Goal: Information Seeking & Learning: Learn about a topic

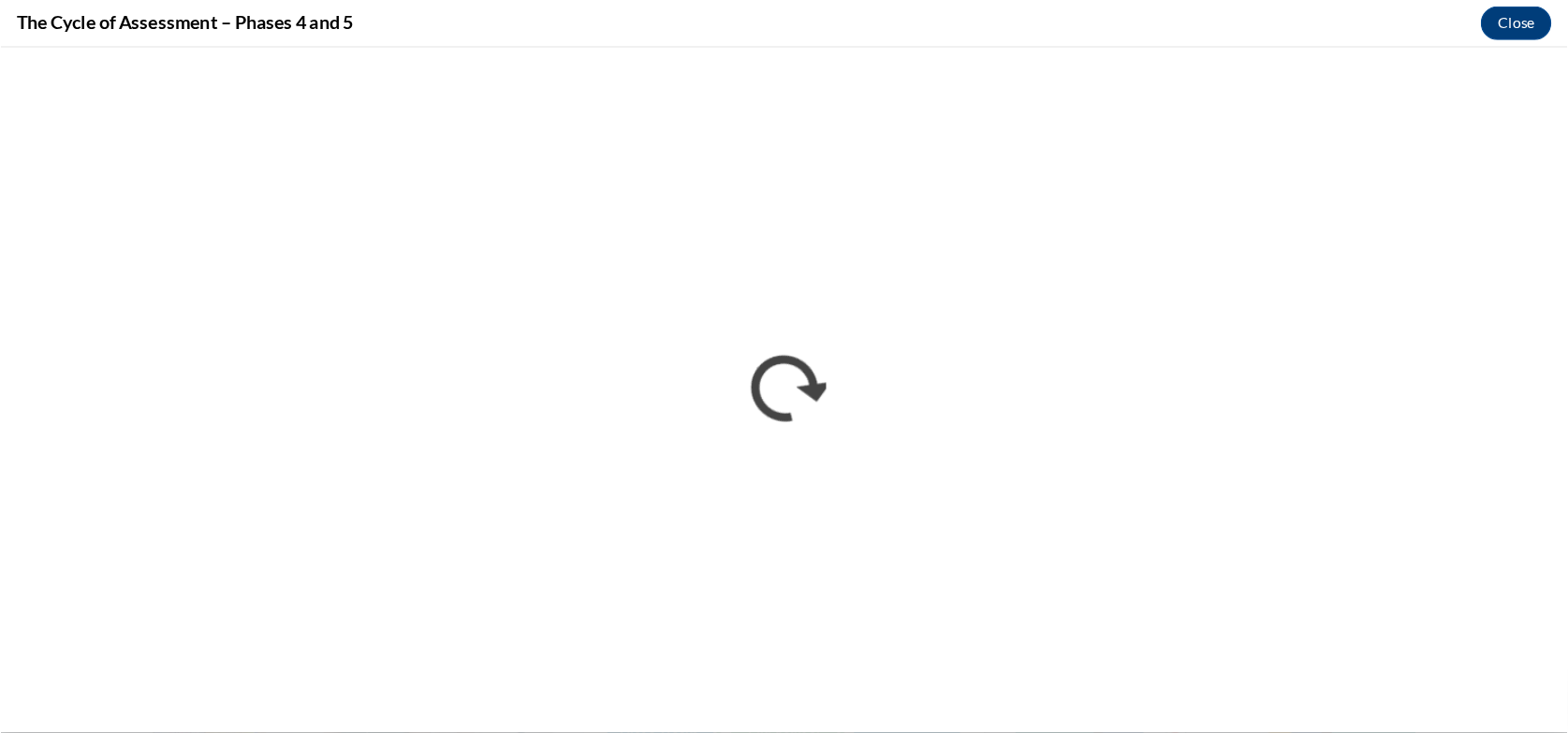
scroll to position [1042, 0]
click at [197, 21] on h4 "The Cycle of Assessment – Phases 4 and 5" at bounding box center [164, 21] width 300 height 24
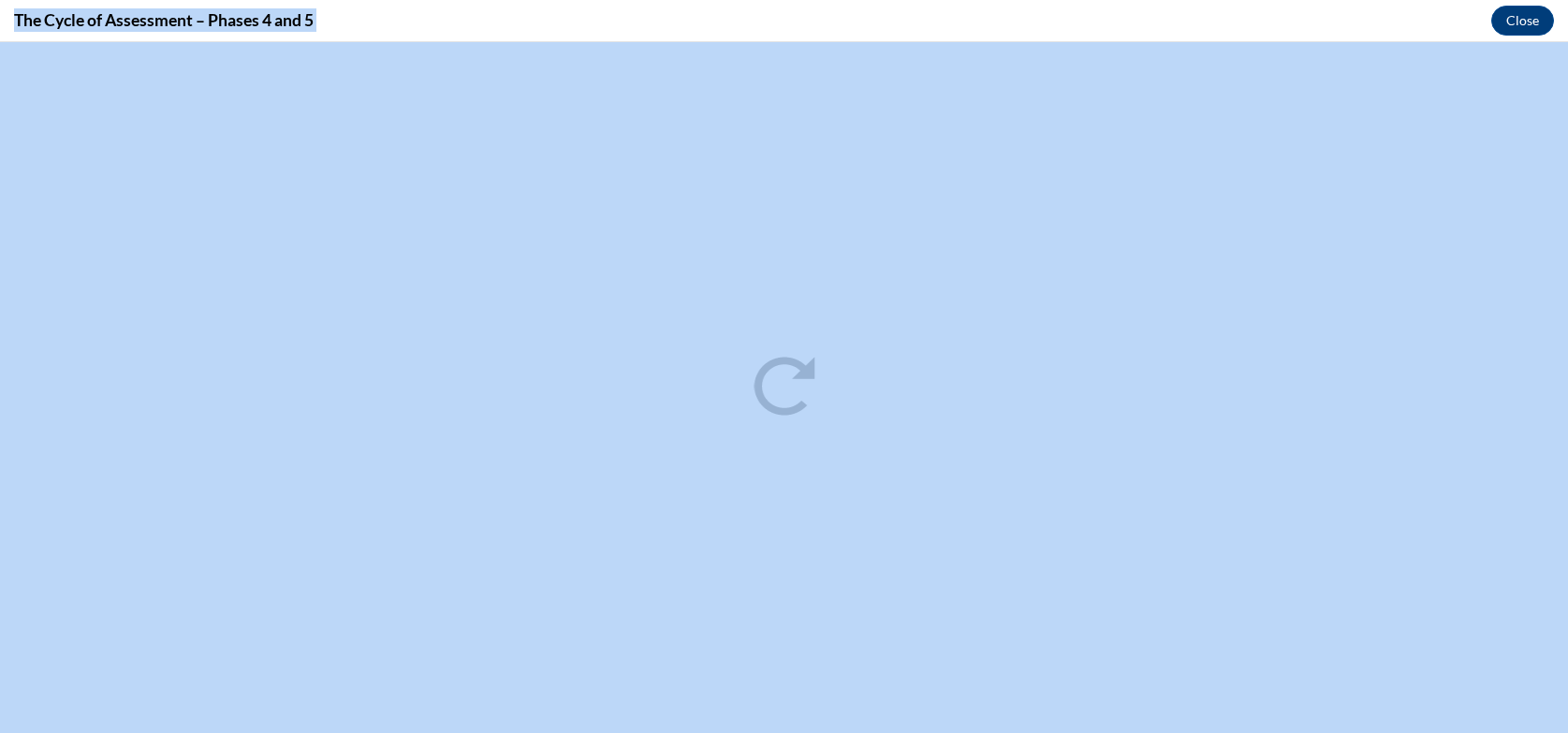
click at [197, 21] on h4 "The Cycle of Assessment – Phases 4 and 5" at bounding box center [164, 21] width 300 height 24
copy div "The Cycle of Assessment – Phases 4 and 5 Close"
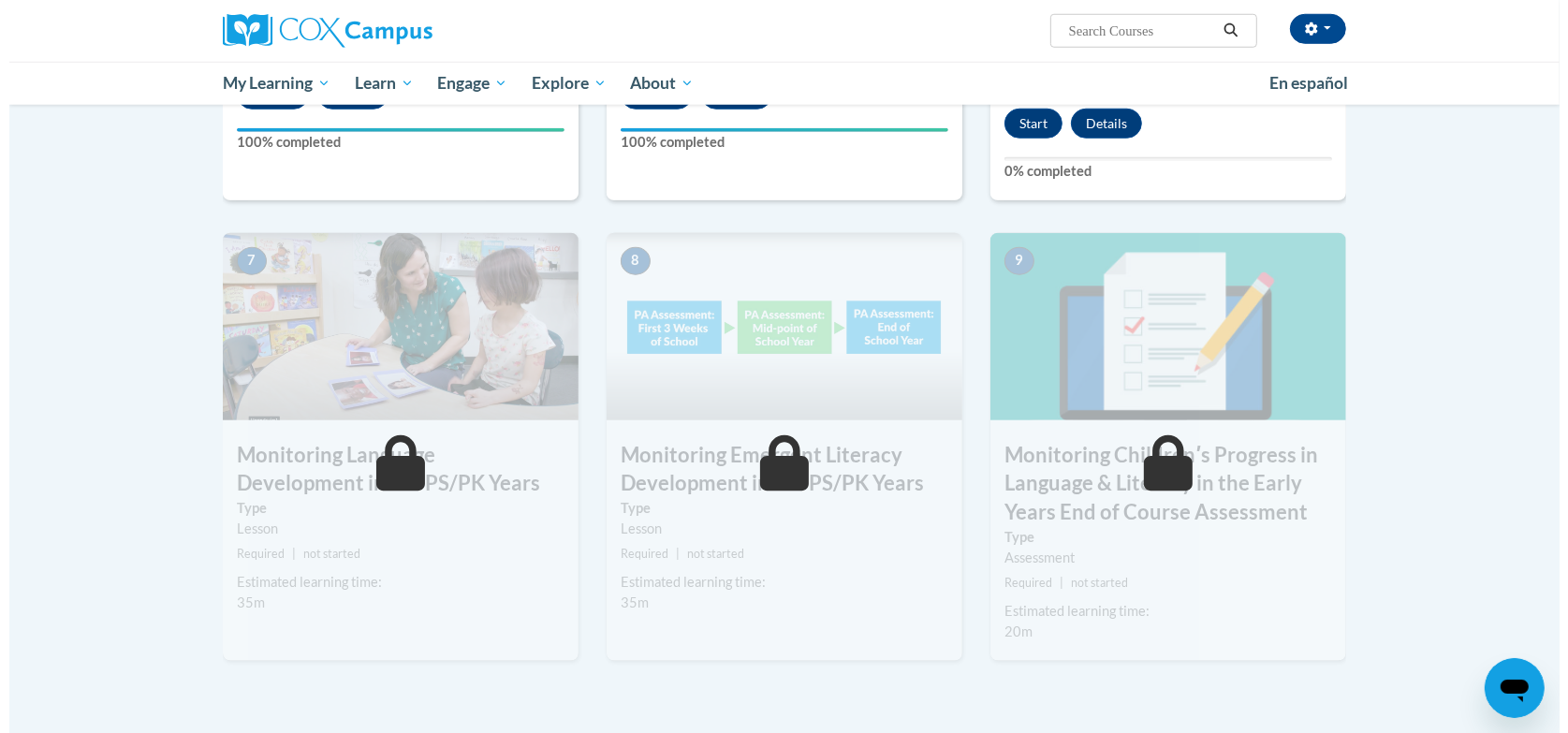
scroll to position [1389, 0]
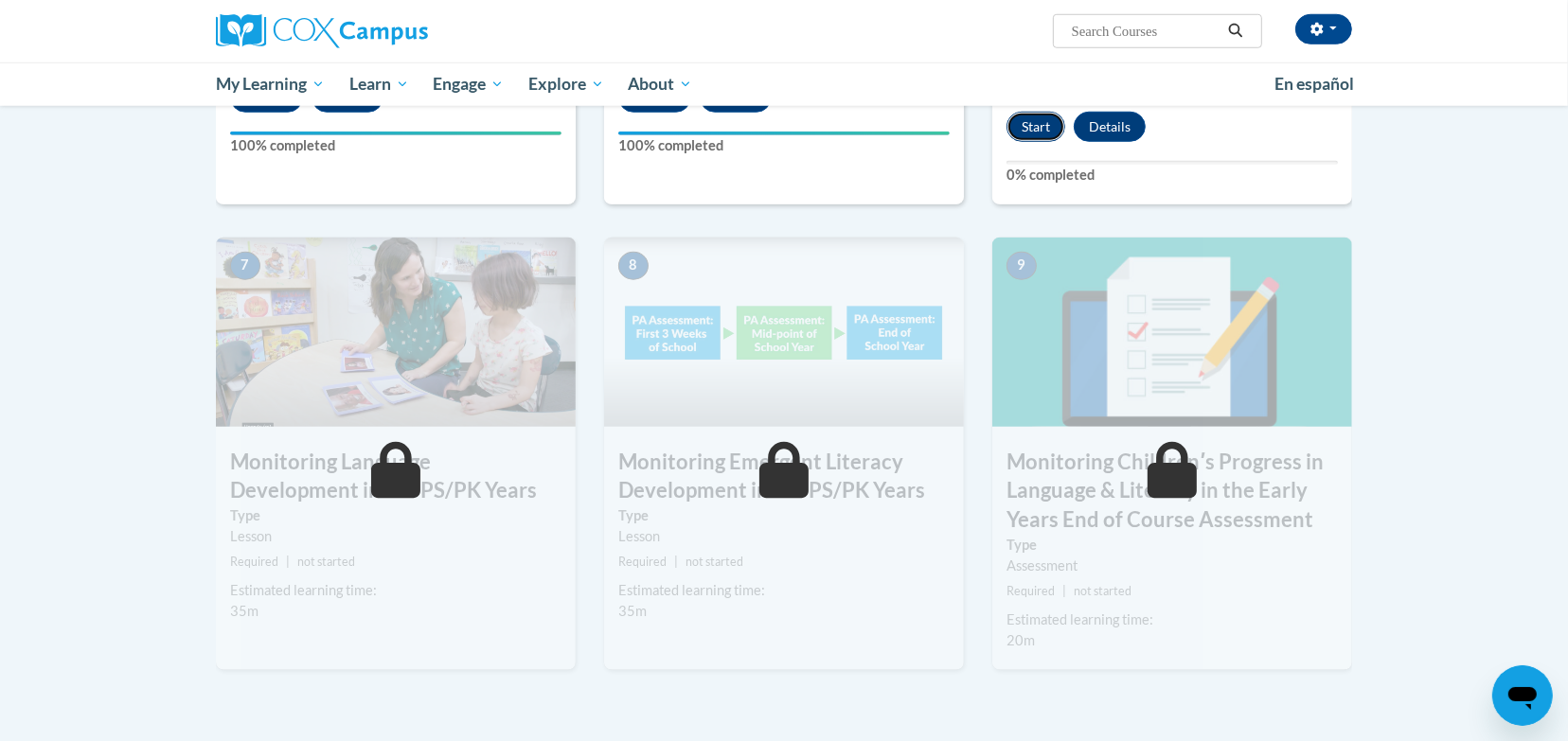
click at [1039, 115] on button "Start" at bounding box center [1035, 127] width 58 height 31
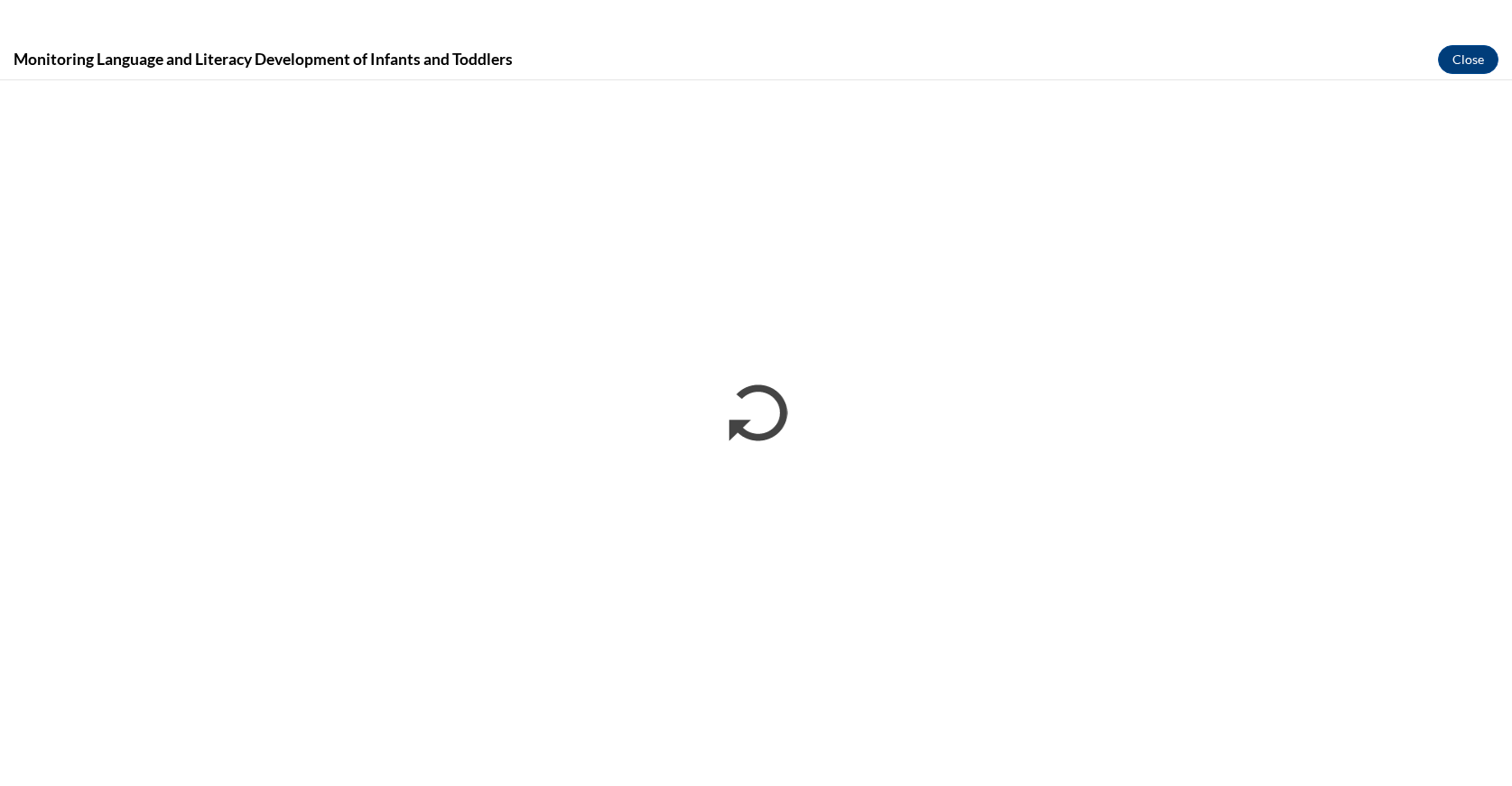
scroll to position [0, 0]
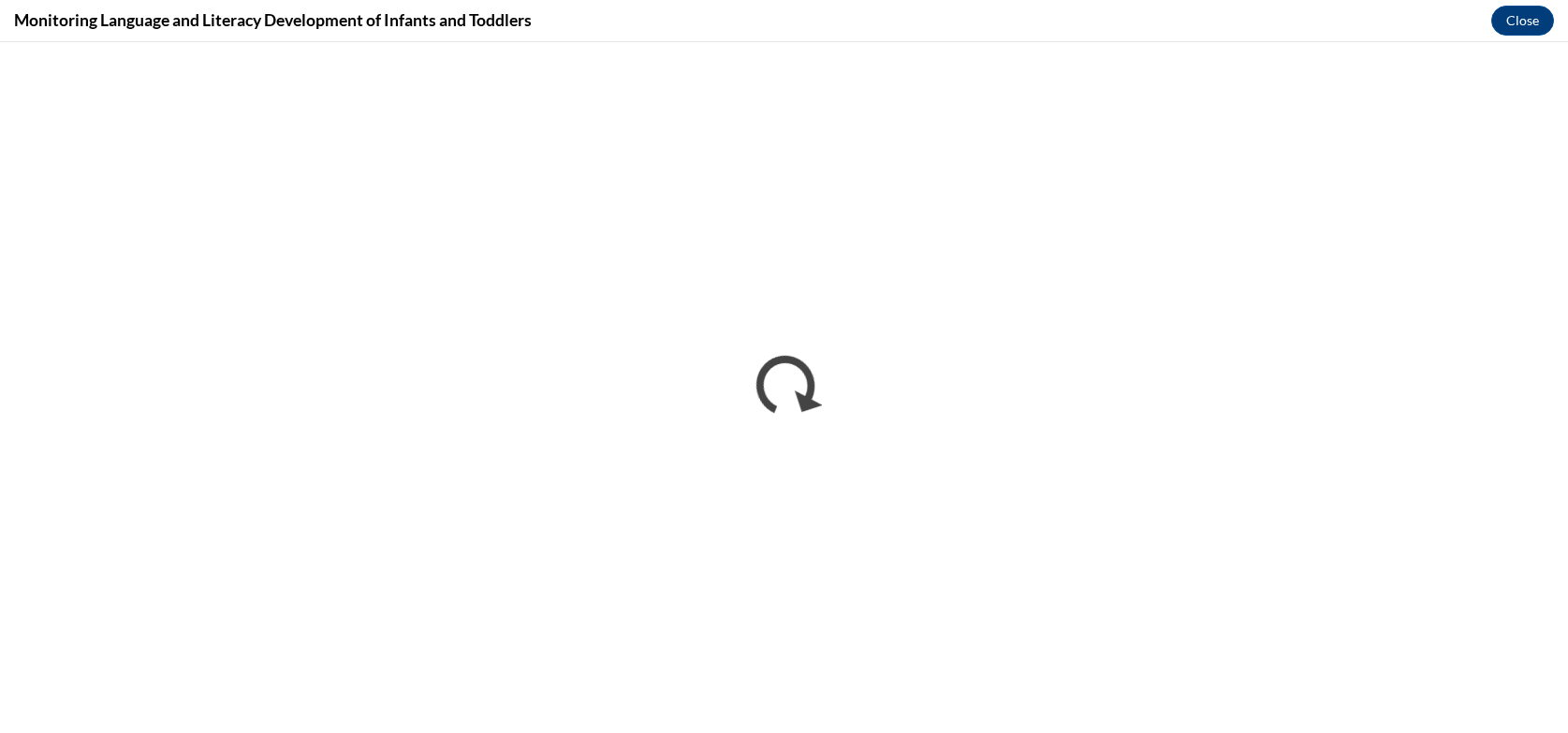
click at [403, 21] on h4 "Monitoring Language and Literacy Development of Infants and Toddlers" at bounding box center [272, 21] width 517 height 24
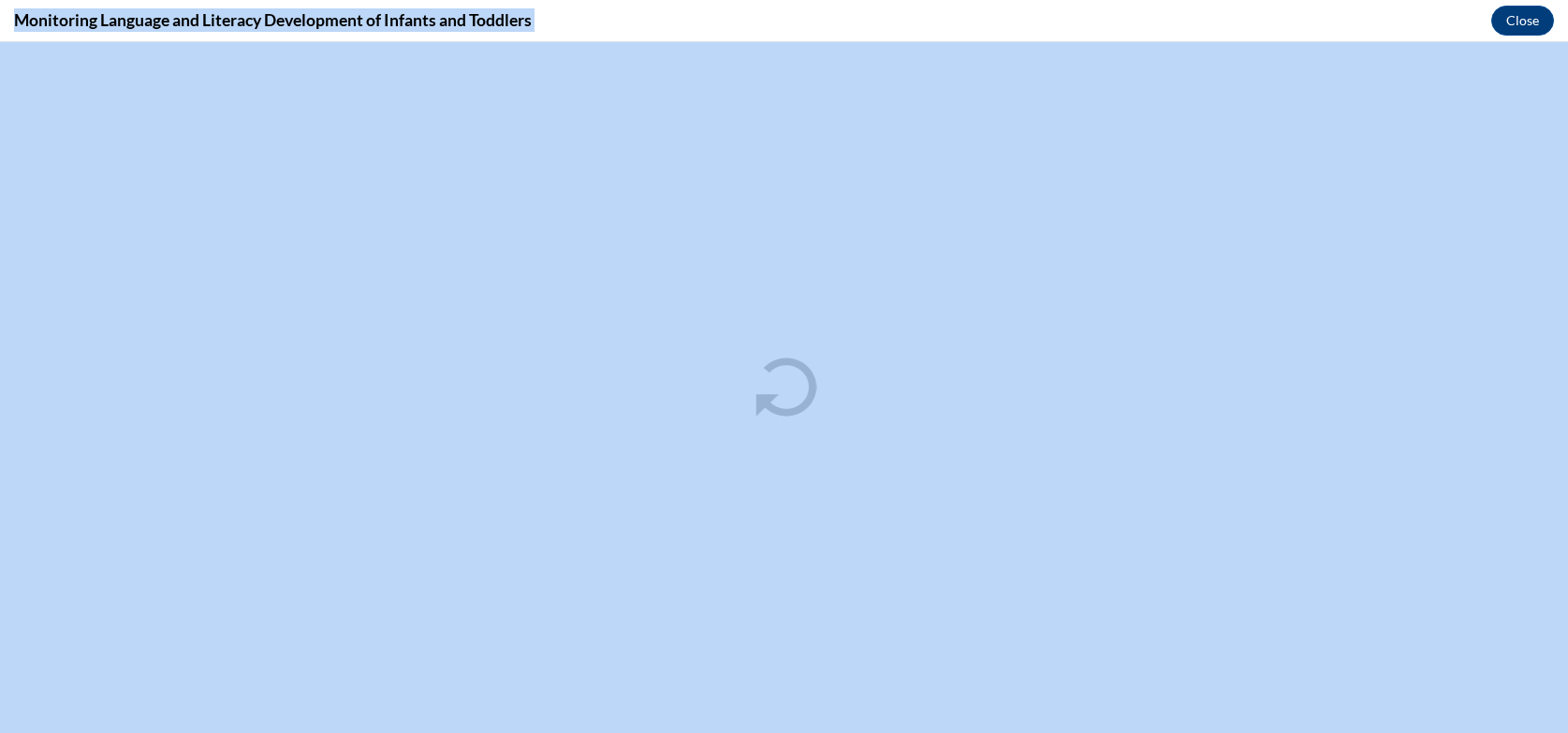
click at [403, 21] on h4 "Monitoring Language and Literacy Development of Infants and Toddlers" at bounding box center [272, 21] width 517 height 24
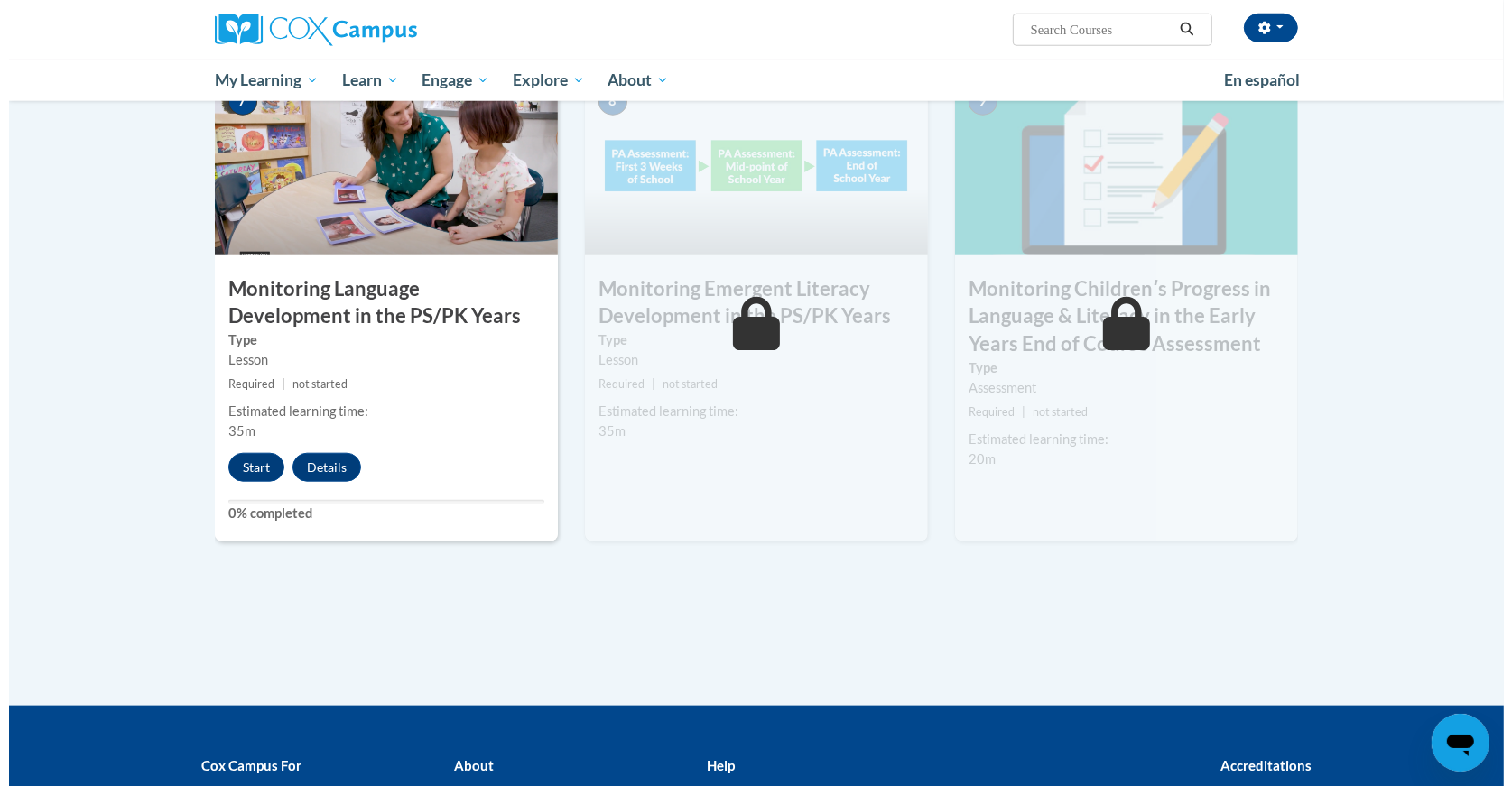
scroll to position [1445, 0]
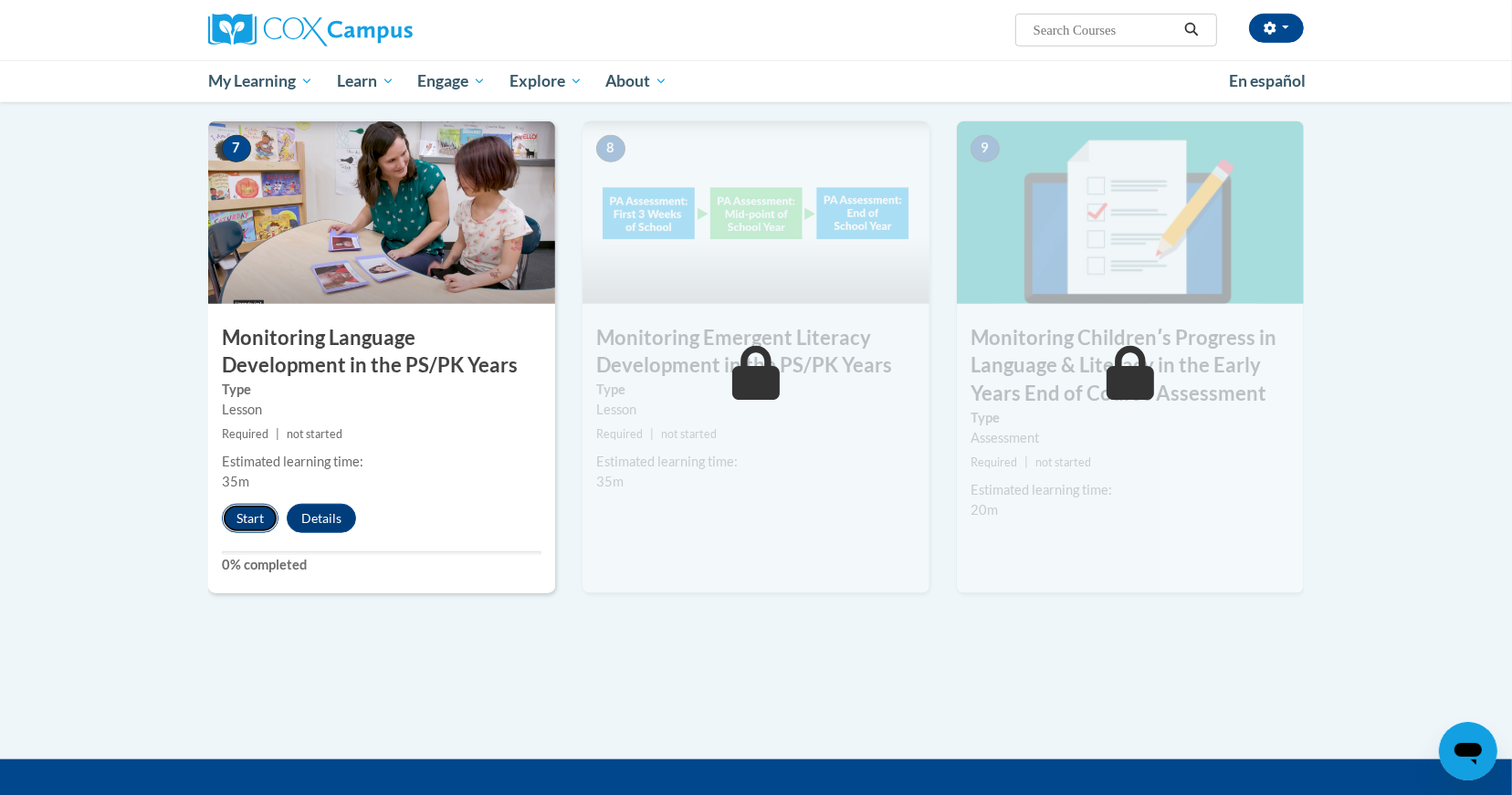
click at [239, 512] on button "Start" at bounding box center [249, 519] width 56 height 30
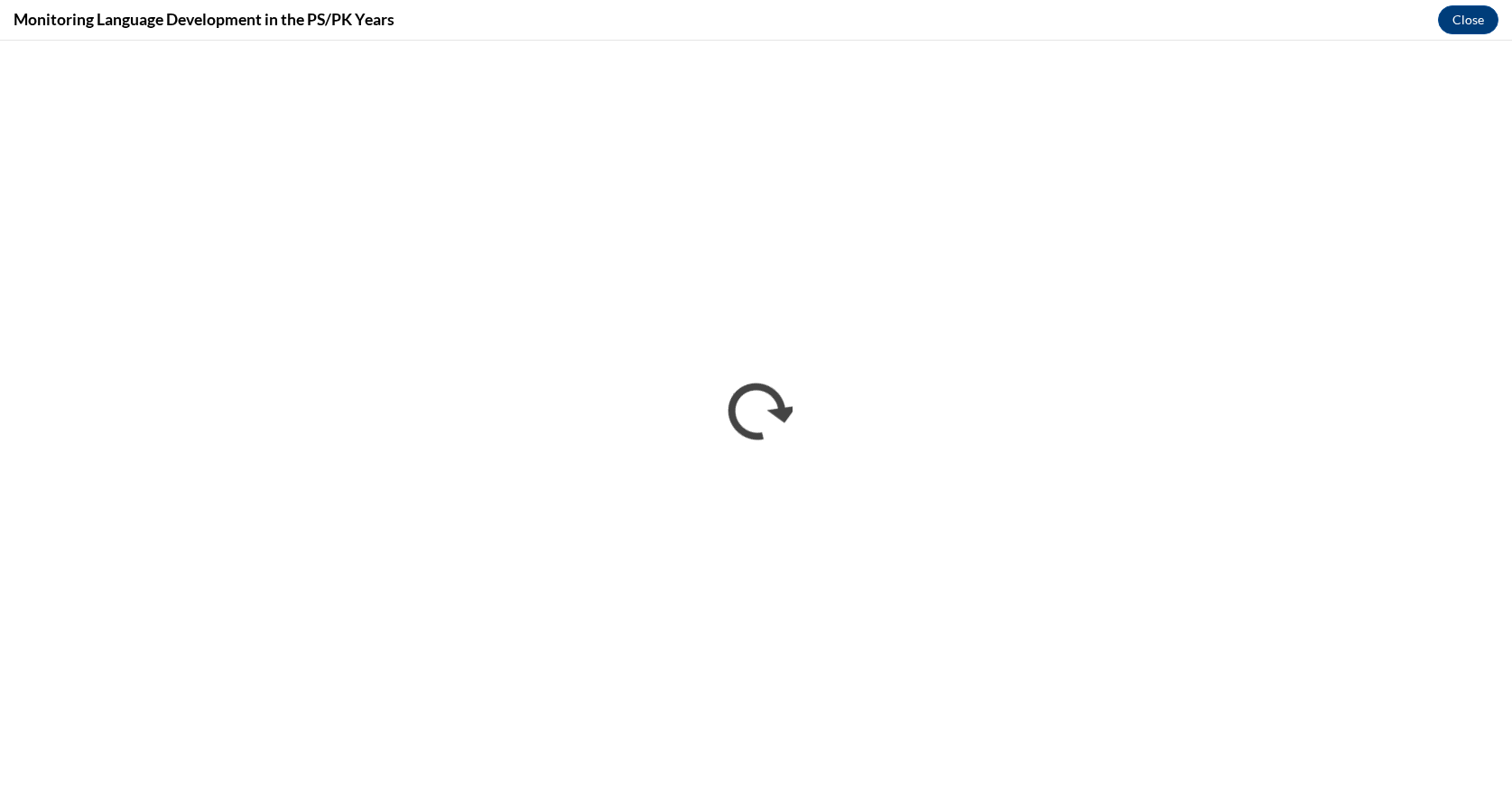
scroll to position [0, 0]
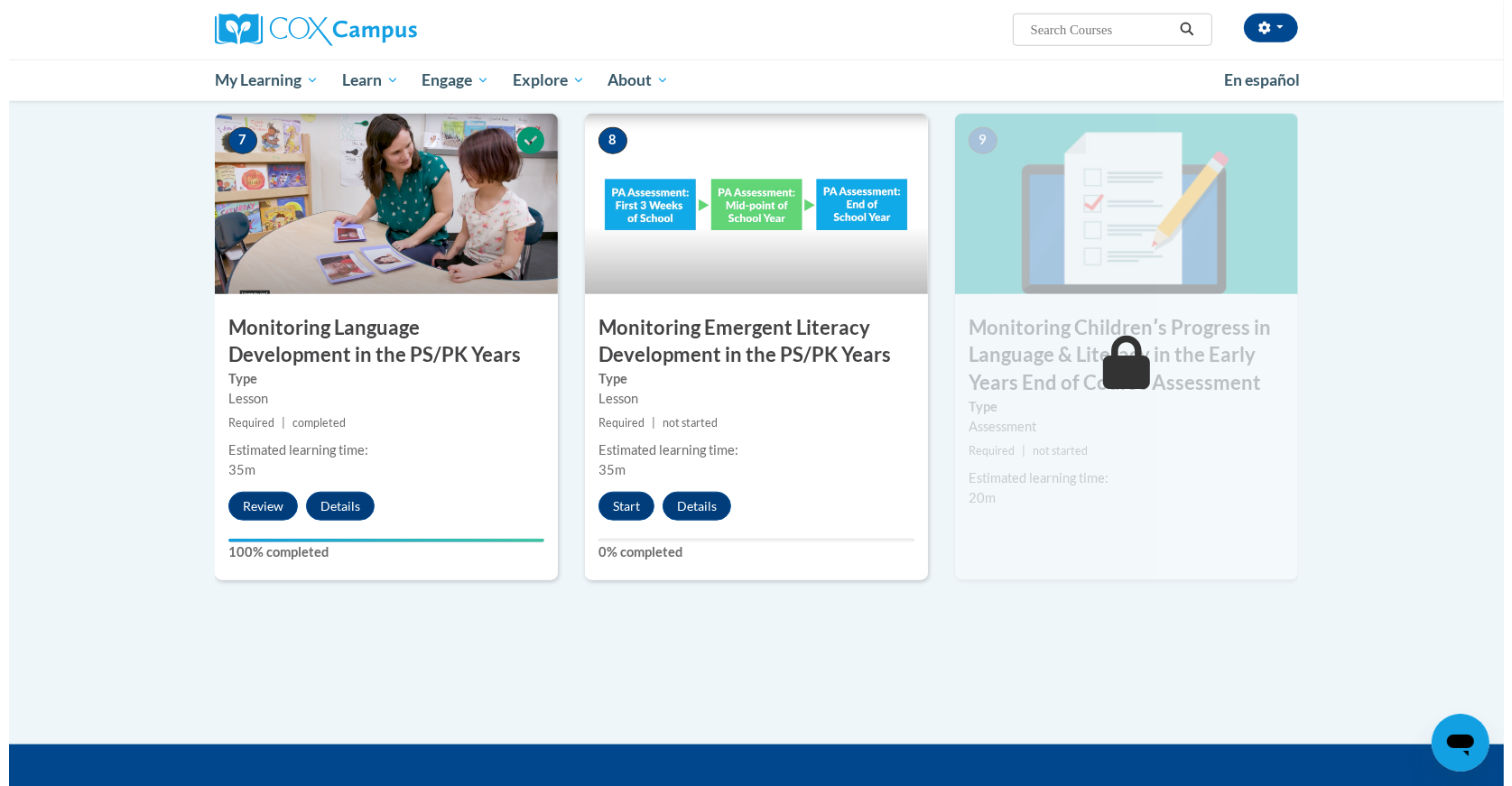
scroll to position [1454, 0]
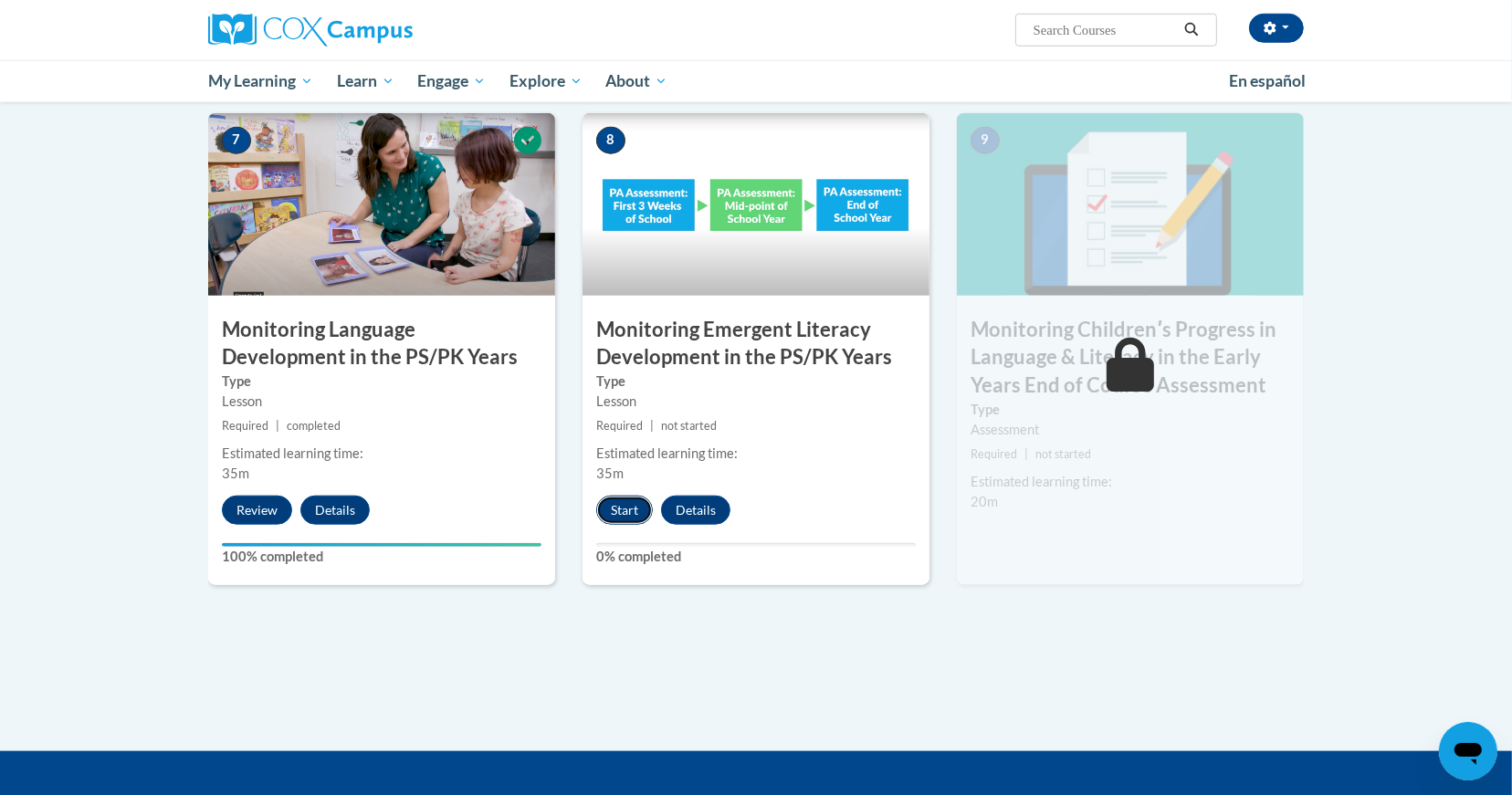
click at [623, 509] on button "Start" at bounding box center [624, 510] width 56 height 30
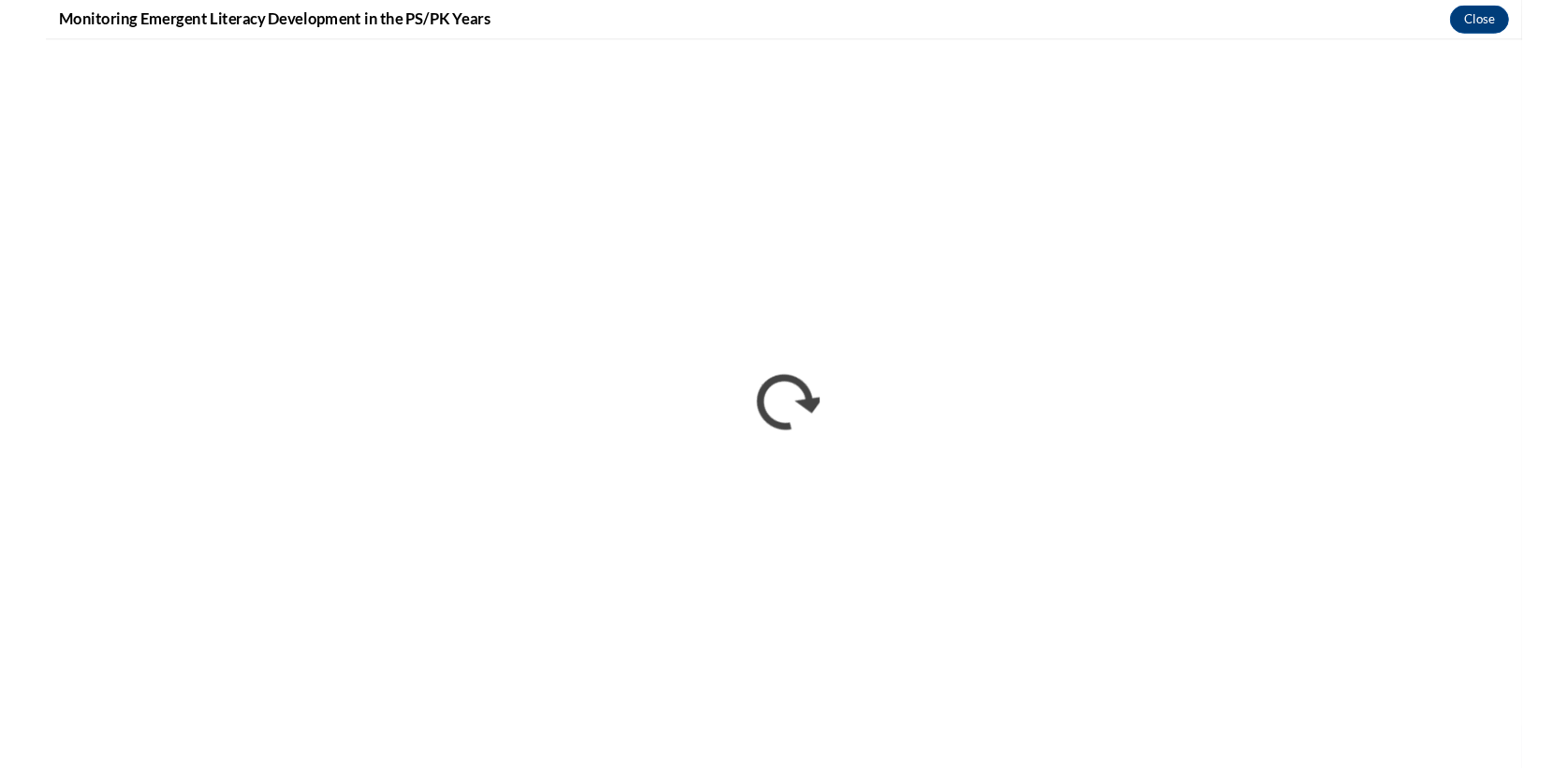
scroll to position [0, 0]
click at [313, 26] on h4 "Monitoring Emergent Literacy Development in the PS/PK Years" at bounding box center [243, 21] width 458 height 24
click at [1526, 20] on button "Close" at bounding box center [1522, 21] width 63 height 30
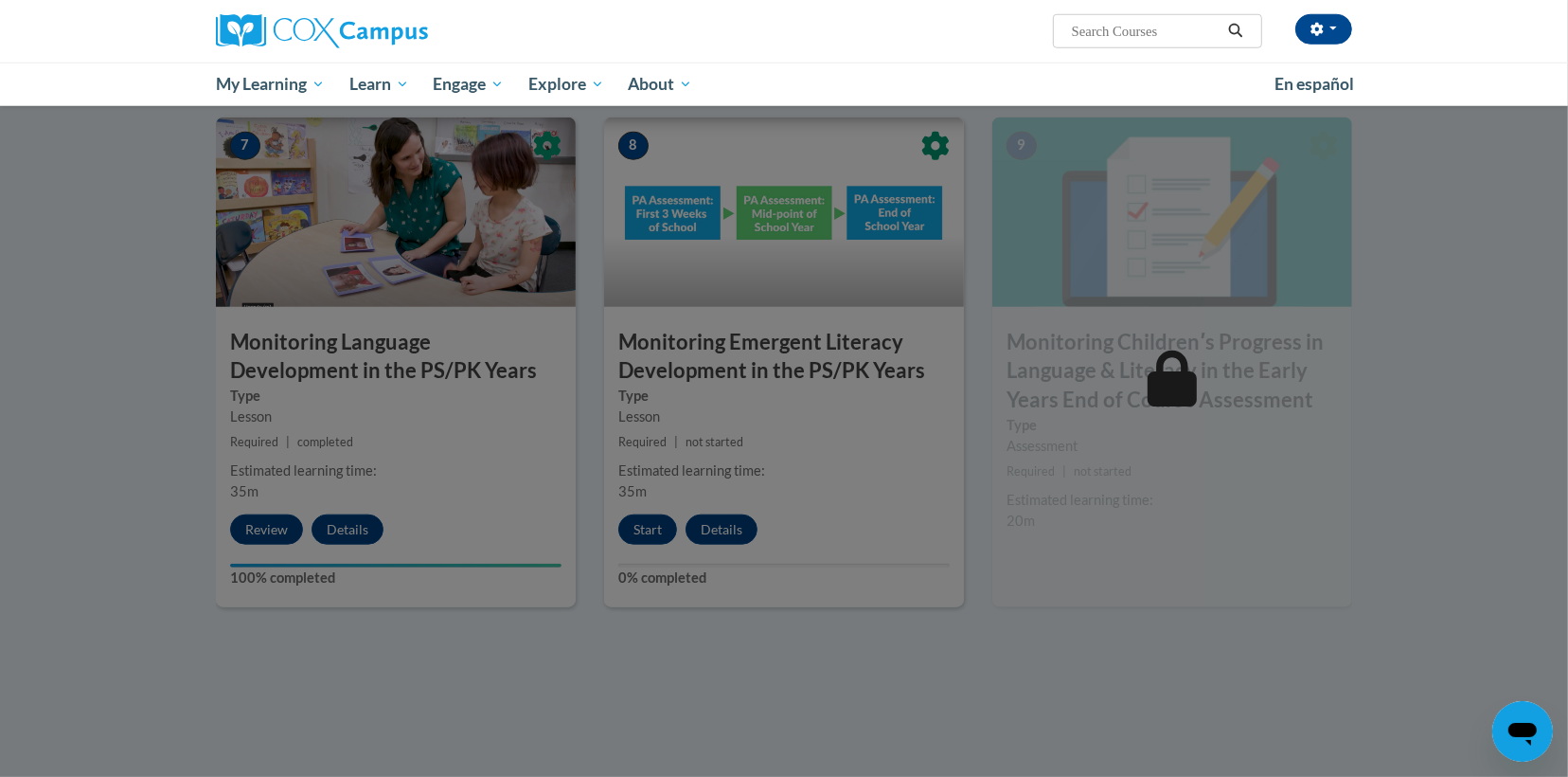
click at [964, 540] on div at bounding box center [784, 388] width 1568 height 777
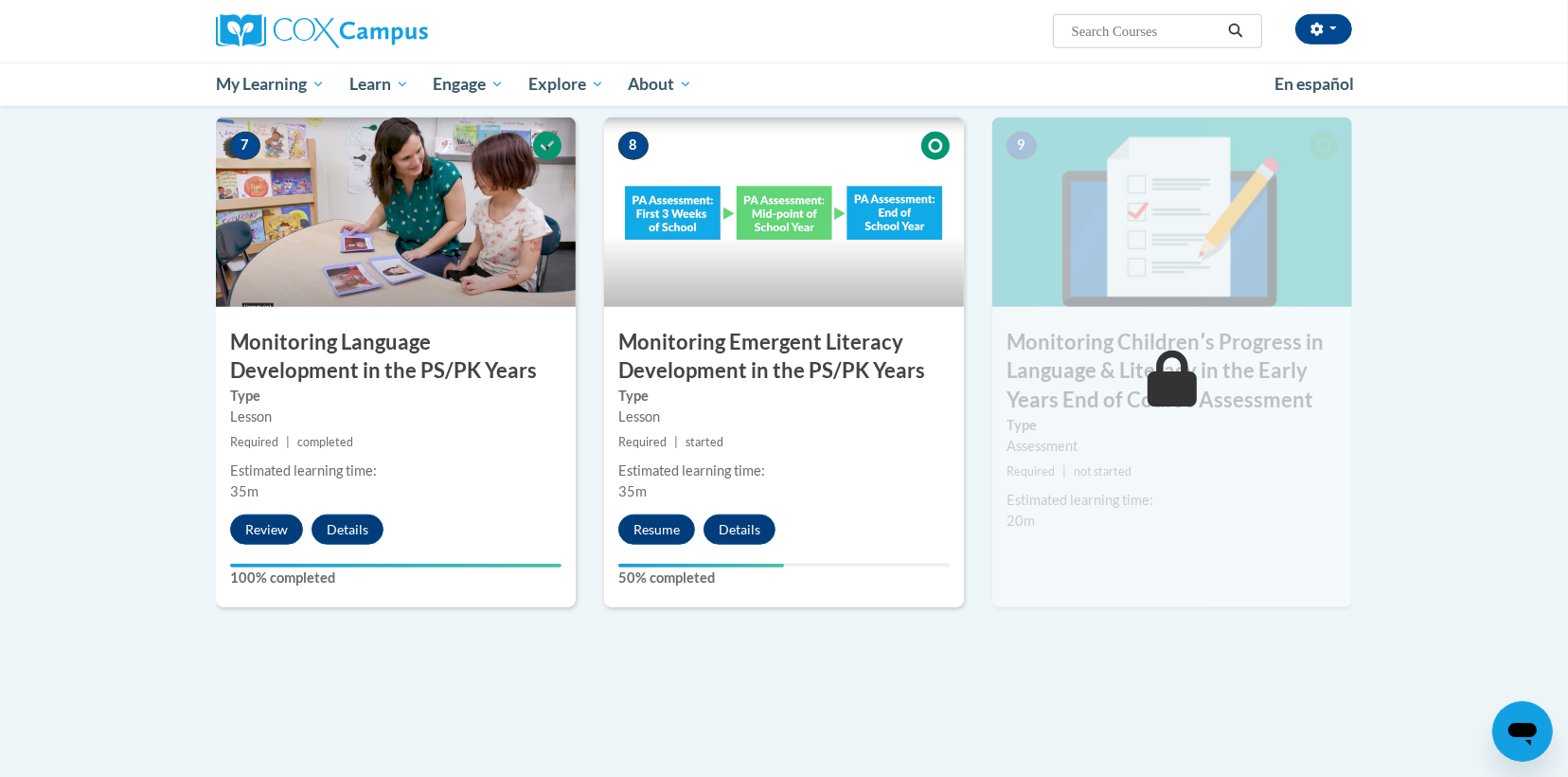
drag, startPoint x: 800, startPoint y: 21, endPoint x: 1465, endPoint y: 7, distance: 665.1
click at [1465, 7] on div "LATASHA MINISTER (America/Los_Angeles UTC-07:00) My Profile Inbox My Transcript…" at bounding box center [784, 53] width 1568 height 106
click at [645, 527] on button "Resume" at bounding box center [656, 529] width 76 height 31
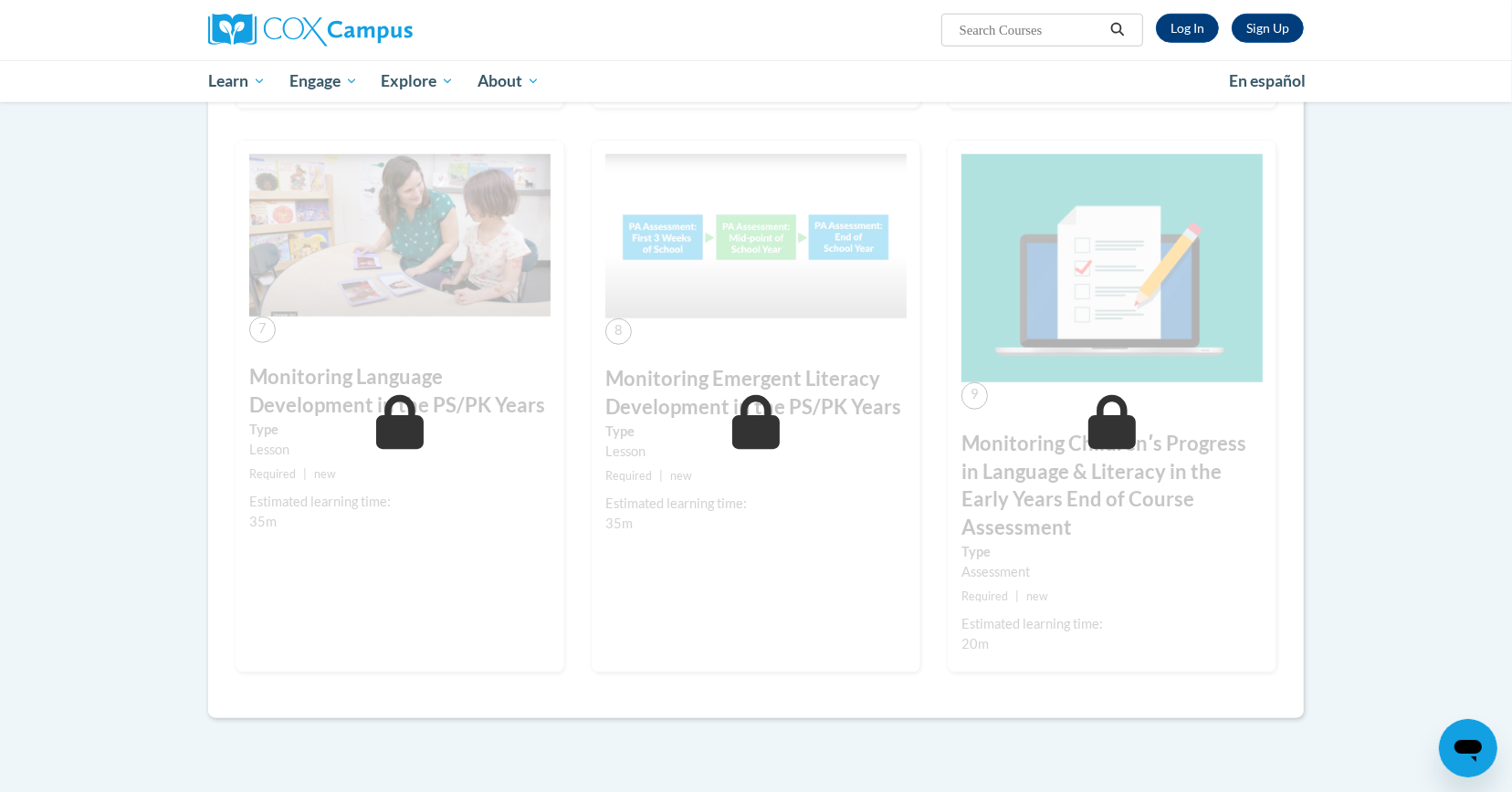
scroll to position [1296, 0]
click at [740, 417] on icon at bounding box center [756, 423] width 49 height 54
click at [1182, 24] on link "Log In" at bounding box center [1187, 28] width 63 height 30
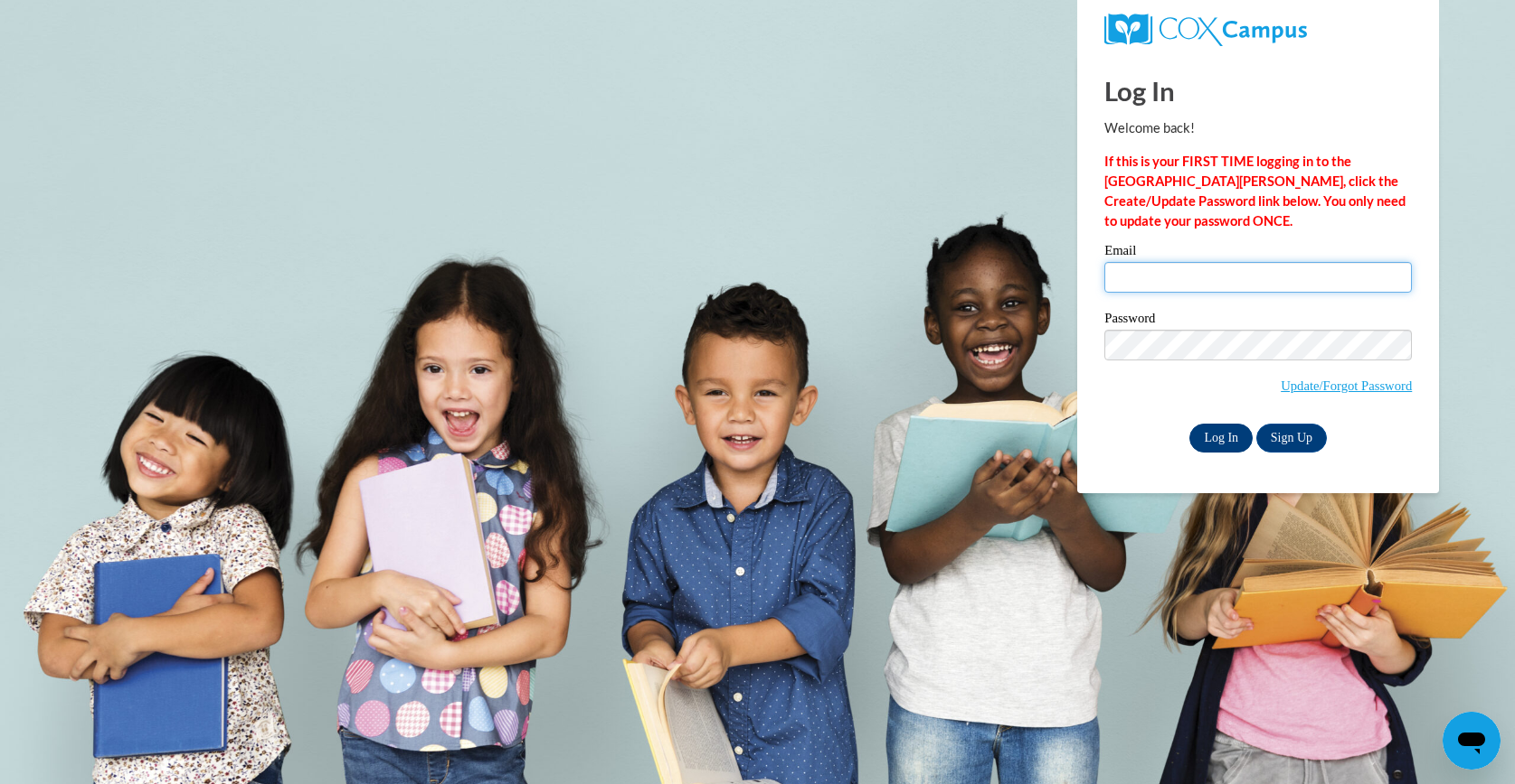
type input "latashaminister40@gmail.com"
click at [1208, 424] on input "Log In" at bounding box center [1221, 438] width 63 height 29
click at [1209, 427] on input "Log In" at bounding box center [1221, 438] width 63 height 29
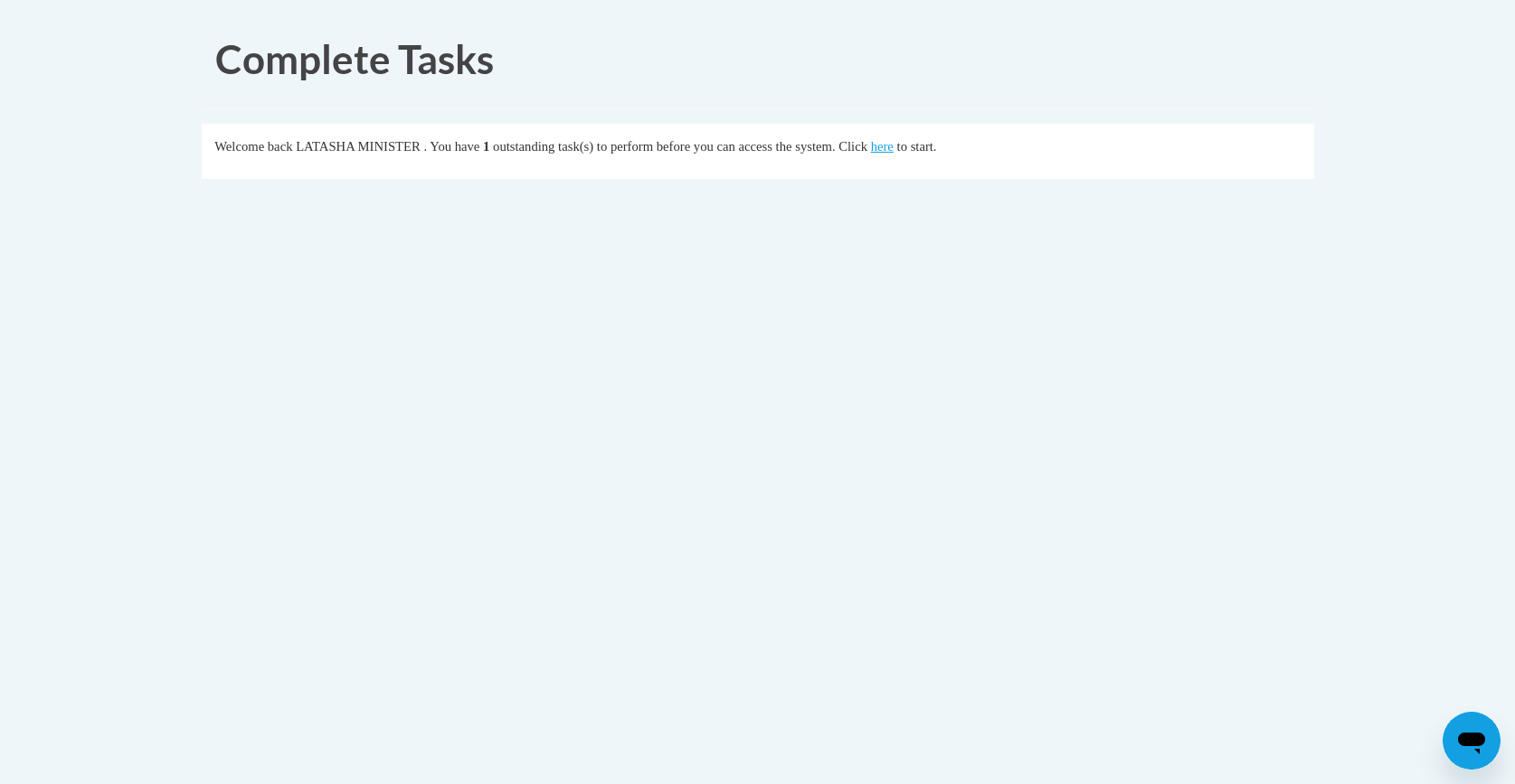
click at [951, 158] on fieldset "Welcome back [PERSON_NAME] MINISTER . You have 1 outstanding task(s) to perform…" at bounding box center [757, 151] width 1112 height 55
click at [893, 146] on link "here" at bounding box center [882, 146] width 23 height 14
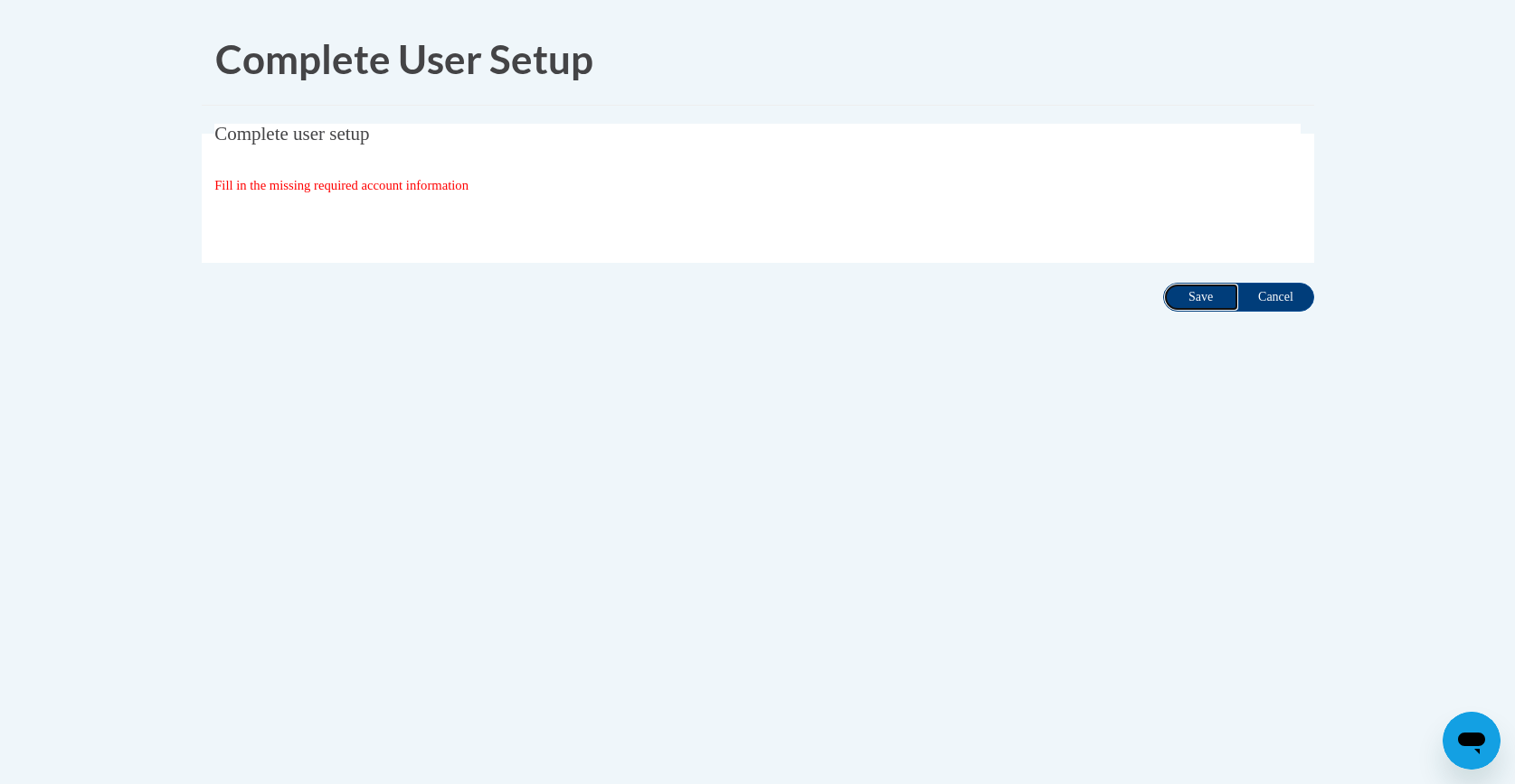
click at [1196, 300] on input "Save" at bounding box center [1201, 297] width 76 height 29
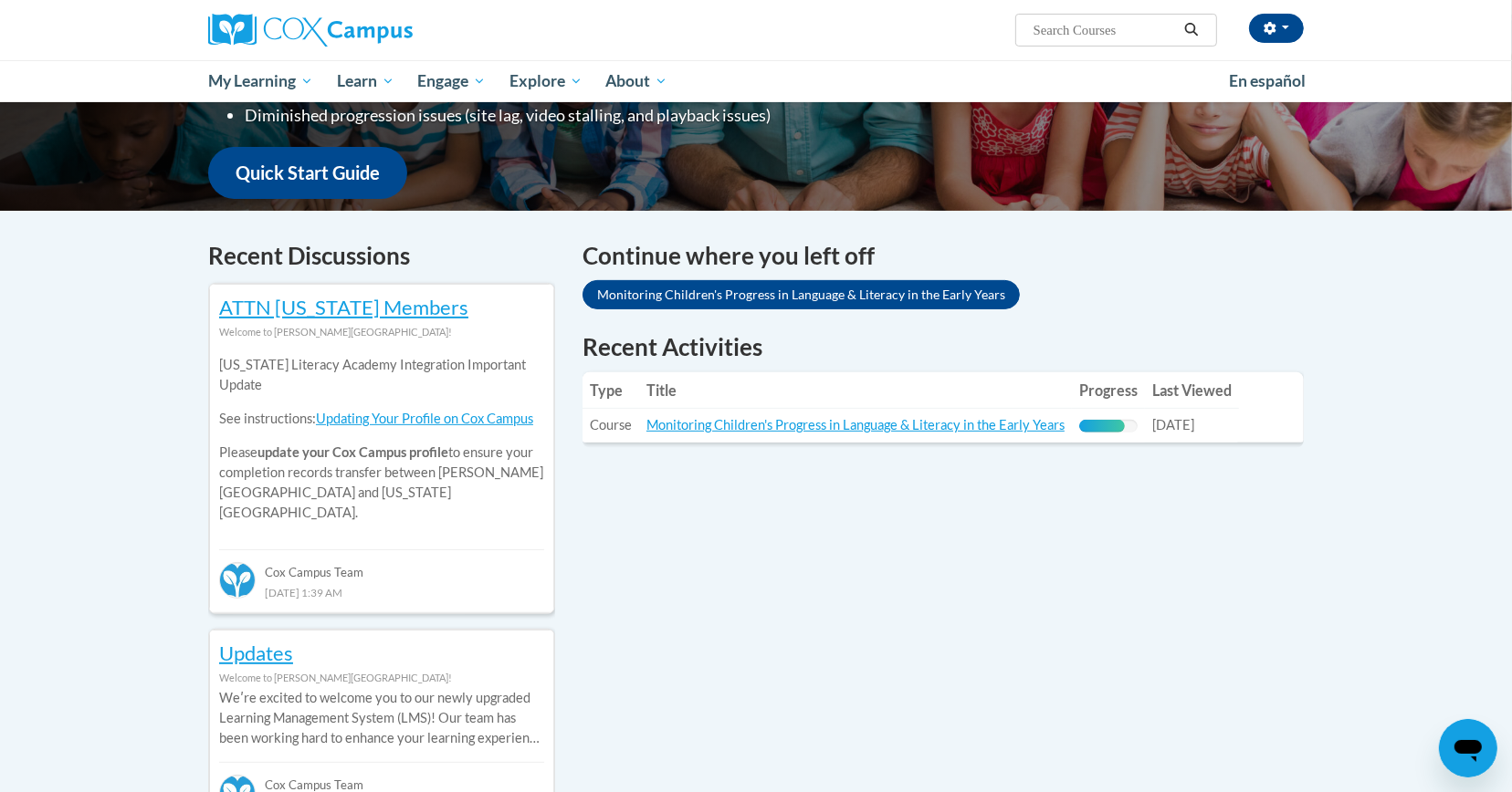
scroll to position [429, 0]
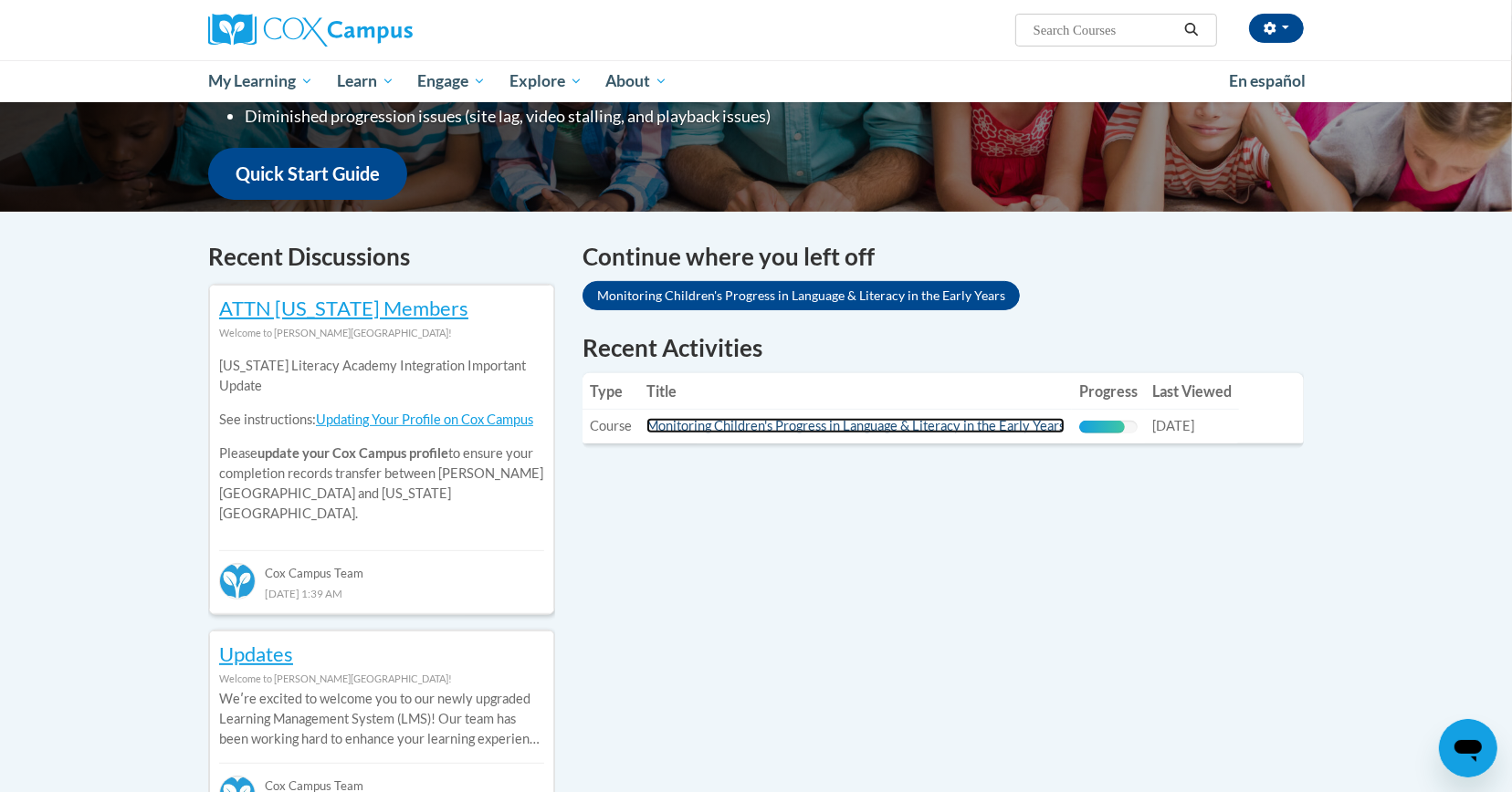
click at [878, 422] on link "Monitoring Children's Progress in Language & Literacy in the Early Years" at bounding box center [856, 426] width 418 height 15
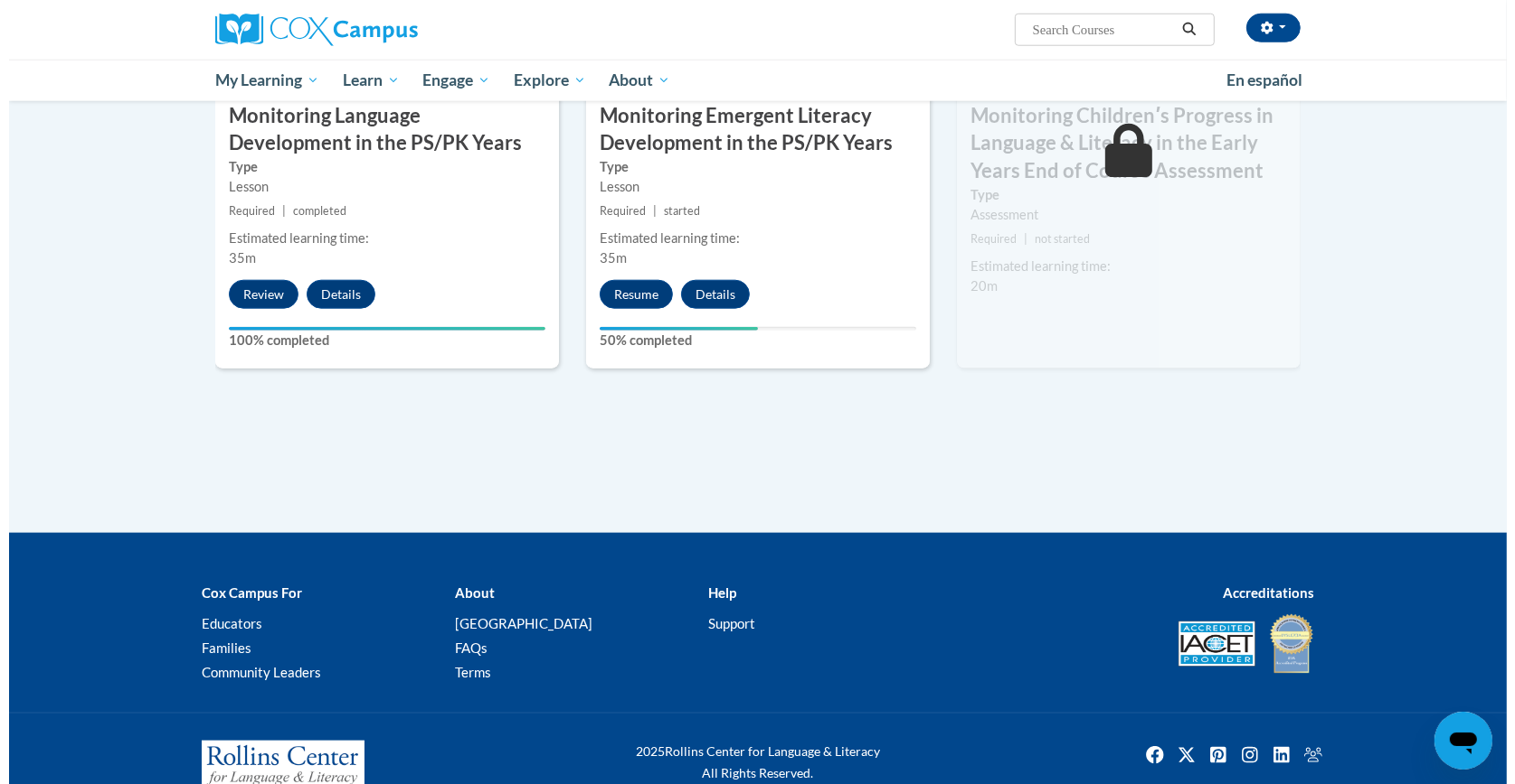
scroll to position [1711, 0]
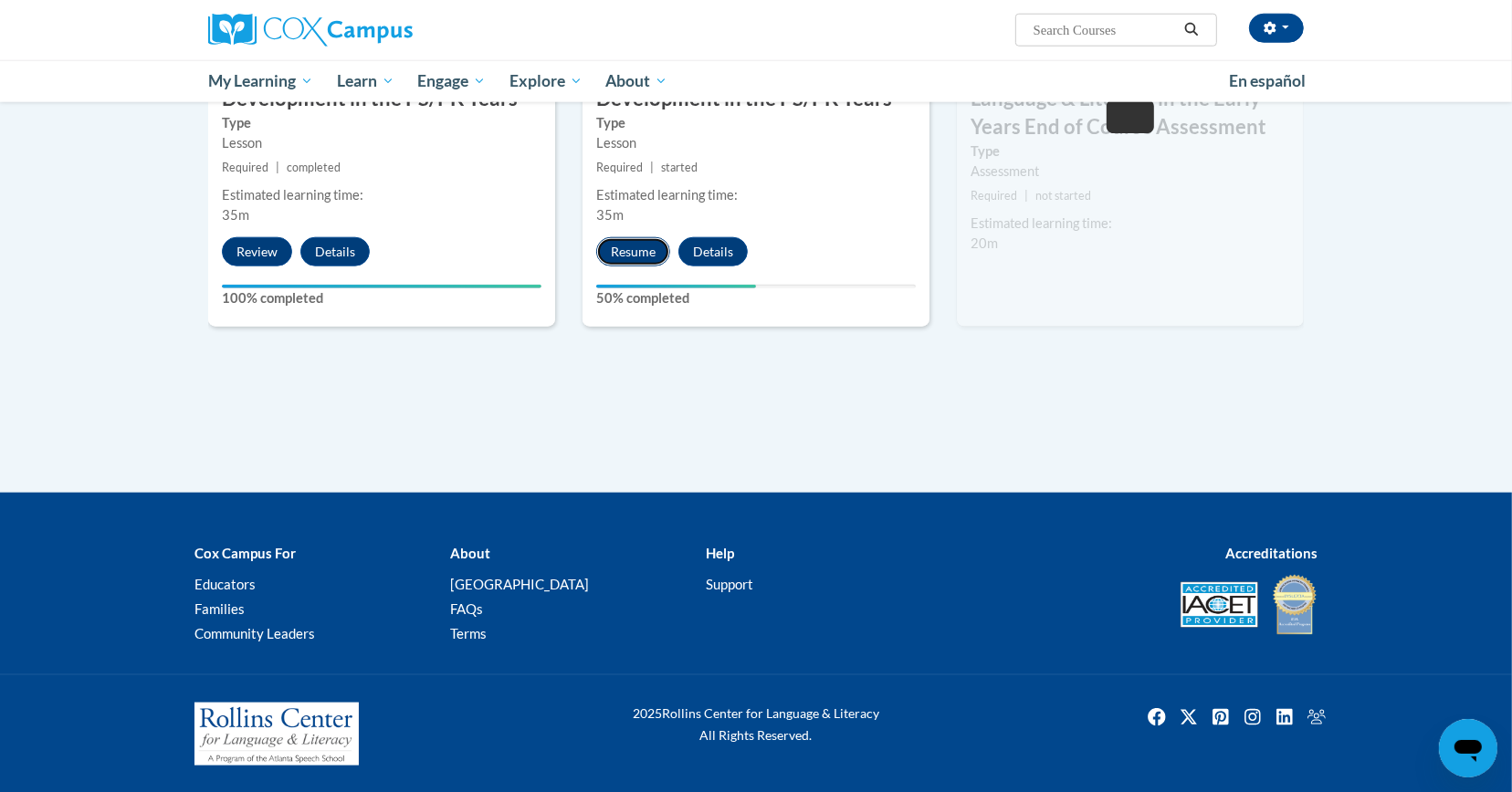
click at [648, 247] on button "Resume" at bounding box center [632, 251] width 74 height 30
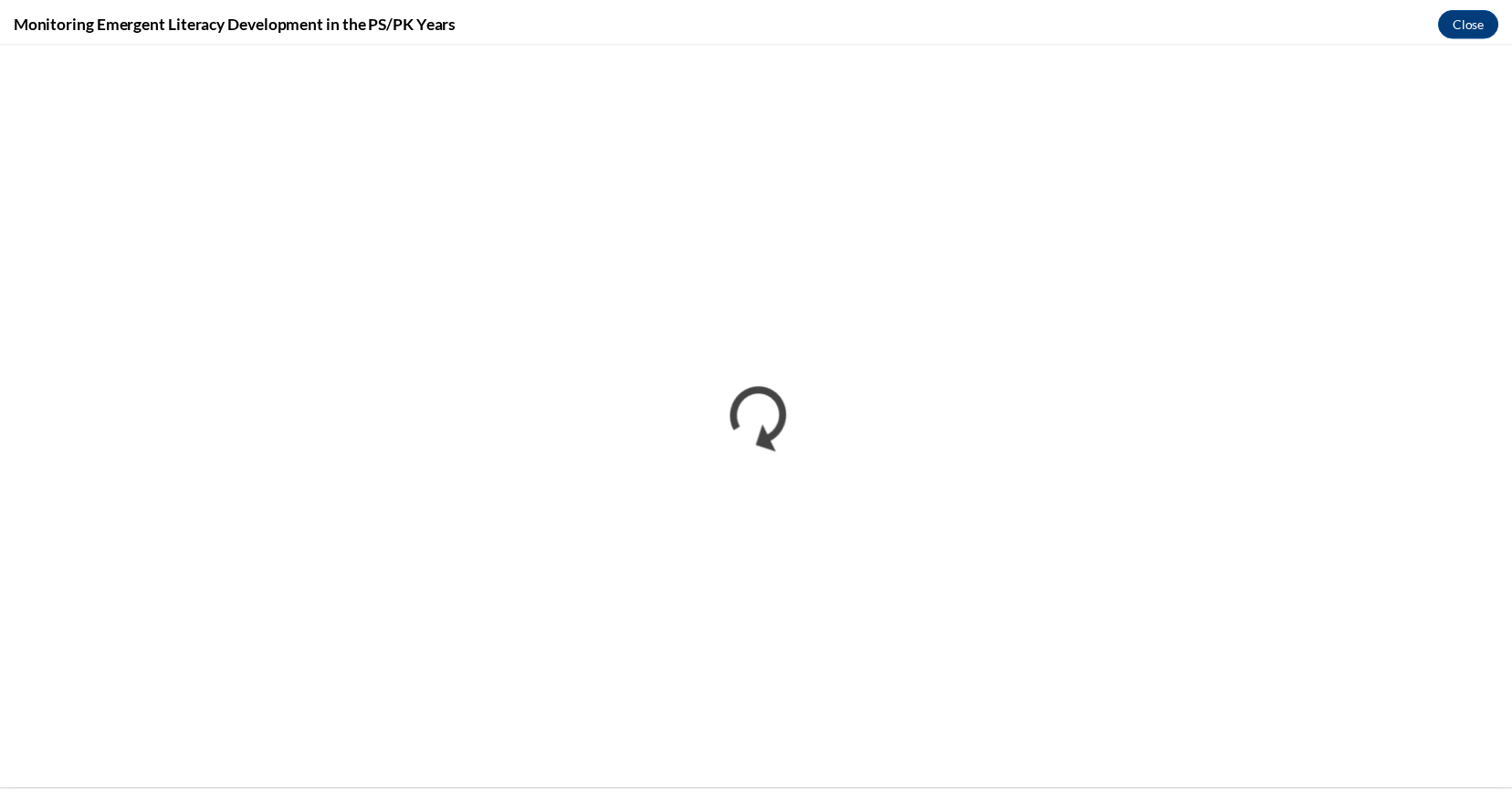
scroll to position [0, 0]
click at [146, 9] on h4 "Monitoring Emergent Literacy Development in the PS/PK Years" at bounding box center [237, 20] width 447 height 23
click at [435, 19] on h4 "Monitoring Emergent Literacy Development in the PS/PK Years" at bounding box center [237, 20] width 447 height 23
click at [1475, 16] on button "Close" at bounding box center [1484, 20] width 61 height 30
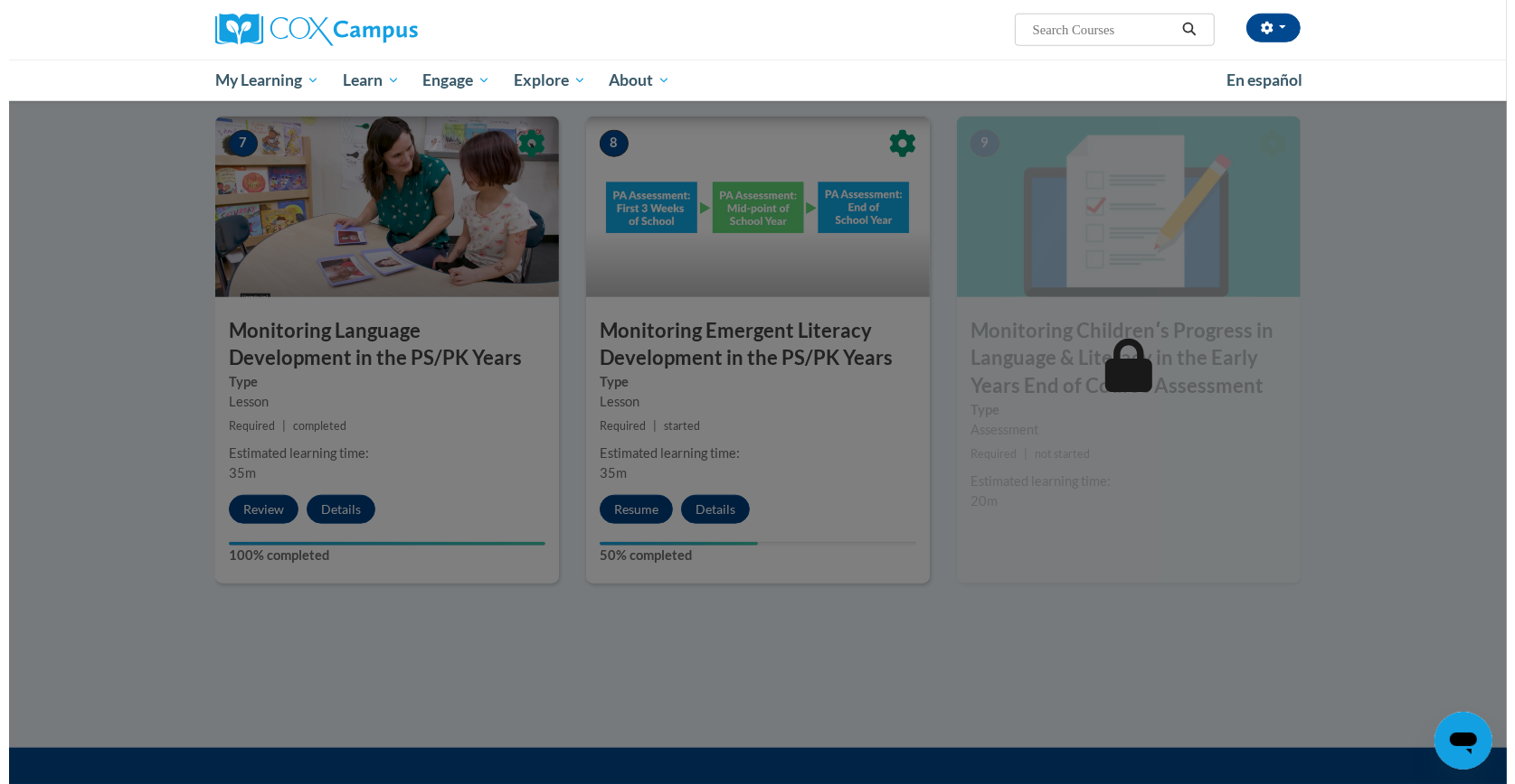
scroll to position [1448, 0]
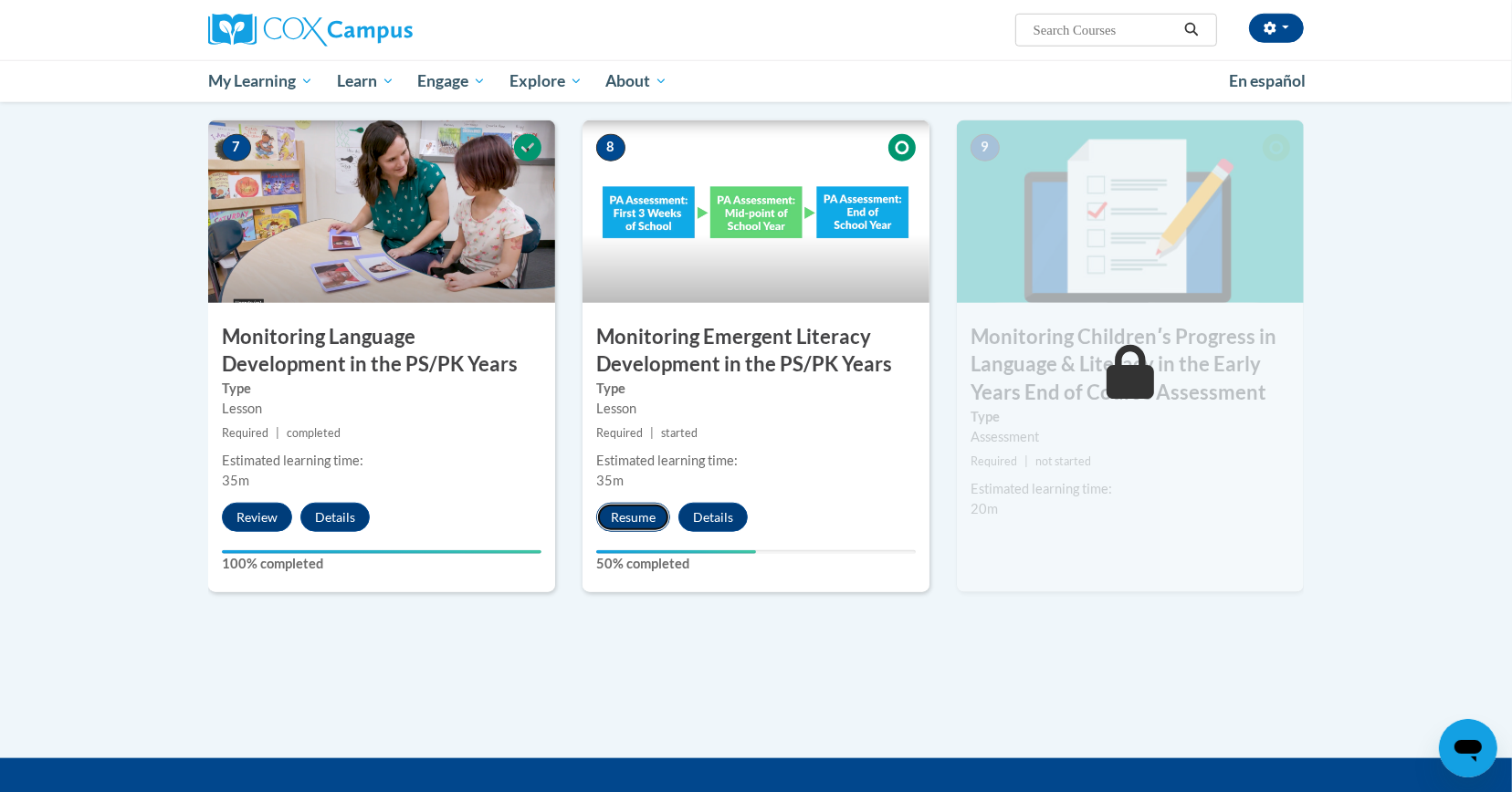
click at [636, 507] on button "Resume" at bounding box center [632, 518] width 74 height 30
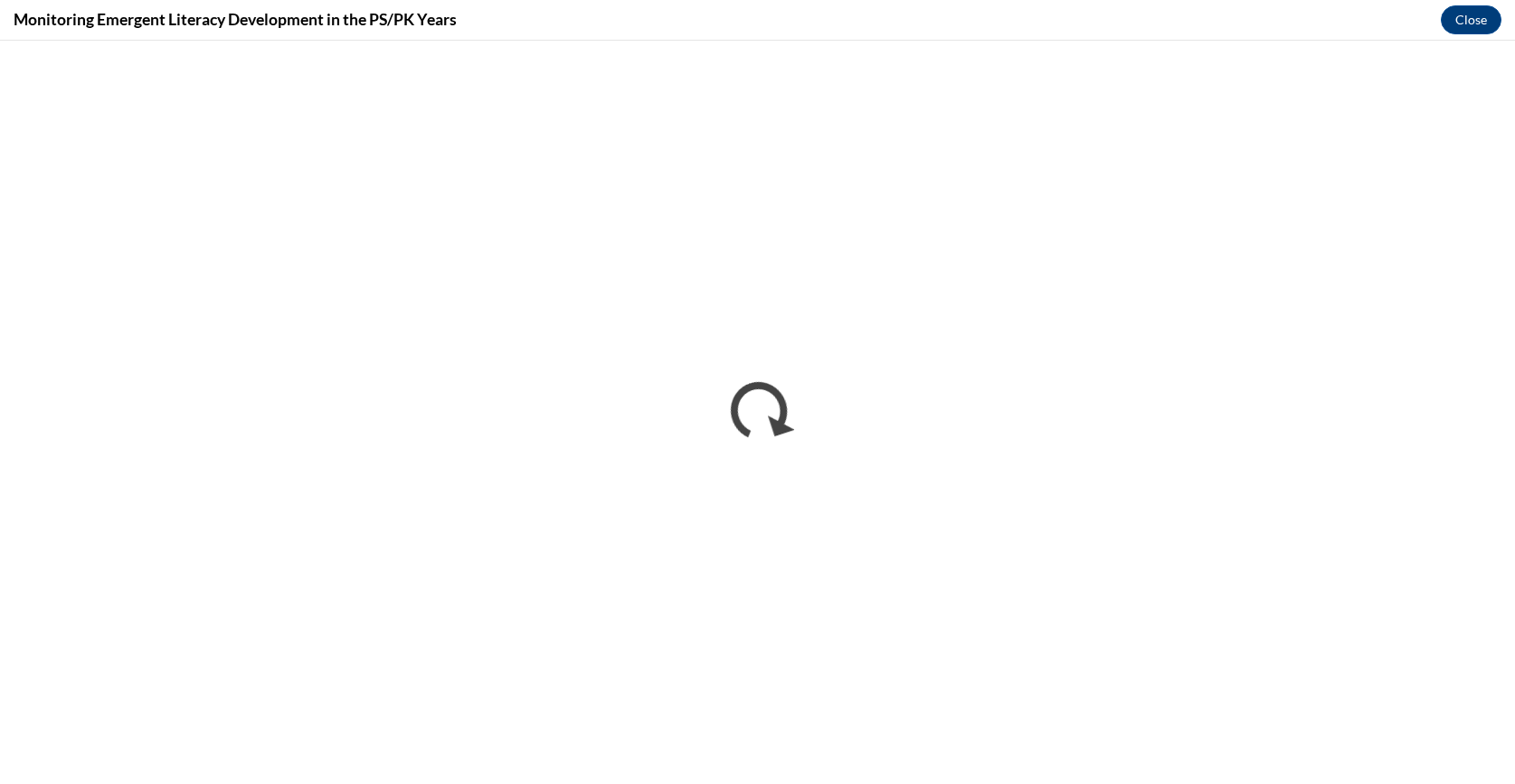
scroll to position [0, 0]
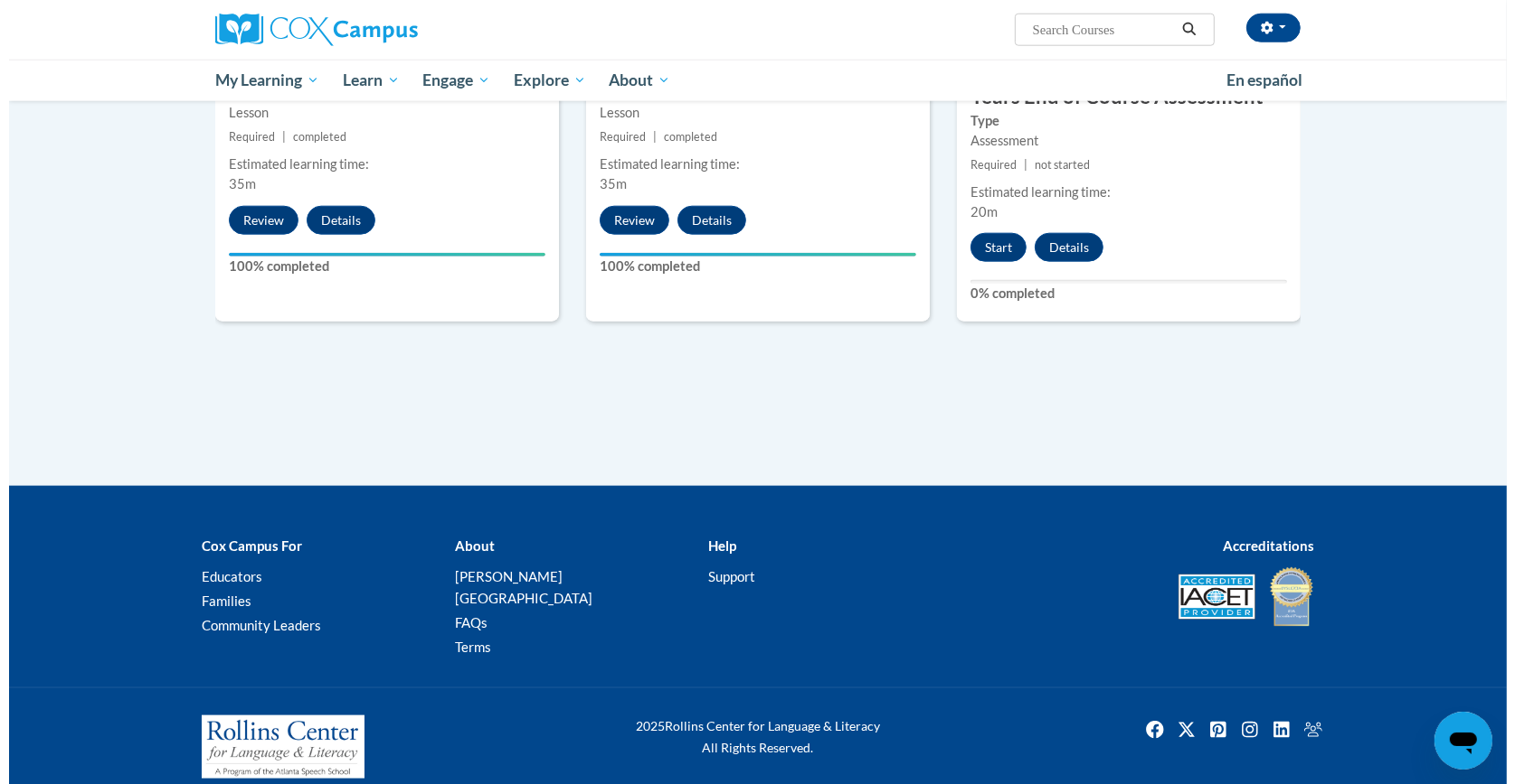
scroll to position [1727, 0]
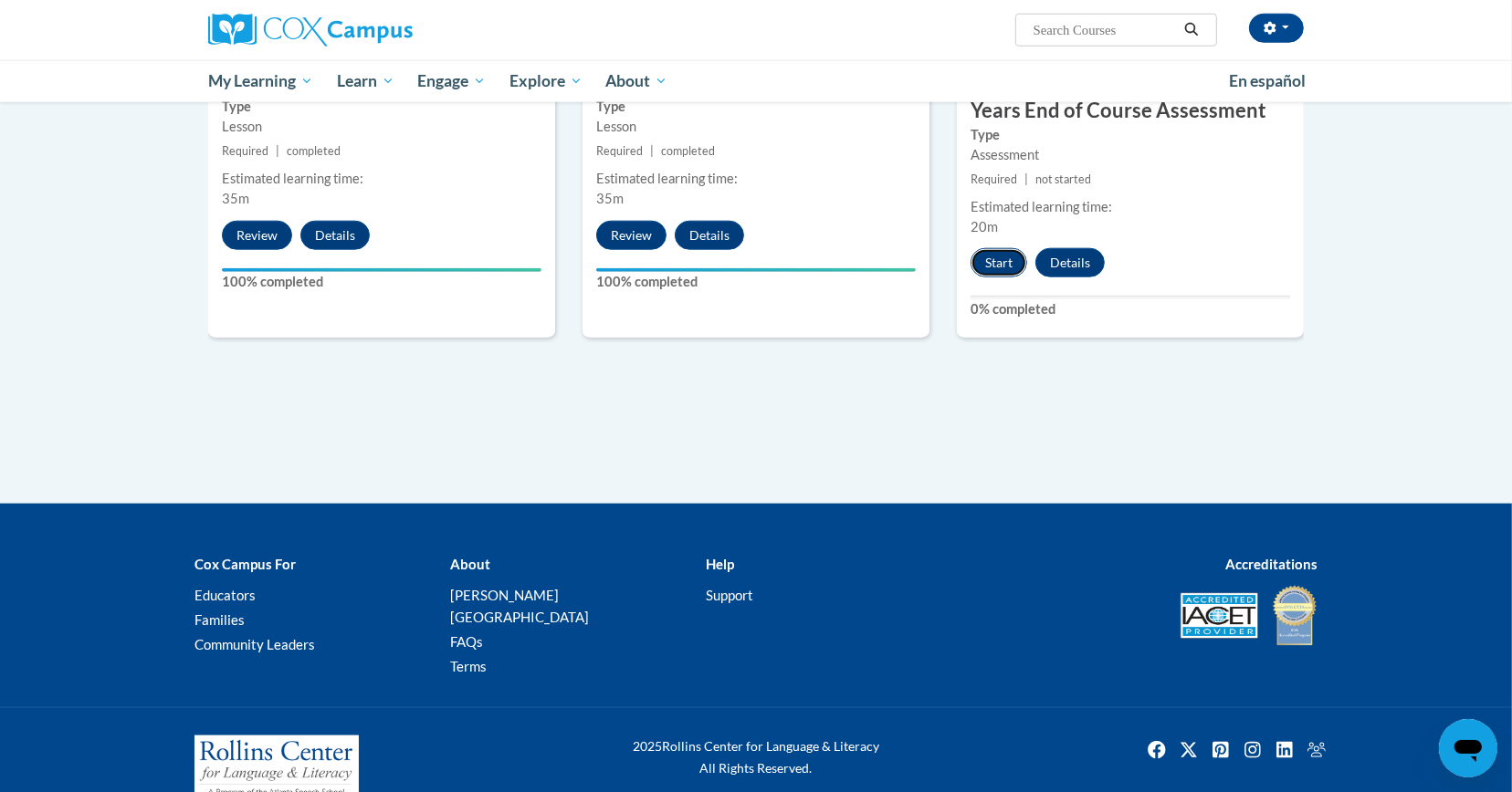
click at [999, 261] on button "Start" at bounding box center [998, 263] width 56 height 30
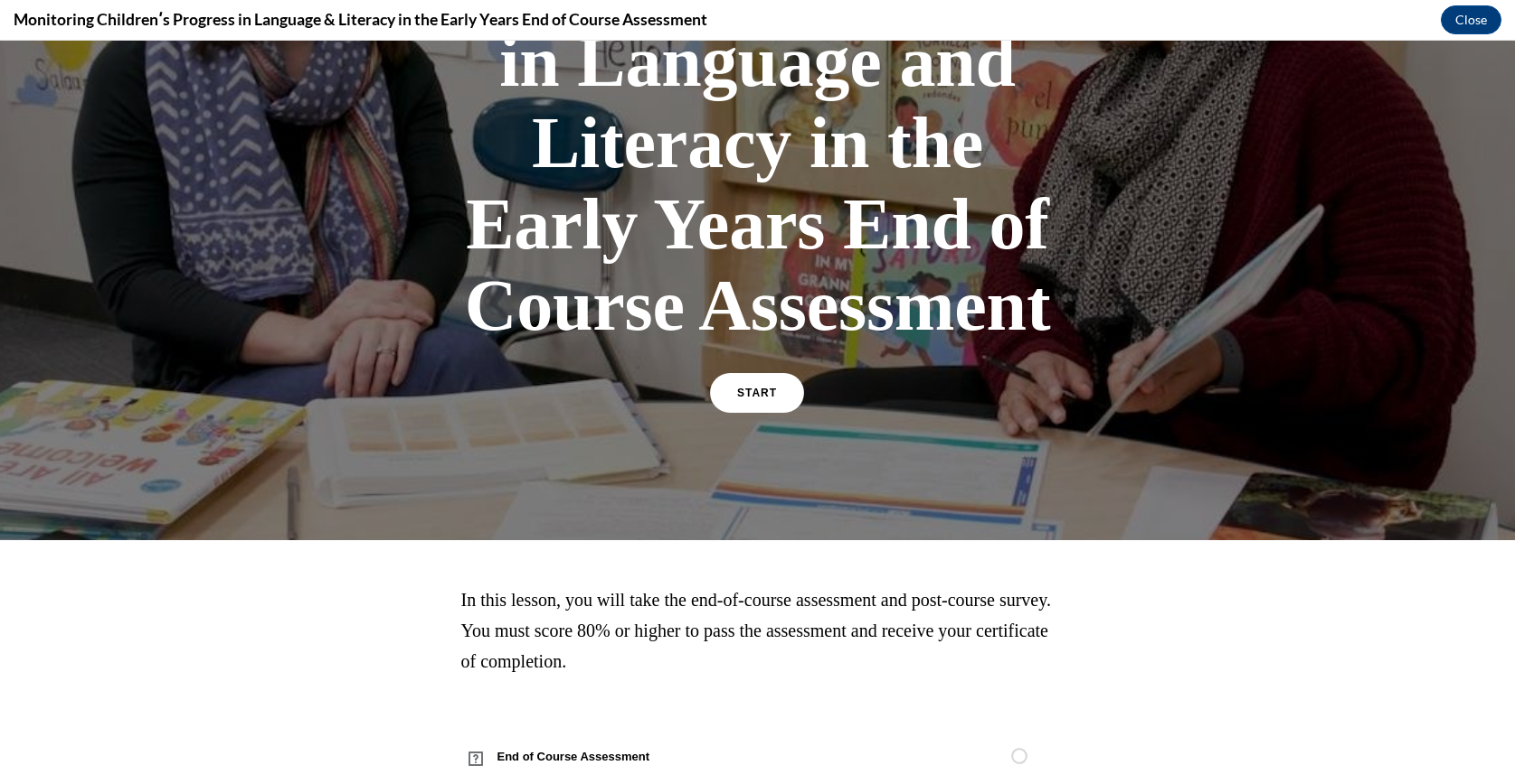
scroll to position [317, 0]
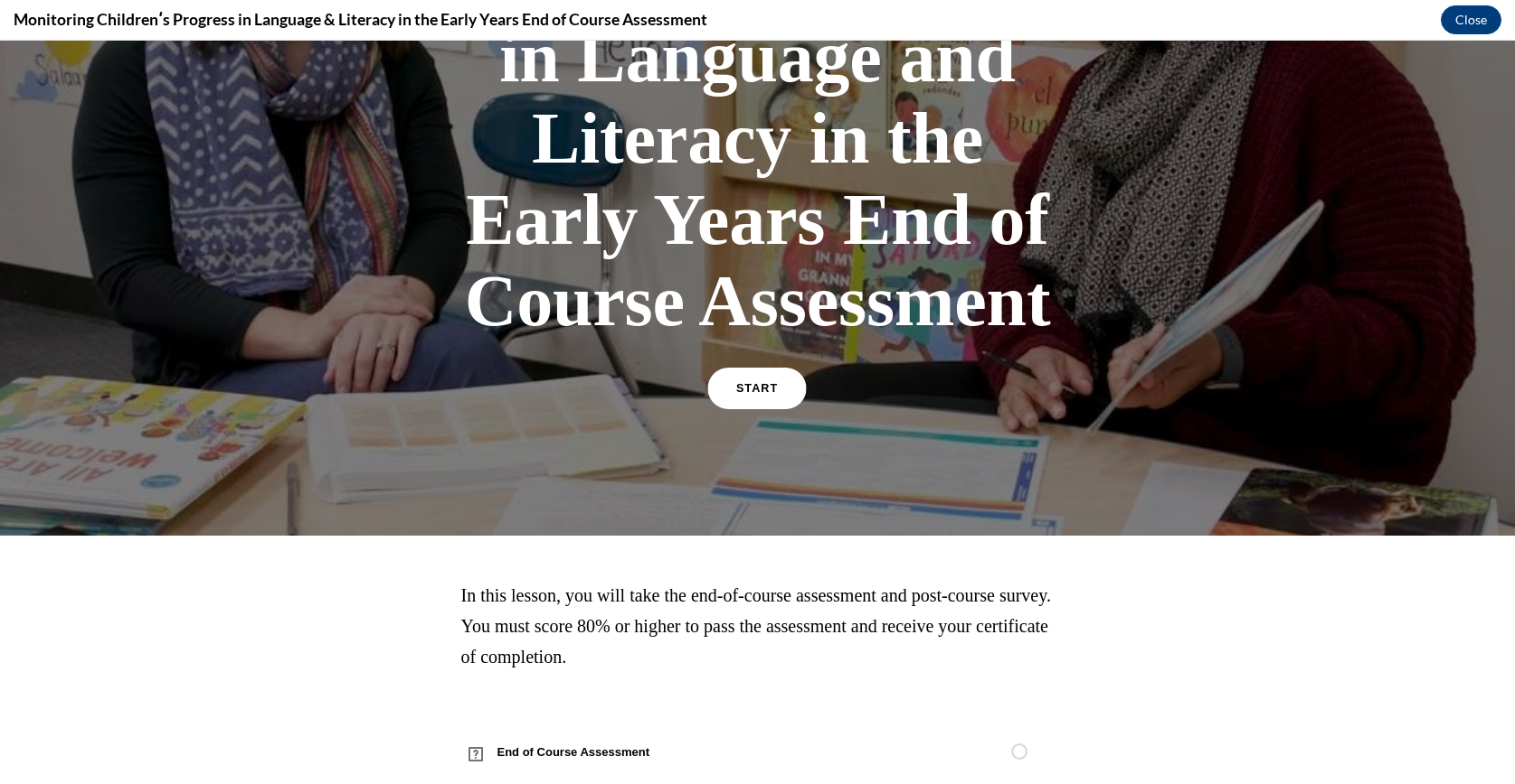
click at [748, 384] on span "START" at bounding box center [757, 389] width 42 height 13
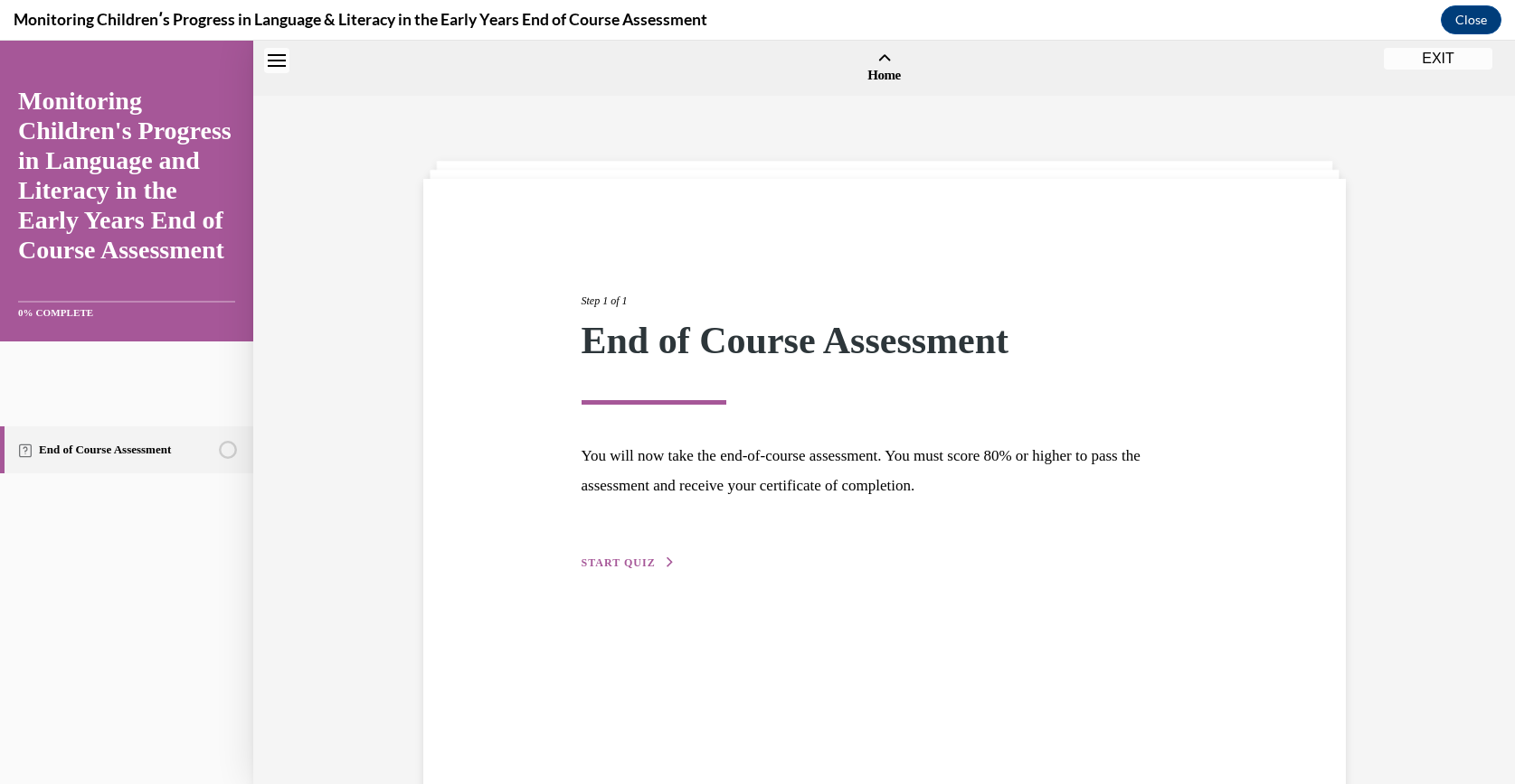
scroll to position [56, 0]
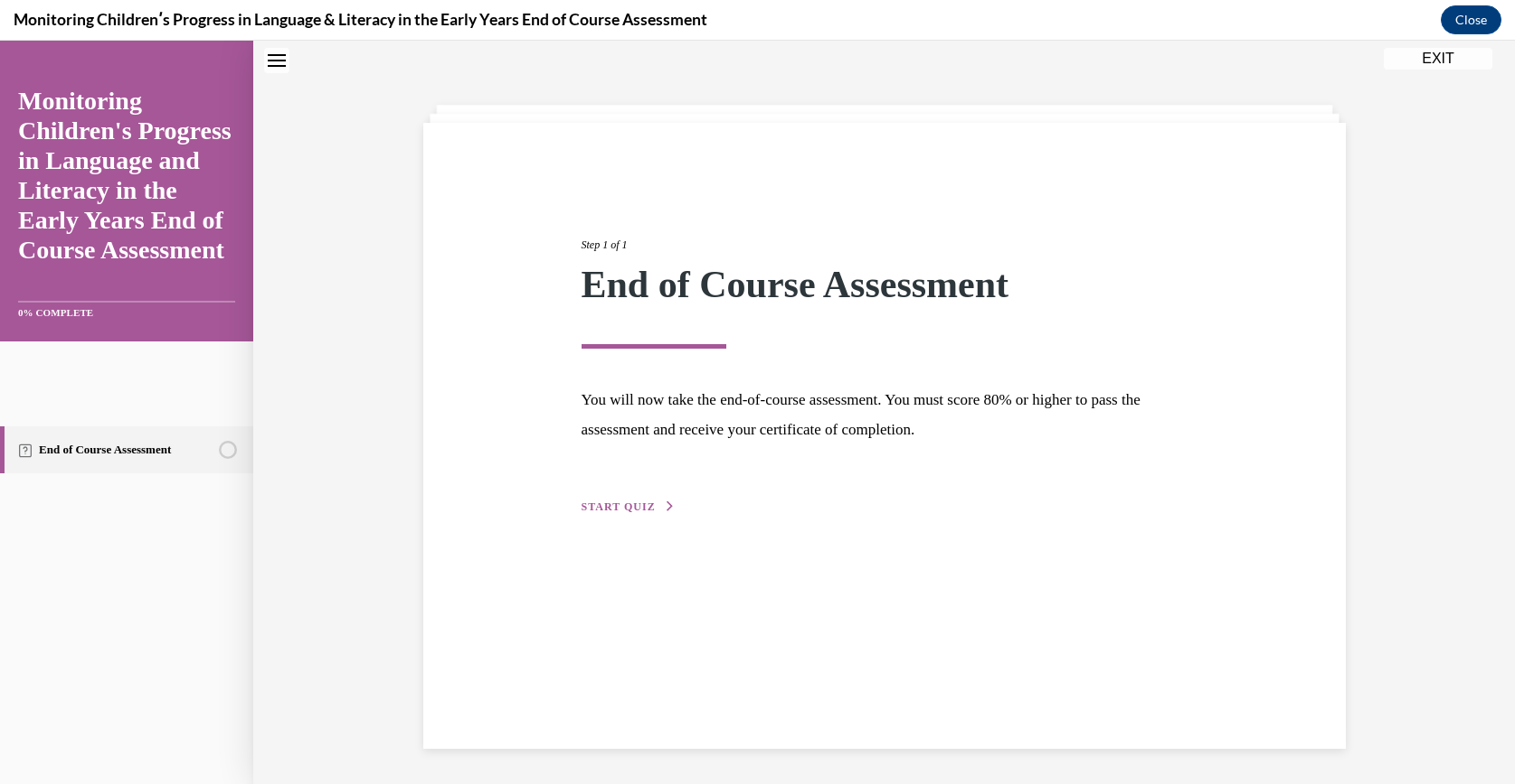
click at [612, 501] on span "START QUIZ" at bounding box center [618, 506] width 74 height 12
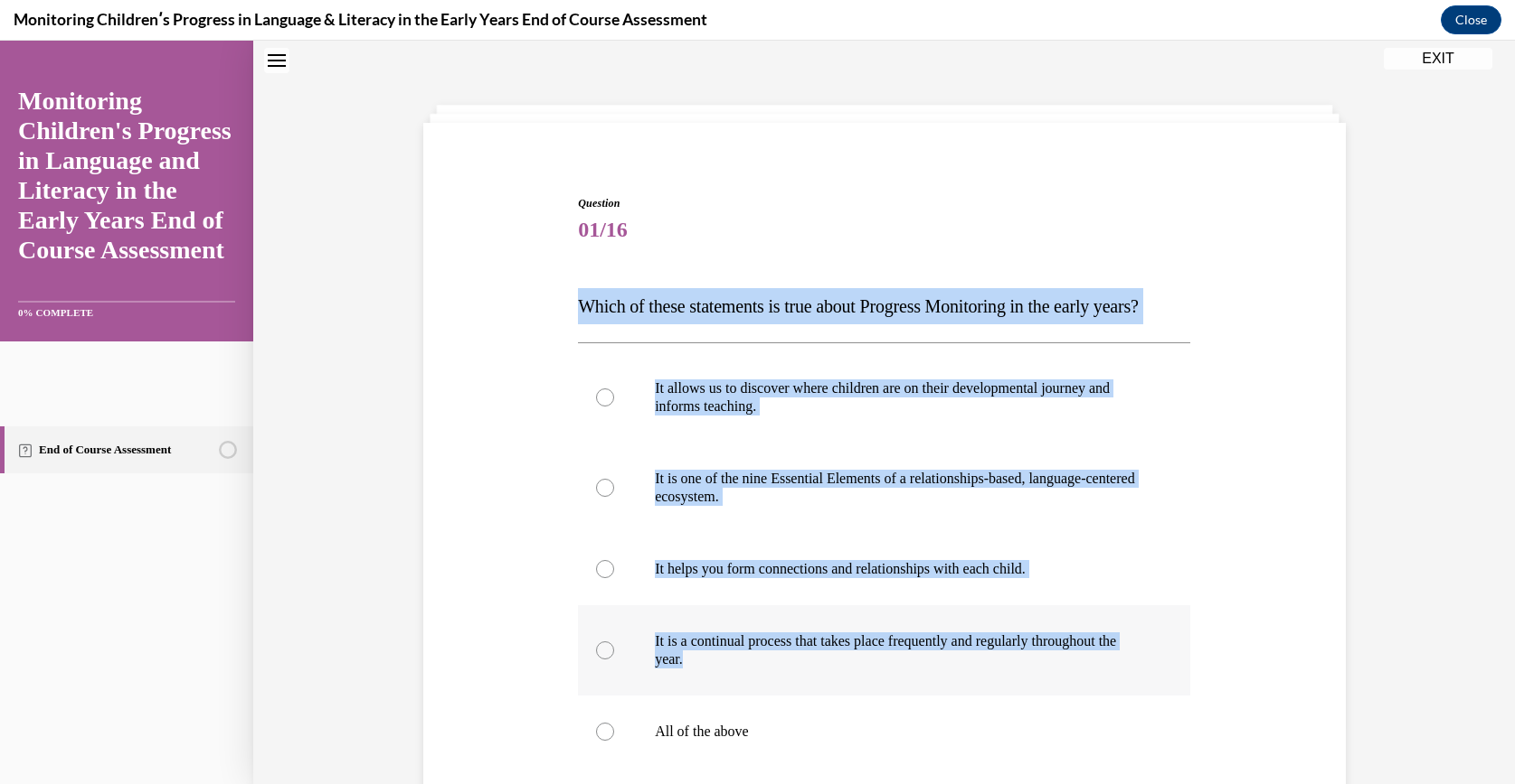
drag, startPoint x: 552, startPoint y: 287, endPoint x: 973, endPoint y: 714, distance: 599.6
click at [973, 714] on div "Question 01/16 Which of these statements is true about Progress Monitoring in t…" at bounding box center [884, 566] width 931 height 851
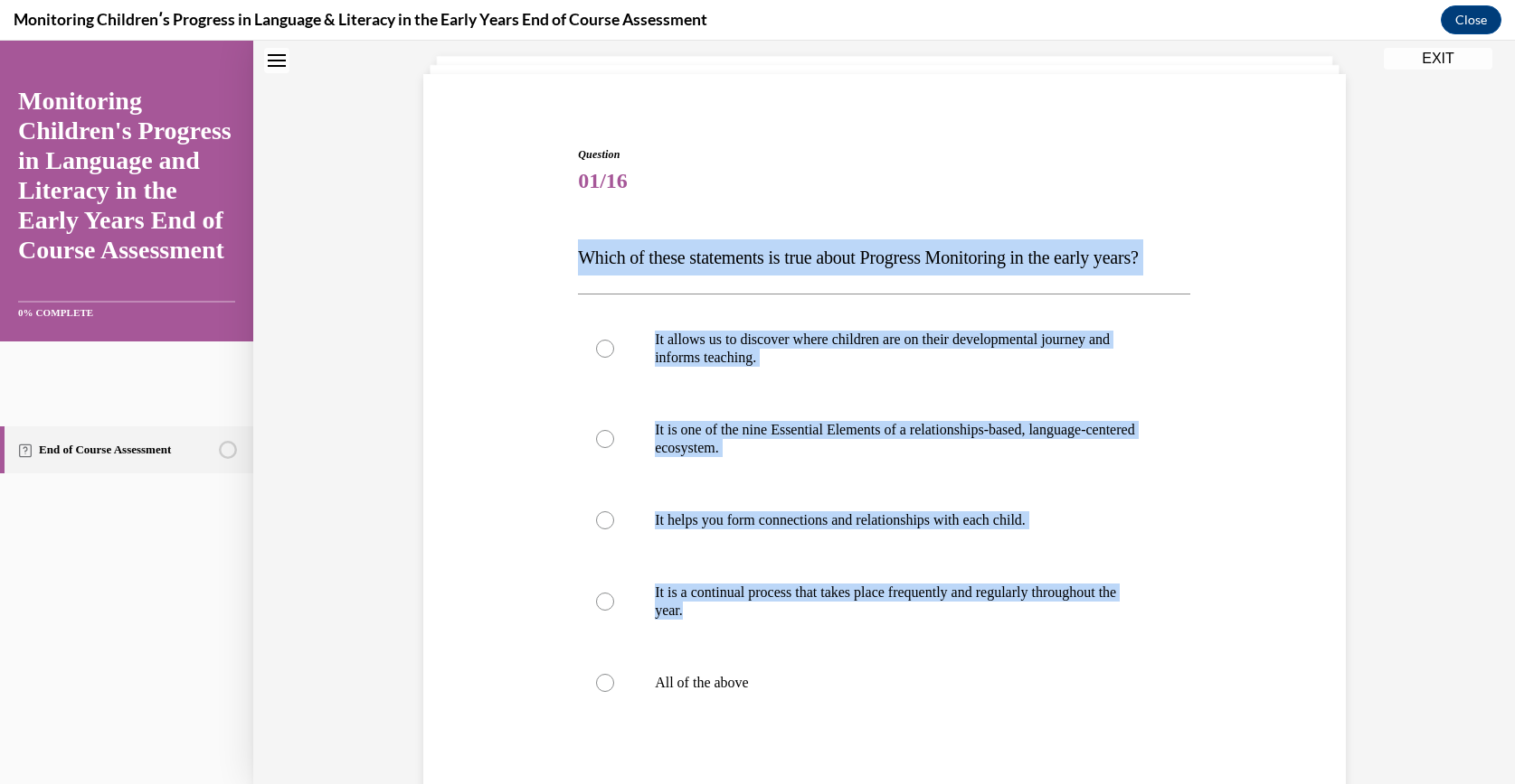
copy div "Which of these statements is true about Progress Monitoring in the early years?…"
click at [641, 376] on label "It allows us to discover where children are on their developmental journey and …" at bounding box center [884, 349] width 612 height 91
click at [614, 357] on input "It allows us to discover where children are on their developmental journey and …" at bounding box center [605, 348] width 18 height 18
radio input "true"
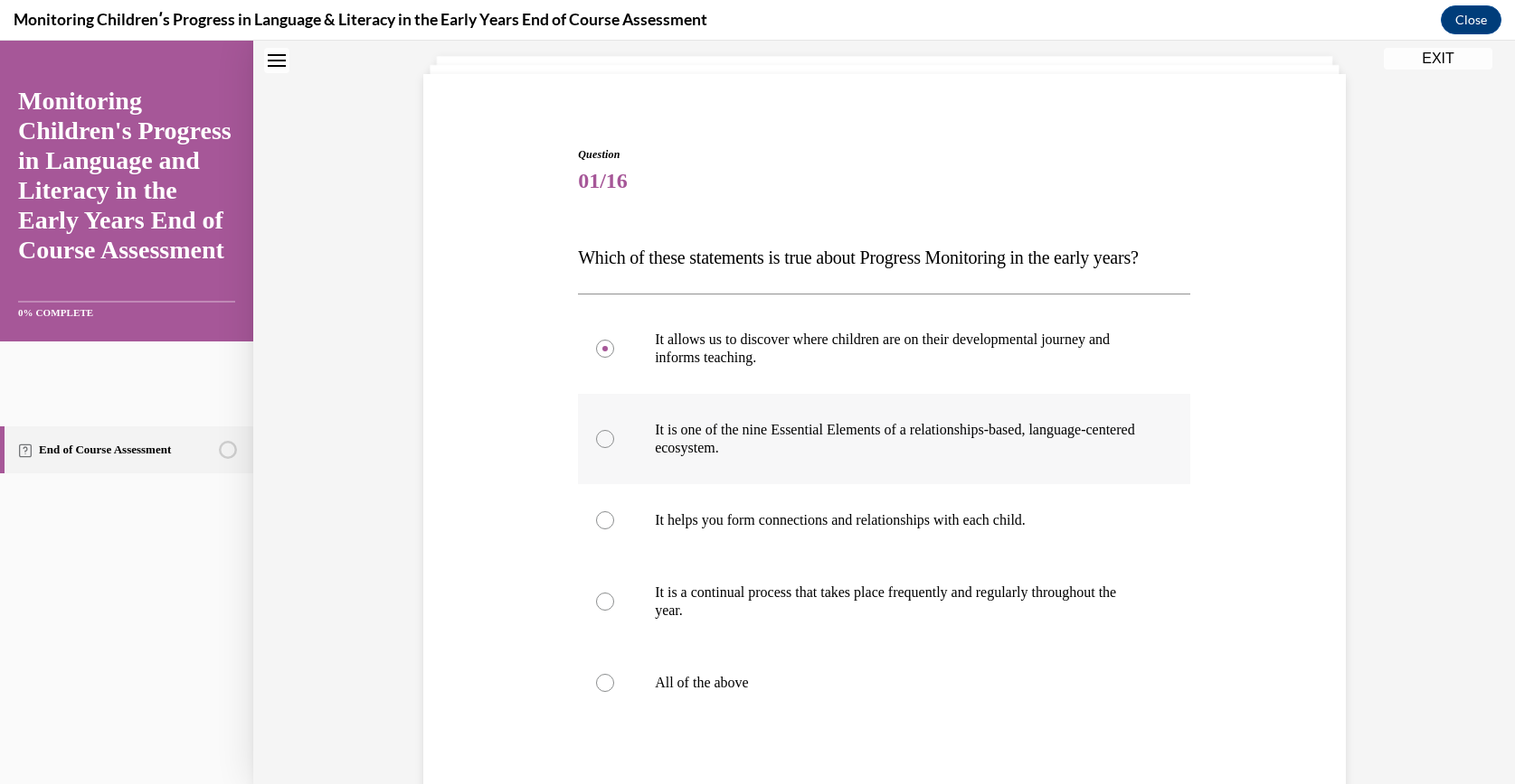
click at [602, 448] on div at bounding box center [605, 439] width 18 height 18
click at [602, 448] on input "It is one of the nine Essential Elements of a relationships-based, language-cen…" at bounding box center [605, 439] width 18 height 18
radio input "true"
click at [788, 356] on label "It allows us to discover where children are on their developmental journey and …" at bounding box center [884, 349] width 612 height 91
click at [614, 356] on input "It allows us to discover where children are on their developmental journey and …" at bounding box center [605, 348] width 18 height 18
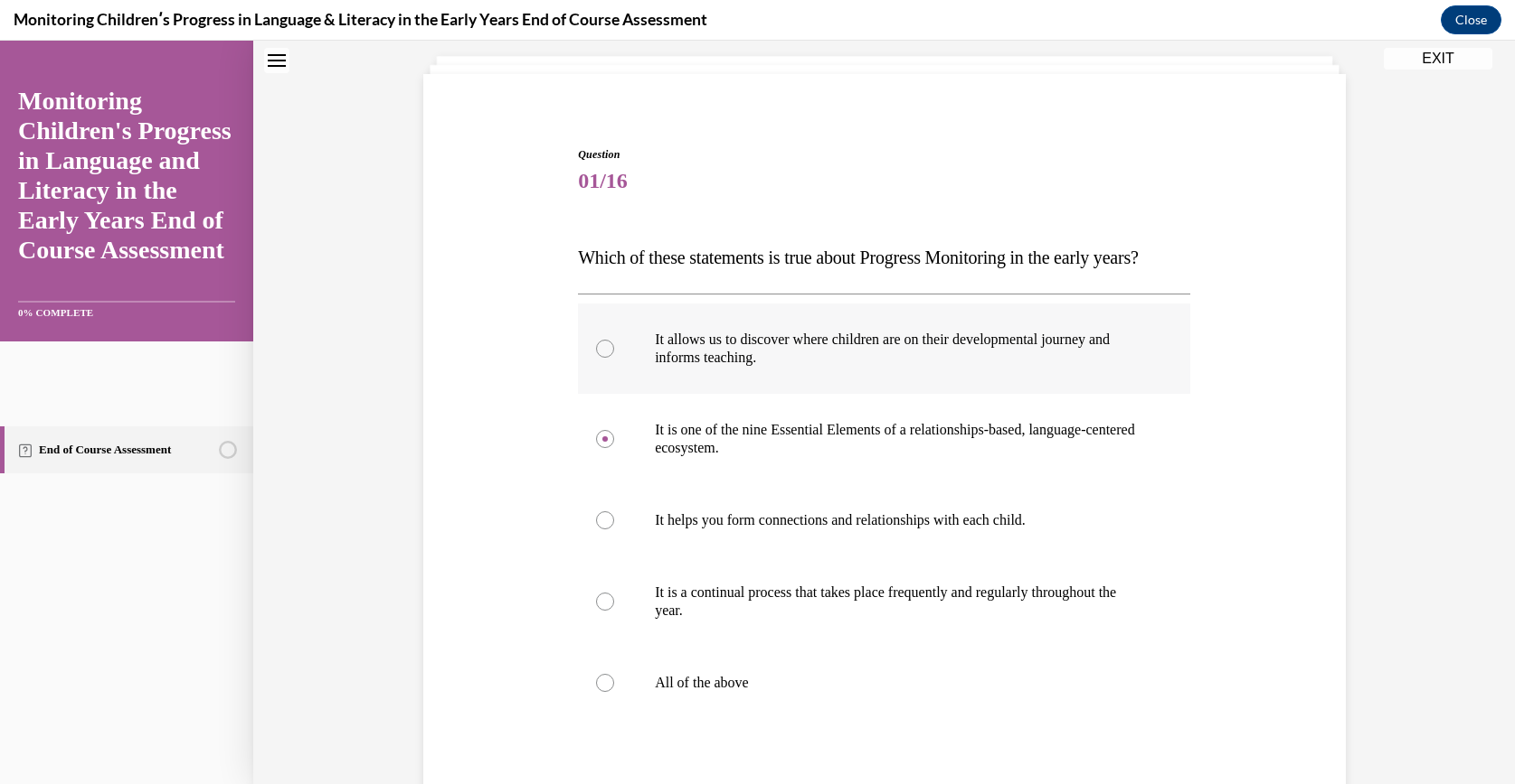
radio input "true"
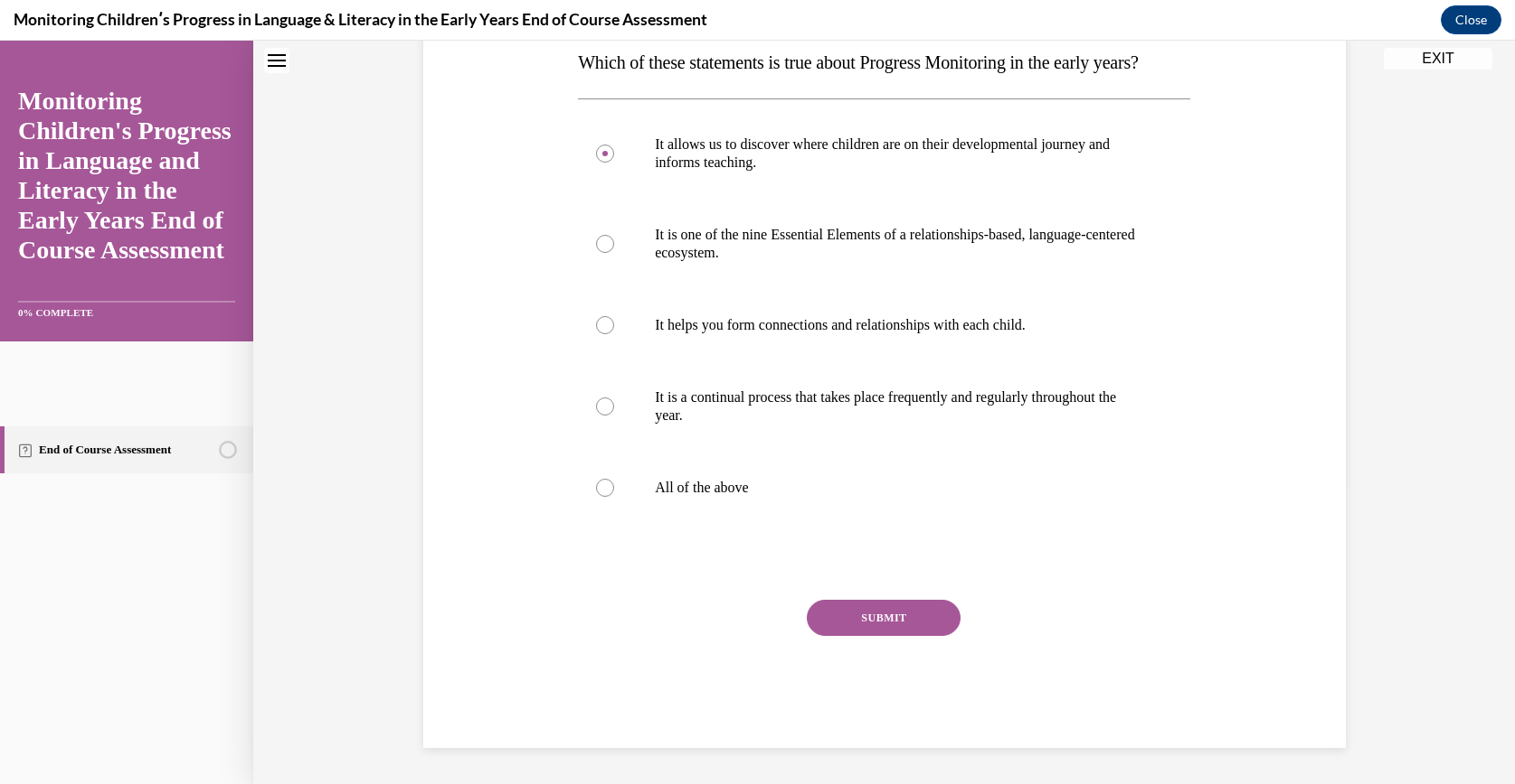
click at [905, 616] on button "SUBMIT" at bounding box center [883, 618] width 153 height 36
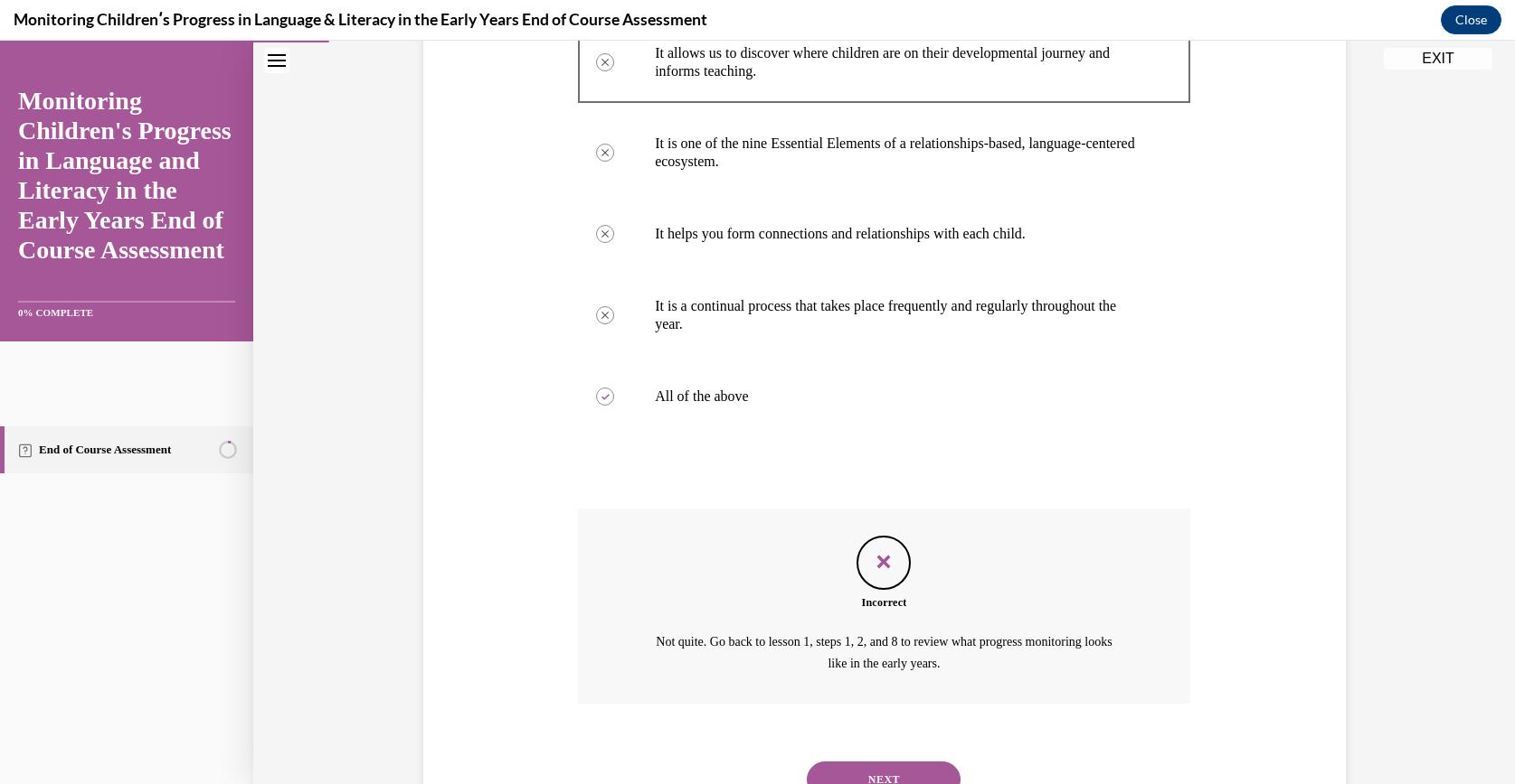
scroll to position [503, 0]
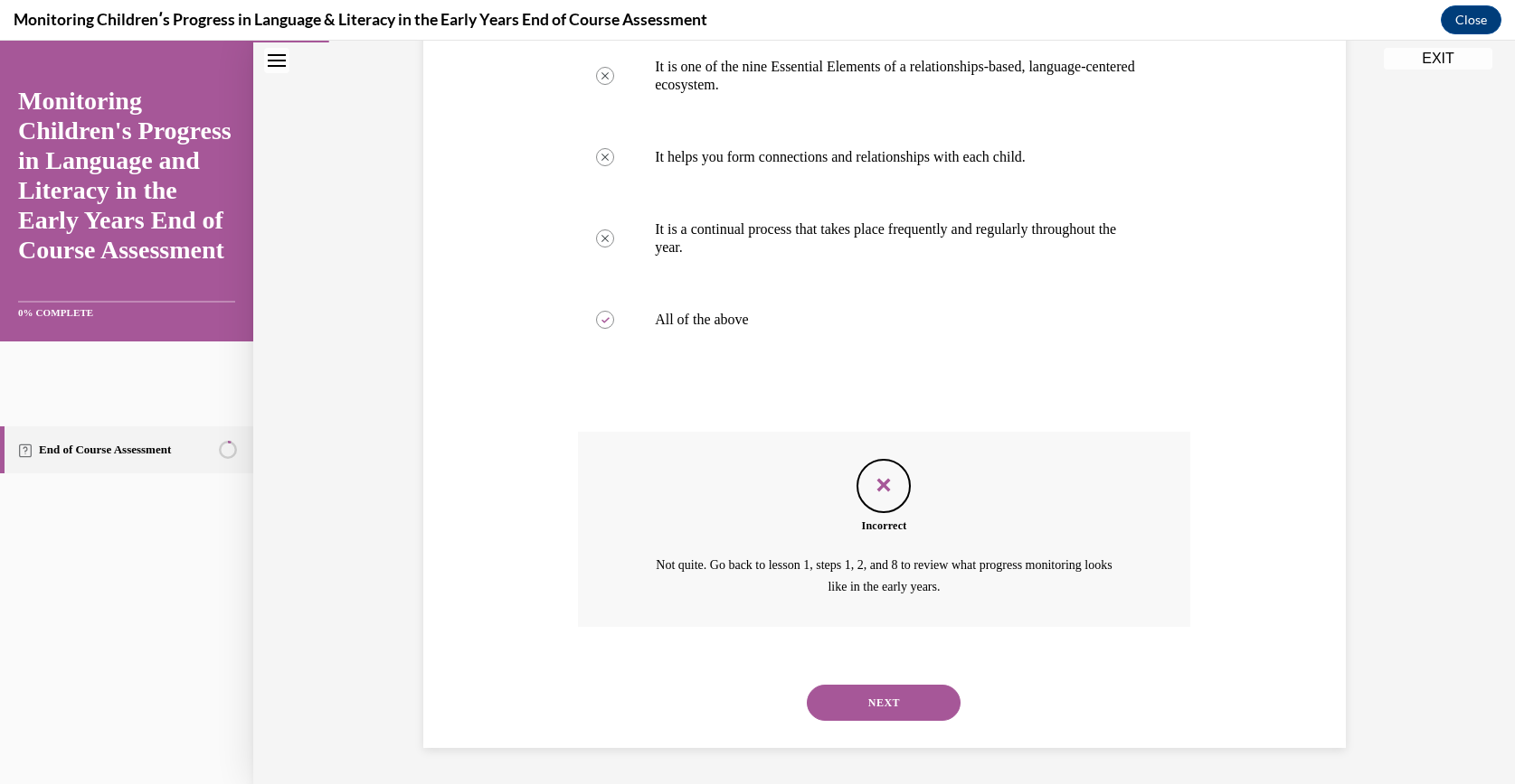
click at [859, 687] on button "NEXT" at bounding box center [883, 703] width 153 height 36
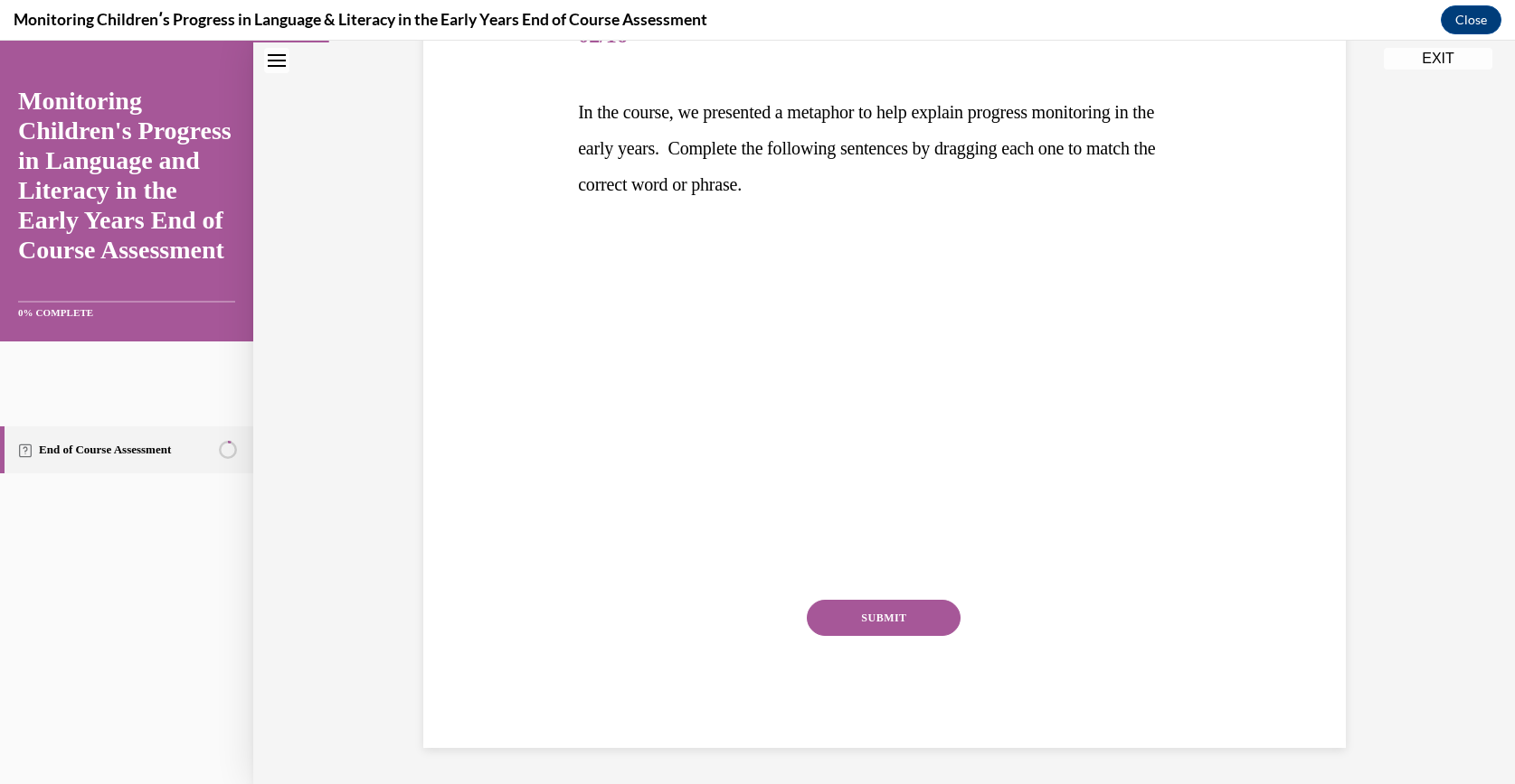
scroll to position [201, 0]
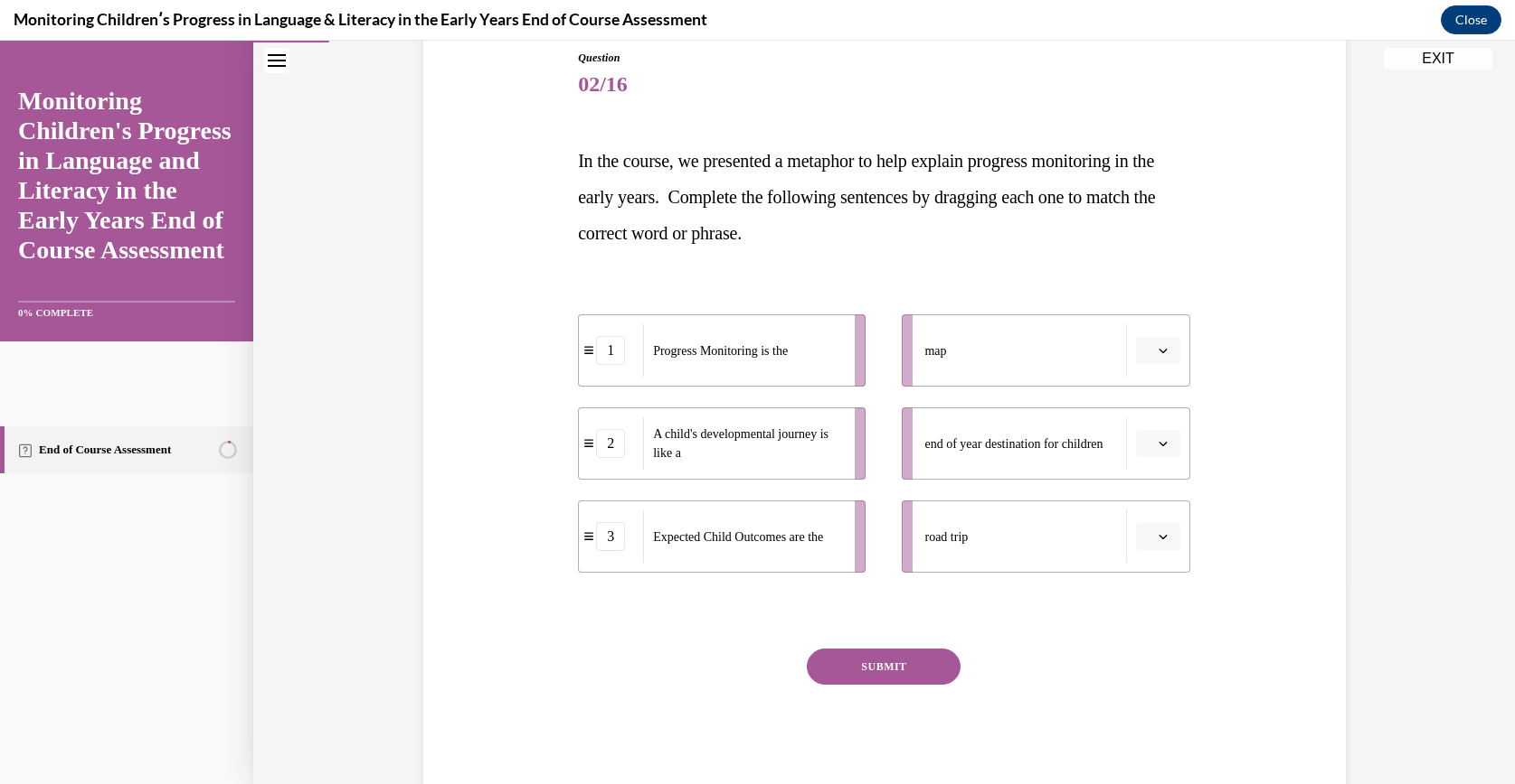
click at [1162, 339] on button "button" at bounding box center [1157, 350] width 44 height 27
click at [1157, 337] on button "button" at bounding box center [1157, 350] width 44 height 27
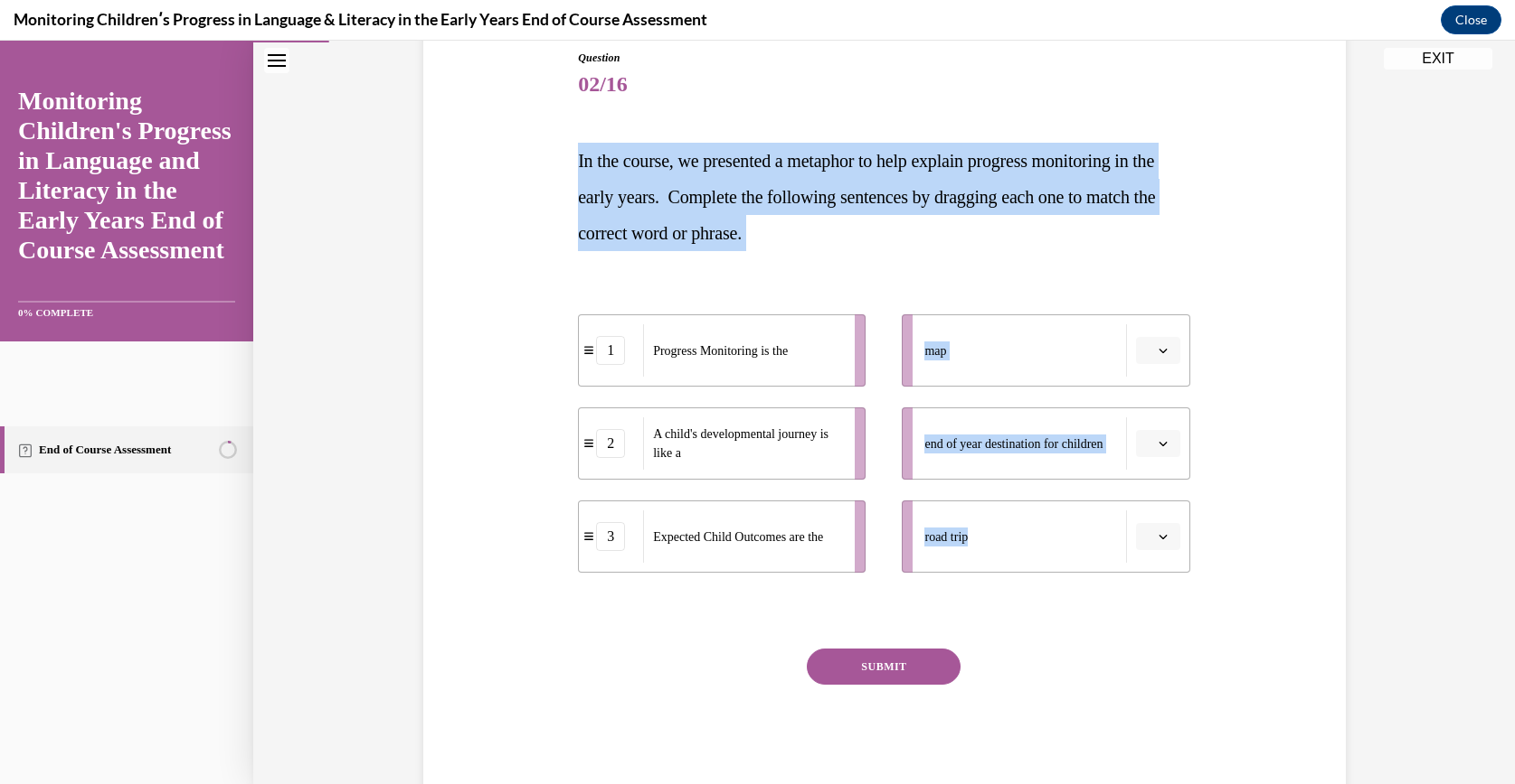
drag, startPoint x: 549, startPoint y: 150, endPoint x: 1072, endPoint y: 584, distance: 679.6
click at [1072, 584] on div "Question 02/16 In the course, we presented a metaphor to help explain progress …" at bounding box center [884, 396] width 931 height 802
click at [678, 310] on div "1 Progress Monitoring is the 2 A child's developmental journey is like a 3 Expe…" at bounding box center [884, 426] width 612 height 295
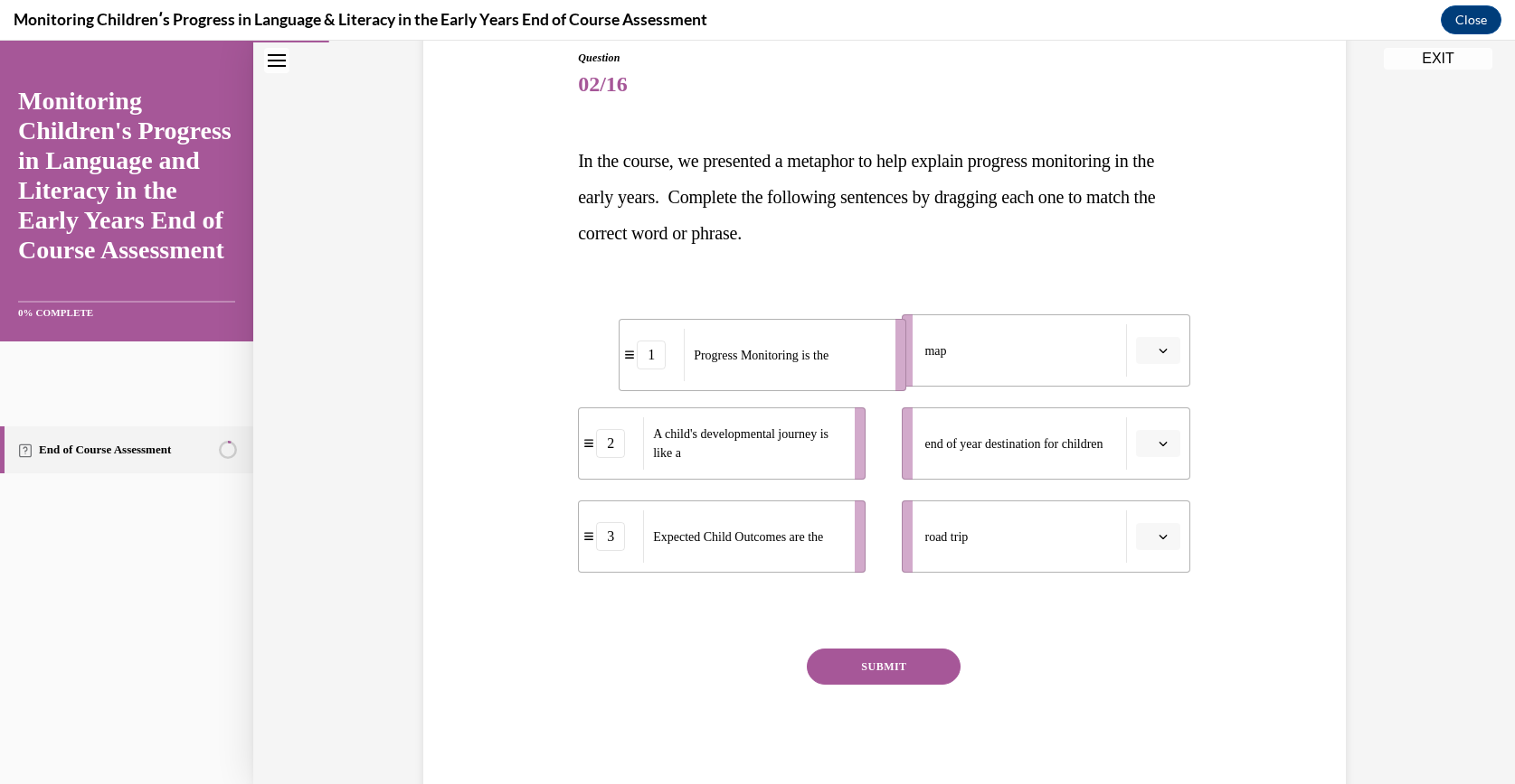
drag, startPoint x: 653, startPoint y: 355, endPoint x: 835, endPoint y: 377, distance: 183.3
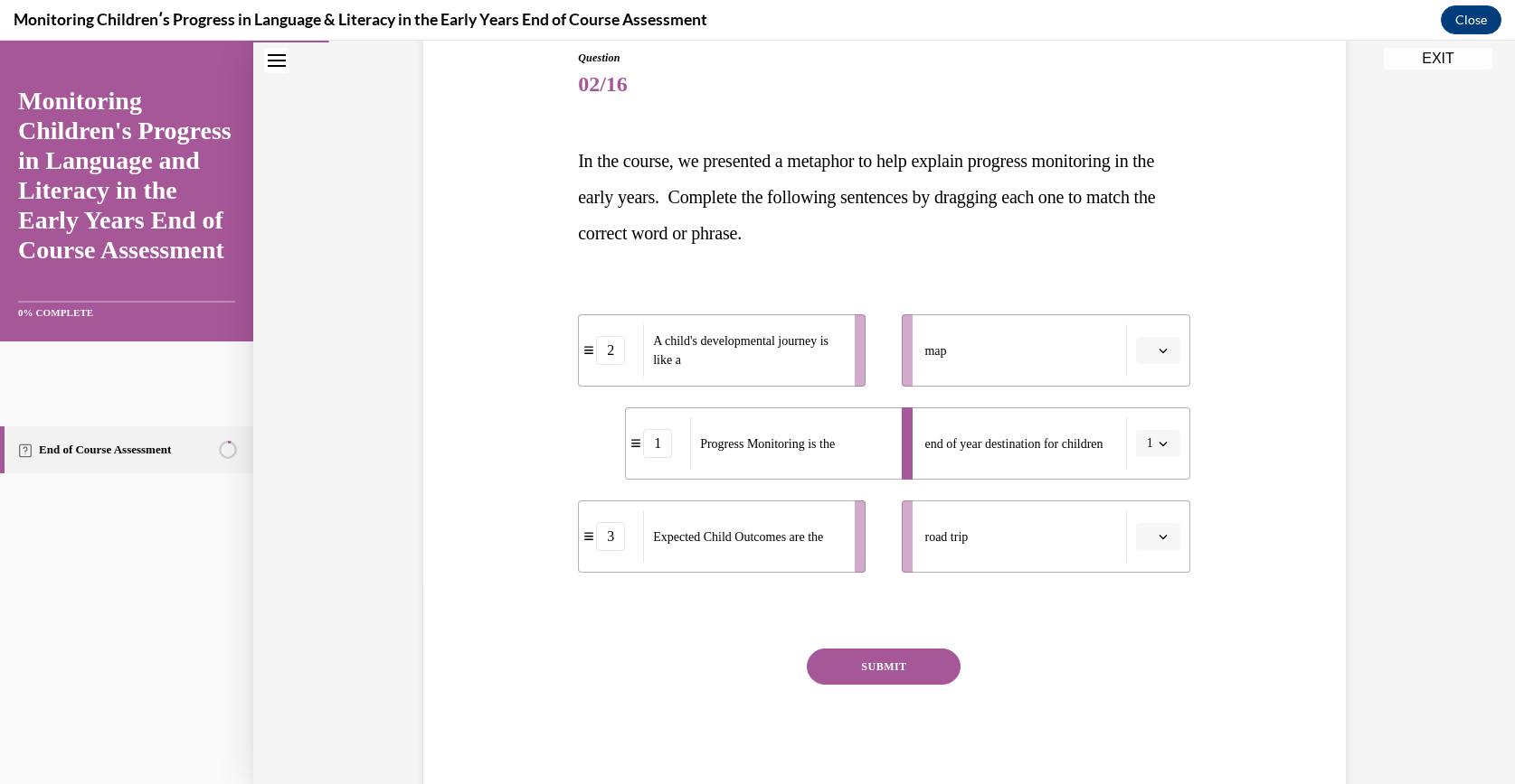
click at [752, 339] on span "A child's developmental journey is like a" at bounding box center [740, 351] width 175 height 32
drag, startPoint x: 802, startPoint y: 431, endPoint x: 713, endPoint y: 427, distance: 89.1
click at [713, 427] on div "Progress Monitoring is the" at bounding box center [702, 439] width 200 height 52
drag, startPoint x: 728, startPoint y: 454, endPoint x: 961, endPoint y: 369, distance: 248.0
click at [961, 369] on div "Progress Monitoring is the" at bounding box center [945, 354] width 200 height 52
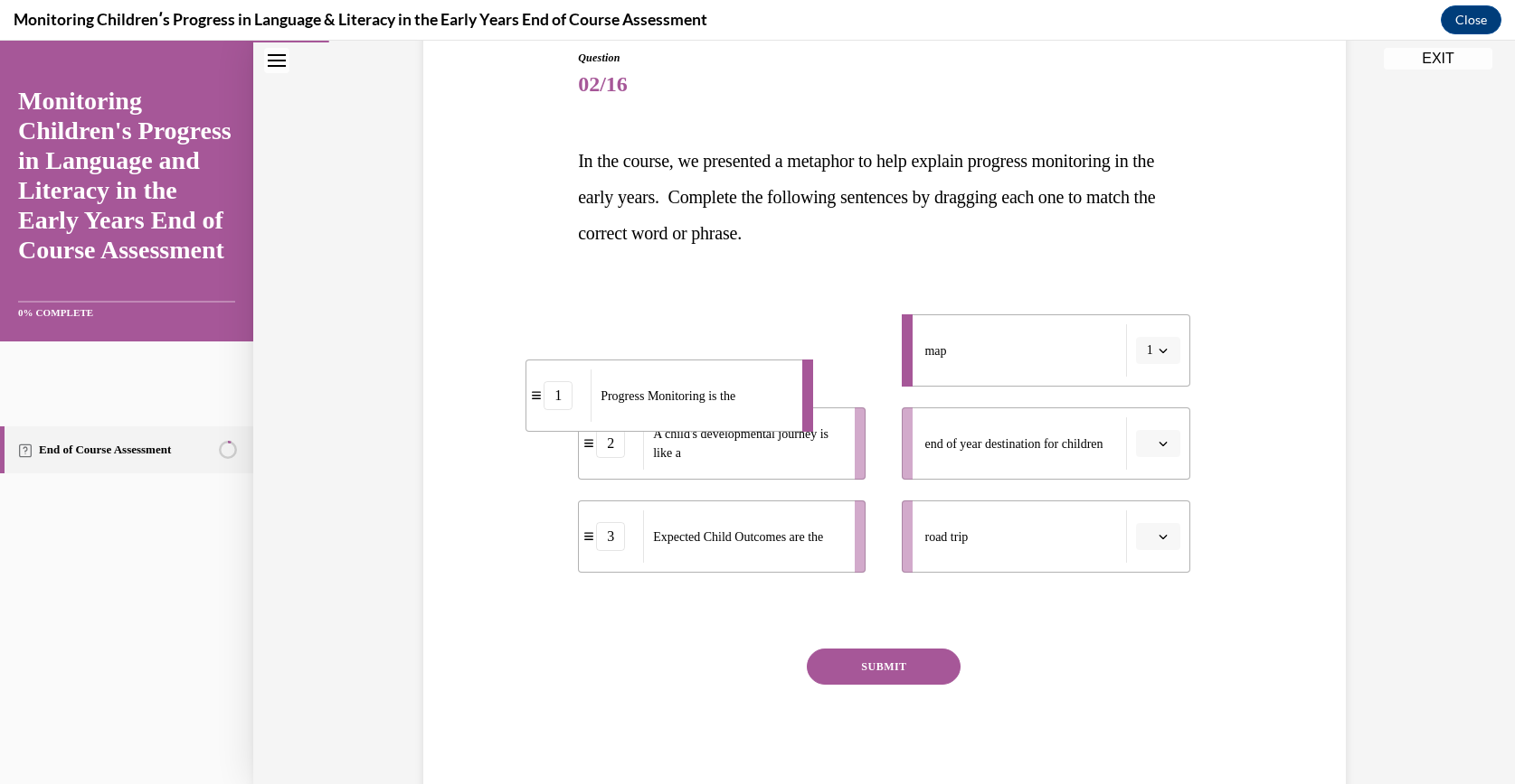
drag, startPoint x: 819, startPoint y: 353, endPoint x: 720, endPoint y: 397, distance: 108.3
click at [720, 397] on span "Progress Monitoring is the" at bounding box center [668, 396] width 134 height 13
drag, startPoint x: 977, startPoint y: 520, endPoint x: 1060, endPoint y: 376, distance: 166.2
click at [1060, 376] on ul "map end of year destination for children road trip" at bounding box center [1036, 444] width 306 height 258
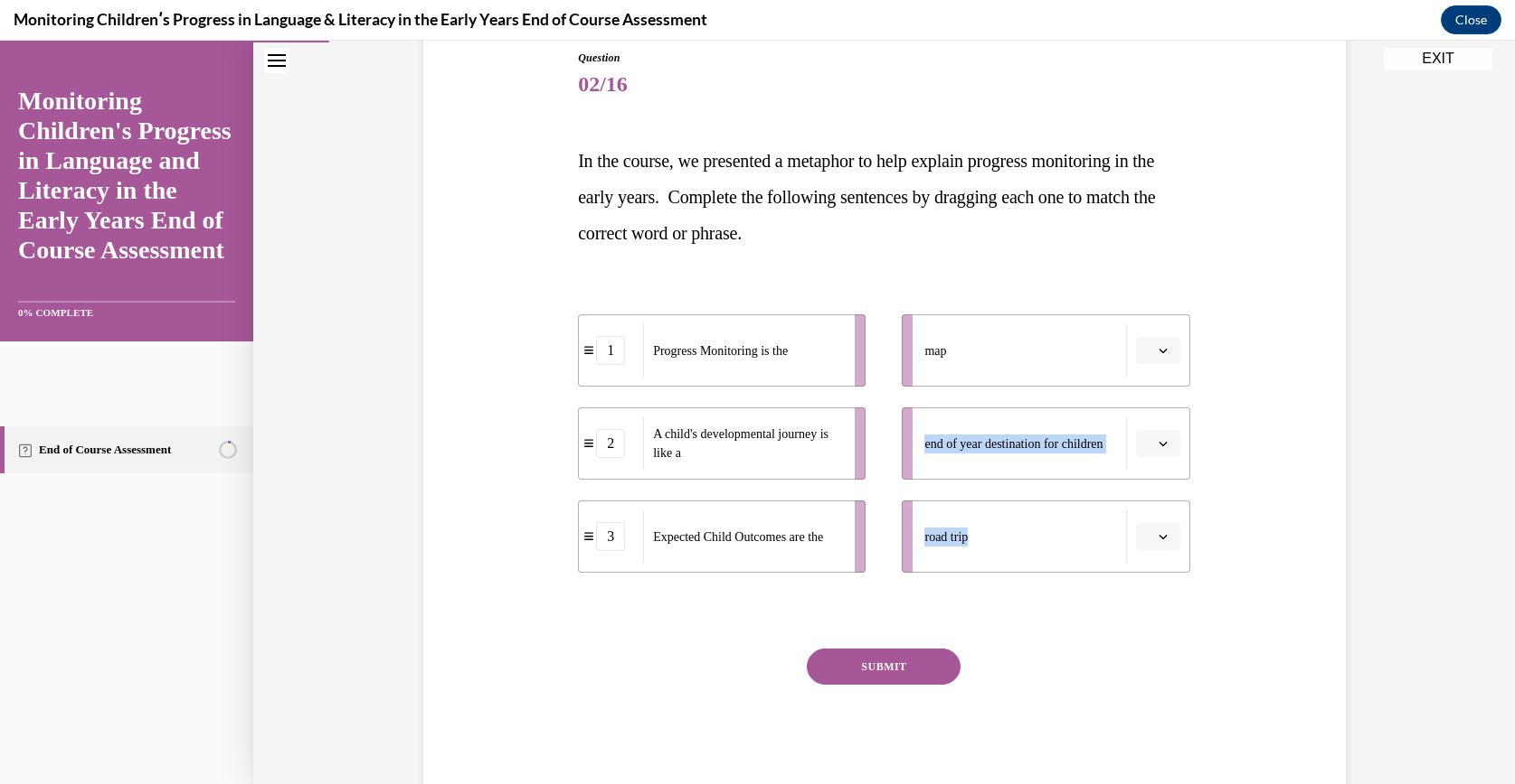
drag, startPoint x: 1060, startPoint y: 376, endPoint x: 1167, endPoint y: 571, distance: 222.4
click at [1167, 571] on li "road trip" at bounding box center [1046, 536] width 288 height 72
click at [1158, 545] on button "button" at bounding box center [1157, 536] width 44 height 27
click at [1154, 608] on div "1" at bounding box center [1147, 613] width 46 height 36
click at [1262, 517] on div "Question 02/16 In the course, we presented a metaphor to help explain progress …" at bounding box center [884, 396] width 931 height 802
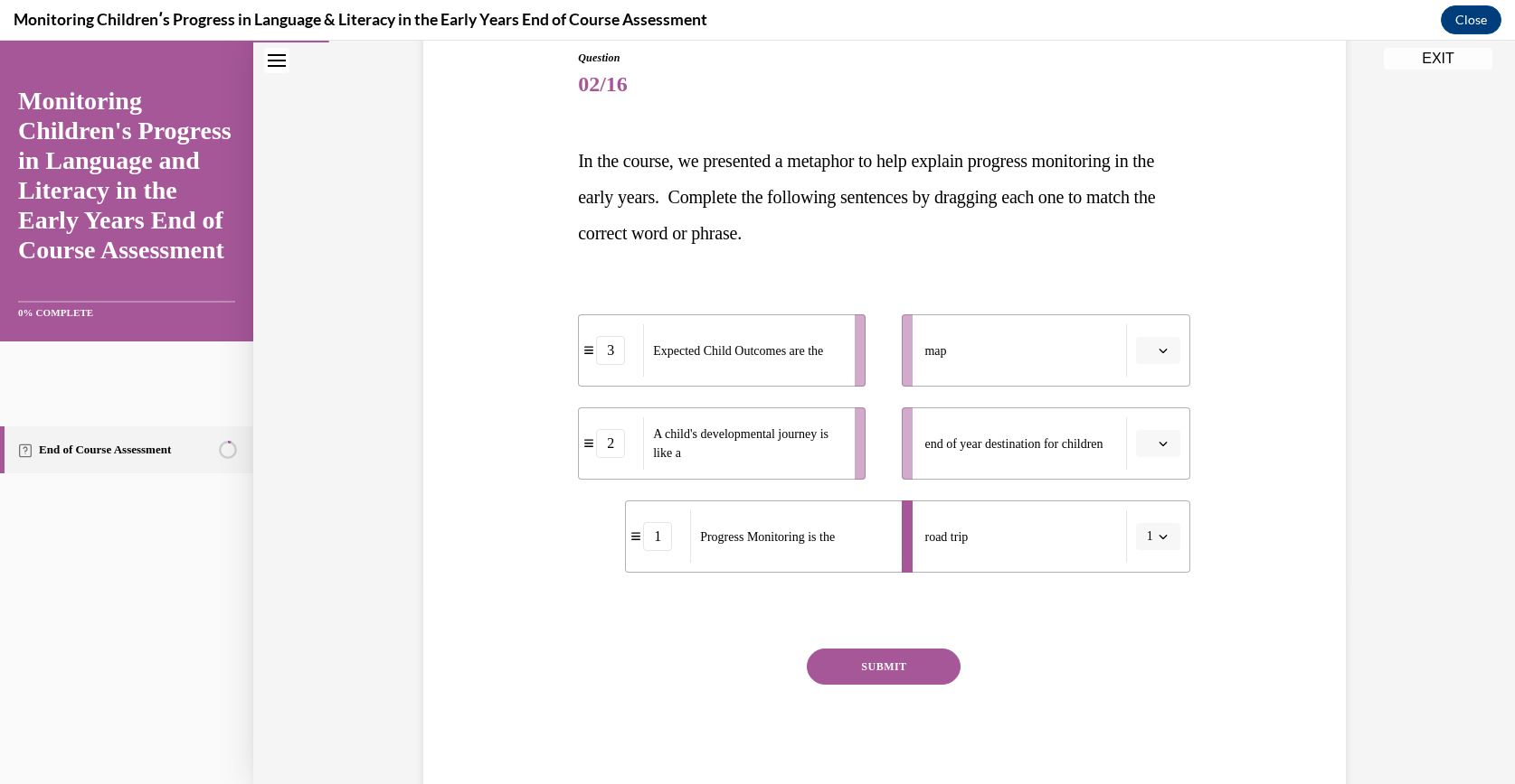
click at [1314, 452] on div "Question 02/16 In the course, we presented a metaphor to help explain progress …" at bounding box center [884, 396] width 931 height 802
click at [1136, 434] on button "button" at bounding box center [1157, 444] width 44 height 27
click at [1146, 589] on div "3" at bounding box center [1147, 592] width 46 height 36
click at [1147, 357] on span "Please select an option" at bounding box center [1150, 350] width 7 height 18
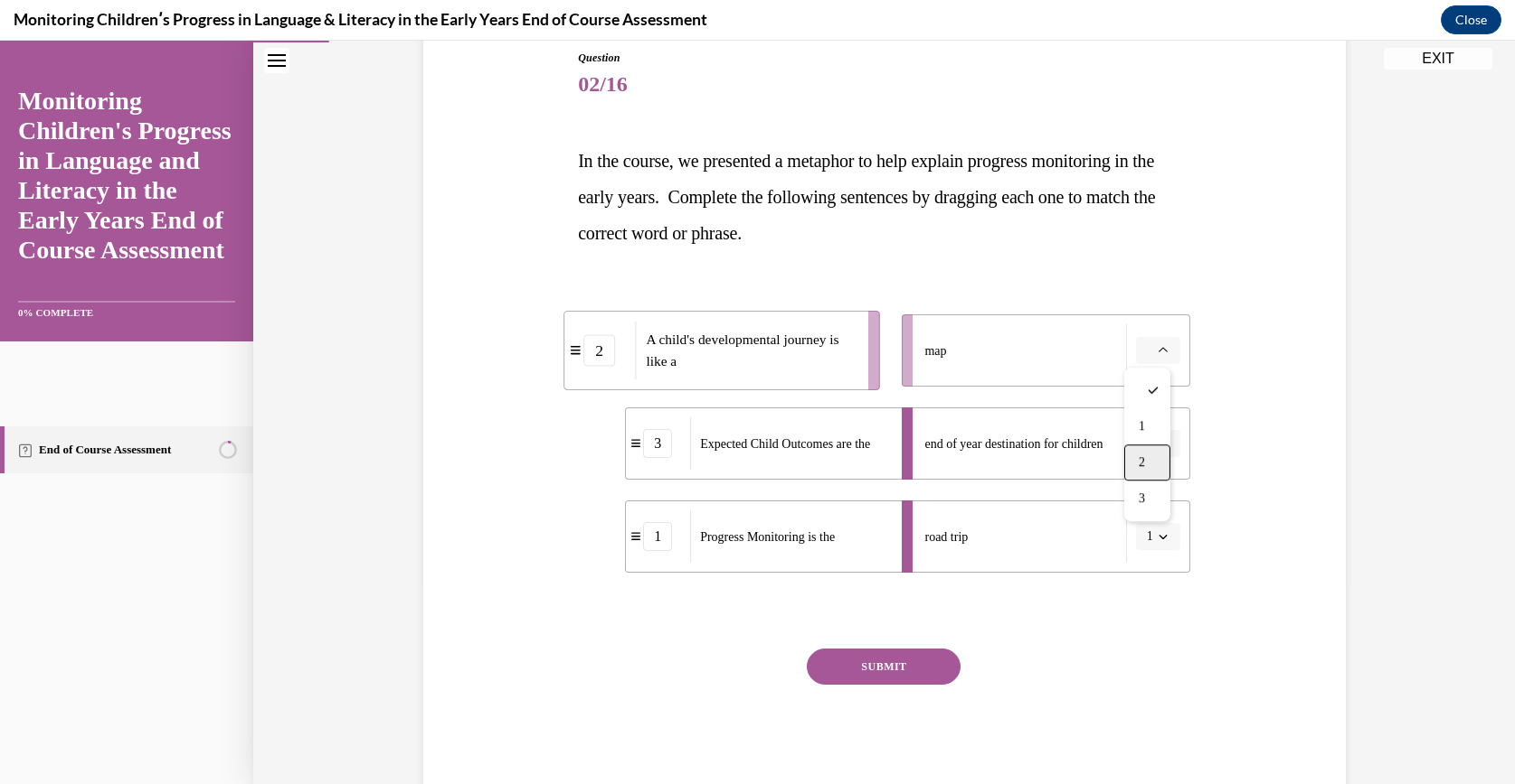
click at [1146, 453] on div "2" at bounding box center [1147, 462] width 46 height 36
click at [908, 642] on div "Question 02/16 In the course, we presented a metaphor to help explain progress …" at bounding box center [884, 424] width 612 height 747
click at [906, 646] on div "Question 02/16 In the course, we presented a metaphor to help explain progress …" at bounding box center [884, 424] width 612 height 747
click at [907, 653] on button "SUBMIT" at bounding box center [883, 667] width 153 height 36
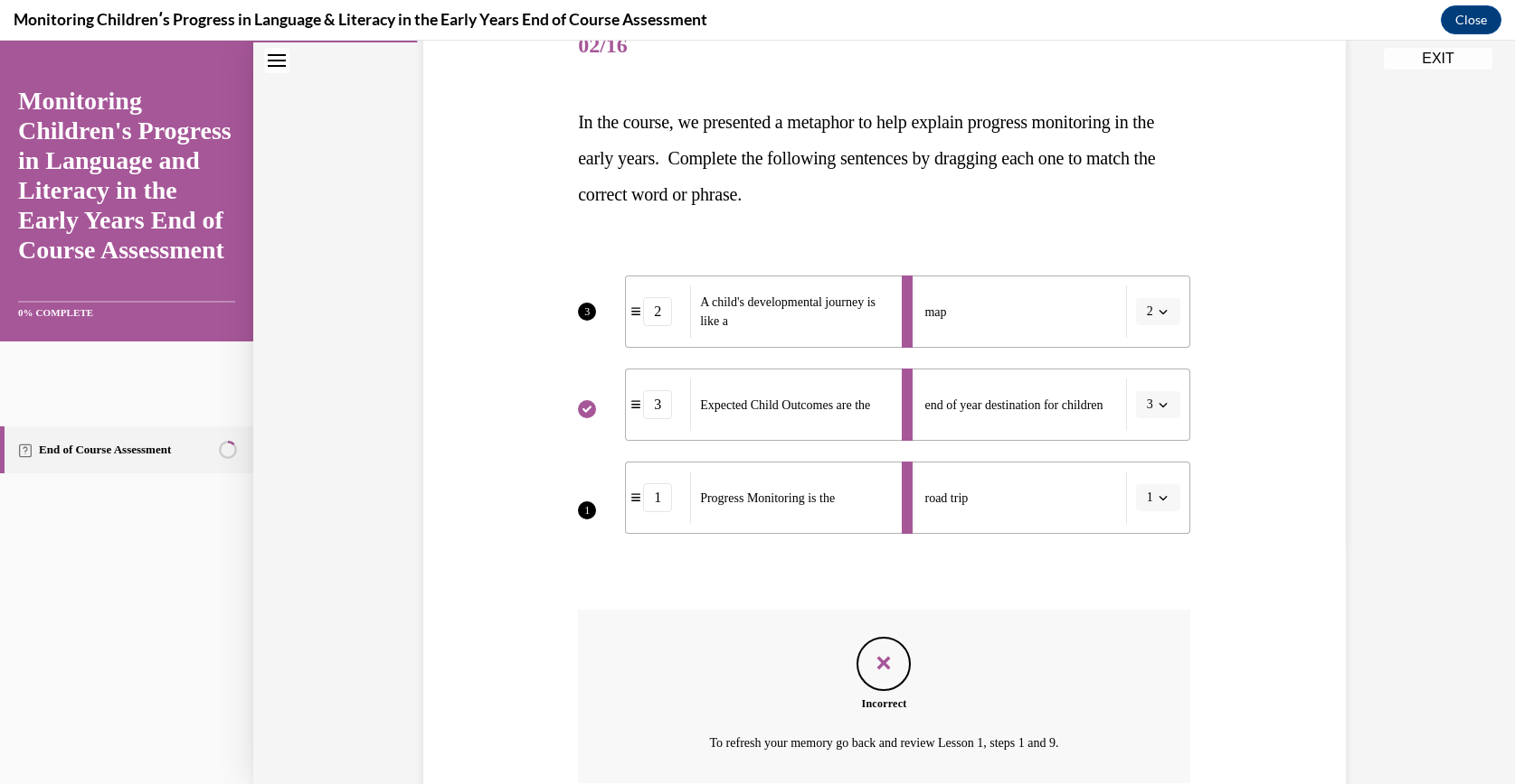
scroll to position [395, 0]
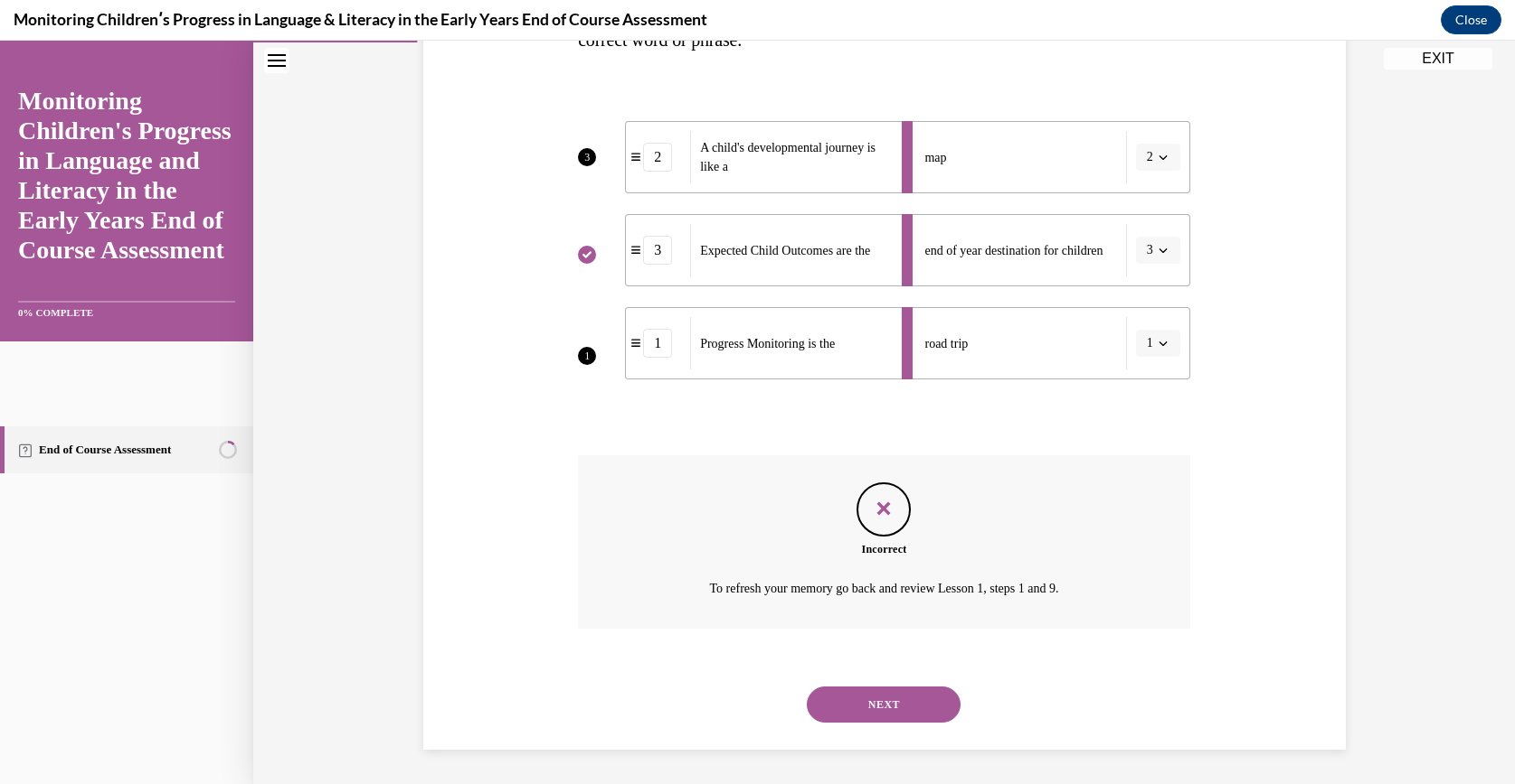
click at [850, 688] on button "NEXT" at bounding box center [883, 705] width 153 height 36
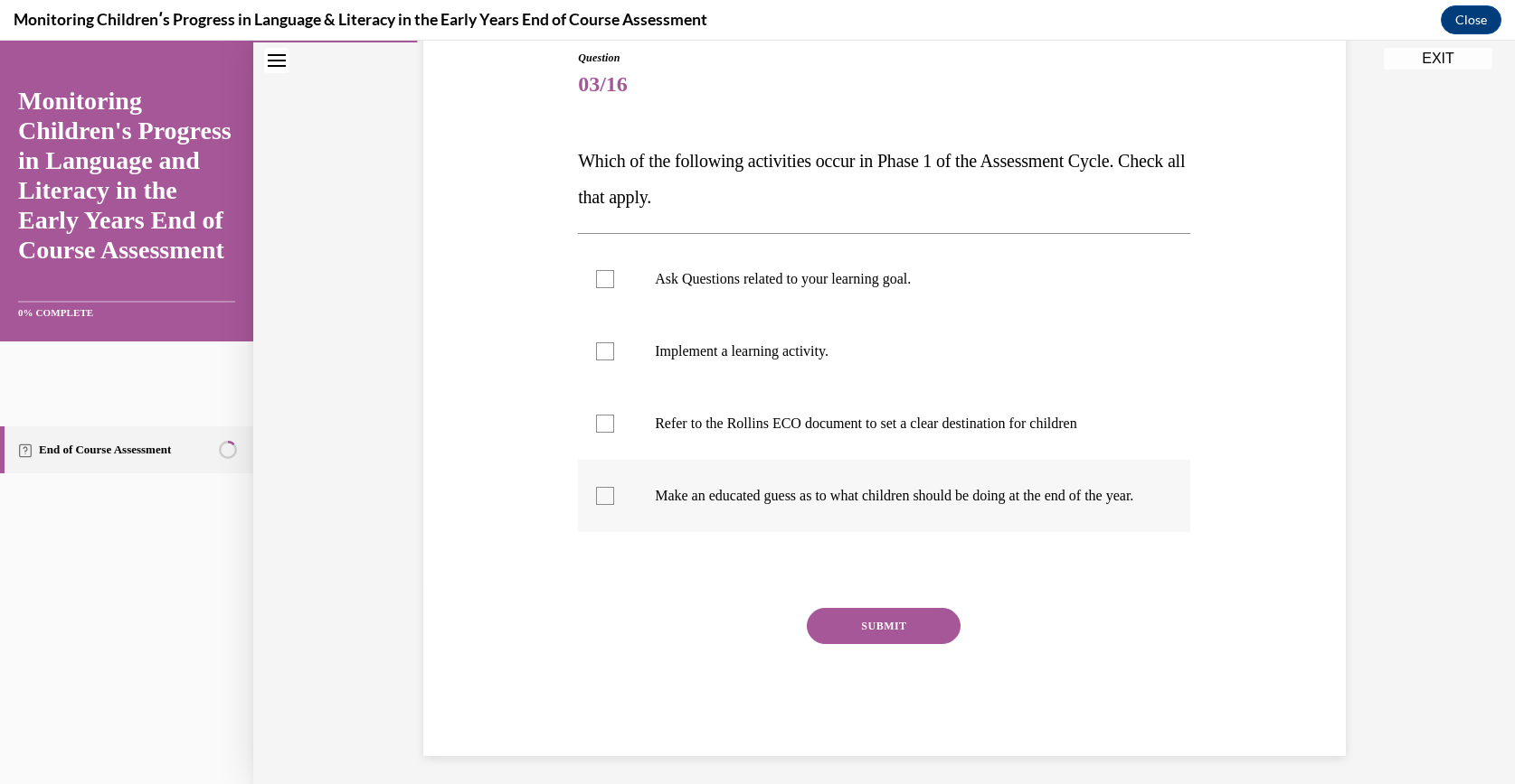
drag, startPoint x: 559, startPoint y: 148, endPoint x: 1142, endPoint y: 545, distance: 705.3
click at [1142, 545] on div "Question 03/16 Which of the following activities occur in Phase 1 of the Assess…" at bounding box center [884, 375] width 931 height 761
copy div "Which of the following activities occur in Phase 1 of the Assessment Cycle. Che…"
click at [768, 291] on label "Ask Questions related to your learning goal." at bounding box center [884, 279] width 612 height 72
click at [614, 288] on input "Ask Questions related to your learning goal." at bounding box center [605, 279] width 18 height 18
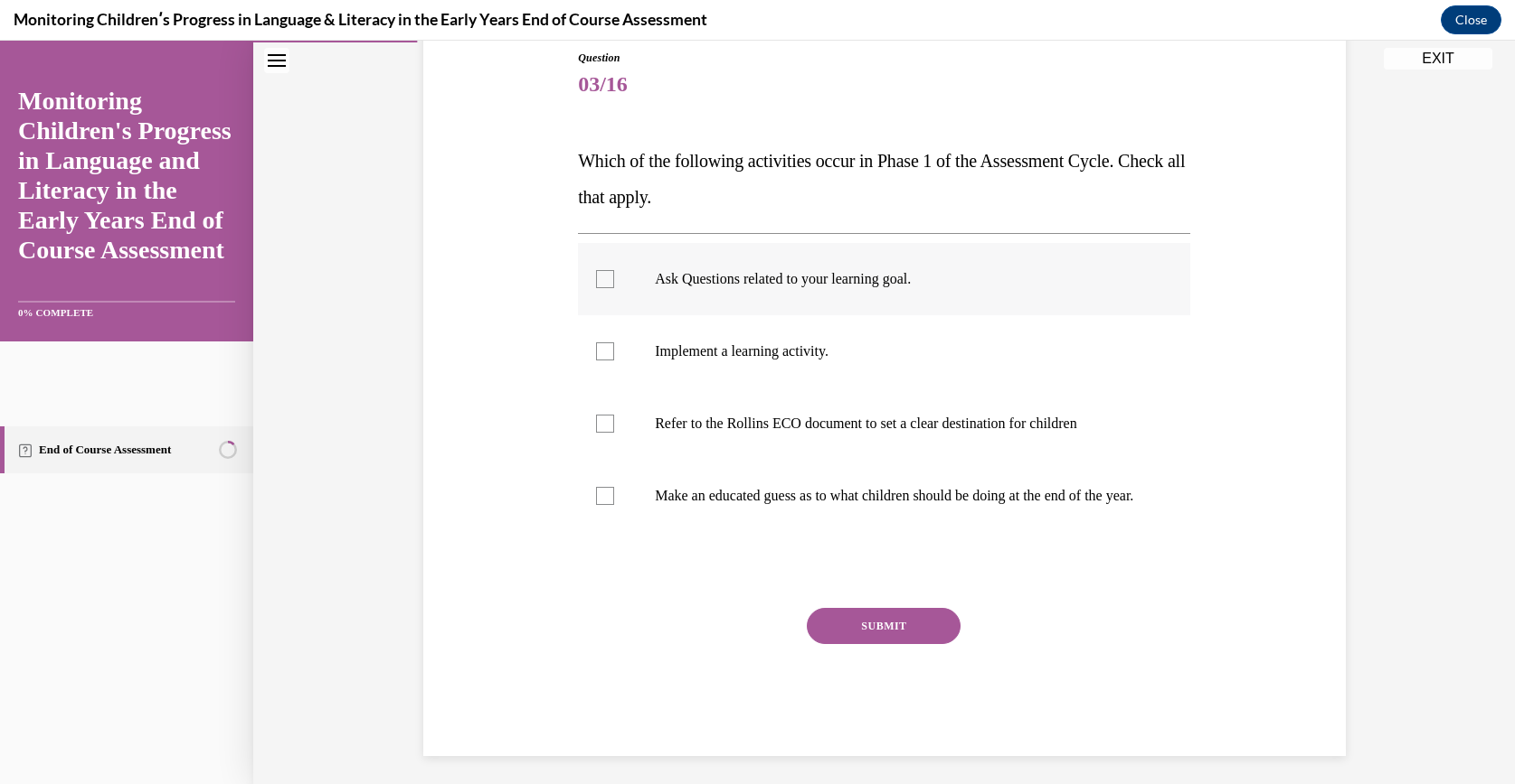
checkbox input "true"
click at [868, 432] on label "Refer to the Rollins ECO document to set a clear destination for children" at bounding box center [884, 424] width 612 height 72
click at [614, 432] on input "Refer to the Rollins ECO document to set a clear destination for children" at bounding box center [605, 424] width 18 height 18
checkbox input "true"
click at [815, 640] on button "SUBMIT" at bounding box center [883, 626] width 153 height 36
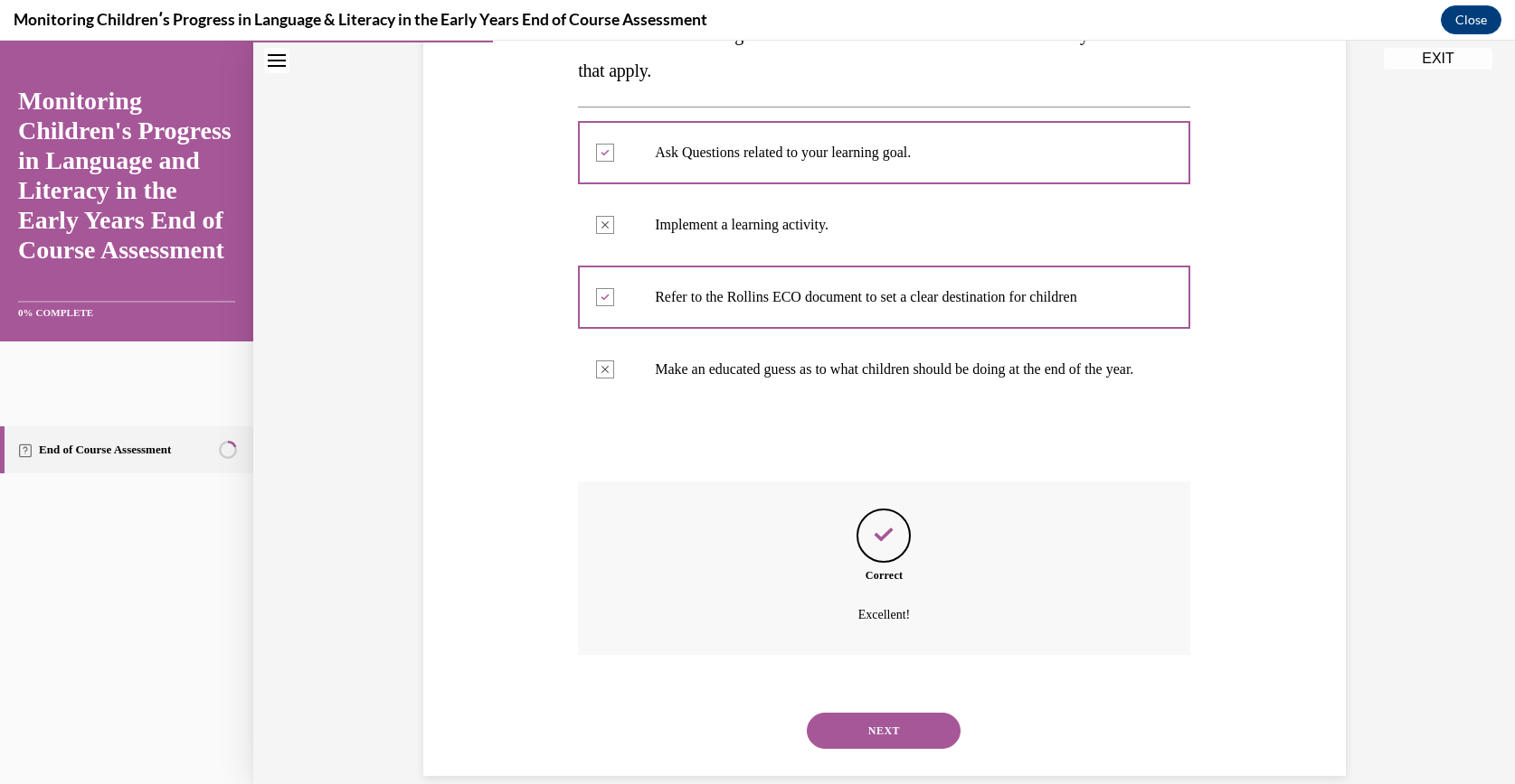
scroll to position [374, 0]
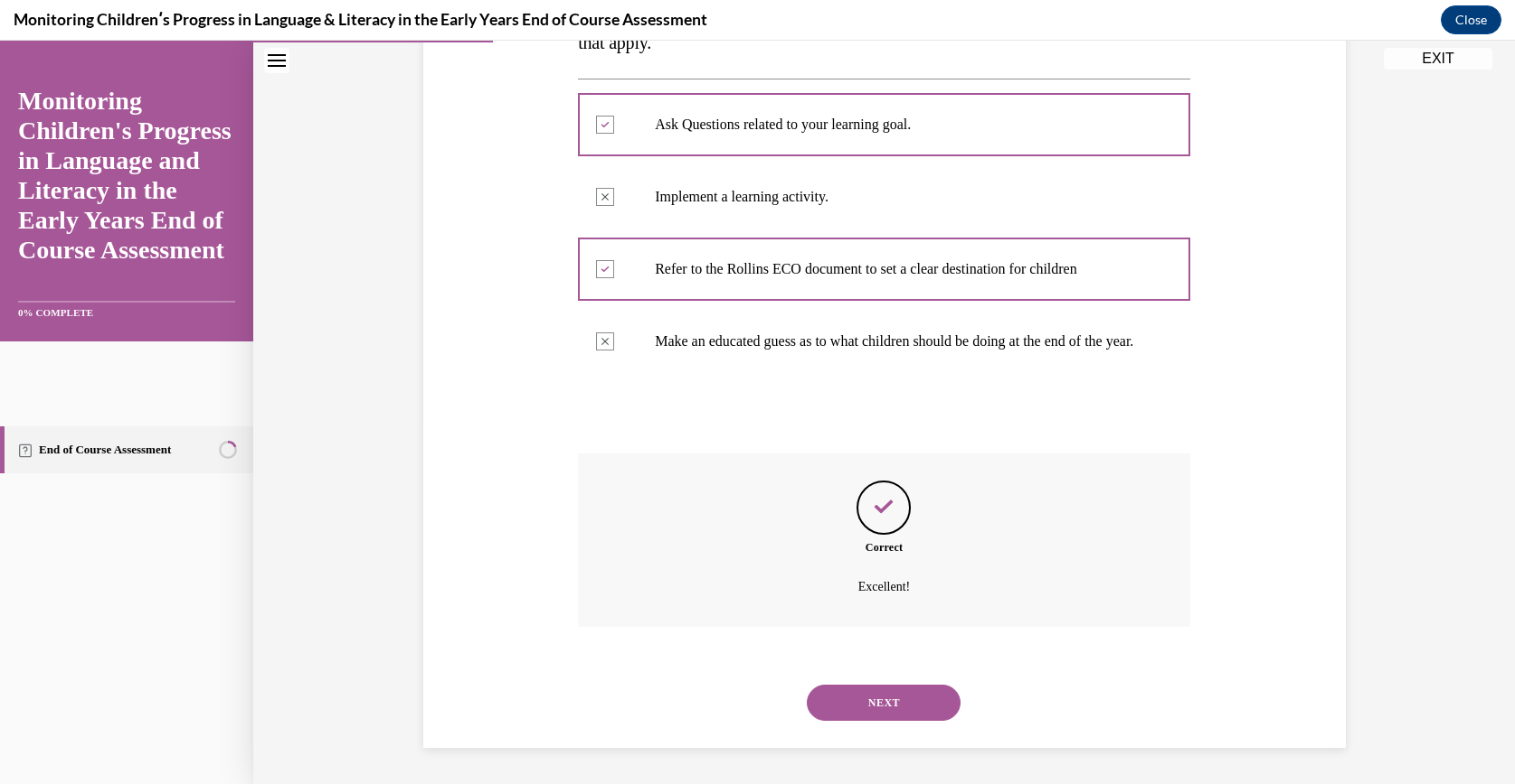
click at [877, 683] on div "NEXT" at bounding box center [884, 703] width 612 height 72
click at [882, 691] on button "NEXT" at bounding box center [883, 703] width 153 height 36
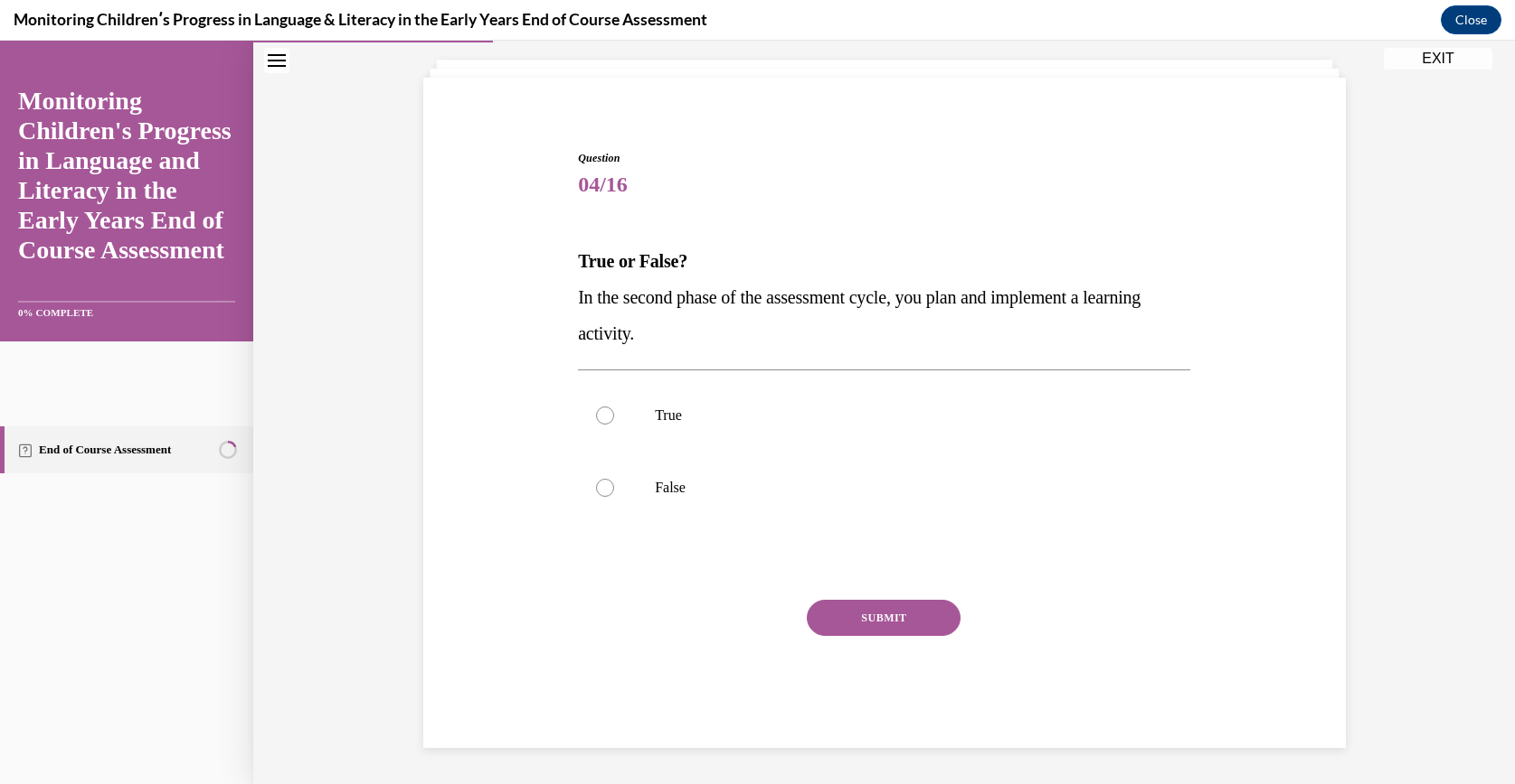
scroll to position [100, 0]
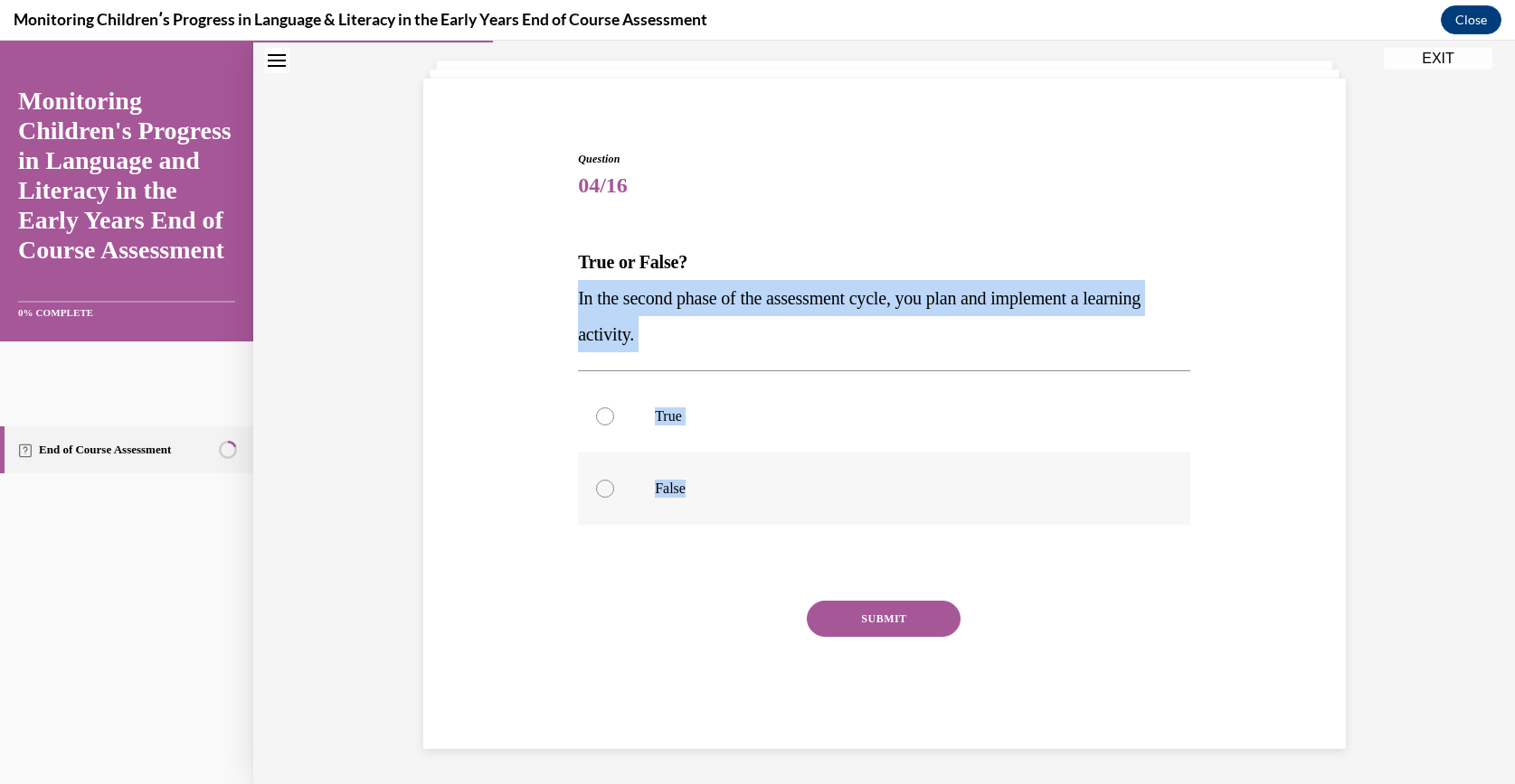
drag, startPoint x: 565, startPoint y: 286, endPoint x: 739, endPoint y: 499, distance: 275.0
click at [739, 499] on div "Question 04/16 True or False? In the second phase of the assessment cycle, you …" at bounding box center [884, 436] width 622 height 625
drag, startPoint x: 739, startPoint y: 499, endPoint x: 649, endPoint y: 295, distance: 223.0
copy div "In the second phase of the assessment cycle, you plan and implement a learning …"
click at [680, 397] on label "True" at bounding box center [884, 416] width 612 height 72
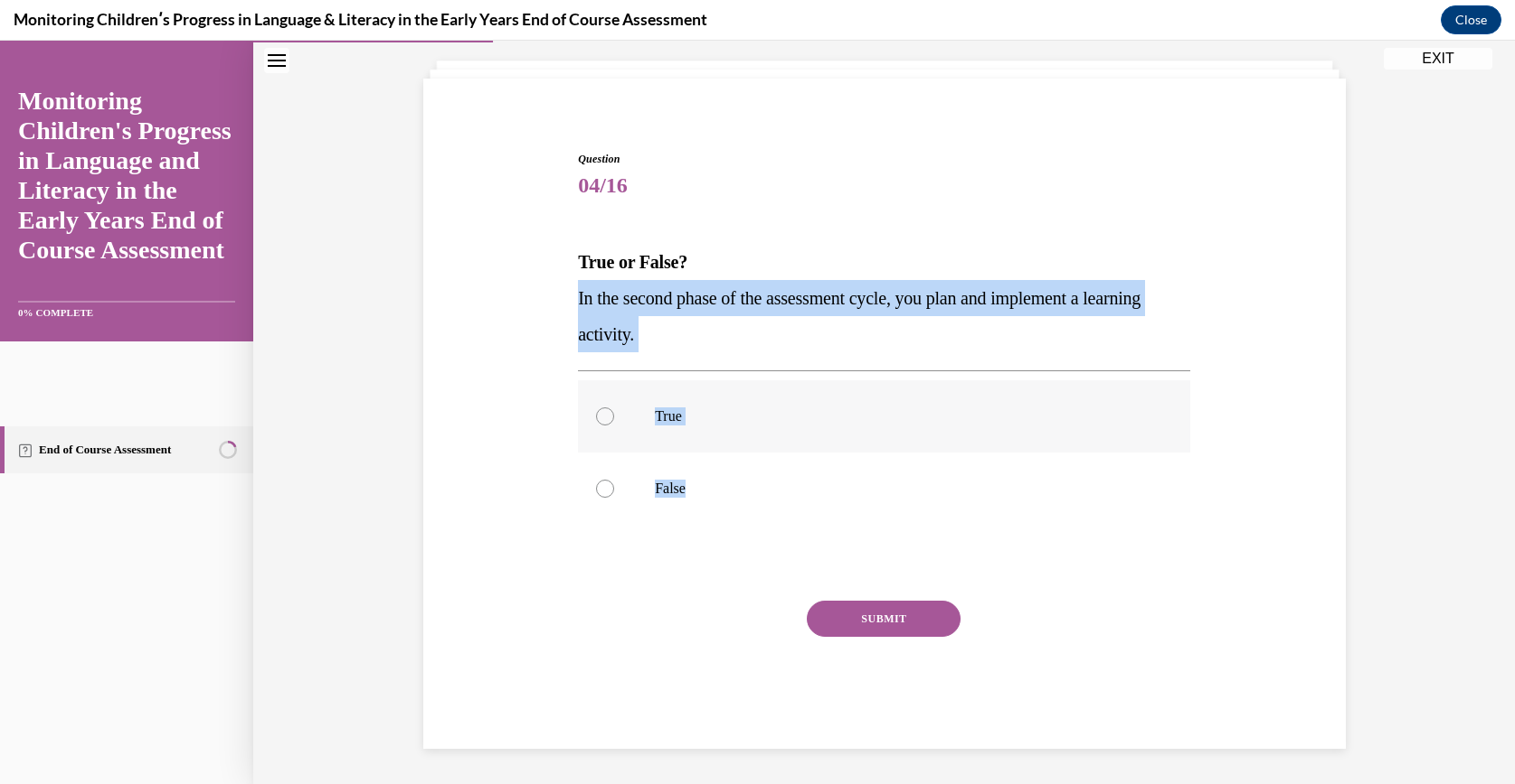
click at [614, 408] on input "True" at bounding box center [605, 416] width 18 height 18
radio input "true"
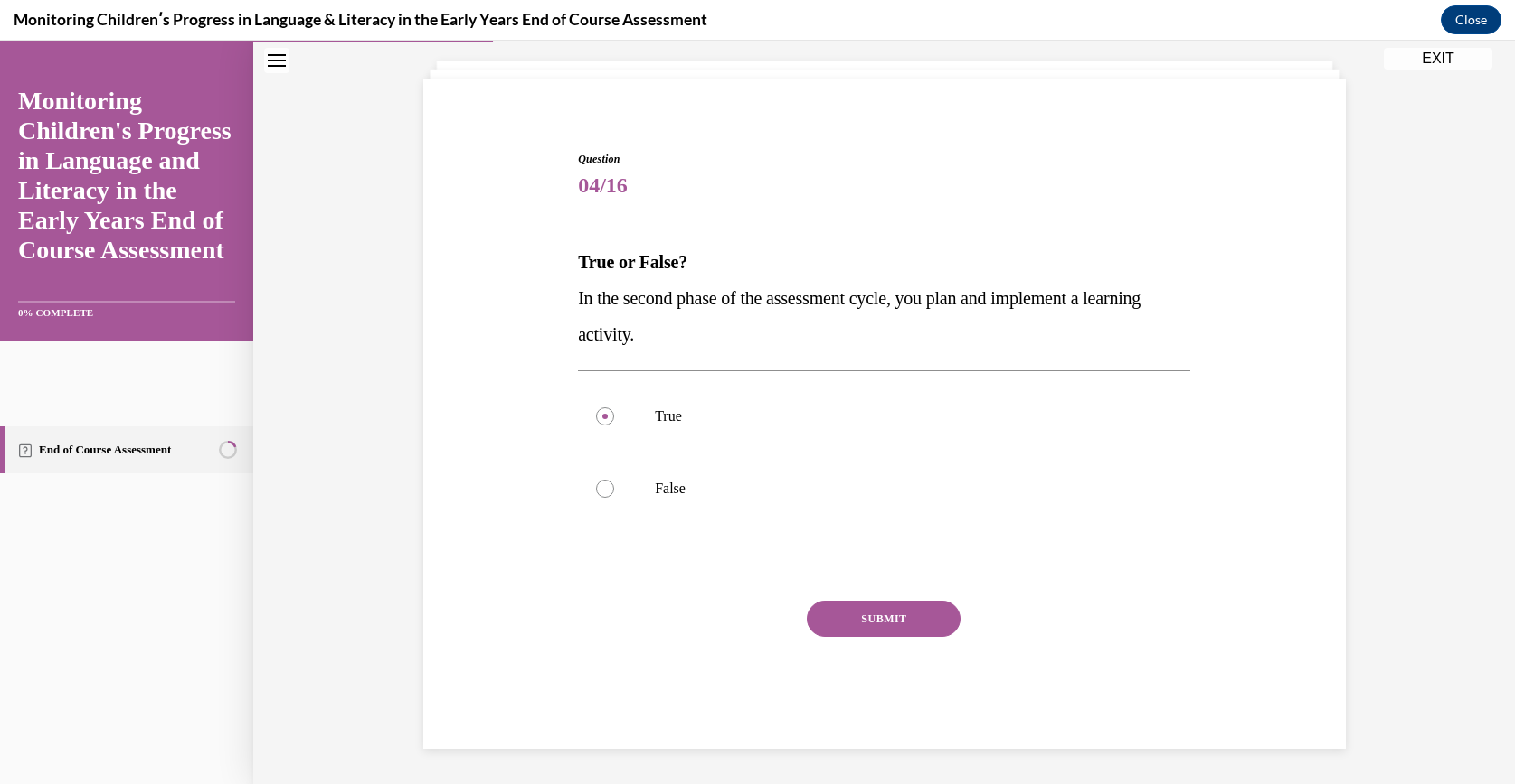
click at [760, 539] on div "Question 04/16 True or False? In the second phase of the assessment cycle, you …" at bounding box center [884, 450] width 612 height 599
click at [860, 630] on button "SUBMIT" at bounding box center [883, 618] width 153 height 36
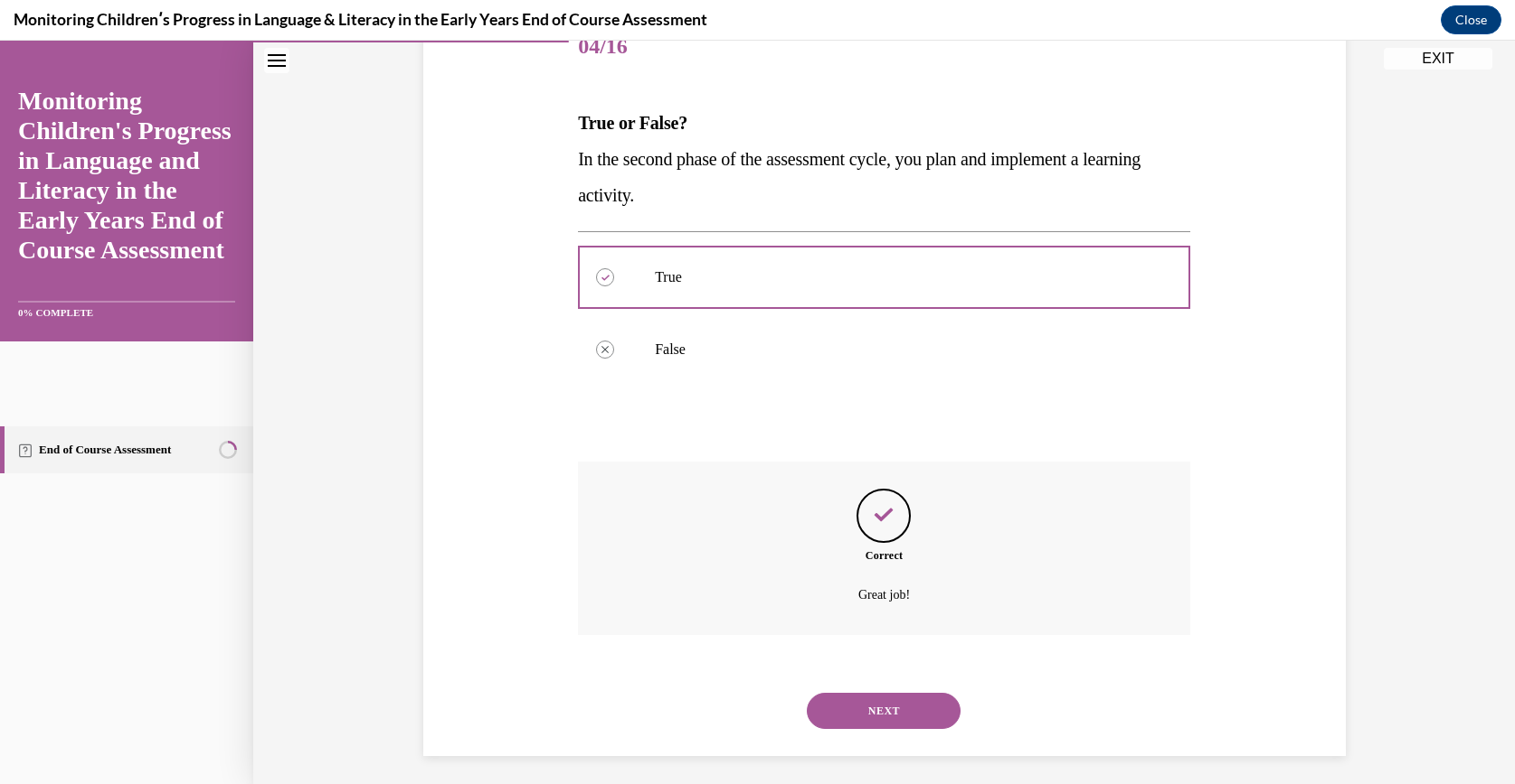
scroll to position [247, 0]
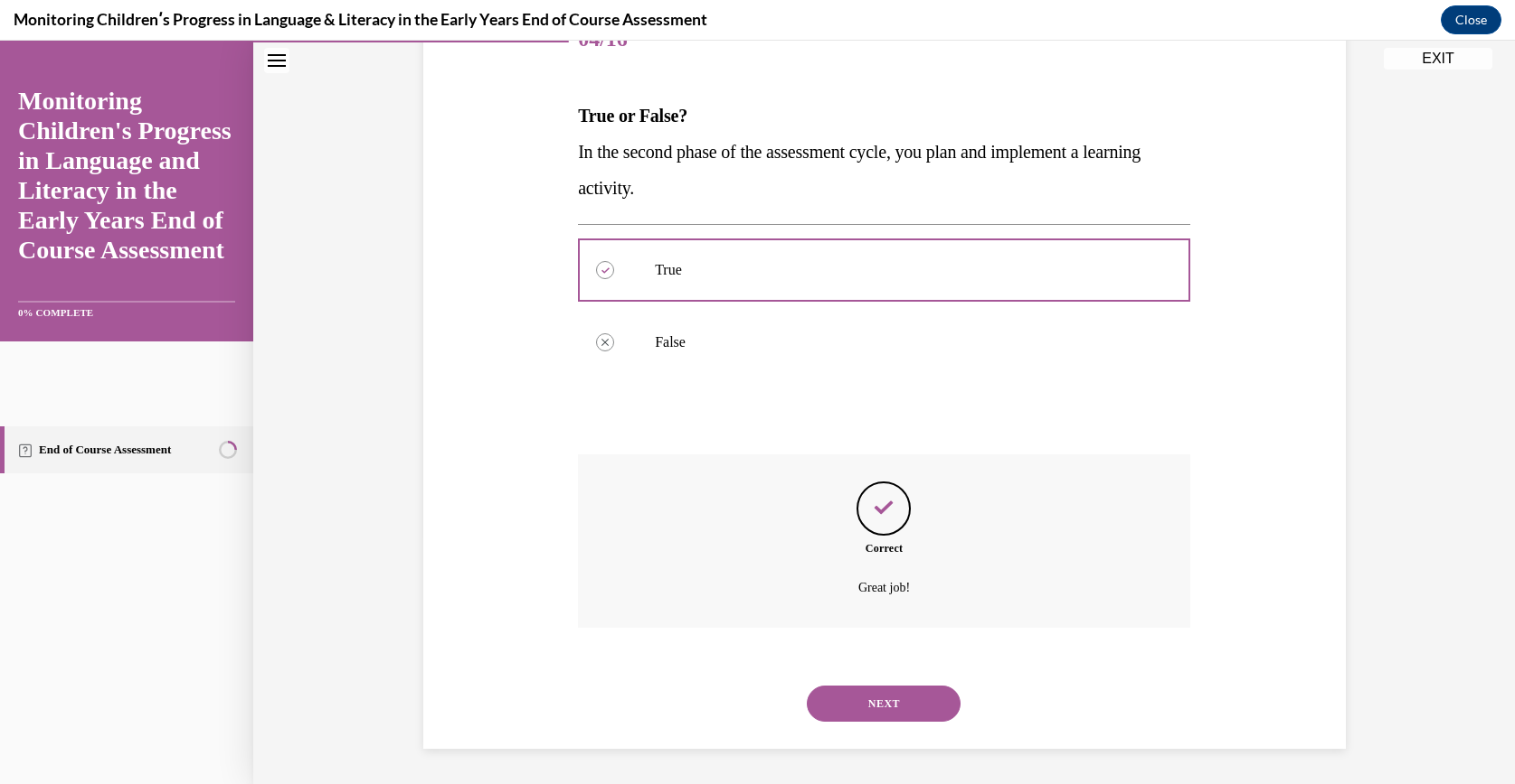
click at [843, 675] on div "NEXT" at bounding box center [884, 704] width 612 height 72
click at [824, 691] on button "NEXT" at bounding box center [883, 704] width 153 height 36
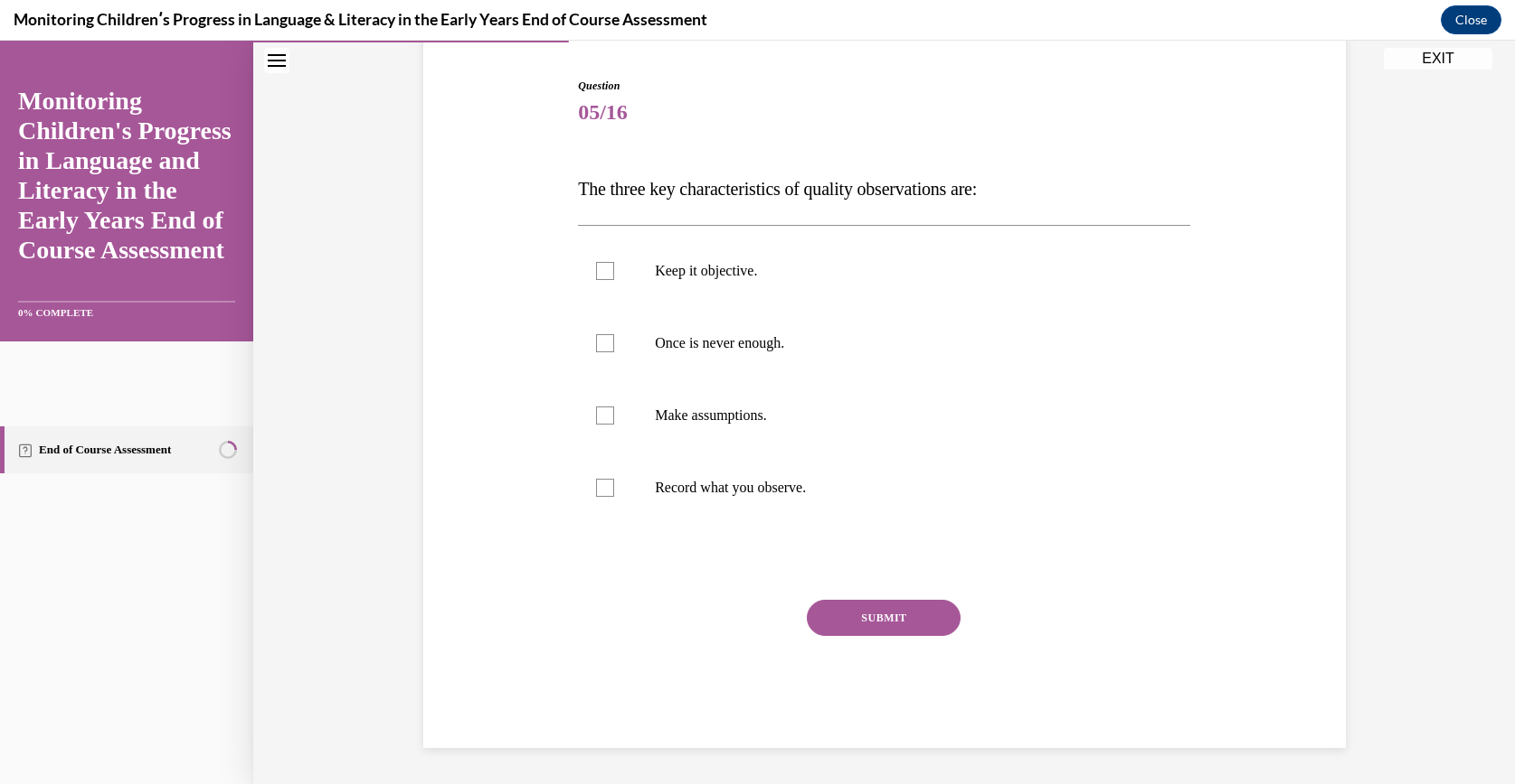
scroll to position [173, 0]
drag, startPoint x: 539, startPoint y: 183, endPoint x: 865, endPoint y: 503, distance: 456.8
click at [865, 503] on div "Question 05/16 The three key characteristics of quality observations are: Keep …" at bounding box center [884, 387] width 931 height 724
drag, startPoint x: 865, startPoint y: 503, endPoint x: 828, endPoint y: 168, distance: 337.0
copy div "The three key characteristics of quality observations are: Keep it objective. O…"
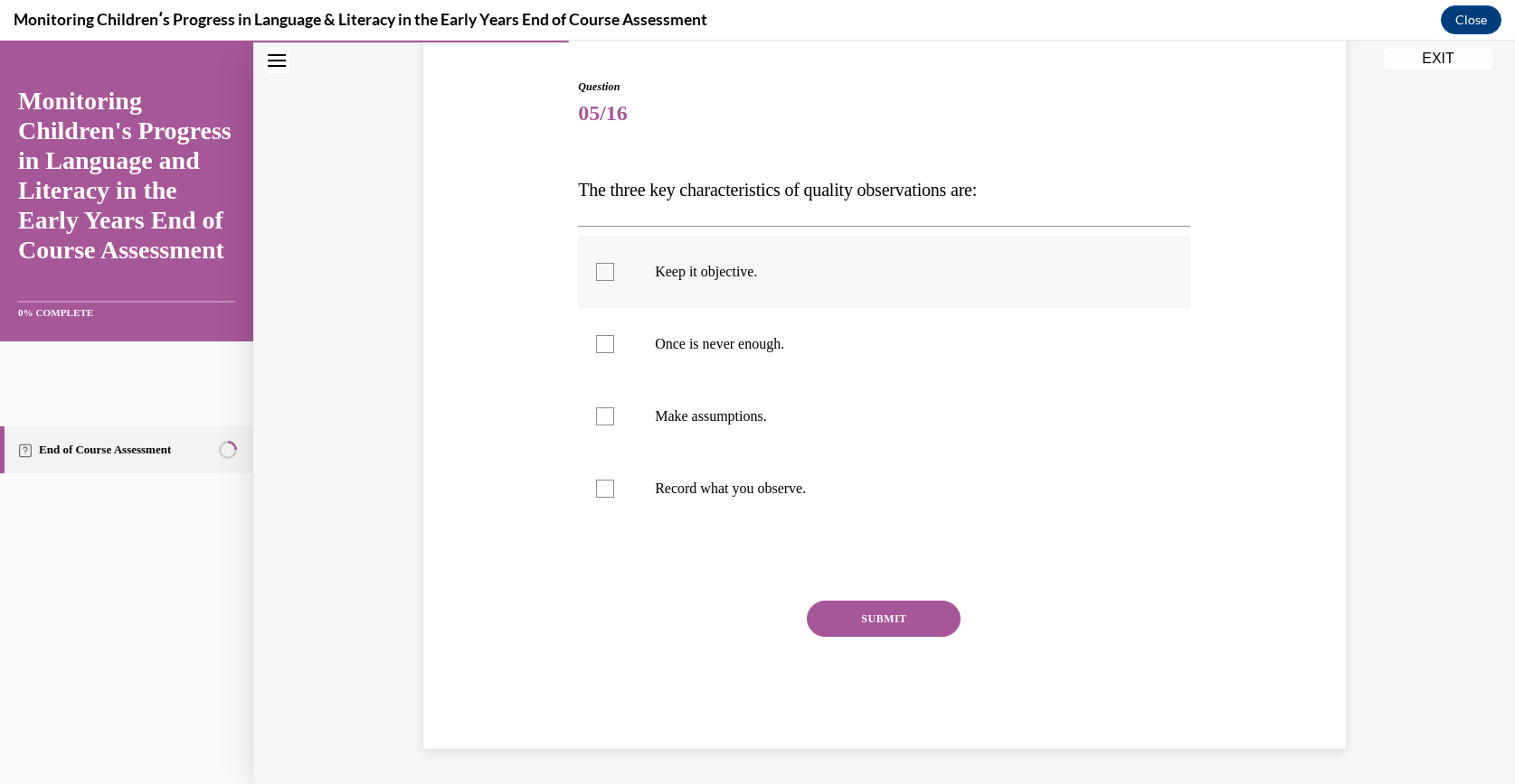
click at [706, 280] on p "Keep it objective." at bounding box center [900, 271] width 490 height 18
click at [614, 280] on input "Keep it objective." at bounding box center [605, 271] width 18 height 18
checkbox input "true"
click at [690, 339] on p "Once is never enough." at bounding box center [900, 344] width 490 height 18
click at [614, 339] on input "Once is never enough." at bounding box center [605, 344] width 18 height 18
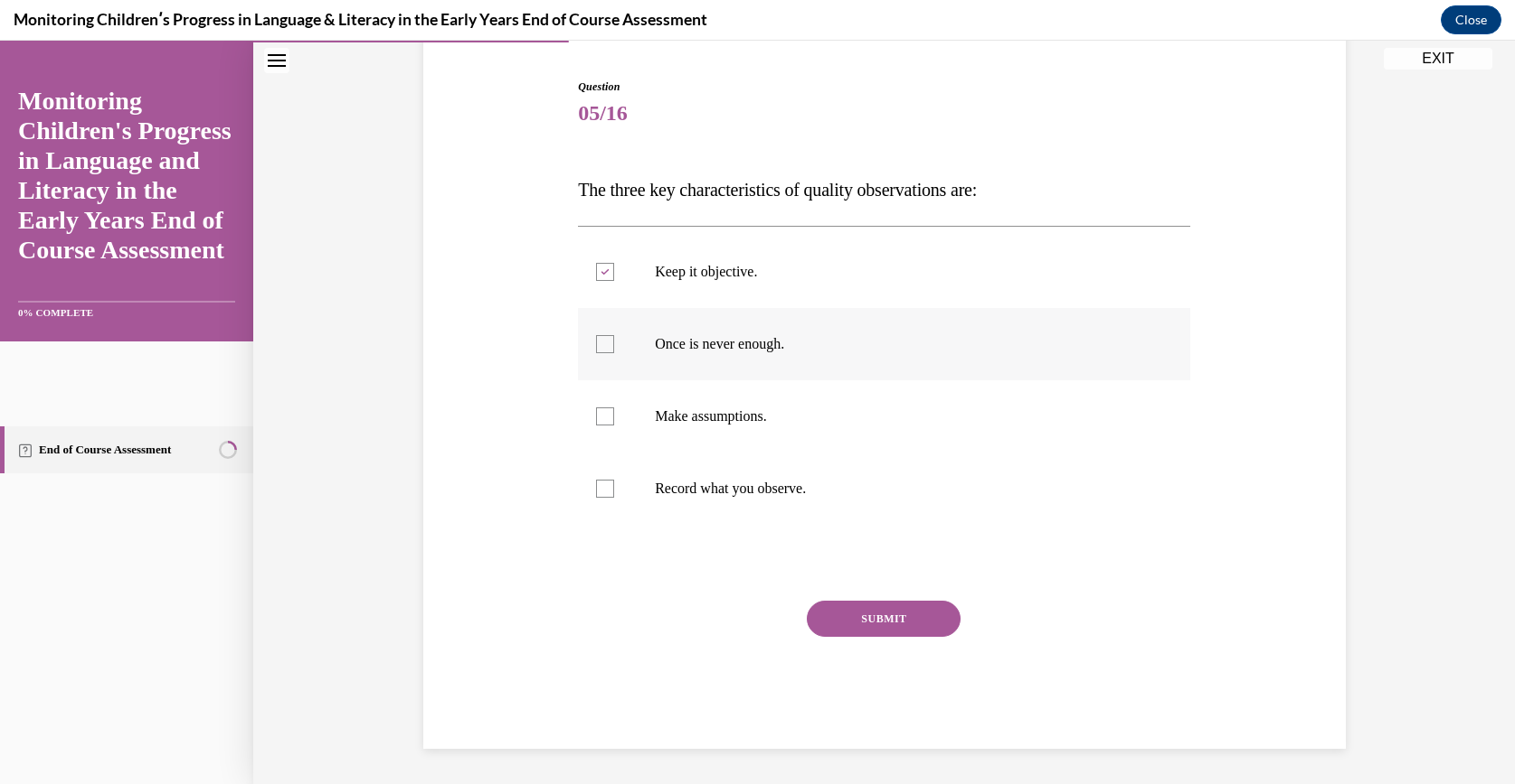
checkbox input "true"
click at [740, 489] on p "Record what you observe." at bounding box center [900, 488] width 490 height 18
click at [614, 489] on input "Record what you observe." at bounding box center [605, 488] width 18 height 18
checkbox input "true"
click at [862, 628] on button "SUBMIT" at bounding box center [883, 618] width 153 height 36
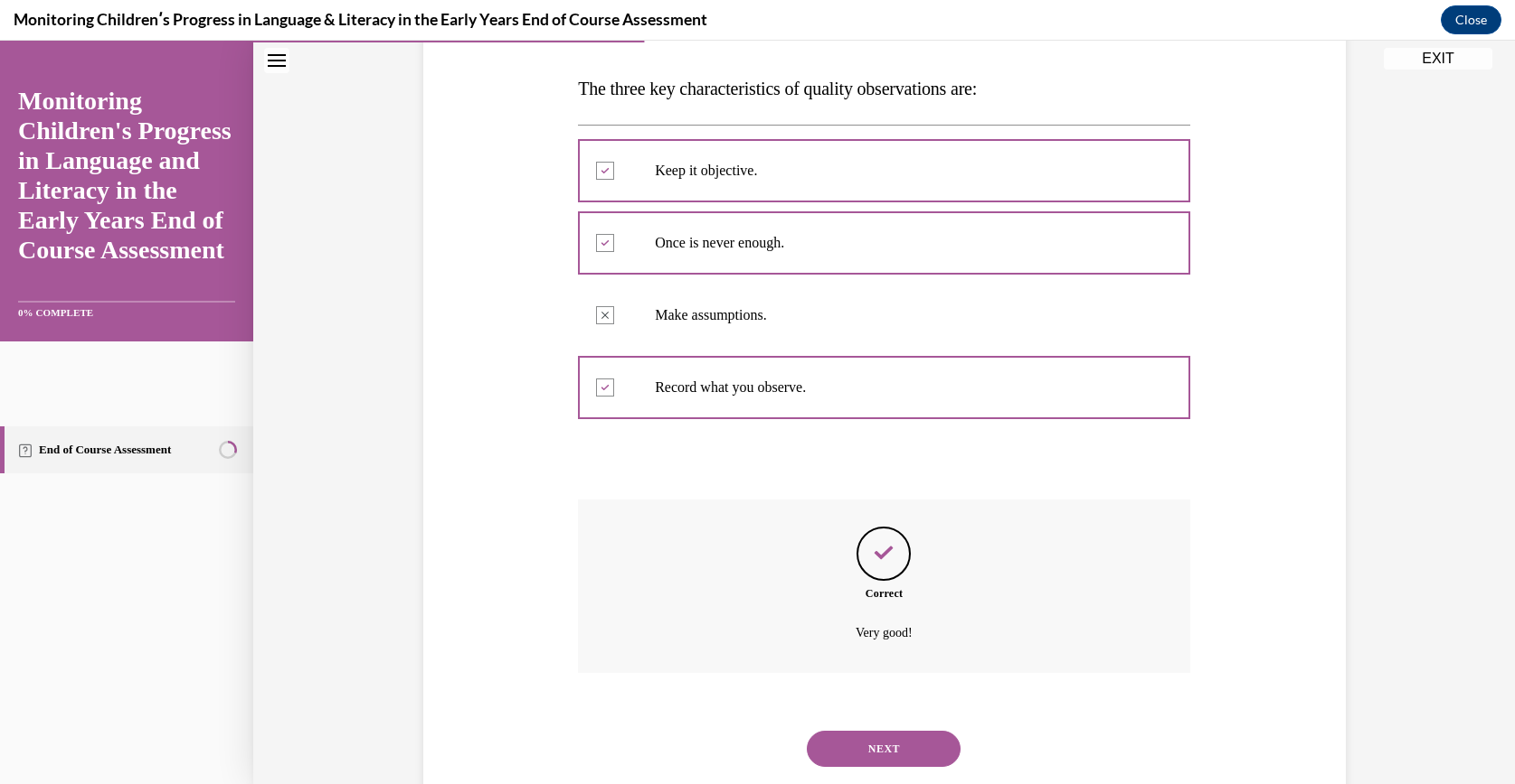
scroll to position [319, 0]
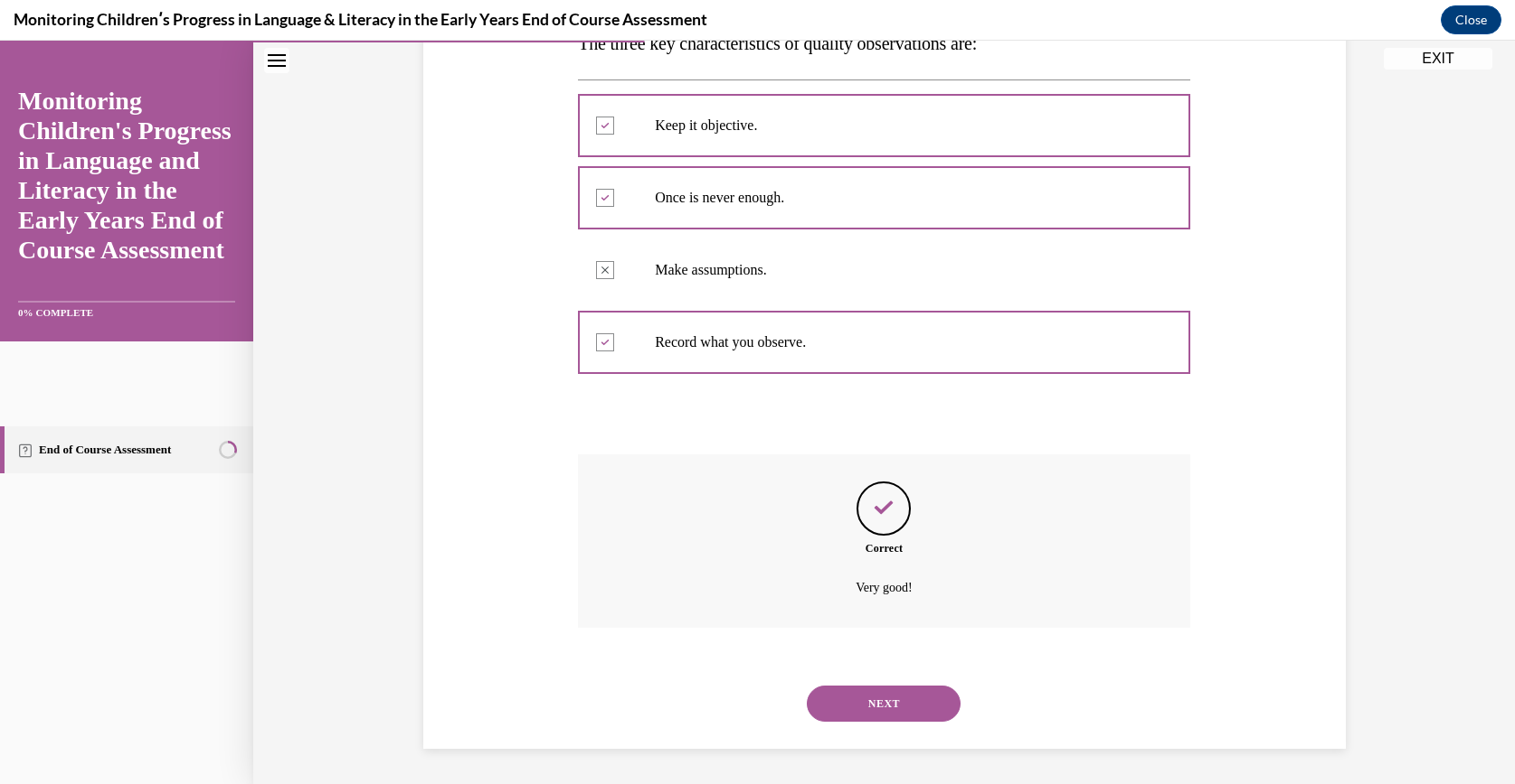
click at [859, 688] on button "NEXT" at bounding box center [883, 704] width 153 height 36
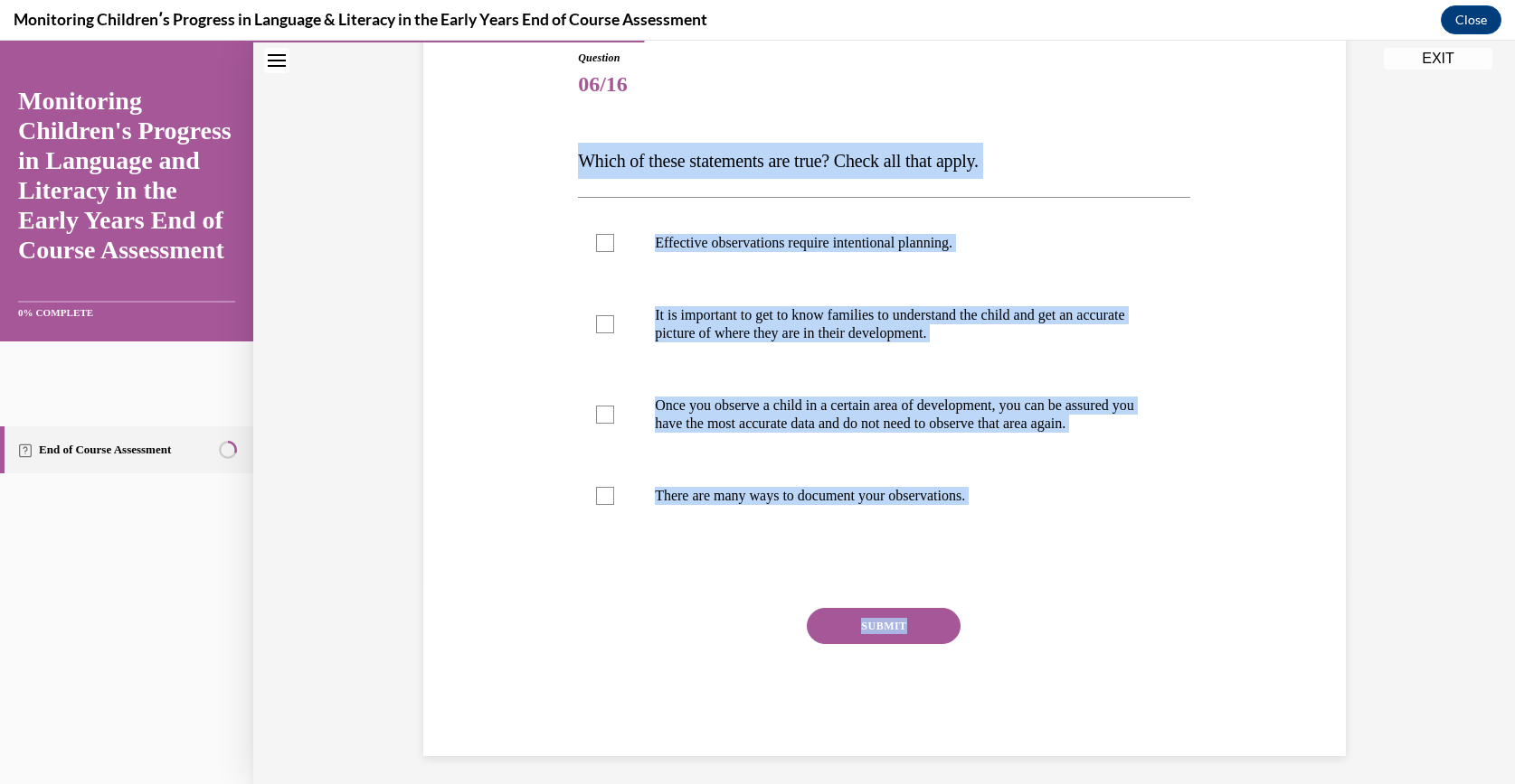
drag, startPoint x: 554, startPoint y: 142, endPoint x: 1088, endPoint y: 610, distance: 710.1
click at [1088, 610] on div "Question 06/16 Which of these statements are true? Check all that apply. Effect…" at bounding box center [884, 375] width 931 height 761
copy div "Which of these statements are true? Check all that apply. Effective observation…"
click at [774, 223] on label "Effective observations require intentional planning." at bounding box center [884, 243] width 612 height 72
click at [614, 235] on input "Effective observations require intentional planning." at bounding box center [605, 243] width 18 height 18
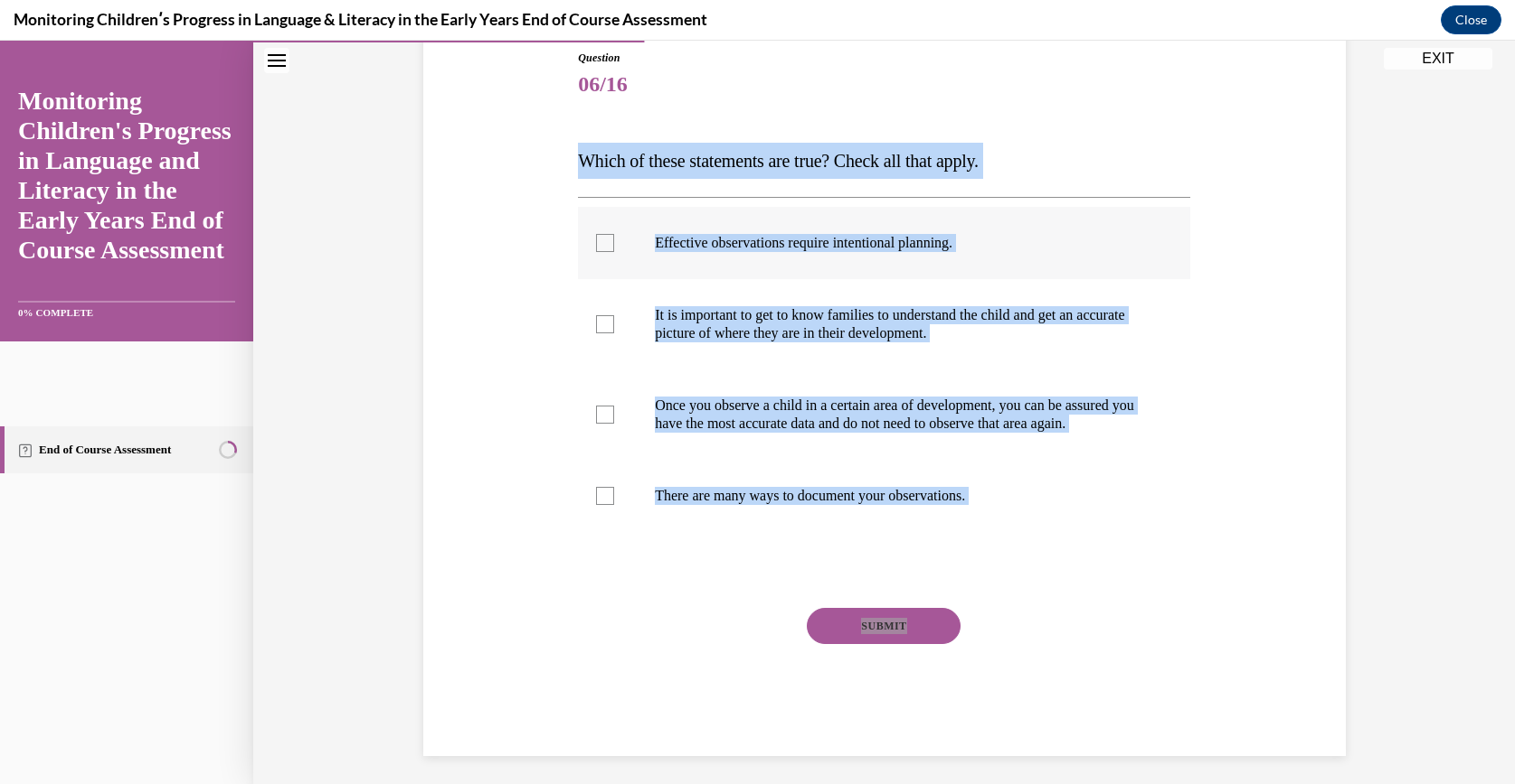
checkbox input "true"
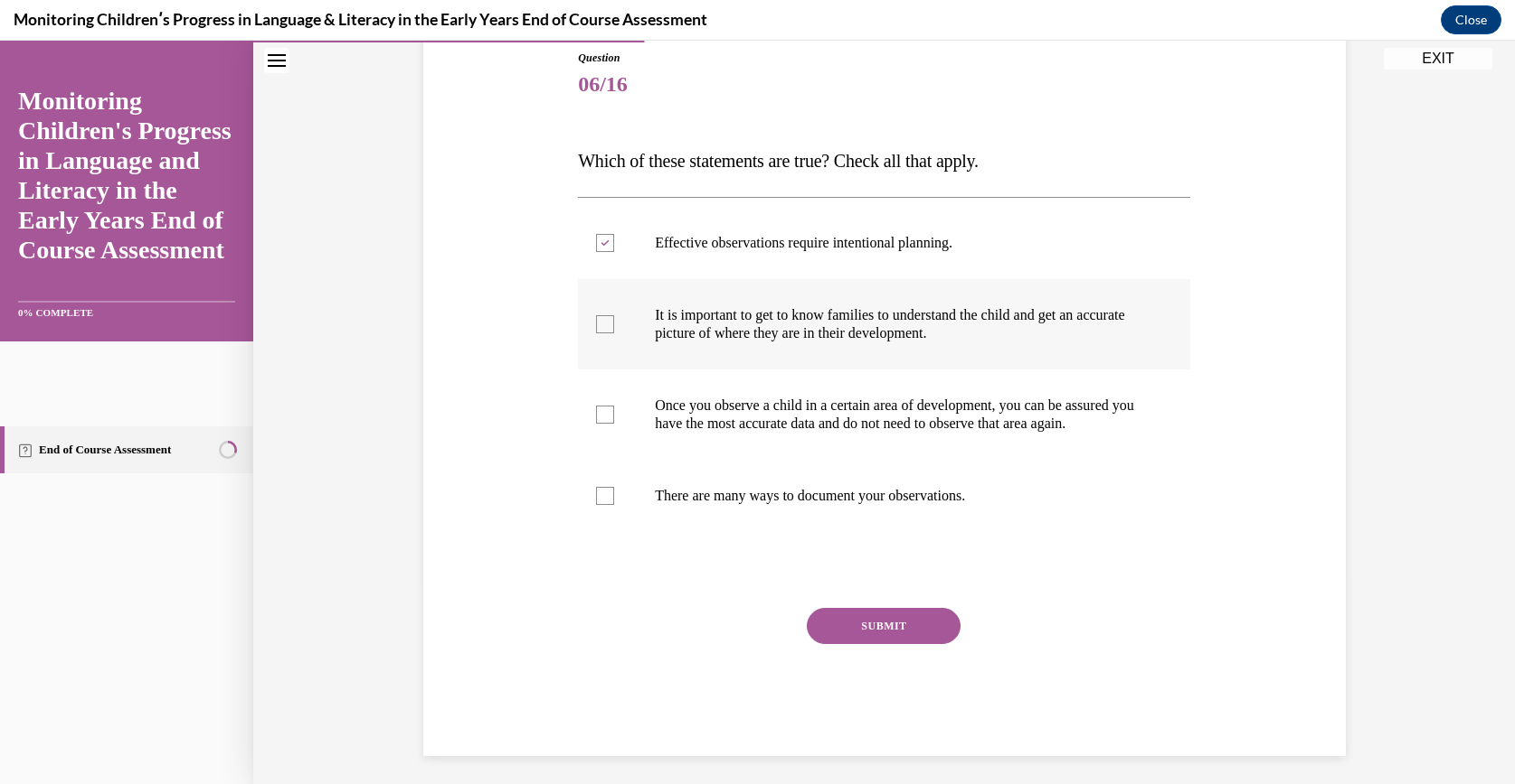
click at [784, 291] on label "It is important to get to know families to understand the child and get an accu…" at bounding box center [884, 324] width 612 height 91
click at [614, 316] on input "It is important to get to know families to understand the child and get an accu…" at bounding box center [605, 324] width 18 height 18
checkbox input "true"
click at [752, 504] on p "There are many ways to document your observations." at bounding box center [900, 496] width 490 height 18
click at [614, 504] on input "There are many ways to document your observations." at bounding box center [605, 496] width 18 height 18
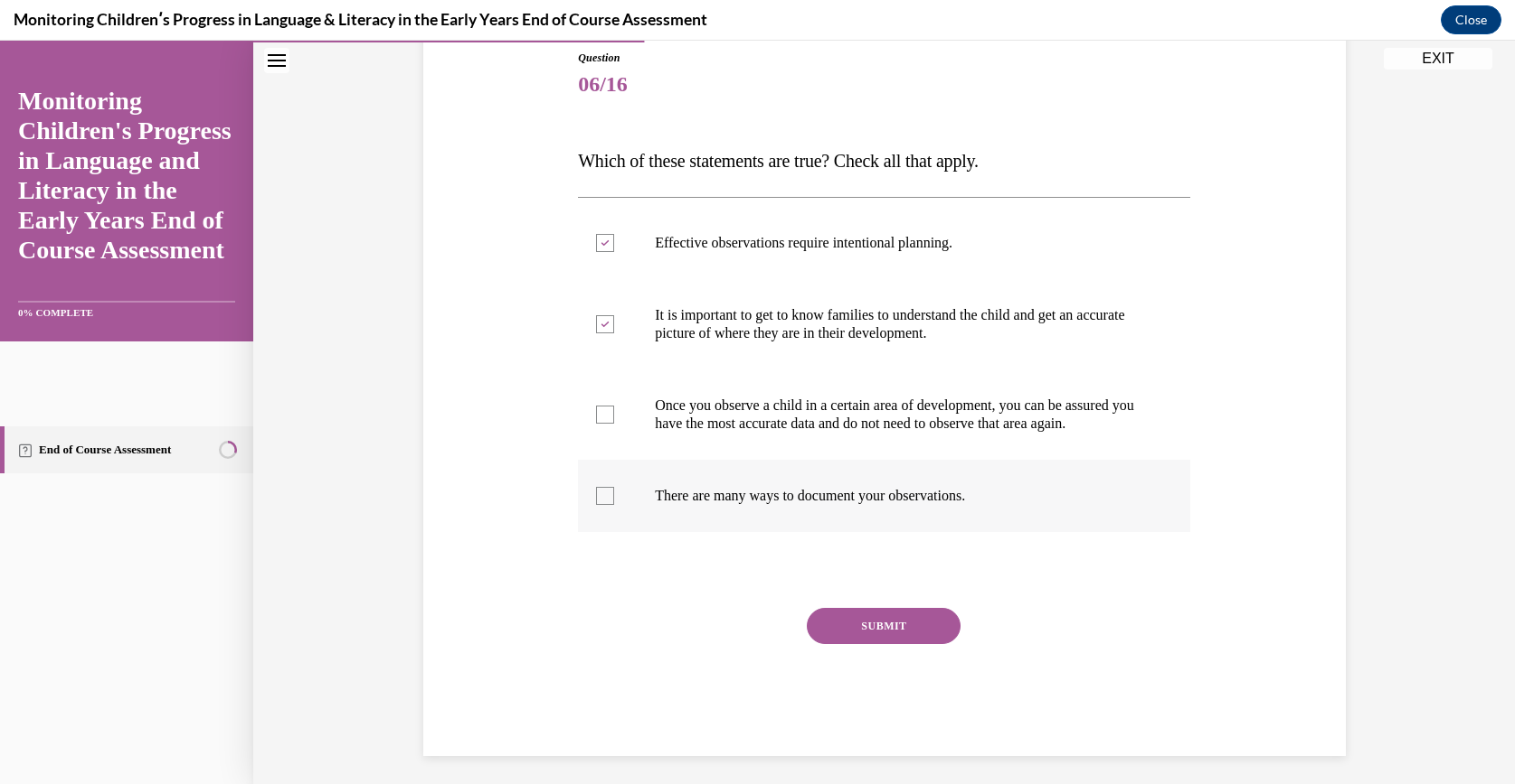
checkbox input "true"
click at [835, 644] on button "SUBMIT" at bounding box center [883, 626] width 153 height 36
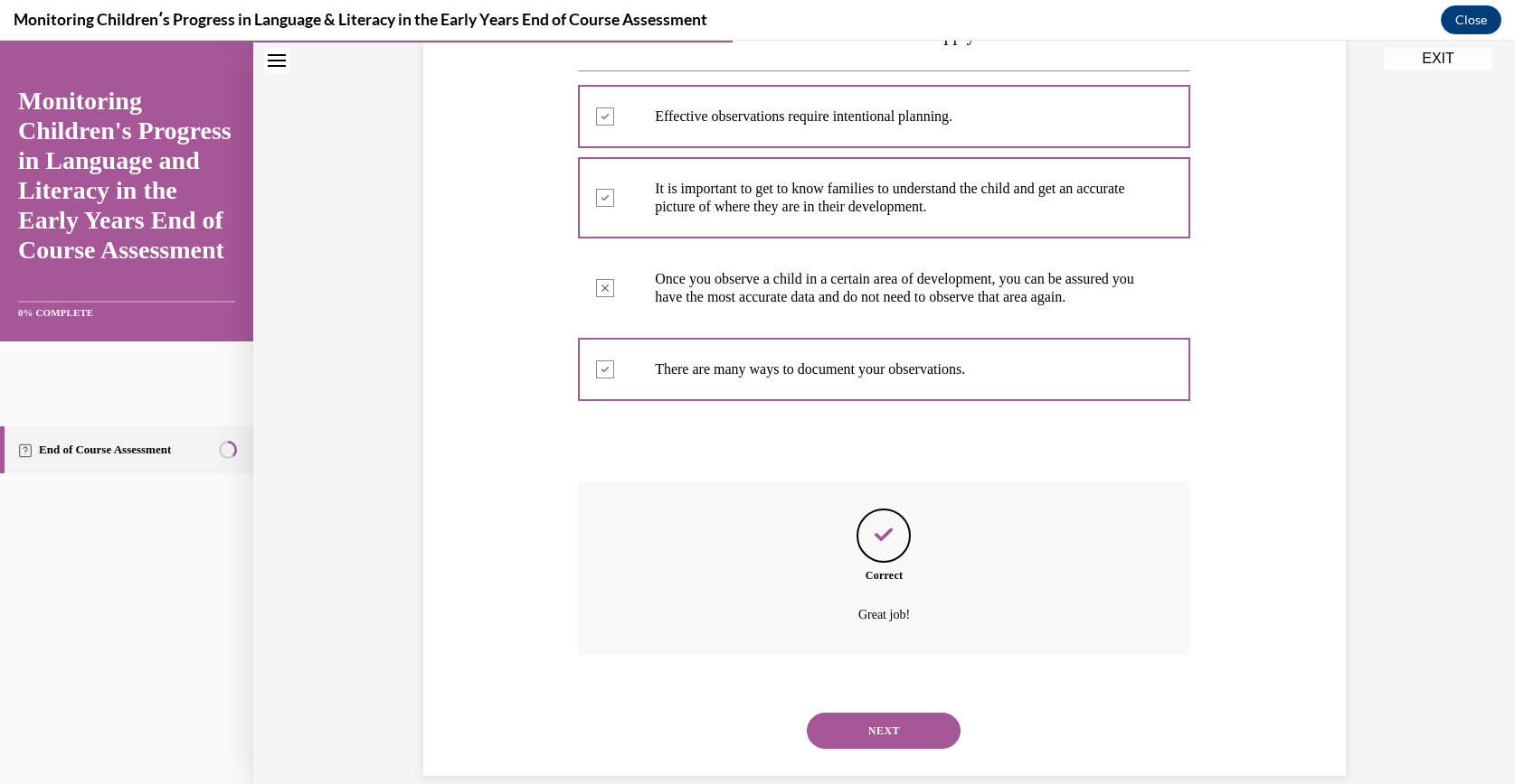
scroll to position [374, 0]
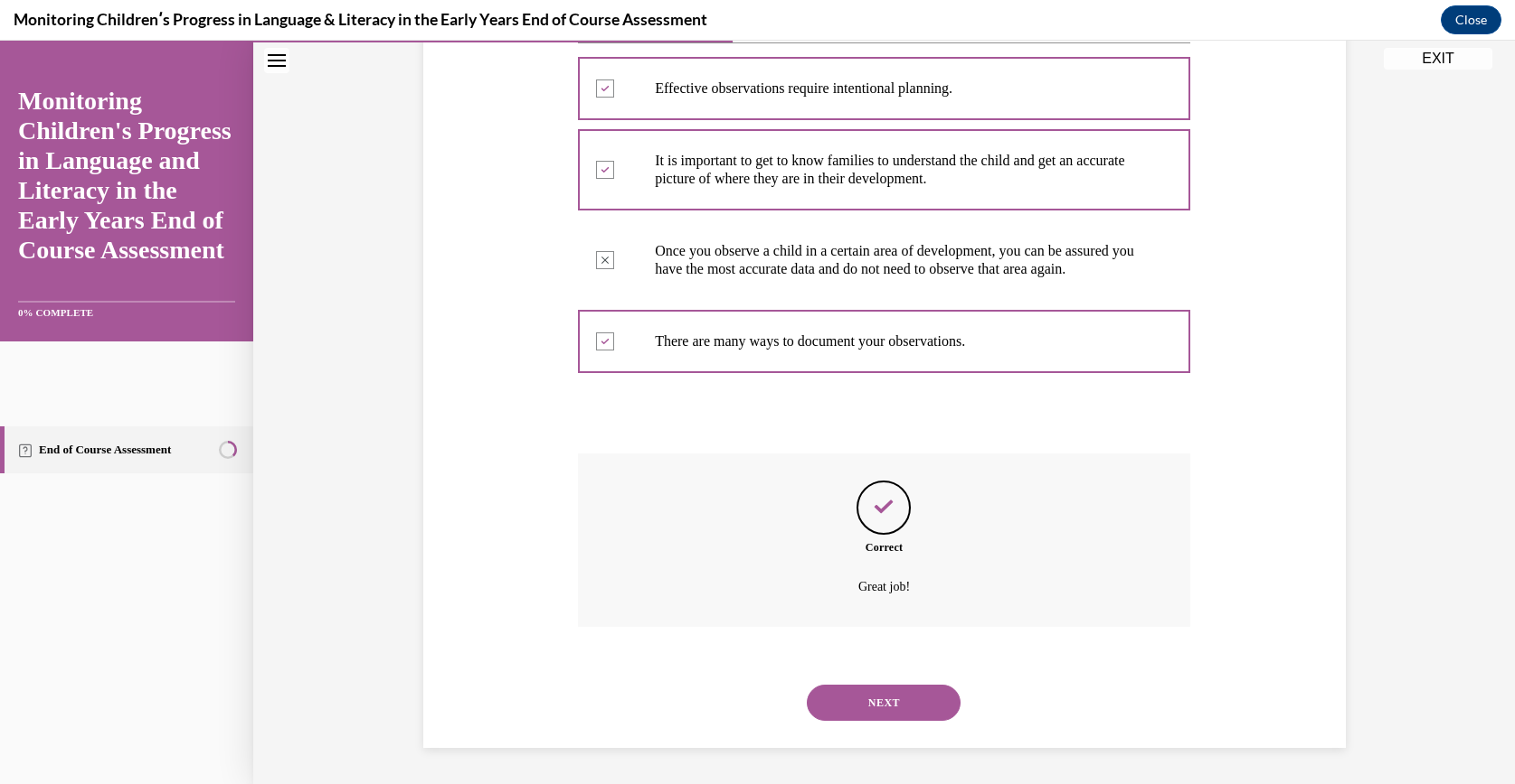
click at [853, 687] on button "NEXT" at bounding box center [883, 703] width 153 height 36
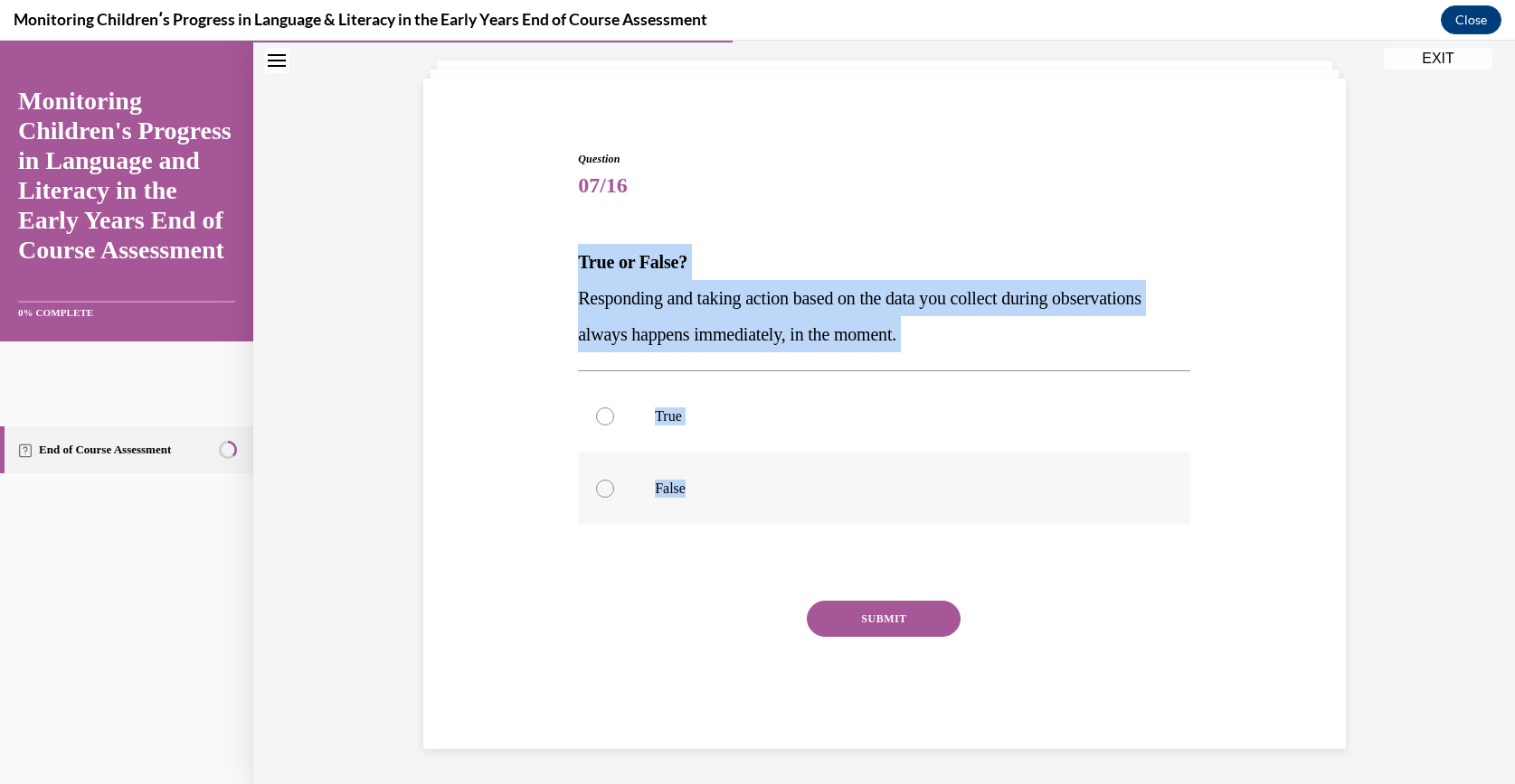
drag, startPoint x: 566, startPoint y: 247, endPoint x: 706, endPoint y: 513, distance: 300.6
click at [706, 513] on div "Question 07/16 True or False? Responding and taking action based on the data yo…" at bounding box center [884, 436] width 622 height 625
drag, startPoint x: 706, startPoint y: 513, endPoint x: 634, endPoint y: 271, distance: 252.5
copy div "True or False? Responding and taking action based on the data you collect durin…"
click at [683, 480] on p "False" at bounding box center [900, 488] width 490 height 18
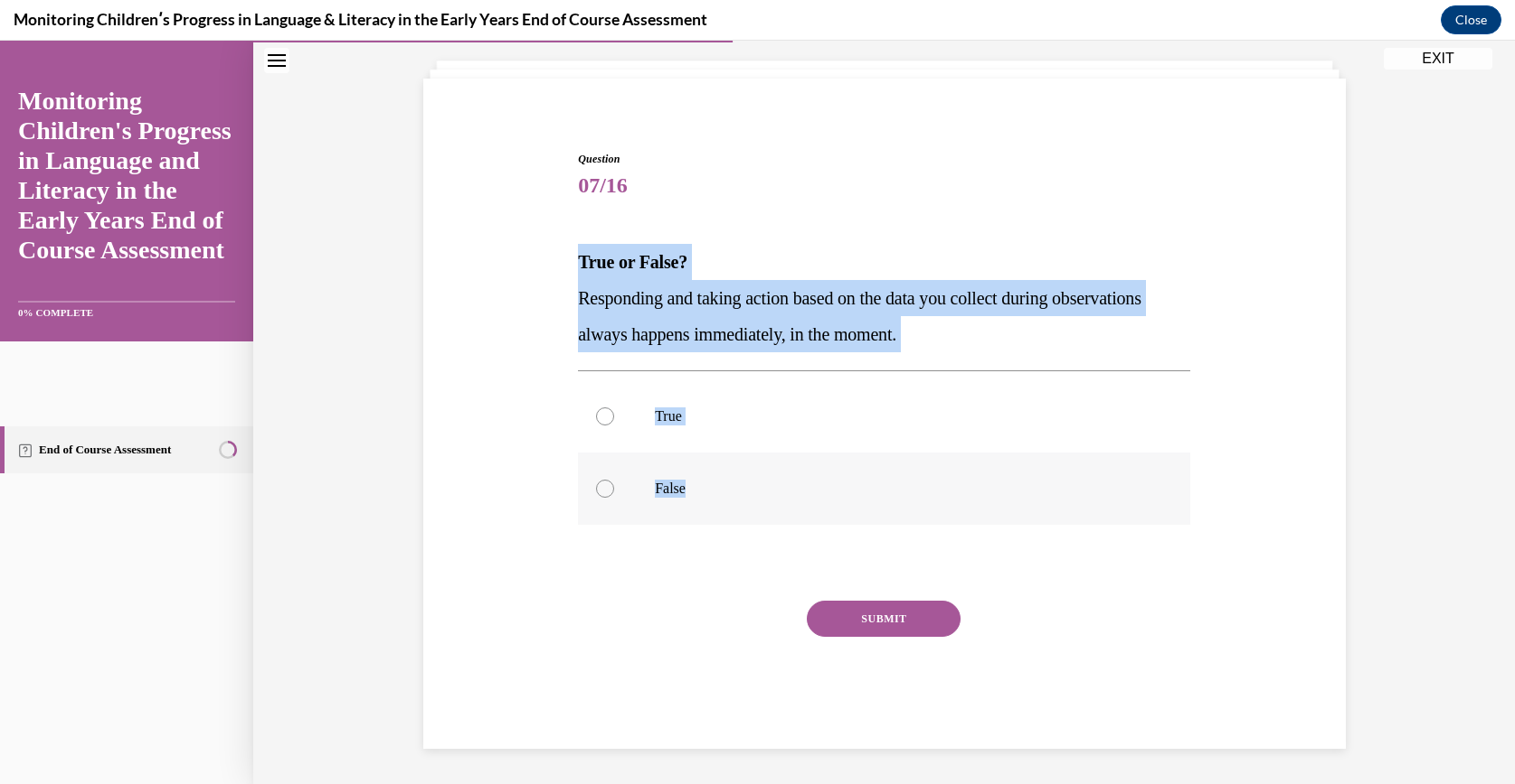
click at [614, 480] on input "False" at bounding box center [605, 488] width 18 height 18
radio input "true"
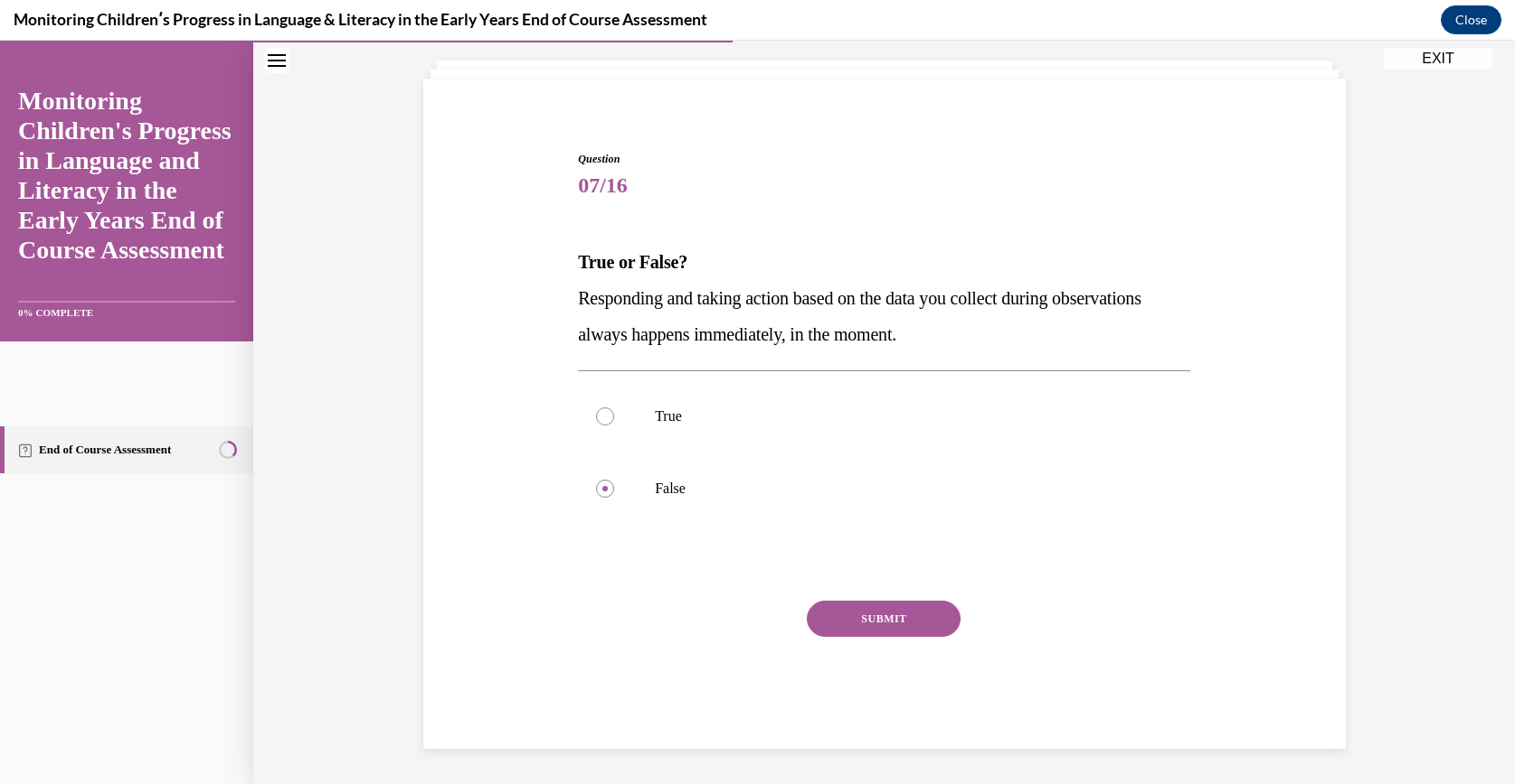
click at [841, 601] on button "SUBMIT" at bounding box center [883, 618] width 153 height 36
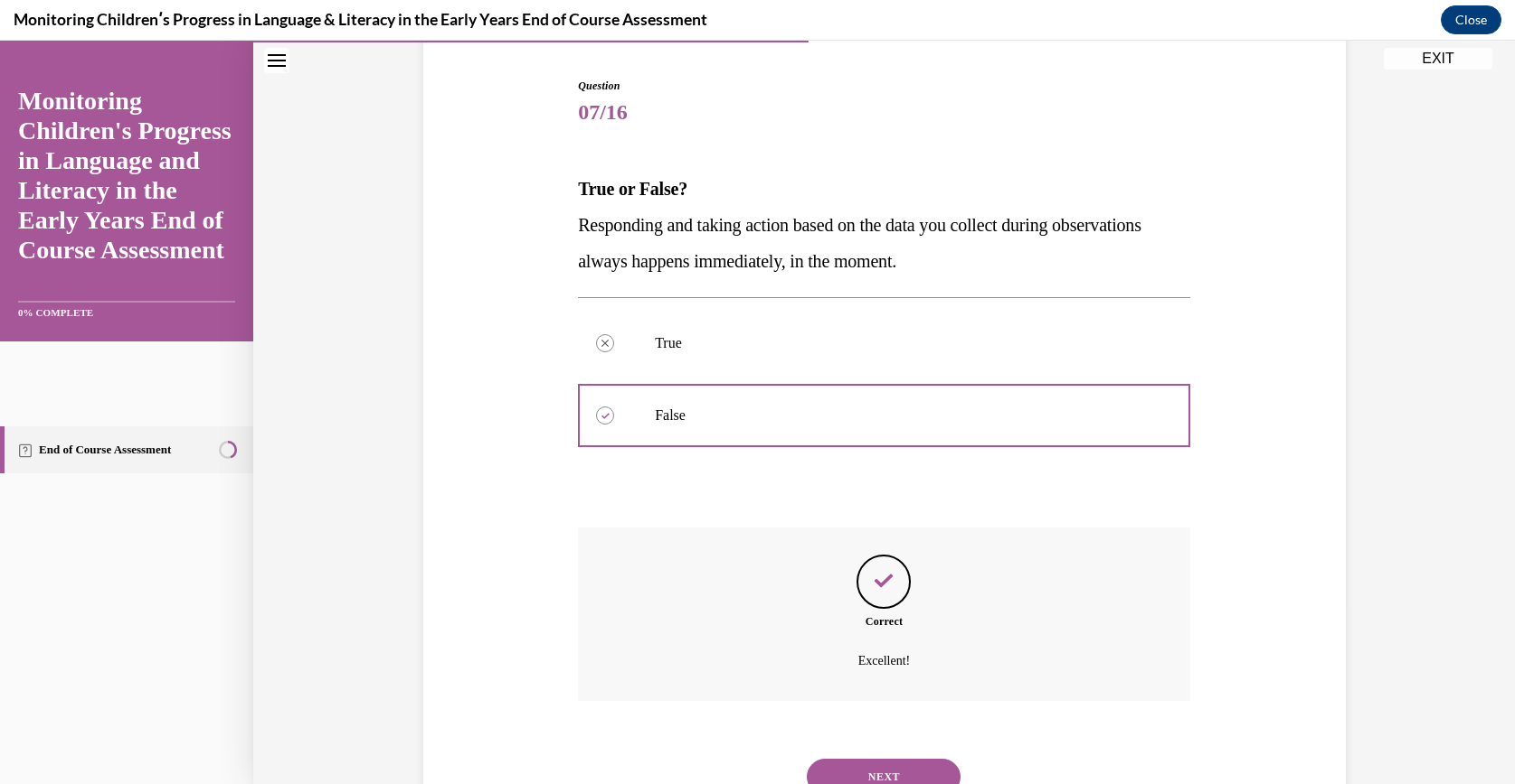
scroll to position [247, 0]
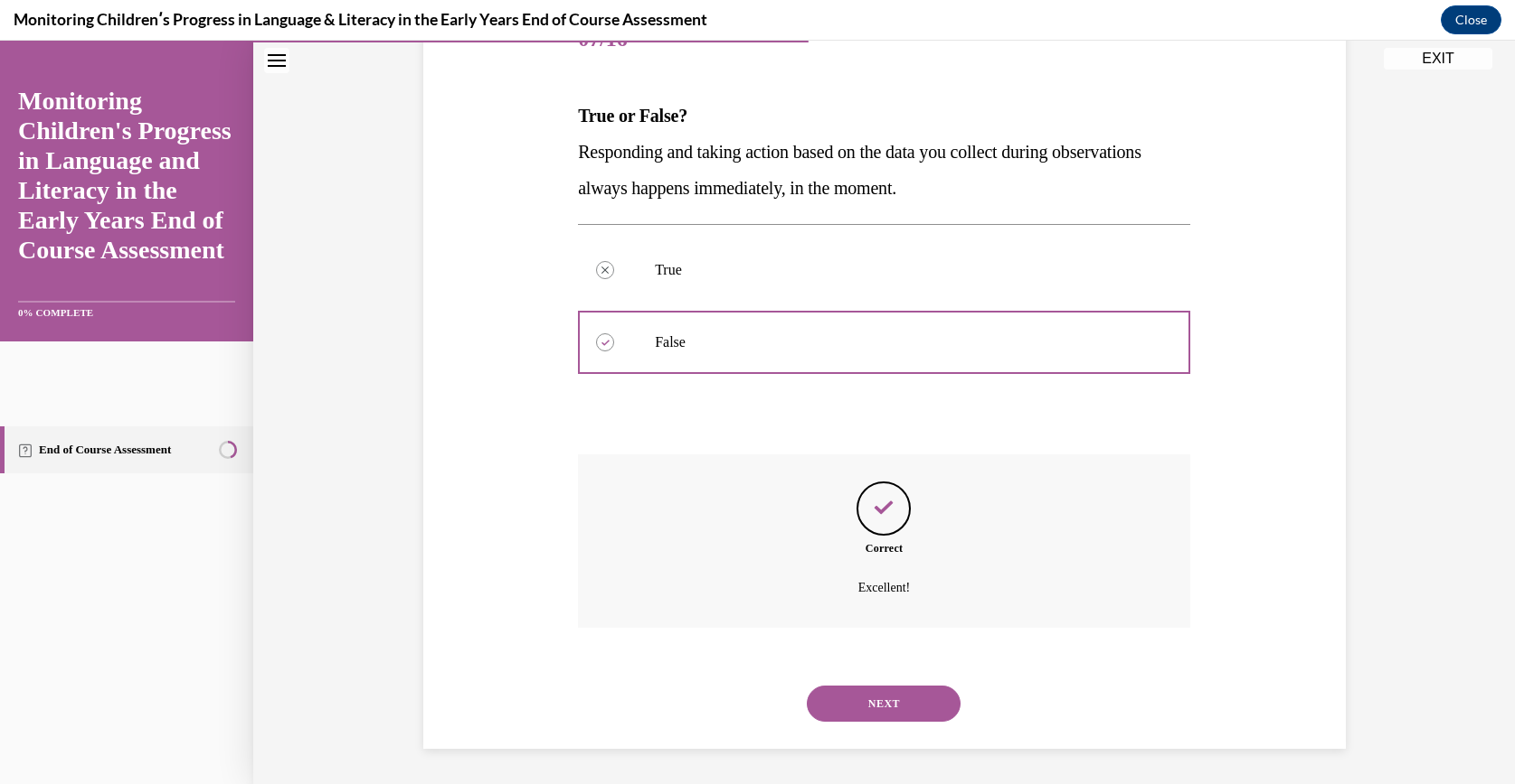
click at [837, 679] on div "NEXT" at bounding box center [884, 704] width 612 height 72
click at [841, 683] on div "NEXT" at bounding box center [884, 704] width 612 height 72
click at [846, 687] on button "NEXT" at bounding box center [883, 704] width 153 height 36
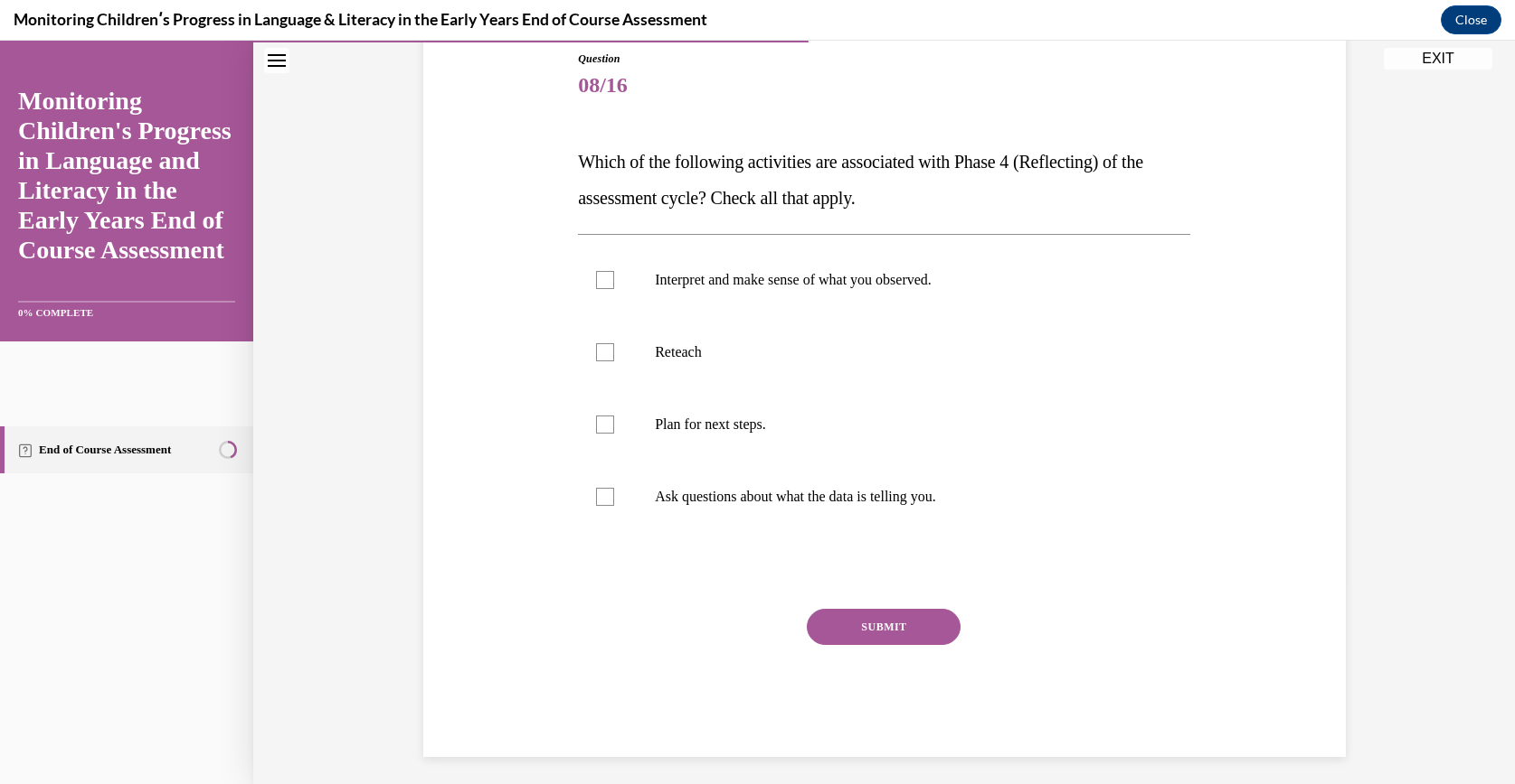
scroll to position [209, 0]
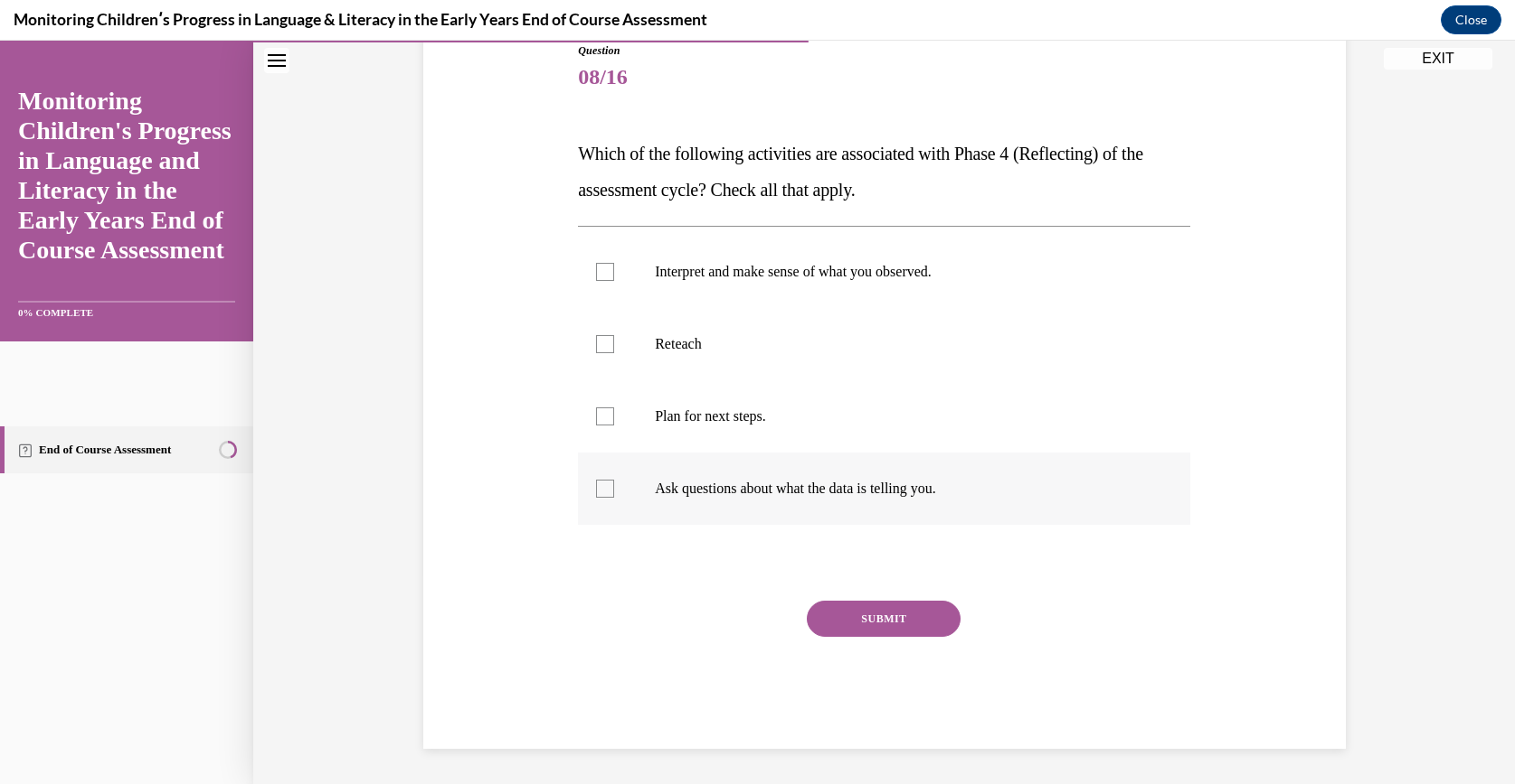
drag, startPoint x: 558, startPoint y: 148, endPoint x: 1000, endPoint y: 502, distance: 566.3
click at [1000, 502] on div "Question 08/16 Which of the following activities are associated with Phase 4 (R…" at bounding box center [884, 369] width 931 height 761
copy div "Which of the following activities are associated with Phase 4 (Reflecting) of t…"
click at [717, 272] on p "Interpret and make sense of what you observed." at bounding box center [900, 271] width 490 height 18
click at [614, 272] on input "Interpret and make sense of what you observed." at bounding box center [605, 271] width 18 height 18
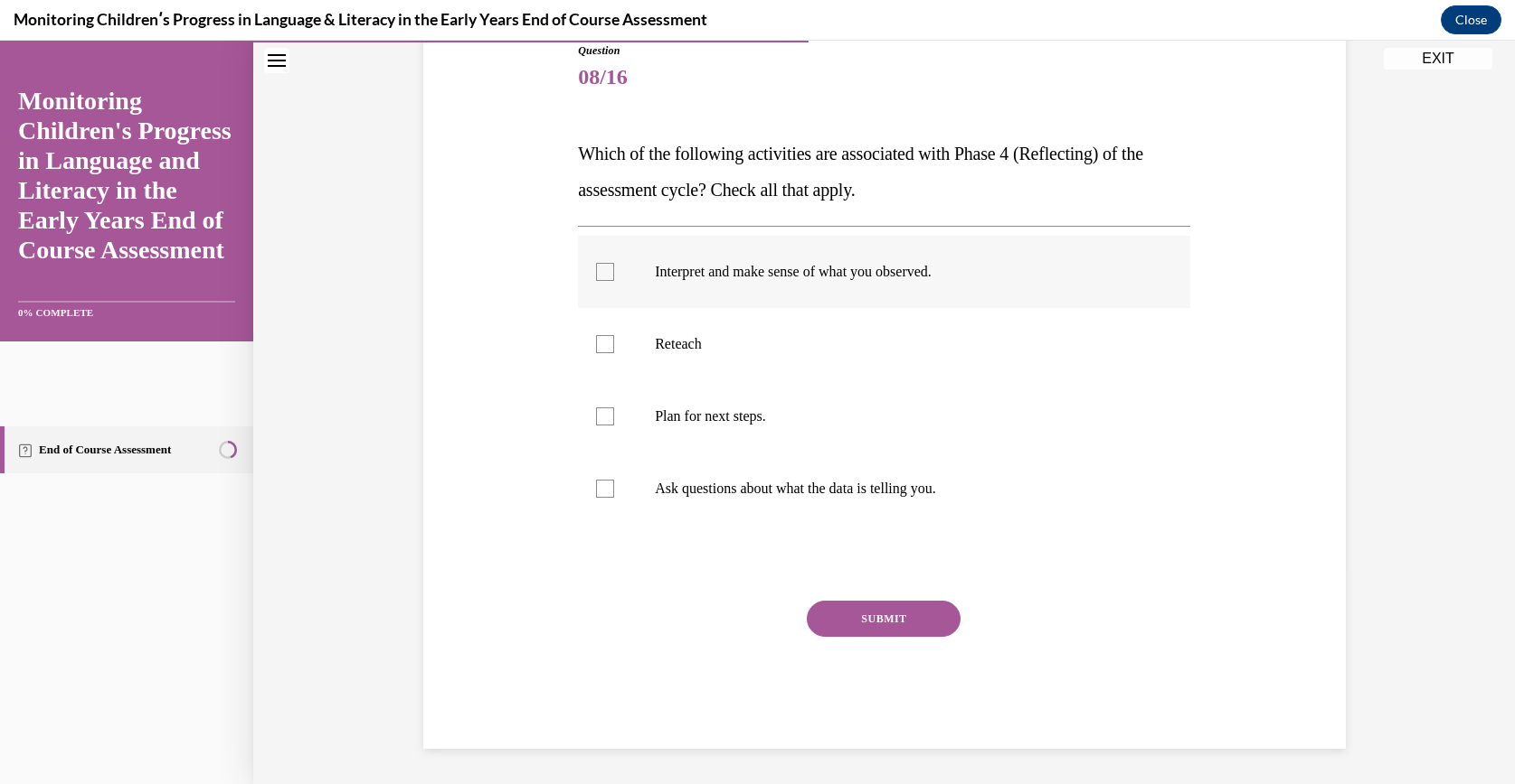
checkbox input "true"
click at [756, 368] on label "Reteach" at bounding box center [884, 344] width 612 height 72
click at [614, 354] on input "Reteach" at bounding box center [605, 344] width 18 height 18
checkbox input "true"
click at [757, 408] on p "Plan for next steps." at bounding box center [900, 416] width 490 height 18
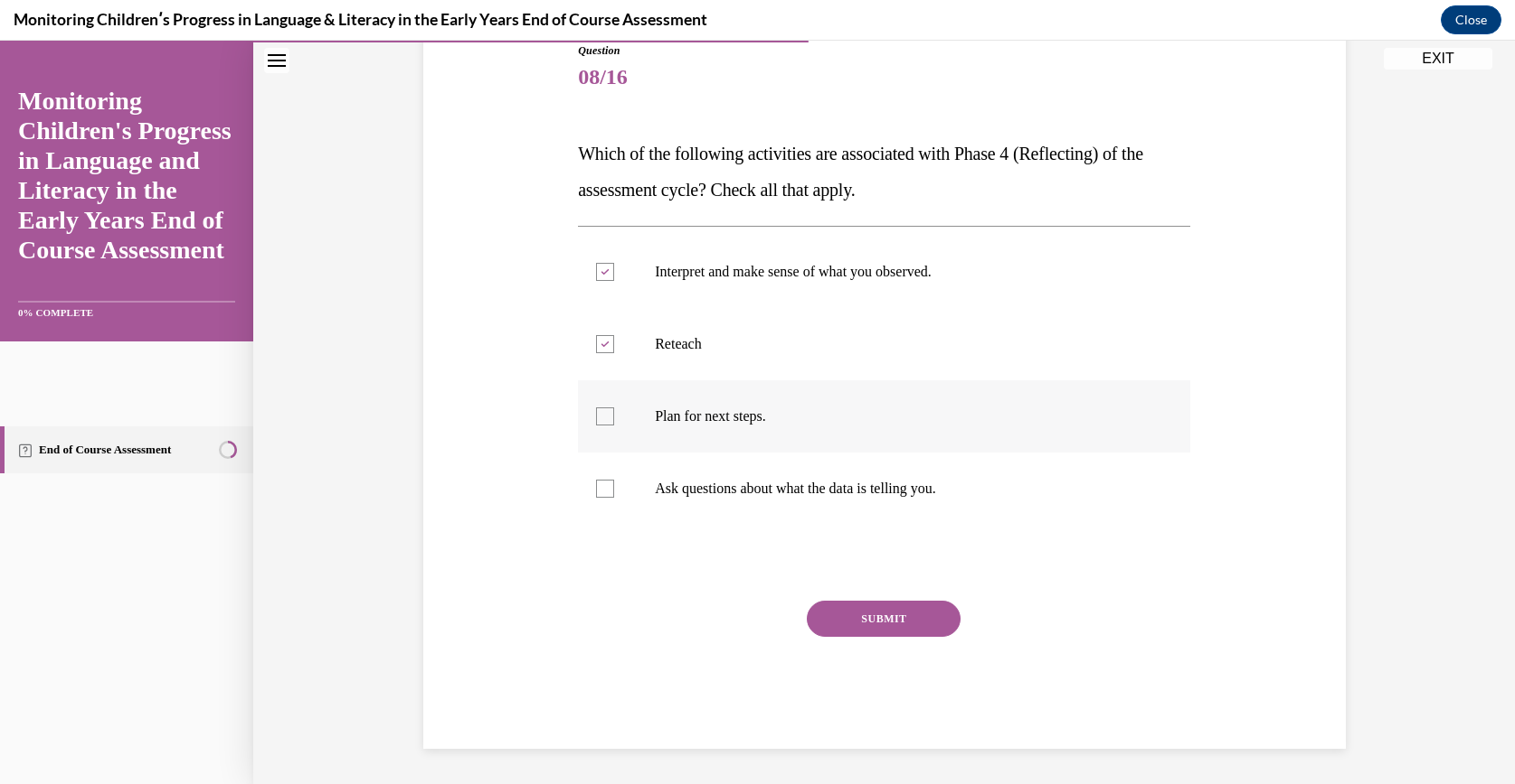
click at [614, 408] on input "Plan for next steps." at bounding box center [605, 416] width 18 height 18
checkbox input "true"
click at [692, 367] on label "Reteach" at bounding box center [884, 344] width 612 height 72
click at [614, 354] on input "Reteach" at bounding box center [605, 344] width 18 height 18
checkbox input "false"
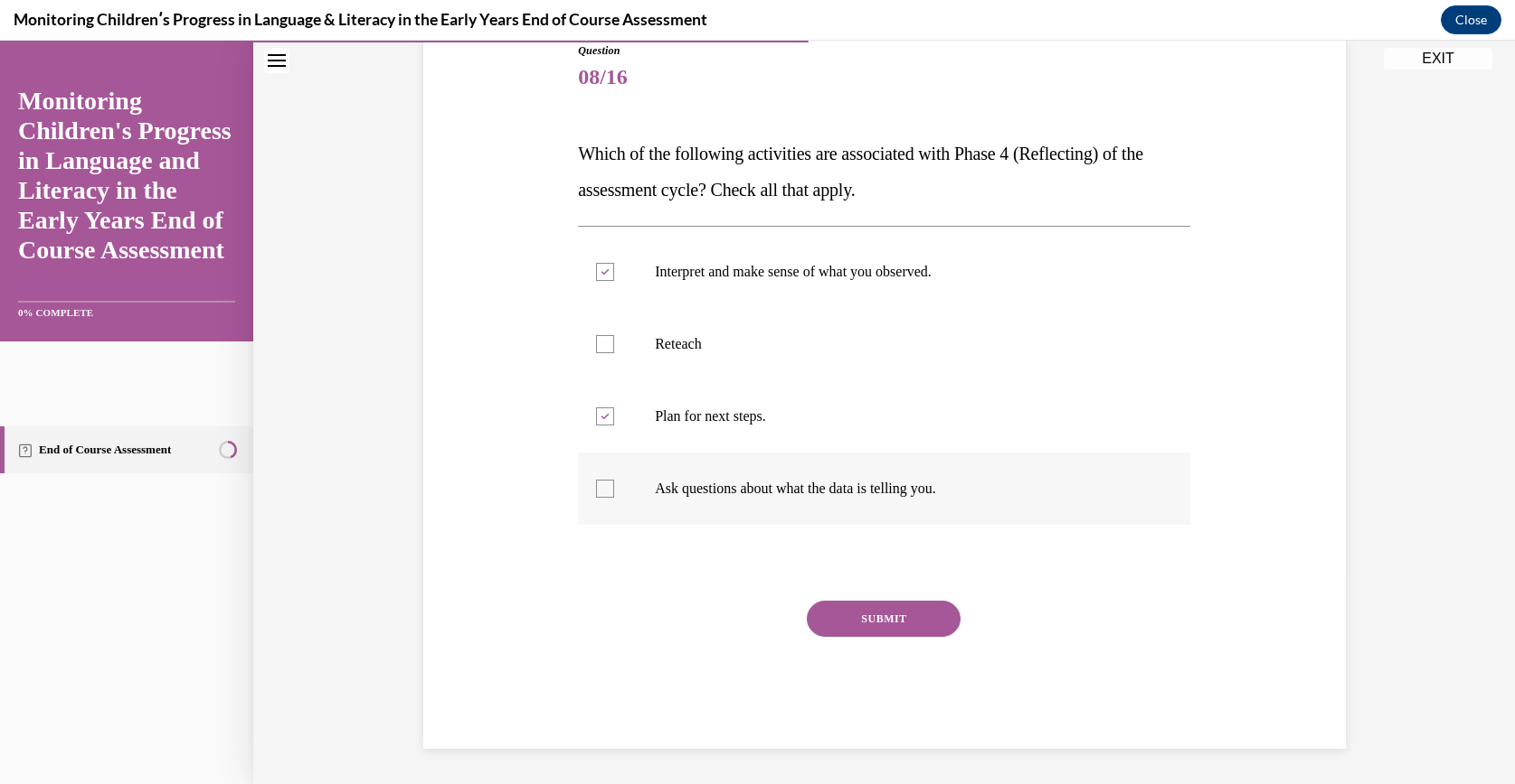
click at [725, 481] on p "Ask questions about what the data is telling you." at bounding box center [900, 488] width 490 height 18
click at [614, 481] on input "Ask questions about what the data is telling you." at bounding box center [605, 488] width 18 height 18
checkbox input "true"
click at [833, 637] on div "SUBMIT" at bounding box center [884, 646] width 612 height 91
click at [855, 631] on button "SUBMIT" at bounding box center [883, 618] width 153 height 36
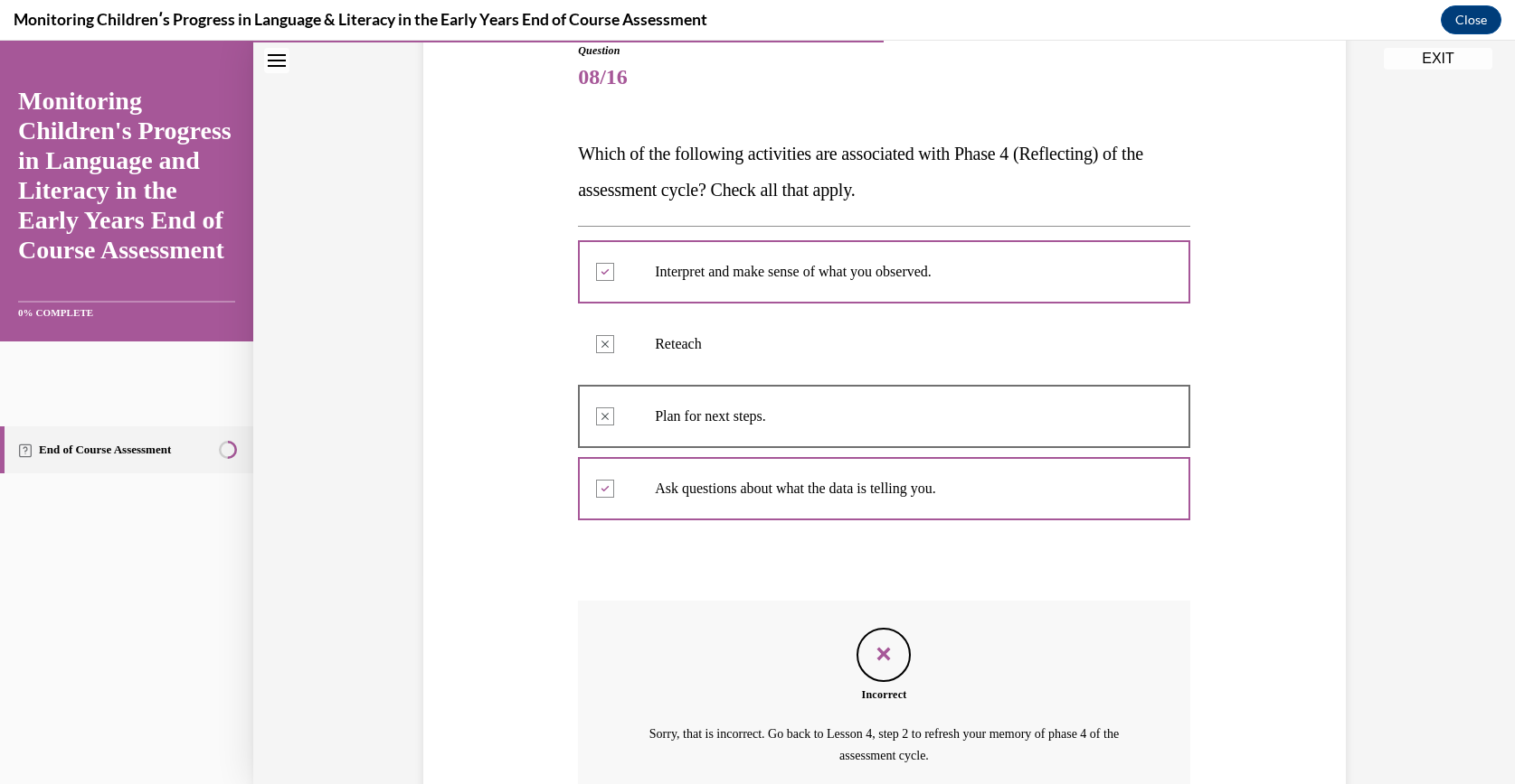
scroll to position [376, 0]
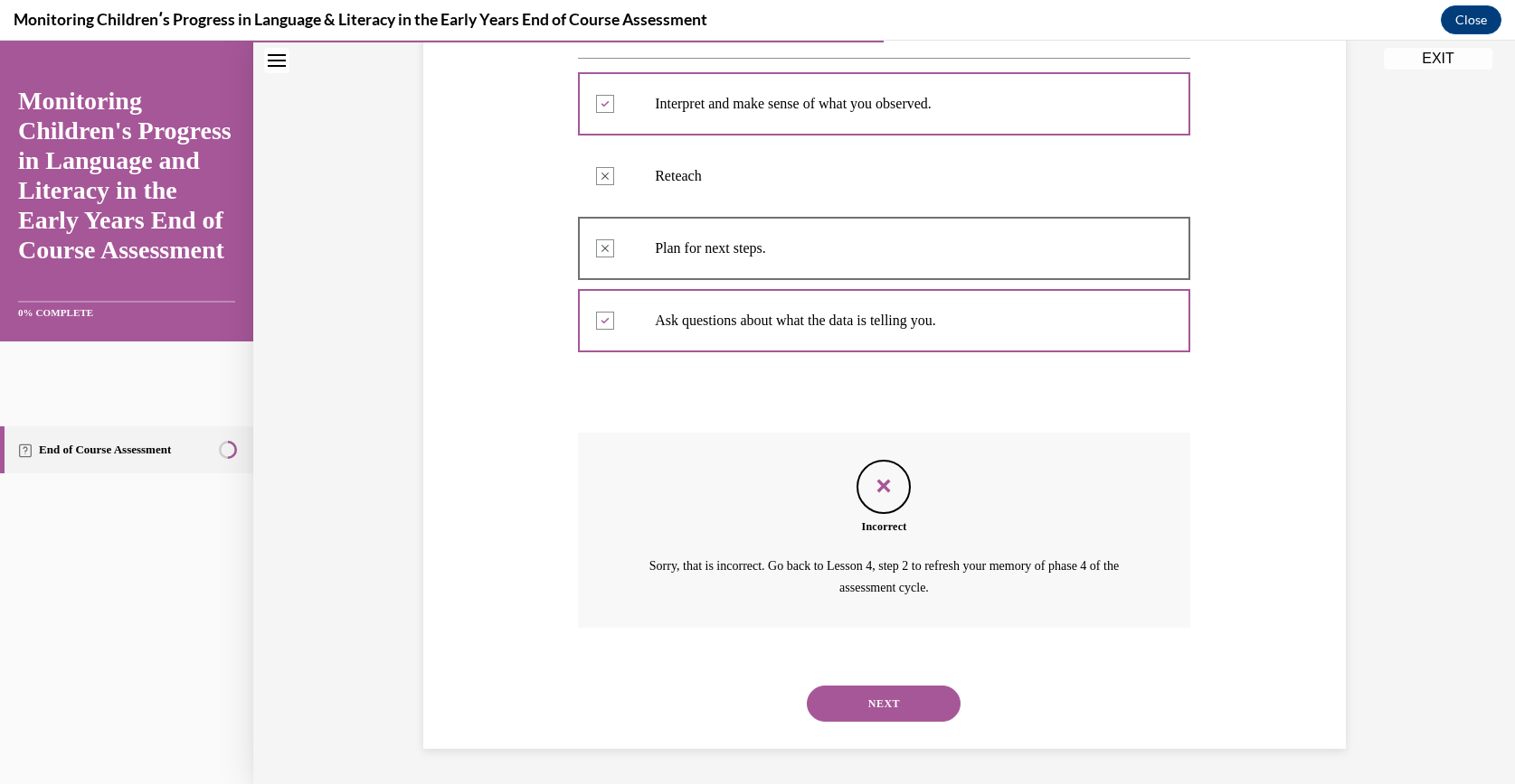
click at [860, 683] on div "NEXT" at bounding box center [884, 704] width 612 height 72
click at [868, 693] on button "NEXT" at bounding box center [883, 704] width 153 height 36
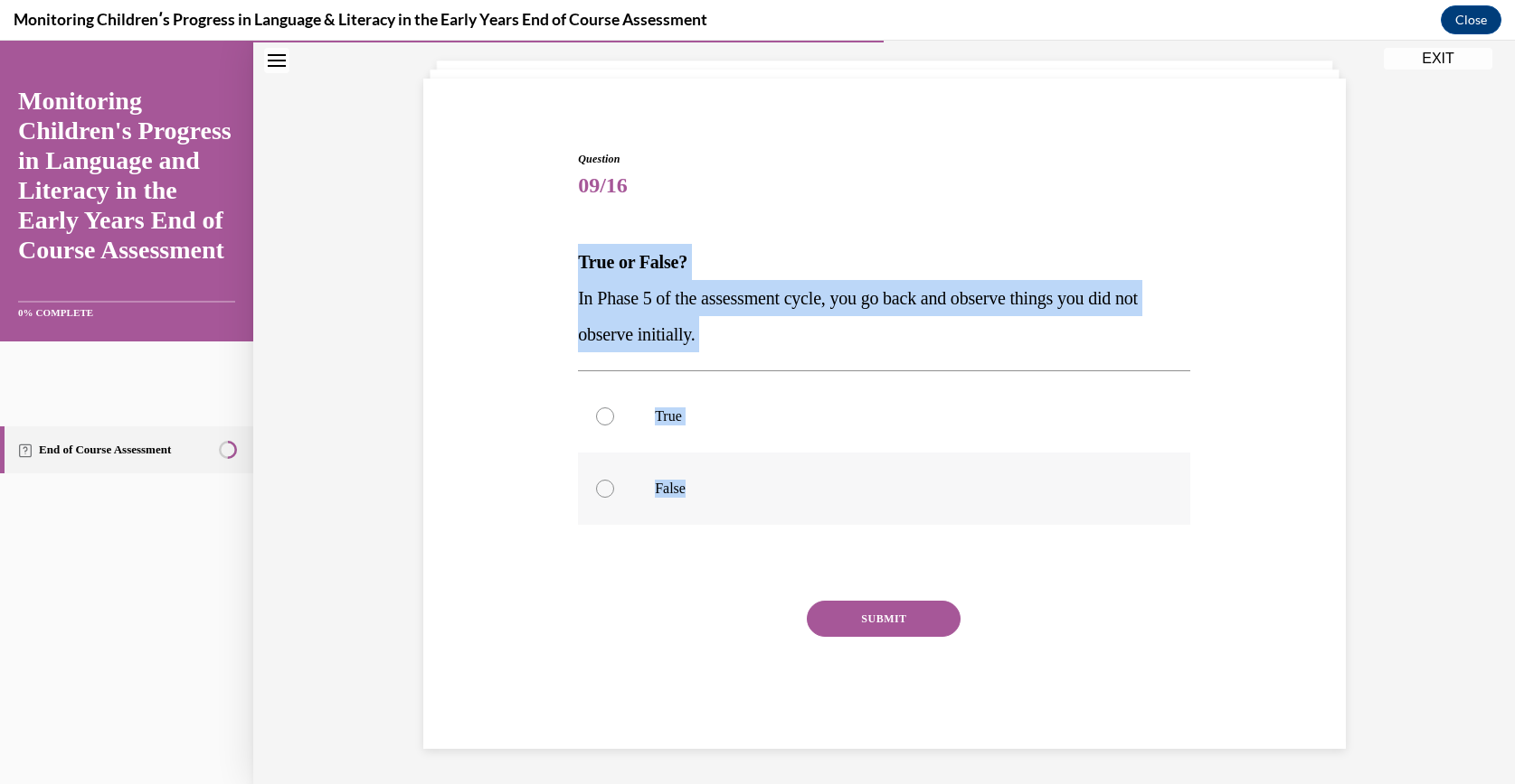
drag, startPoint x: 559, startPoint y: 257, endPoint x: 684, endPoint y: 502, distance: 275.0
click at [684, 502] on div "Question 09/16 True or False? In Phase 5 of the assessment cycle, you go back a…" at bounding box center [884, 423] width 931 height 653
drag, startPoint x: 684, startPoint y: 502, endPoint x: 644, endPoint y: 317, distance: 189.3
copy div "True or False? In Phase 5 of the assessment cycle, you go back and observe thin…"
click at [685, 414] on p "True" at bounding box center [900, 416] width 490 height 18
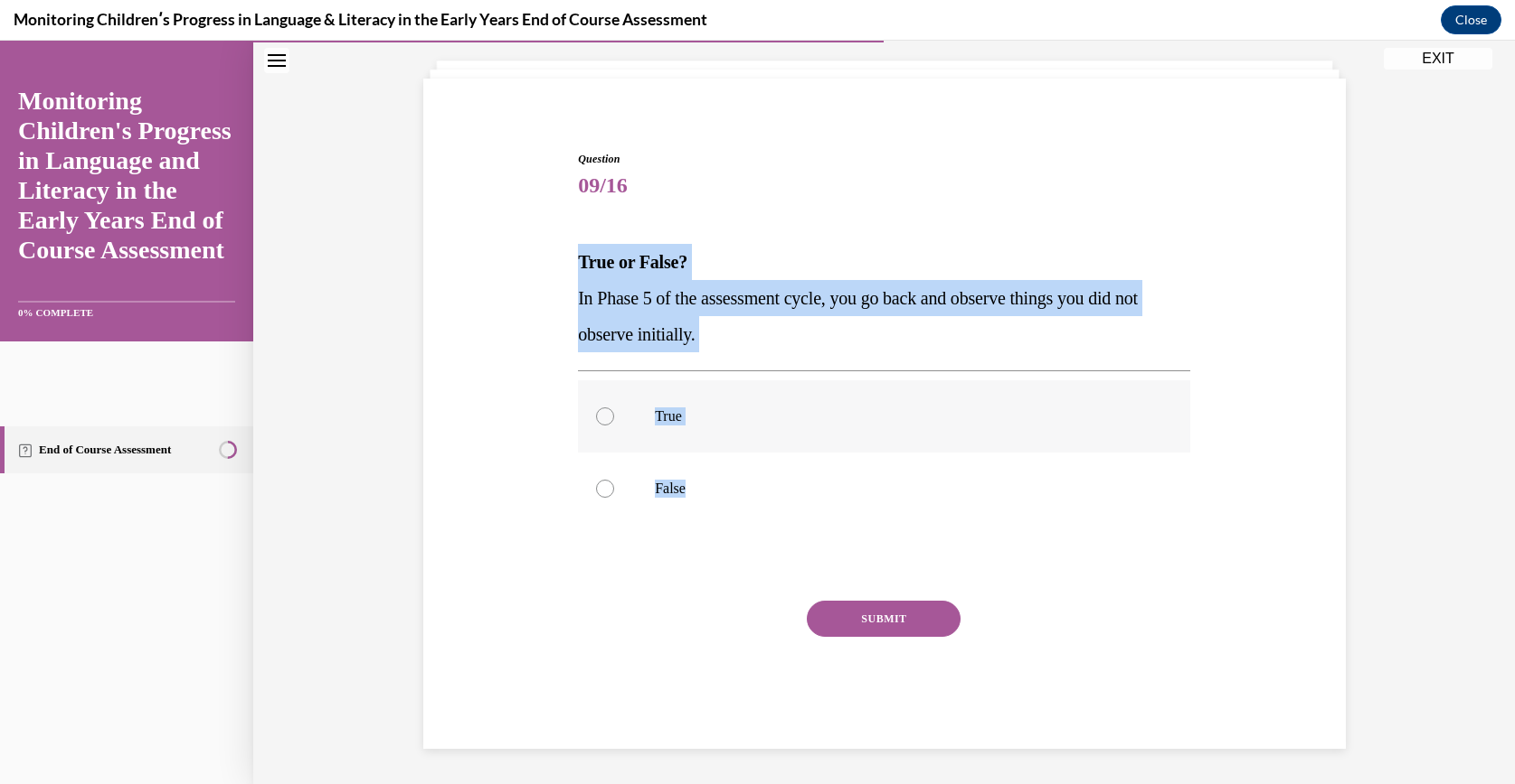
click at [614, 414] on input "True" at bounding box center [605, 416] width 18 height 18
radio input "true"
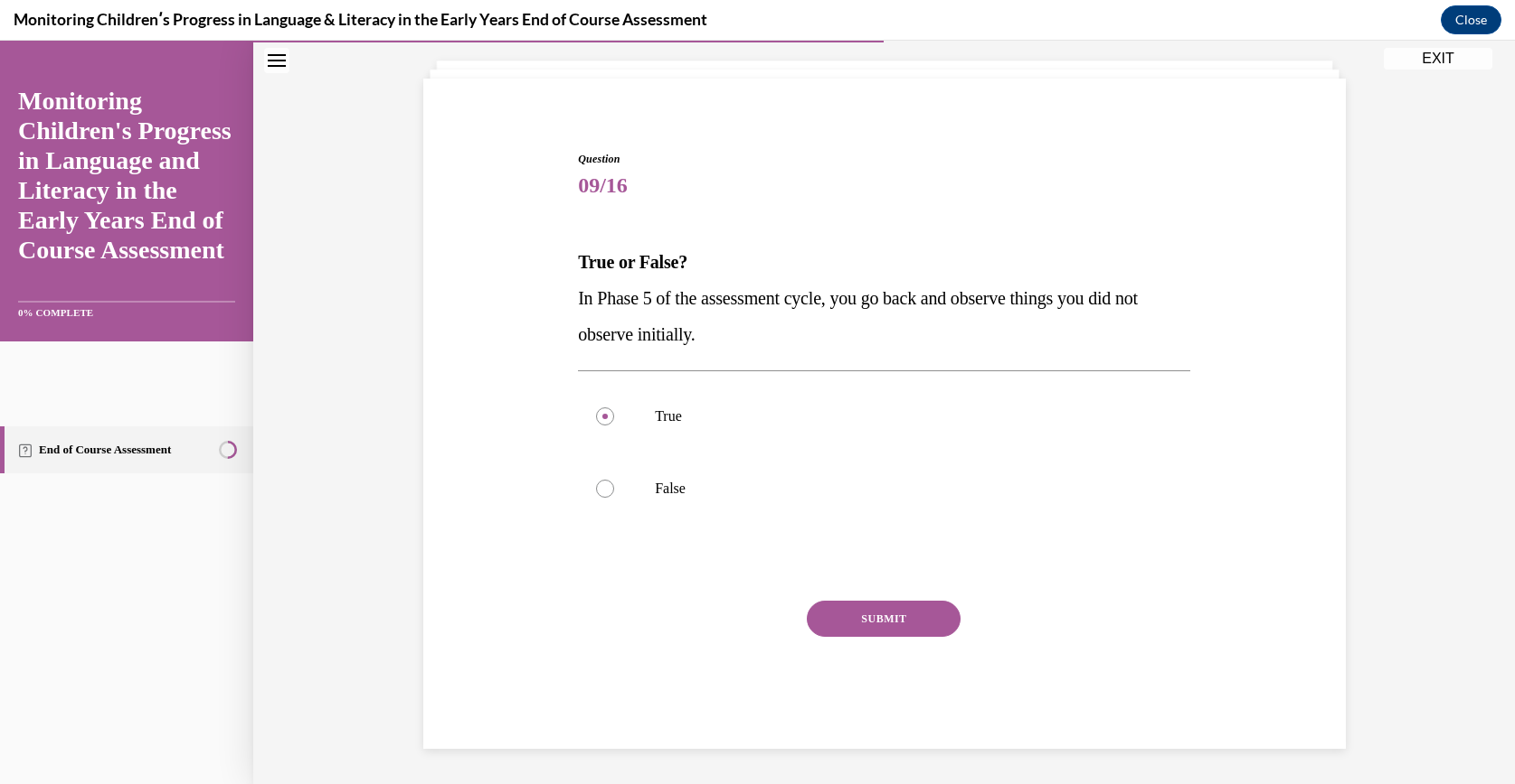
click at [852, 616] on button "SUBMIT" at bounding box center [883, 618] width 153 height 36
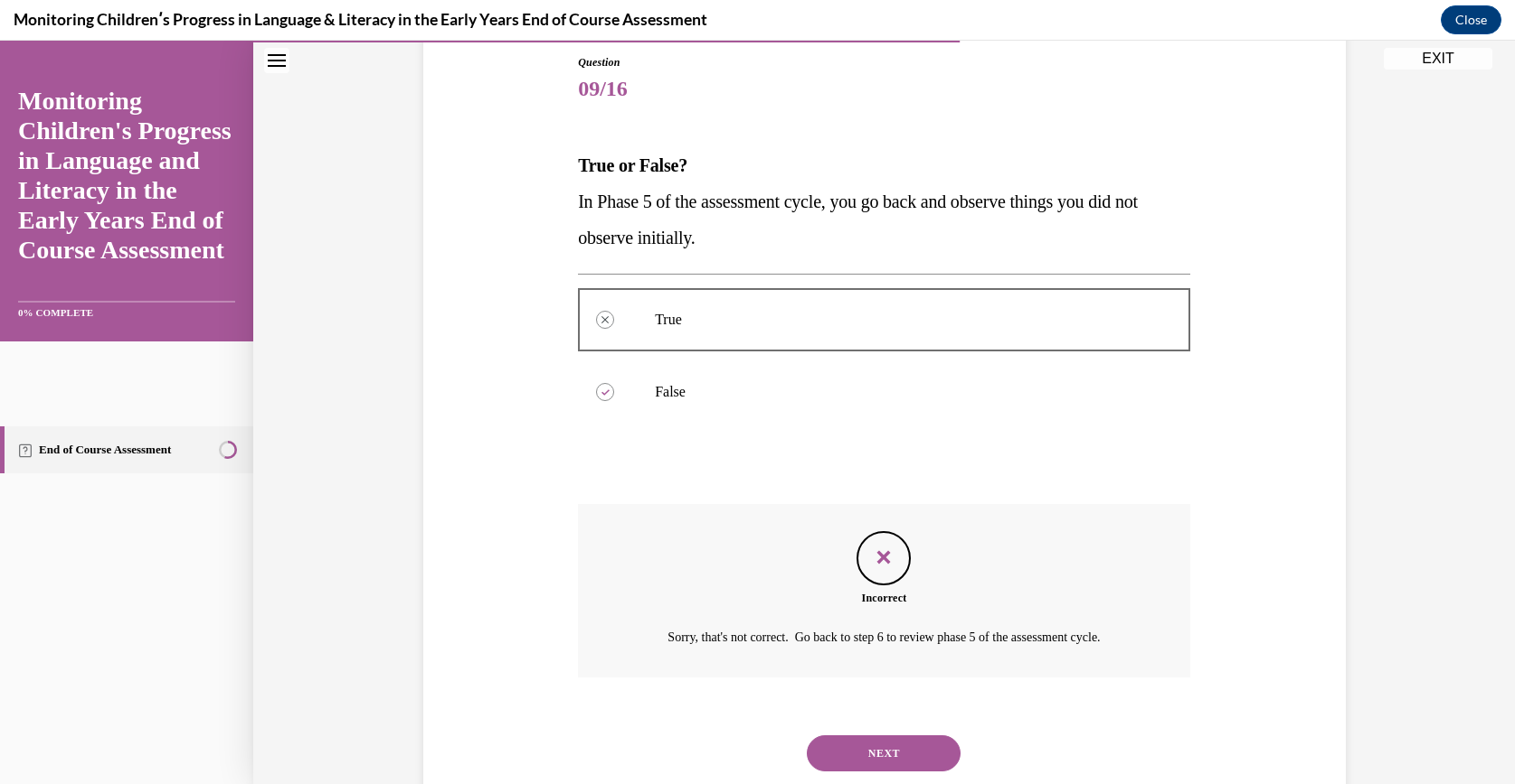
scroll to position [247, 0]
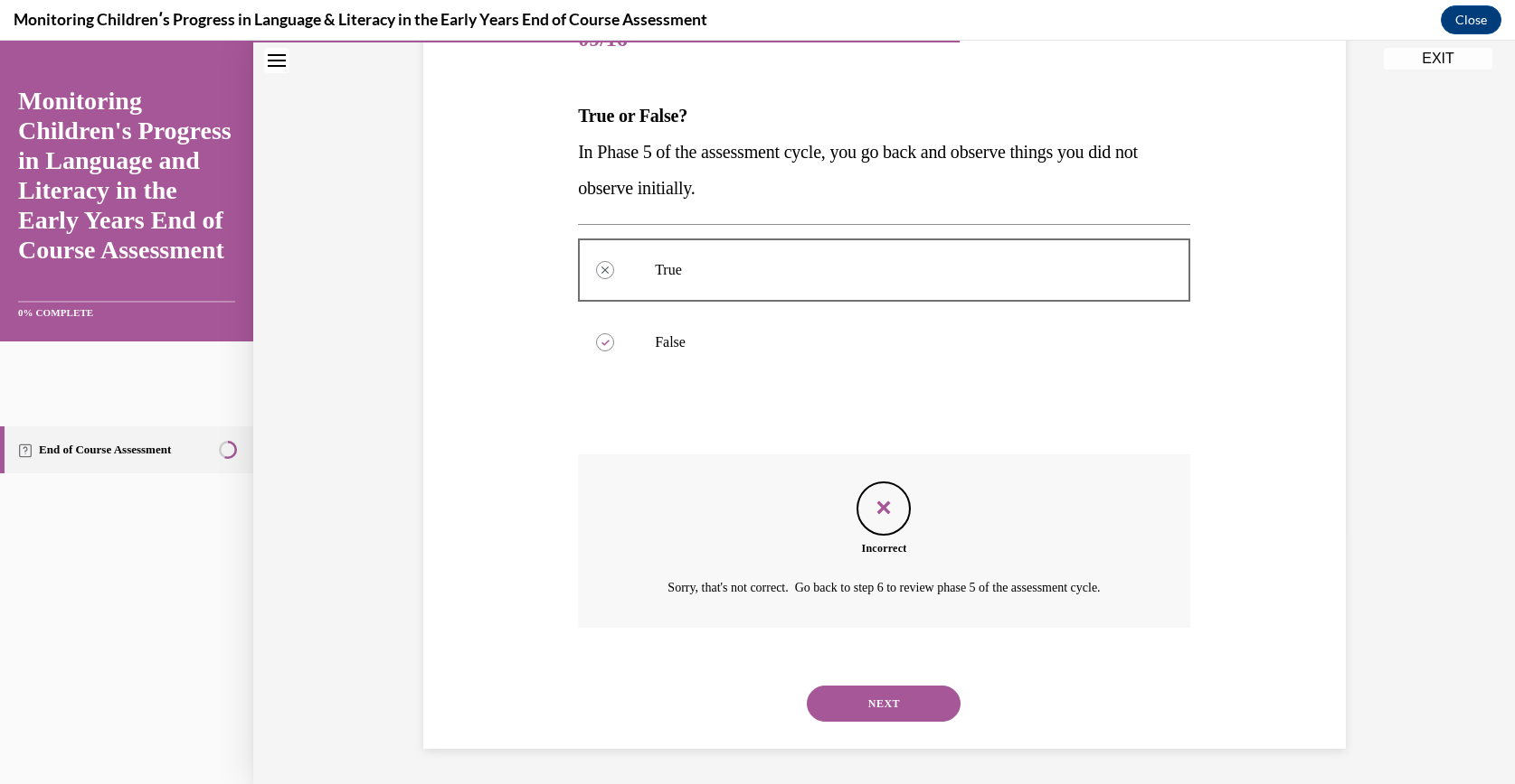
click at [835, 689] on button "NEXT" at bounding box center [883, 704] width 153 height 36
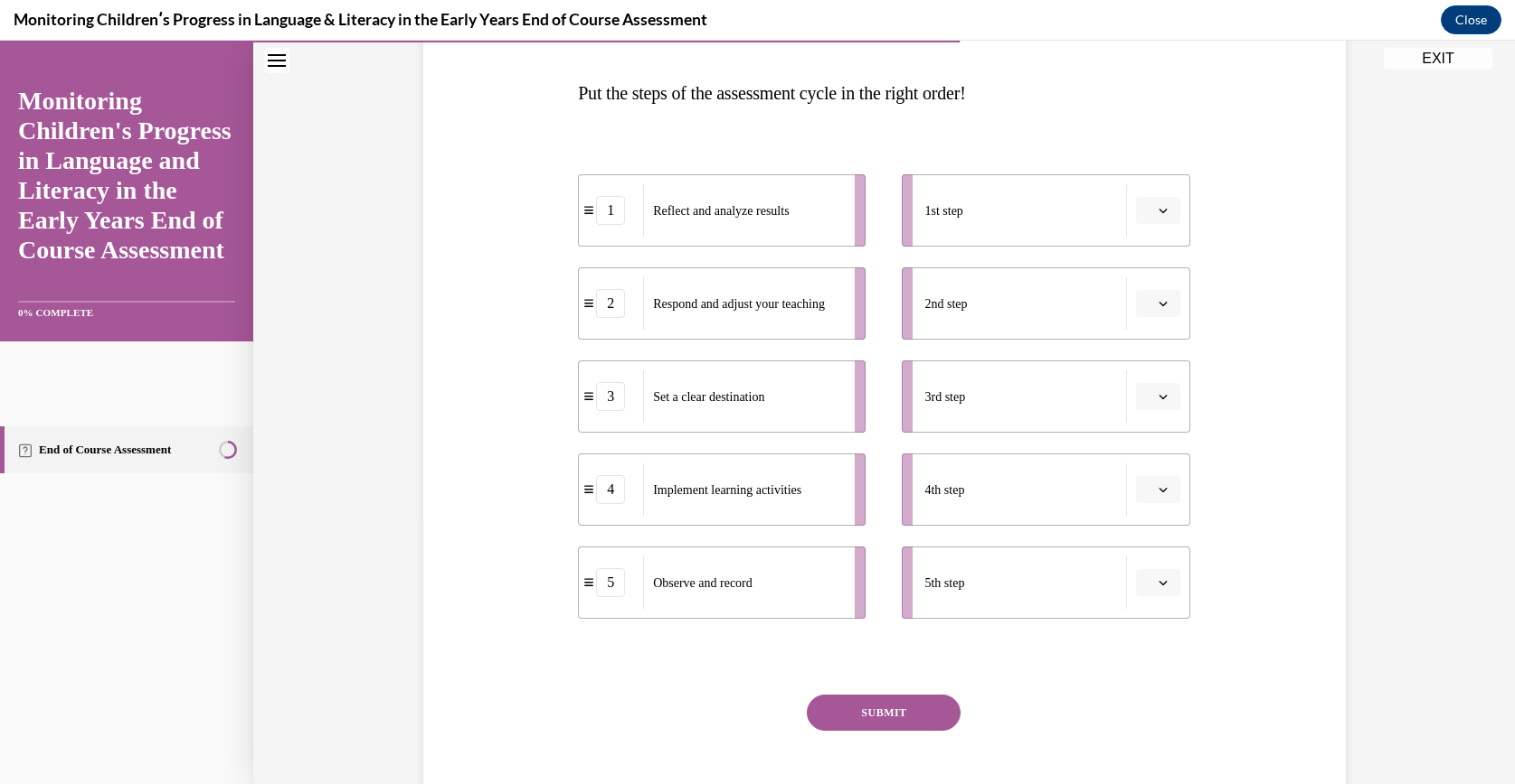
scroll to position [251, 0]
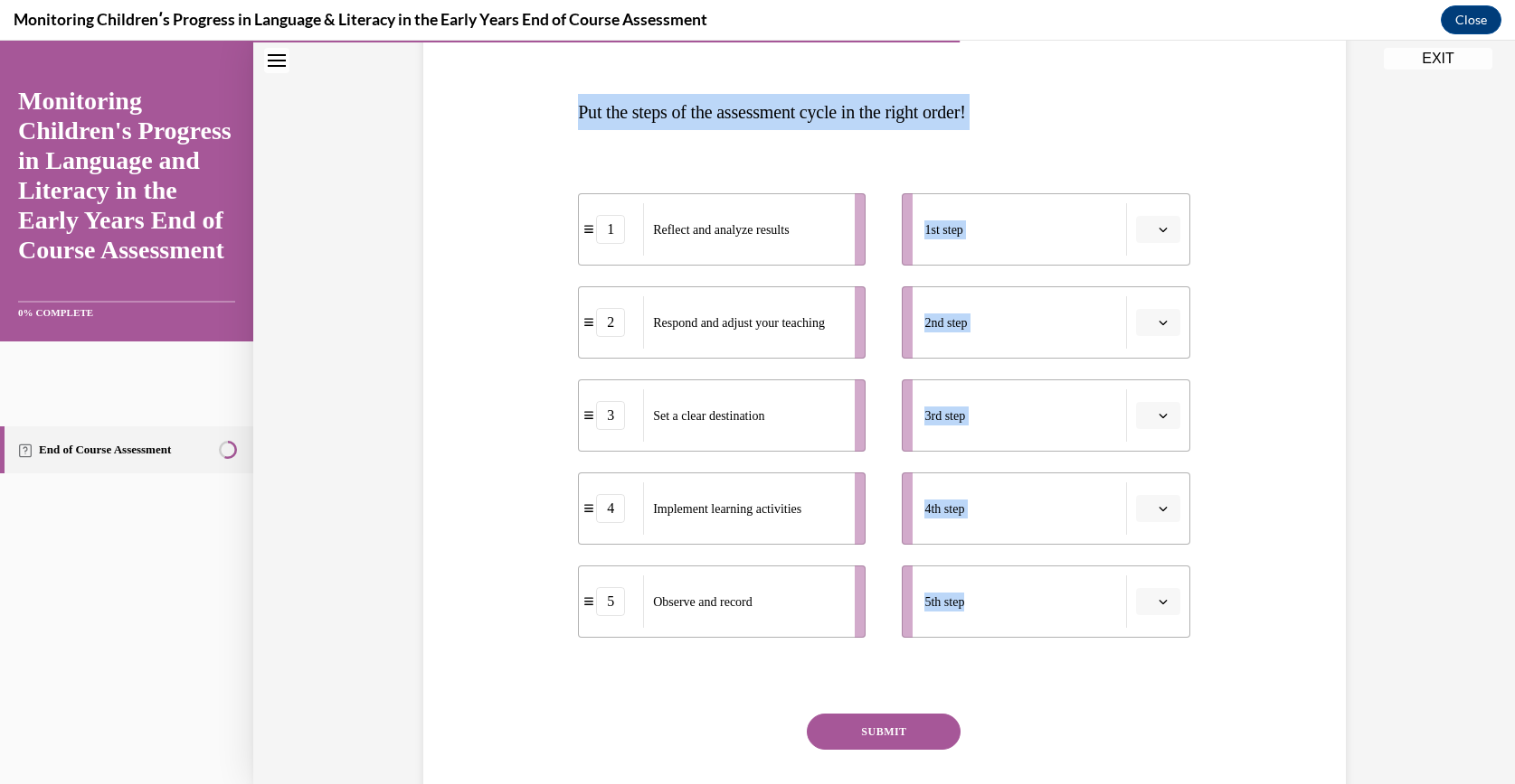
drag, startPoint x: 566, startPoint y: 110, endPoint x: 1031, endPoint y: 685, distance: 739.5
click at [1031, 685] on div "Question 10/16 Put the steps of the assessment cycle in the right order! 1 Refl…" at bounding box center [884, 417] width 622 height 888
drag, startPoint x: 887, startPoint y: 119, endPoint x: 787, endPoint y: 254, distance: 168.0
click at [787, 254] on li "1 Reflect and analyze results" at bounding box center [722, 230] width 288 height 72
click at [991, 295] on li "2nd step" at bounding box center [1046, 322] width 288 height 72
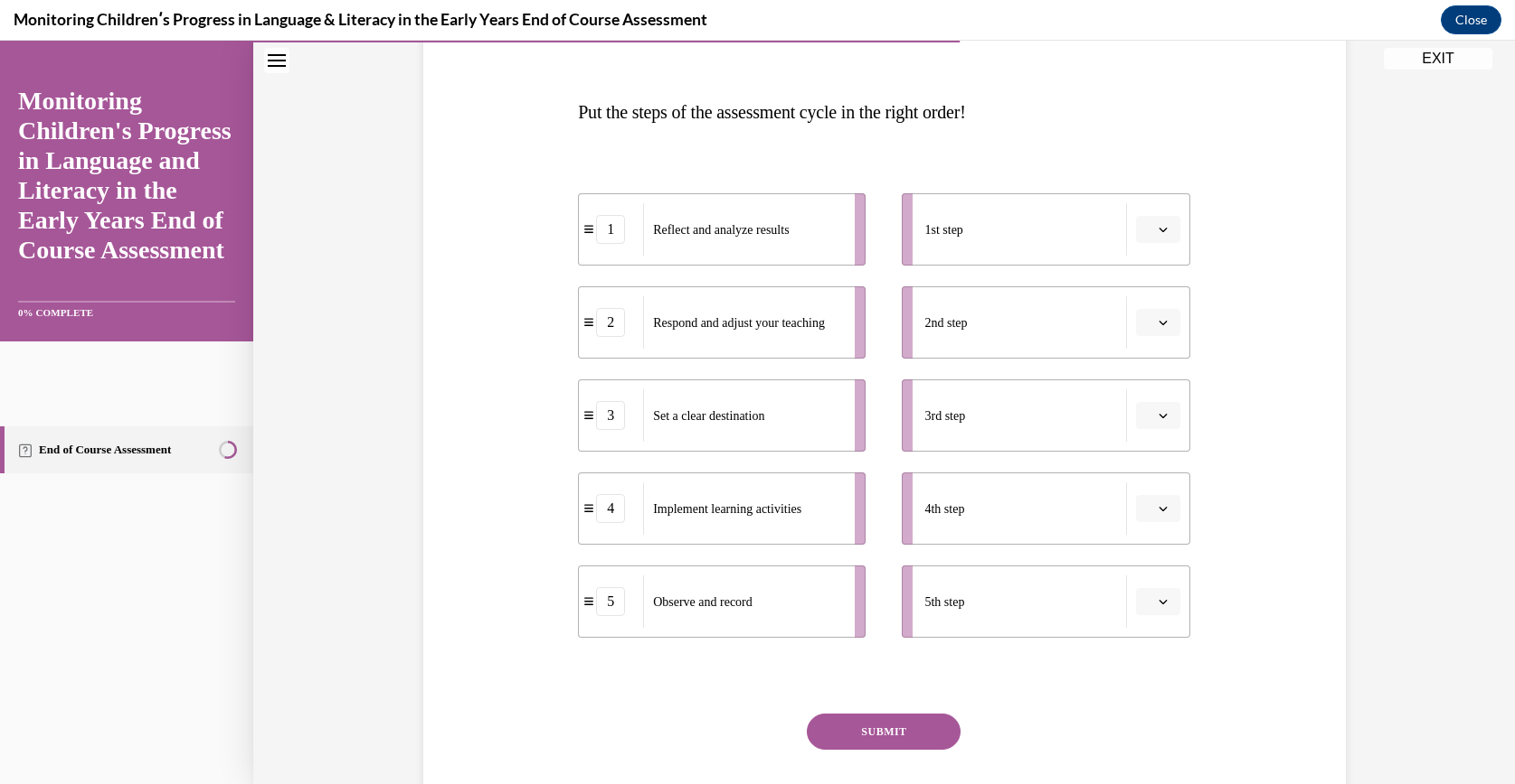
click at [1104, 309] on div "2nd step" at bounding box center [1025, 322] width 202 height 52
click at [1160, 316] on button "button" at bounding box center [1157, 322] width 44 height 27
click at [802, 235] on div "Reflect and analyze results" at bounding box center [745, 229] width 220 height 58
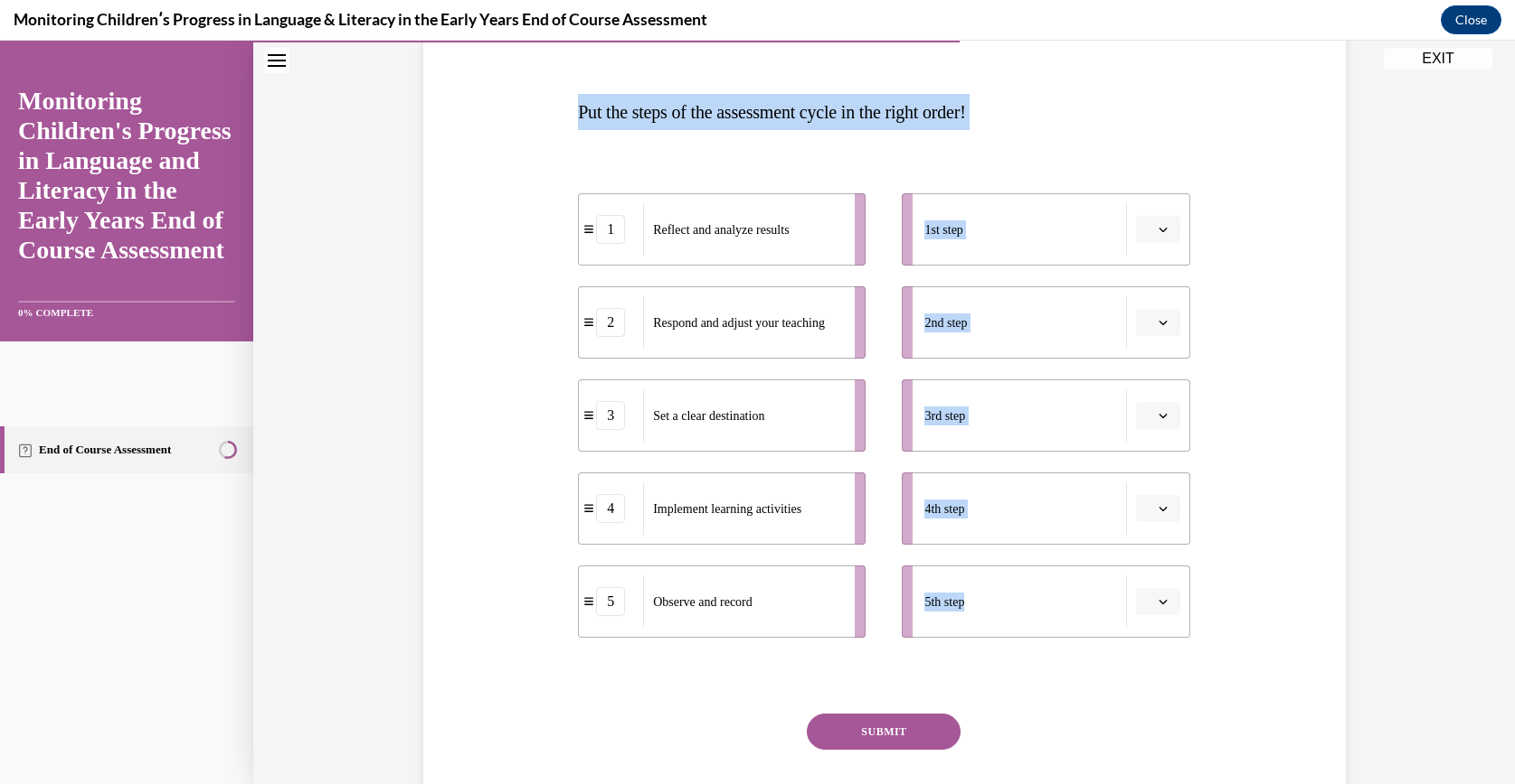
drag, startPoint x: 549, startPoint y: 113, endPoint x: 988, endPoint y: 615, distance: 666.9
click at [988, 615] on div "Question 10/16 Put the steps of the assessment cycle in the right order! 1 Refl…" at bounding box center [884, 405] width 931 height 915
copy div "Put the steps of the assessment cycle in the right order! 1 Reflect and analyze…"
click at [1158, 601] on icon "button" at bounding box center [1163, 602] width 9 height 9
click at [1145, 475] on div "3" at bounding box center [1147, 488] width 46 height 36
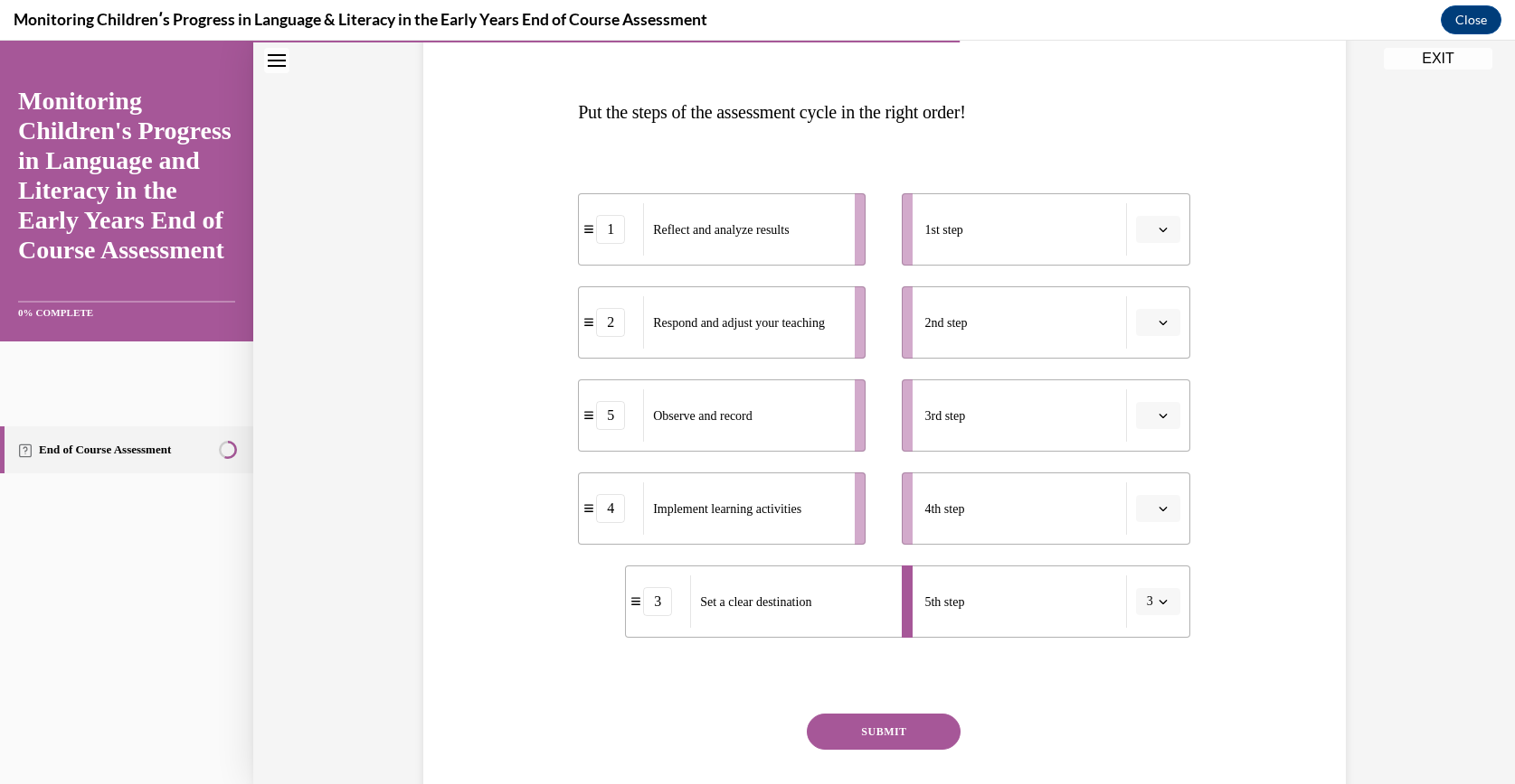
click at [1154, 585] on li "5th step 3" at bounding box center [1046, 601] width 288 height 72
click at [1146, 605] on button "3" at bounding box center [1157, 601] width 44 height 27
click at [1135, 409] on span "1" at bounding box center [1137, 415] width 7 height 14
click at [1147, 331] on button "button" at bounding box center [1157, 322] width 44 height 27
click at [1144, 536] on span "5" at bounding box center [1141, 543] width 7 height 14
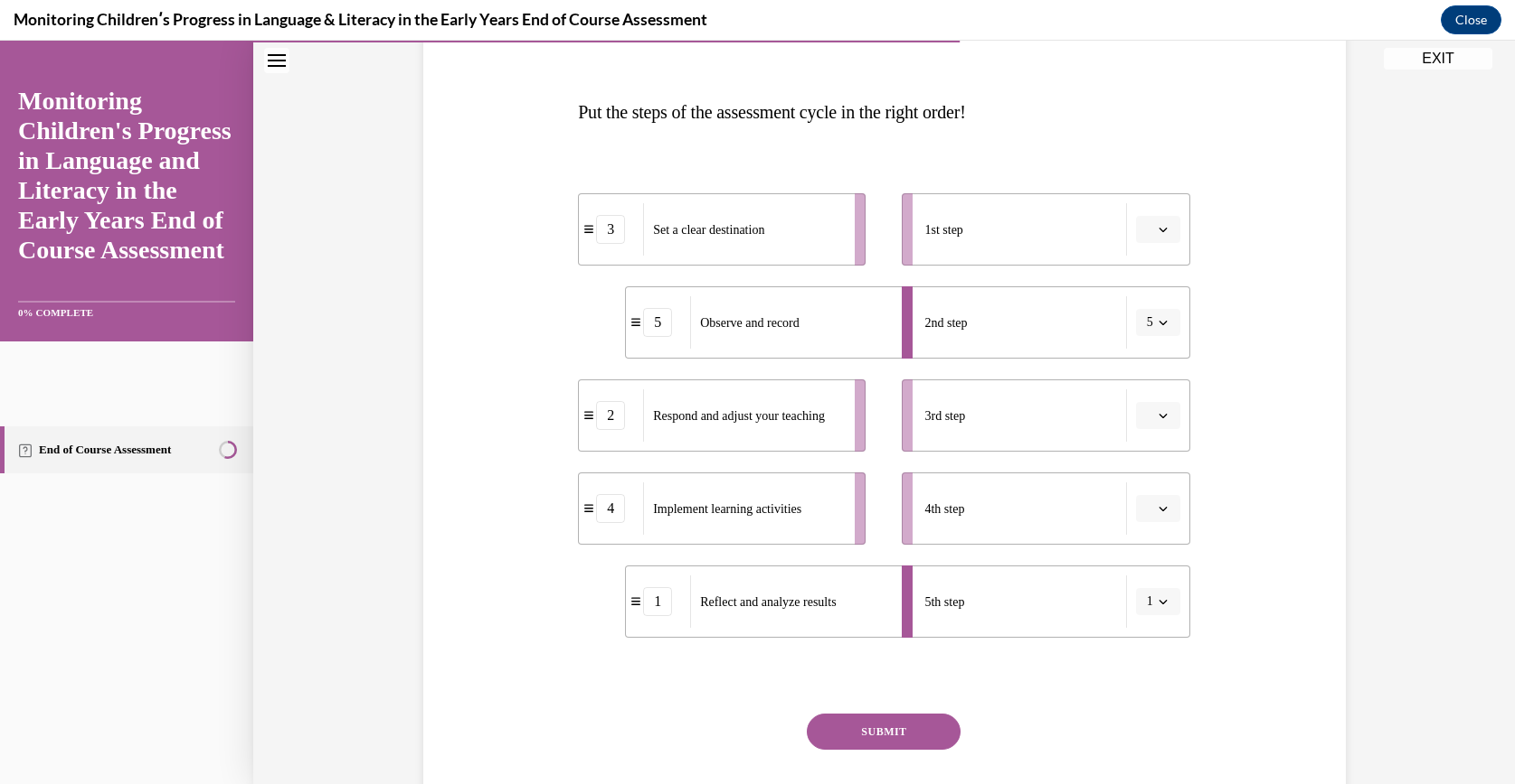
click at [1156, 316] on span "button" at bounding box center [1162, 322] width 12 height 12
click at [1149, 475] on div "3" at bounding box center [1143, 471] width 46 height 36
click at [1250, 387] on div "Question 10/16 Put the steps of the assessment cycle in the right order! 5 Obse…" at bounding box center [884, 405] width 931 height 915
click at [1144, 233] on button "button" at bounding box center [1157, 229] width 44 height 27
click at [1159, 91] on div "Question 10/16 Put the steps of the assessment cycle in the right order! 5 Obse…" at bounding box center [884, 431] width 612 height 862
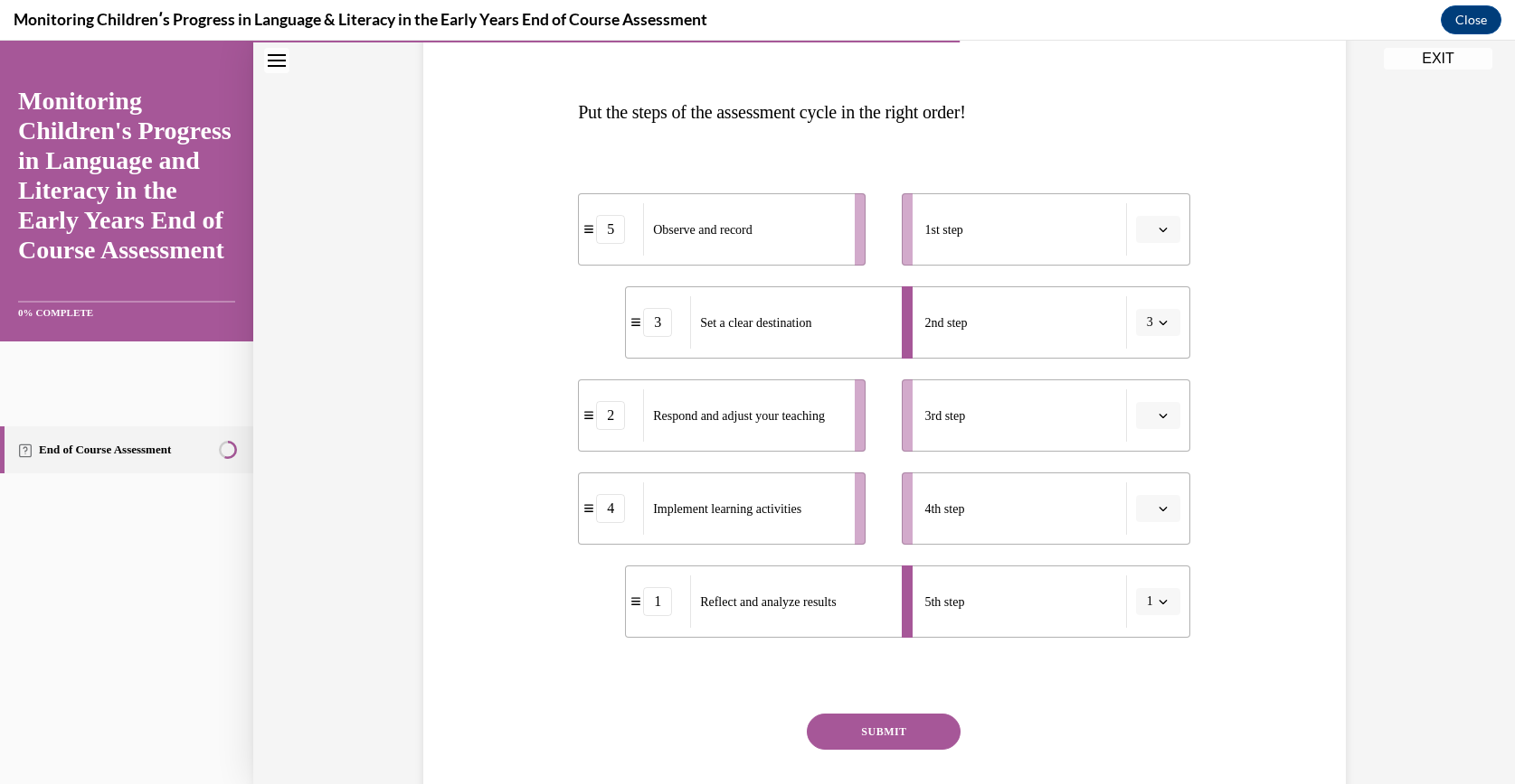
click at [1156, 235] on span "button" at bounding box center [1162, 229] width 12 height 12
click at [1162, 499] on button "button" at bounding box center [1157, 509] width 44 height 27
click at [1144, 618] on span "2" at bounding box center [1141, 620] width 7 height 14
click at [1117, 305] on li "2nd step 3" at bounding box center [1046, 322] width 288 height 72
click at [830, 322] on div "Set a clear destination" at bounding box center [789, 322] width 200 height 52
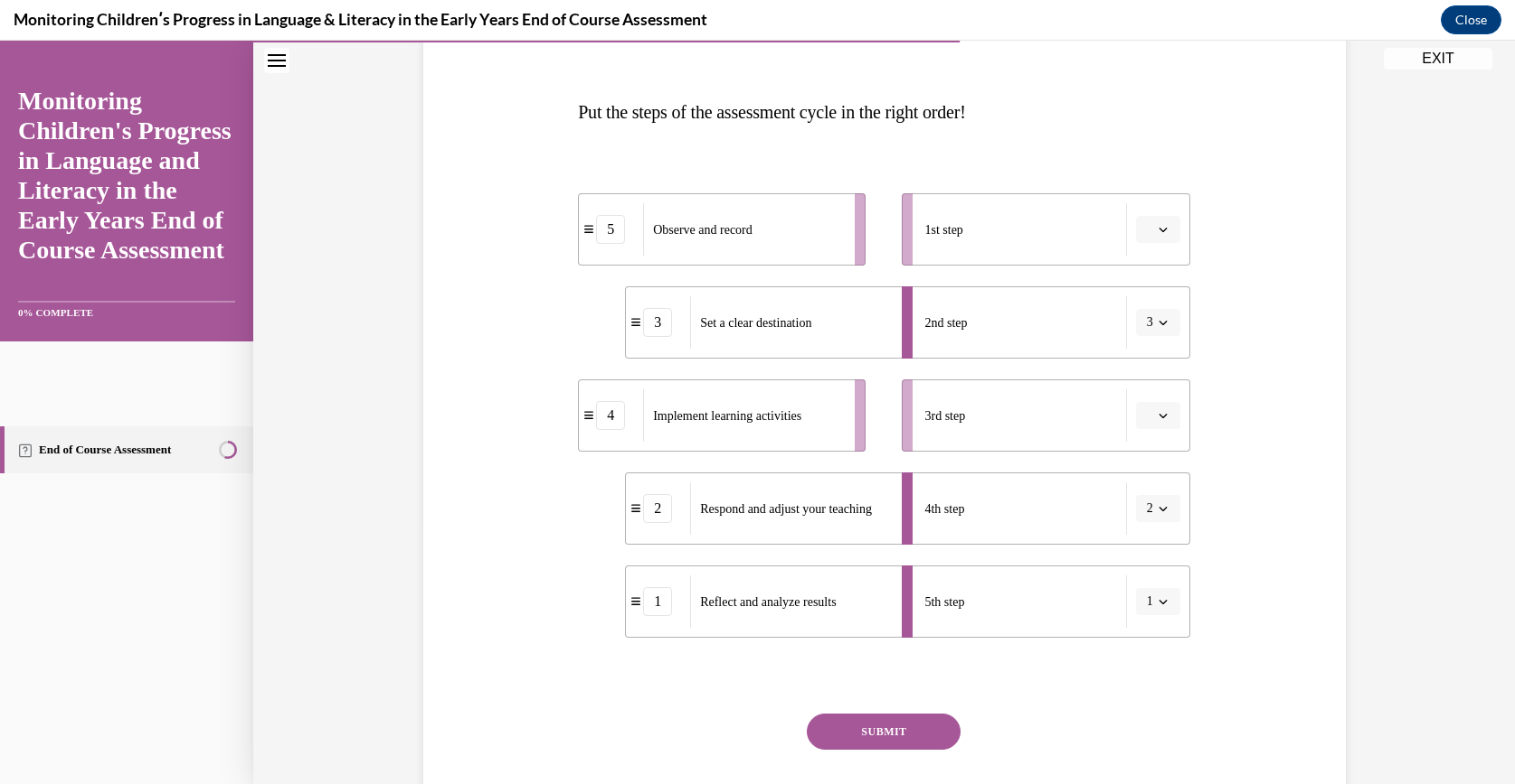
click at [626, 330] on div "3" at bounding box center [658, 322] width 64 height 29
click at [649, 326] on div "3" at bounding box center [657, 322] width 29 height 29
click at [1154, 314] on button "3" at bounding box center [1157, 322] width 44 height 27
click at [1109, 215] on div "1st step" at bounding box center [1025, 229] width 202 height 52
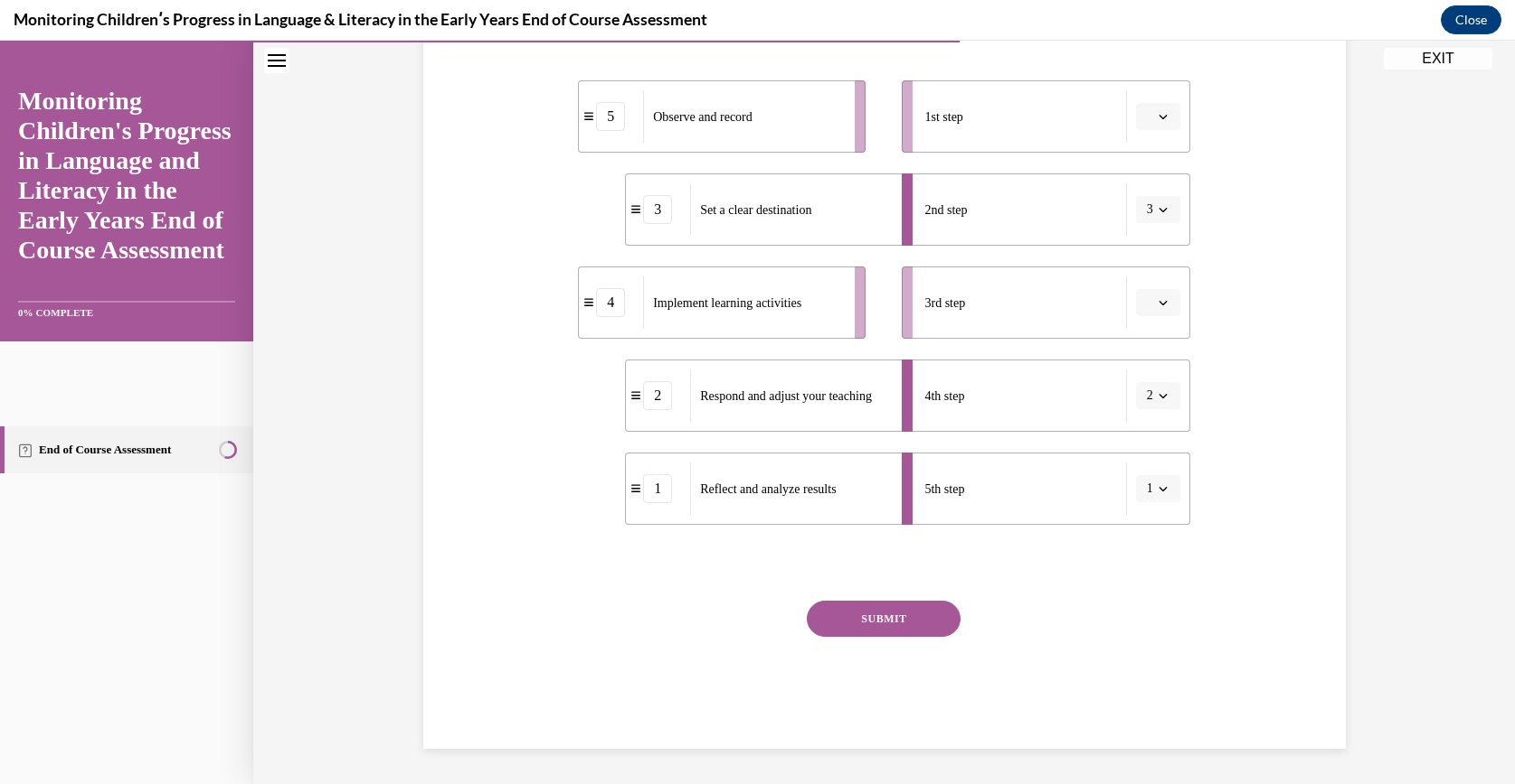
scroll to position [353, 0]
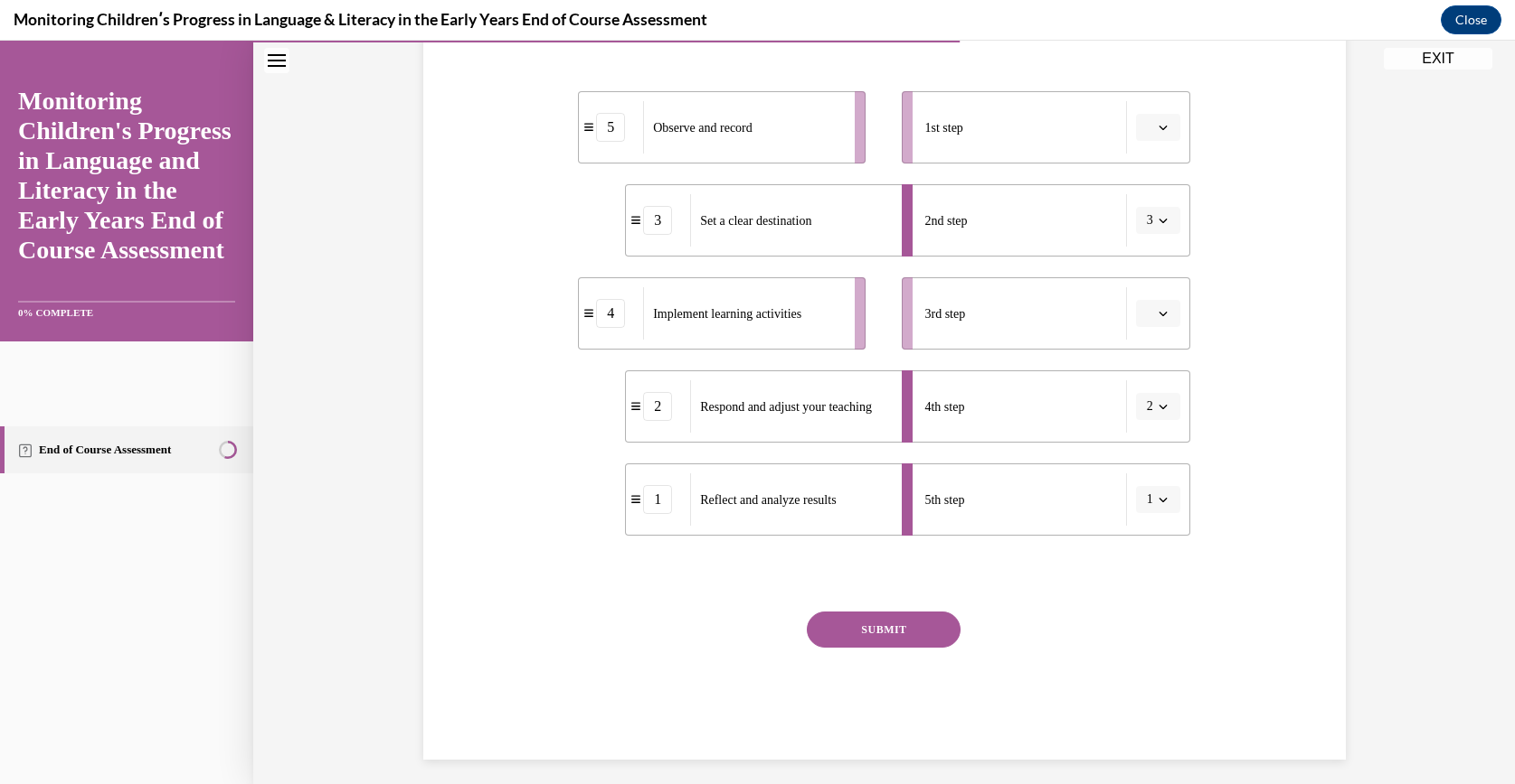
click at [855, 612] on button "SUBMIT" at bounding box center [883, 630] width 153 height 36
click at [1152, 303] on button "button" at bounding box center [1157, 313] width 44 height 27
click at [1124, 458] on div "3" at bounding box center [1147, 462] width 46 height 36
click at [1136, 129] on button "button" at bounding box center [1157, 127] width 44 height 27
click at [1054, 331] on div "3rd step" at bounding box center [1025, 313] width 202 height 52
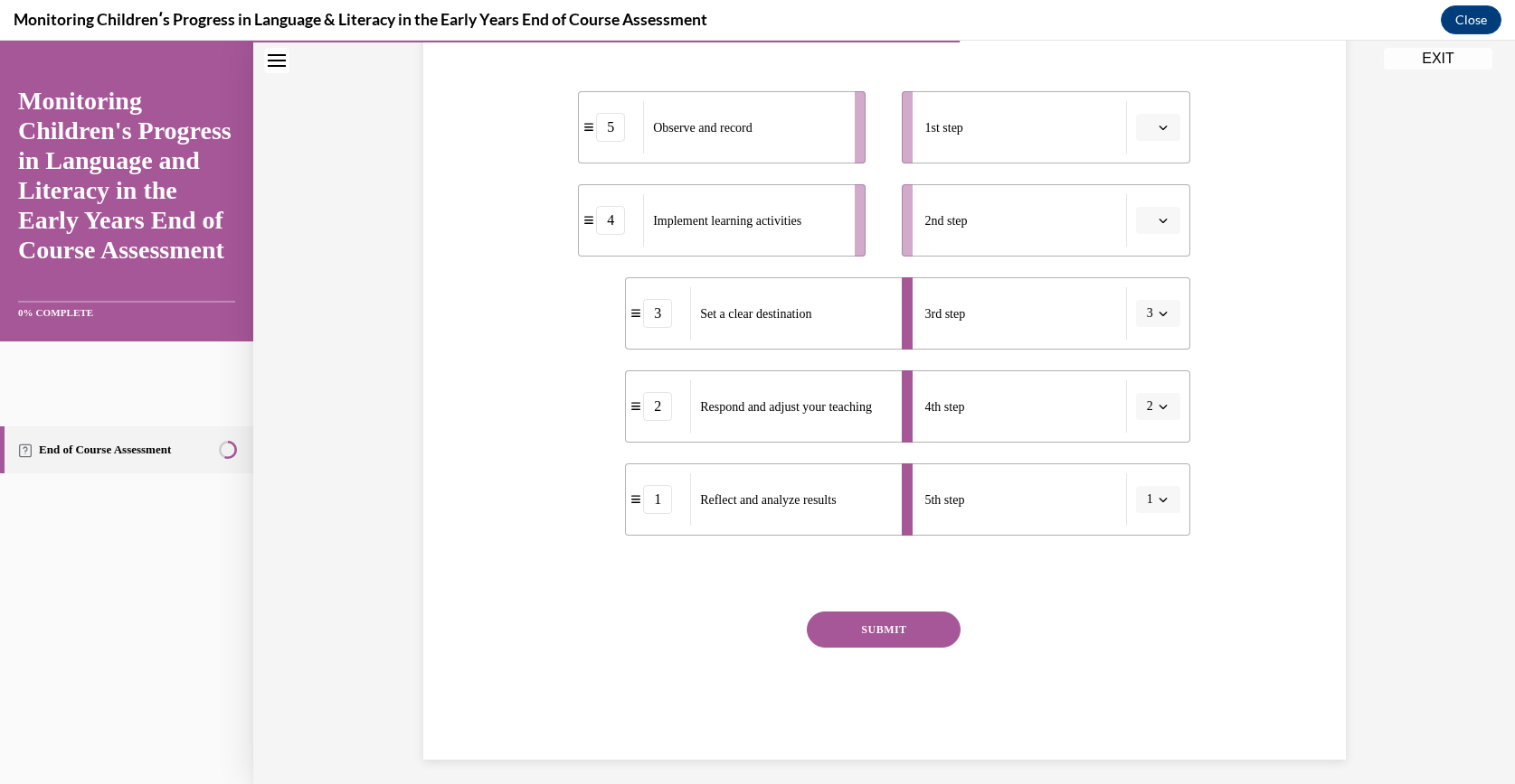
click at [1136, 322] on button "3" at bounding box center [1157, 313] width 44 height 27
click at [1140, 390] on span "1" at bounding box center [1137, 390] width 7 height 14
click at [978, 321] on div "3rd step" at bounding box center [1025, 313] width 202 height 52
click at [1118, 322] on li "3rd step 1" at bounding box center [1046, 313] width 288 height 72
click at [797, 333] on div "Reflect and analyze results" at bounding box center [789, 313] width 200 height 52
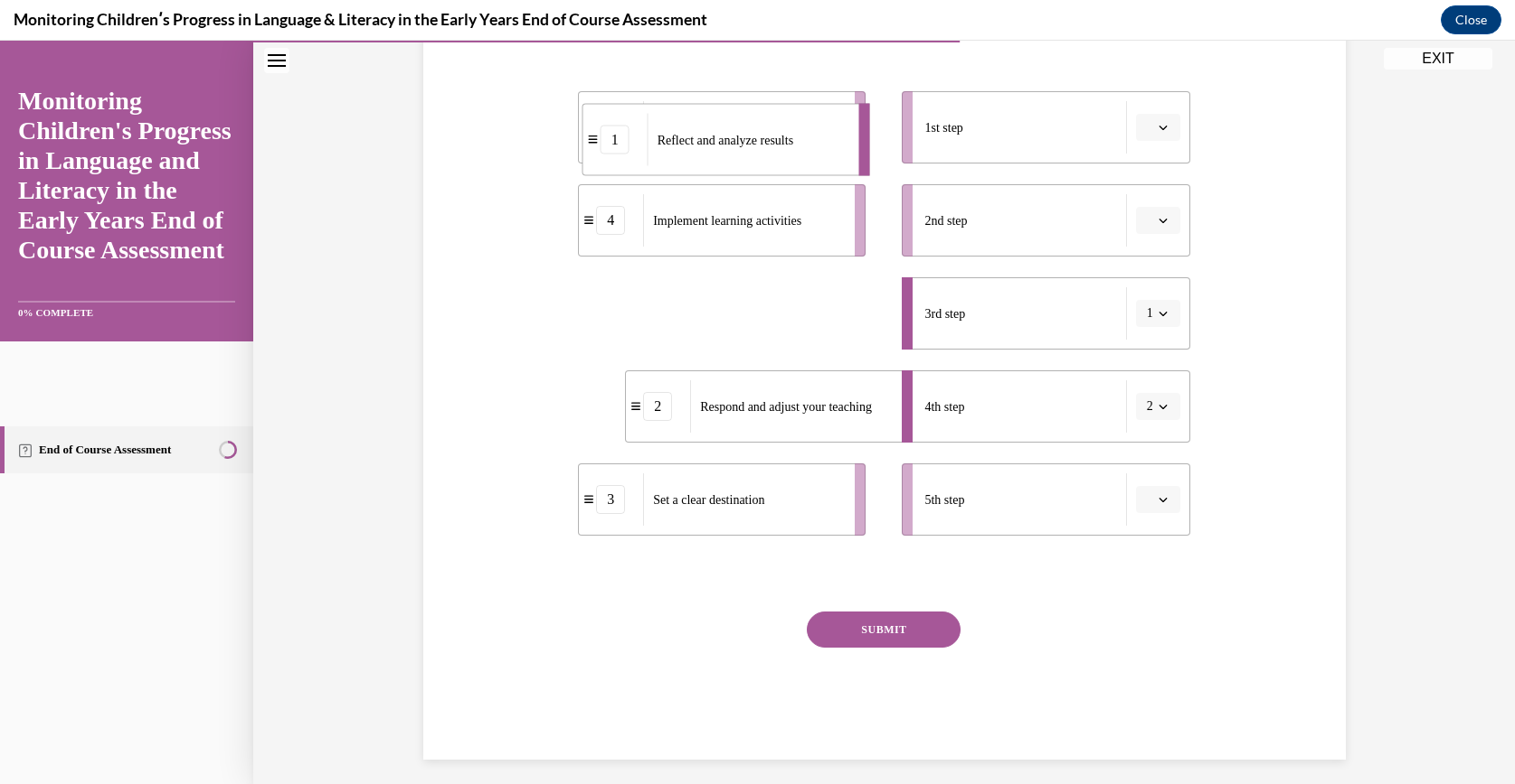
drag, startPoint x: 710, startPoint y: 325, endPoint x: 617, endPoint y: 86, distance: 256.5
click at [617, 86] on div "5 Observe and record 4 Implement learning activities 1 Reflect and analyze resu…" at bounding box center [884, 295] width 612 height 480
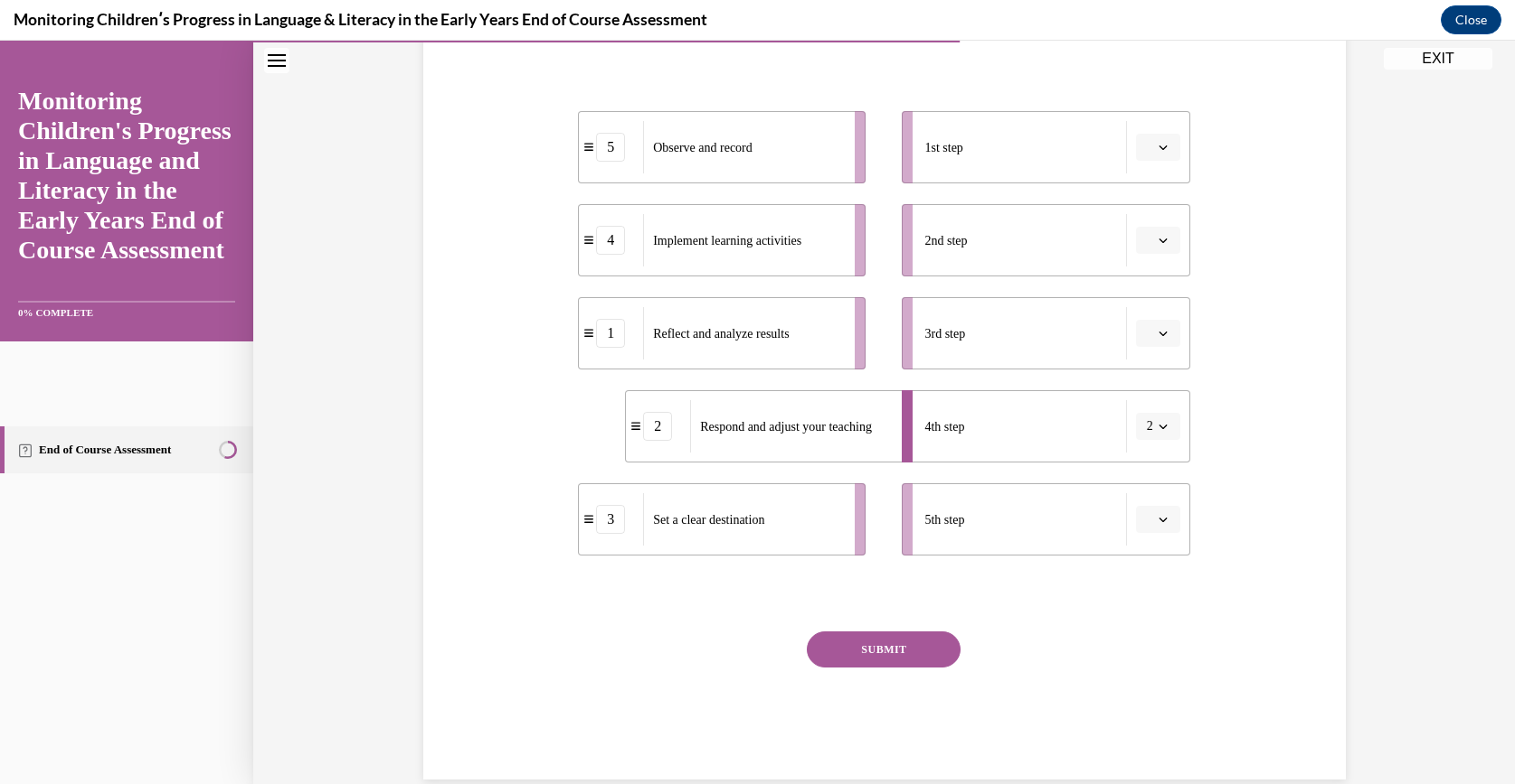
click at [607, 147] on div "5" at bounding box center [610, 147] width 29 height 29
drag, startPoint x: 799, startPoint y: 429, endPoint x: 697, endPoint y: 427, distance: 102.0
click at [697, 427] on span "Respond and adjust your teaching" at bounding box center [731, 427] width 172 height 13
click at [762, 516] on span "Set a clear destination" at bounding box center [709, 520] width 112 height 13
drag, startPoint x: 762, startPoint y: 516, endPoint x: 707, endPoint y: 222, distance: 299.1
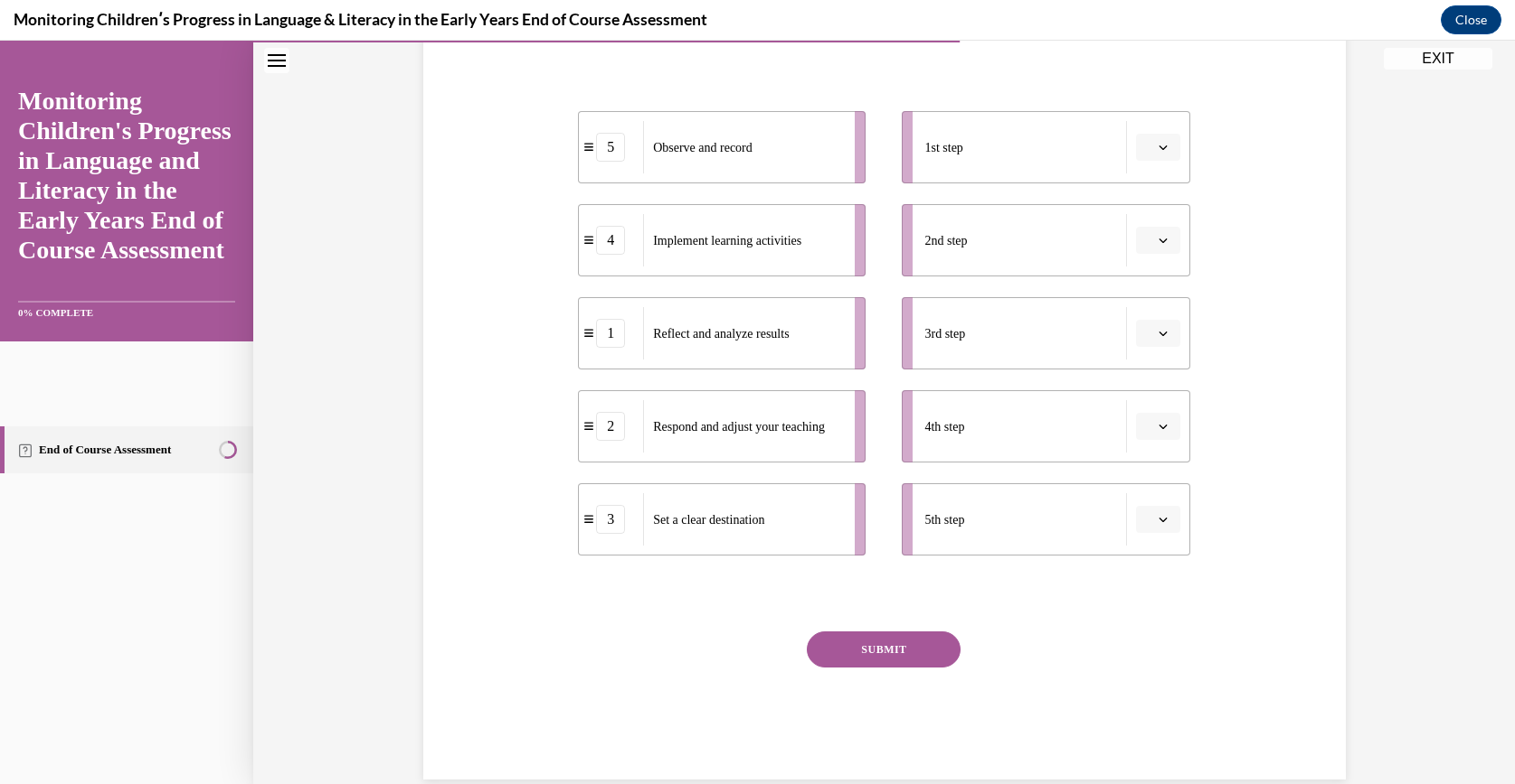
drag, startPoint x: 707, startPoint y: 222, endPoint x: 481, endPoint y: 466, distance: 332.6
click at [481, 466] on div "Question 10/16 Put the steps of the assessment cycle in the right order! 5 Obse…" at bounding box center [884, 322] width 931 height 915
drag, startPoint x: 640, startPoint y: 513, endPoint x: 658, endPoint y: 123, distance: 390.4
click at [662, 123] on li "3 Set a clear destination" at bounding box center [806, 139] width 288 height 72
drag, startPoint x: 764, startPoint y: 534, endPoint x: 764, endPoint y: 127, distance: 407.0
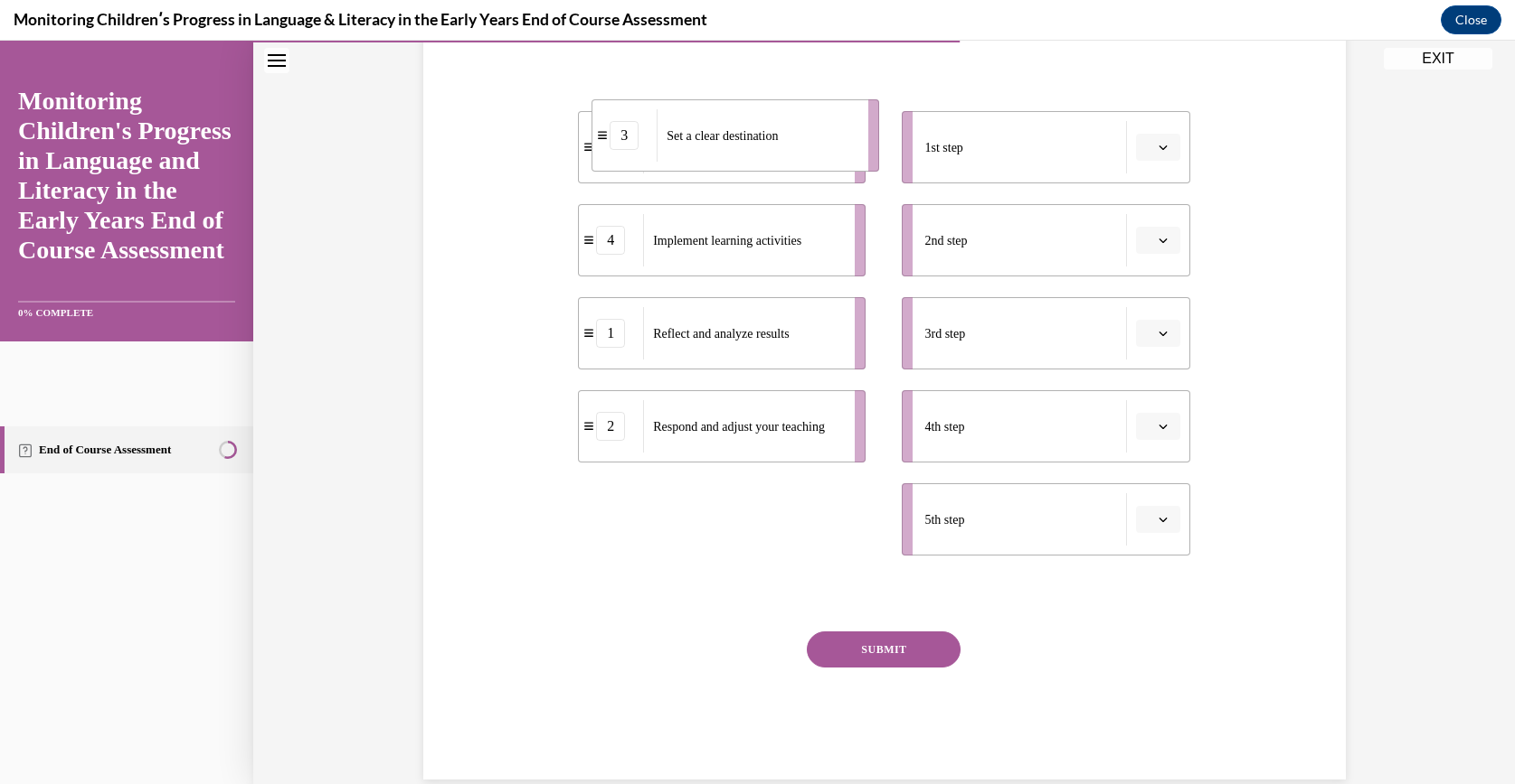
click at [764, 127] on div "Set a clear destination" at bounding box center [756, 135] width 200 height 52
drag, startPoint x: 711, startPoint y: 540, endPoint x: 710, endPoint y: 164, distance: 376.0
click at [710, 164] on div "Set a clear destination" at bounding box center [764, 181] width 200 height 52
click at [1108, 516] on div "5th step" at bounding box center [1025, 519] width 202 height 52
click at [1168, 511] on button "button" at bounding box center [1157, 519] width 44 height 27
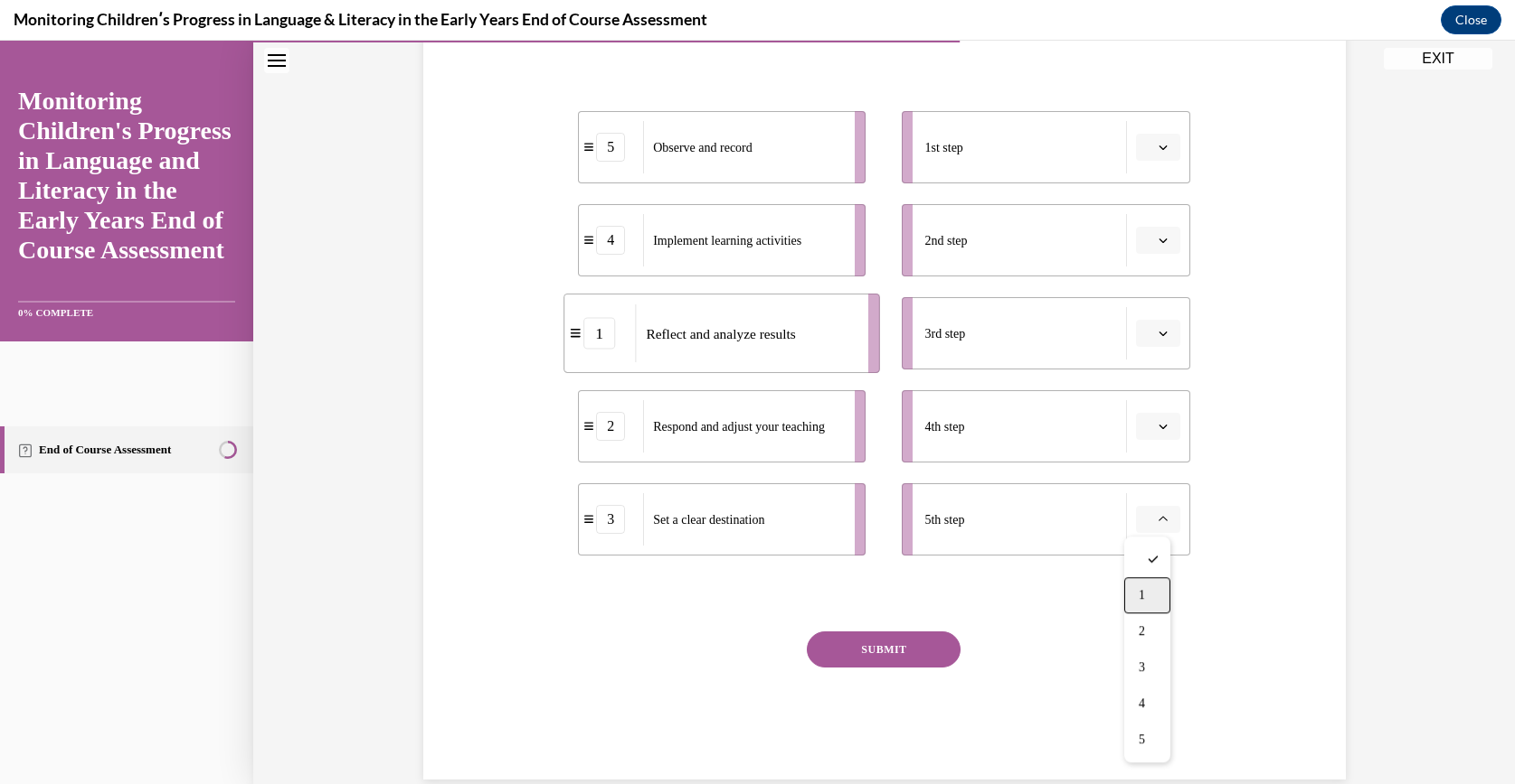
click at [1135, 594] on div "1" at bounding box center [1147, 596] width 46 height 36
click at [839, 519] on div "Reflect and analyze results" at bounding box center [789, 519] width 200 height 52
click at [697, 141] on span "Observe and record" at bounding box center [702, 148] width 99 height 13
click at [965, 138] on div "1st step" at bounding box center [1025, 147] width 202 height 52
click at [1136, 154] on button "button" at bounding box center [1157, 147] width 44 height 27
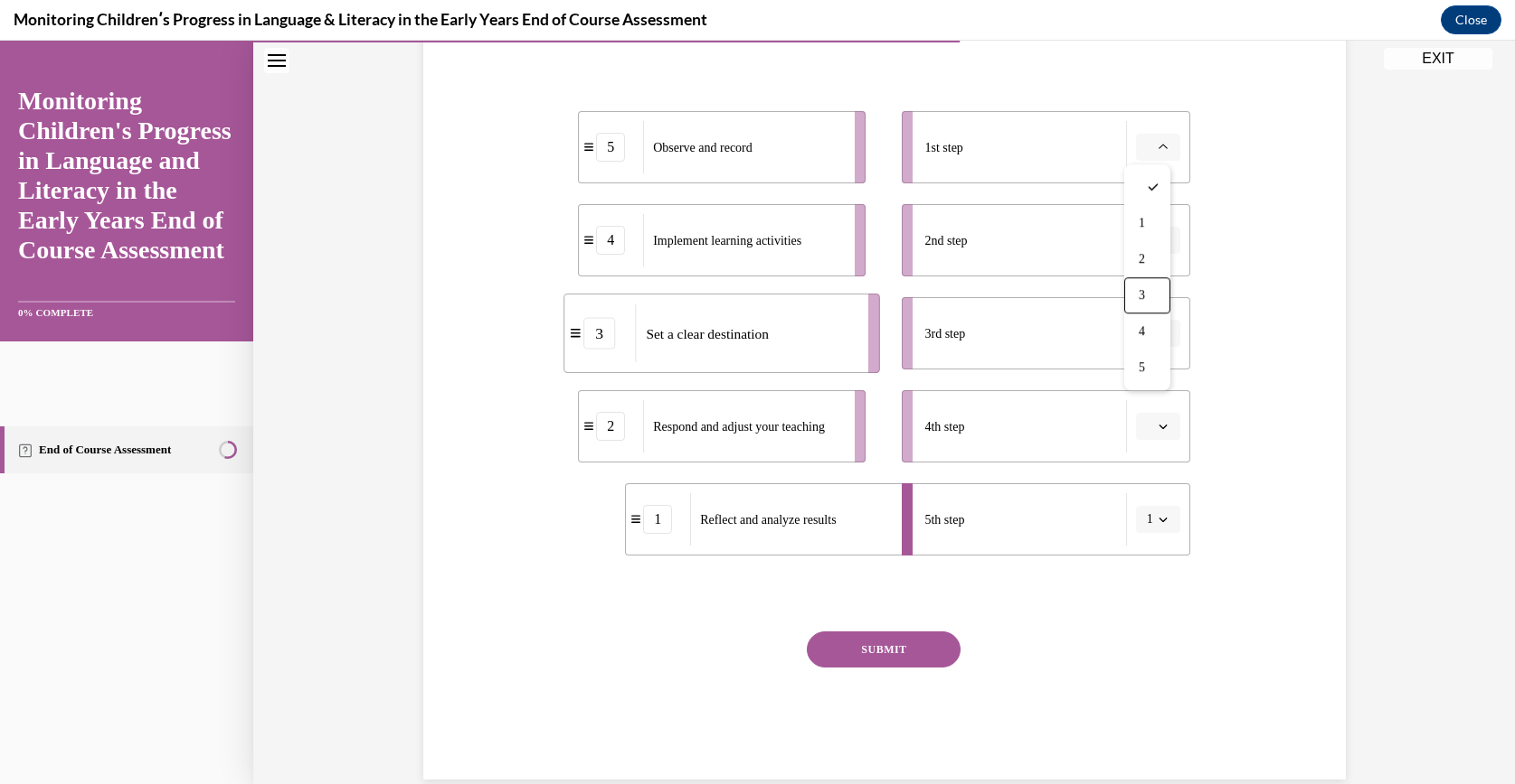
click at [862, 636] on button "SUBMIT" at bounding box center [883, 650] width 153 height 36
click at [1146, 465] on ul "1st step 2nd step 3rd step 4th step 5th step 1" at bounding box center [1036, 334] width 306 height 444
click at [1144, 439] on li "4th step" at bounding box center [1046, 427] width 288 height 72
click at [1139, 439] on li "4th step" at bounding box center [1046, 427] width 288 height 72
click at [1158, 427] on icon "button" at bounding box center [1163, 427] width 9 height 9
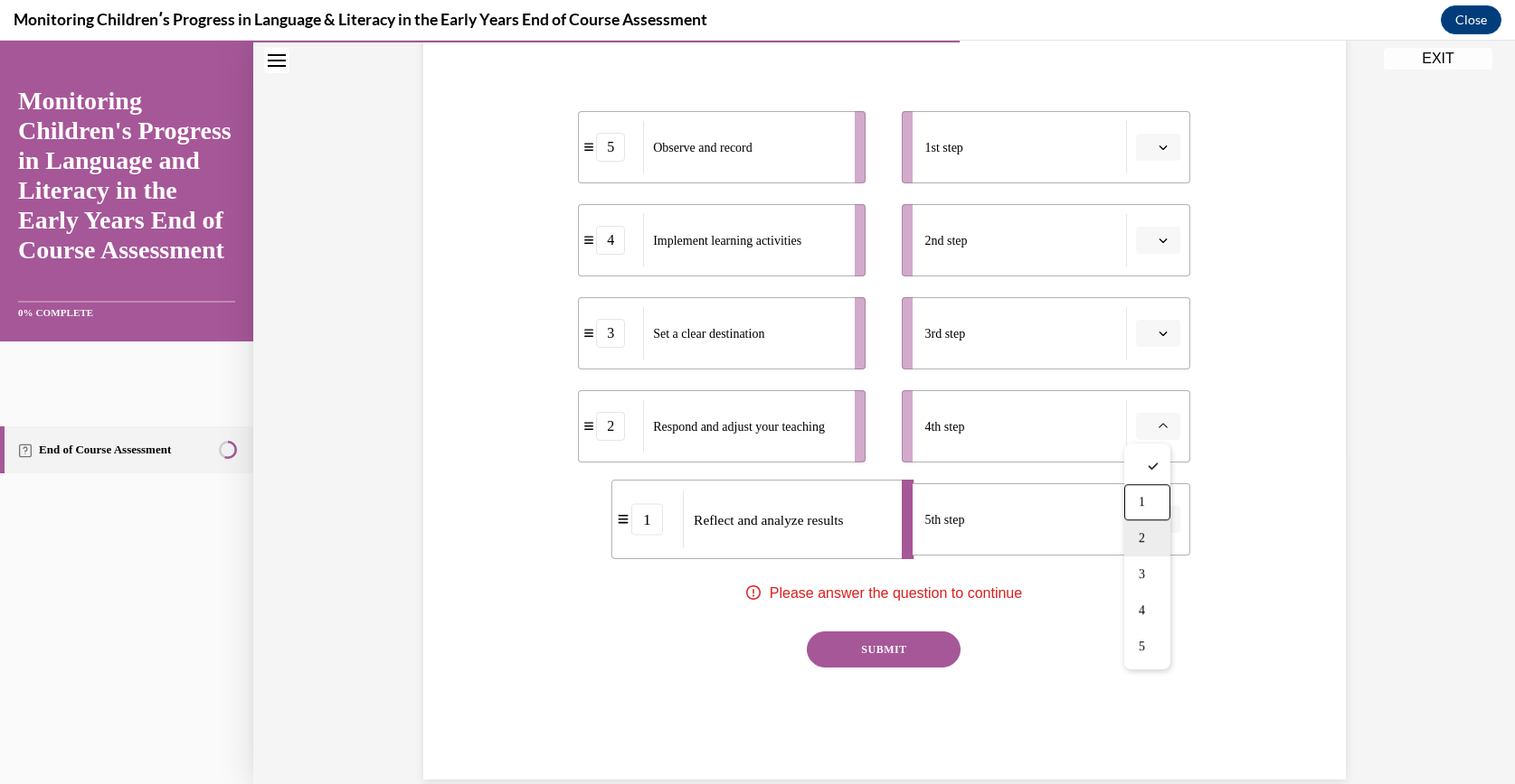
click at [1155, 521] on div "2" at bounding box center [1147, 538] width 46 height 36
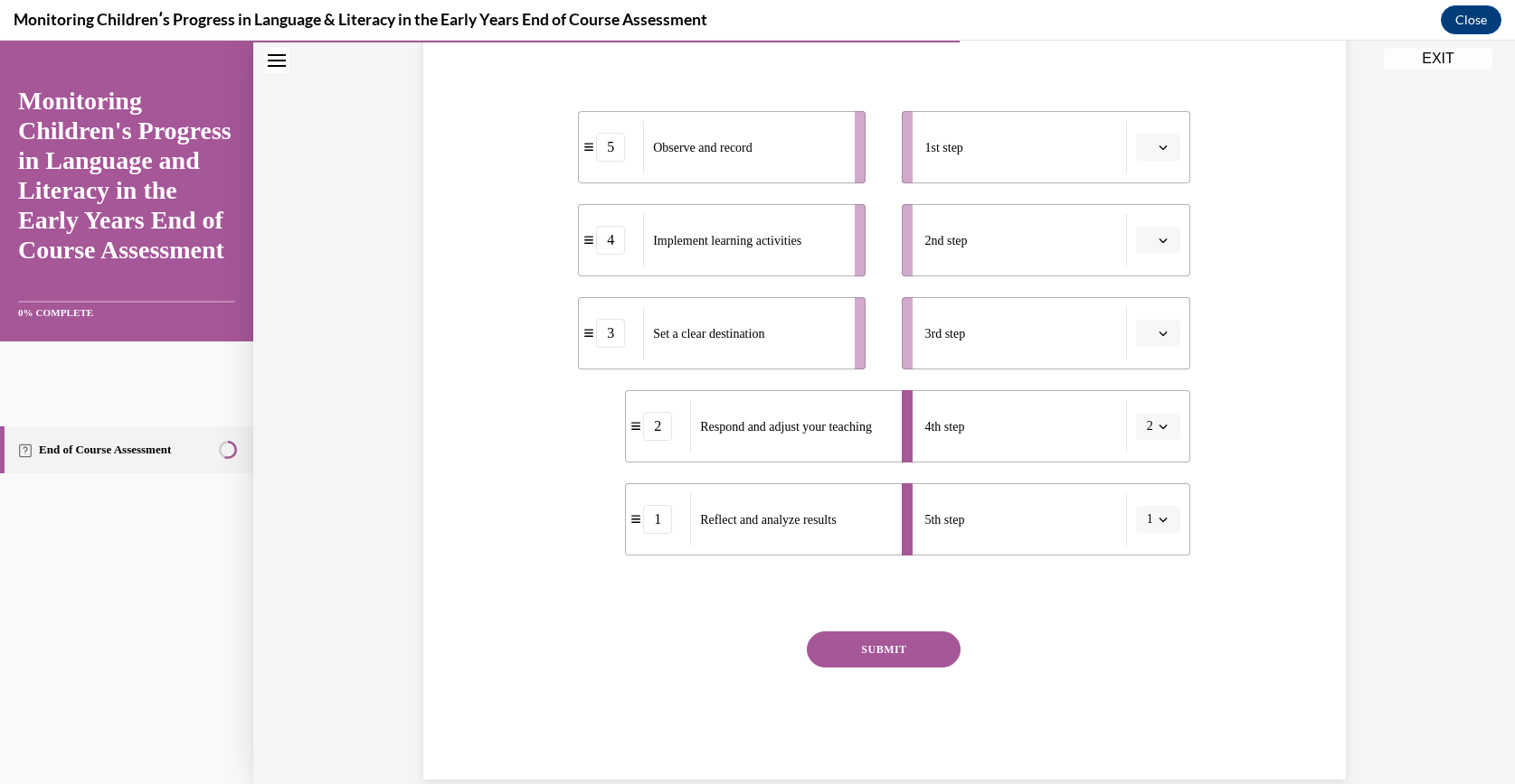
click at [1147, 351] on li "3rd step" at bounding box center [1046, 333] width 288 height 72
click at [1147, 333] on span "Please select an option" at bounding box center [1150, 333] width 7 height 18
click at [1141, 409] on span "1" at bounding box center [1141, 409] width 7 height 14
click at [1158, 239] on icon "button" at bounding box center [1163, 240] width 9 height 9
click at [1144, 362] on div "2" at bounding box center [1147, 353] width 46 height 36
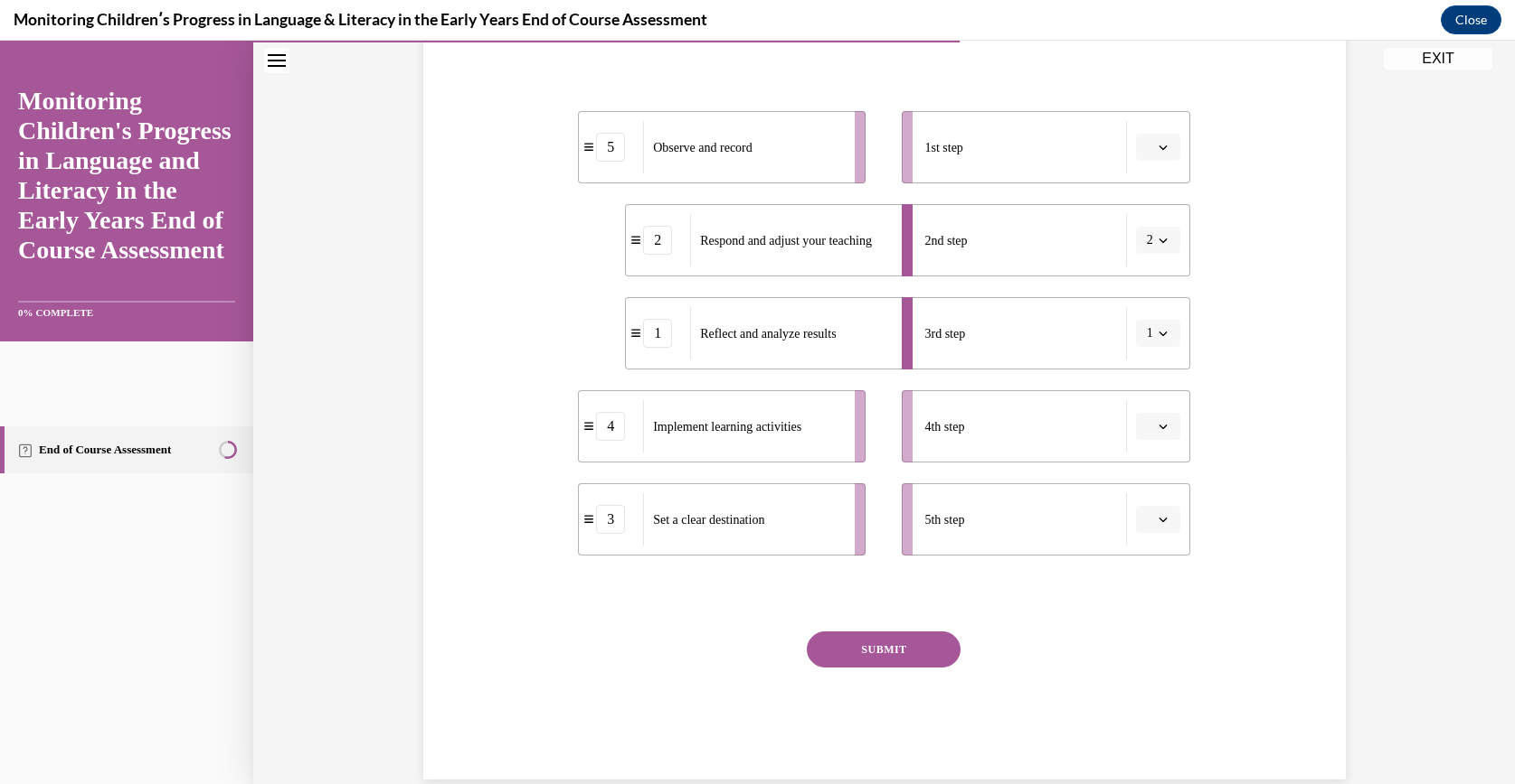
click at [1136, 138] on button "button" at bounding box center [1157, 147] width 44 height 27
click at [1141, 289] on span "3" at bounding box center [1141, 295] width 7 height 14
click at [1147, 417] on span "Please select an option" at bounding box center [1150, 426] width 7 height 18
click at [1139, 590] on div "3" at bounding box center [1147, 575] width 46 height 36
click at [1156, 517] on span "button" at bounding box center [1162, 519] width 12 height 12
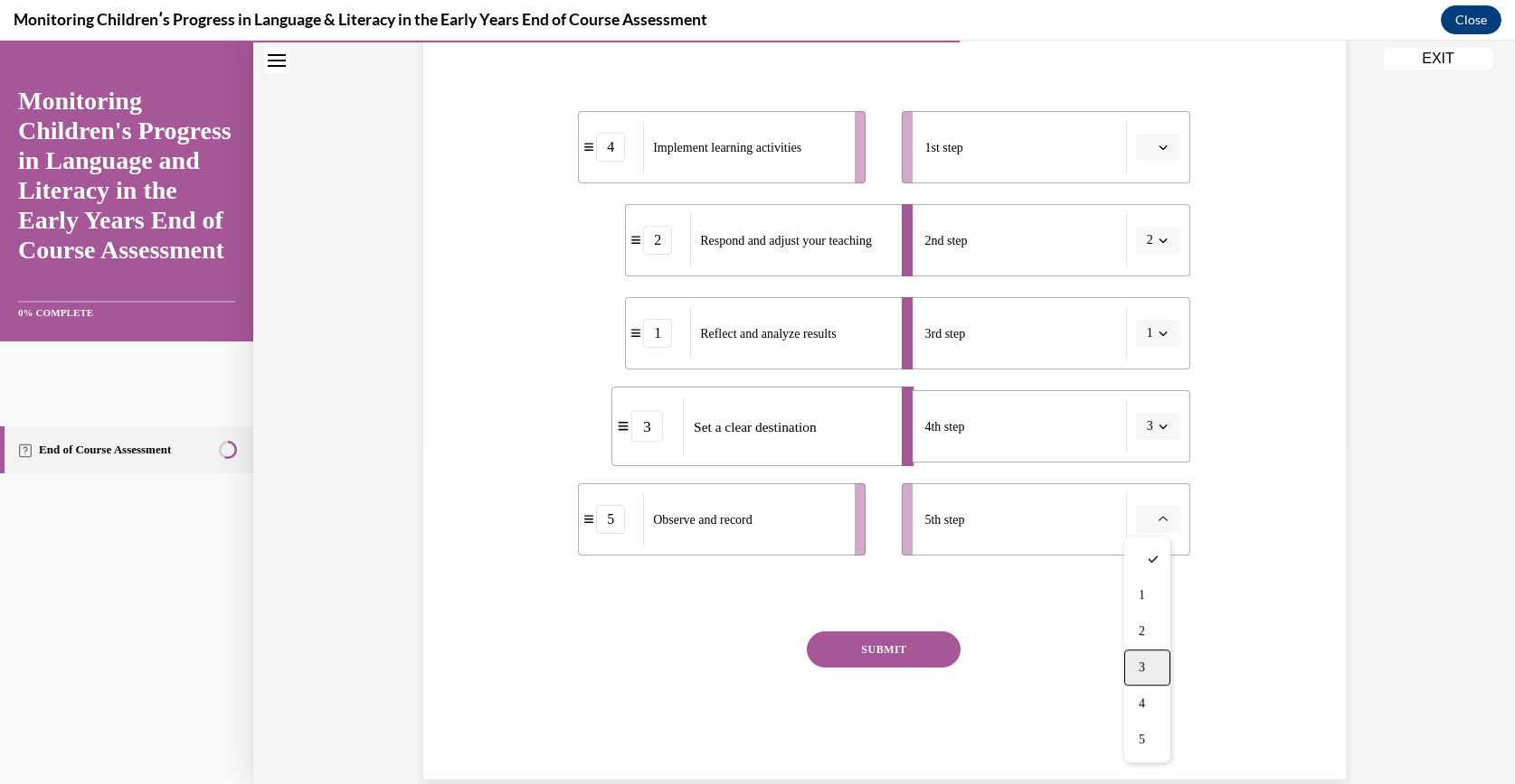
click at [1142, 662] on span "3" at bounding box center [1141, 668] width 7 height 14
click at [1154, 540] on li "5th step 3" at bounding box center [1046, 519] width 288 height 72
click at [1158, 520] on icon "button" at bounding box center [1162, 520] width 9 height 5
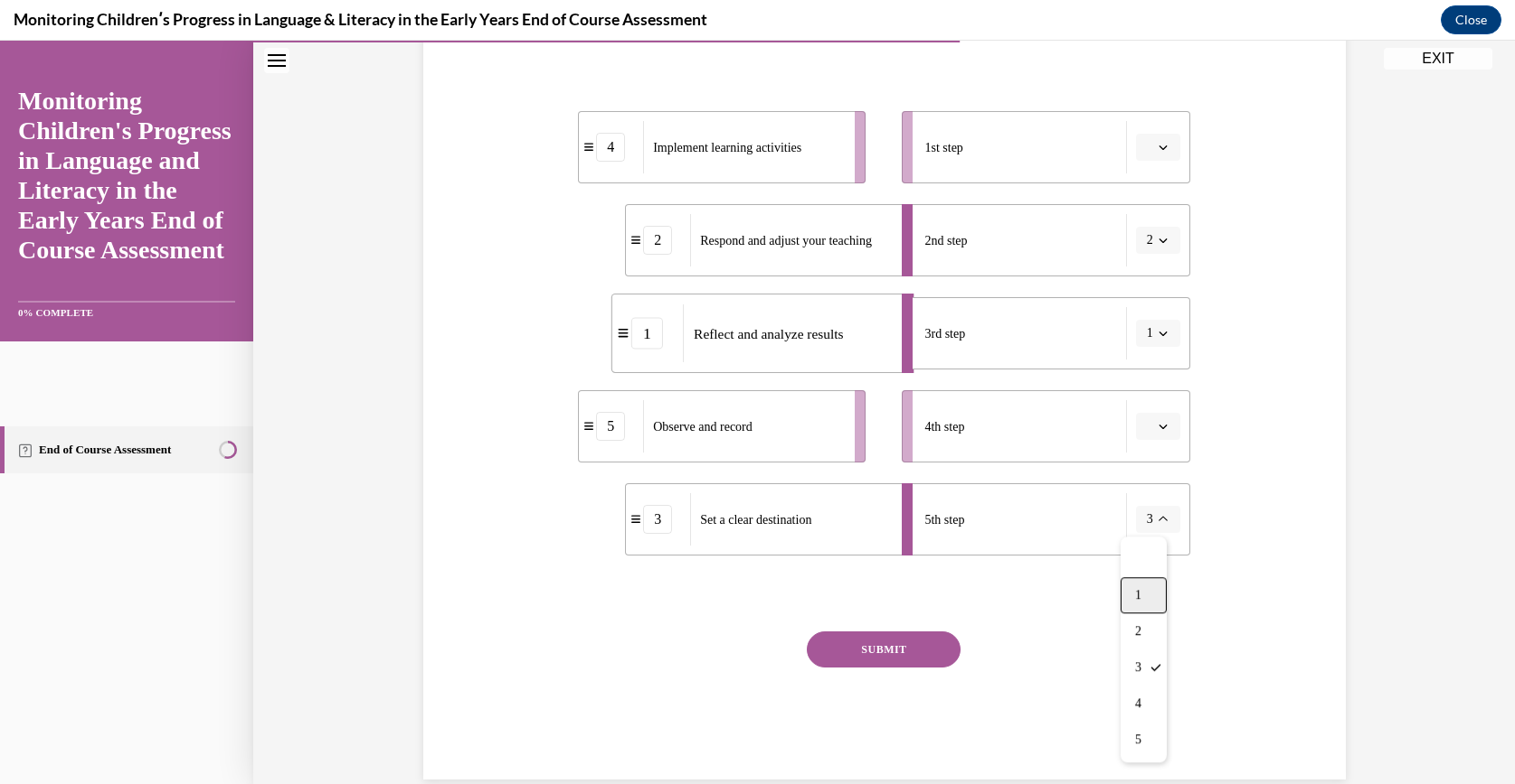
click at [1147, 611] on div "1" at bounding box center [1143, 596] width 46 height 36
click at [903, 647] on button "SUBMIT" at bounding box center [883, 650] width 153 height 36
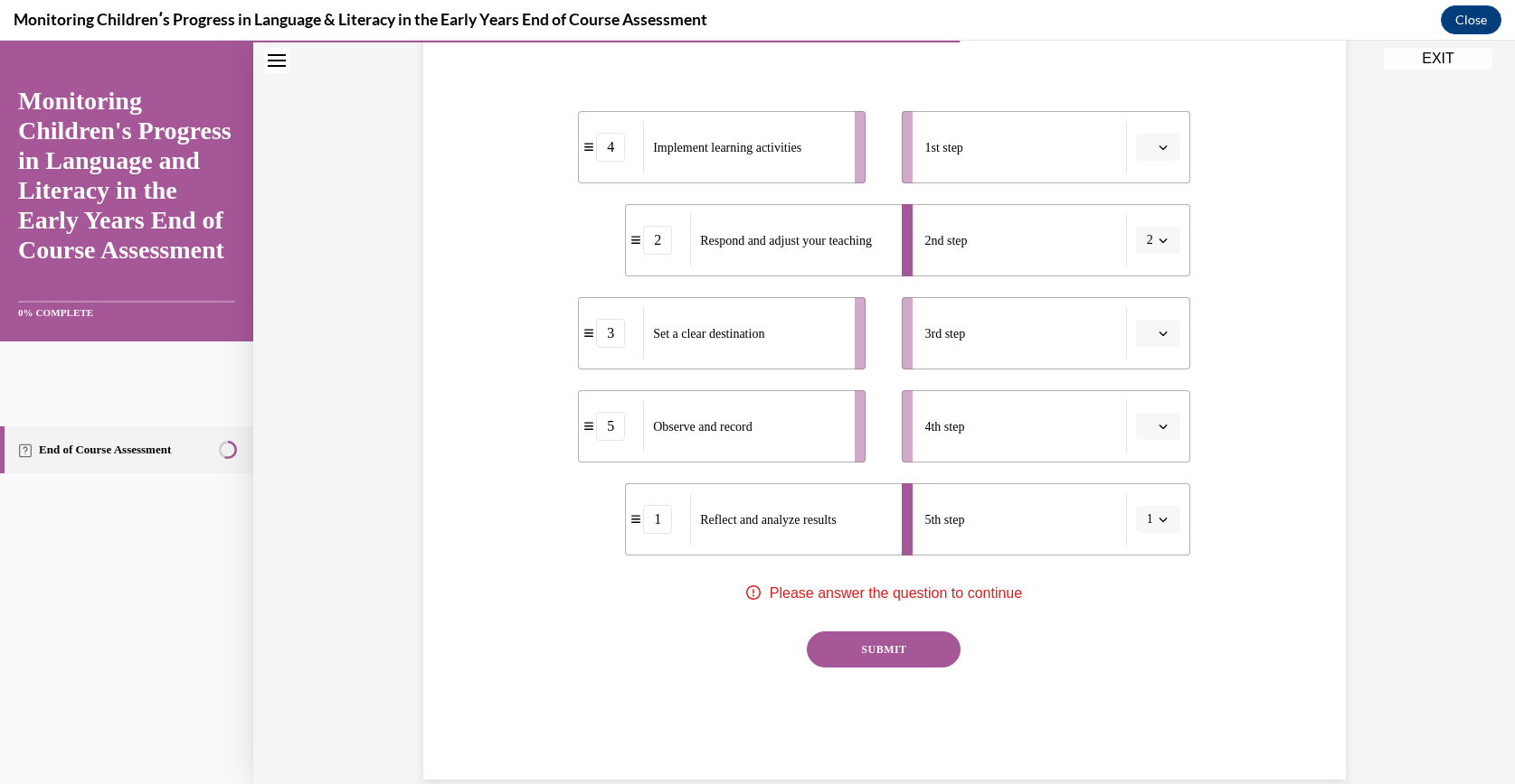
click at [1145, 417] on button "button" at bounding box center [1157, 427] width 44 height 27
click at [1141, 484] on div "1" at bounding box center [1147, 502] width 46 height 36
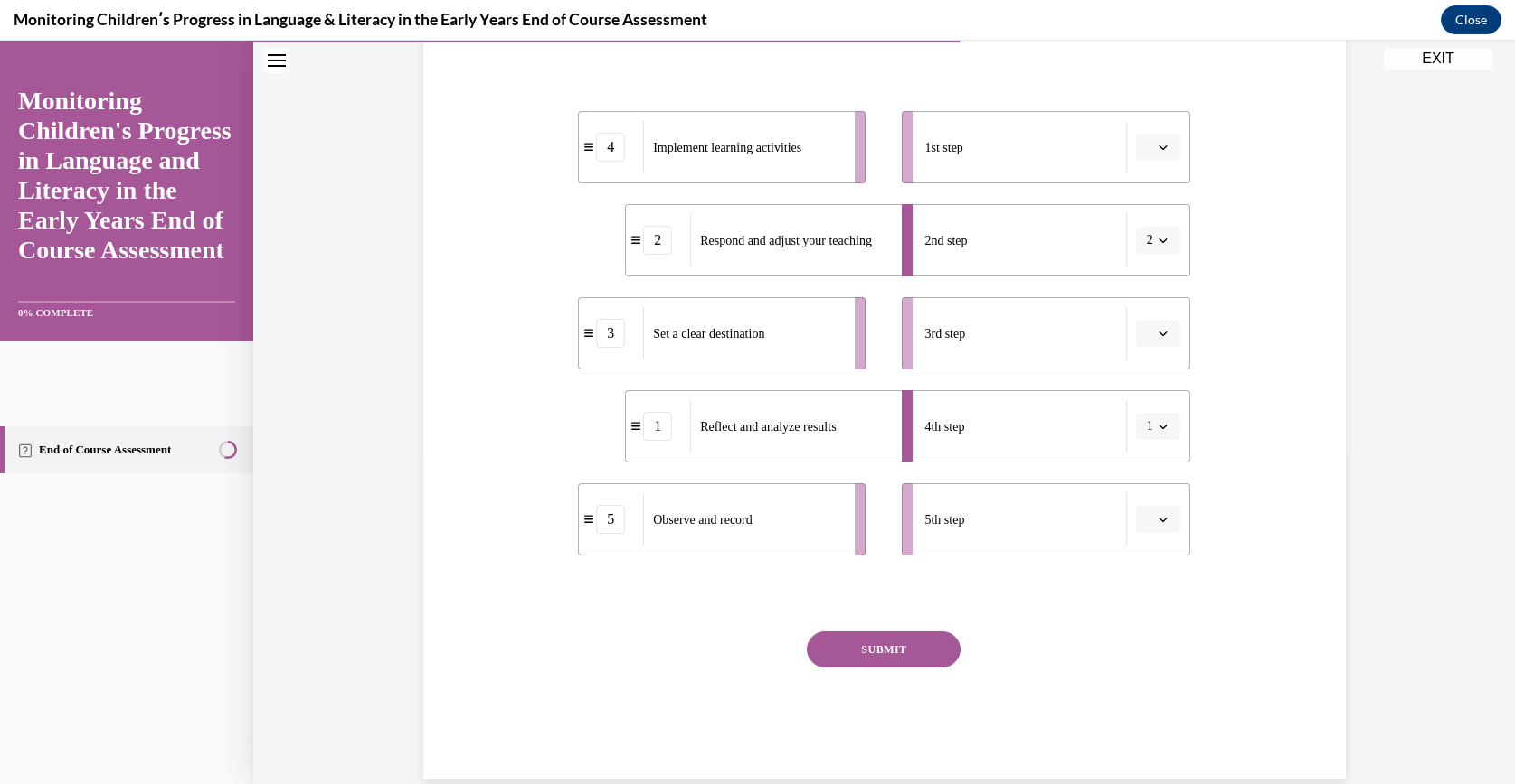
click at [1158, 521] on icon "button" at bounding box center [1163, 520] width 9 height 9
click at [1131, 652] on div "3" at bounding box center [1147, 668] width 46 height 36
click at [1145, 346] on li "3rd step" at bounding box center [1046, 333] width 288 height 72
click at [1144, 327] on button "button" at bounding box center [1157, 333] width 44 height 27
click at [1151, 542] on div "5" at bounding box center [1147, 554] width 46 height 36
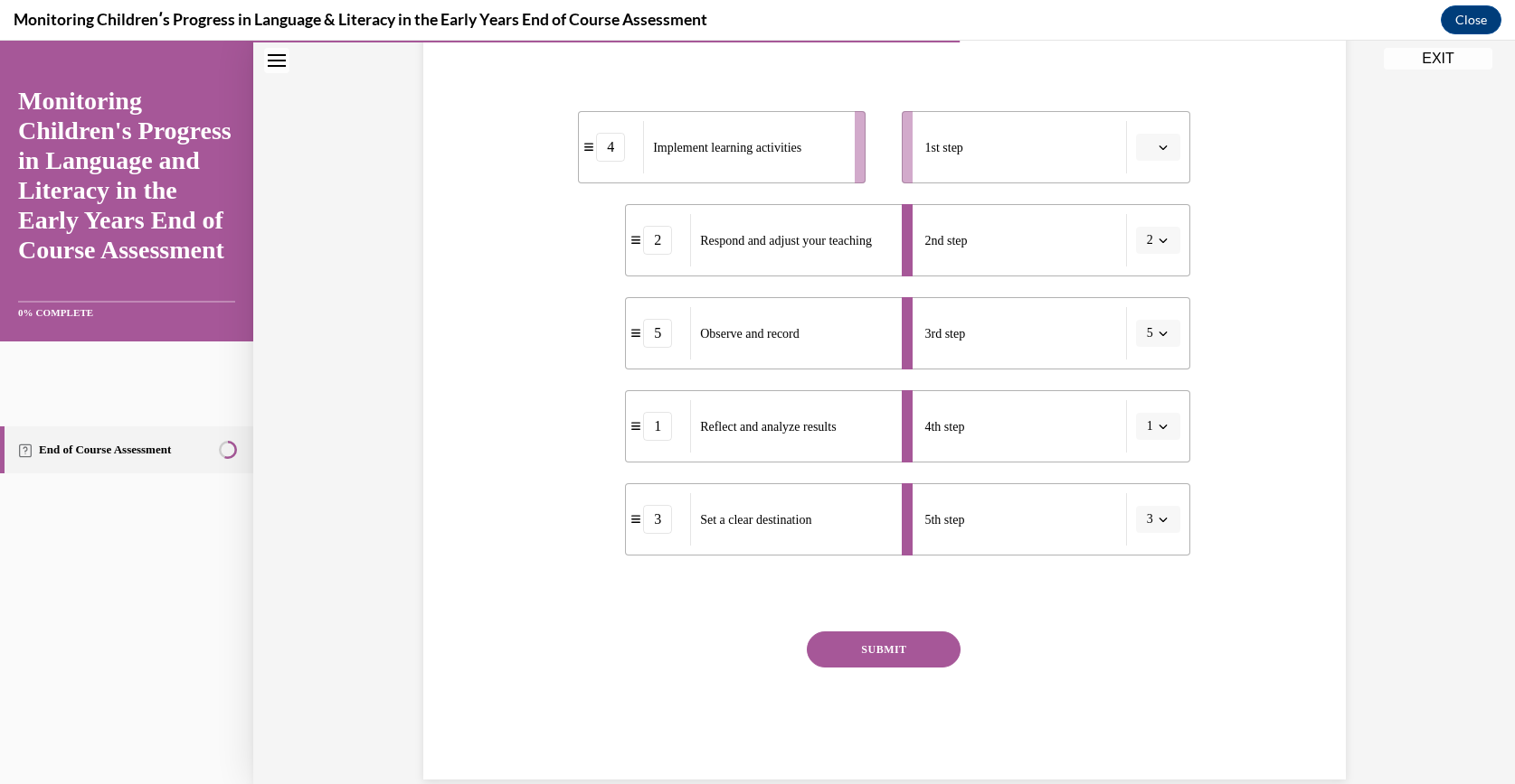
click at [1136, 146] on button "button" at bounding box center [1157, 147] width 44 height 27
click at [1141, 327] on span "4" at bounding box center [1141, 331] width 7 height 14
click at [933, 644] on button "SUBMIT" at bounding box center [883, 650] width 153 height 36
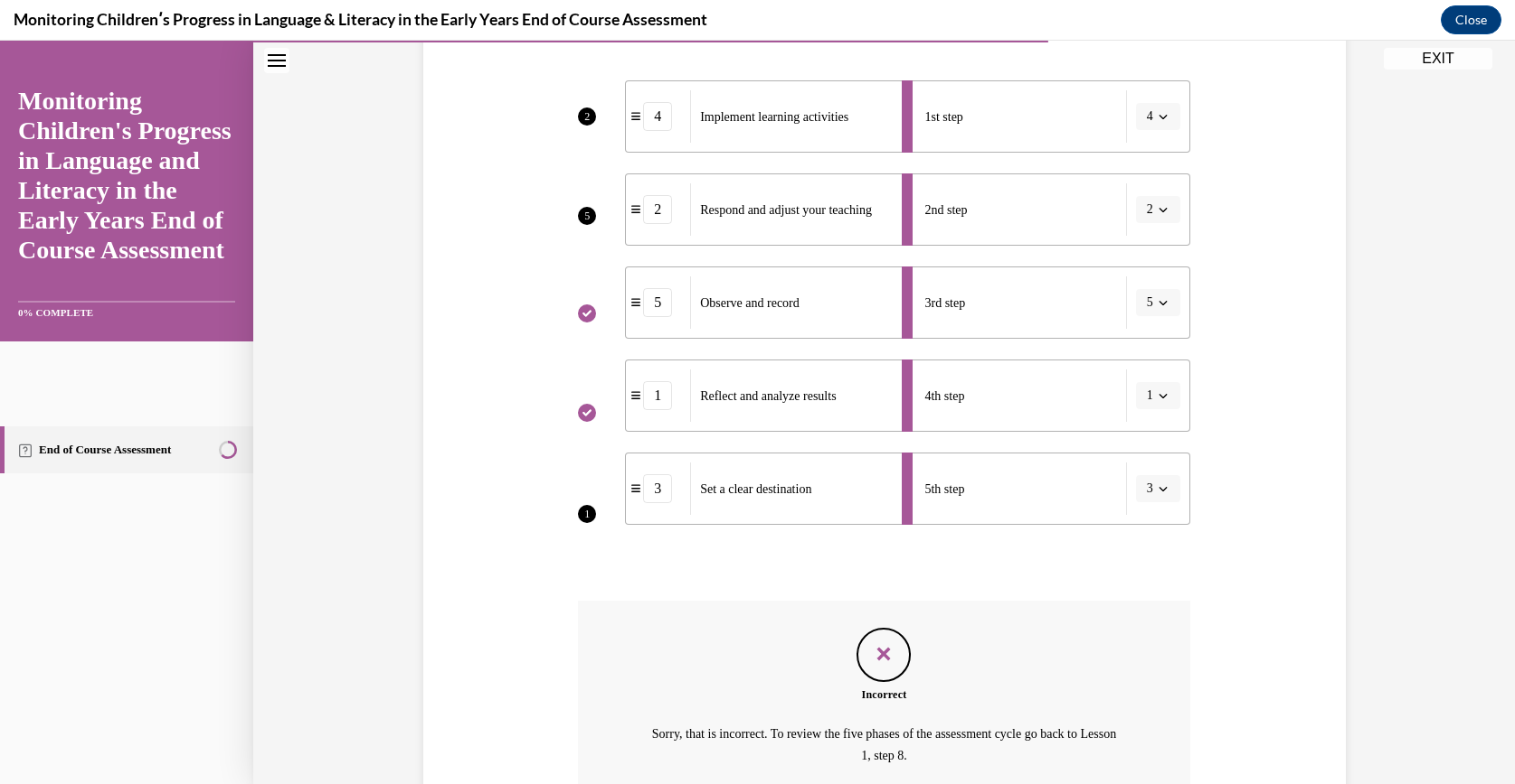
scroll to position [531, 0]
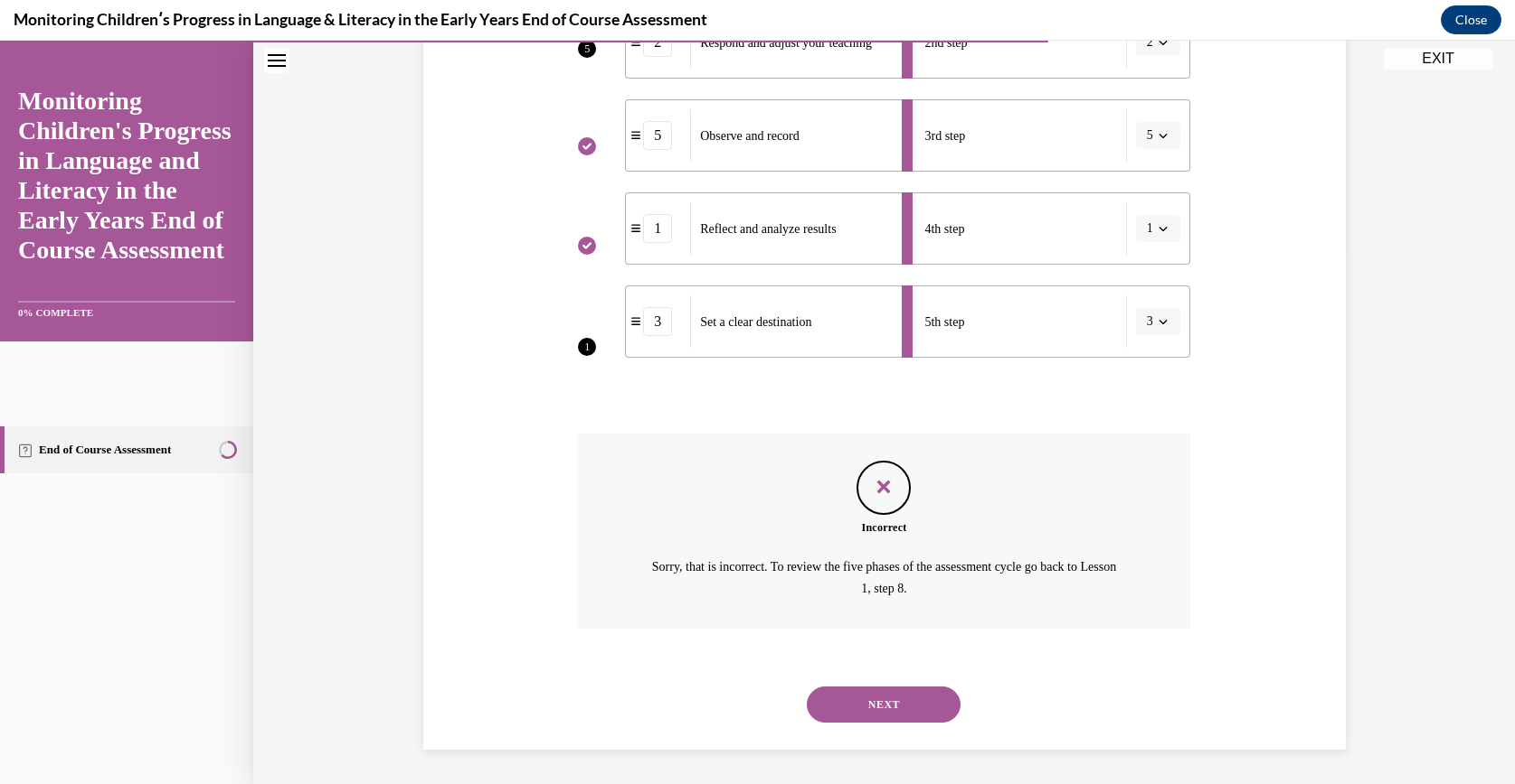
click at [871, 688] on button "NEXT" at bounding box center [883, 705] width 153 height 36
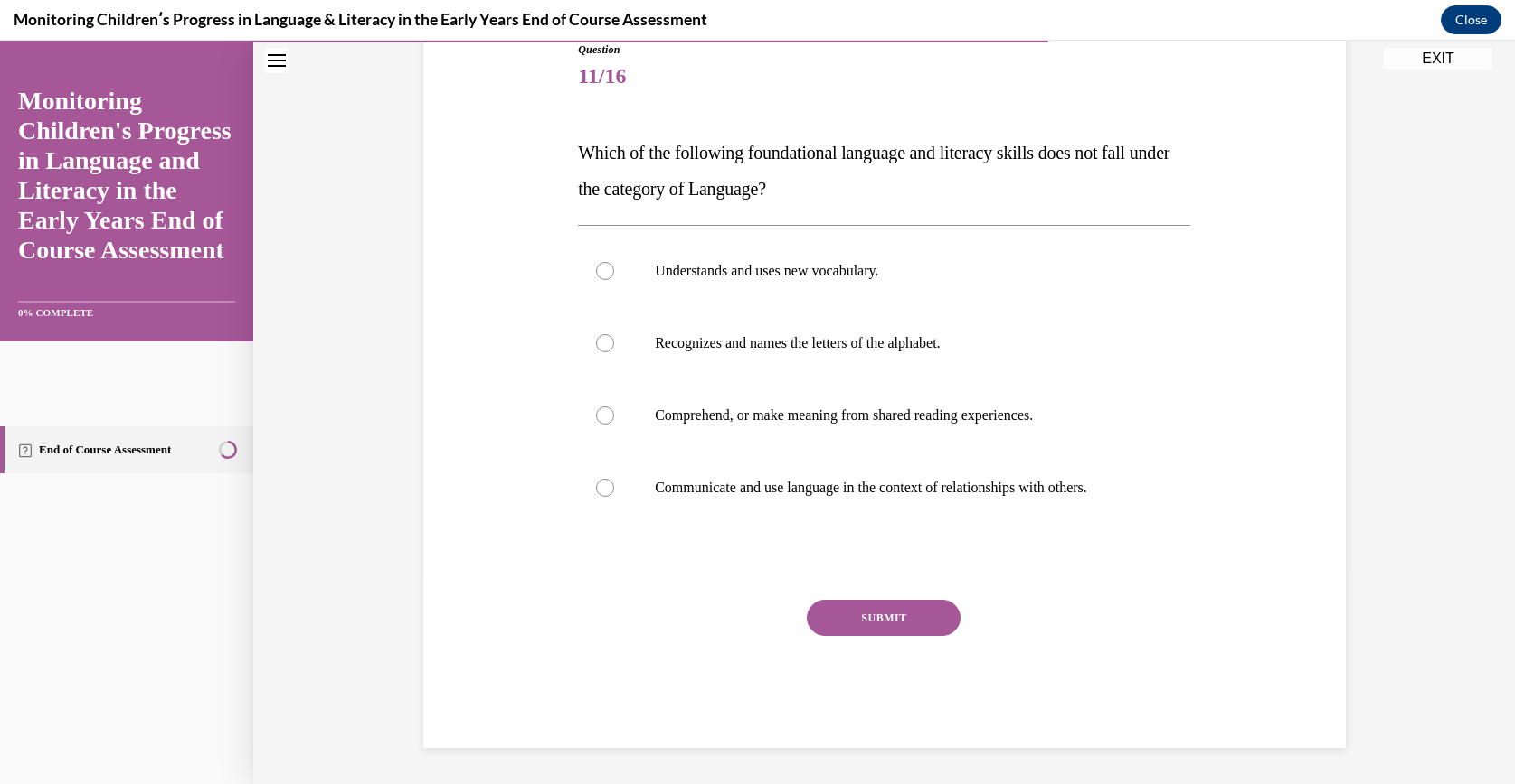
scroll to position [200, 0]
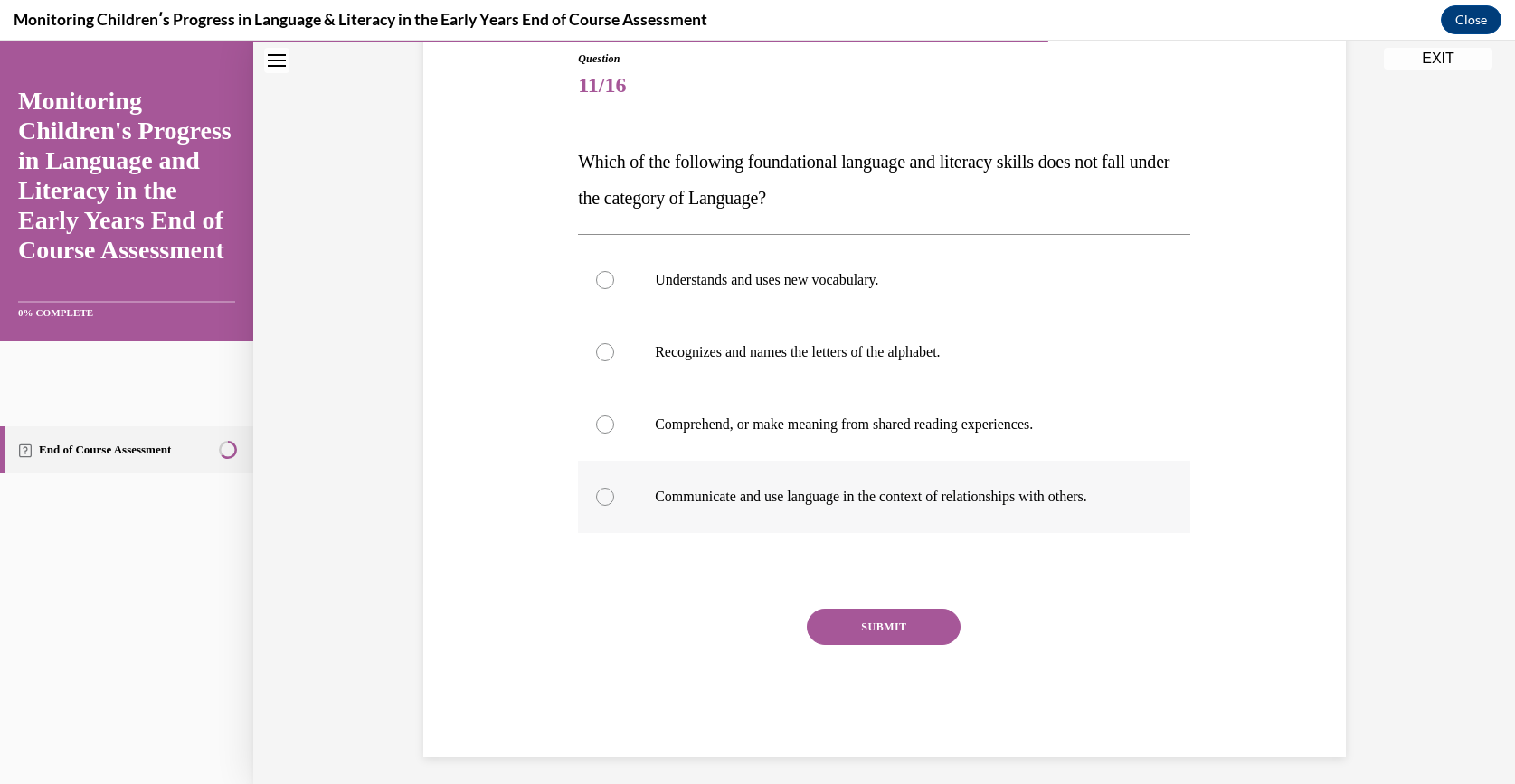
drag, startPoint x: 560, startPoint y: 161, endPoint x: 1131, endPoint y: 518, distance: 673.4
click at [1131, 518] on div "Question 11/16 Which of the following foundational language and literacy skills…" at bounding box center [884, 376] width 931 height 761
copy div "Which of the following foundational language and literacy skills does not fall …"
click at [779, 343] on p "Recognizes and names the letters of the alphabet." at bounding box center [900, 352] width 490 height 18
click at [614, 343] on input "Recognizes and names the letters of the alphabet." at bounding box center [605, 352] width 18 height 18
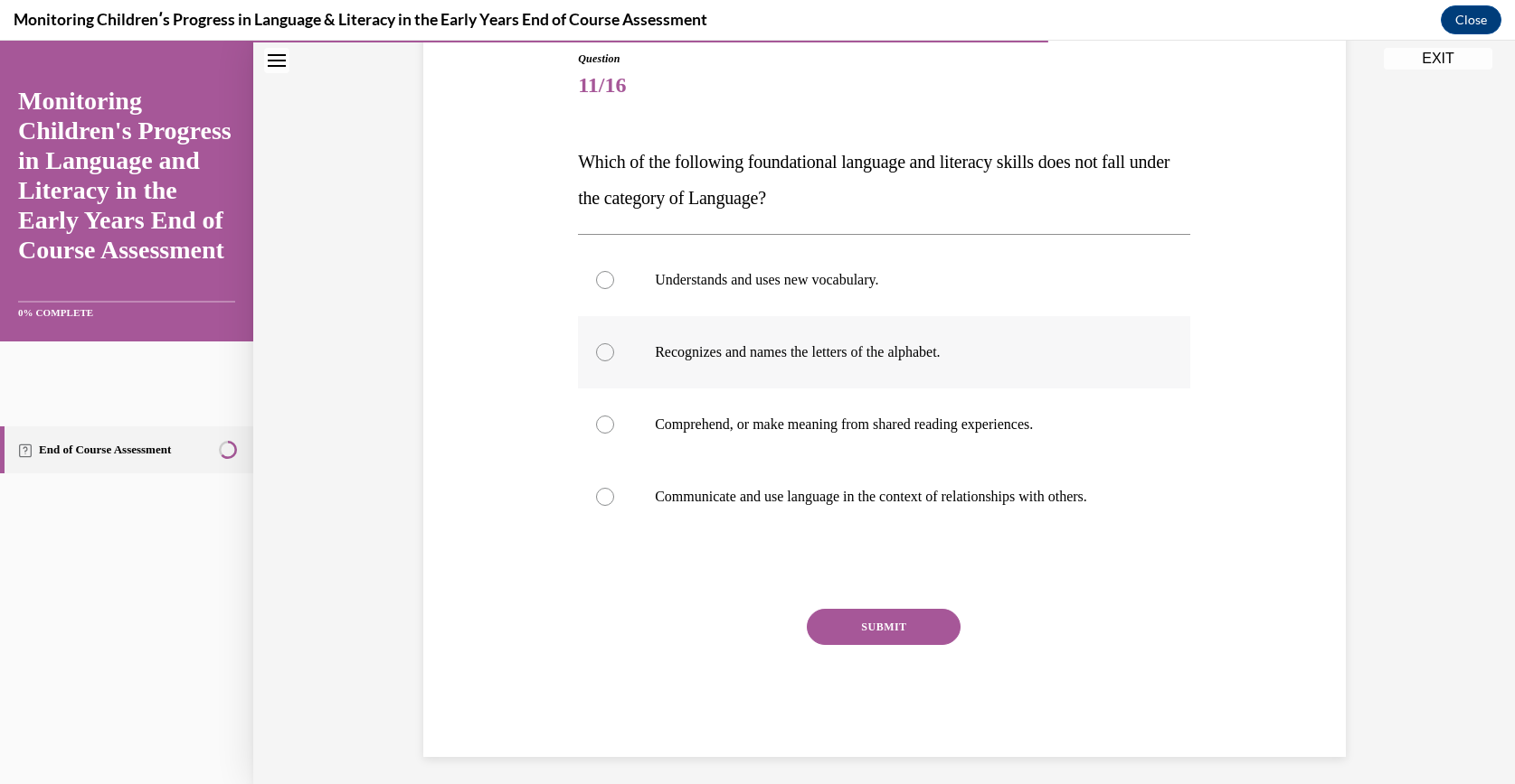
radio input "true"
click at [841, 605] on div "Question 11/16 Which of the following foundational language and literacy skills…" at bounding box center [884, 404] width 612 height 706
click at [844, 610] on button "SUBMIT" at bounding box center [883, 627] width 153 height 36
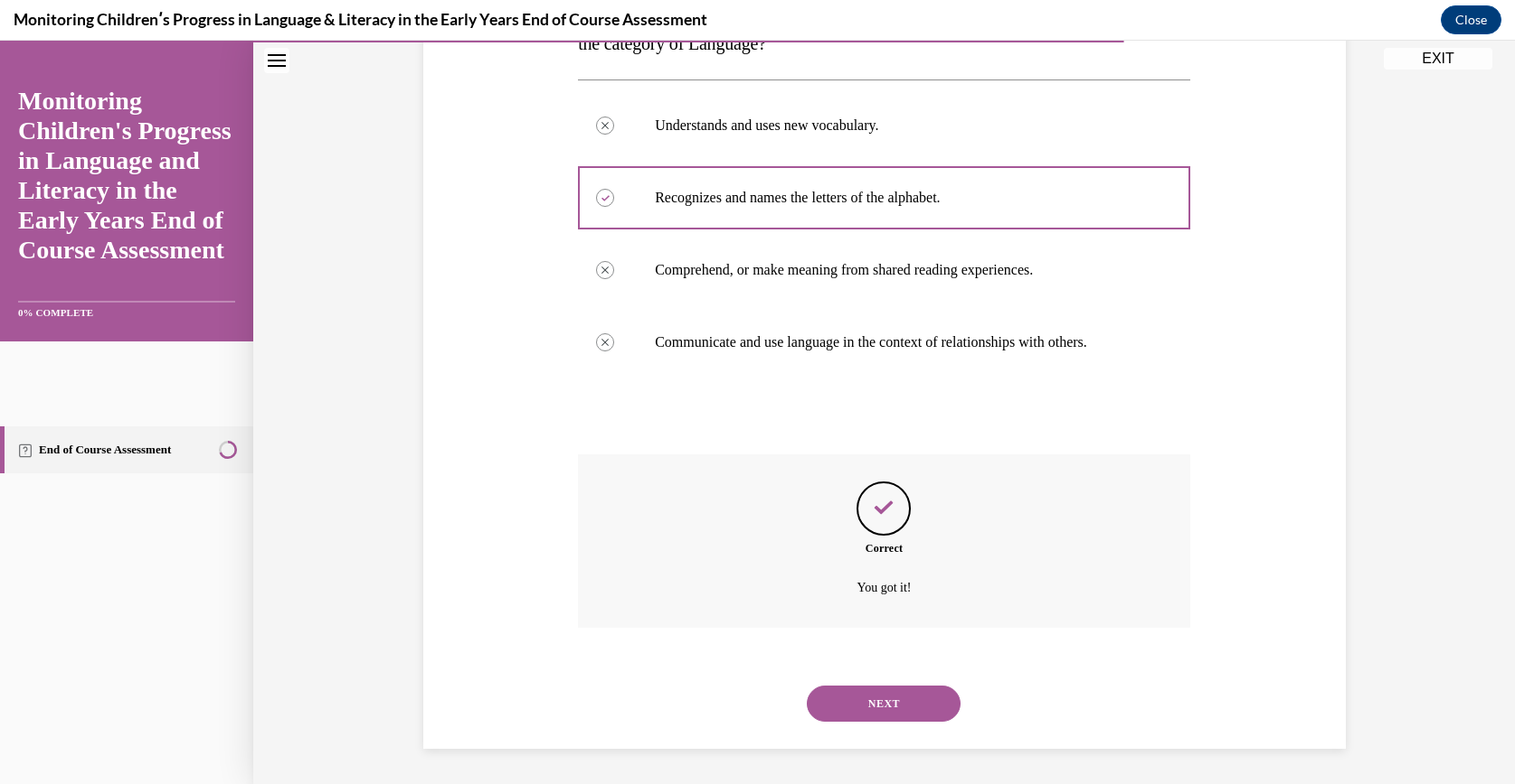
scroll to position [348, 0]
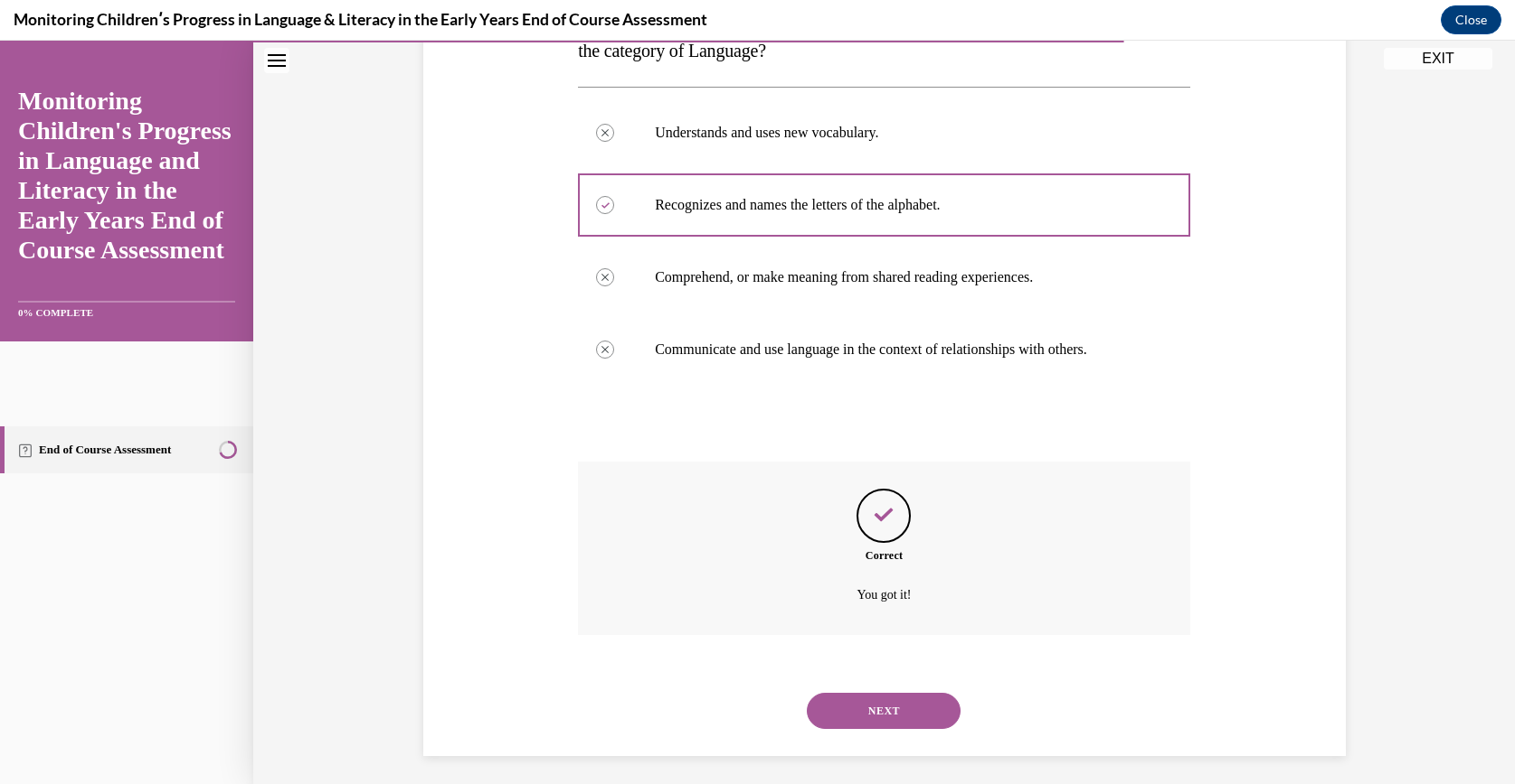
click at [829, 696] on button "NEXT" at bounding box center [883, 711] width 153 height 36
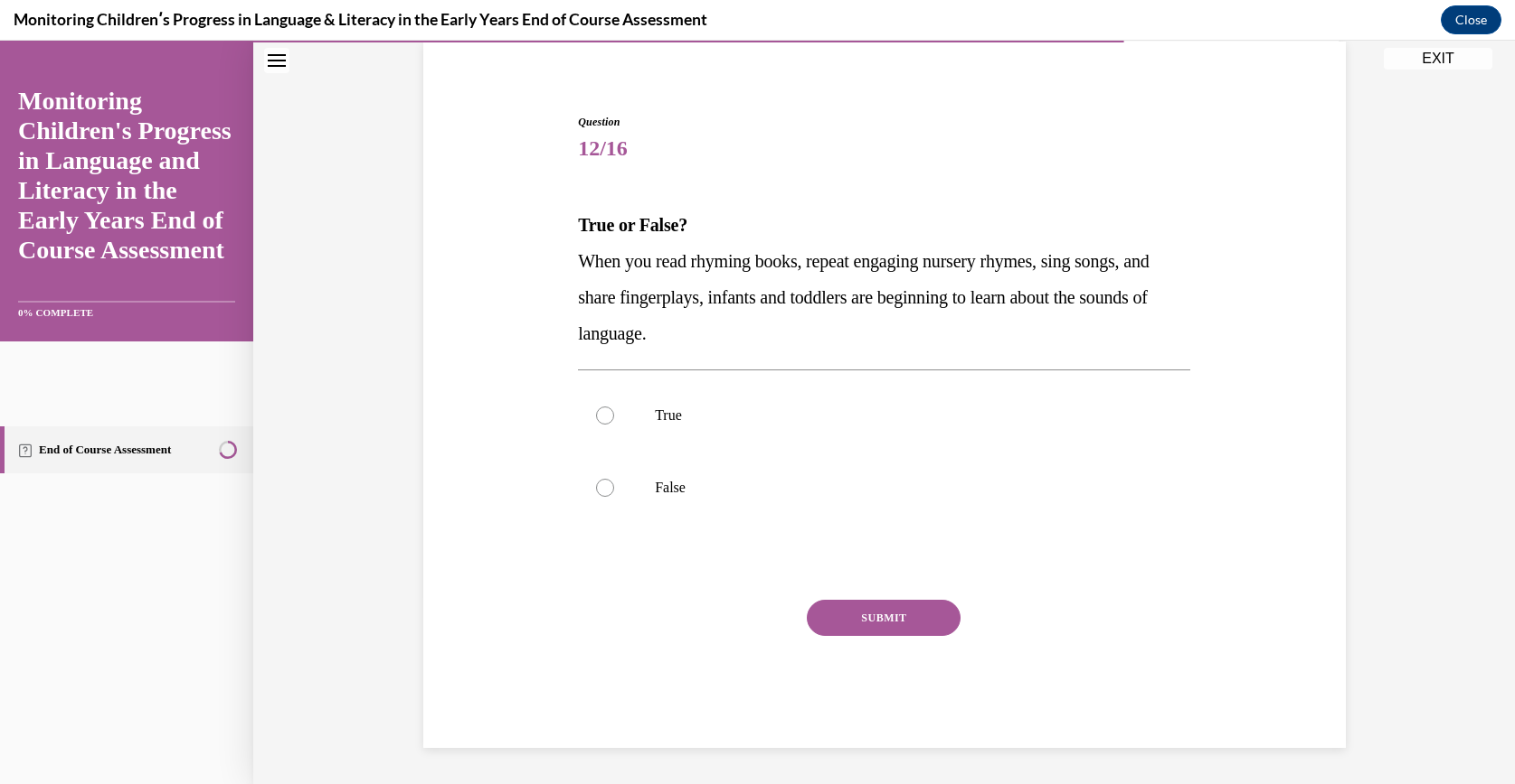
scroll to position [136, 0]
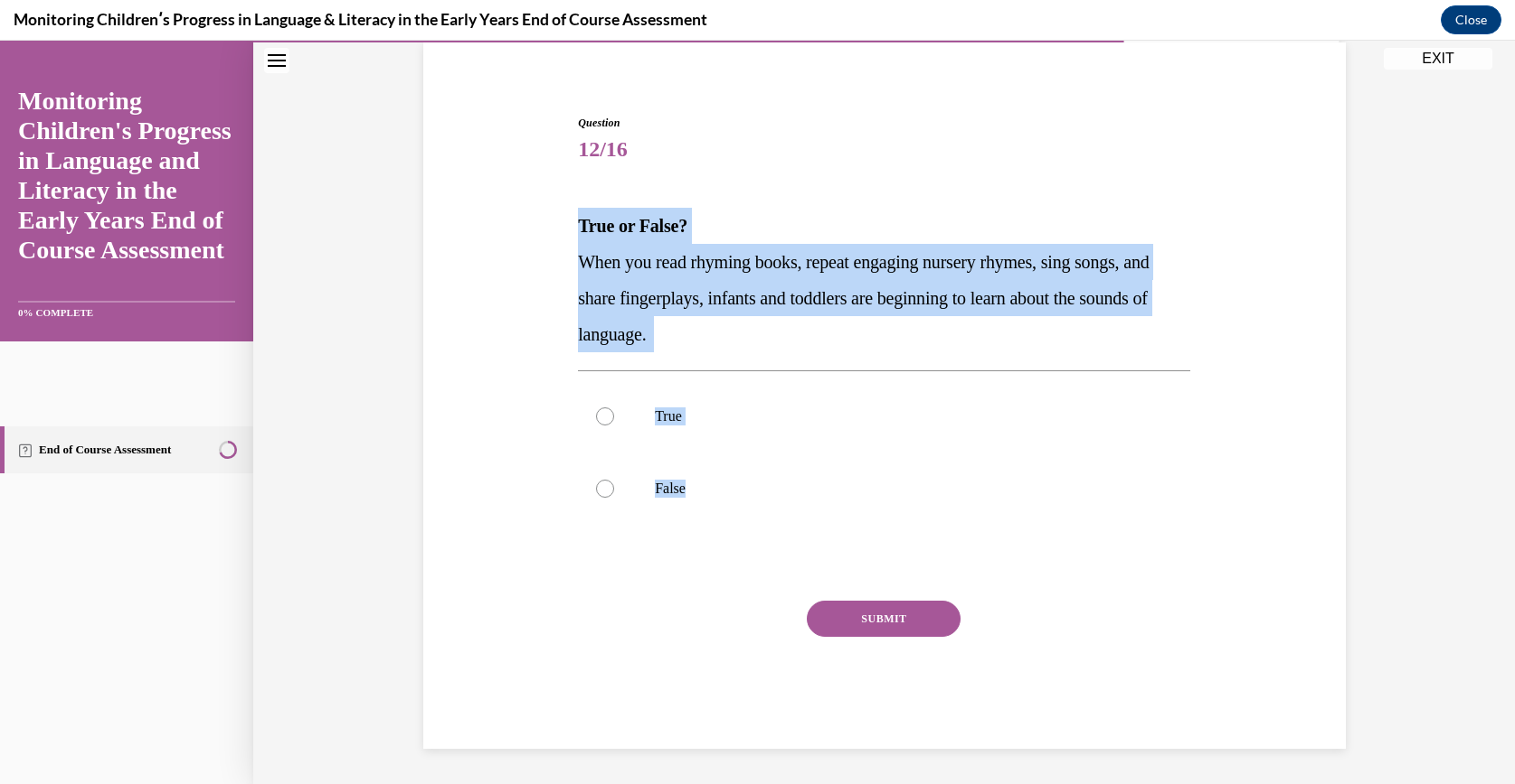
drag, startPoint x: 570, startPoint y: 214, endPoint x: 746, endPoint y: 534, distance: 365.2
click at [746, 534] on div "Question 12/16 True or False? When you read rhyming books, repeat engaging nurs…" at bounding box center [884, 431] width 612 height 635
drag, startPoint x: 746, startPoint y: 534, endPoint x: 694, endPoint y: 337, distance: 203.7
click at [675, 426] on label "True" at bounding box center [884, 416] width 612 height 72
click at [614, 426] on input "True" at bounding box center [605, 416] width 18 height 18
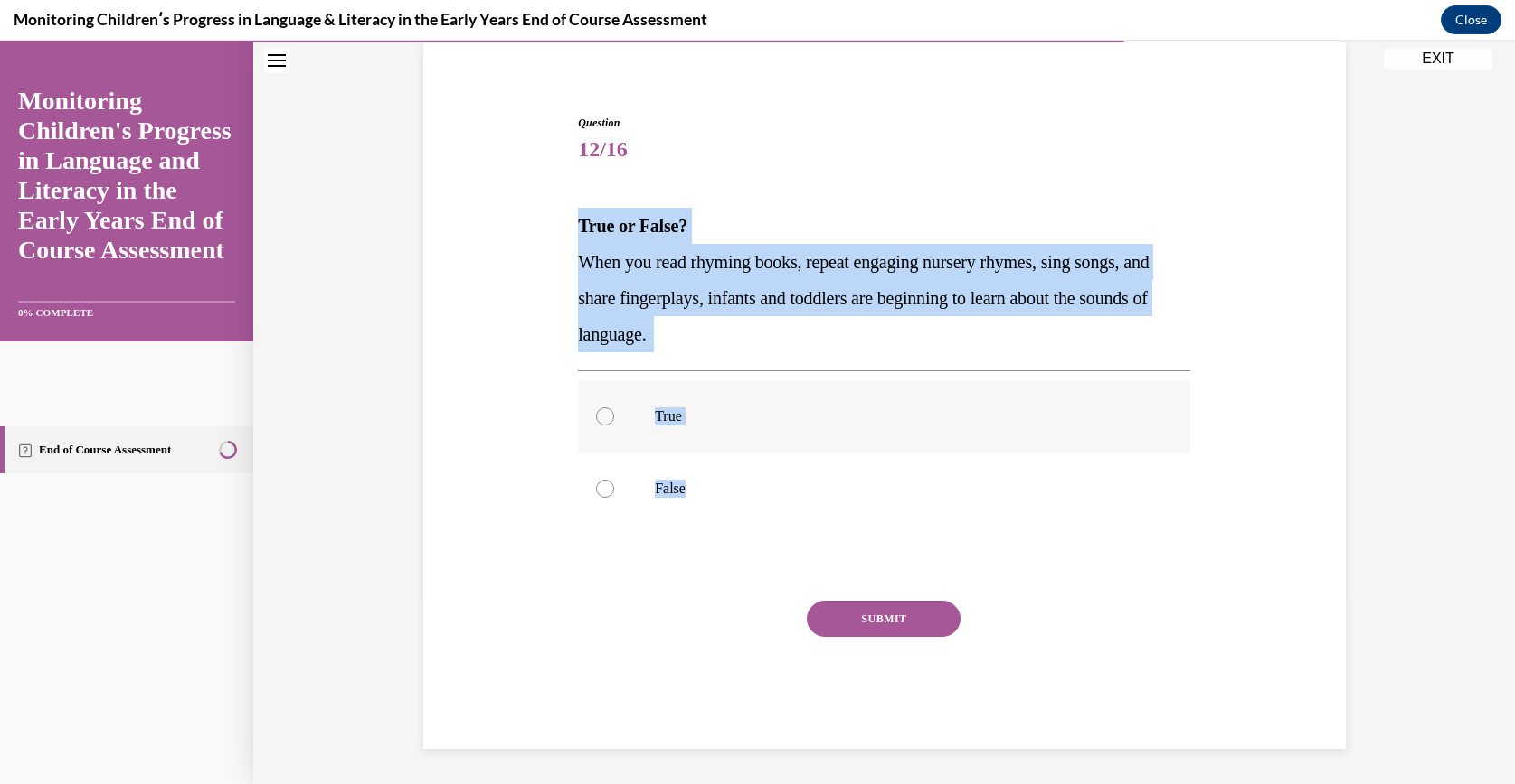
radio input "true"
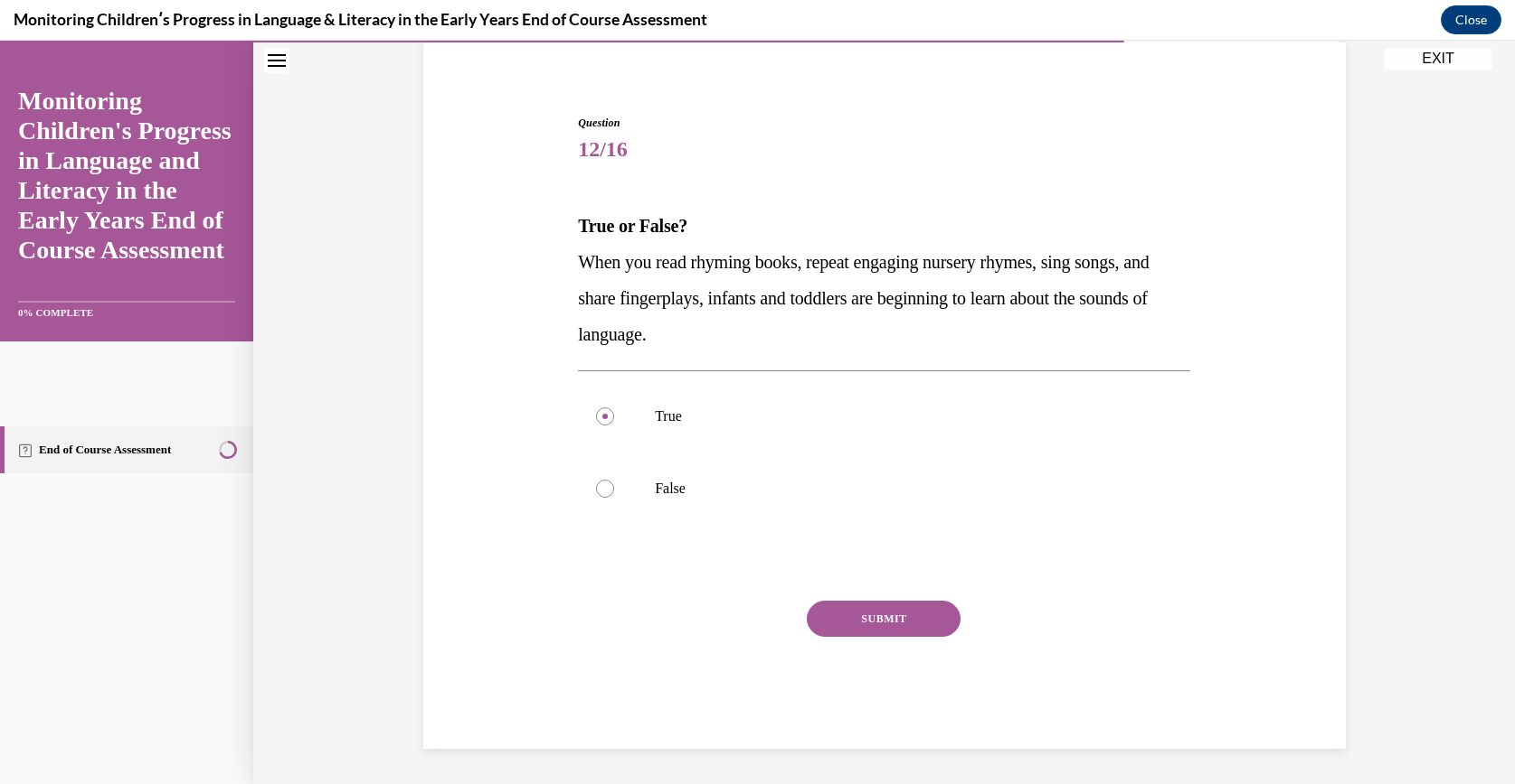
click at [865, 623] on button "SUBMIT" at bounding box center [883, 618] width 153 height 36
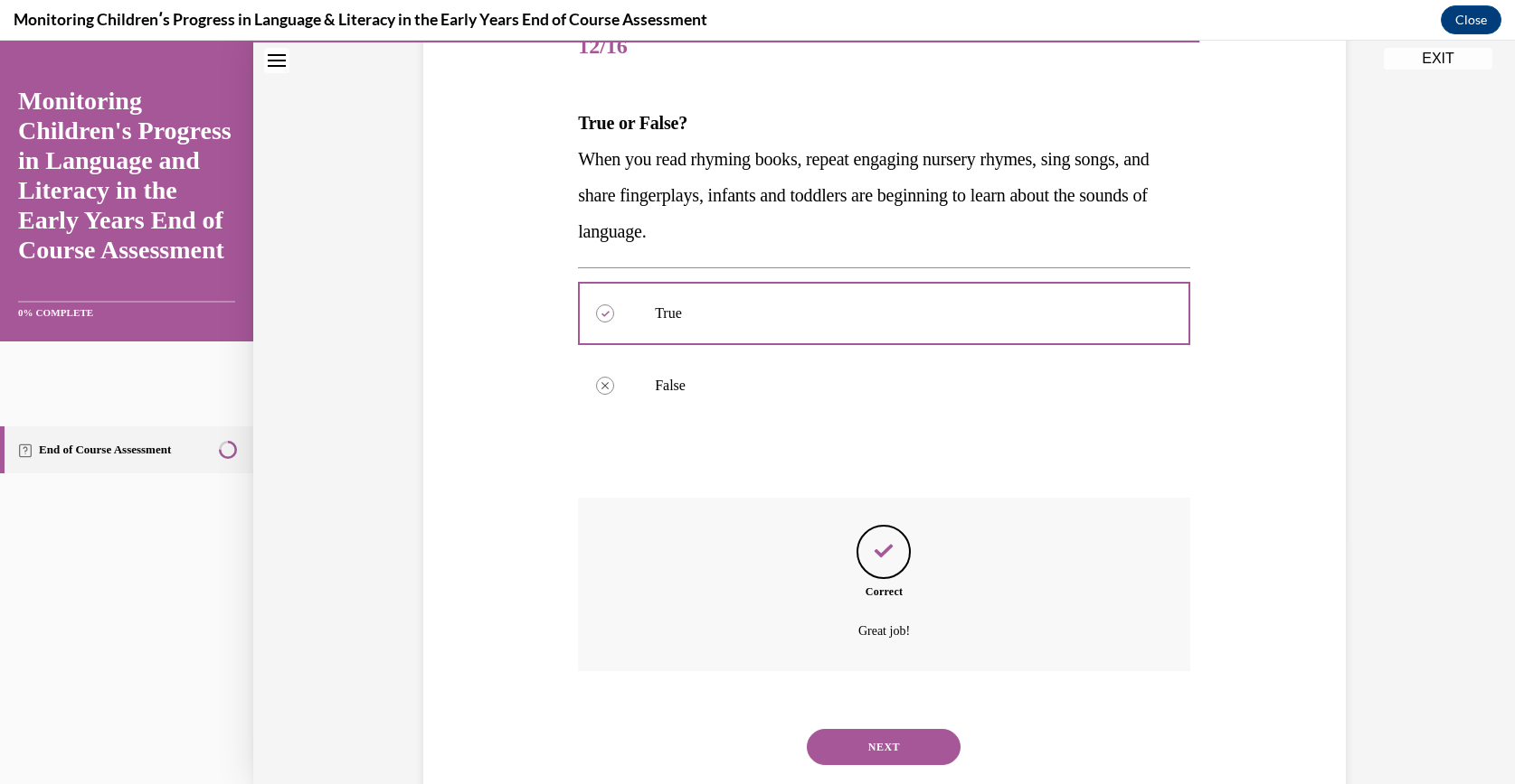
scroll to position [283, 0]
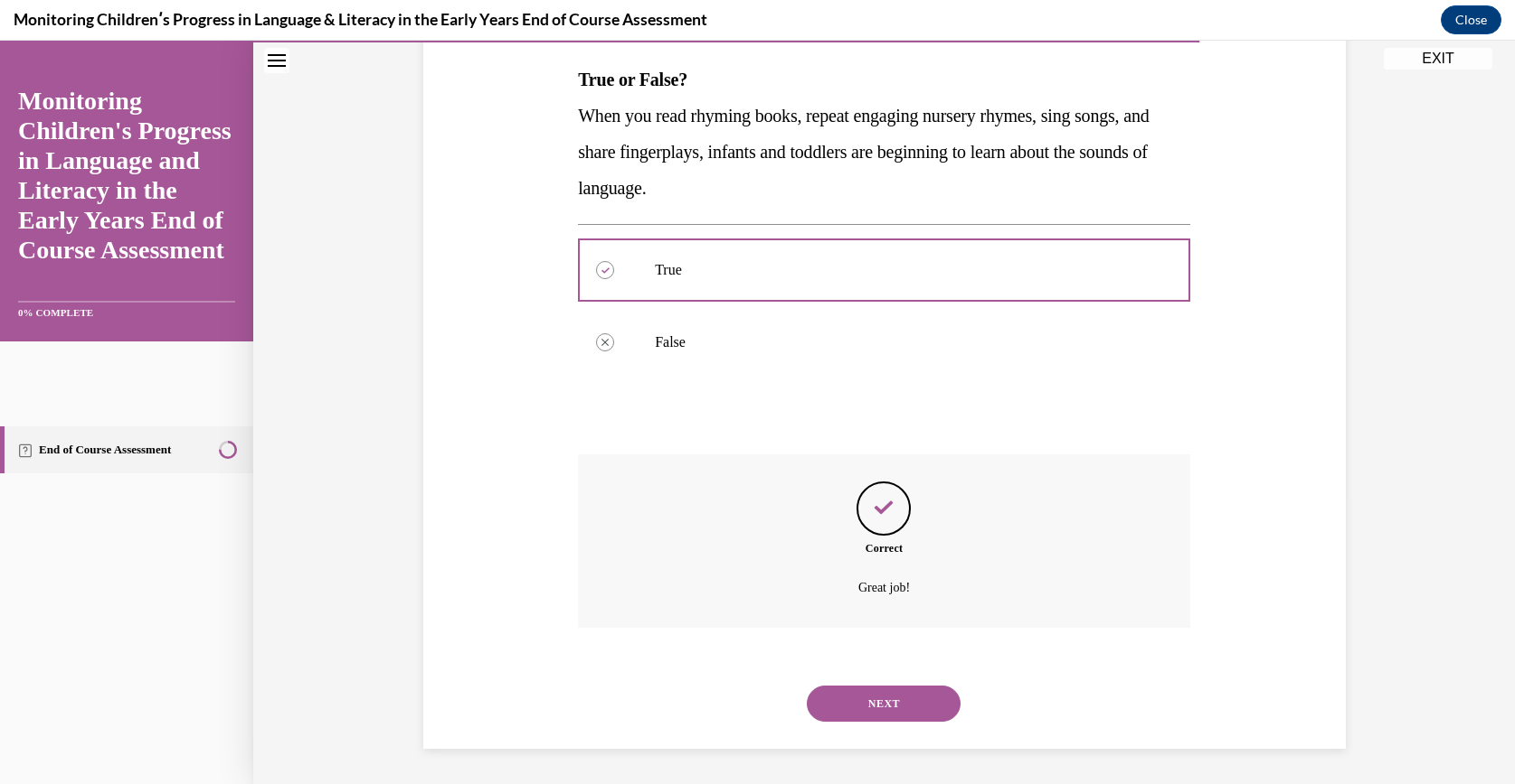
click at [835, 681] on div "NEXT" at bounding box center [884, 704] width 612 height 72
click at [835, 687] on button "NEXT" at bounding box center [883, 704] width 153 height 36
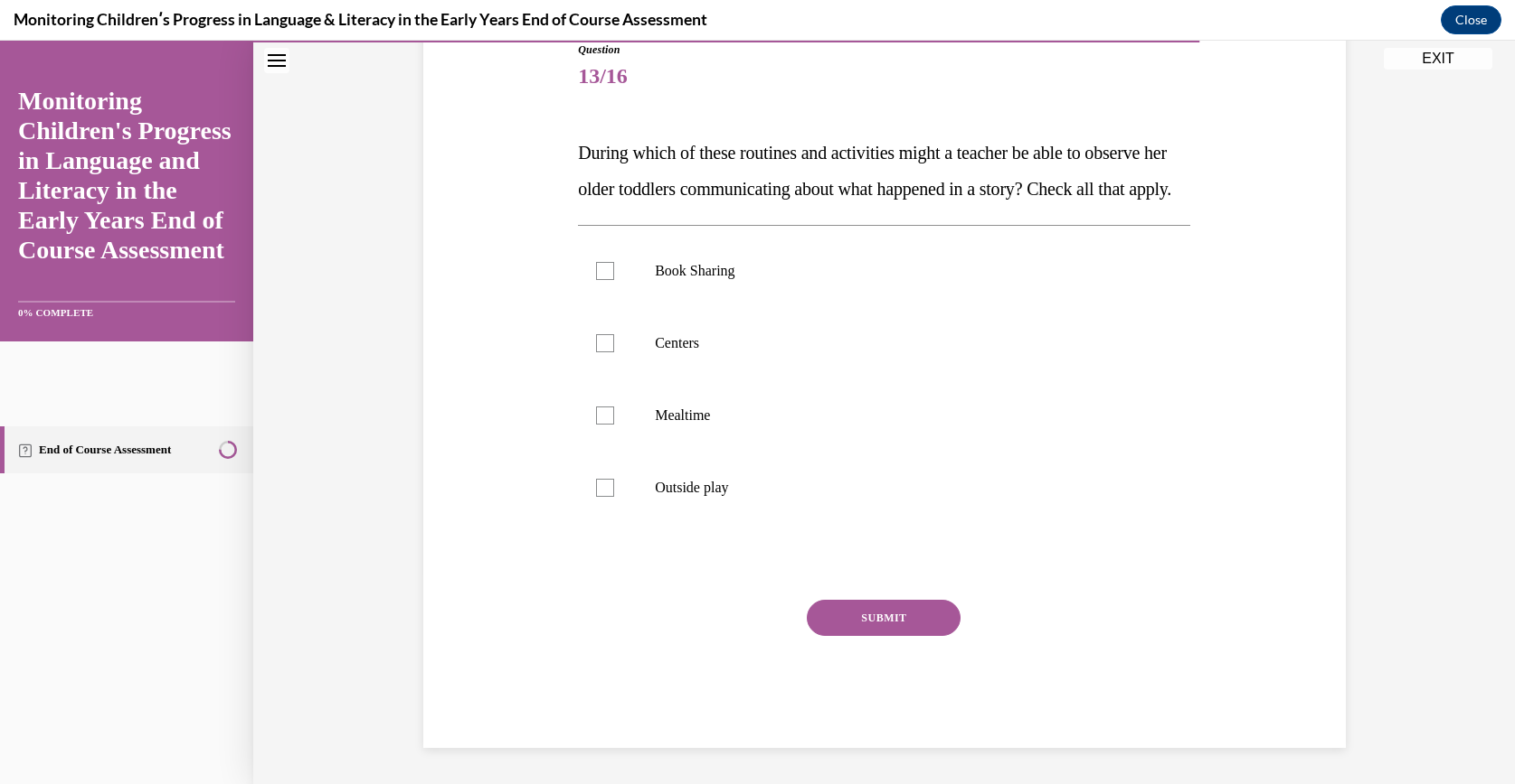
scroll to position [201, 0]
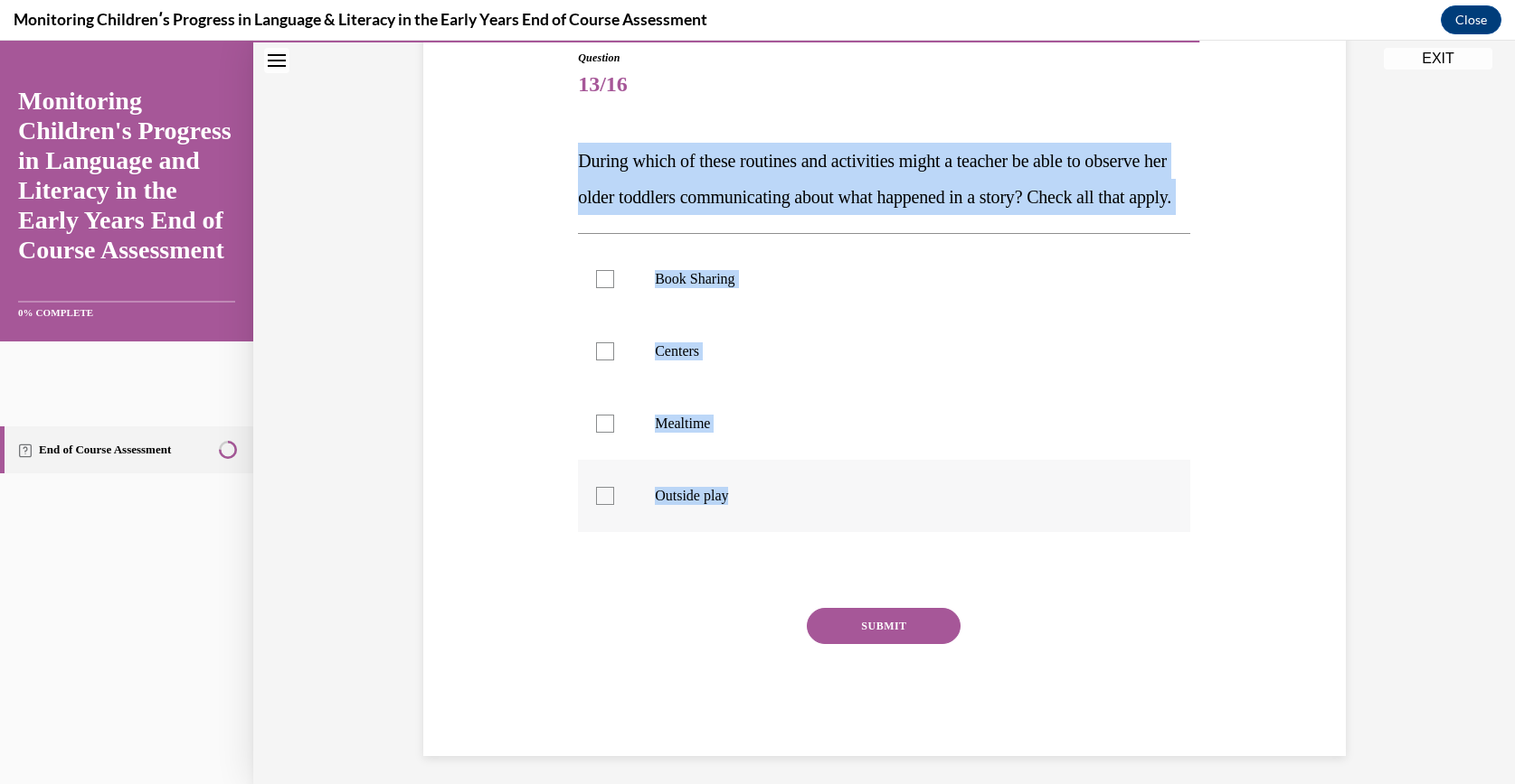
drag, startPoint x: 560, startPoint y: 143, endPoint x: 816, endPoint y: 540, distance: 472.4
click at [816, 540] on div "Question 13/16 During which of these routines and activities might a teacher be…" at bounding box center [884, 375] width 931 height 761
drag, startPoint x: 816, startPoint y: 540, endPoint x: 688, endPoint y: 223, distance: 341.9
click at [655, 360] on p "Centers" at bounding box center [900, 351] width 490 height 18
click at [614, 360] on input "Centers" at bounding box center [605, 351] width 18 height 18
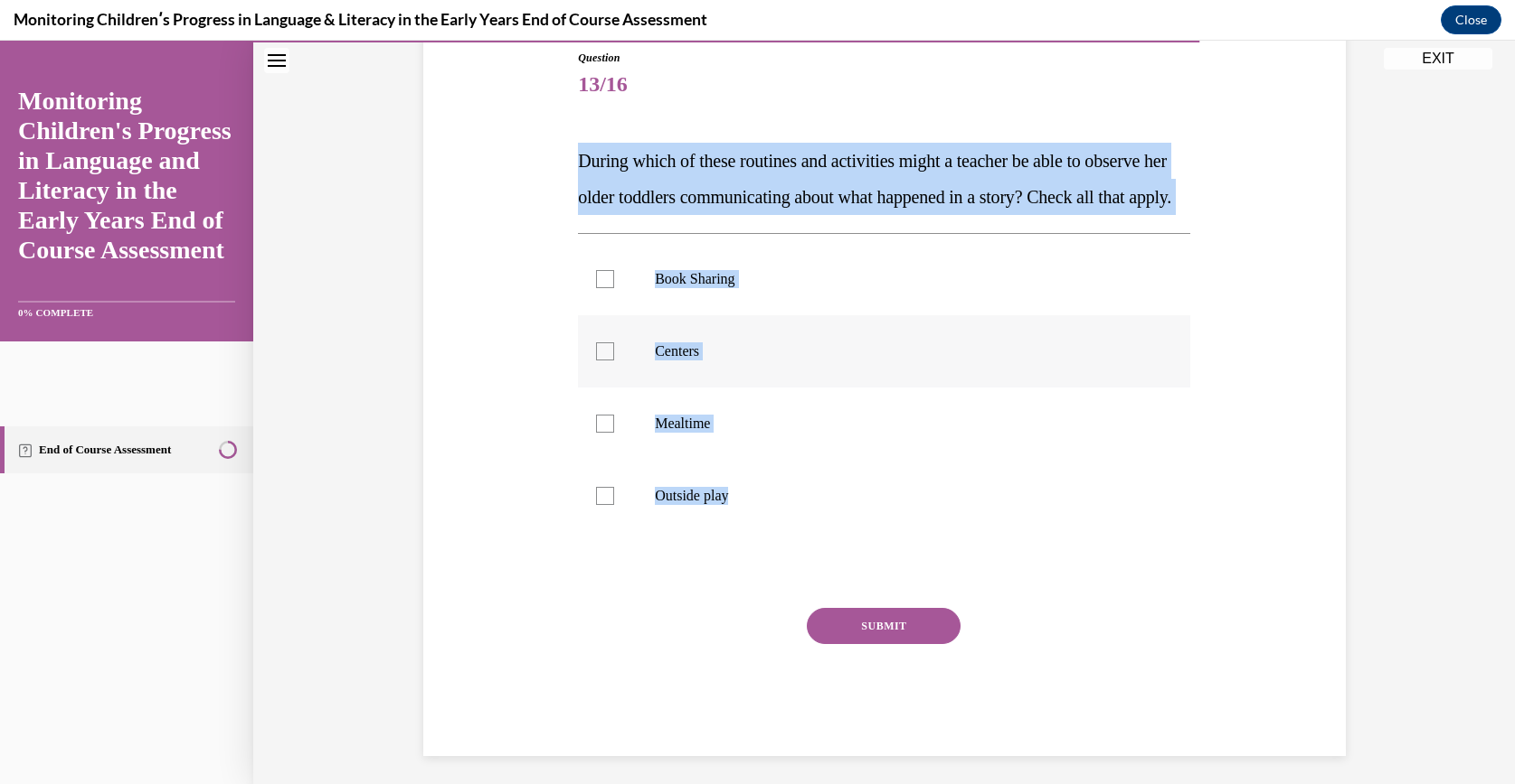
checkbox input "true"
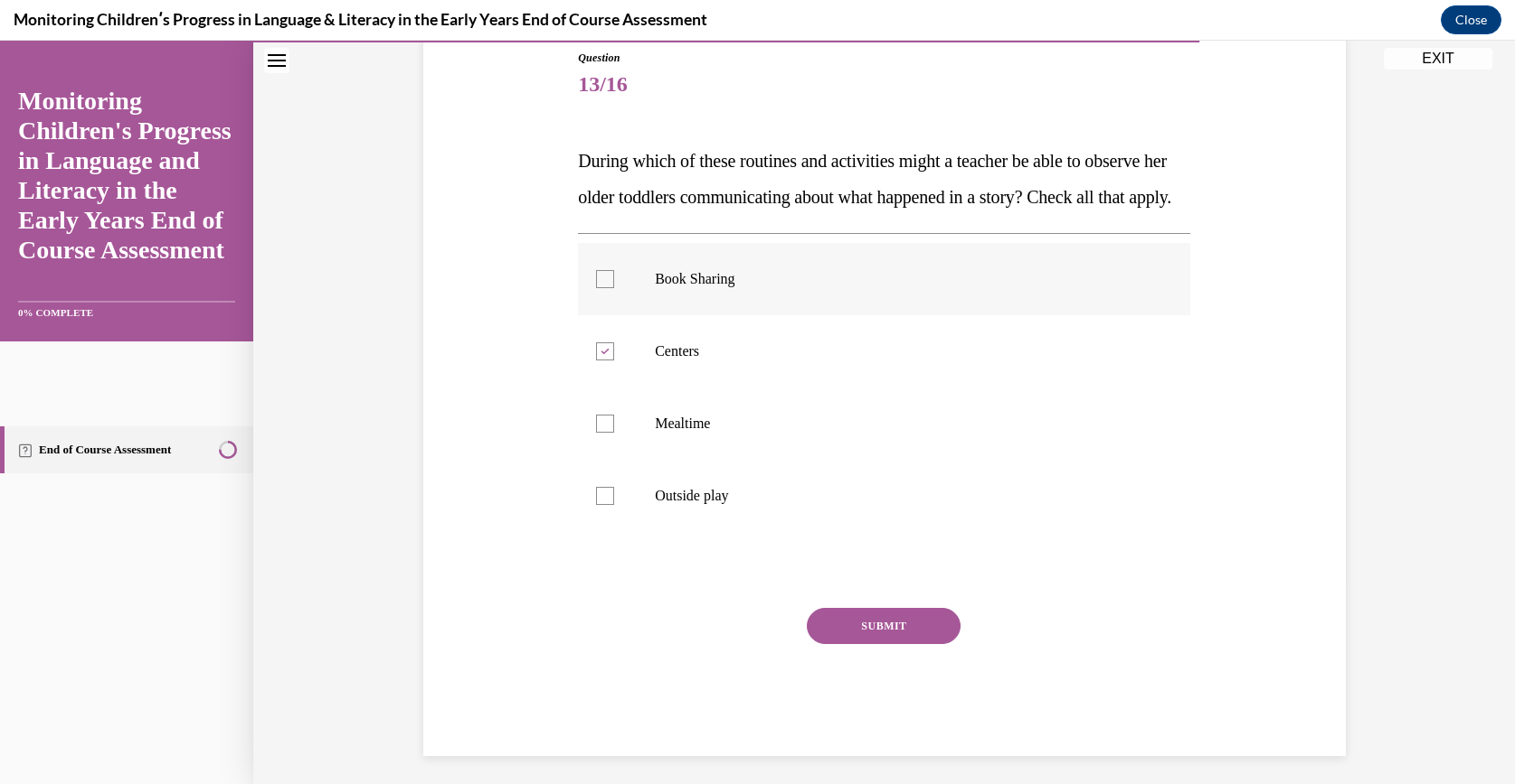
click at [724, 316] on label "Book Sharing" at bounding box center [884, 279] width 612 height 72
click at [614, 288] on input "Book Sharing" at bounding box center [605, 279] width 18 height 18
checkbox input "true"
click at [828, 644] on button "SUBMIT" at bounding box center [883, 626] width 153 height 36
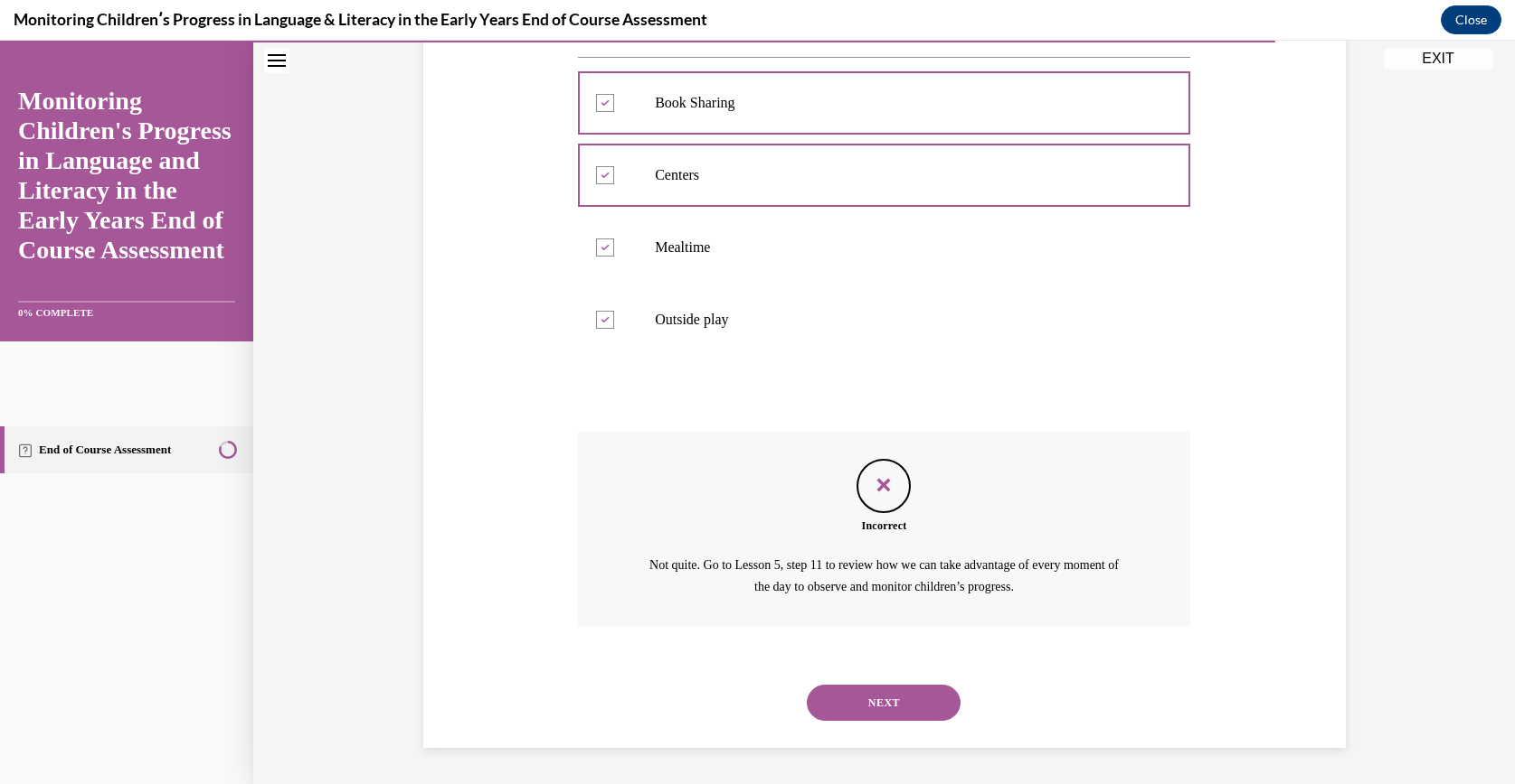
scroll to position [413, 0]
click at [860, 692] on button "NEXT" at bounding box center [883, 703] width 153 height 36
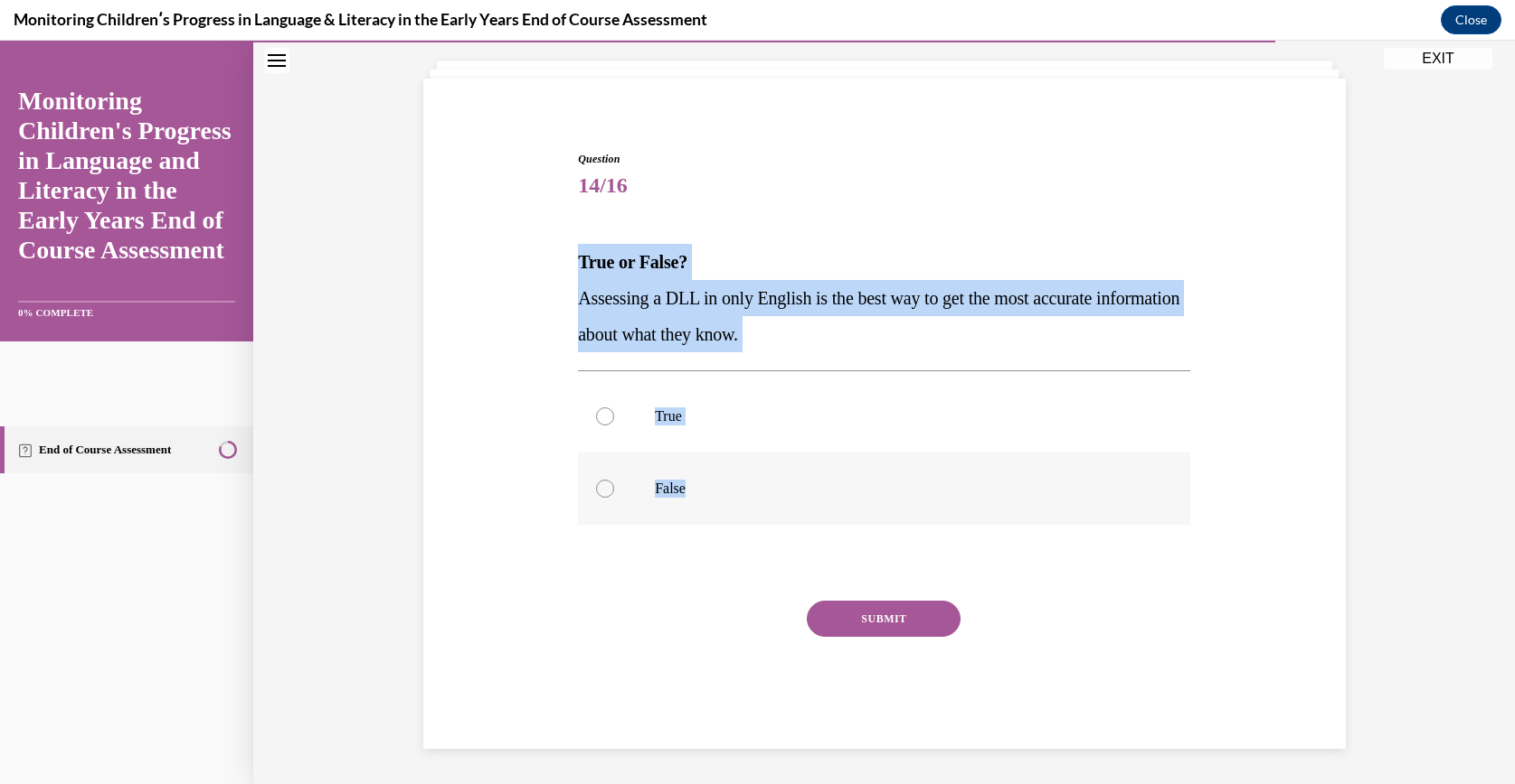
drag, startPoint x: 562, startPoint y: 262, endPoint x: 763, endPoint y: 511, distance: 320.0
click at [763, 511] on div "Question 14/16 True or False? Assessing a DLL in only English is the best way t…" at bounding box center [884, 423] width 931 height 653
drag, startPoint x: 763, startPoint y: 511, endPoint x: 634, endPoint y: 315, distance: 234.6
click at [643, 494] on label "False" at bounding box center [884, 489] width 612 height 72
click at [614, 494] on input "False" at bounding box center [605, 488] width 18 height 18
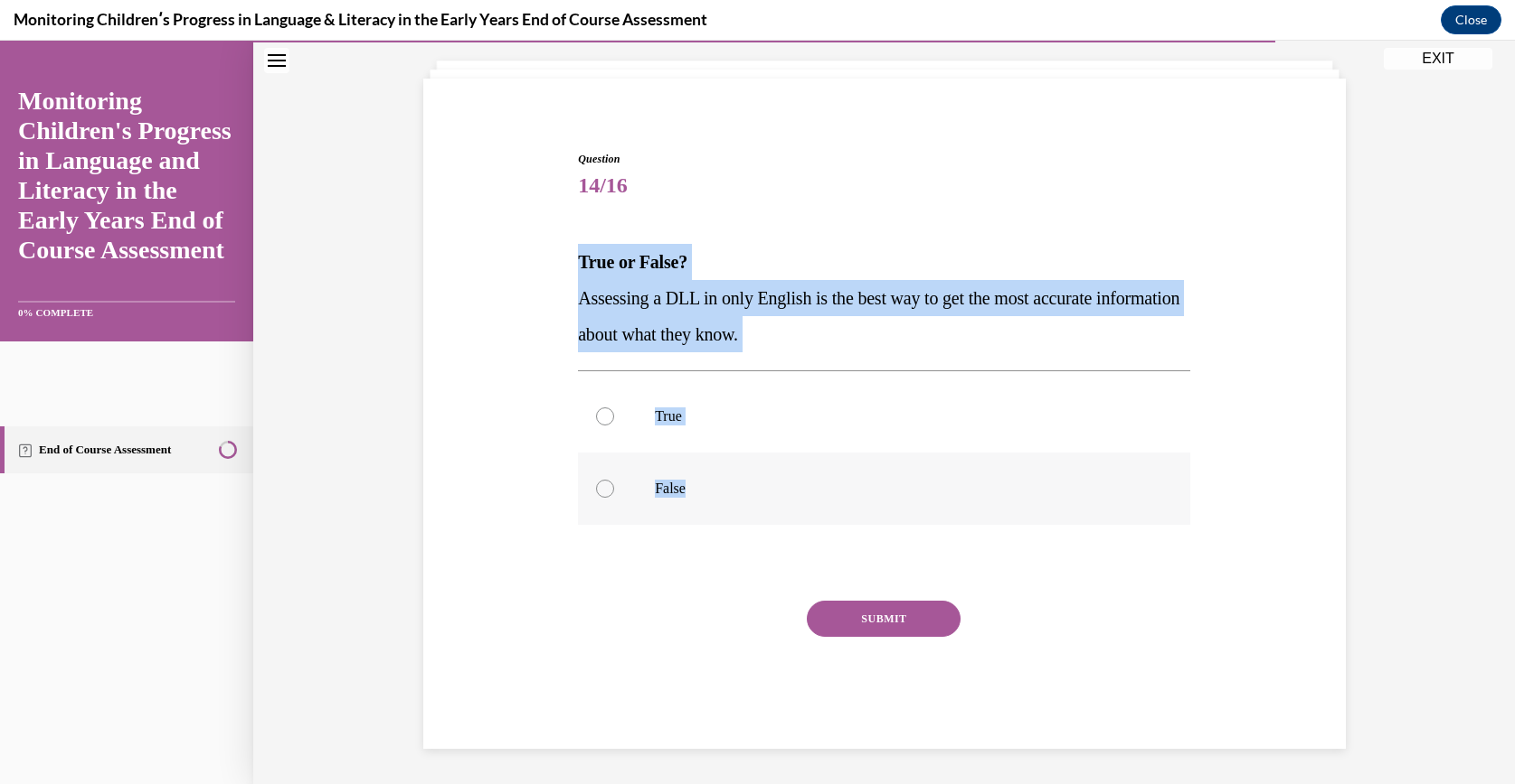
radio input "true"
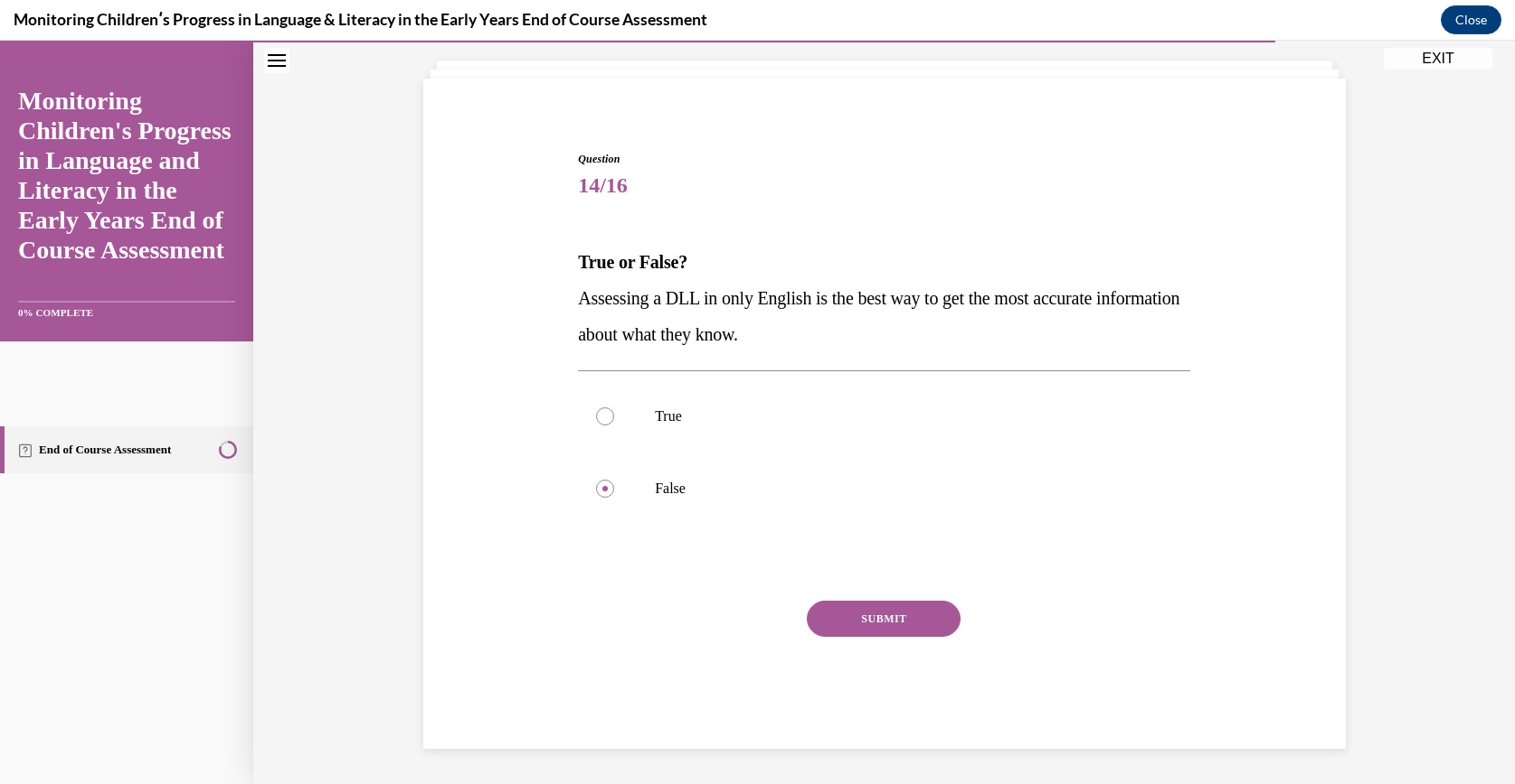
click at [842, 619] on button "SUBMIT" at bounding box center [883, 618] width 153 height 36
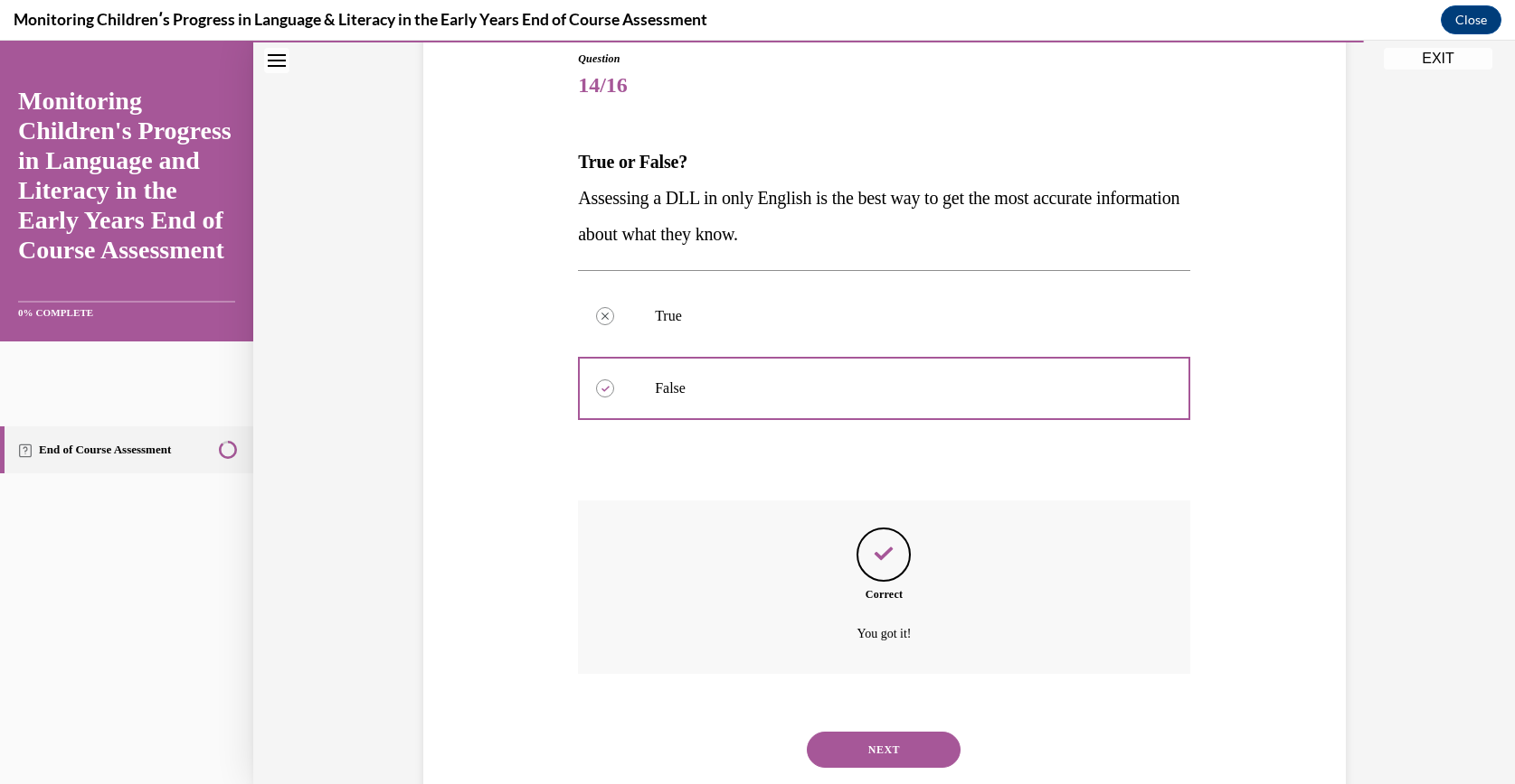
scroll to position [247, 0]
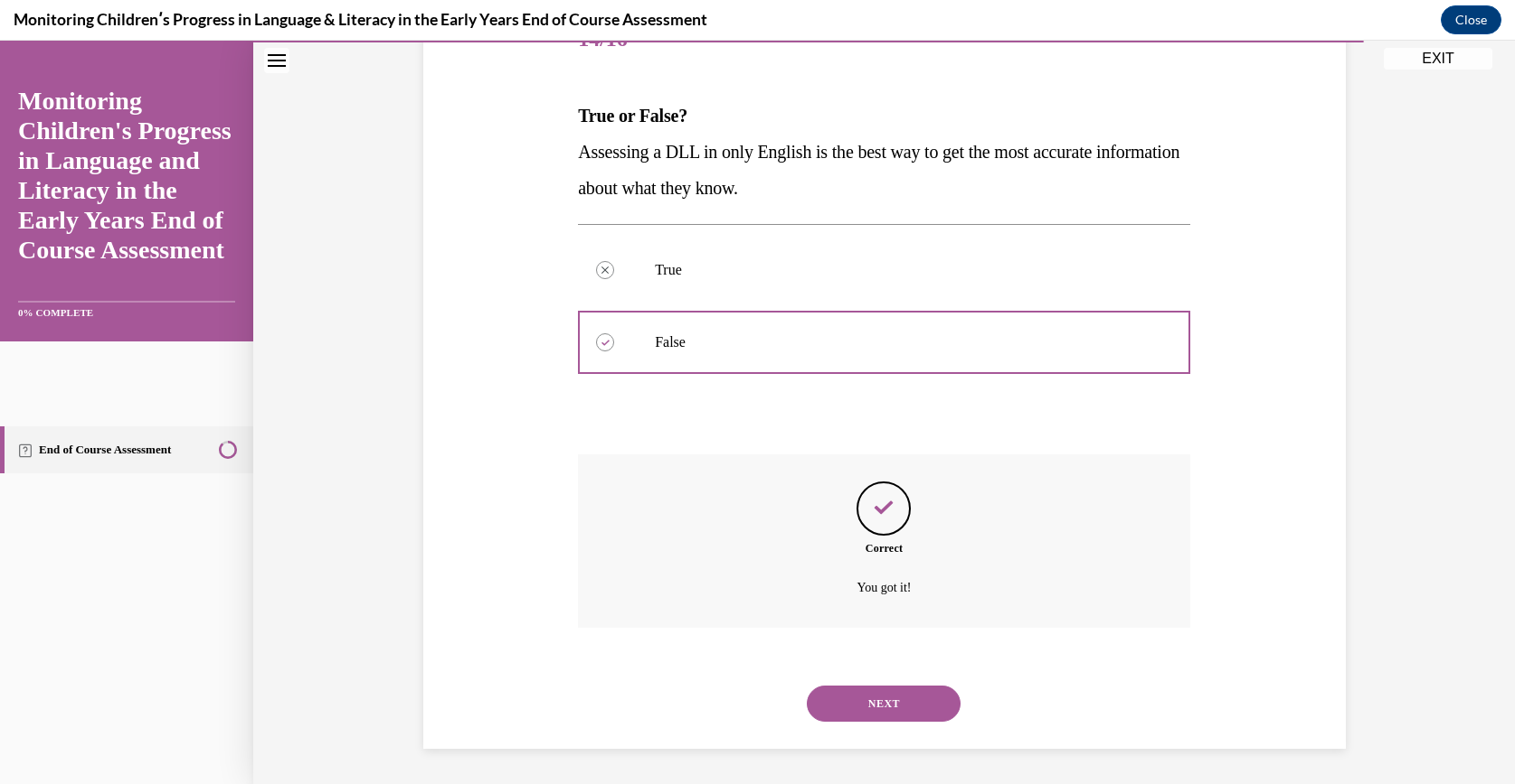
click at [843, 683] on div "NEXT" at bounding box center [884, 704] width 612 height 72
click at [846, 699] on button "NEXT" at bounding box center [883, 704] width 153 height 36
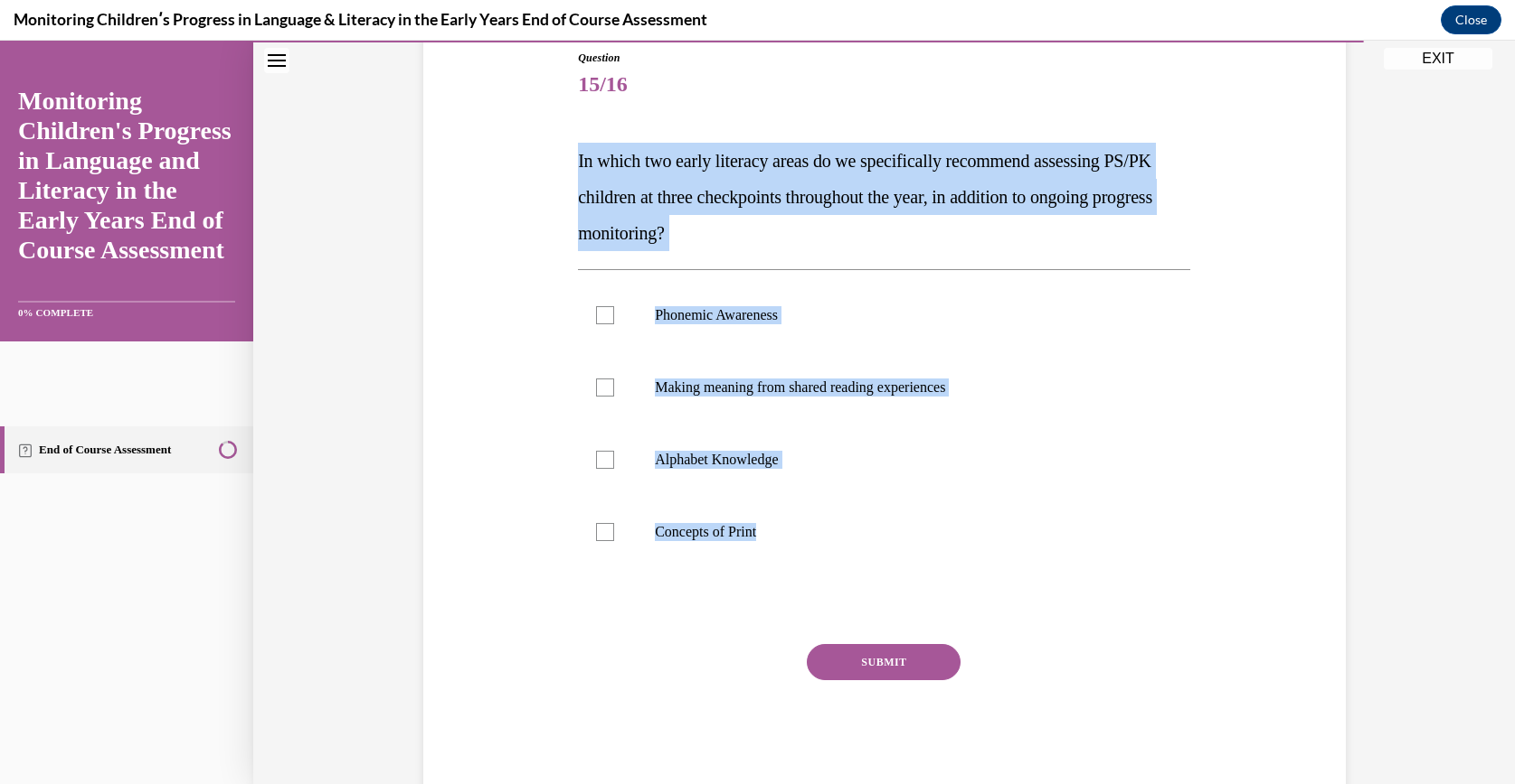
drag, startPoint x: 542, startPoint y: 146, endPoint x: 895, endPoint y: 585, distance: 563.3
click at [895, 585] on div "Question 15/16 In which two early literacy areas do we specifically recommend a…" at bounding box center [884, 393] width 931 height 797
click at [682, 332] on label "Phonemic Awareness" at bounding box center [884, 315] width 612 height 72
click at [614, 324] on input "Phonemic Awareness" at bounding box center [605, 315] width 18 height 18
checkbox input "true"
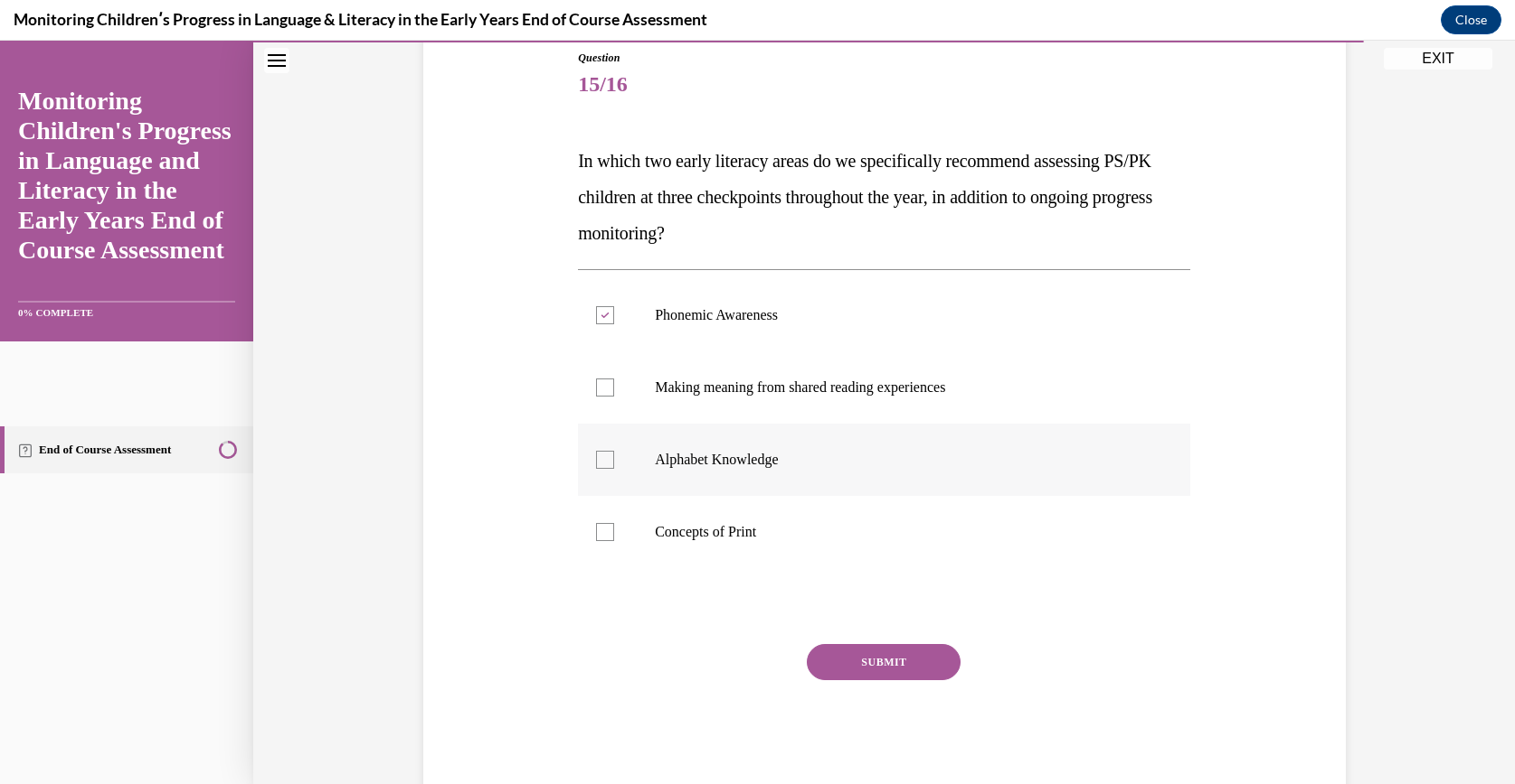
click at [724, 435] on label "Alphabet Knowledge" at bounding box center [884, 460] width 612 height 72
click at [614, 451] on input "Alphabet Knowledge" at bounding box center [605, 460] width 18 height 18
checkbox input "true"
click at [864, 641] on div "Question 15/16 In which two early literacy areas do we specifically recommend a…" at bounding box center [884, 422] width 612 height 743
click at [868, 644] on button "SUBMIT" at bounding box center [883, 662] width 153 height 36
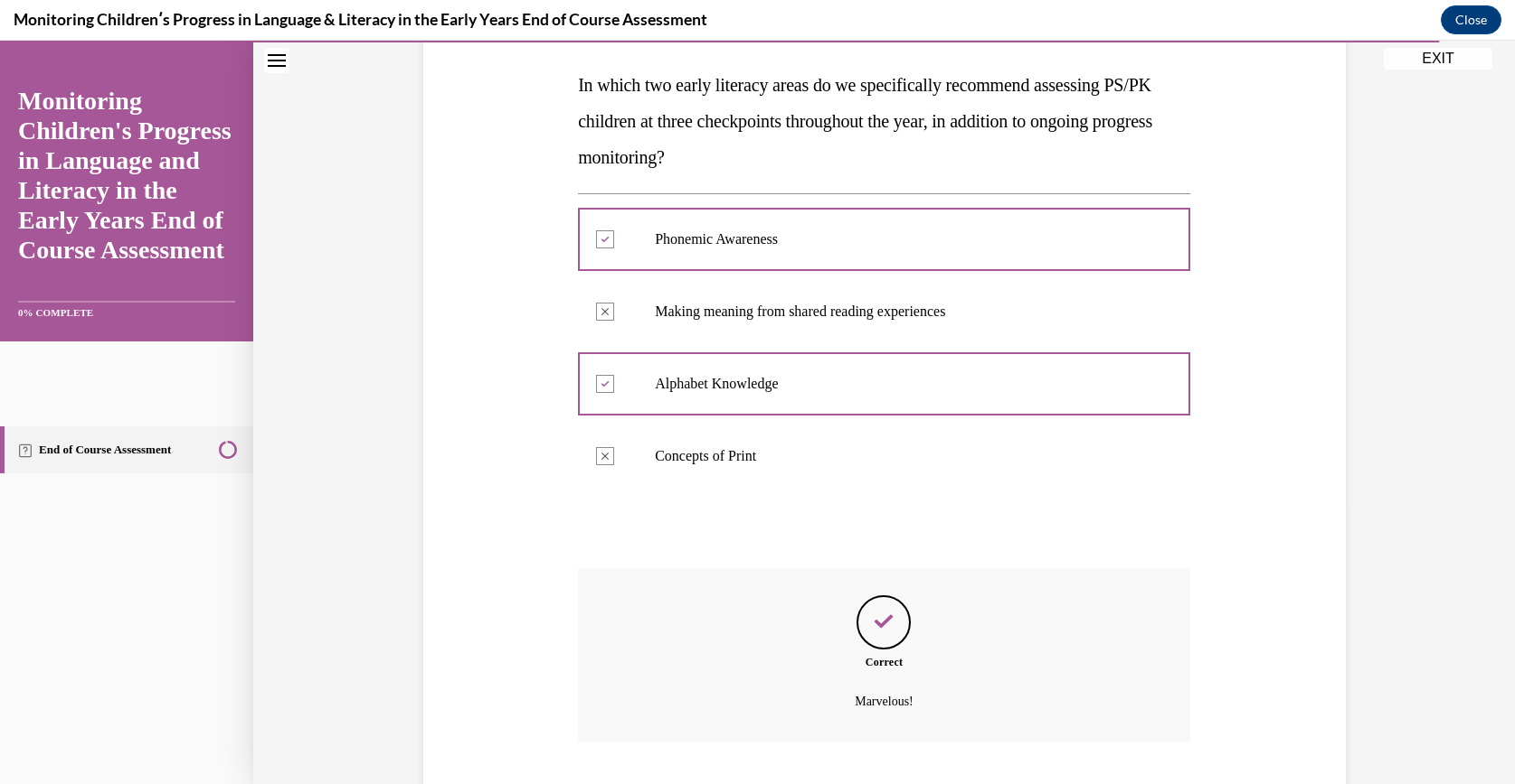
scroll to position [392, 0]
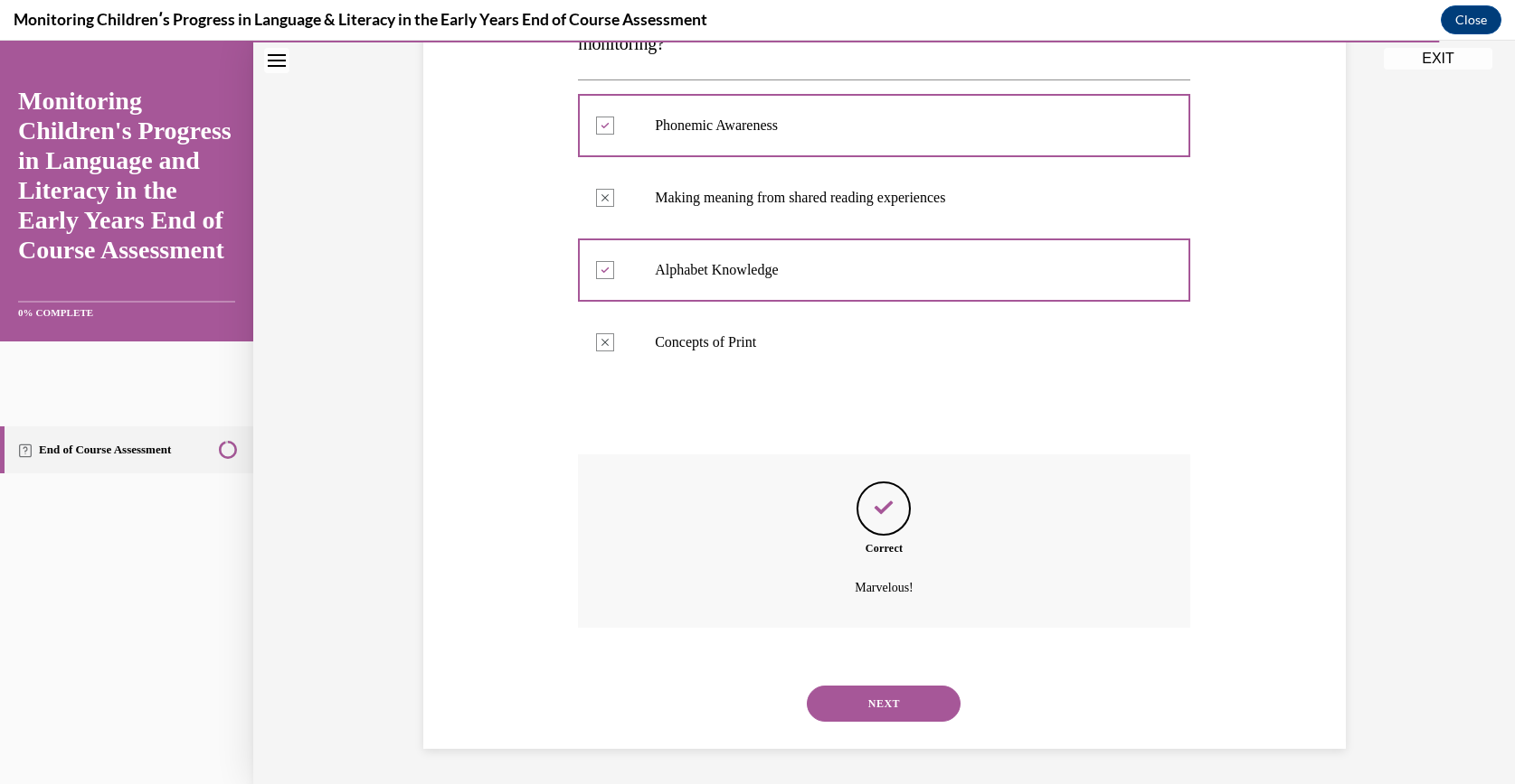
click at [843, 687] on button "NEXT" at bounding box center [883, 704] width 153 height 36
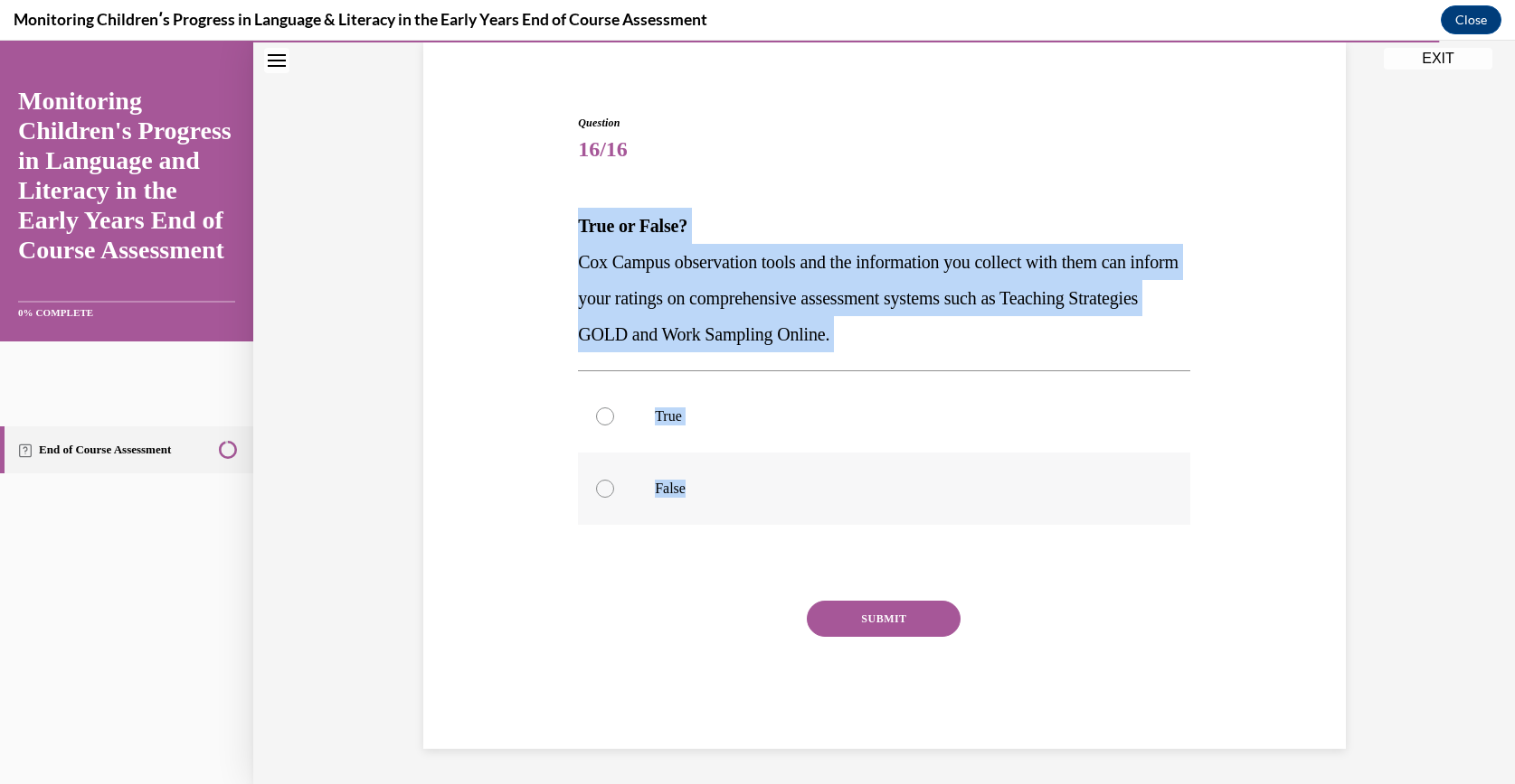
drag, startPoint x: 558, startPoint y: 208, endPoint x: 742, endPoint y: 499, distance: 344.3
click at [742, 499] on div "Question 16/16 True or False? Cox Campus observation tools and the information …" at bounding box center [884, 405] width 931 height 688
drag, startPoint x: 742, startPoint y: 499, endPoint x: 678, endPoint y: 327, distance: 183.5
click at [665, 402] on label "True" at bounding box center [884, 416] width 612 height 72
click at [614, 408] on input "True" at bounding box center [605, 416] width 18 height 18
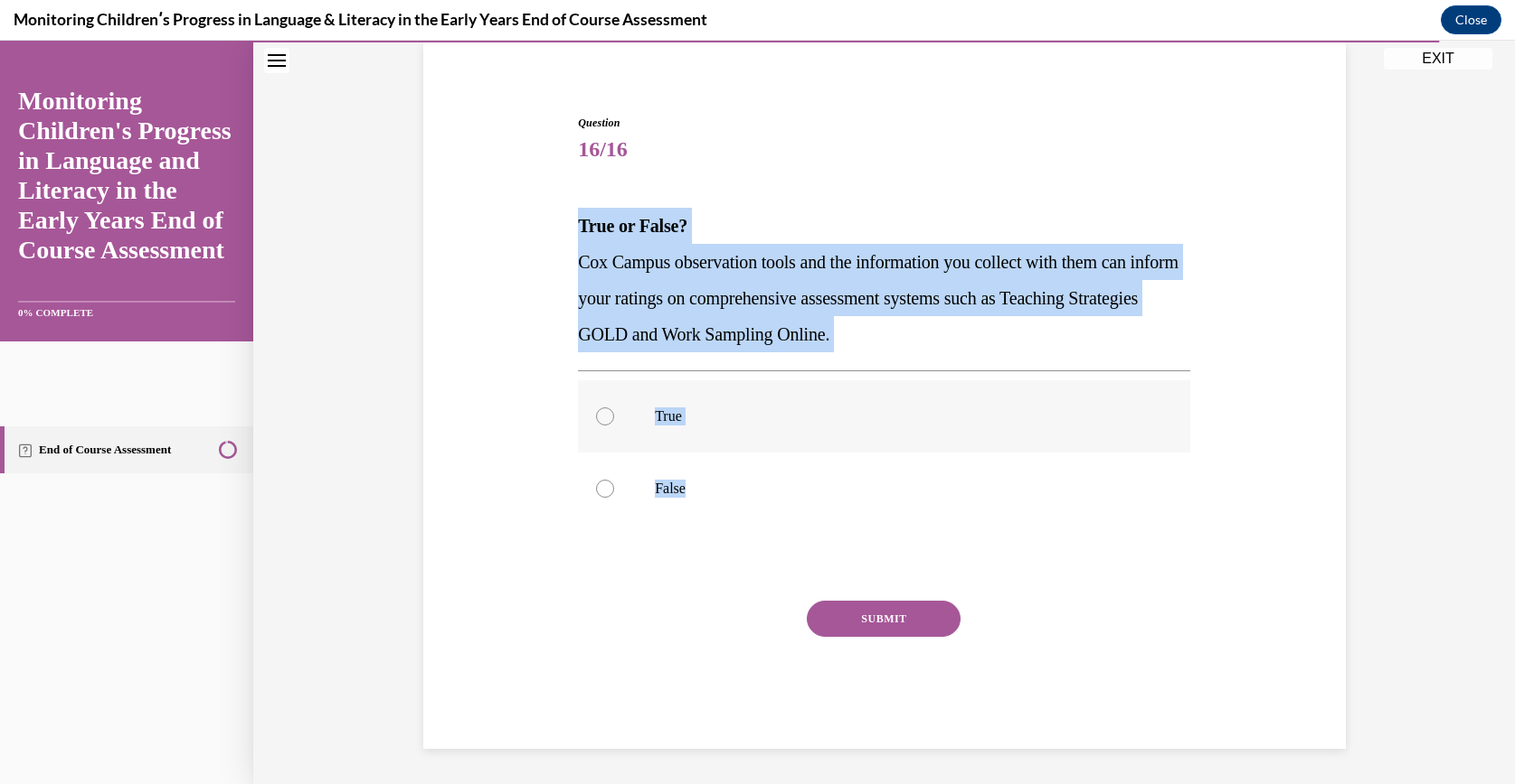
radio input "true"
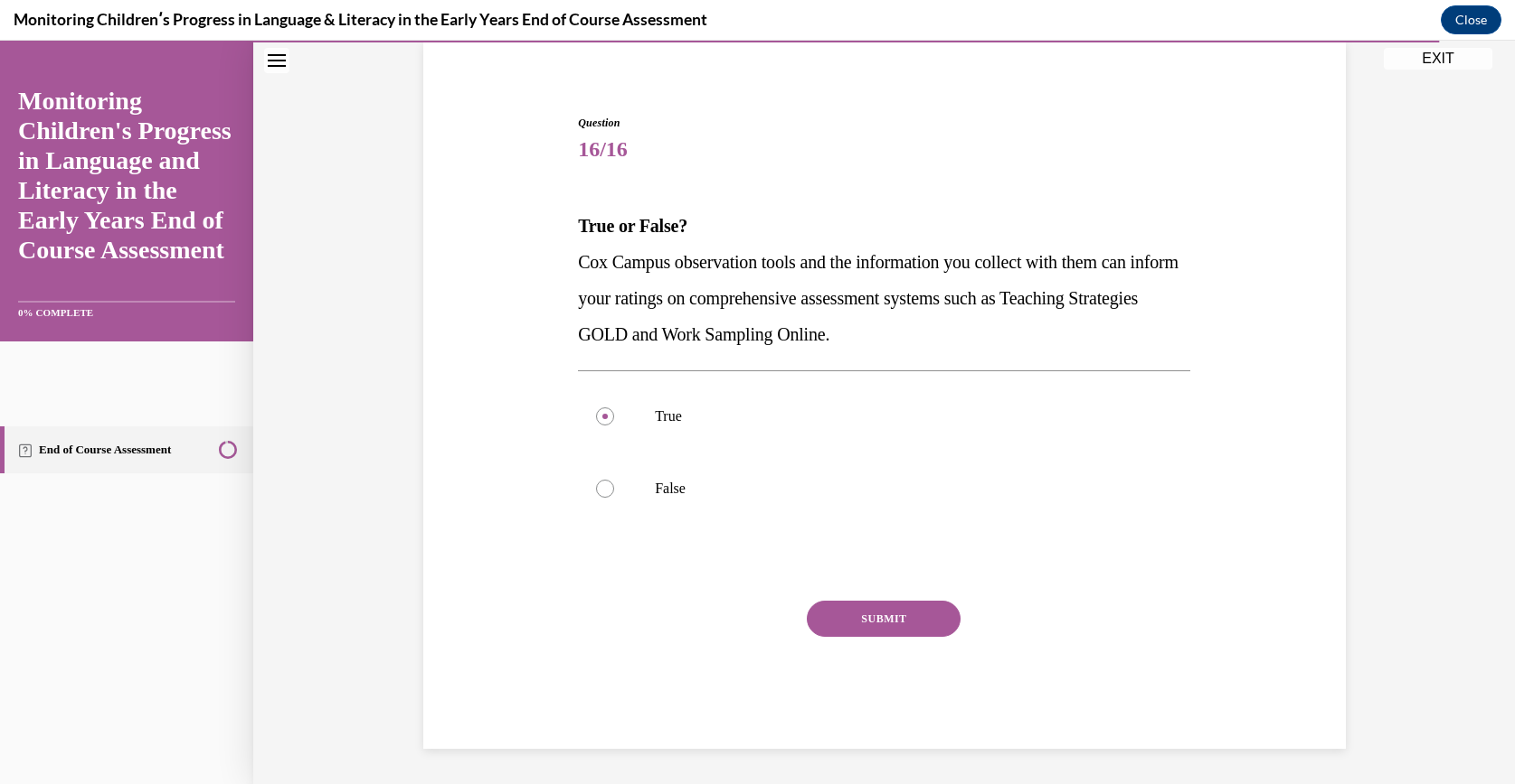
click at [868, 602] on button "SUBMIT" at bounding box center [883, 618] width 153 height 36
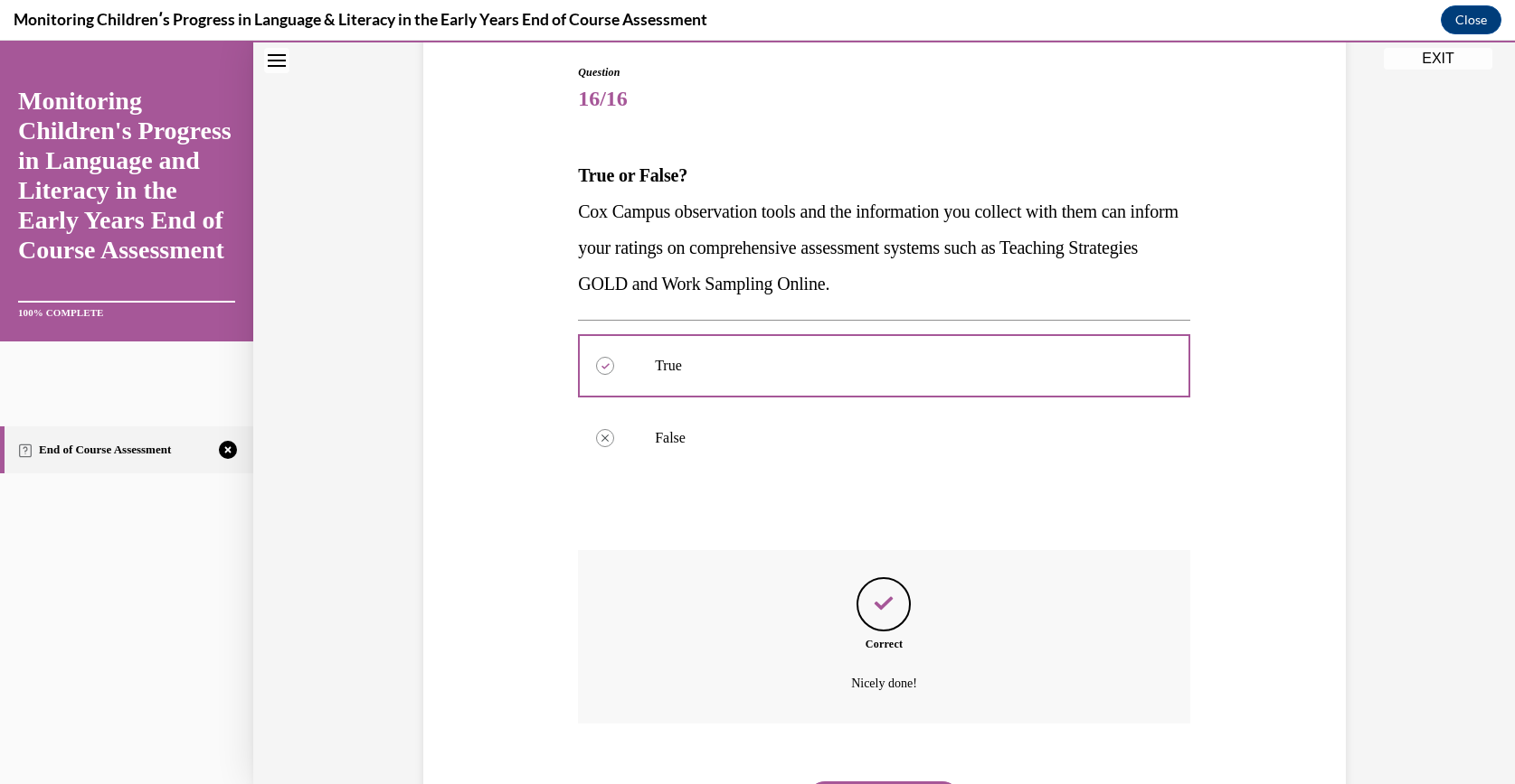
scroll to position [283, 0]
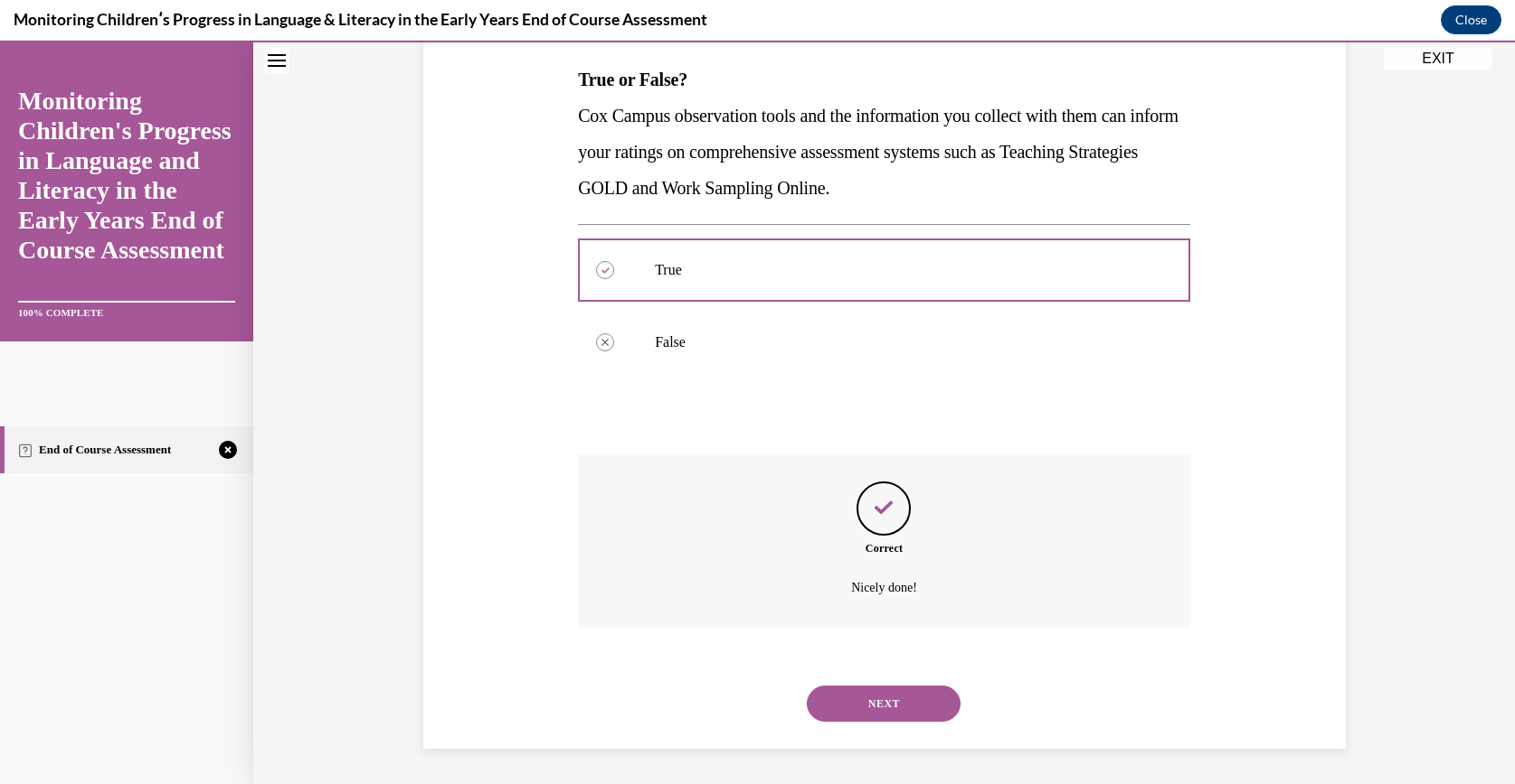
click at [866, 687] on button "NEXT" at bounding box center [883, 704] width 153 height 36
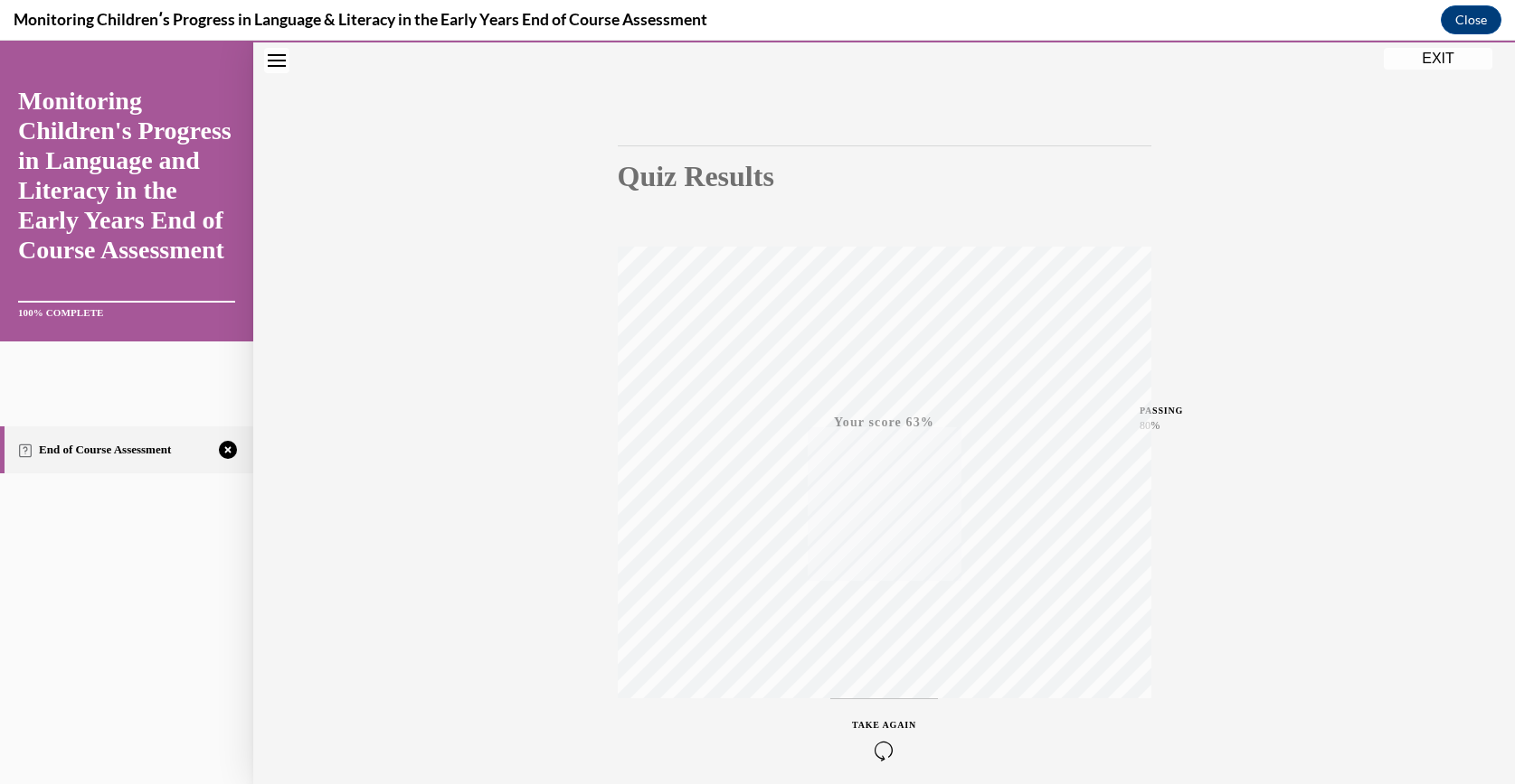
scroll to position [182, 0]
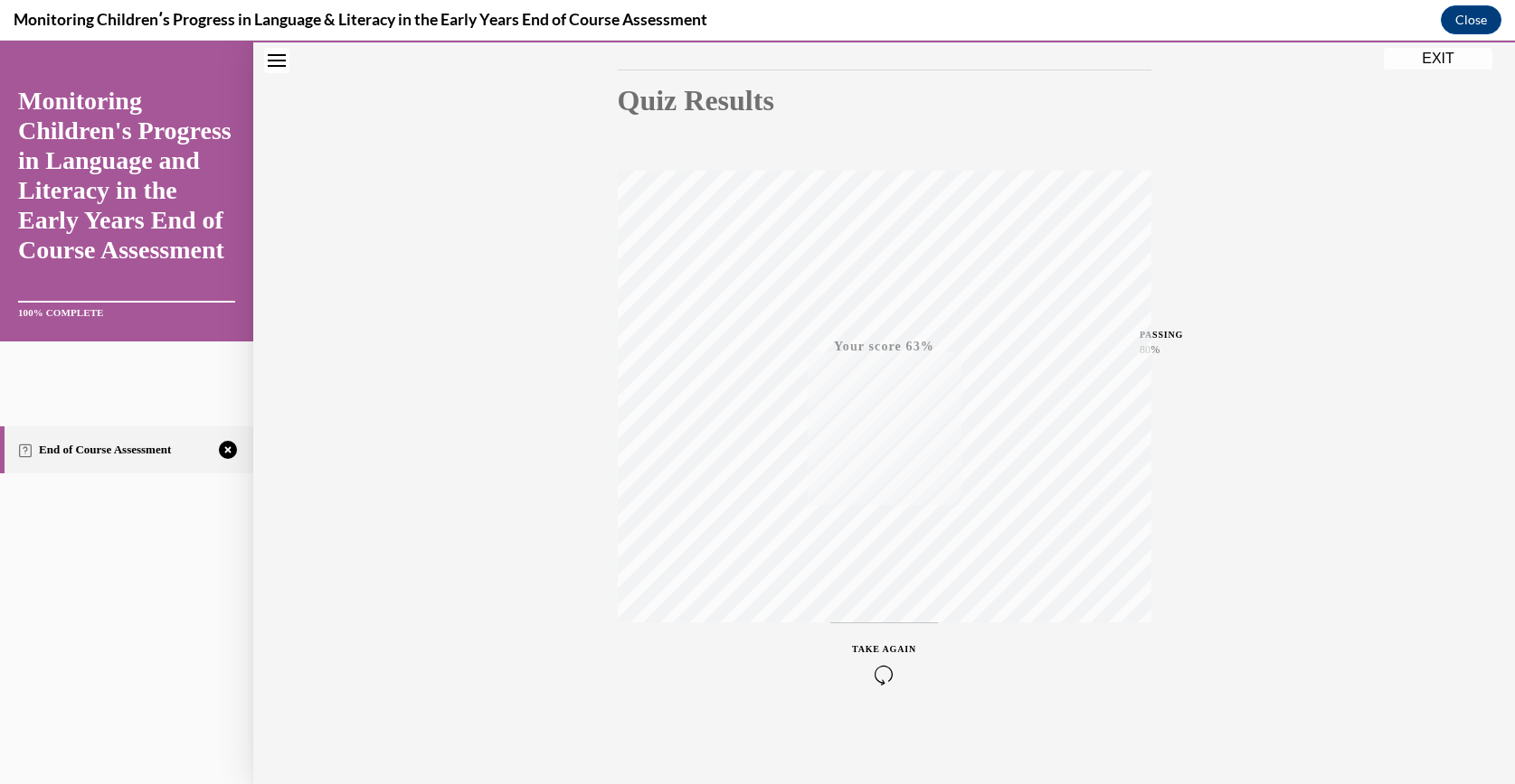
click at [878, 662] on div "TAKE AGAIN" at bounding box center [884, 663] width 64 height 43
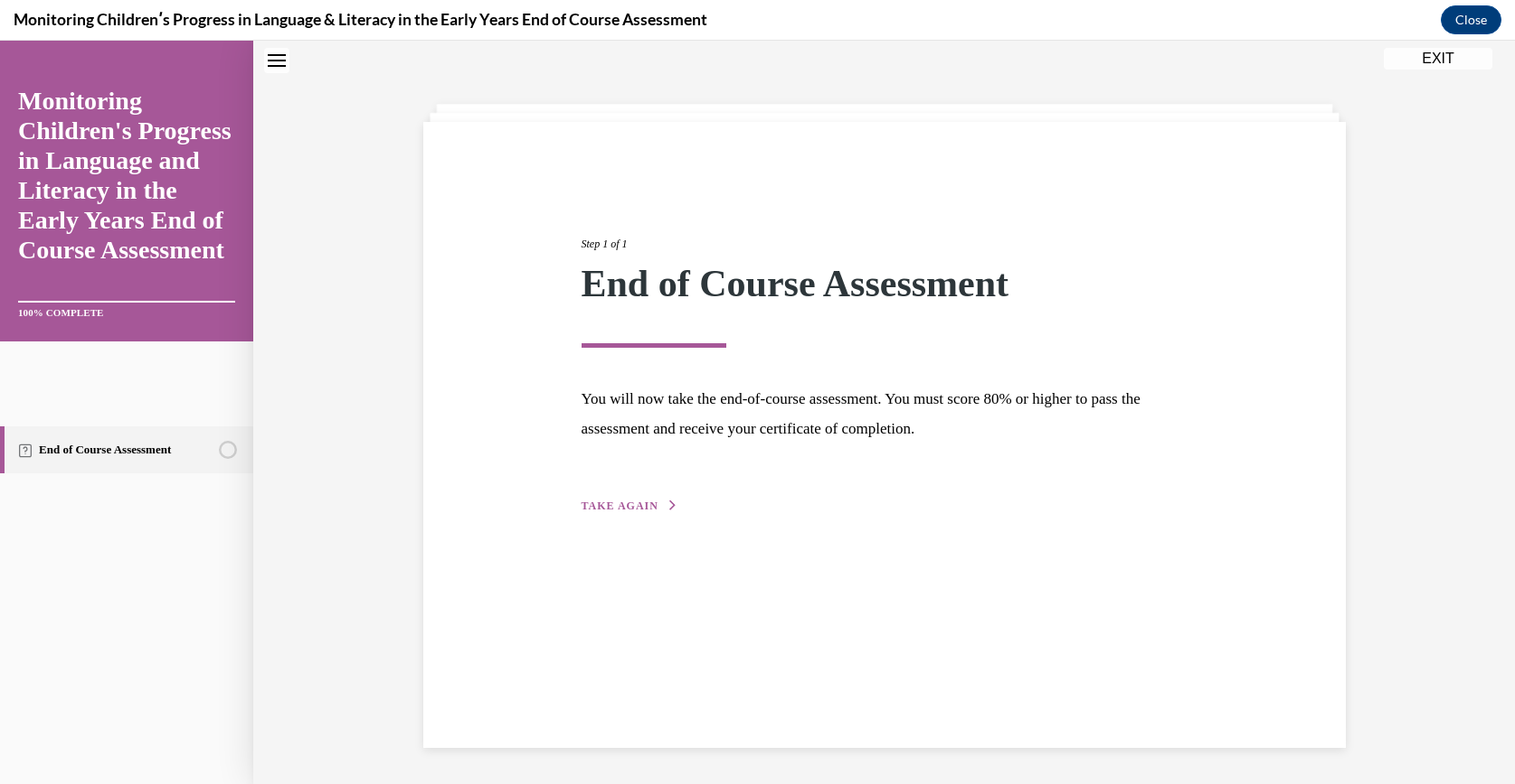
scroll to position [56, 0]
click at [628, 499] on button "TAKE AGAIN" at bounding box center [629, 507] width 97 height 16
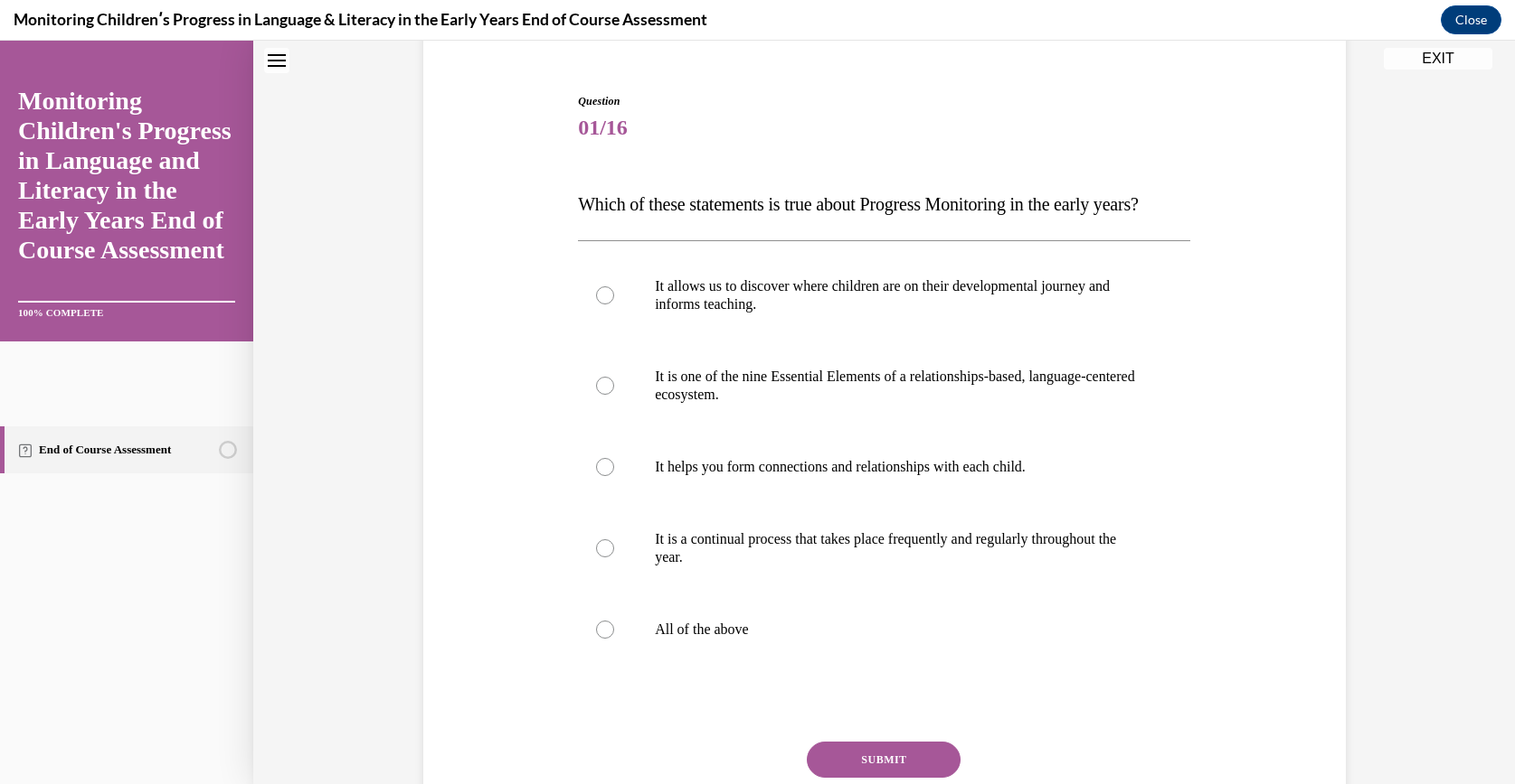
scroll to position [159, 0]
click at [677, 637] on label "All of the above" at bounding box center [884, 629] width 612 height 72
click at [614, 637] on input "All of the above" at bounding box center [605, 629] width 18 height 18
radio input "true"
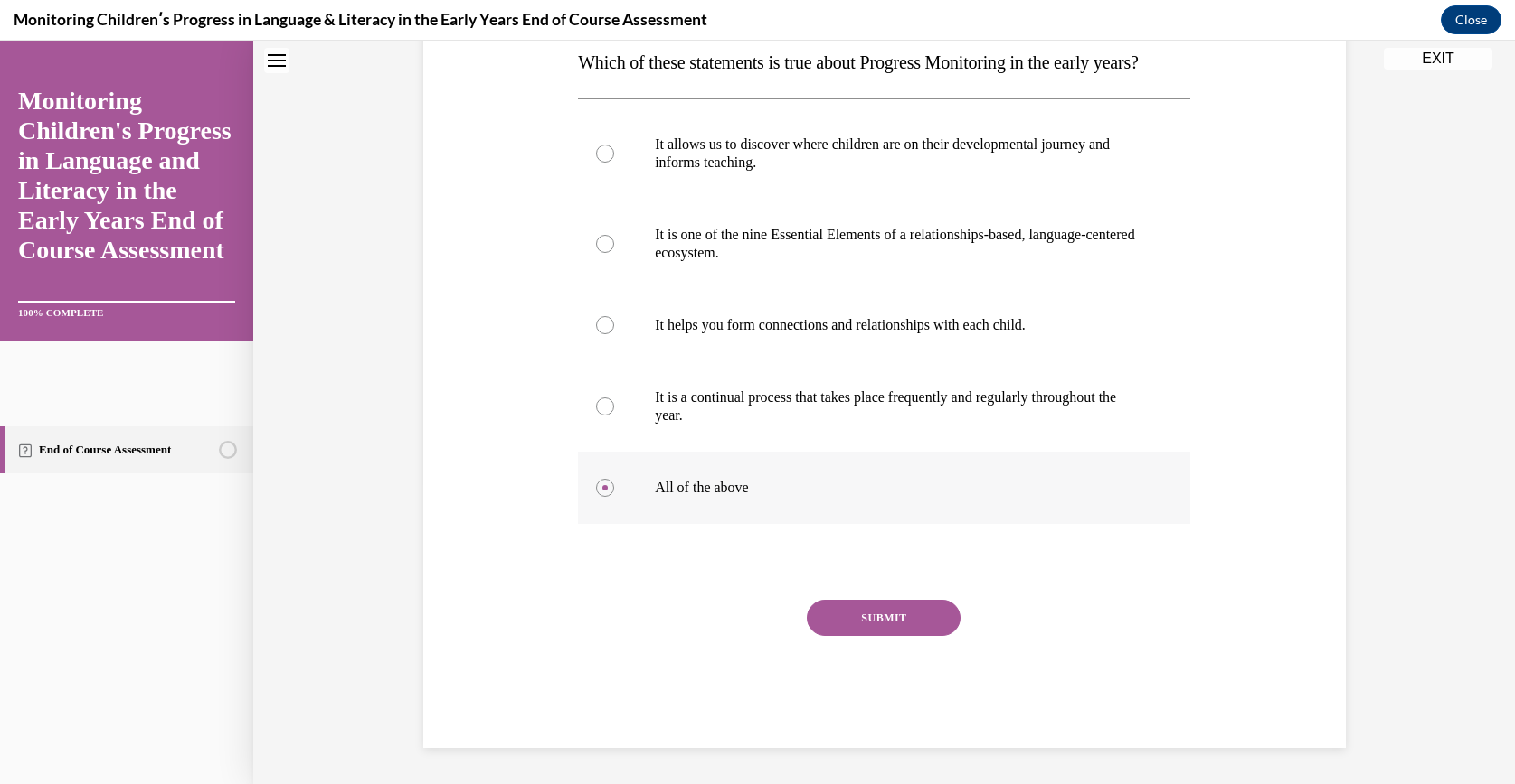
scroll to position [316, 0]
click at [851, 631] on button "SUBMIT" at bounding box center [883, 618] width 153 height 36
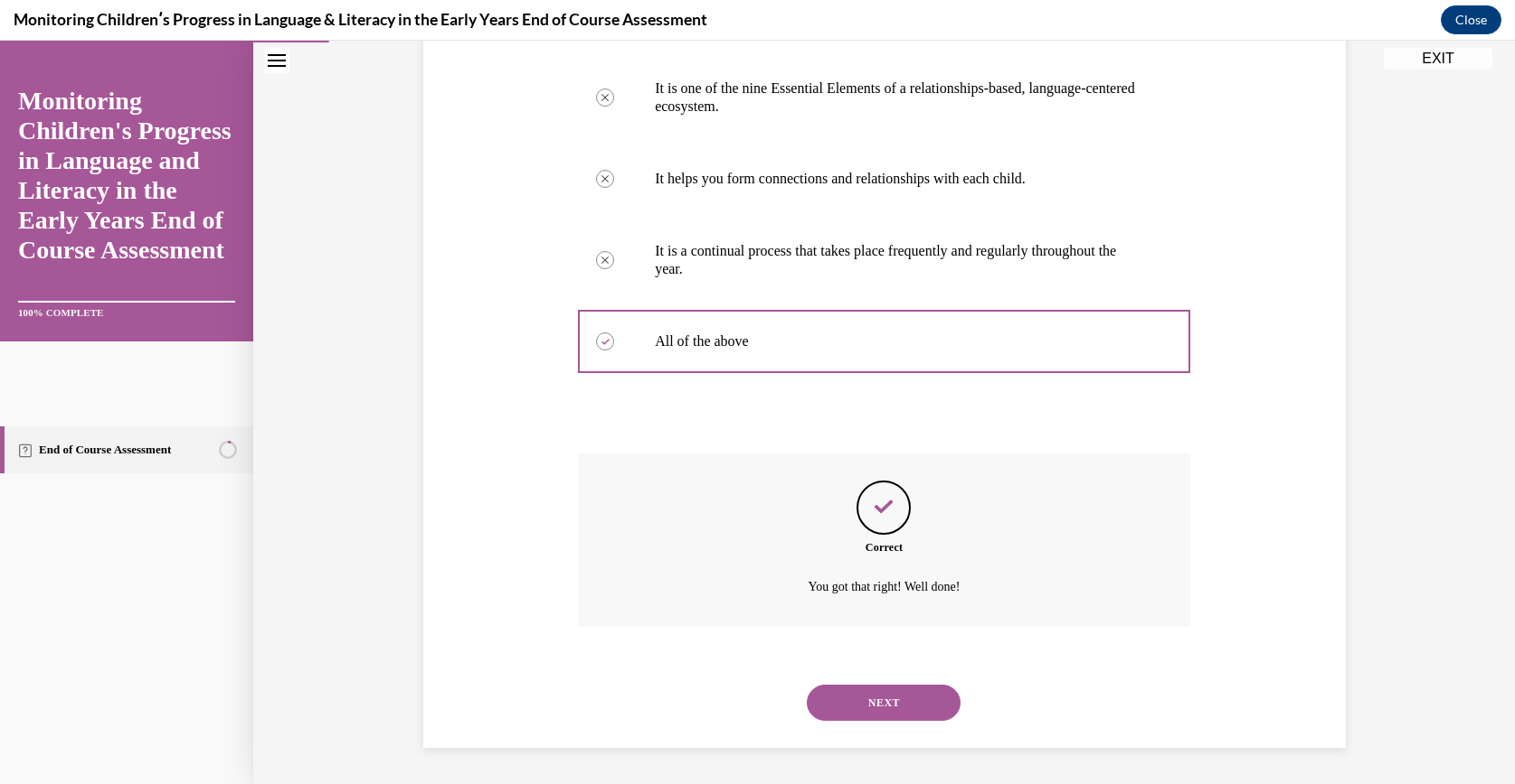
scroll to position [481, 0]
click at [833, 683] on div "NEXT" at bounding box center [884, 703] width 612 height 72
click at [837, 688] on button "NEXT" at bounding box center [883, 703] width 153 height 36
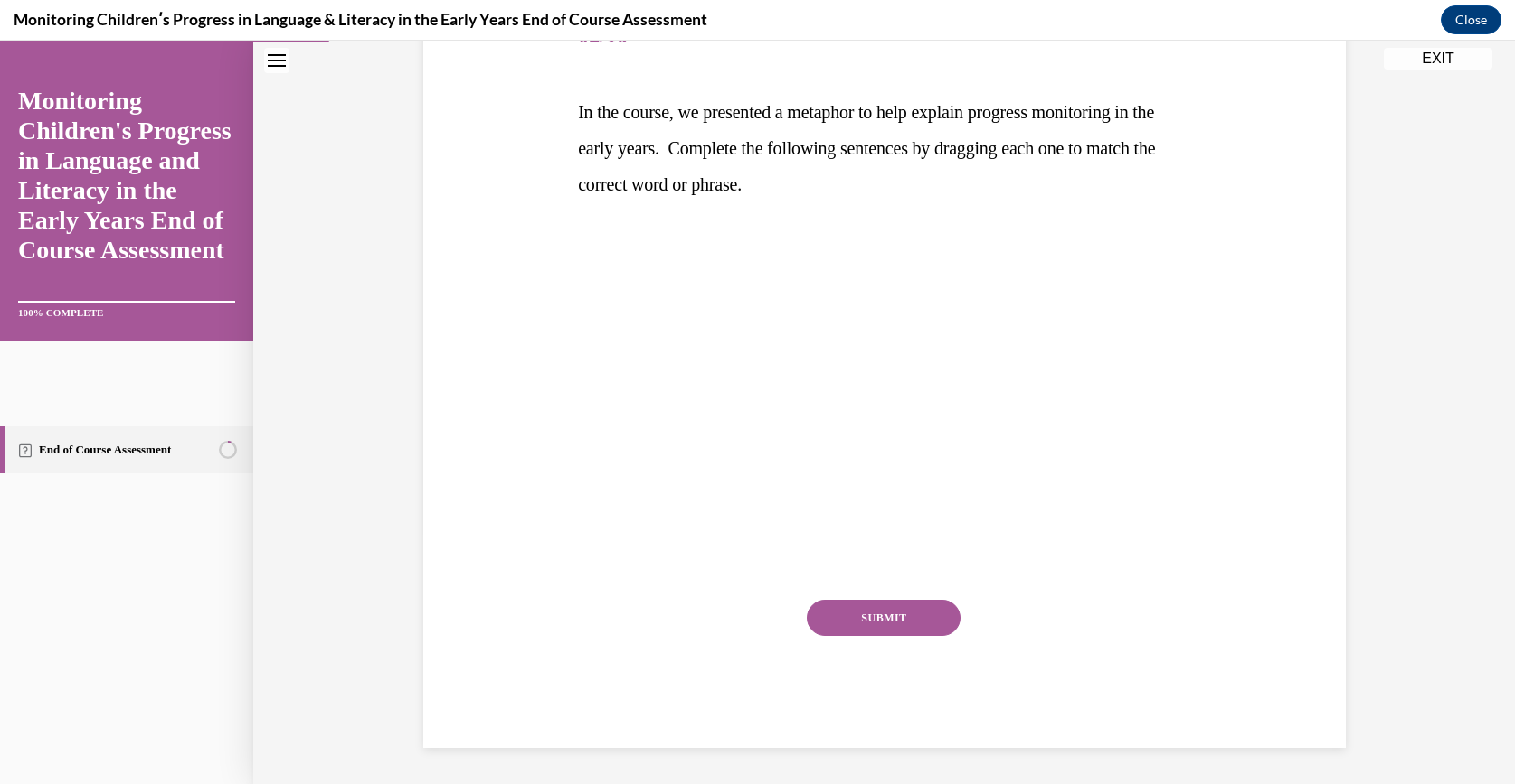
scroll to position [201, 0]
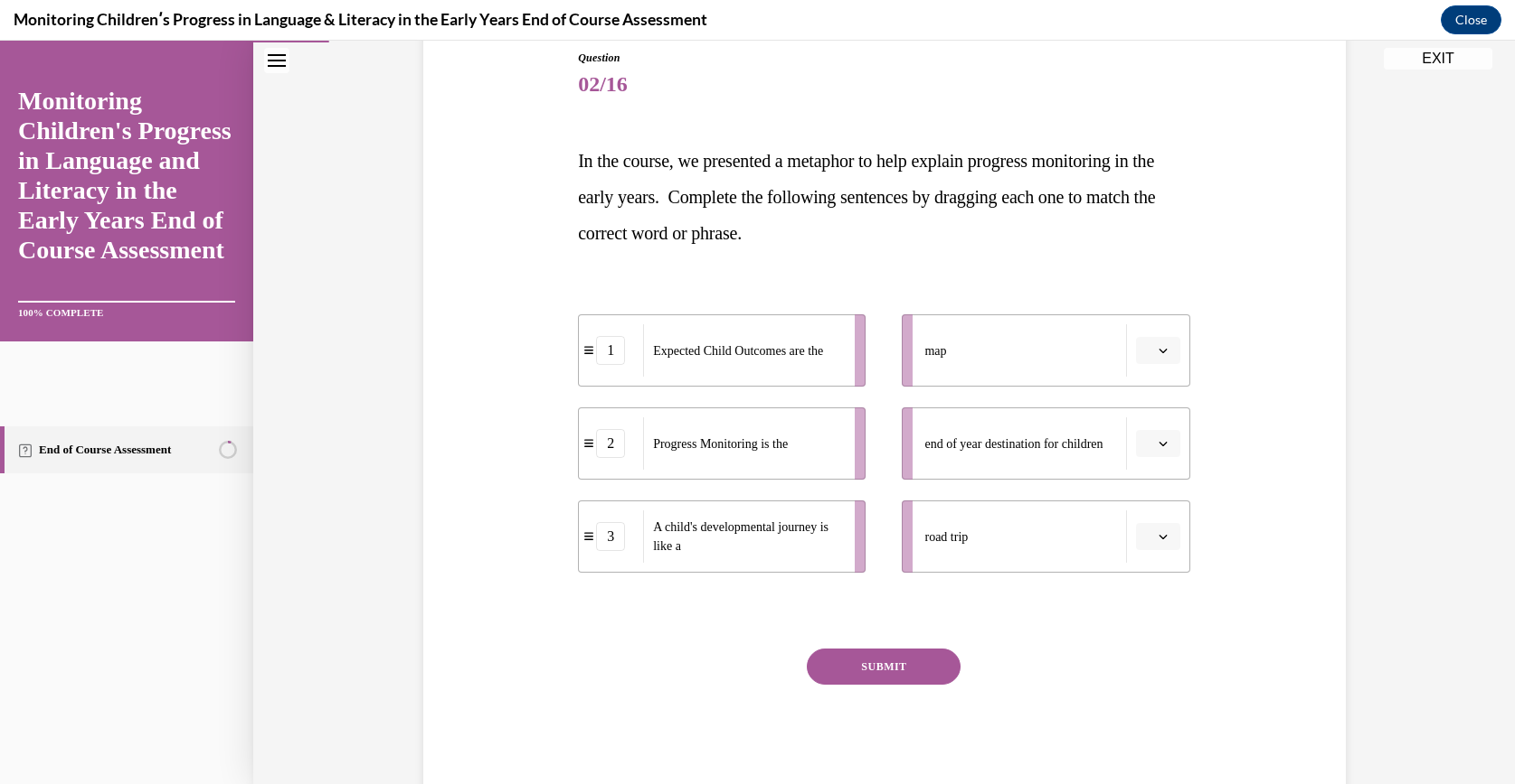
click at [1158, 354] on icon "button" at bounding box center [1163, 351] width 9 height 9
click at [1146, 457] on div "2" at bounding box center [1147, 462] width 46 height 36
click at [1136, 531] on button "button" at bounding box center [1157, 536] width 44 height 27
click at [823, 438] on span "Expected Child Outcomes are the" at bounding box center [738, 444] width 170 height 13
click at [872, 392] on ul "2 Progress Monitoring is the 1 Expected Child Outcomes are the 3 A child's deve…" at bounding box center [731, 444] width 306 height 258
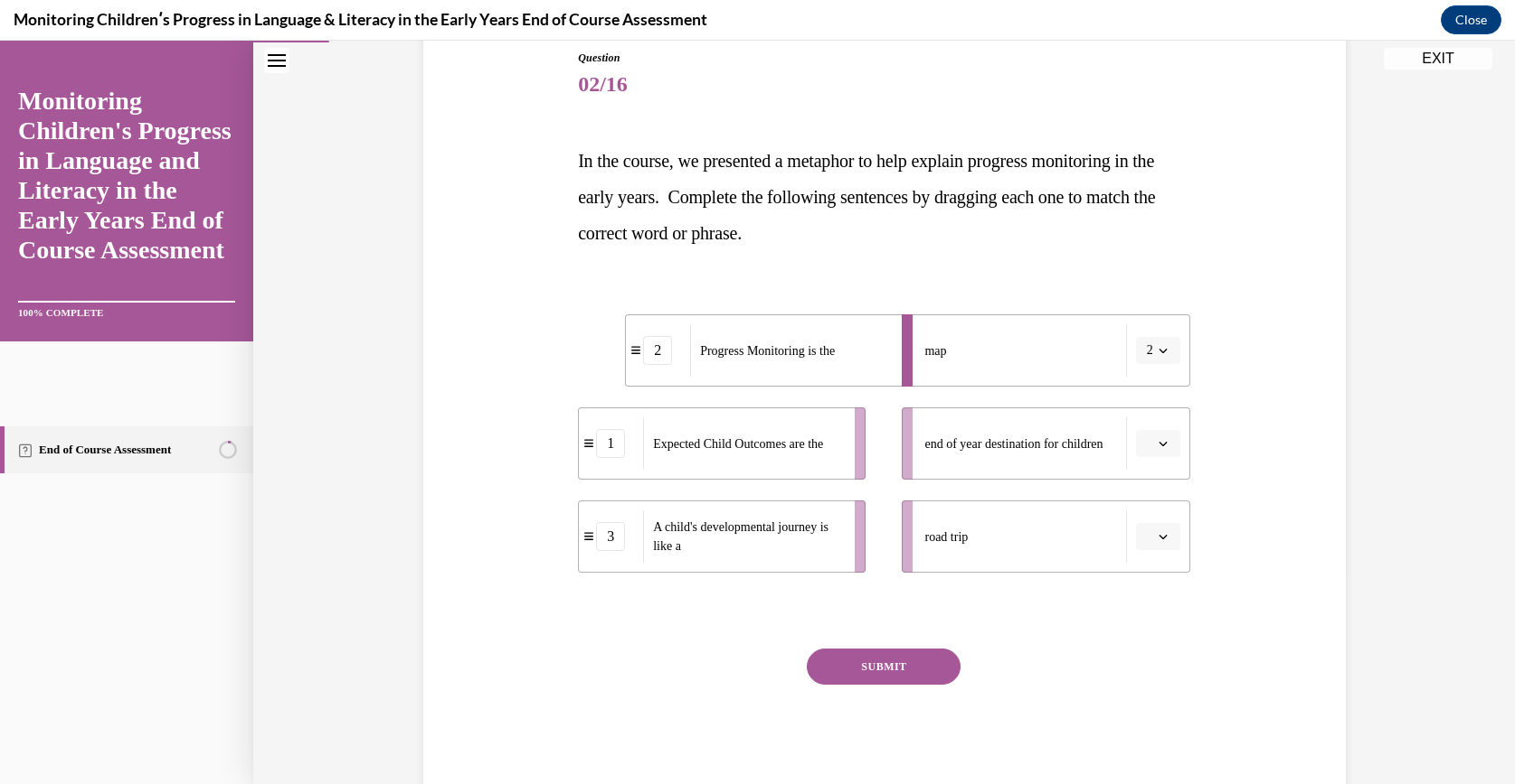
click at [955, 359] on div "map" at bounding box center [1025, 350] width 202 height 52
click at [1146, 373] on li "map 2" at bounding box center [1046, 351] width 288 height 72
click at [1159, 330] on li "map 2" at bounding box center [1046, 351] width 288 height 72
click at [1156, 344] on span "button" at bounding box center [1162, 350] width 12 height 12
click at [1157, 494] on div "3" at bounding box center [1143, 498] width 46 height 36
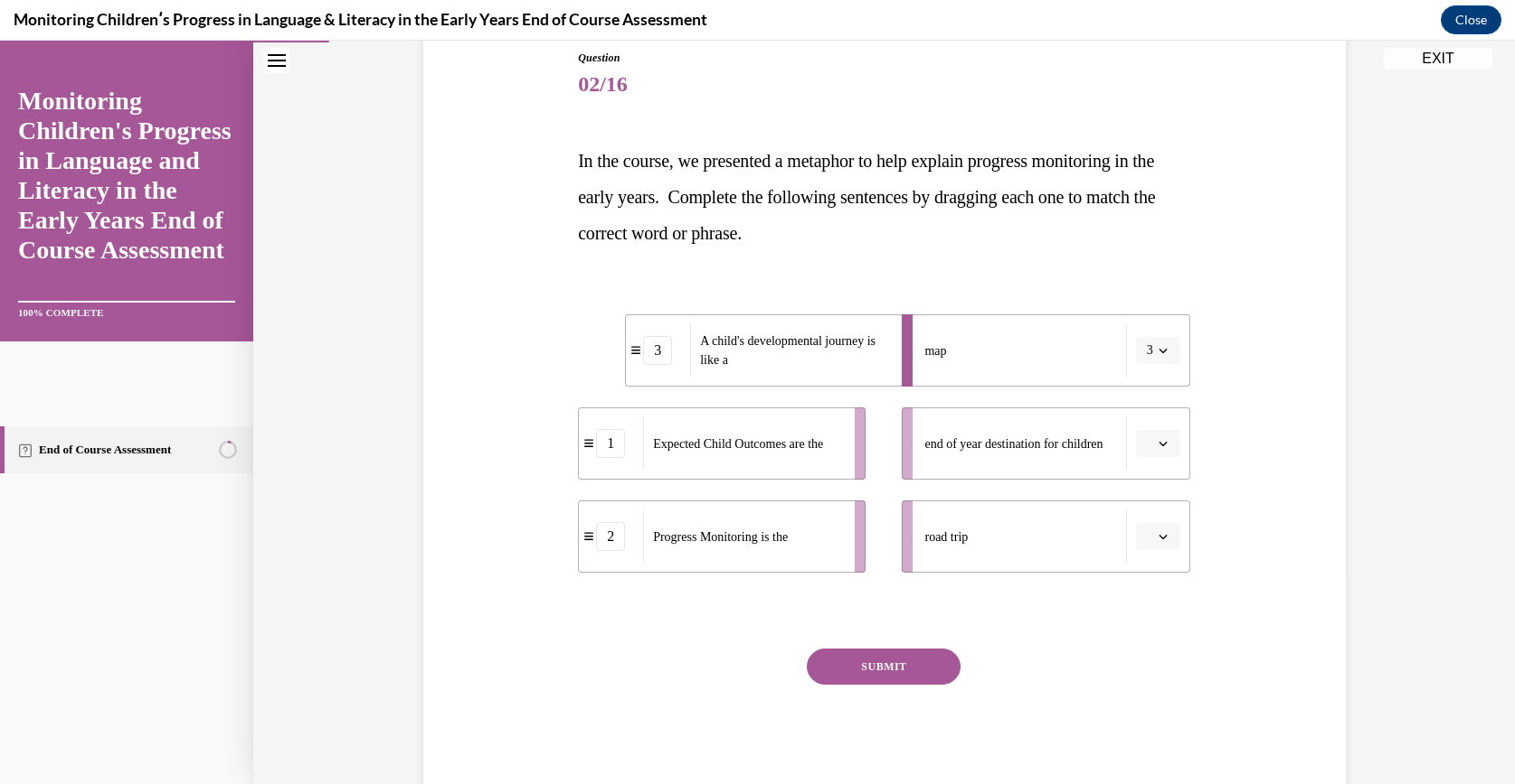
click at [1147, 355] on span "3" at bounding box center [1150, 350] width 7 height 18
click at [1144, 458] on div "2" at bounding box center [1143, 462] width 46 height 36
click at [1158, 348] on span "button" at bounding box center [1162, 350] width 12 height 12
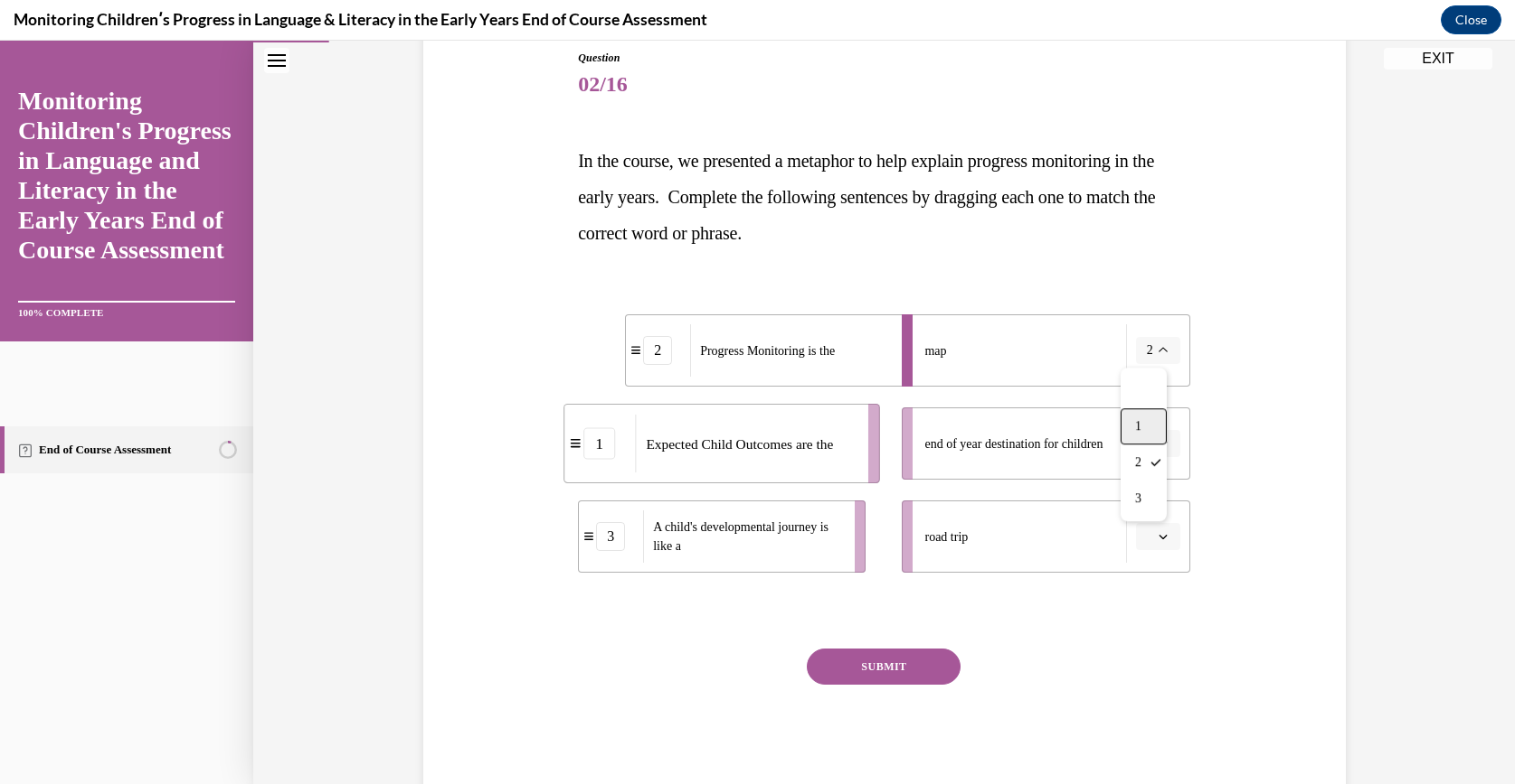
click at [1139, 416] on div "1" at bounding box center [1143, 427] width 46 height 36
click at [977, 522] on div "road trip" at bounding box center [1025, 536] width 202 height 52
click at [1091, 518] on div "road trip" at bounding box center [1025, 536] width 202 height 52
click at [1151, 543] on button "button" at bounding box center [1157, 536] width 44 height 27
click at [1139, 600] on div "1" at bounding box center [1147, 613] width 46 height 36
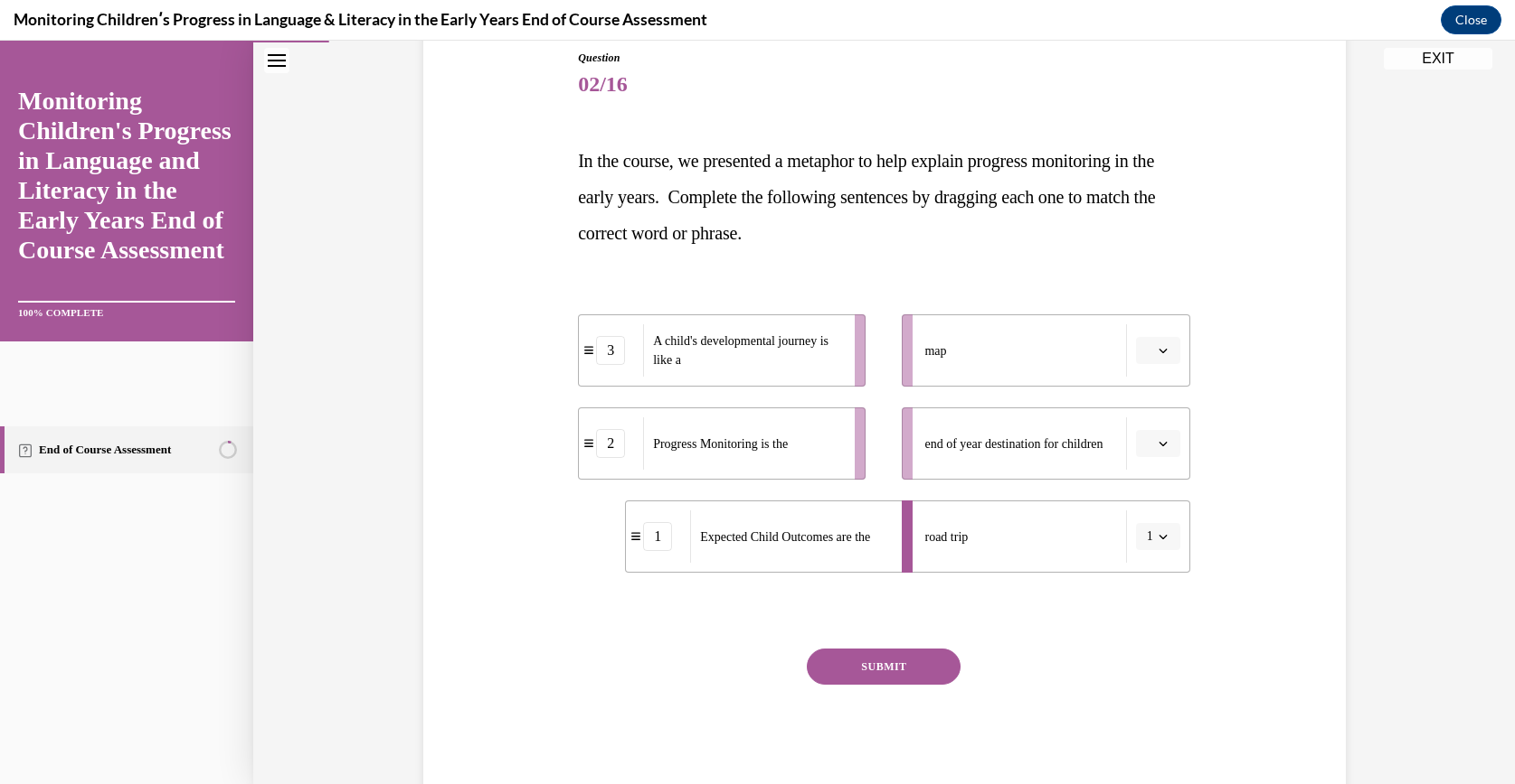
click at [1045, 549] on div "road trip" at bounding box center [1025, 536] width 202 height 52
click at [1158, 532] on icon "button" at bounding box center [1163, 537] width 9 height 9
click at [1142, 676] on div "3" at bounding box center [1143, 685] width 46 height 36
click at [1122, 533] on li "road trip 3" at bounding box center [1046, 536] width 288 height 72
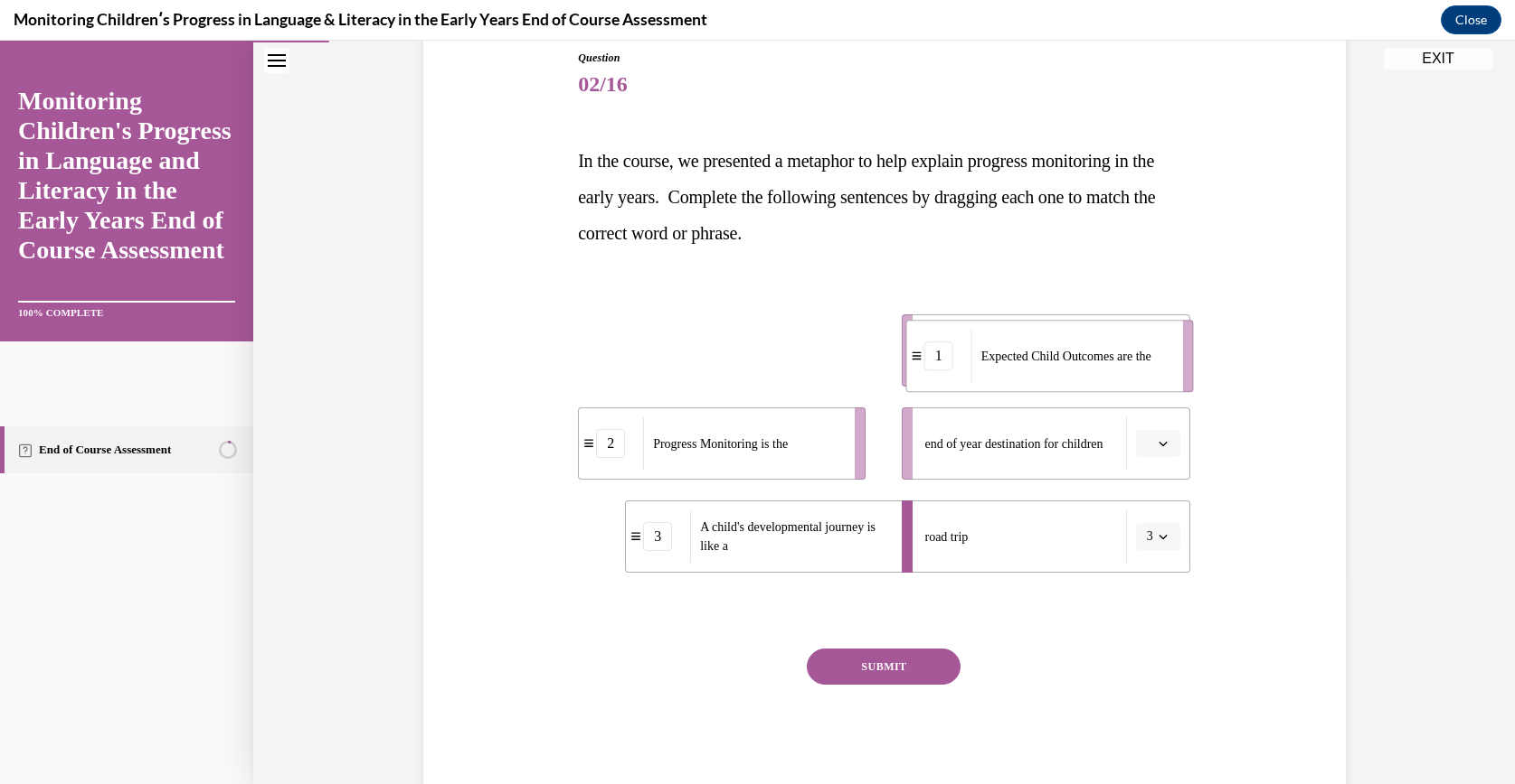
drag, startPoint x: 583, startPoint y: 368, endPoint x: 896, endPoint y: 372, distance: 313.0
click at [907, 372] on li "1 Expected Child Outcomes are the" at bounding box center [1050, 356] width 288 height 72
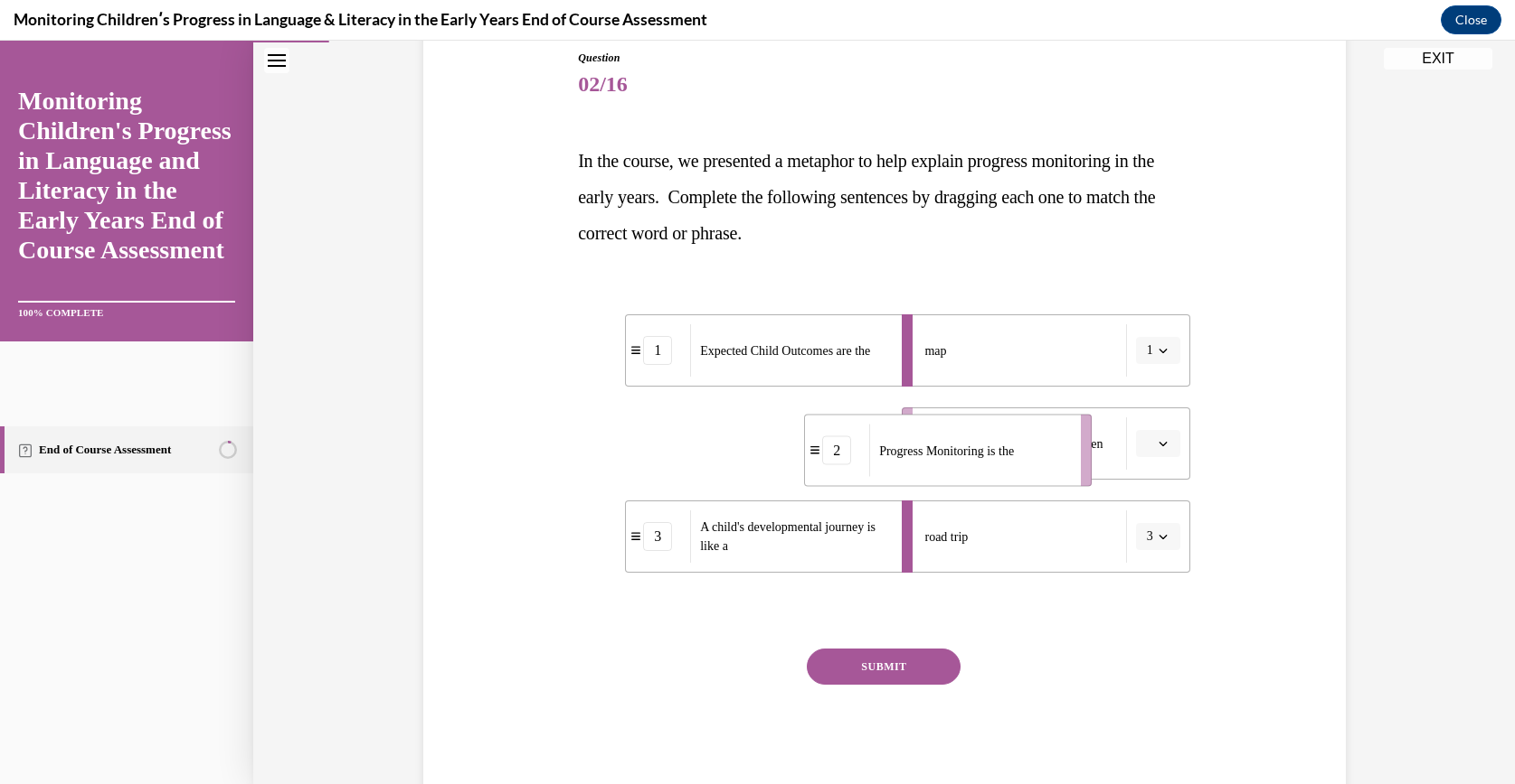
drag, startPoint x: 734, startPoint y: 462, endPoint x: 1045, endPoint y: 472, distance: 311.2
click at [1045, 472] on div "Progress Monitoring is the" at bounding box center [968, 450] width 200 height 52
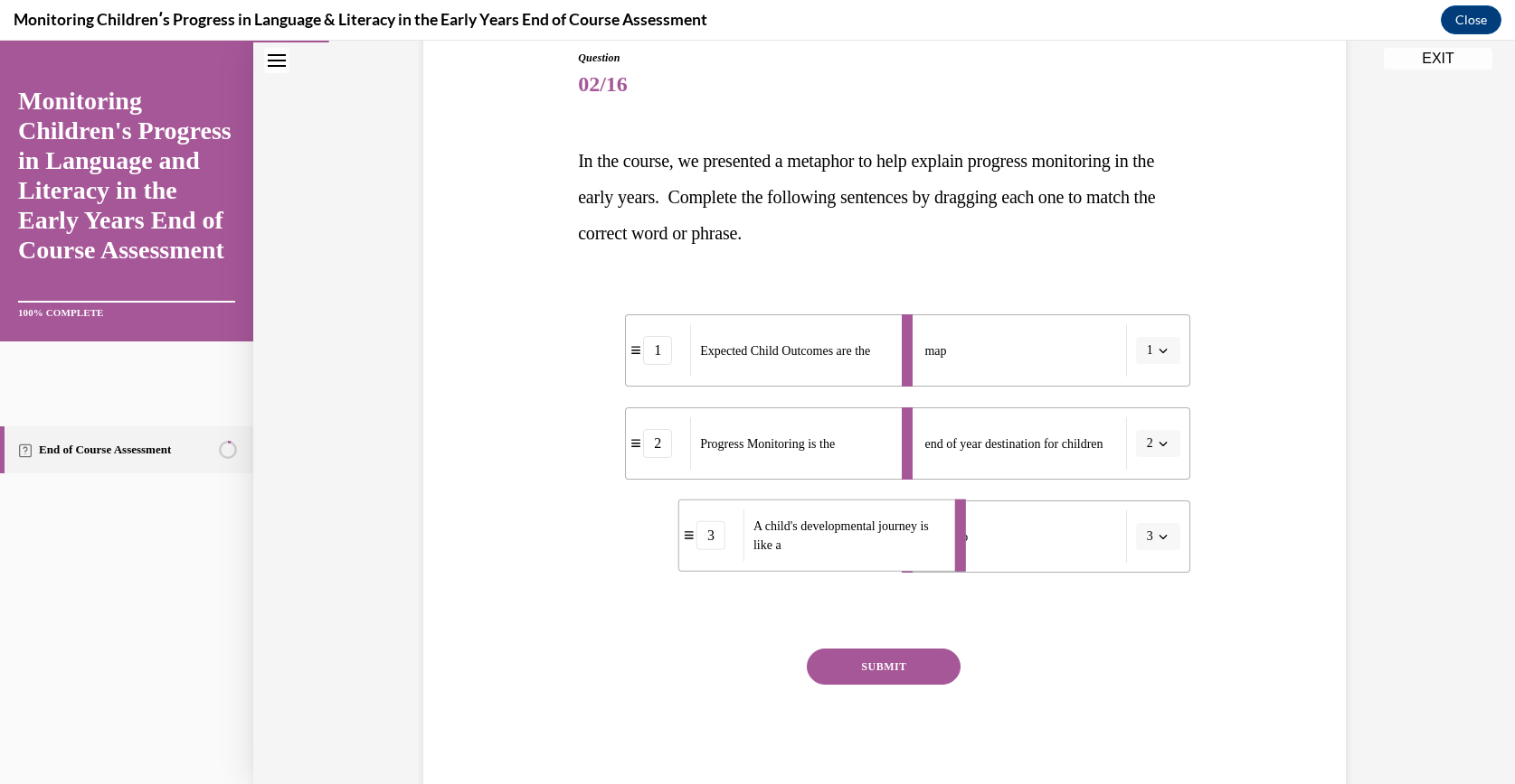
drag, startPoint x: 766, startPoint y: 559, endPoint x: 744, endPoint y: 538, distance: 30.4
click at [744, 538] on div "A child's developmental journey is like a" at bounding box center [843, 535] width 200 height 52
drag, startPoint x: 750, startPoint y: 340, endPoint x: 737, endPoint y: 345, distance: 13.9
click at [737, 346] on span "Expected Child Outcomes are the" at bounding box center [771, 356] width 170 height 19
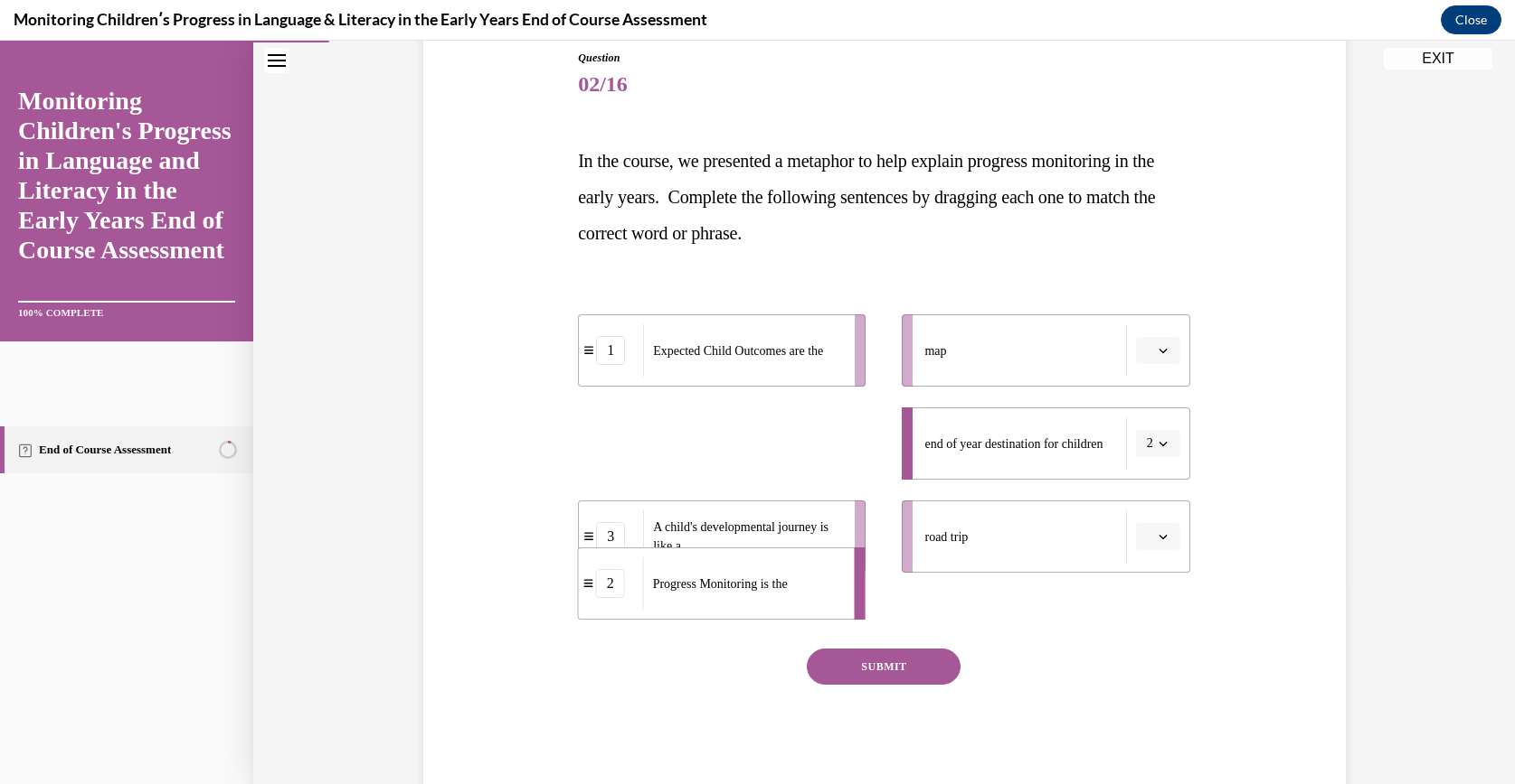
drag, startPoint x: 784, startPoint y: 444, endPoint x: 731, endPoint y: 561, distance: 128.4
click at [731, 578] on span "Progress Monitoring is the" at bounding box center [720, 584] width 134 height 13
click at [763, 458] on div "Progress Monitoring is the" at bounding box center [742, 443] width 200 height 52
click at [1038, 531] on div "road trip" at bounding box center [1025, 536] width 202 height 52
click at [1158, 531] on span "button" at bounding box center [1162, 536] width 12 height 12
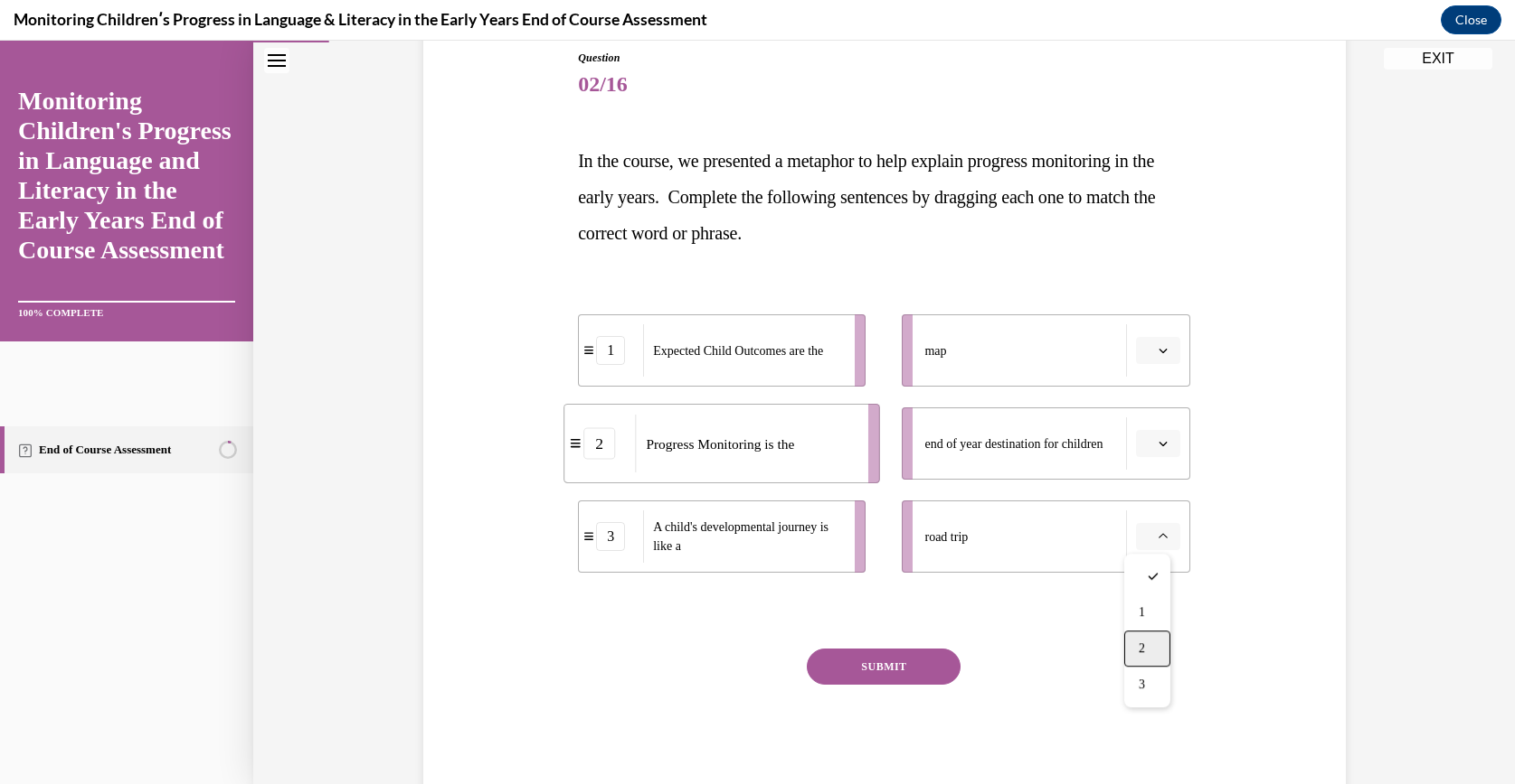
click at [1136, 646] on div "2" at bounding box center [1147, 649] width 46 height 36
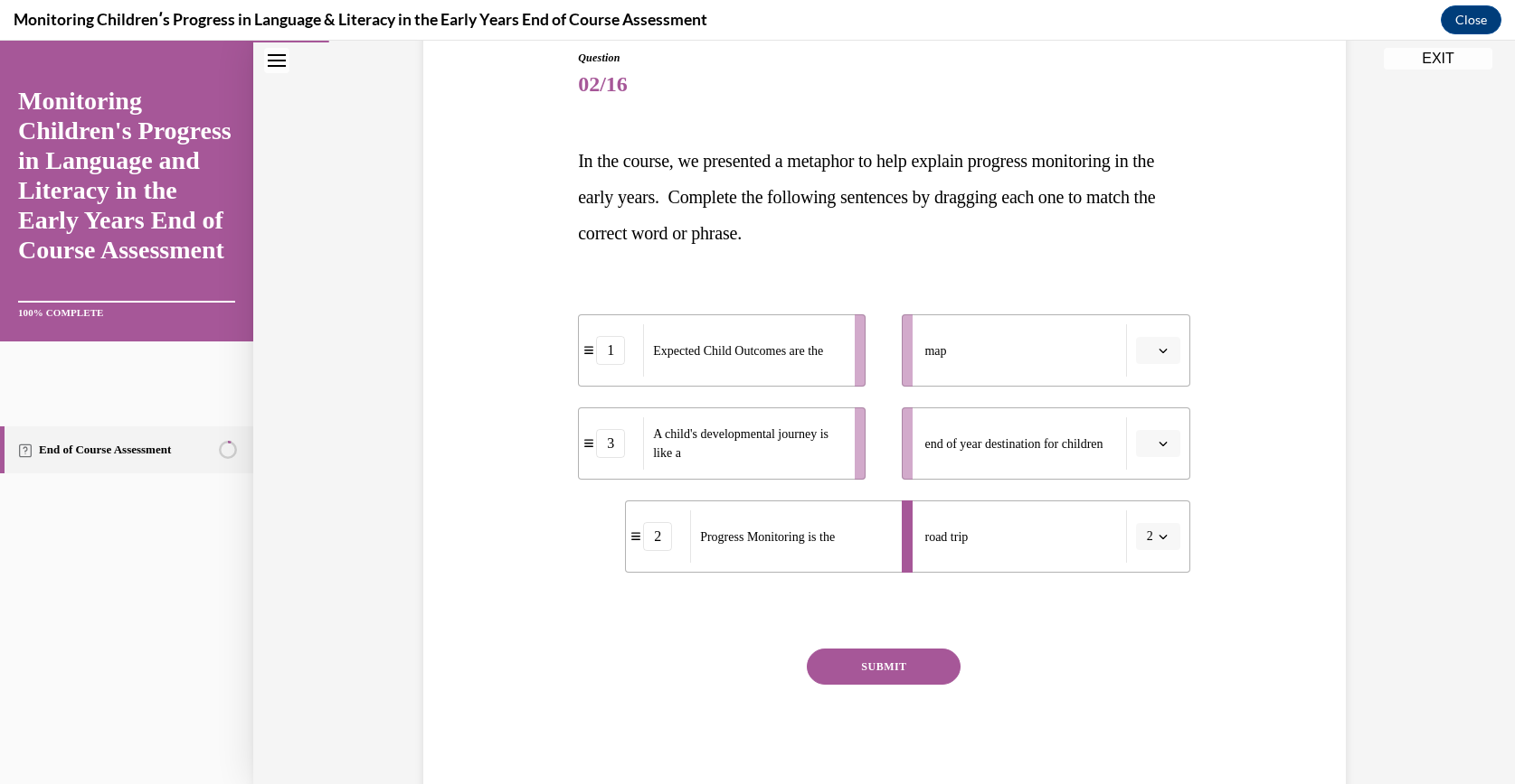
click at [875, 667] on button "SUBMIT" at bounding box center [883, 667] width 153 height 36
click at [1171, 444] on button "button" at bounding box center [1157, 444] width 44 height 27
click at [1164, 585] on div "3" at bounding box center [1147, 592] width 46 height 36
click at [1147, 357] on span "Please select an option" at bounding box center [1150, 350] width 7 height 18
click at [1141, 420] on span "1" at bounding box center [1141, 426] width 7 height 14
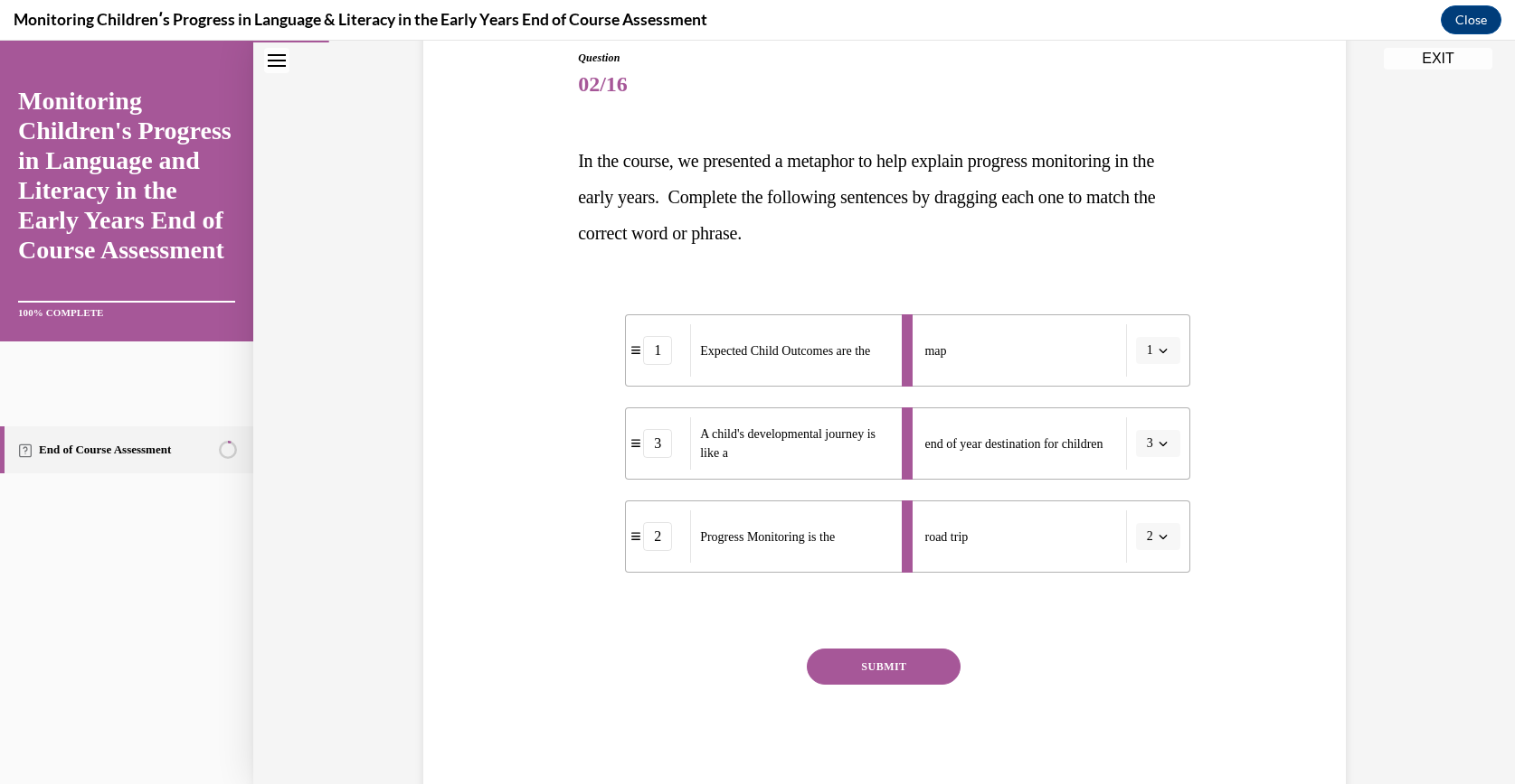
click at [874, 687] on div "SUBMIT" at bounding box center [884, 694] width 612 height 91
click at [866, 666] on button "SUBMIT" at bounding box center [883, 667] width 153 height 36
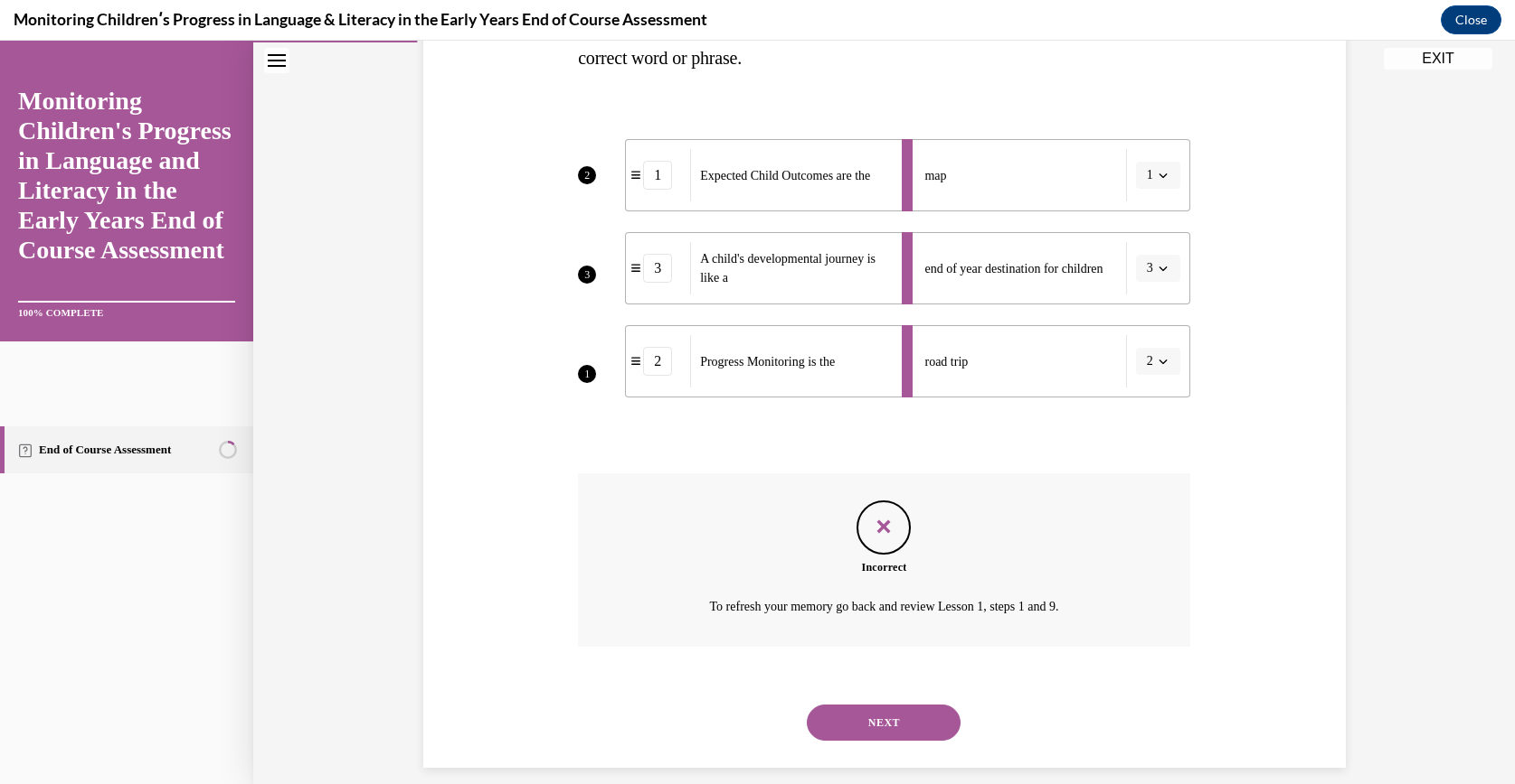
scroll to position [395, 0]
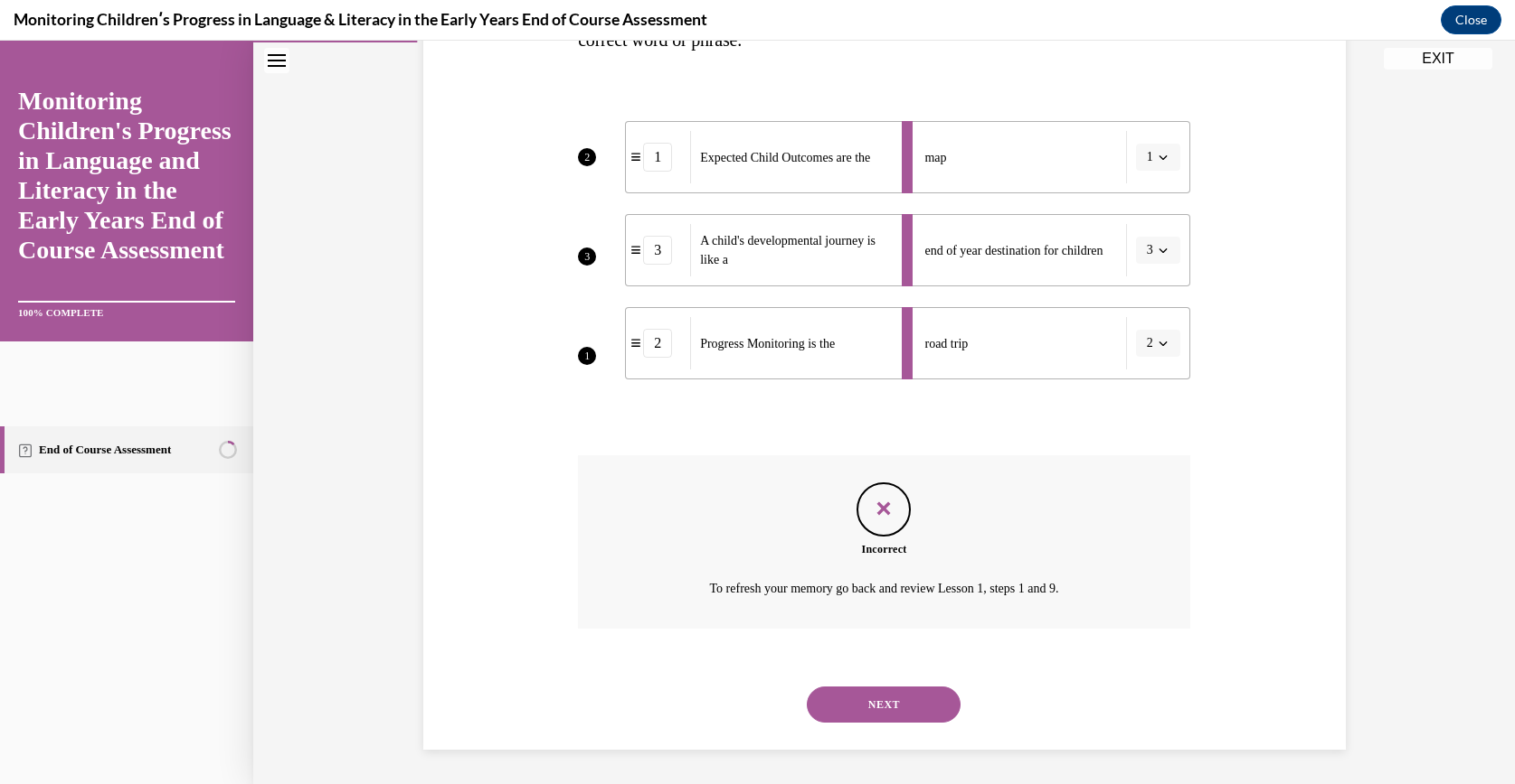
click at [851, 688] on button "NEXT" at bounding box center [883, 705] width 153 height 36
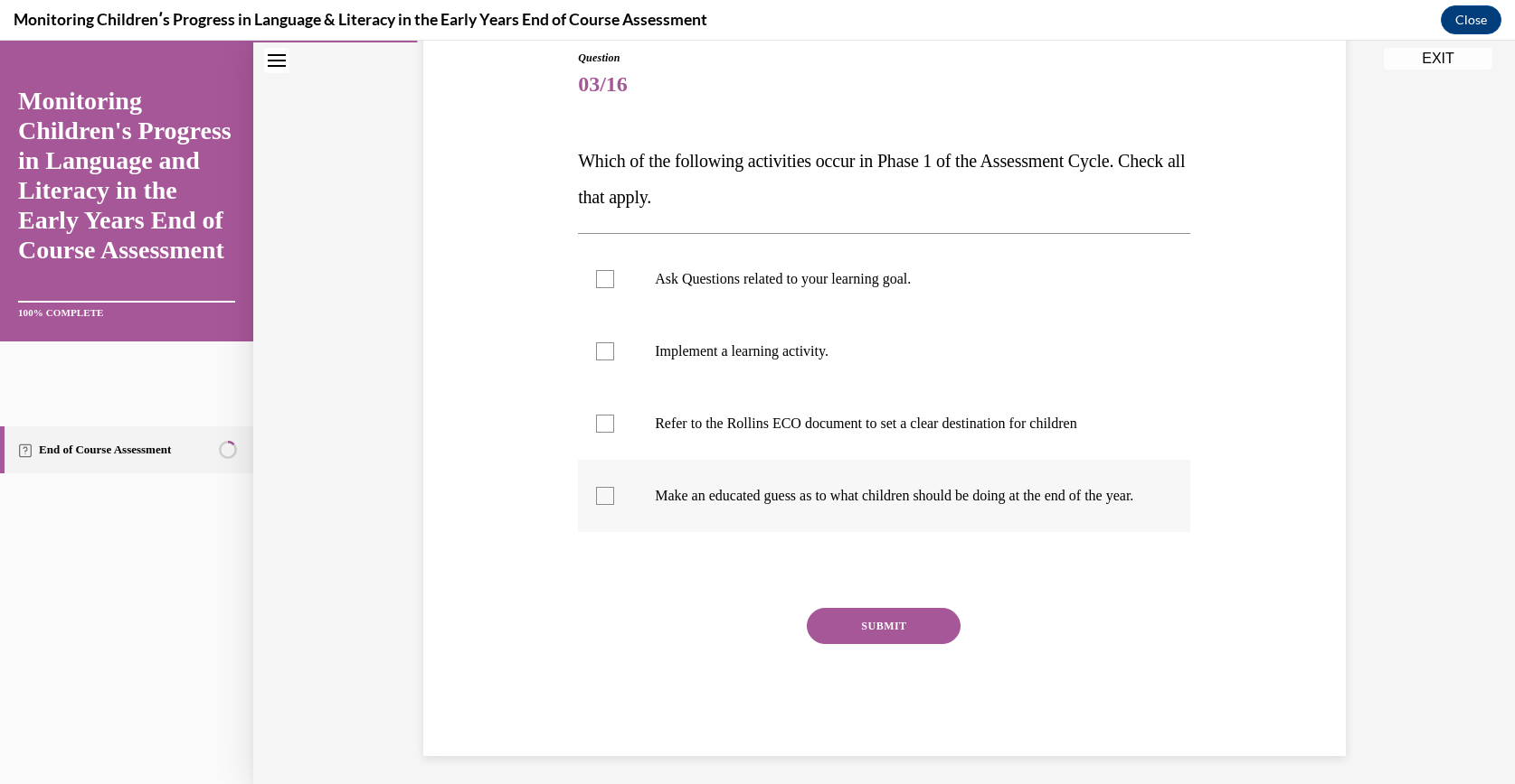
drag, startPoint x: 570, startPoint y: 152, endPoint x: 1091, endPoint y: 540, distance: 649.6
click at [1091, 540] on div "Question 03/16 Which of the following activities occur in Phase 1 of the Assess…" at bounding box center [884, 403] width 612 height 706
click at [742, 280] on p "Ask Questions related to your learning goal." at bounding box center [900, 279] width 490 height 18
click at [614, 280] on input "Ask Questions related to your learning goal." at bounding box center [605, 279] width 18 height 18
checkbox input "true"
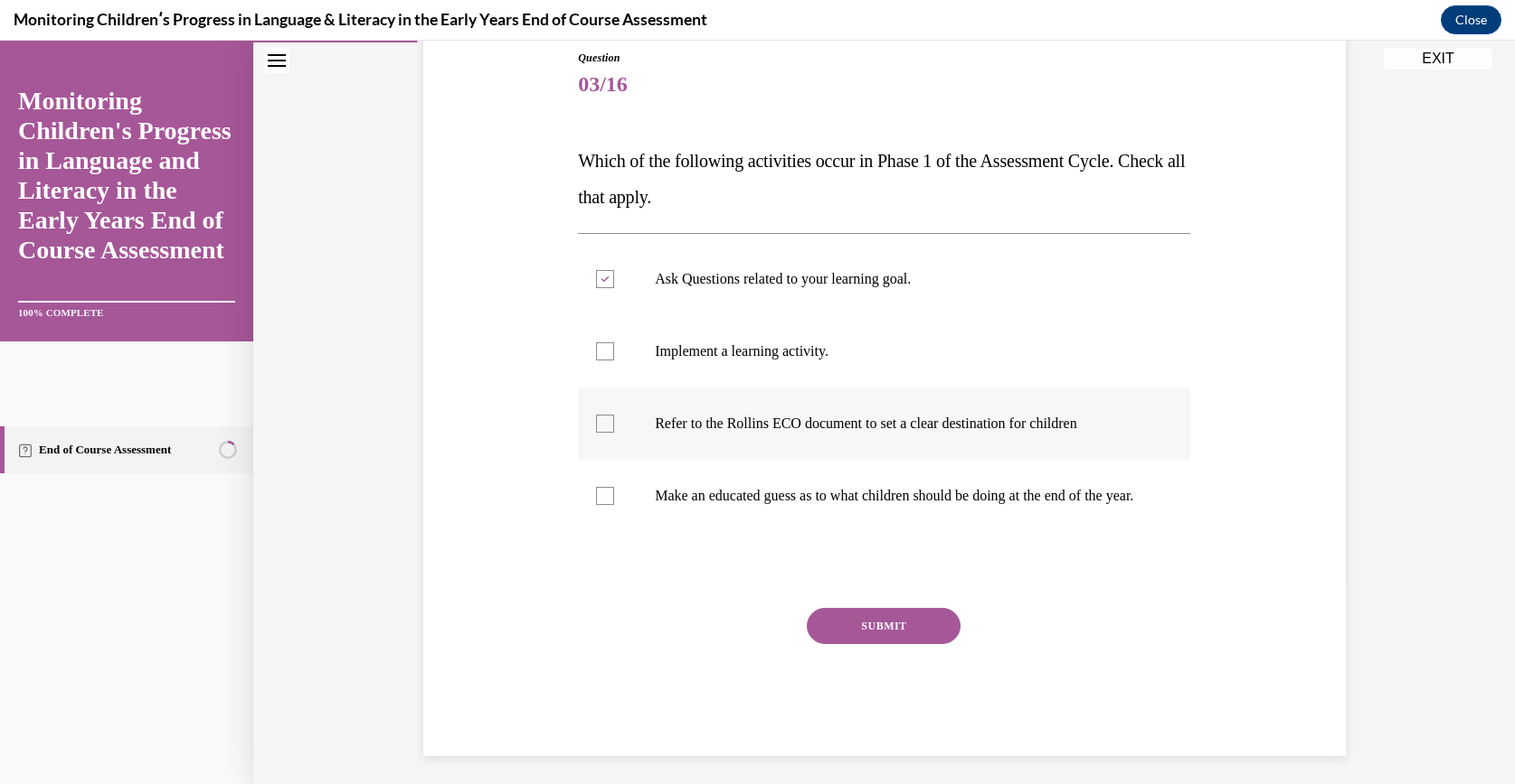
click at [945, 421] on p "Refer to the Rollins ECO document to set a clear destination for children" at bounding box center [900, 424] width 490 height 18
click at [614, 421] on input "Refer to the Rollins ECO document to set a clear destination for children" at bounding box center [605, 424] width 18 height 18
checkbox input "true"
click at [862, 644] on button "SUBMIT" at bounding box center [883, 626] width 153 height 36
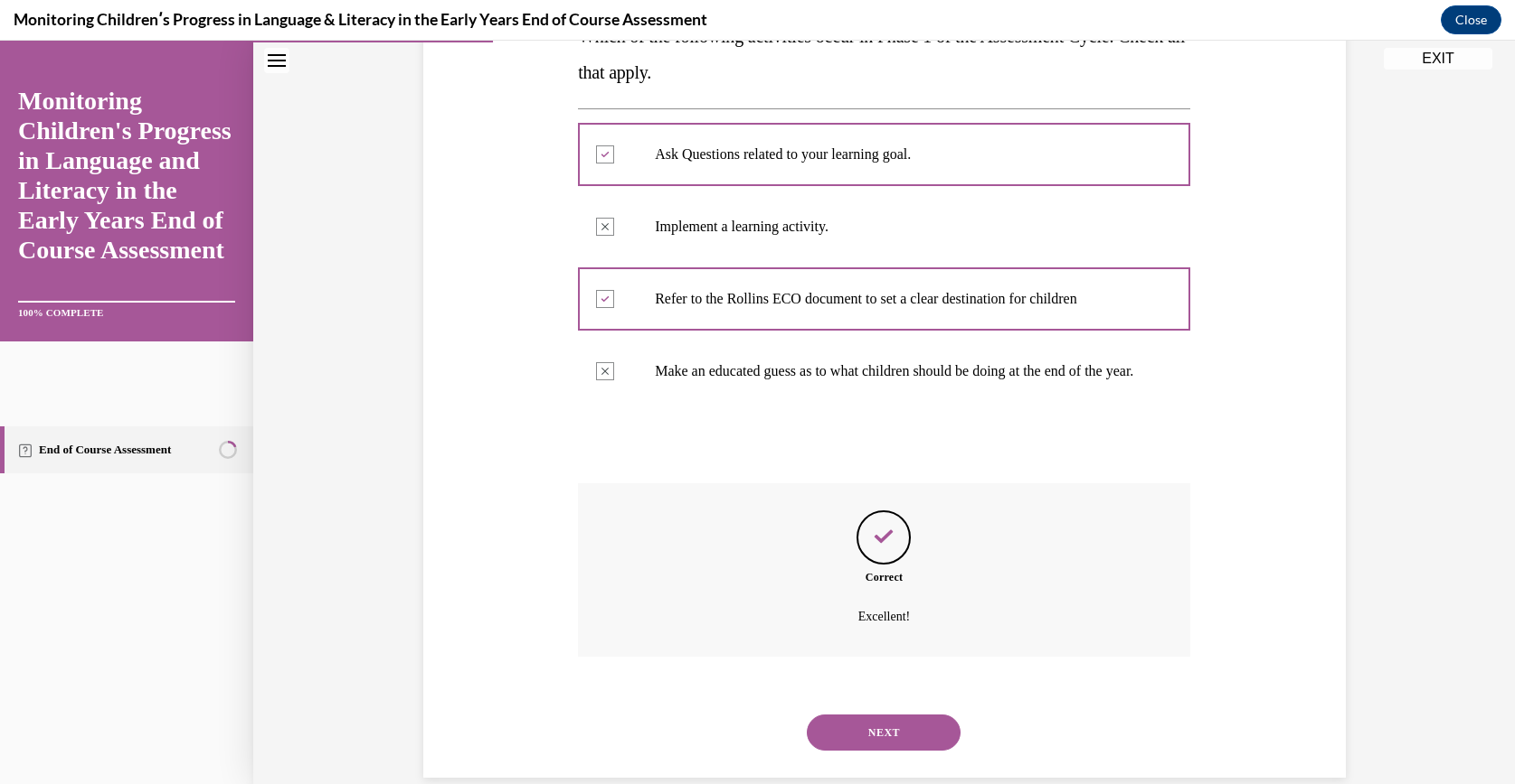
scroll to position [374, 0]
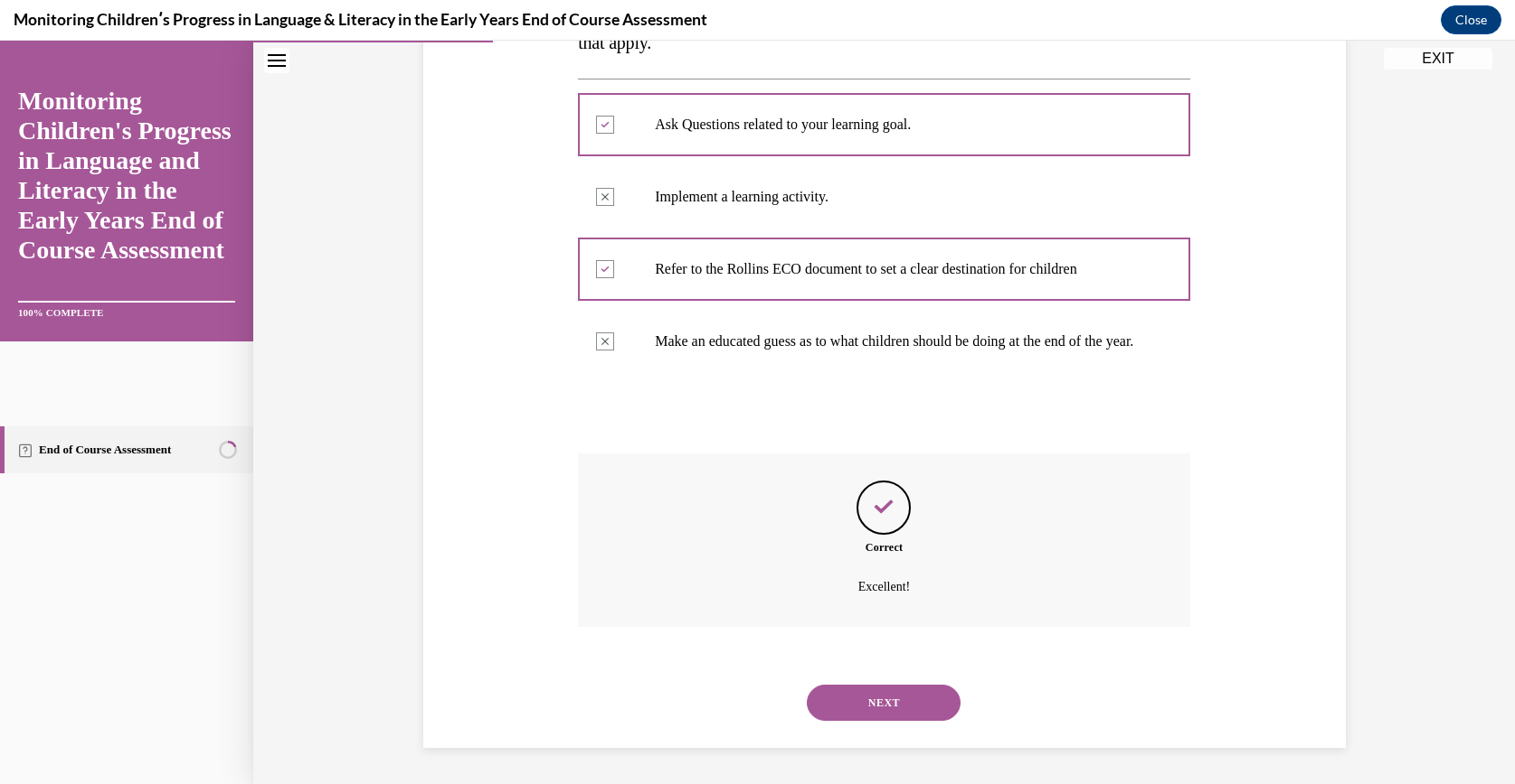
drag, startPoint x: 857, startPoint y: 685, endPoint x: 807, endPoint y: 681, distance: 50.2
drag, startPoint x: 807, startPoint y: 681, endPoint x: 828, endPoint y: 691, distance: 23.3
click at [828, 691] on button "NEXT" at bounding box center [883, 703] width 153 height 36
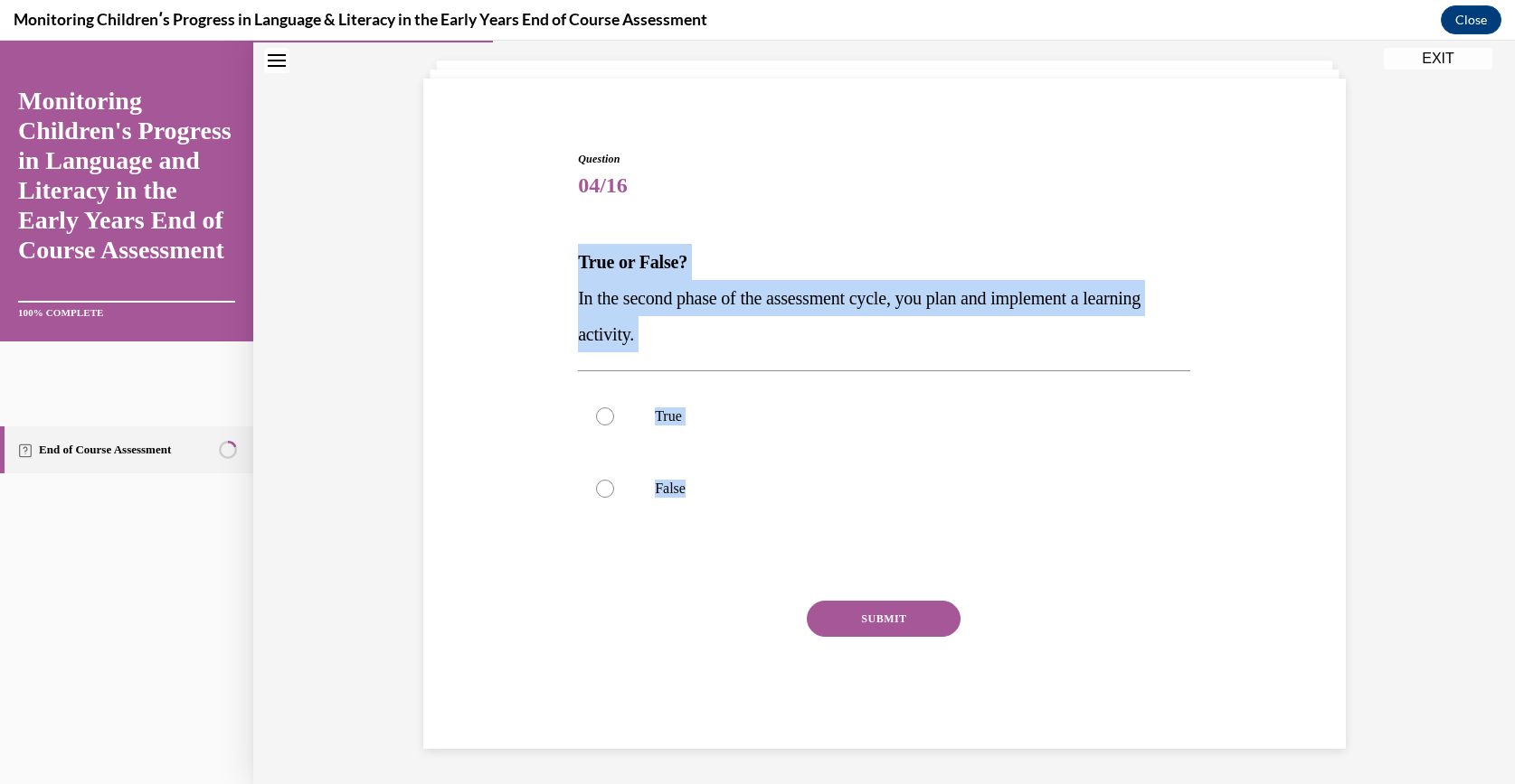
drag, startPoint x: 549, startPoint y: 244, endPoint x: 819, endPoint y: 556, distance: 412.6
click at [819, 556] on div "Question 04/16 True or False? In the second phase of the assessment cycle, you …" at bounding box center [884, 423] width 931 height 653
drag, startPoint x: 819, startPoint y: 556, endPoint x: 652, endPoint y: 310, distance: 297.3
click at [642, 437] on label "True" at bounding box center [884, 416] width 612 height 72
click at [614, 426] on input "True" at bounding box center [605, 416] width 18 height 18
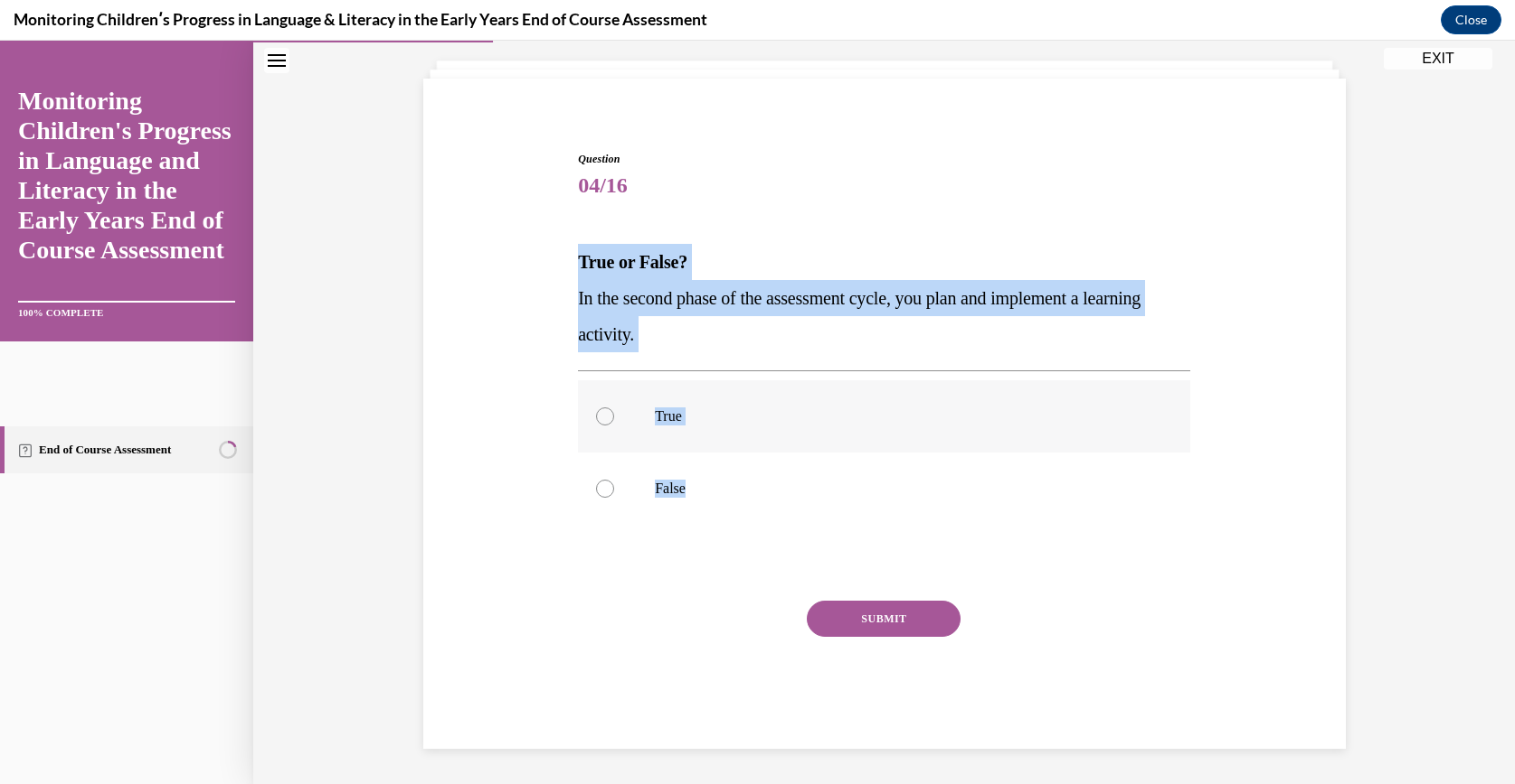
radio input "true"
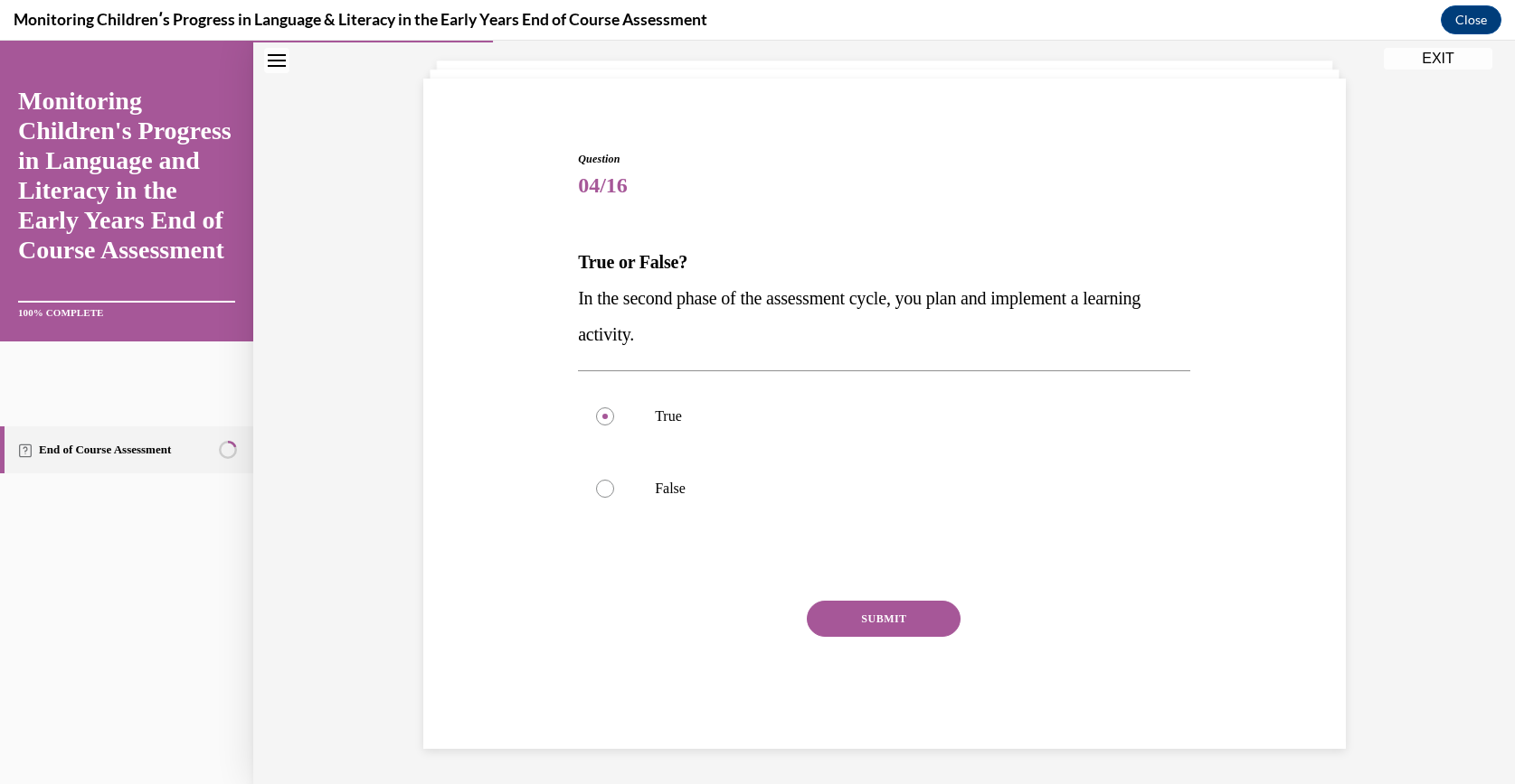
click at [847, 635] on button "SUBMIT" at bounding box center [883, 618] width 153 height 36
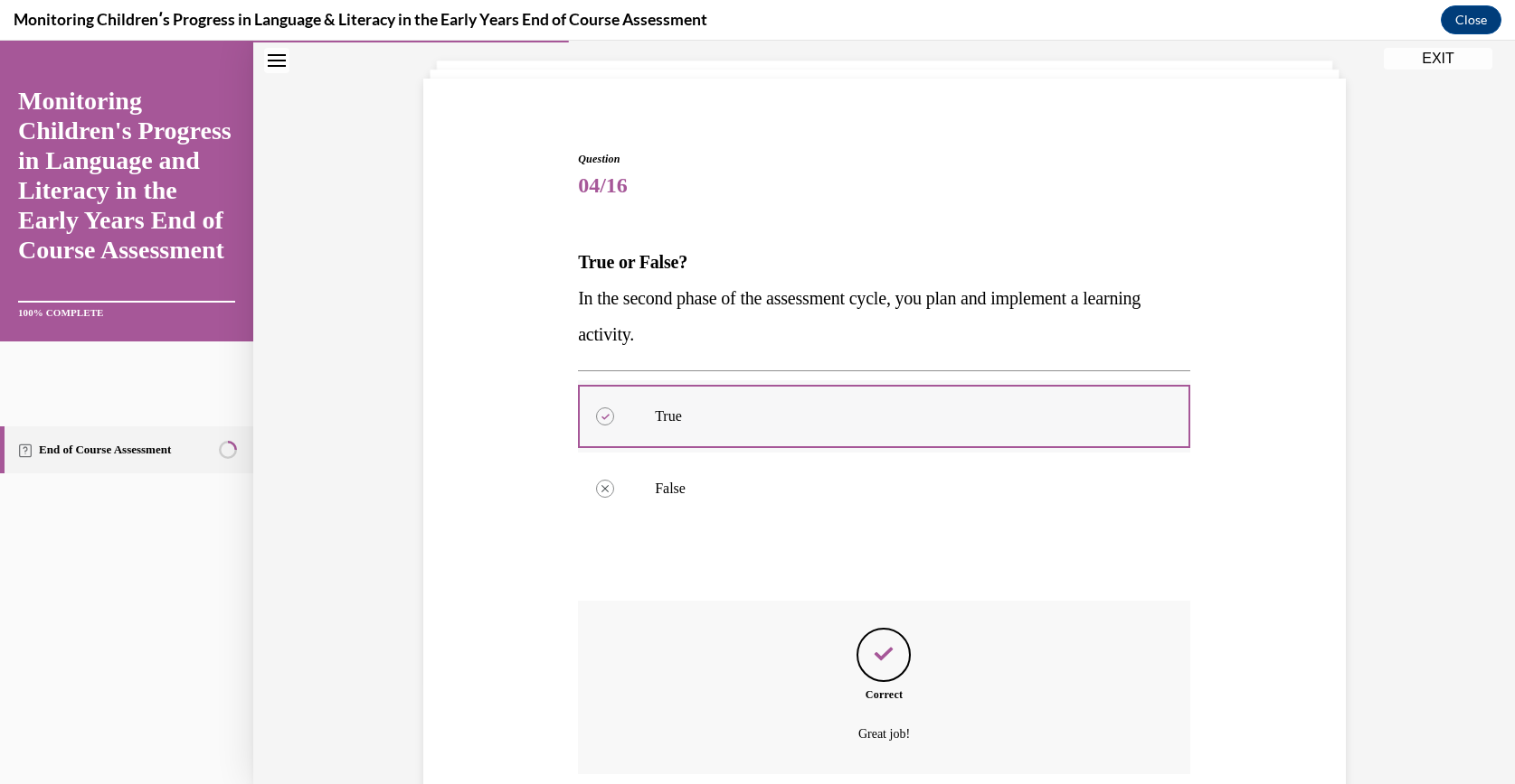
scroll to position [247, 0]
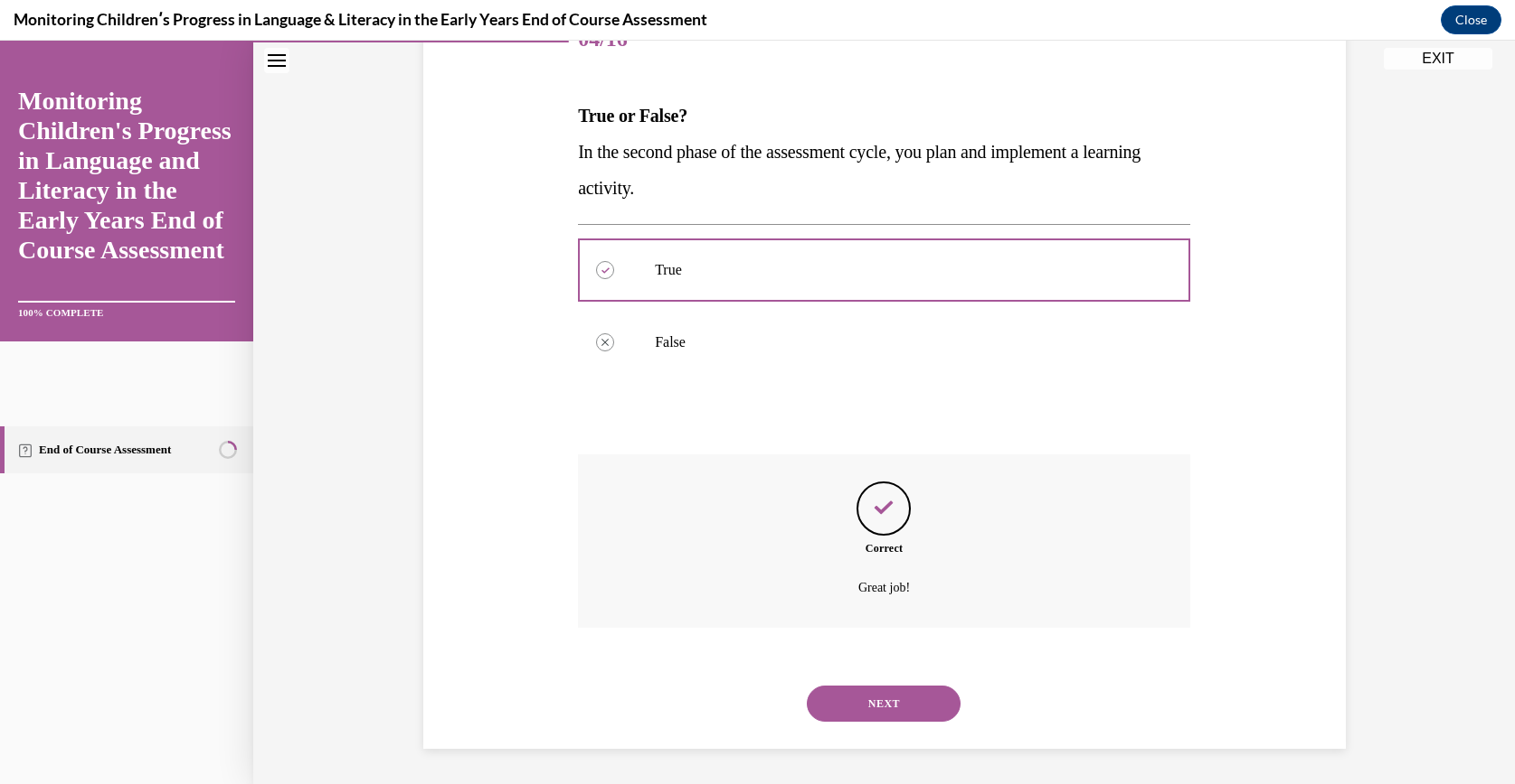
click at [834, 687] on button "NEXT" at bounding box center [883, 704] width 153 height 36
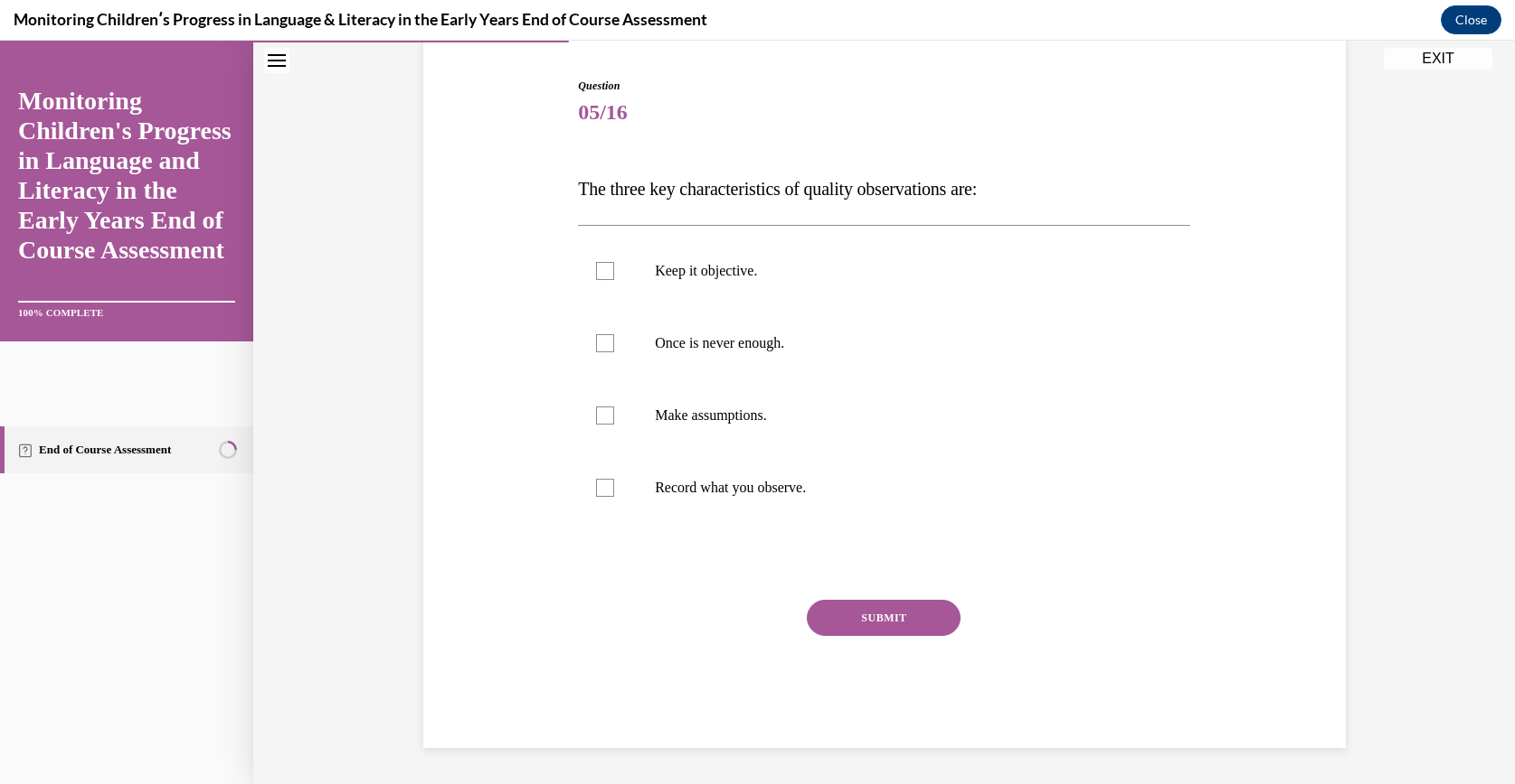
scroll to position [173, 0]
drag, startPoint x: 563, startPoint y: 178, endPoint x: 892, endPoint y: 471, distance: 440.6
click at [892, 471] on div "Question 05/16 The three key characteristics of quality observations are: Keep …" at bounding box center [884, 400] width 622 height 698
click at [500, 391] on div "Question 05/16 The three key characteristics of quality observations are: Keep …" at bounding box center [884, 387] width 931 height 724
click at [706, 267] on p "Keep it objective." at bounding box center [900, 271] width 490 height 18
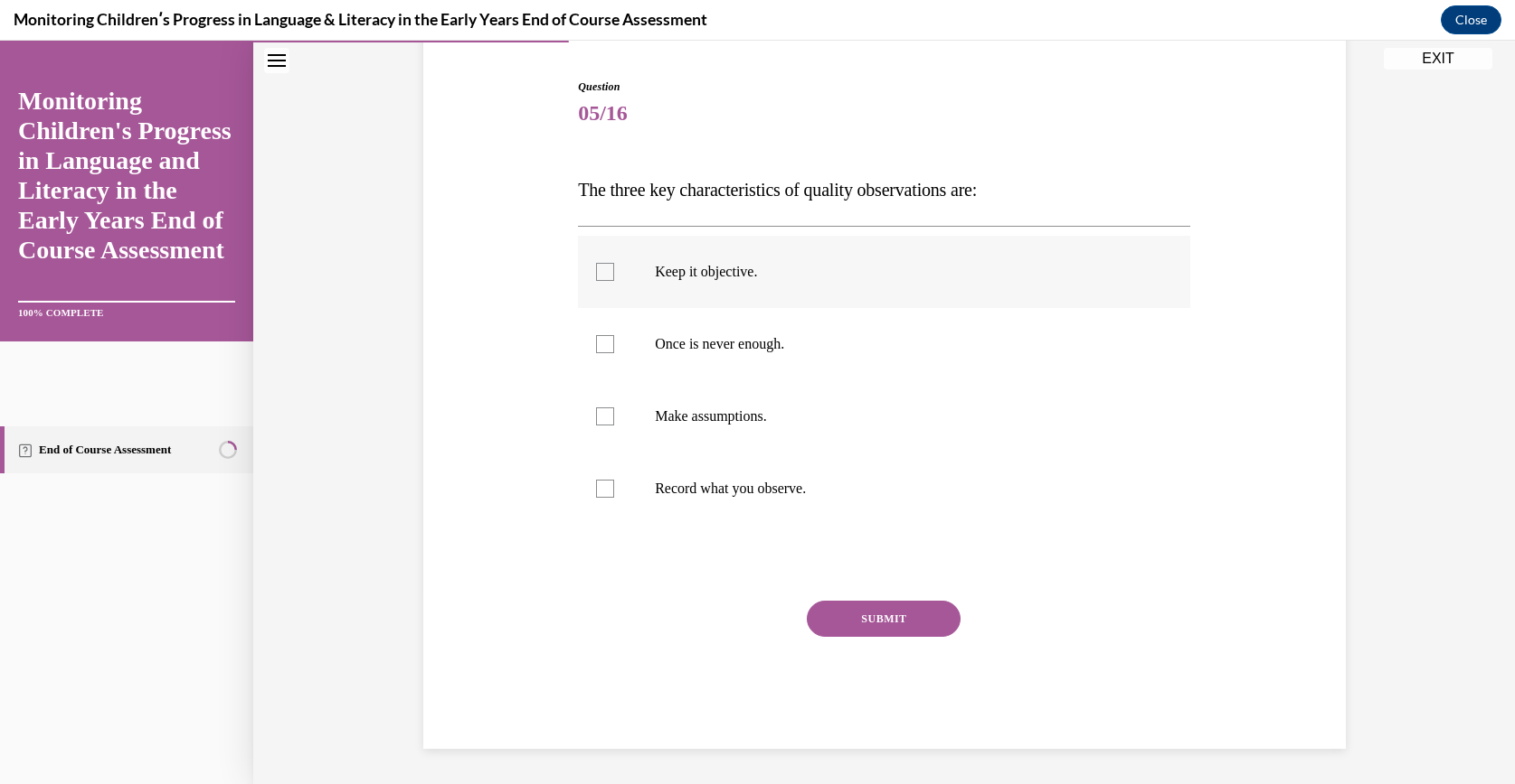
click at [614, 267] on input "Keep it objective." at bounding box center [605, 271] width 18 height 18
checkbox input "true"
click at [793, 412] on p "Make assumptions." at bounding box center [900, 416] width 490 height 18
click at [614, 412] on input "Make assumptions." at bounding box center [605, 416] width 18 height 18
checkbox input "true"
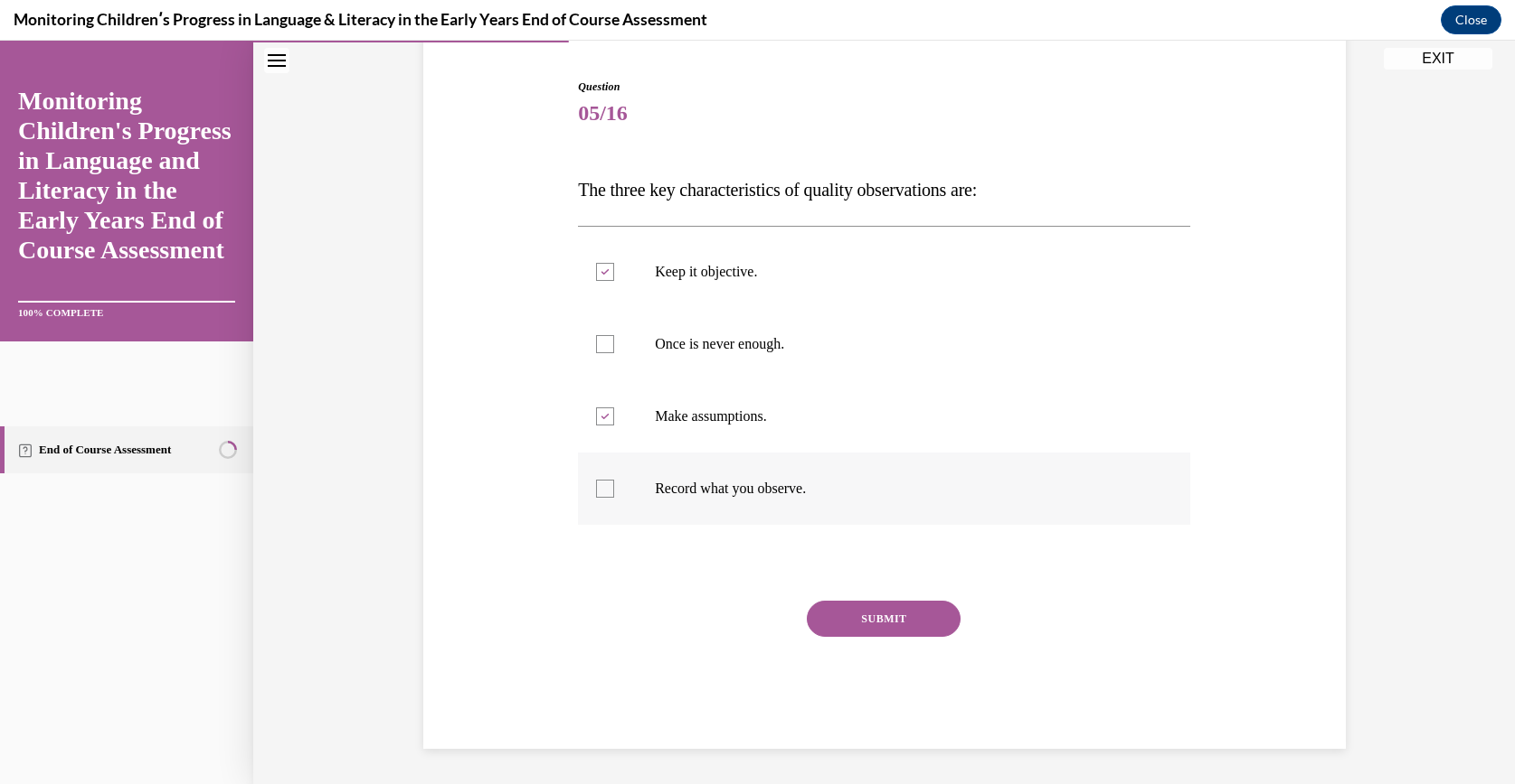
click at [703, 470] on label "Record what you observe." at bounding box center [884, 489] width 612 height 72
click at [614, 479] on input "Record what you observe." at bounding box center [605, 488] width 18 height 18
checkbox input "true"
click at [729, 412] on p "Make assumptions." at bounding box center [900, 416] width 490 height 18
click at [614, 412] on input "Make assumptions." at bounding box center [605, 416] width 18 height 18
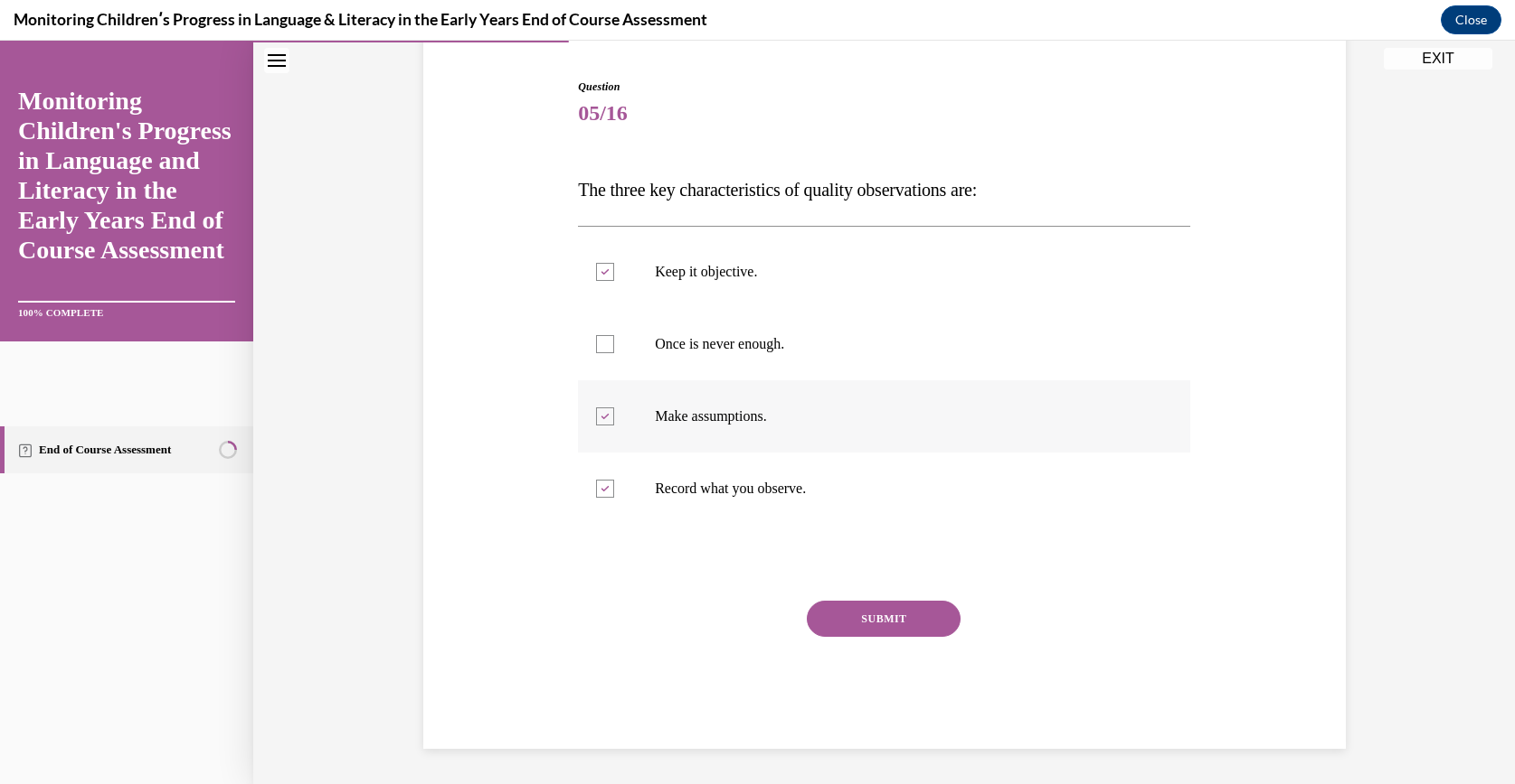
checkbox input "false"
click at [711, 354] on label "Once is never enough." at bounding box center [884, 344] width 612 height 72
click at [614, 354] on input "Once is never enough." at bounding box center [605, 344] width 18 height 18
checkbox input "true"
click at [848, 617] on button "SUBMIT" at bounding box center [883, 618] width 153 height 36
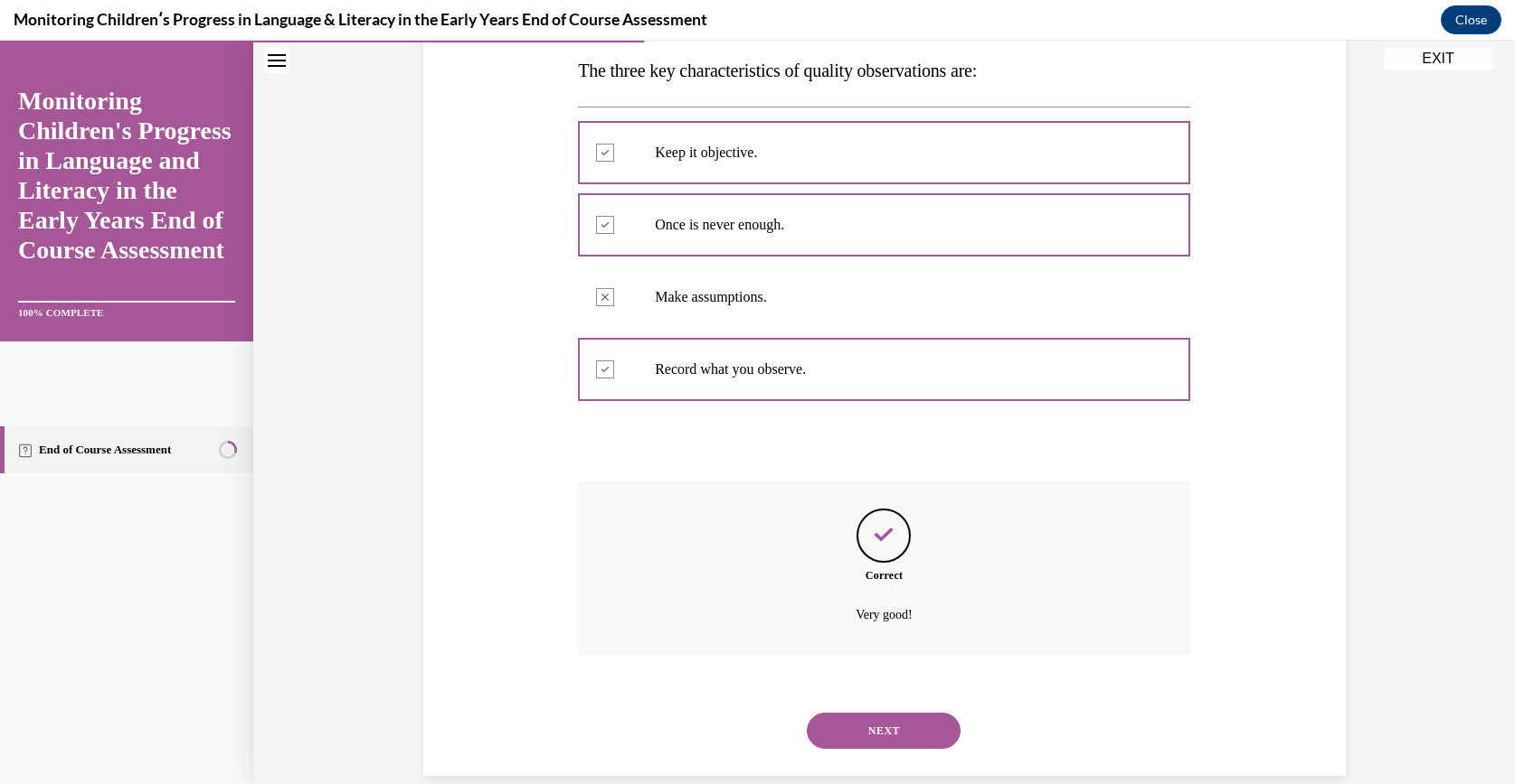
scroll to position [319, 0]
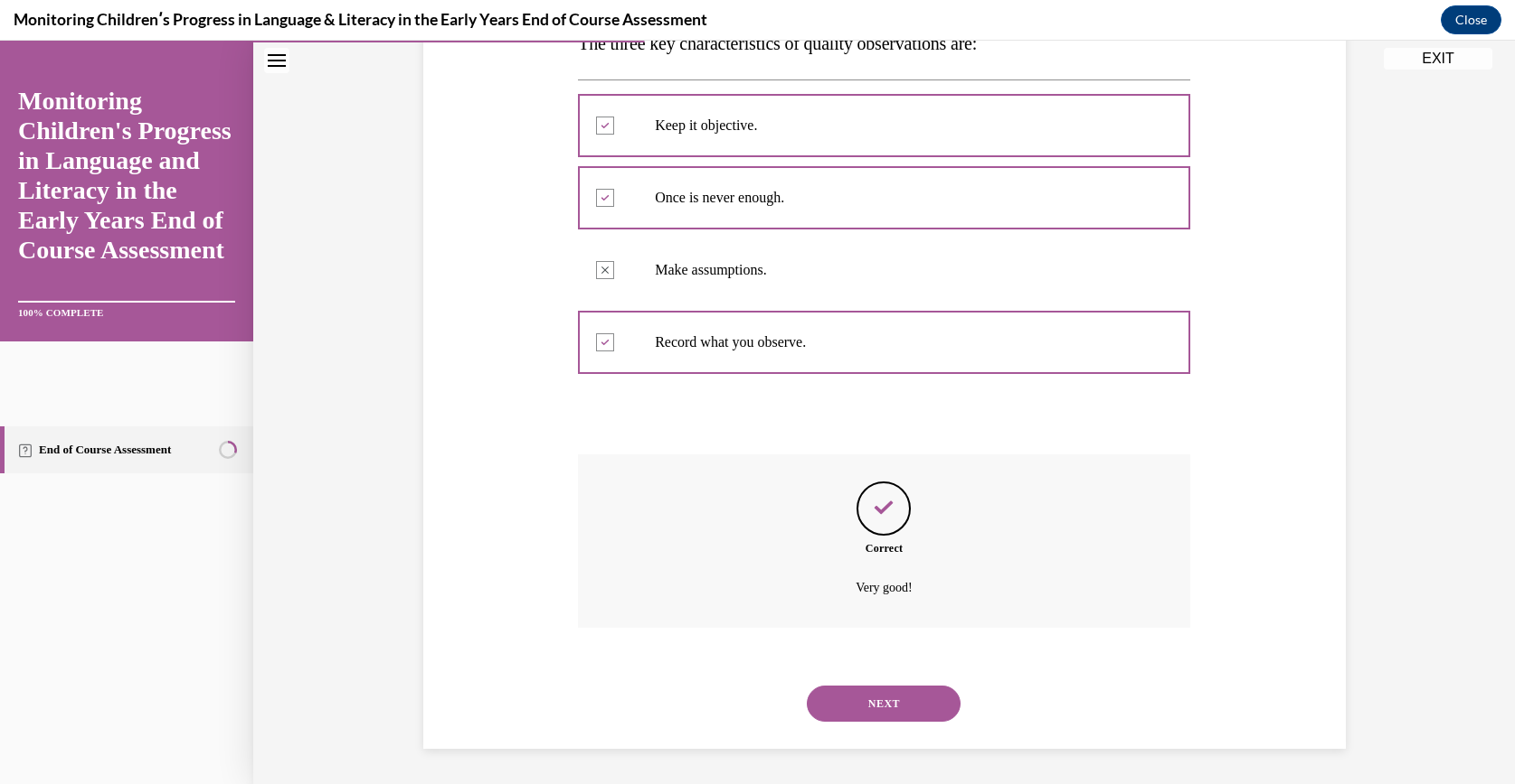
click at [827, 681] on div "NEXT" at bounding box center [884, 704] width 612 height 72
click at [828, 686] on button "NEXT" at bounding box center [883, 704] width 153 height 36
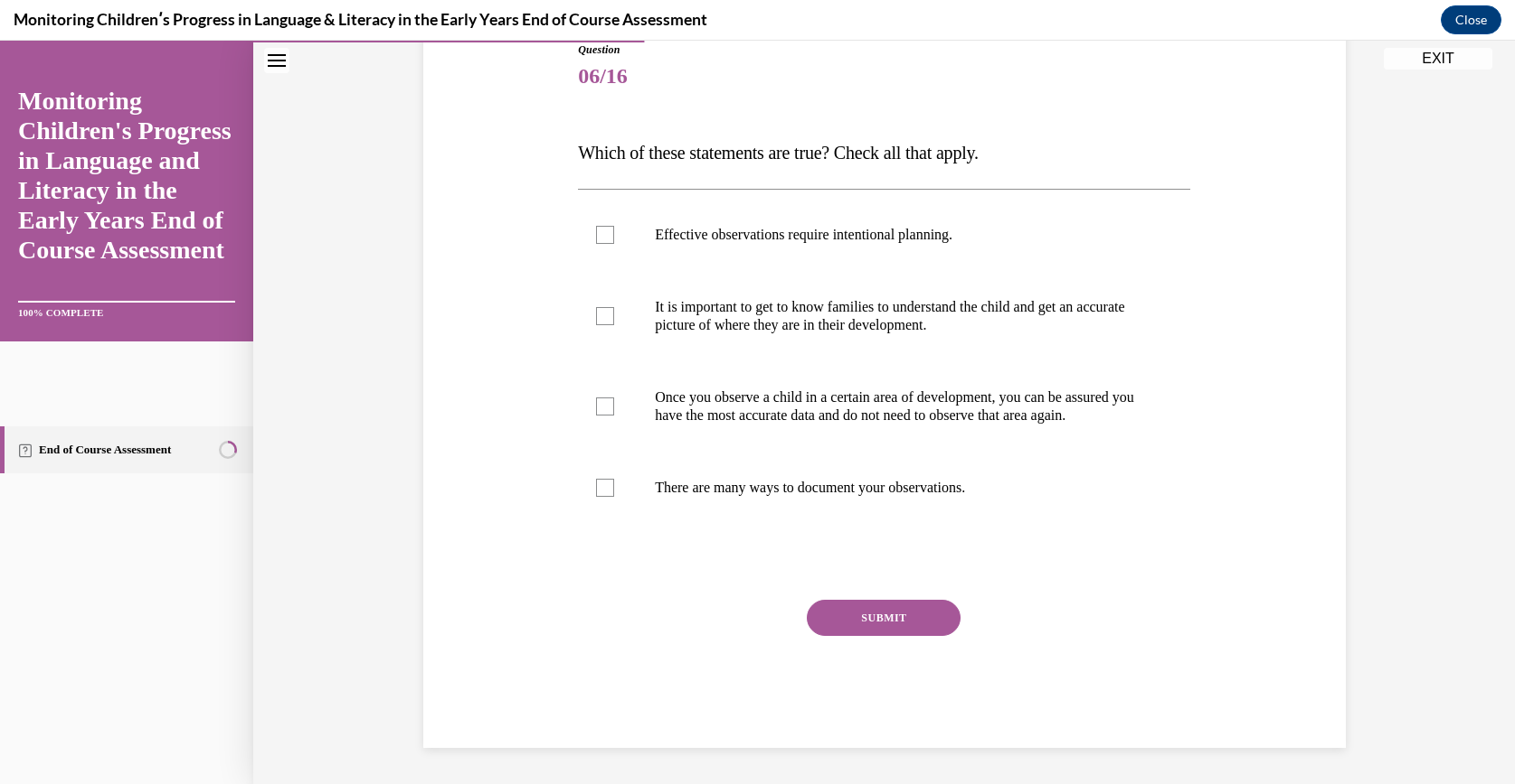
scroll to position [201, 0]
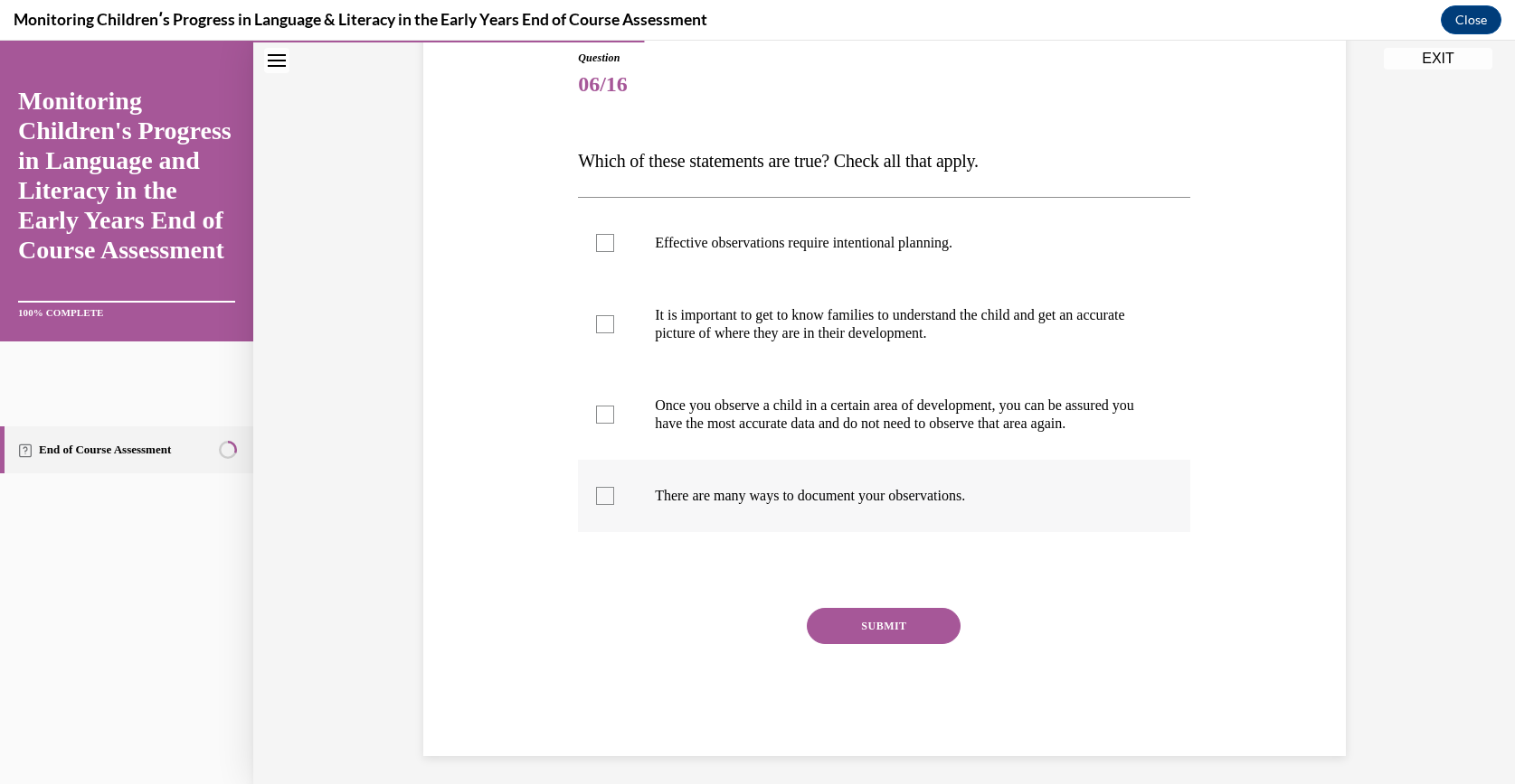
drag, startPoint x: 553, startPoint y: 150, endPoint x: 1000, endPoint y: 508, distance: 572.7
click at [1000, 508] on div "Question 06/16 Which of these statements are true? Check all that apply. Effect…" at bounding box center [884, 375] width 931 height 761
click at [703, 252] on label "Effective observations require intentional planning." at bounding box center [884, 243] width 612 height 72
click at [614, 252] on input "Effective observations require intentional planning." at bounding box center [605, 243] width 18 height 18
checkbox input "true"
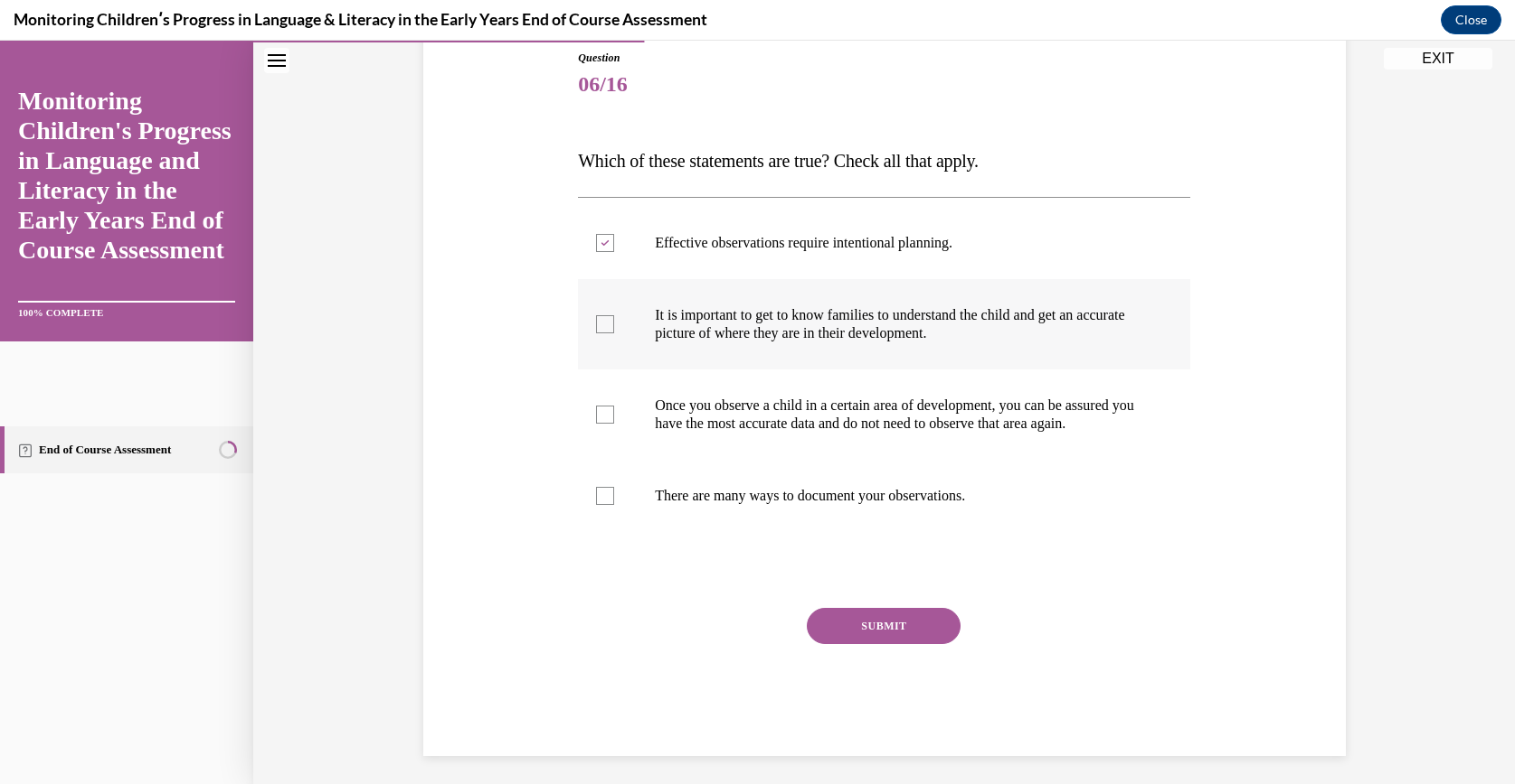
click at [716, 346] on label "It is important to get to know families to understand the child and get an accu…" at bounding box center [884, 324] width 612 height 91
click at [614, 334] on input "It is important to get to know families to understand the child and get an accu…" at bounding box center [605, 324] width 18 height 18
checkbox input "true"
click at [763, 505] on p "There are many ways to document your observations." at bounding box center [900, 496] width 490 height 18
click at [614, 505] on input "There are many ways to document your observations." at bounding box center [605, 496] width 18 height 18
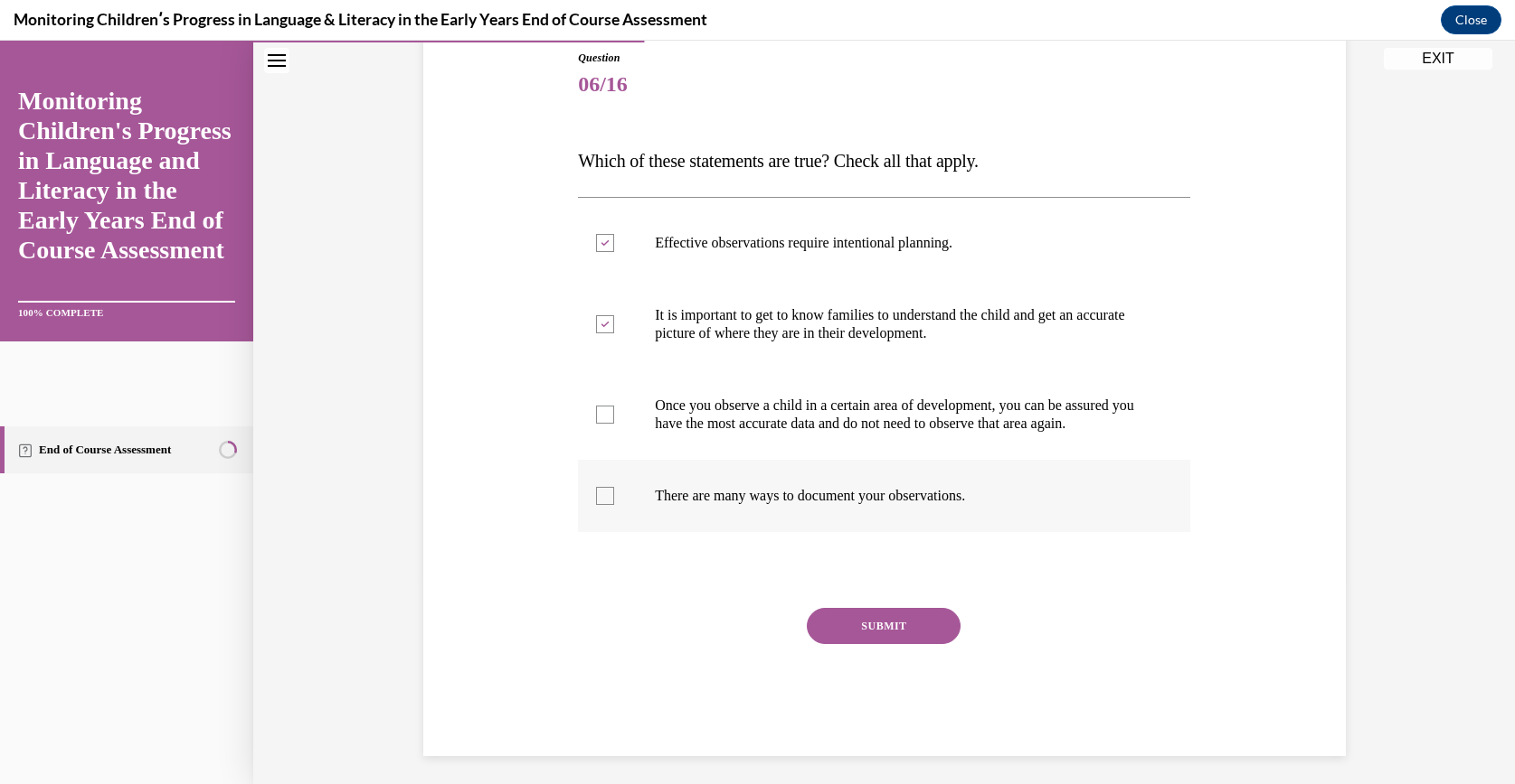
checkbox input "true"
click at [837, 634] on button "SUBMIT" at bounding box center [883, 626] width 153 height 36
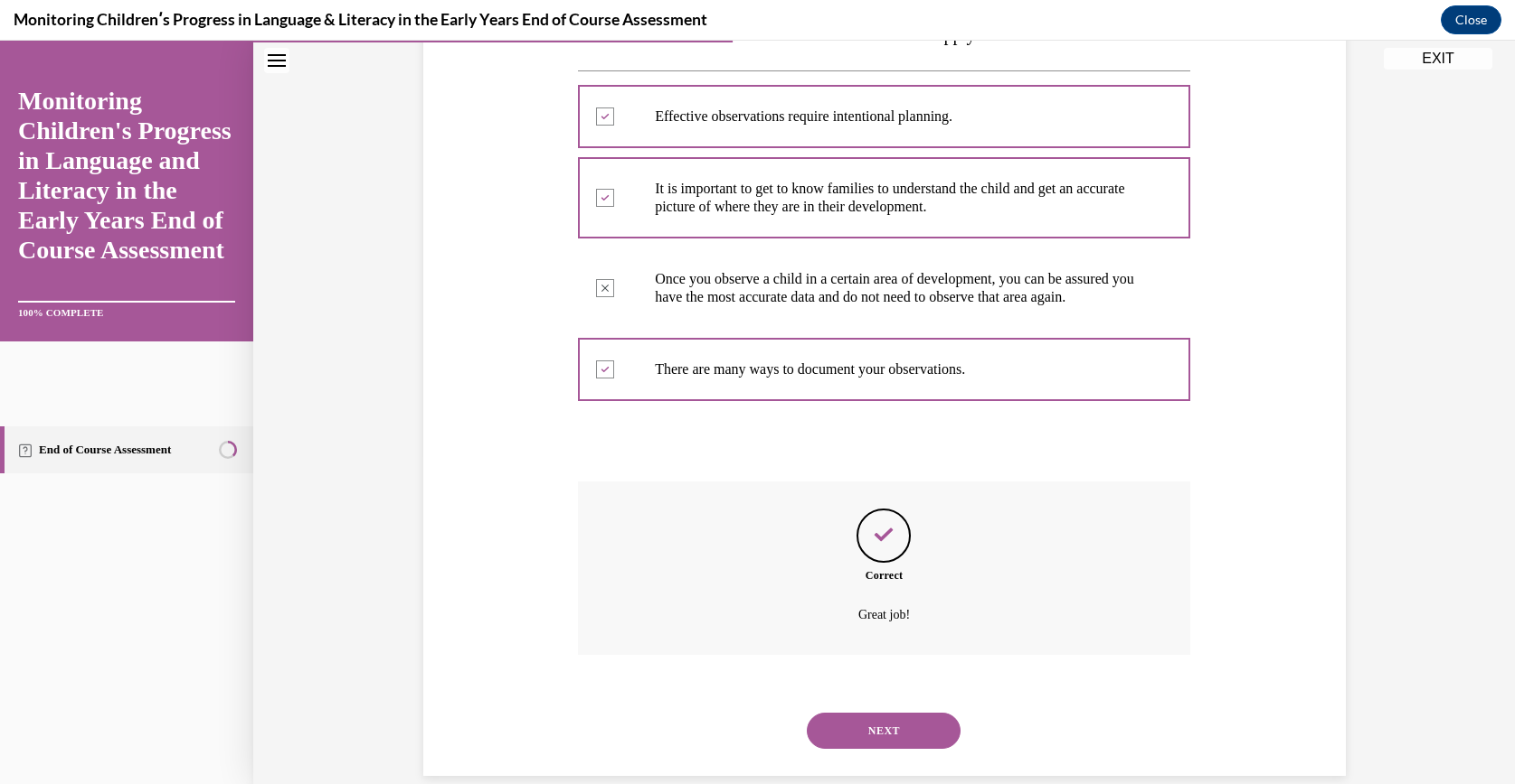
scroll to position [374, 0]
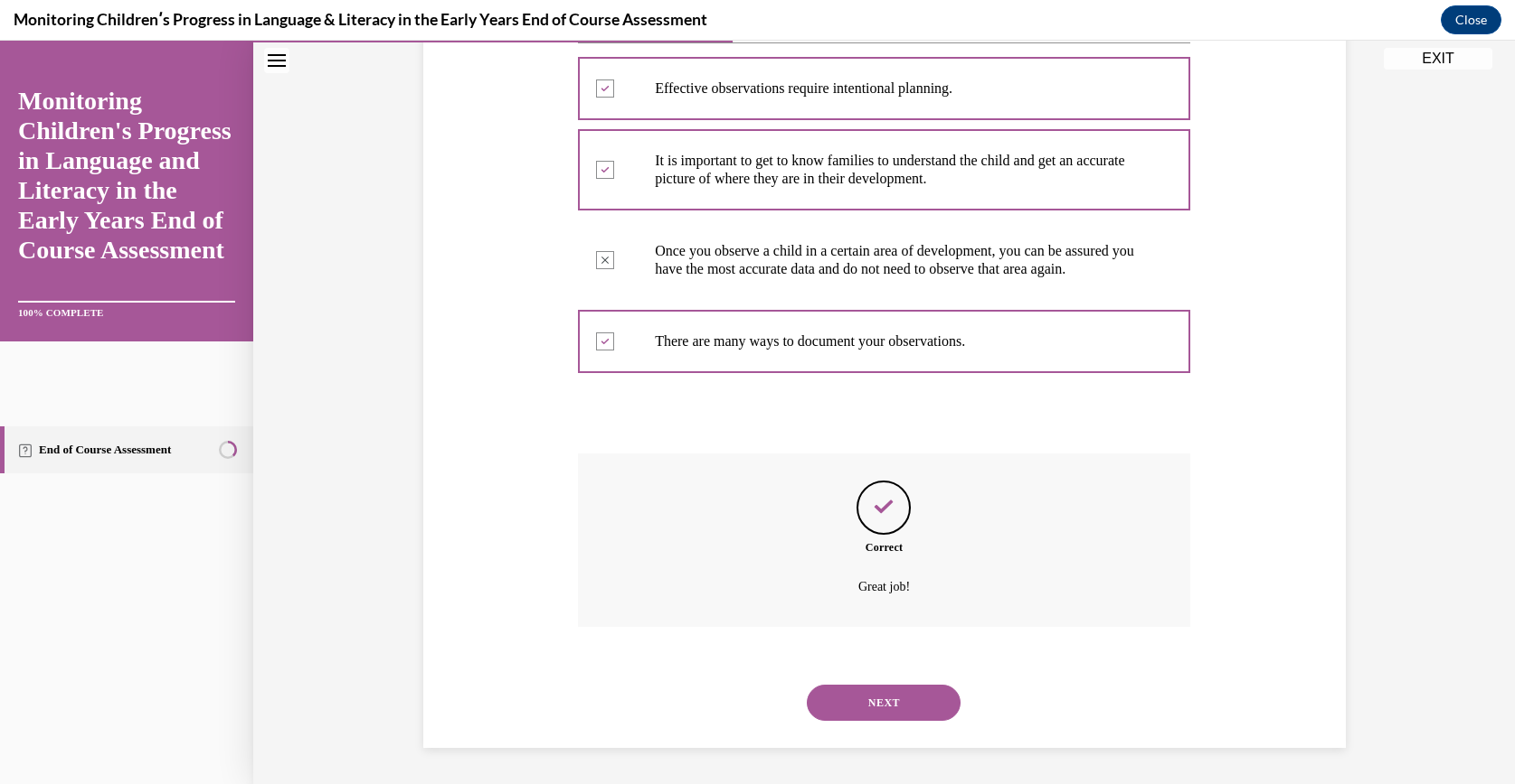
click at [851, 692] on button "NEXT" at bounding box center [883, 703] width 153 height 36
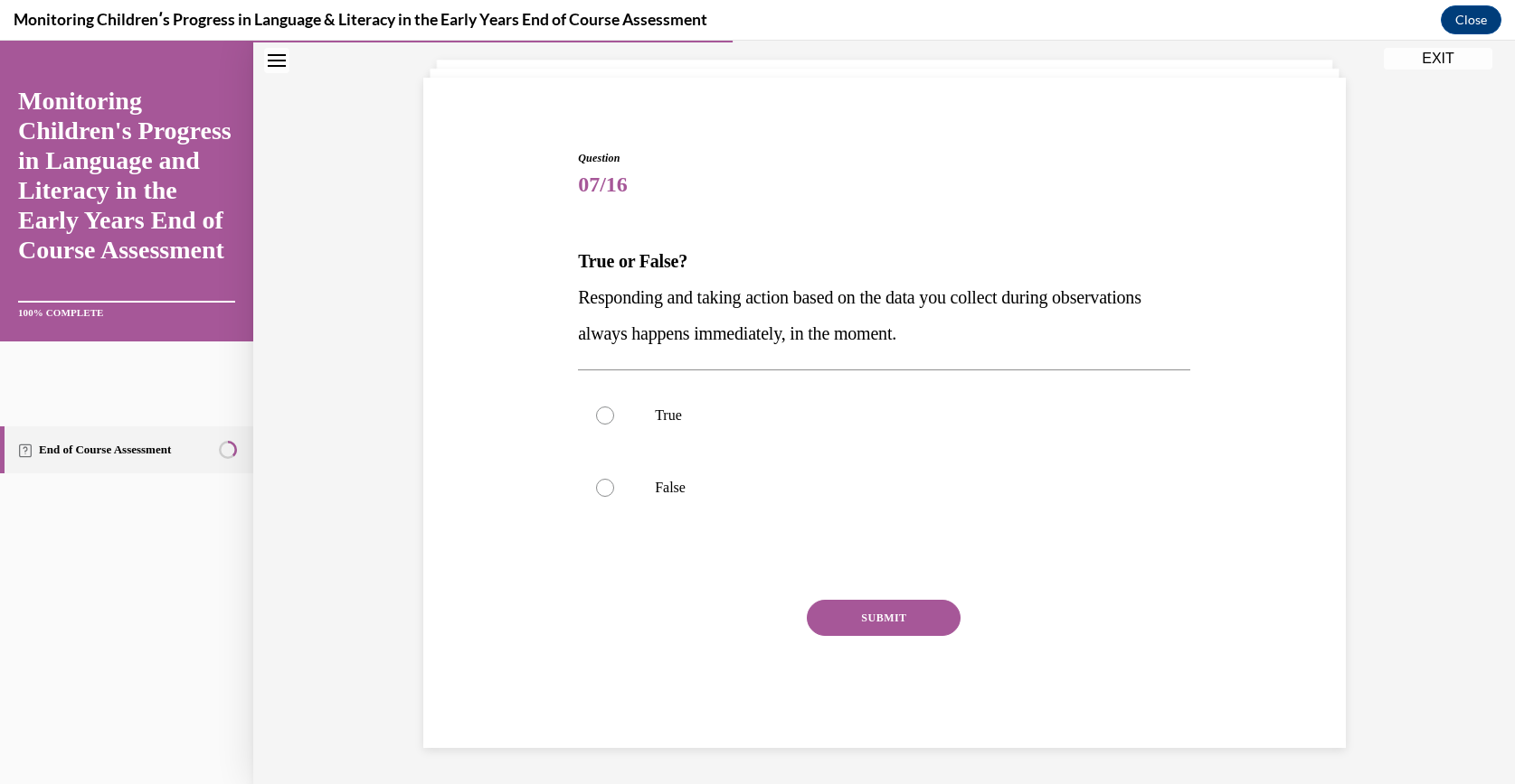
scroll to position [100, 0]
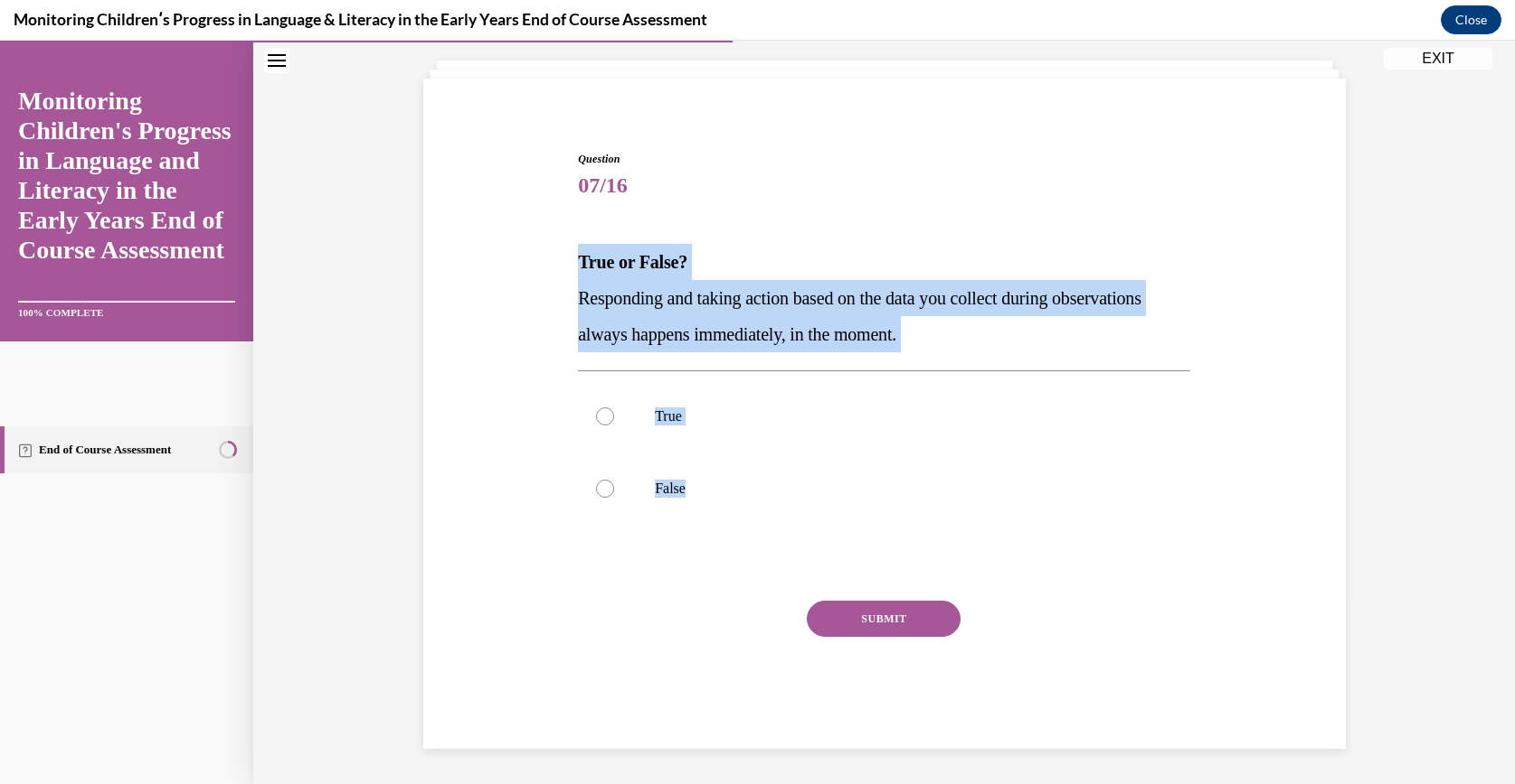
drag, startPoint x: 547, startPoint y: 244, endPoint x: 752, endPoint y: 531, distance: 352.7
click at [752, 531] on div "Question 07/16 True or False? Responding and taking action based on the data yo…" at bounding box center [884, 423] width 931 height 653
drag, startPoint x: 752, startPoint y: 531, endPoint x: 636, endPoint y: 290, distance: 267.5
click at [689, 506] on label "False" at bounding box center [884, 489] width 612 height 72
click at [614, 498] on input "False" at bounding box center [605, 488] width 18 height 18
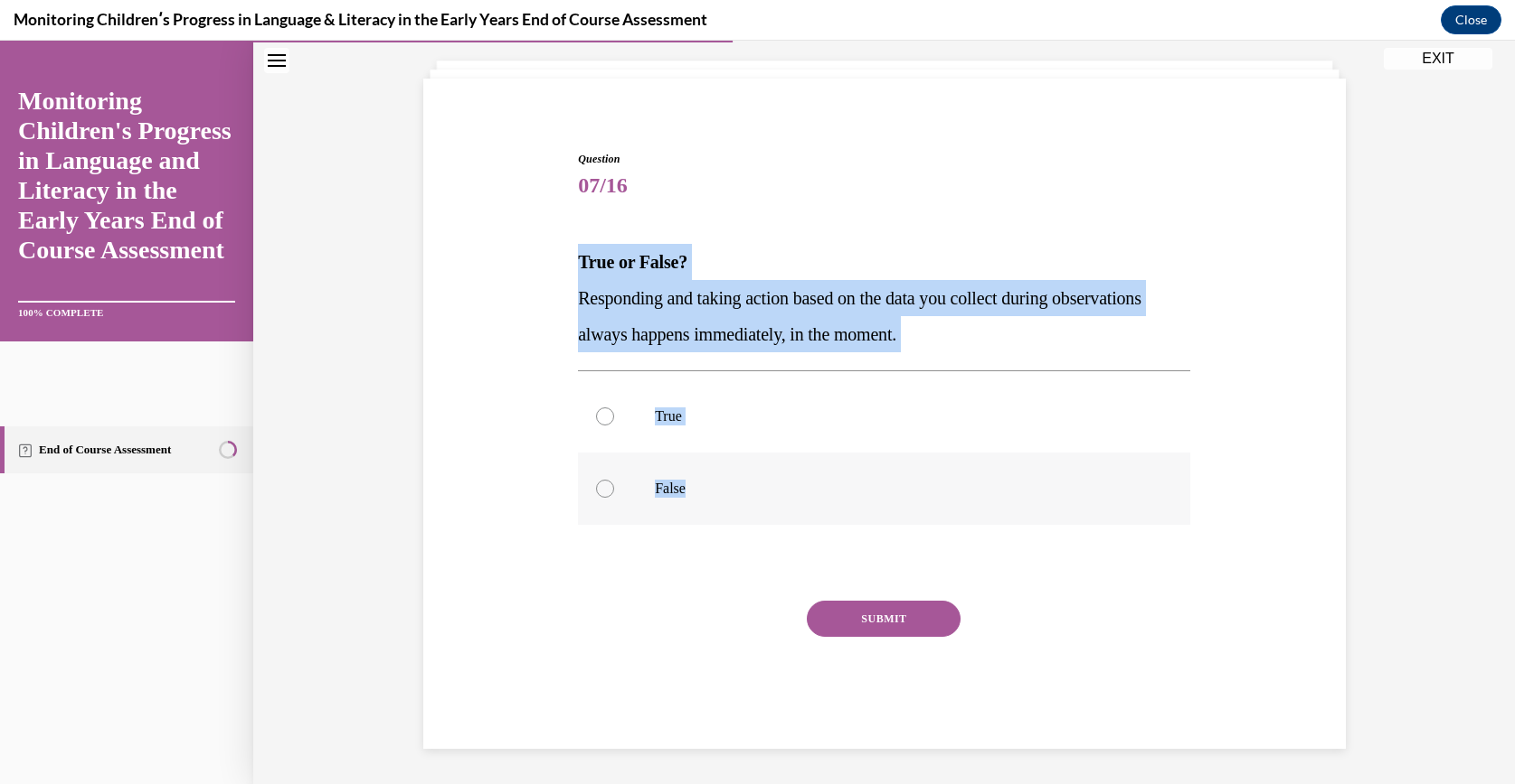
radio input "true"
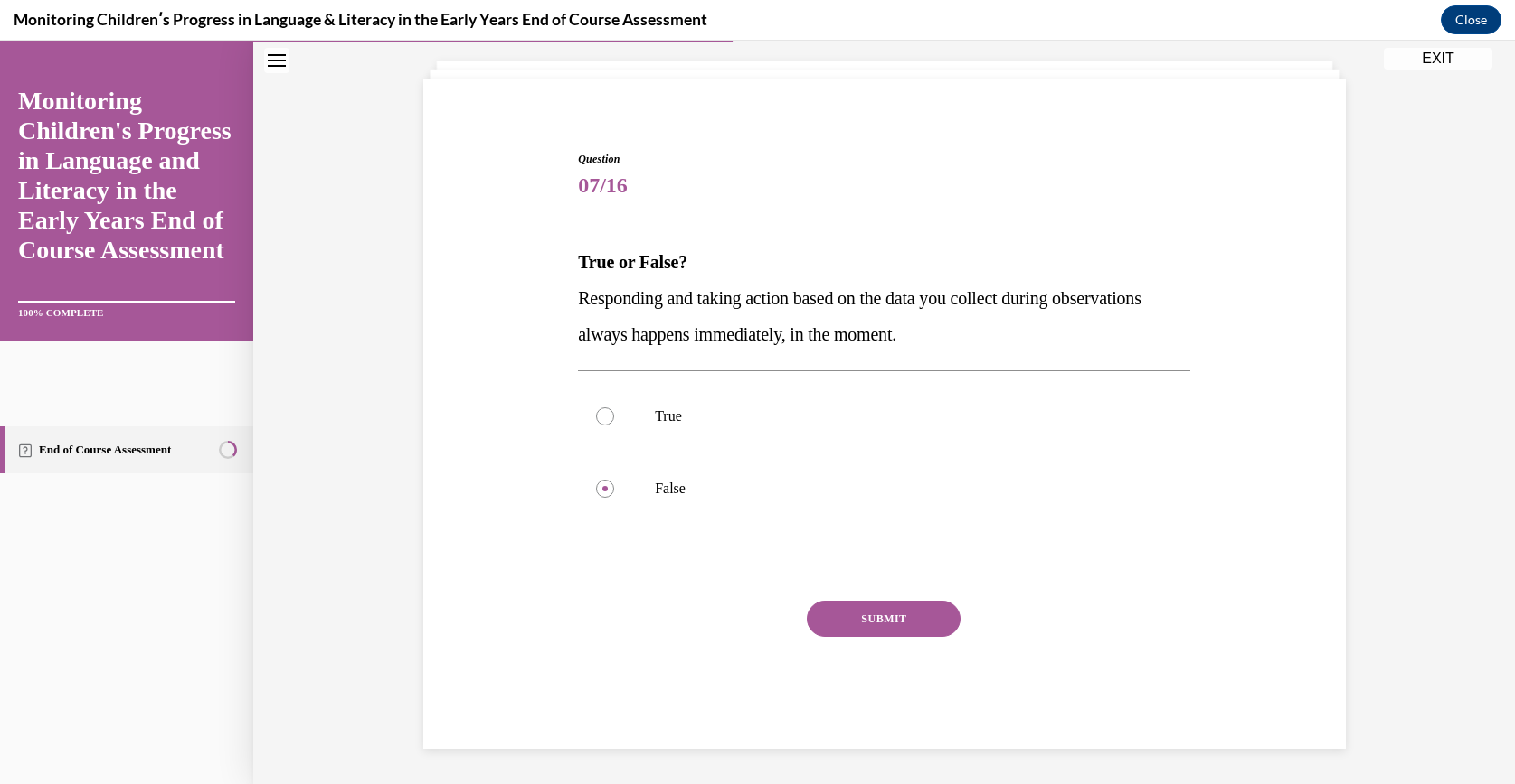
click at [817, 611] on button "SUBMIT" at bounding box center [883, 618] width 153 height 36
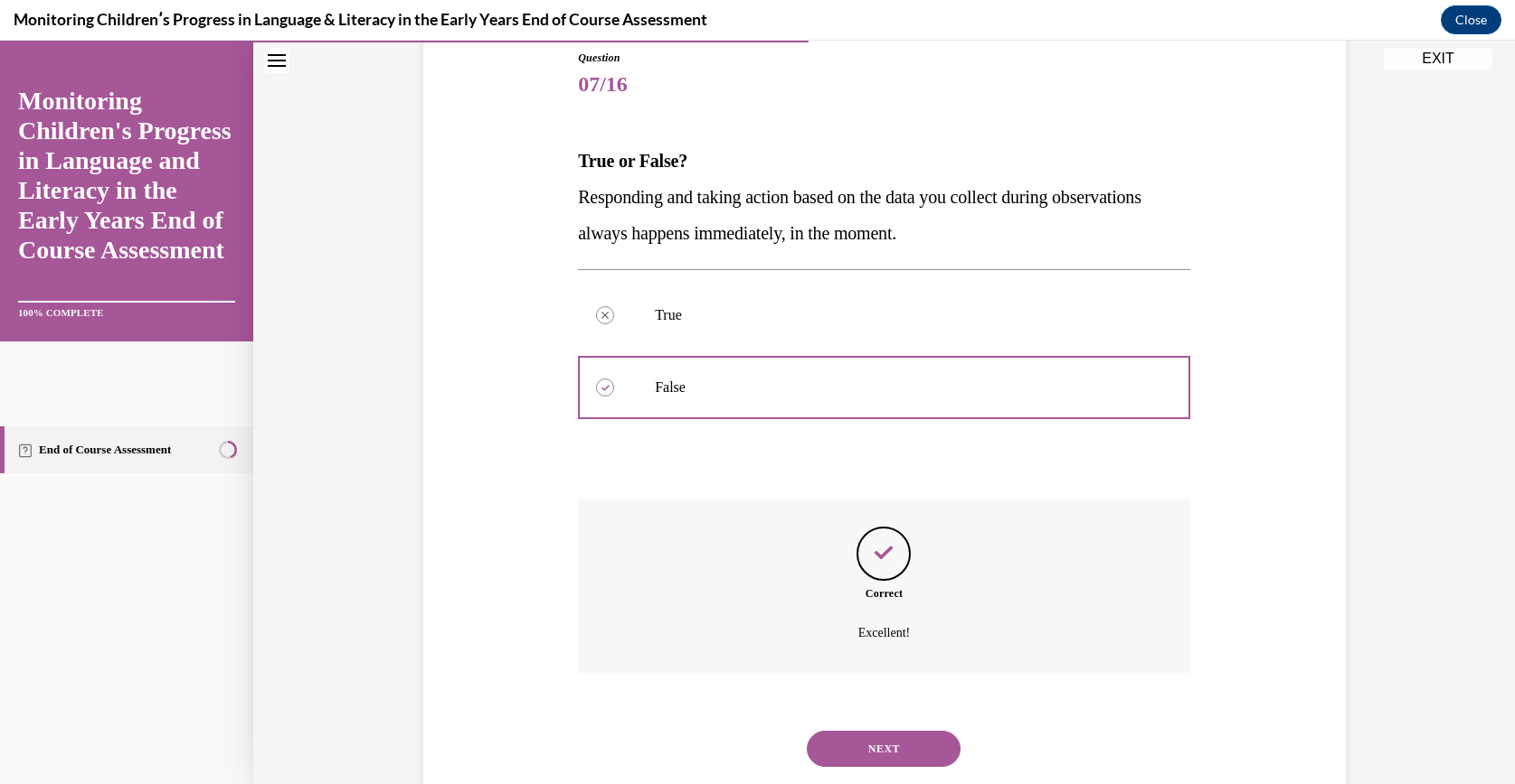
scroll to position [247, 0]
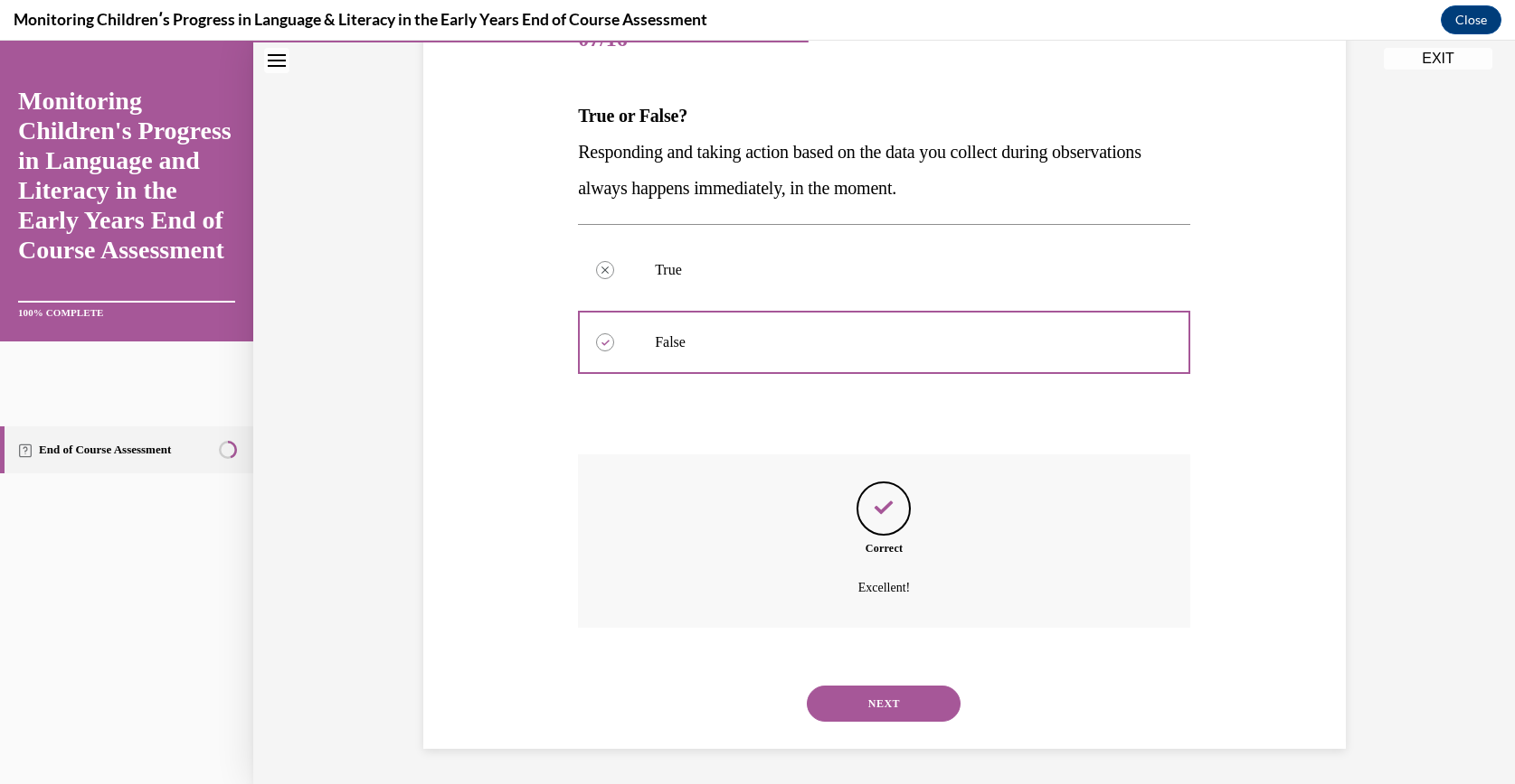
click at [850, 686] on button "NEXT" at bounding box center [883, 704] width 153 height 36
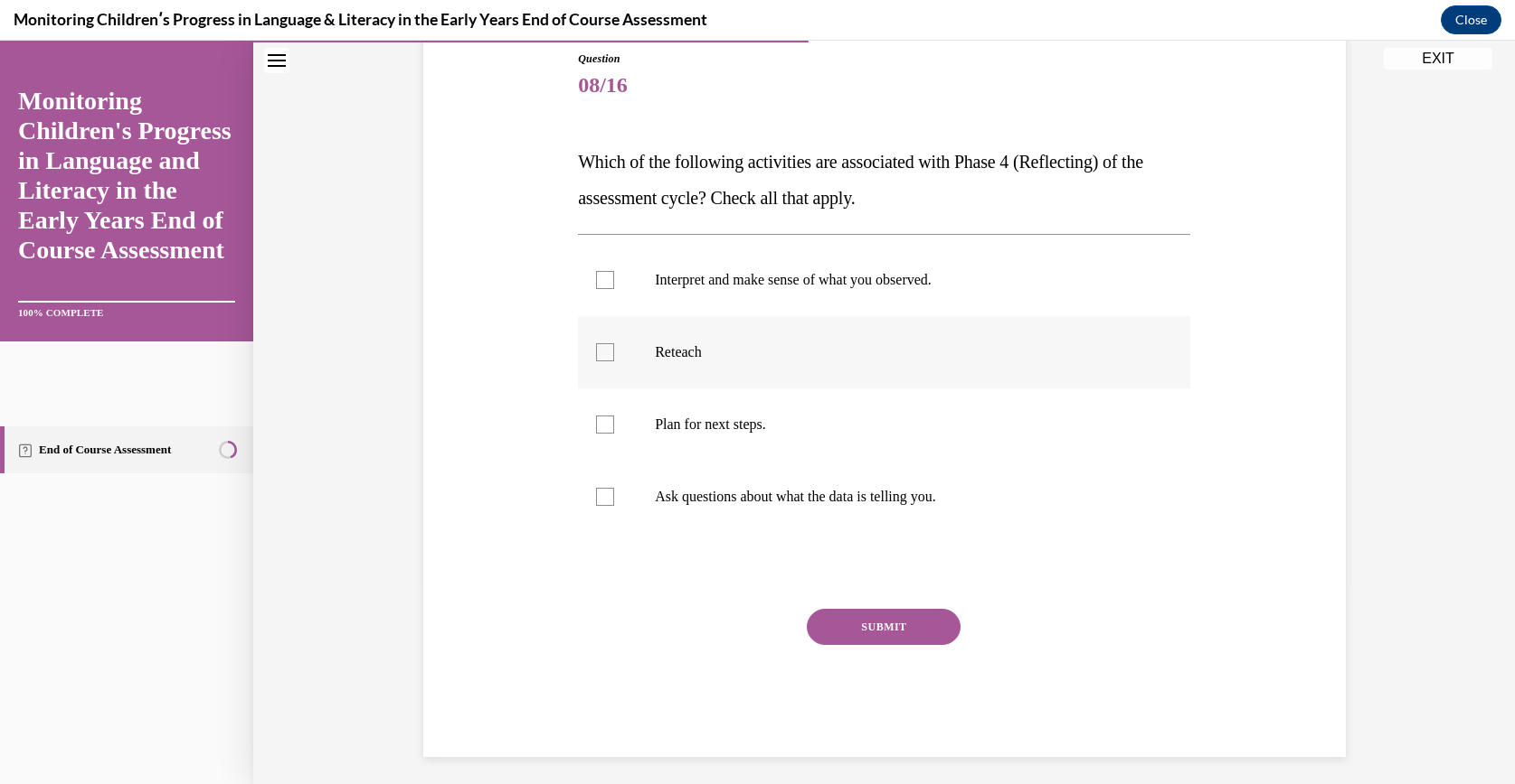
scroll to position [209, 0]
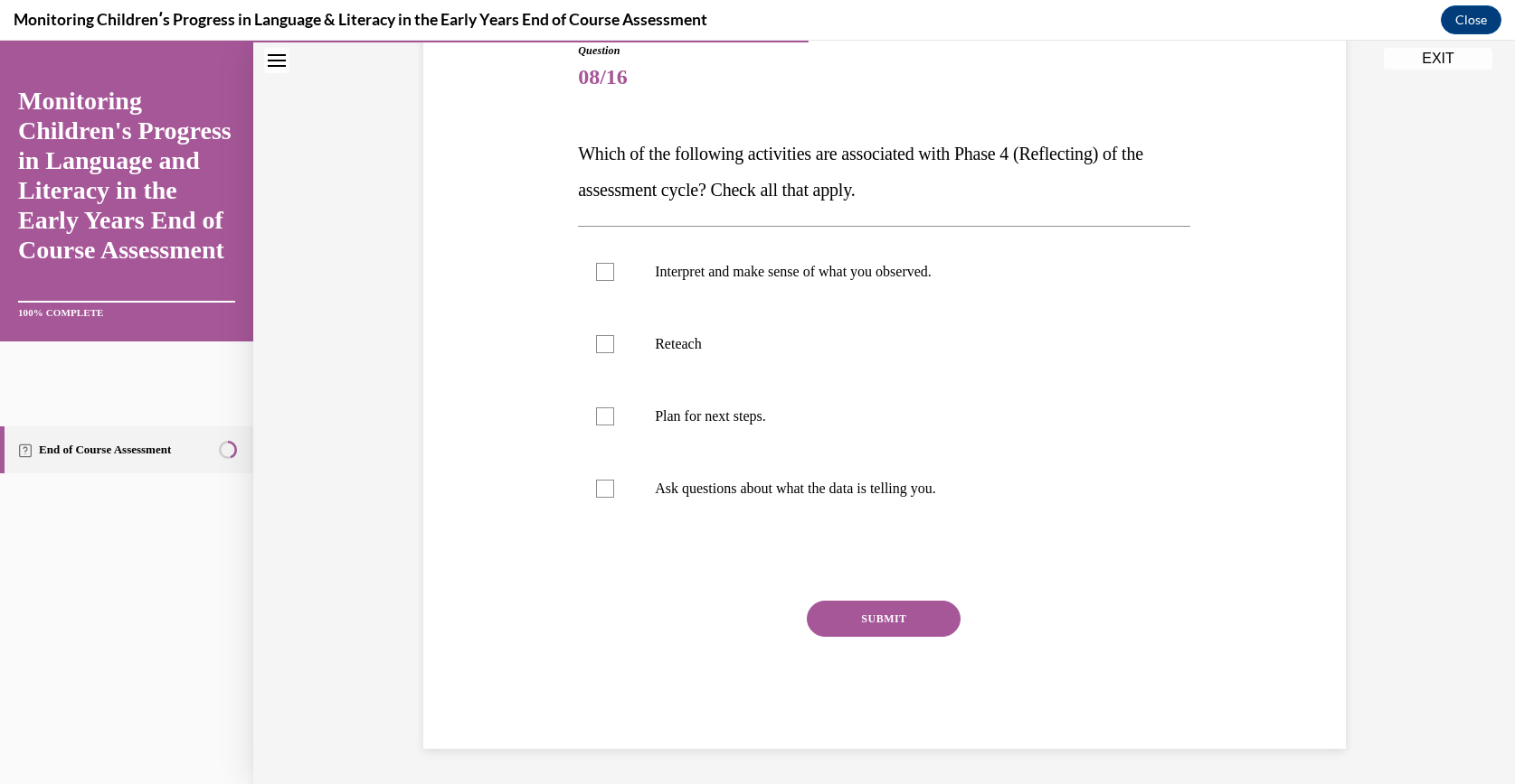
drag, startPoint x: 552, startPoint y: 156, endPoint x: 1041, endPoint y: 531, distance: 616.2
click at [1041, 531] on div "Question 08/16 Which of the following activities are associated with Phase 4 (R…" at bounding box center [884, 369] width 931 height 761
click at [750, 294] on label "Interpret and make sense of what you observed." at bounding box center [884, 271] width 612 height 72
click at [614, 281] on input "Interpret and make sense of what you observed." at bounding box center [605, 271] width 18 height 18
checkbox input "true"
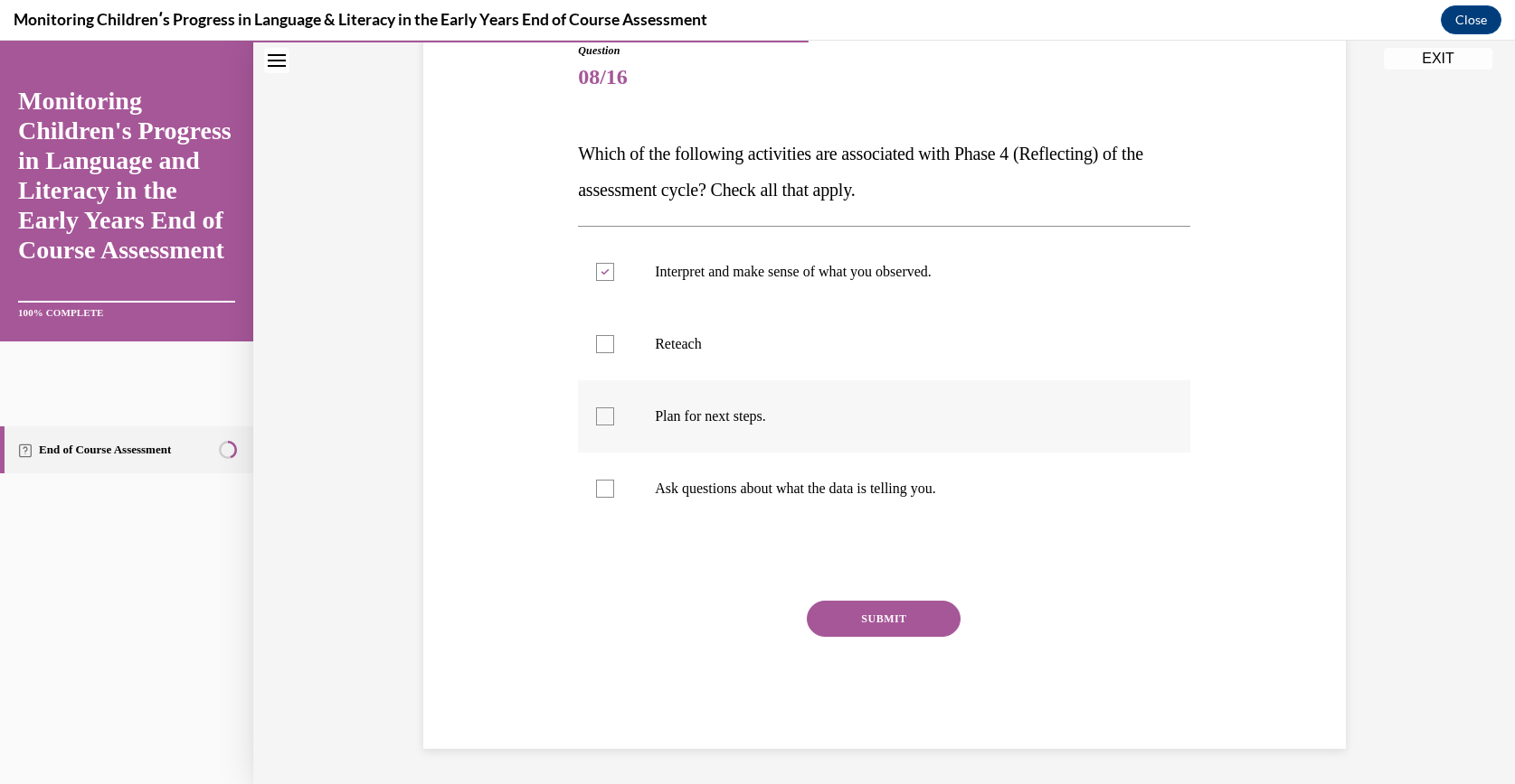
click at [722, 408] on p "Plan for next steps." at bounding box center [900, 416] width 490 height 18
click at [614, 408] on input "Plan for next steps." at bounding box center [605, 416] width 18 height 18
checkbox input "true"
click at [765, 480] on p "Ask questions about what the data is telling you." at bounding box center [900, 488] width 490 height 18
click at [614, 480] on input "Ask questions about what the data is telling you." at bounding box center [605, 488] width 18 height 18
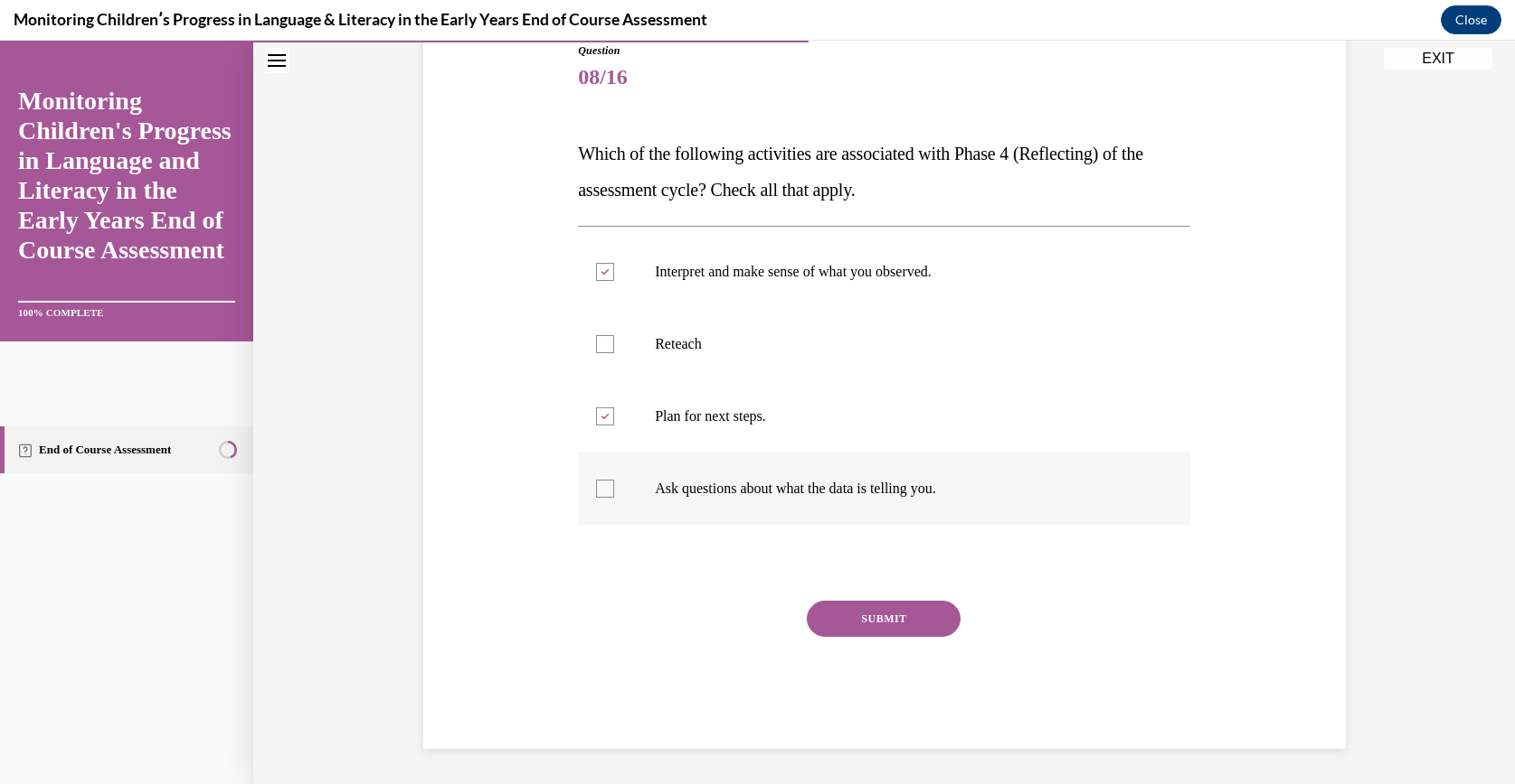
checkbox input "true"
click at [865, 593] on div "Question 08/16 Which of the following activities are associated with Phase 4 (R…" at bounding box center [884, 395] width 612 height 706
click at [866, 616] on button "SUBMIT" at bounding box center [883, 618] width 153 height 36
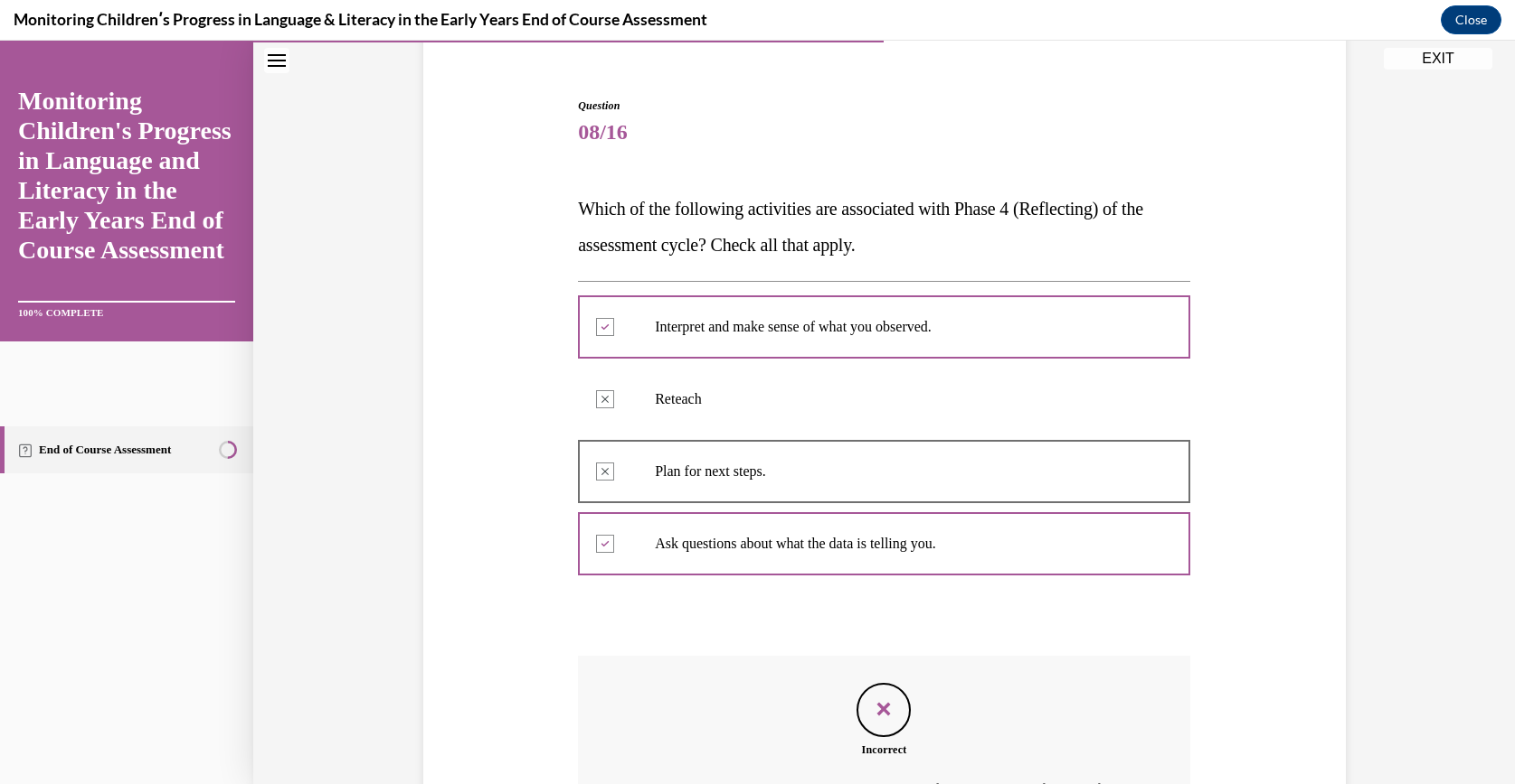
scroll to position [376, 0]
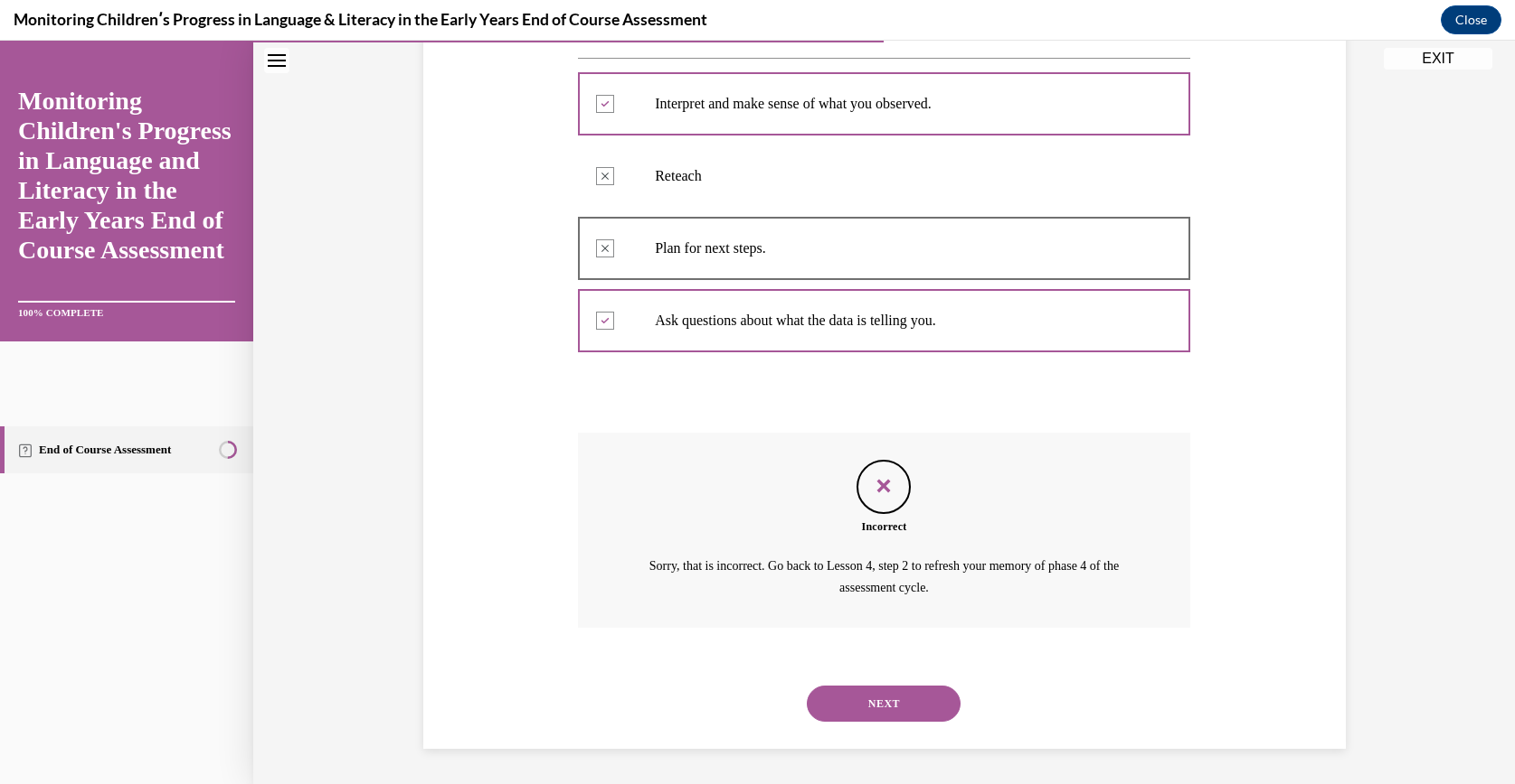
click at [833, 693] on button "NEXT" at bounding box center [883, 704] width 153 height 36
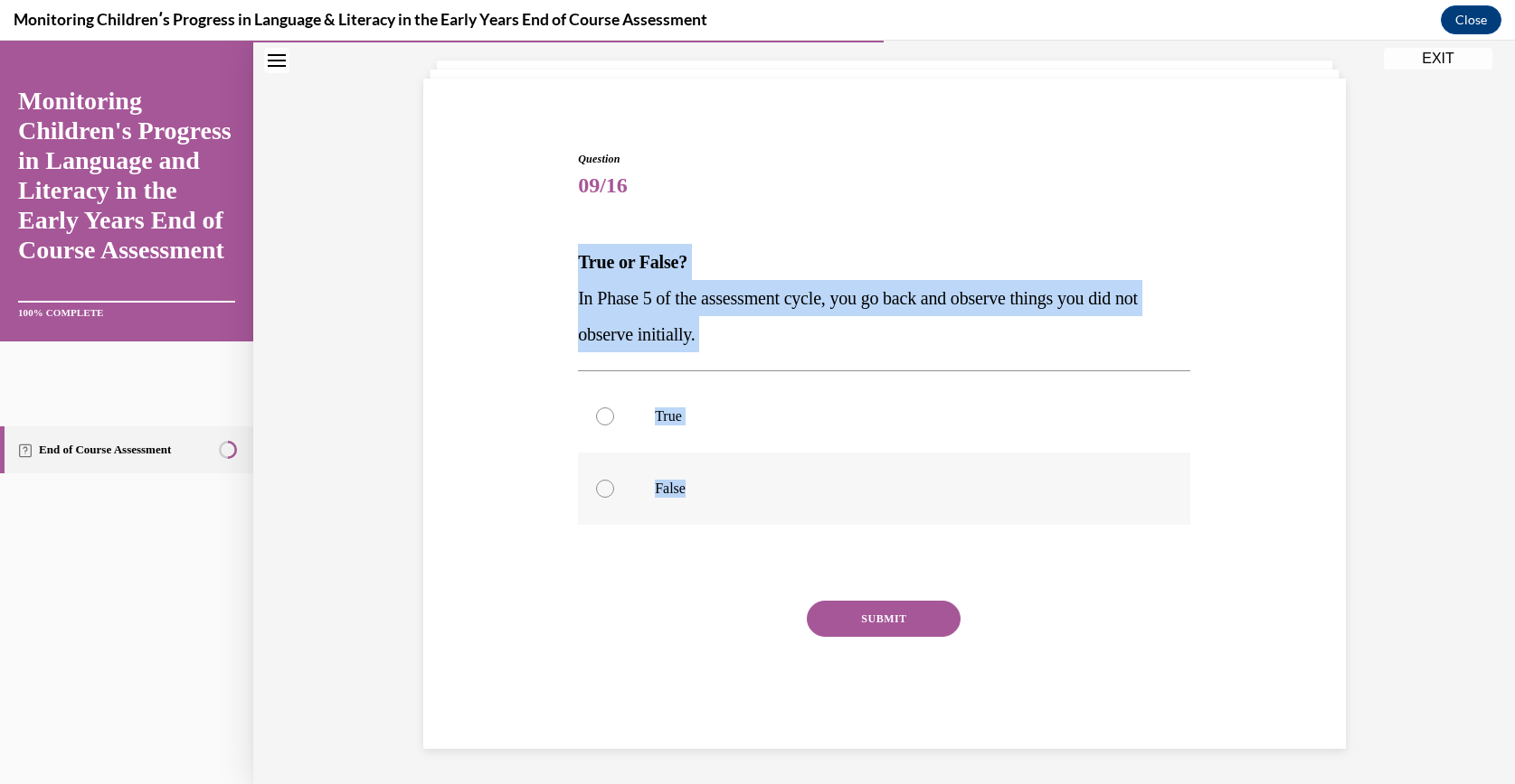
drag, startPoint x: 545, startPoint y: 240, endPoint x: 784, endPoint y: 516, distance: 365.1
click at [784, 516] on div "Question 09/16 True or False? In Phase 5 of the assessment cycle, you go back a…" at bounding box center [884, 423] width 931 height 653
drag, startPoint x: 784, startPoint y: 516, endPoint x: 617, endPoint y: 294, distance: 277.8
click at [672, 485] on p "False" at bounding box center [900, 488] width 490 height 18
click at [614, 485] on input "False" at bounding box center [605, 488] width 18 height 18
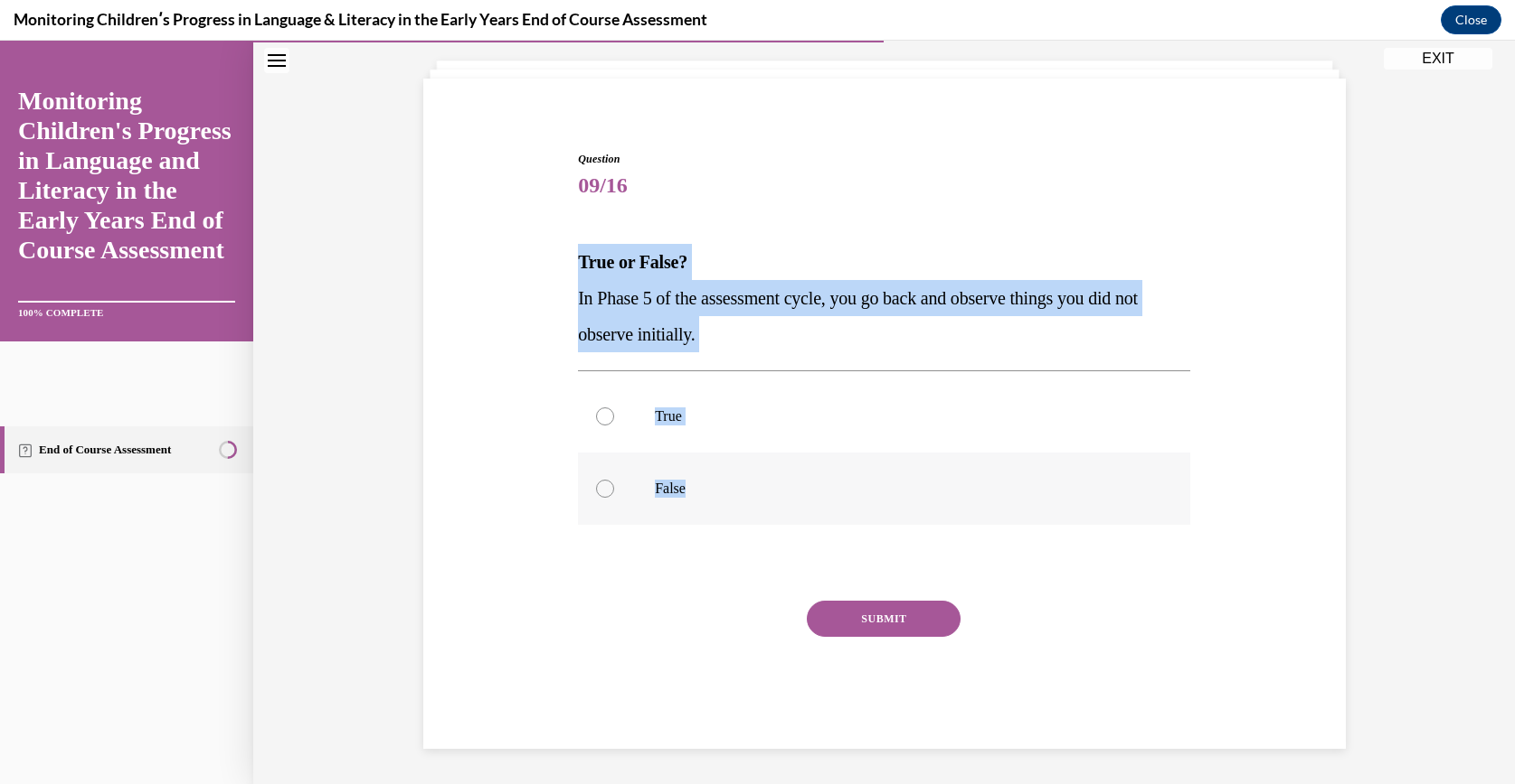
radio input "true"
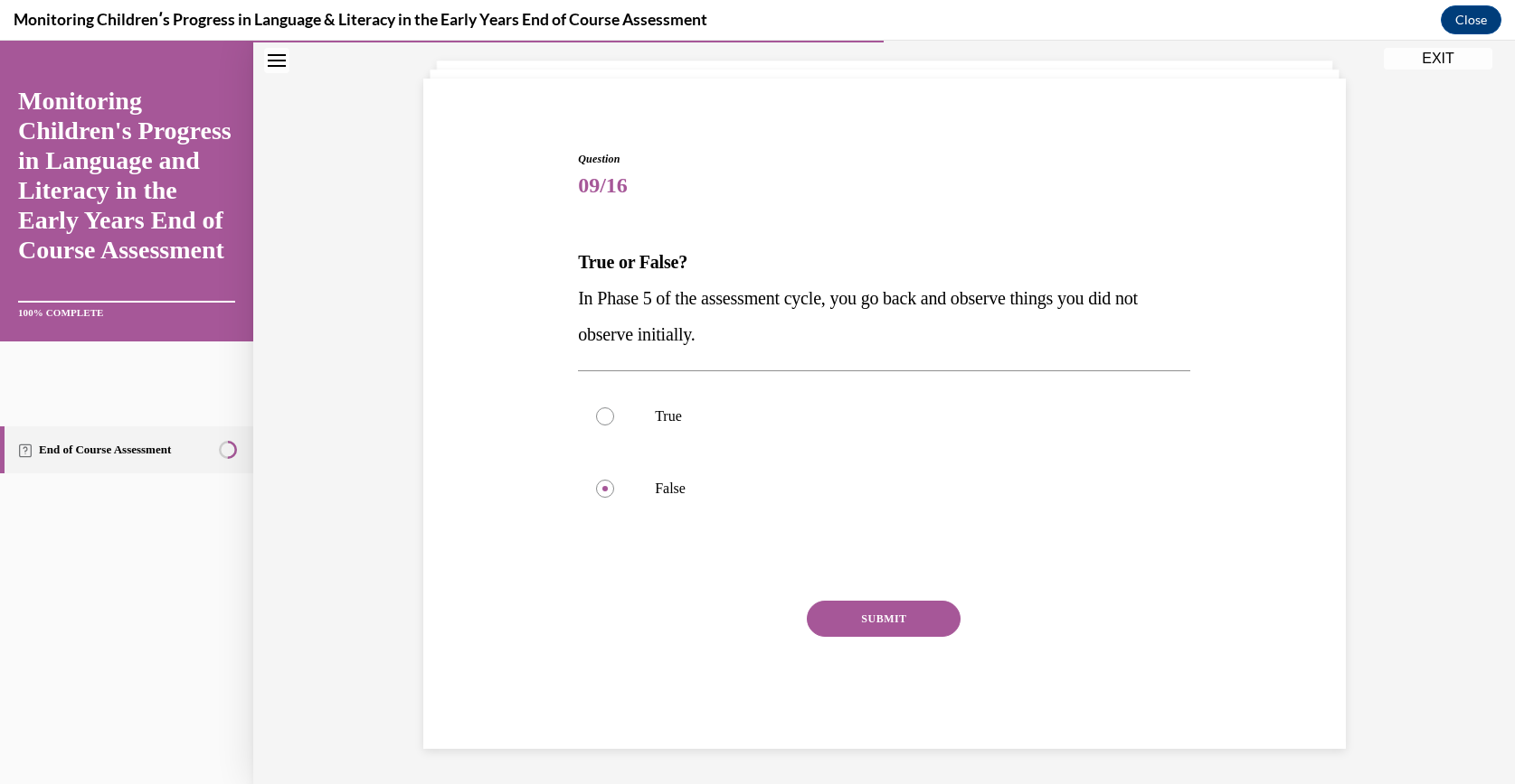
click at [837, 623] on button "SUBMIT" at bounding box center [883, 618] width 153 height 36
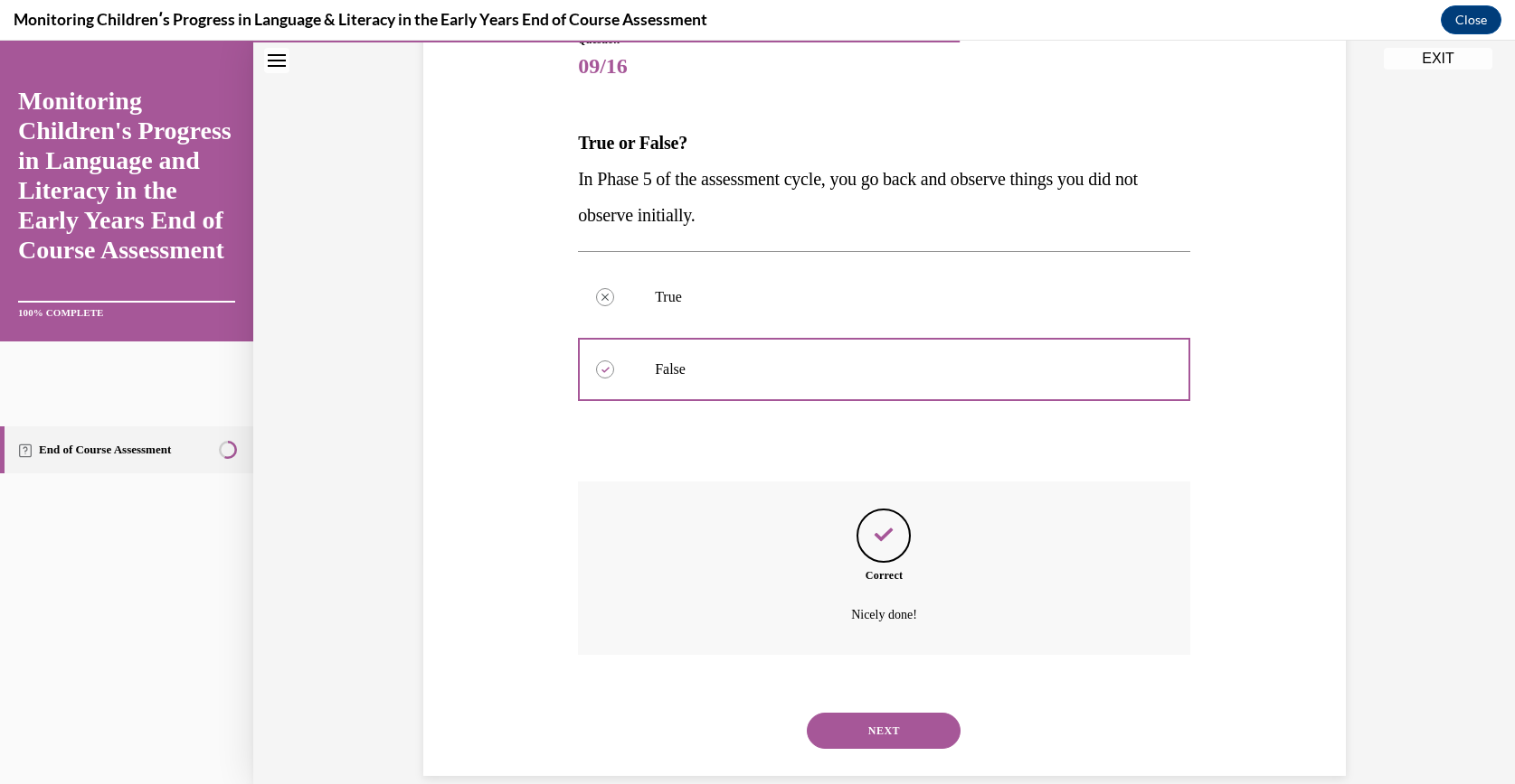
scroll to position [247, 0]
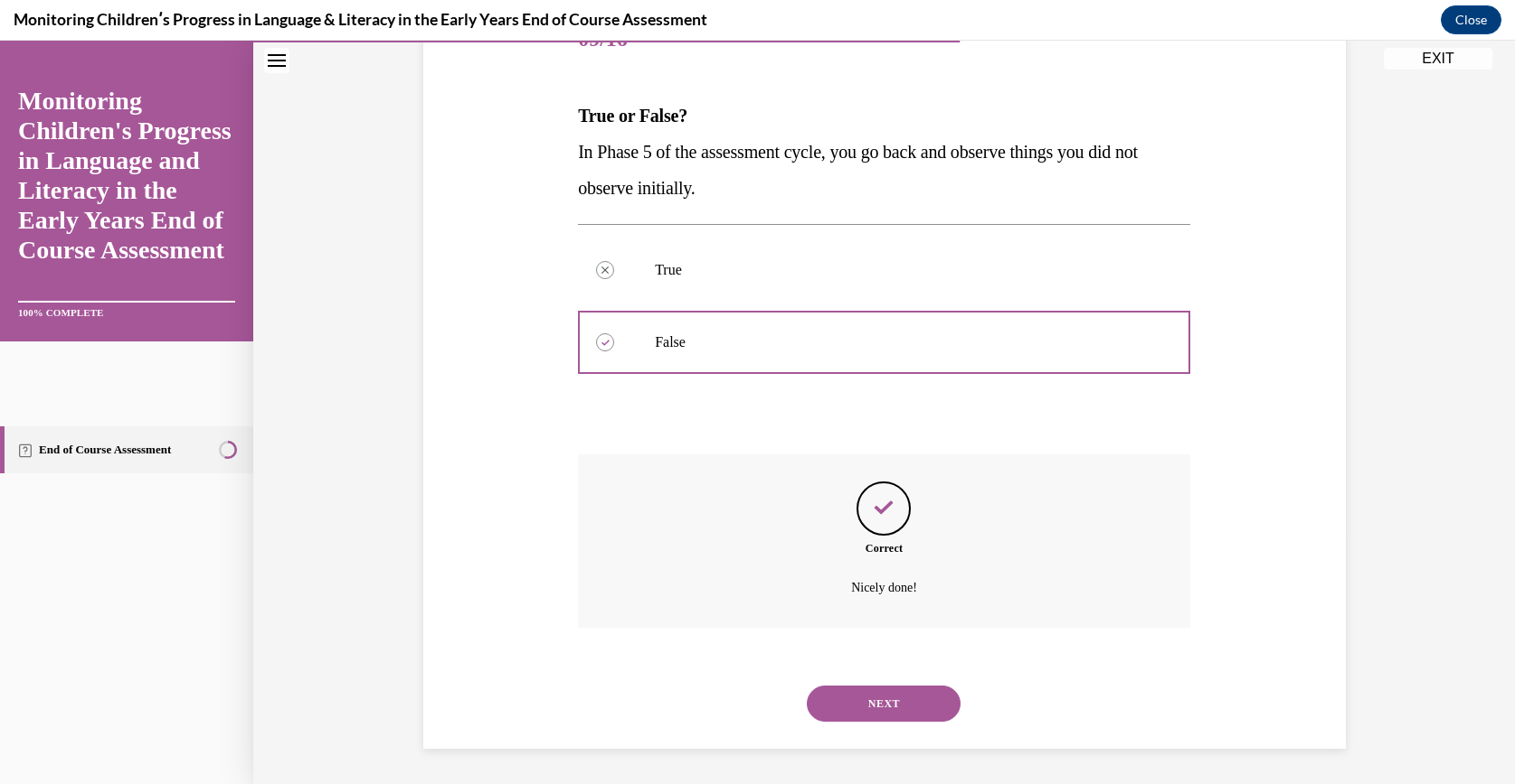
click at [837, 686] on button "NEXT" at bounding box center [883, 704] width 153 height 36
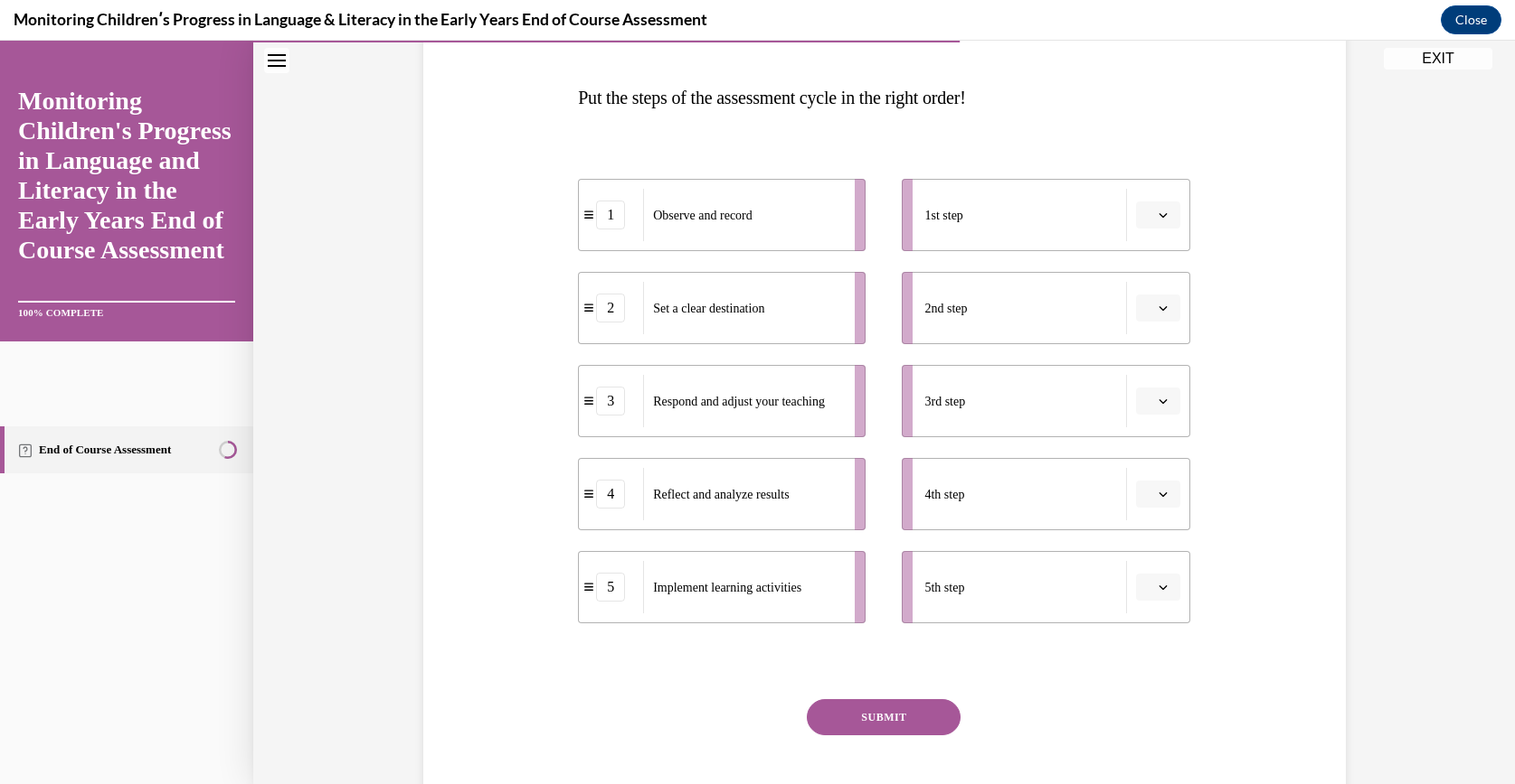
scroll to position [268, 0]
click at [1154, 219] on button "button" at bounding box center [1157, 212] width 44 height 27
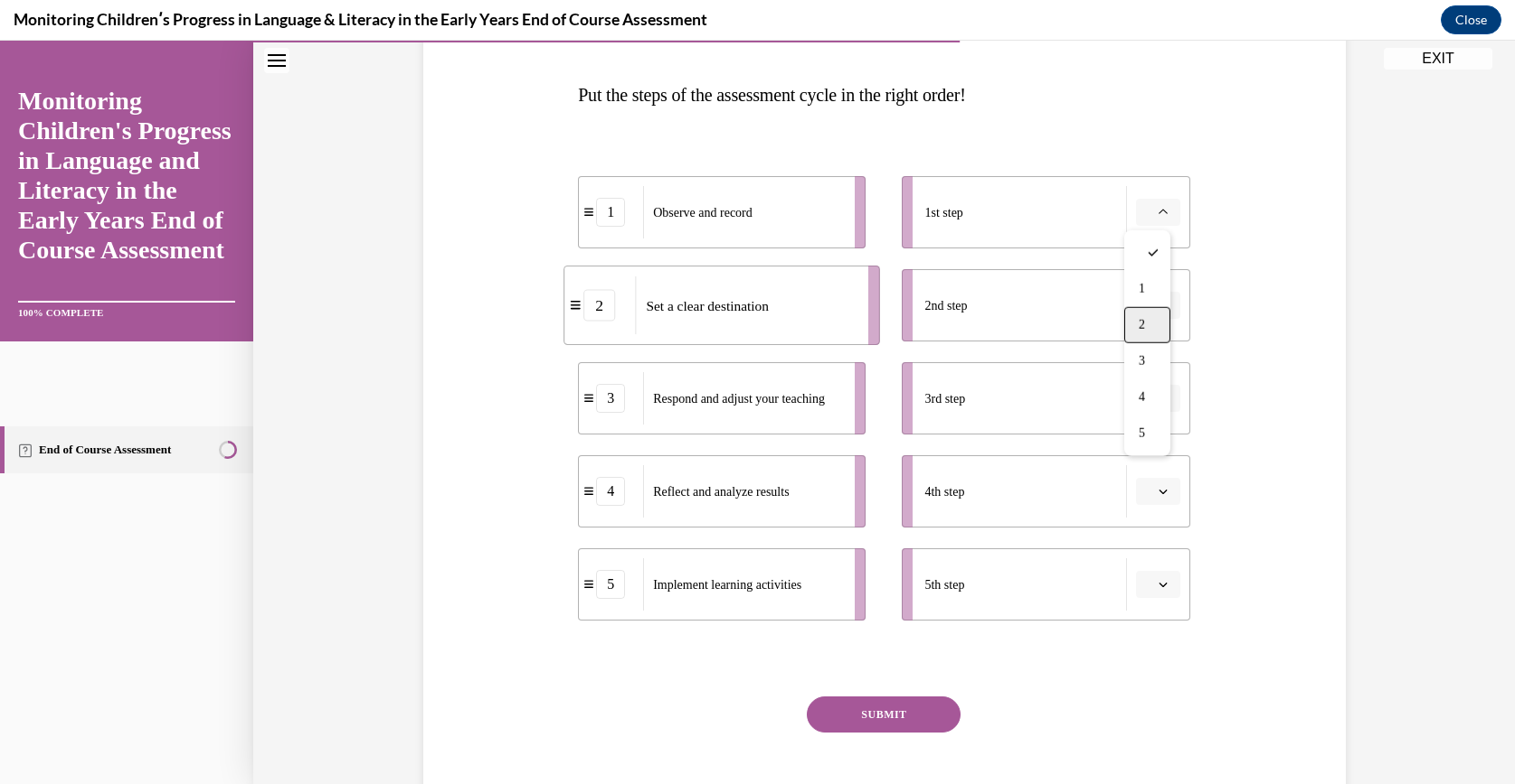
click at [1153, 316] on div "2" at bounding box center [1147, 325] width 46 height 36
click at [1150, 315] on button "button" at bounding box center [1157, 305] width 44 height 27
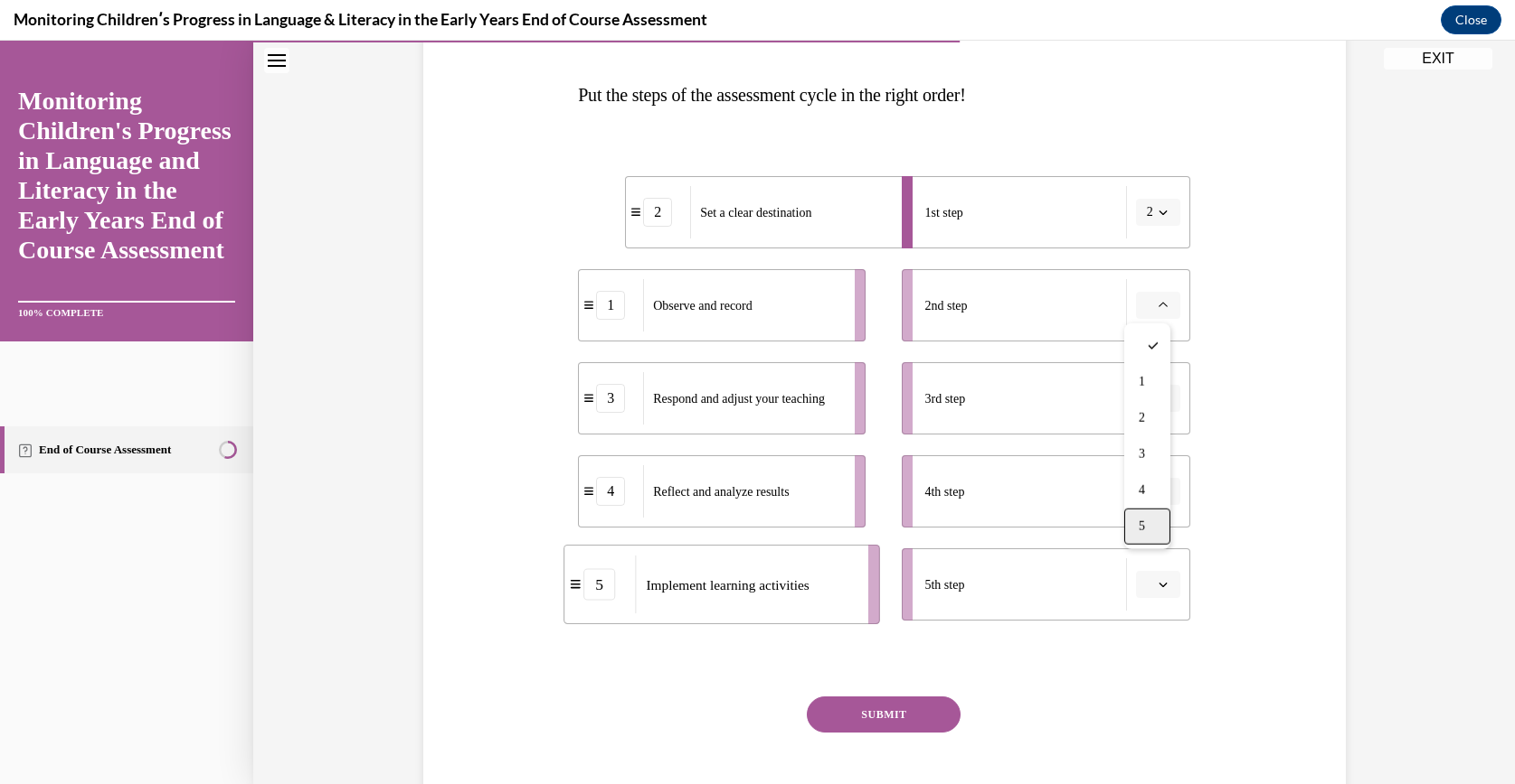
click at [1153, 512] on div "5" at bounding box center [1147, 527] width 46 height 36
click at [1156, 392] on span "button" at bounding box center [1162, 398] width 12 height 12
click at [1151, 462] on div "1" at bounding box center [1147, 476] width 46 height 36
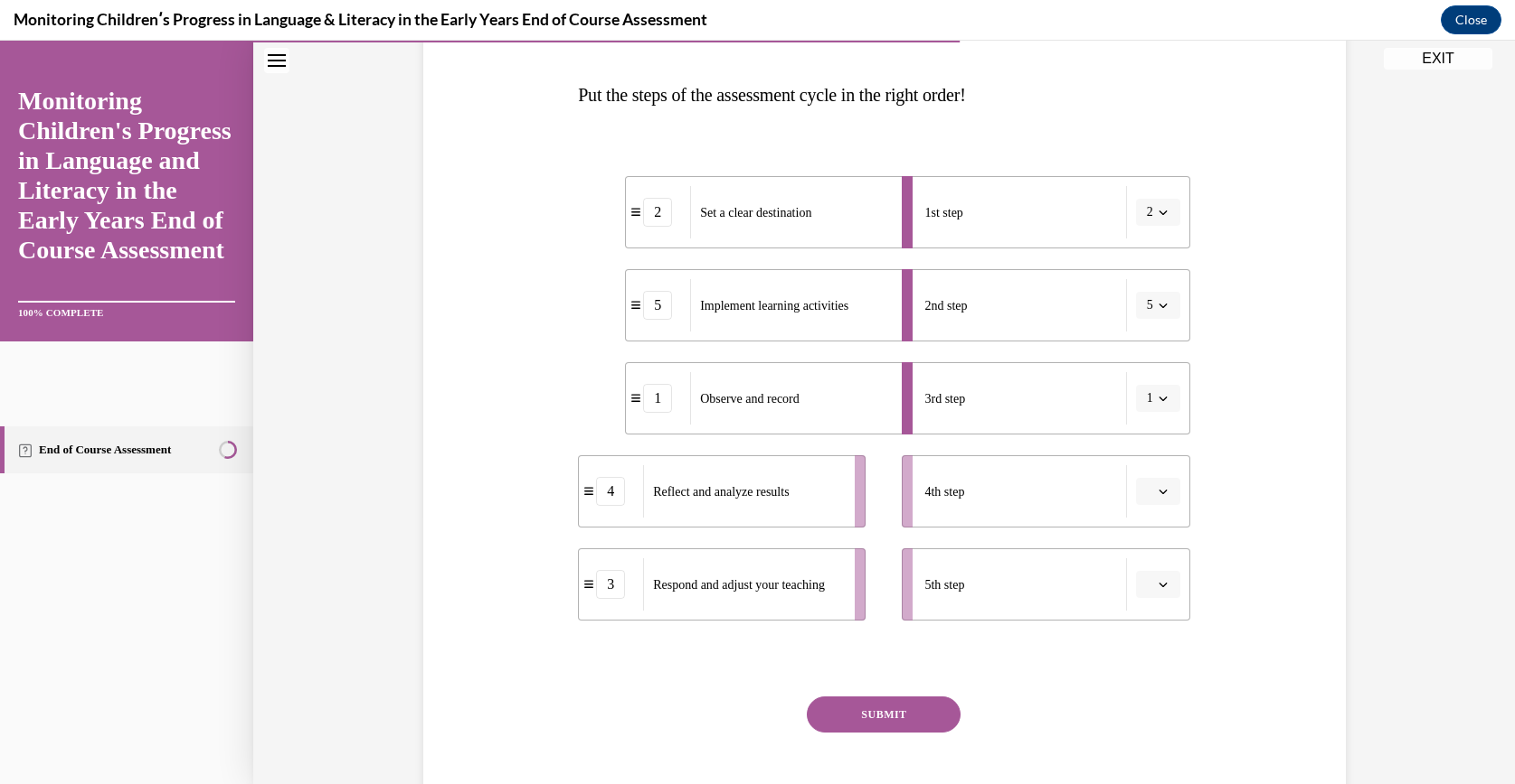
click at [1144, 488] on button "button" at bounding box center [1157, 492] width 44 height 27
click at [1153, 669] on div "4" at bounding box center [1147, 677] width 46 height 36
click at [1154, 560] on li "5th step" at bounding box center [1046, 584] width 288 height 72
click at [1136, 592] on button "button" at bounding box center [1157, 584] width 44 height 27
click at [1294, 540] on div "Question 10/16 Put the steps of the assessment cycle in the right order! 2 Set …" at bounding box center [884, 387] width 931 height 915
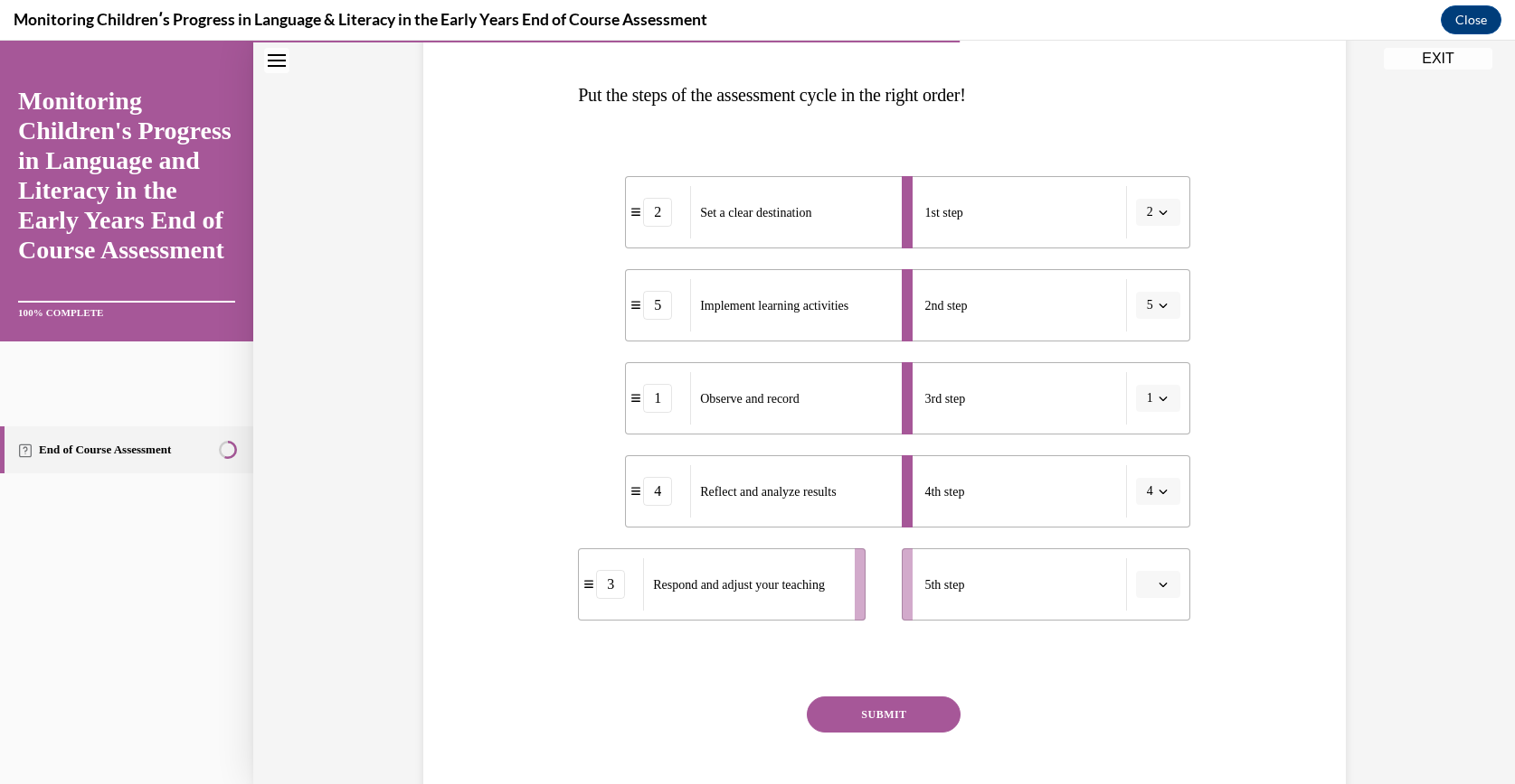
click at [1167, 590] on button "button" at bounding box center [1157, 584] width 44 height 27
click at [1151, 462] on div "3" at bounding box center [1147, 472] width 46 height 36
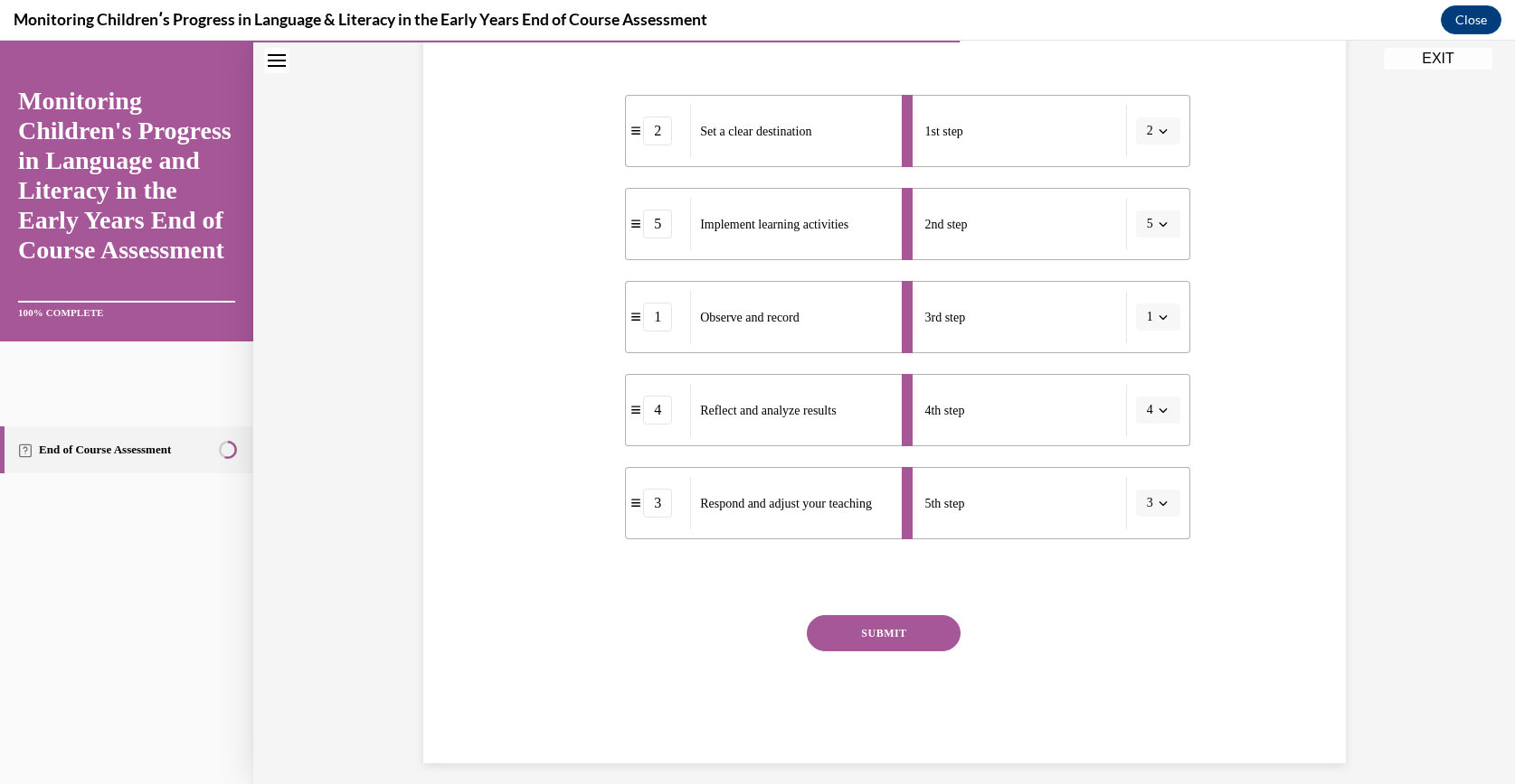
scroll to position [363, 0]
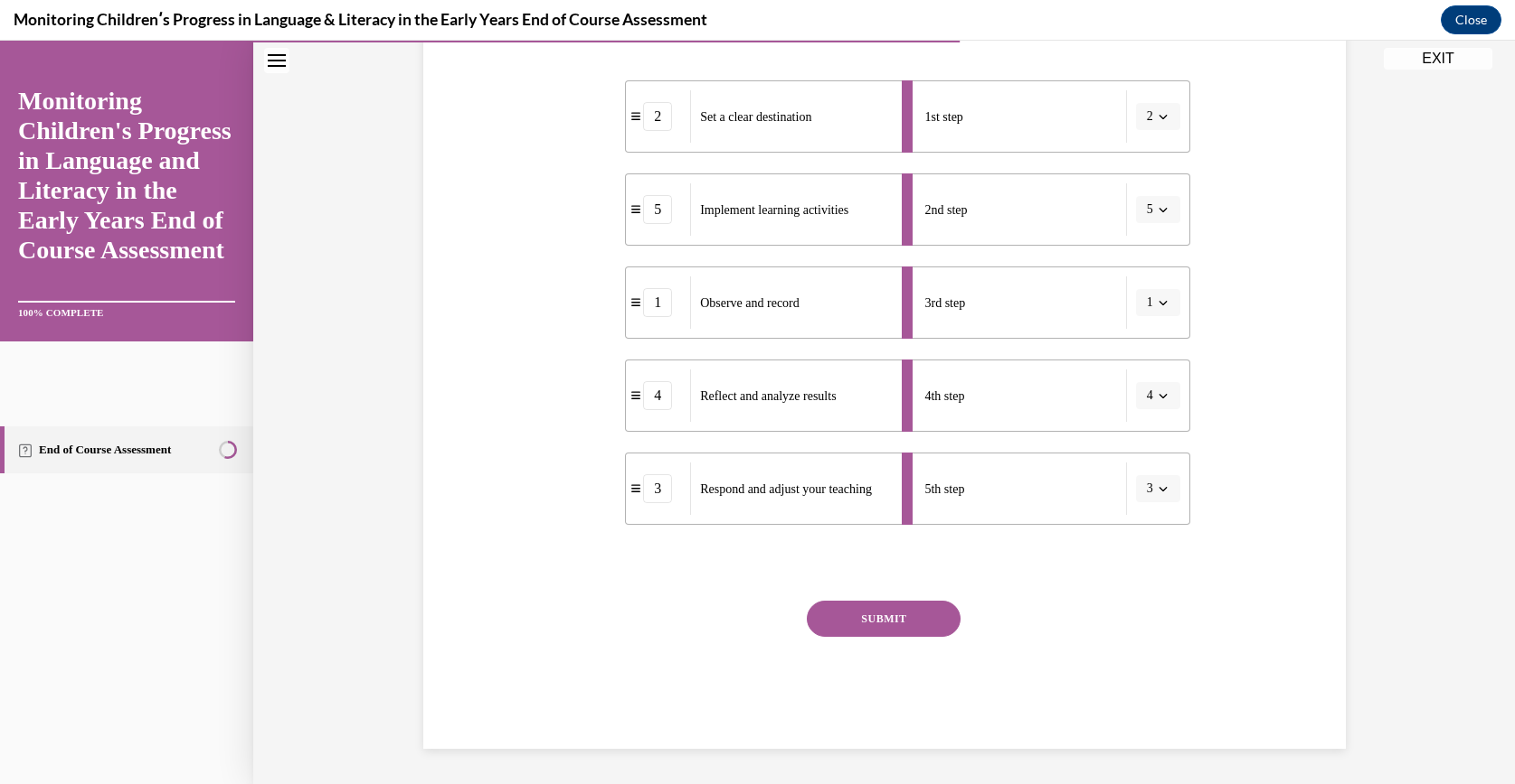
click at [838, 608] on button "SUBMIT" at bounding box center [883, 618] width 153 height 36
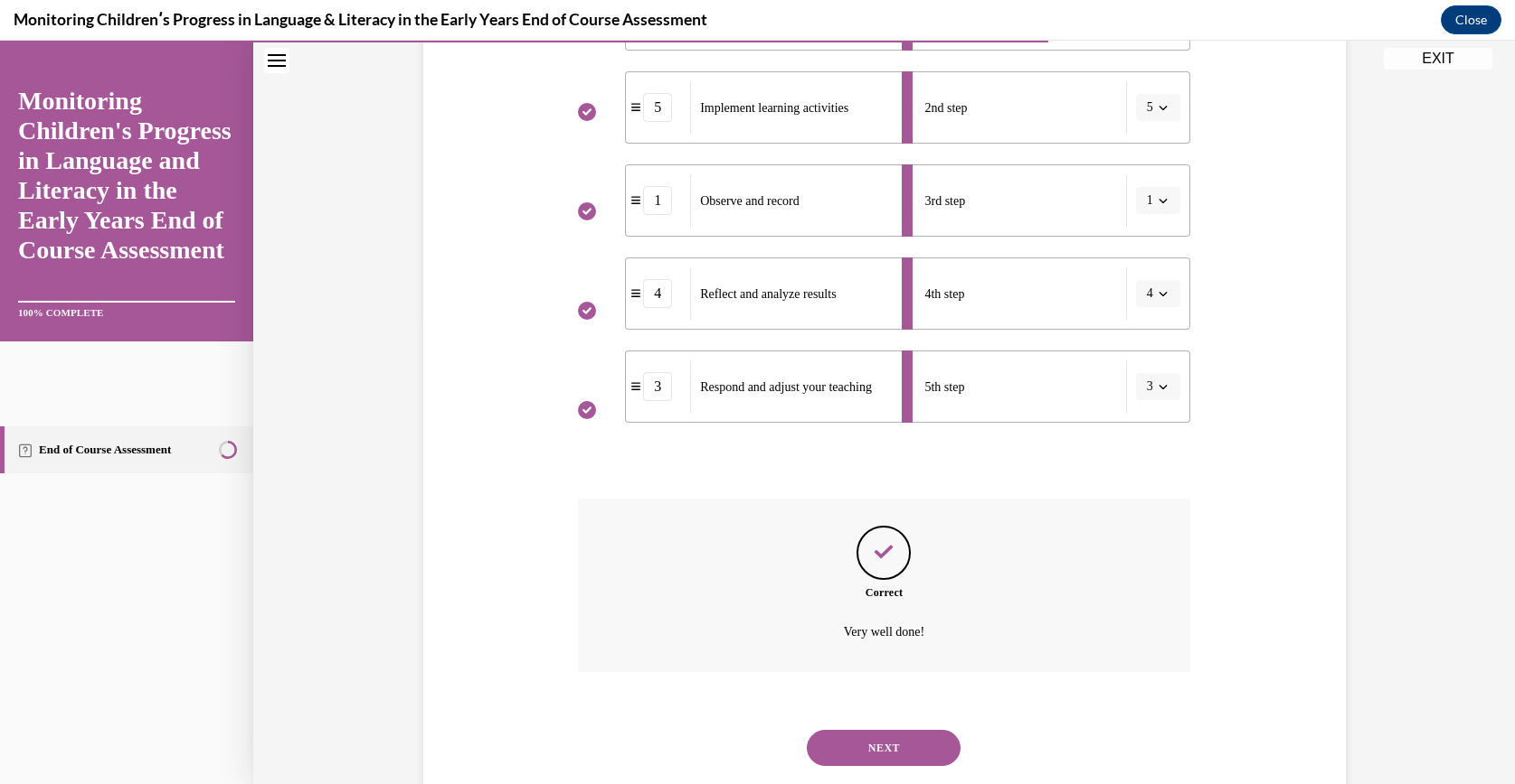
scroll to position [509, 0]
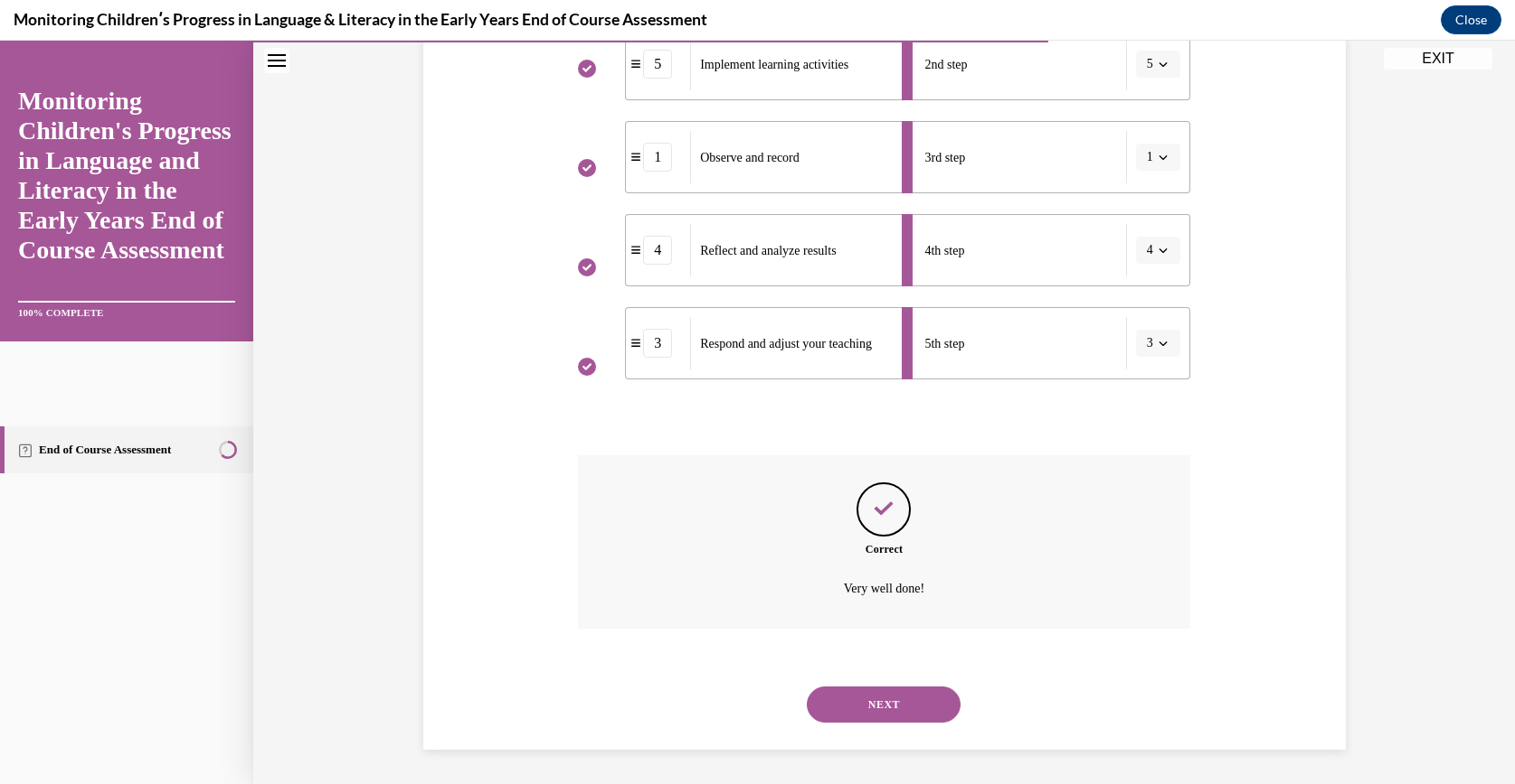
click at [819, 676] on div "NEXT" at bounding box center [884, 705] width 612 height 72
click at [821, 681] on div "NEXT" at bounding box center [884, 705] width 612 height 72
click at [834, 687] on button "NEXT" at bounding box center [883, 705] width 153 height 36
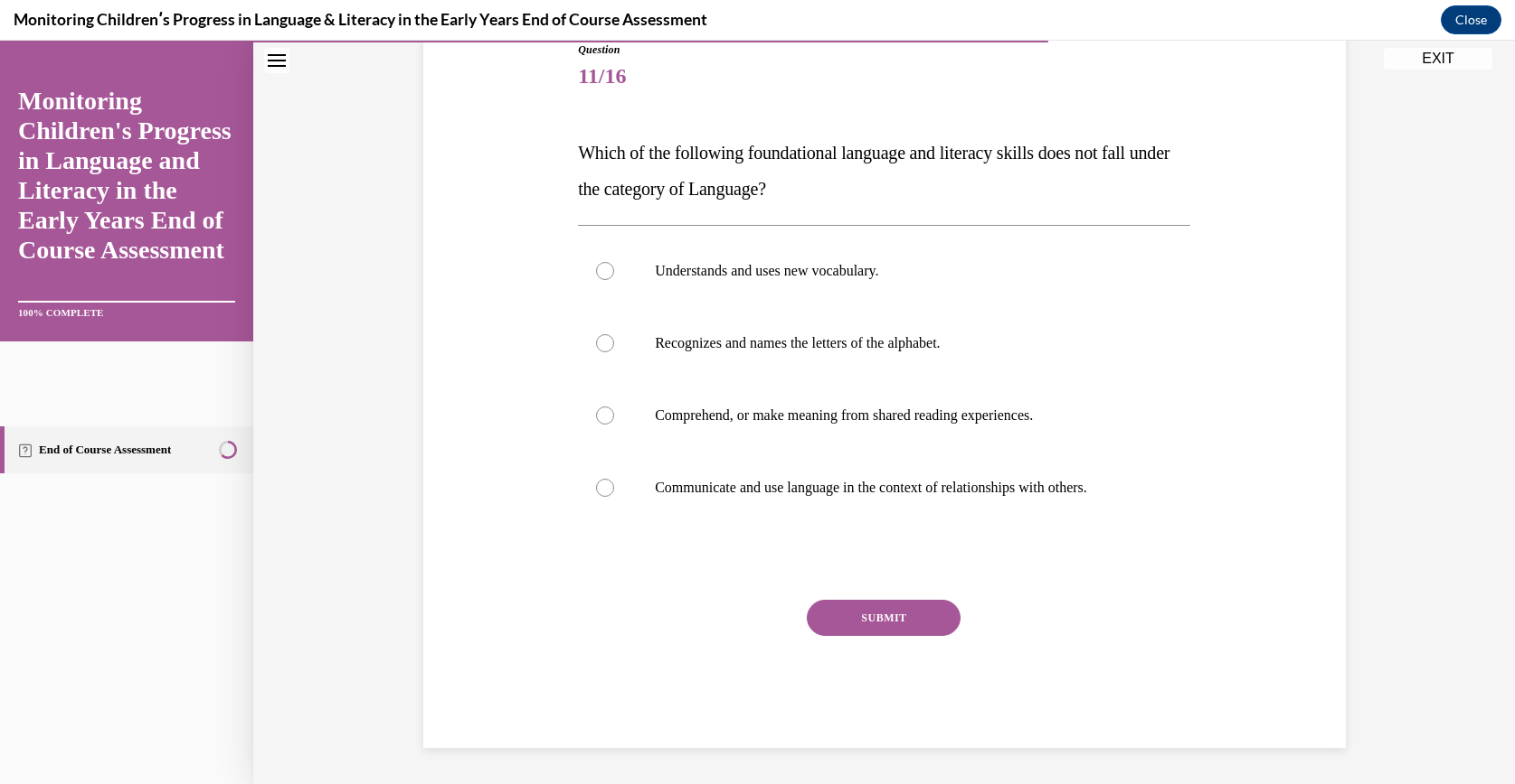
scroll to position [200, 0]
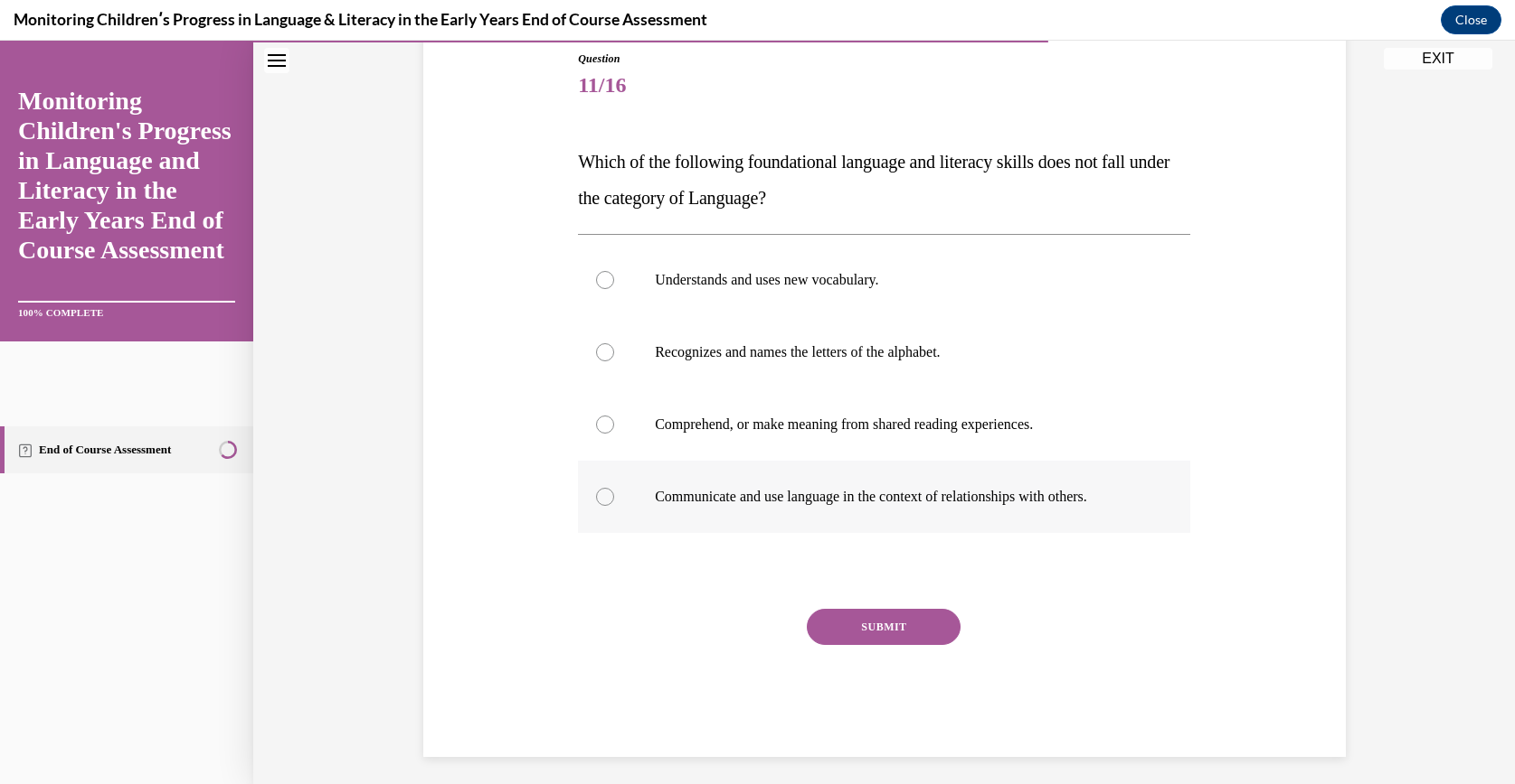
drag, startPoint x: 552, startPoint y: 161, endPoint x: 1178, endPoint y: 521, distance: 722.1
click at [1178, 521] on div "Question 11/16 Which of the following foundational language and literacy skills…" at bounding box center [884, 376] width 931 height 761
click at [830, 344] on p "Recognizes and names the letters of the alphabet." at bounding box center [900, 352] width 490 height 18
click at [614, 344] on input "Recognizes and names the letters of the alphabet." at bounding box center [605, 352] width 18 height 18
radio input "true"
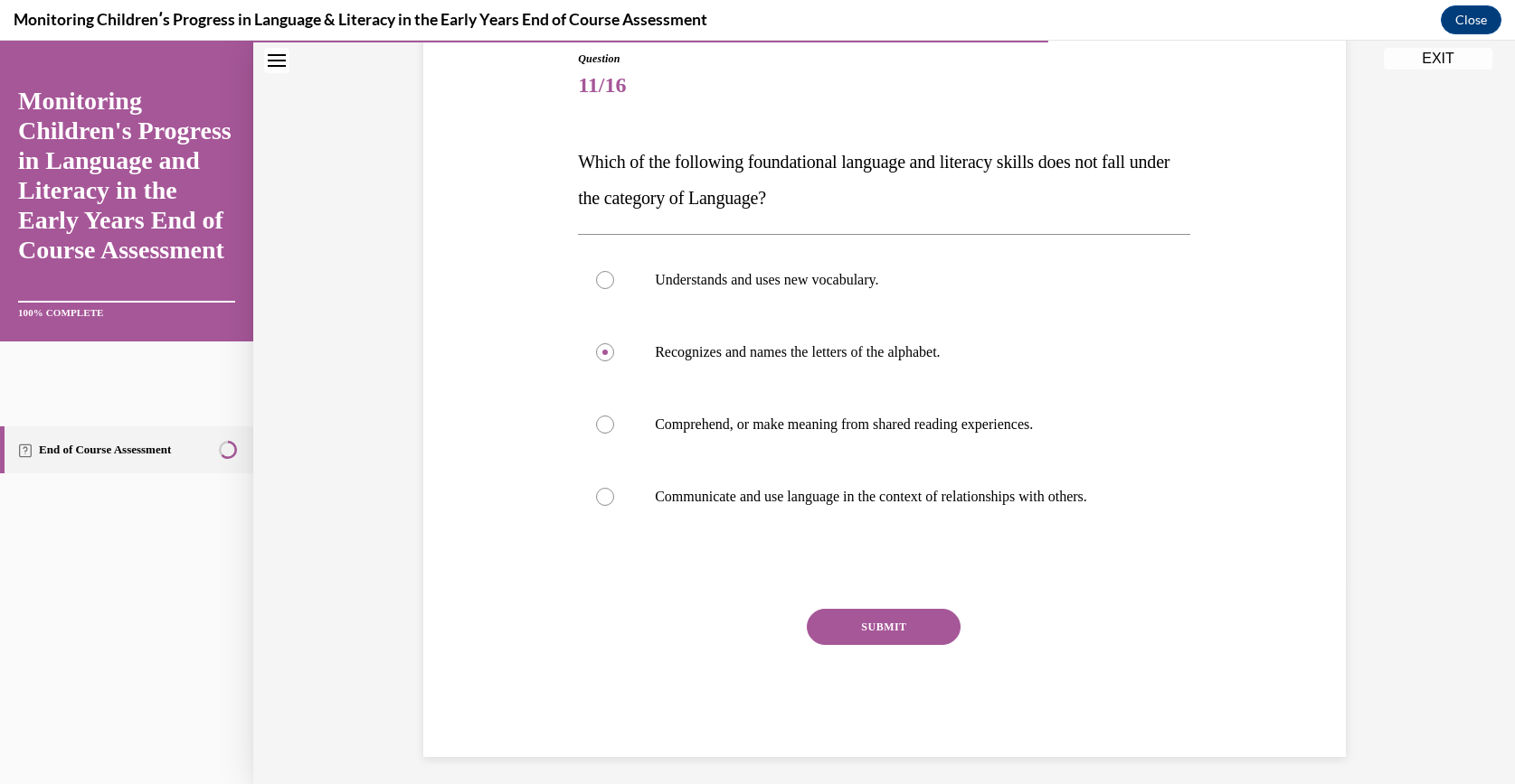
click at [887, 626] on button "SUBMIT" at bounding box center [883, 627] width 153 height 36
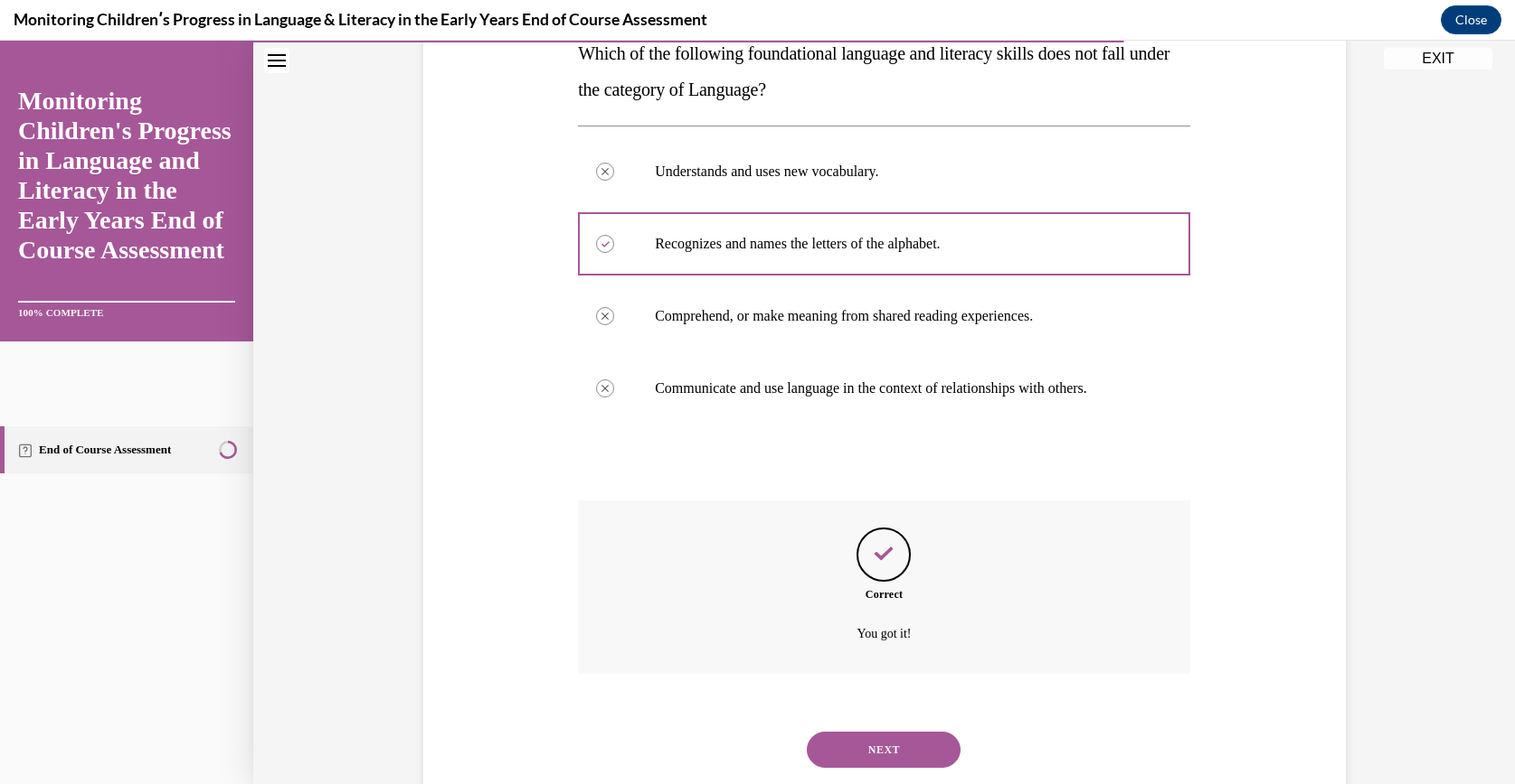
scroll to position [356, 0]
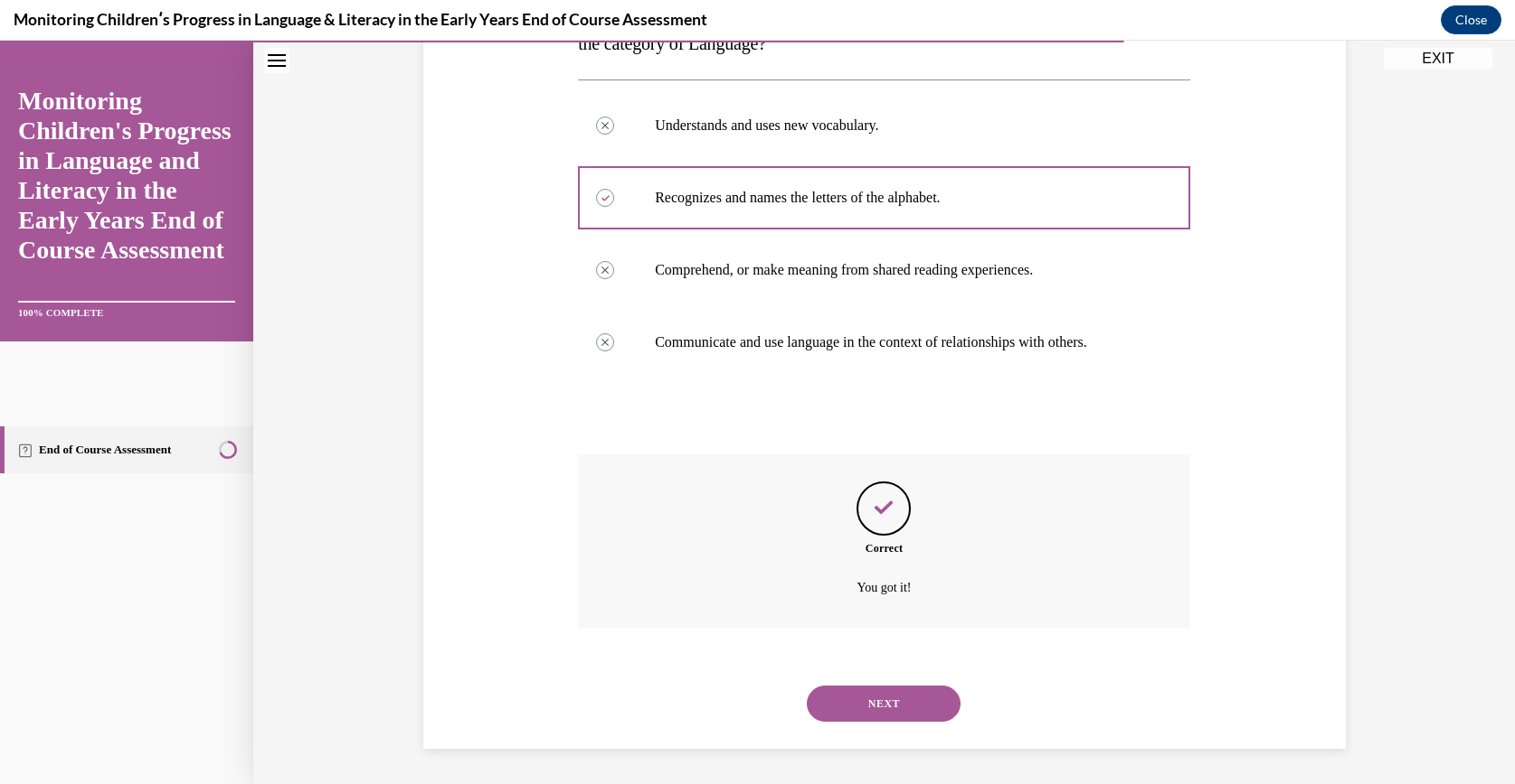
click at [853, 687] on button "NEXT" at bounding box center [883, 704] width 153 height 36
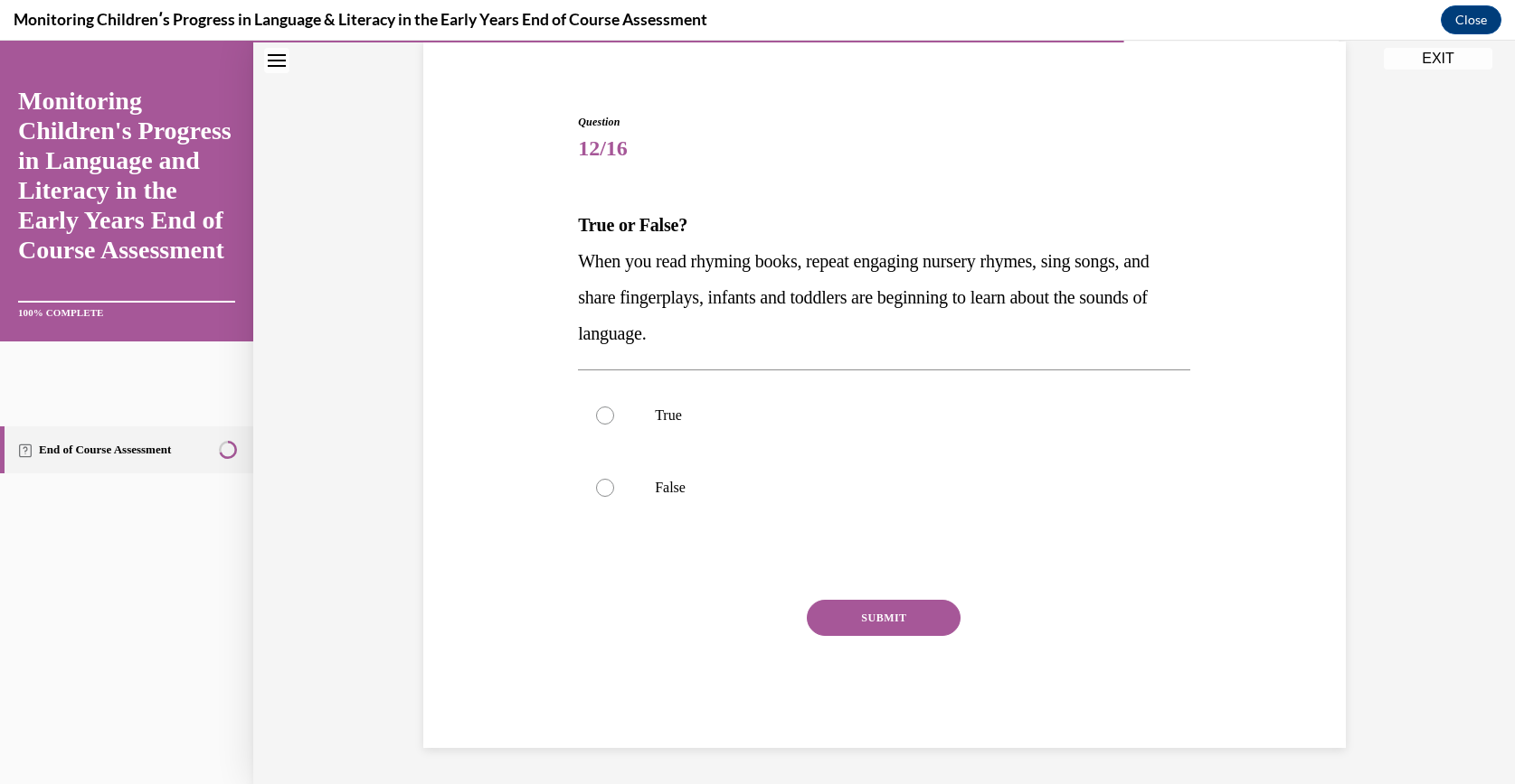
scroll to position [136, 0]
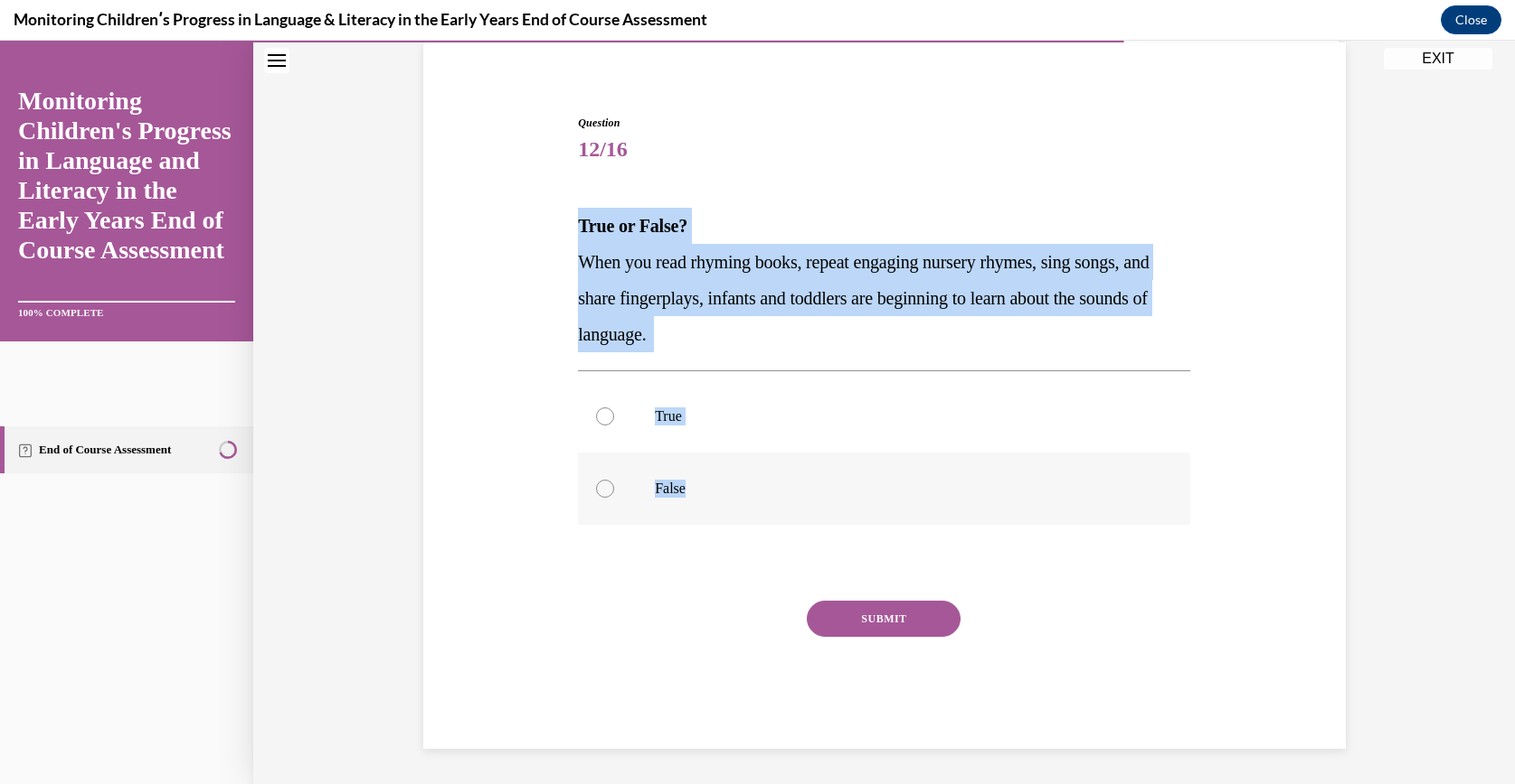
drag, startPoint x: 550, startPoint y: 201, endPoint x: 774, endPoint y: 519, distance: 389.0
click at [774, 519] on div "Question 12/16 True or False? When you read rhyming books, repeat engaging nurs…" at bounding box center [884, 405] width 931 height 688
drag, startPoint x: 774, startPoint y: 519, endPoint x: 662, endPoint y: 340, distance: 211.2
click at [674, 409] on p "True" at bounding box center [900, 416] width 490 height 18
click at [614, 409] on input "True" at bounding box center [605, 416] width 18 height 18
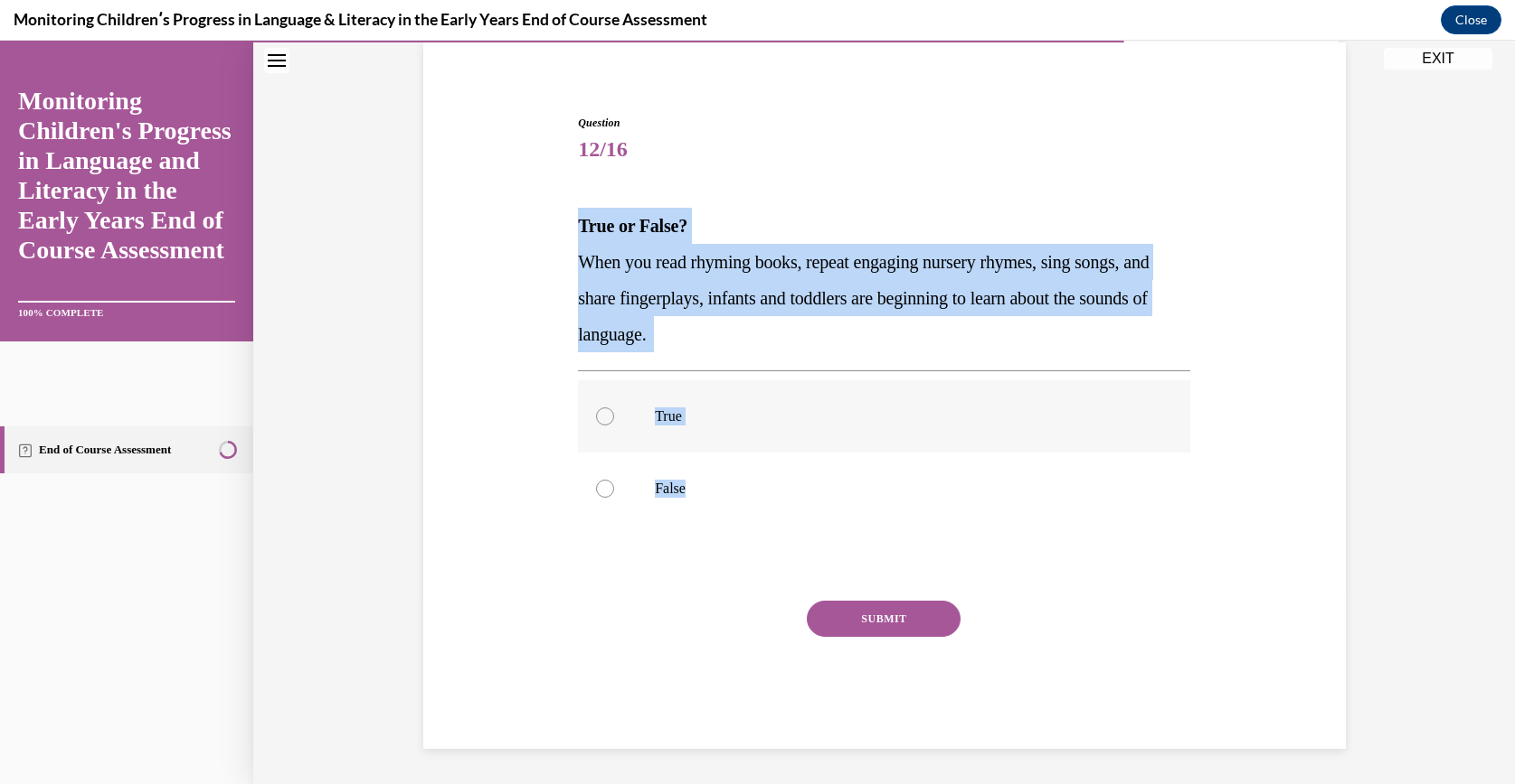
radio input "true"
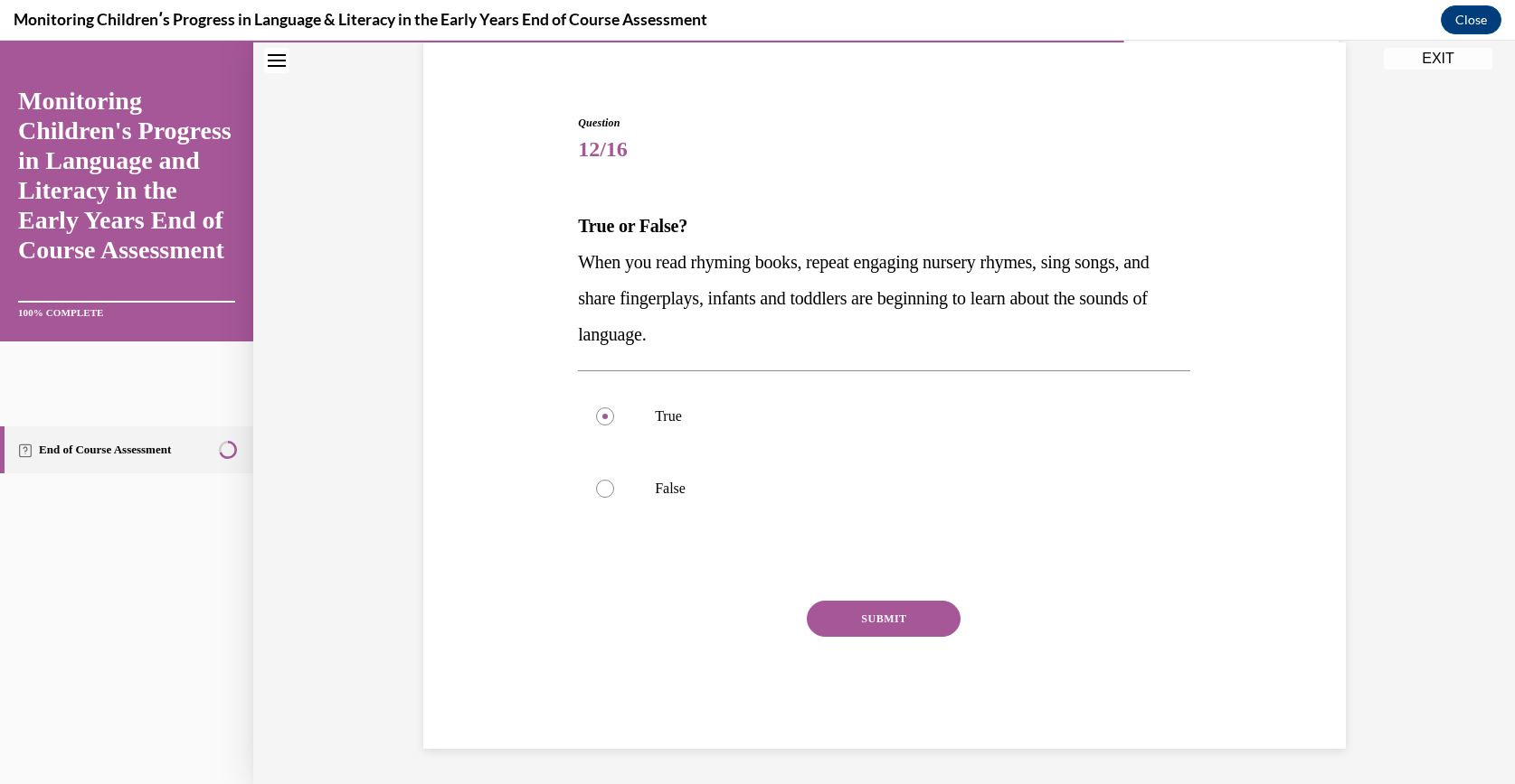
click at [824, 594] on div "Question 12/16 True or False? When you read rhyming books, repeat engaging nurs…" at bounding box center [884, 431] width 612 height 635
click at [828, 602] on button "SUBMIT" at bounding box center [883, 618] width 153 height 36
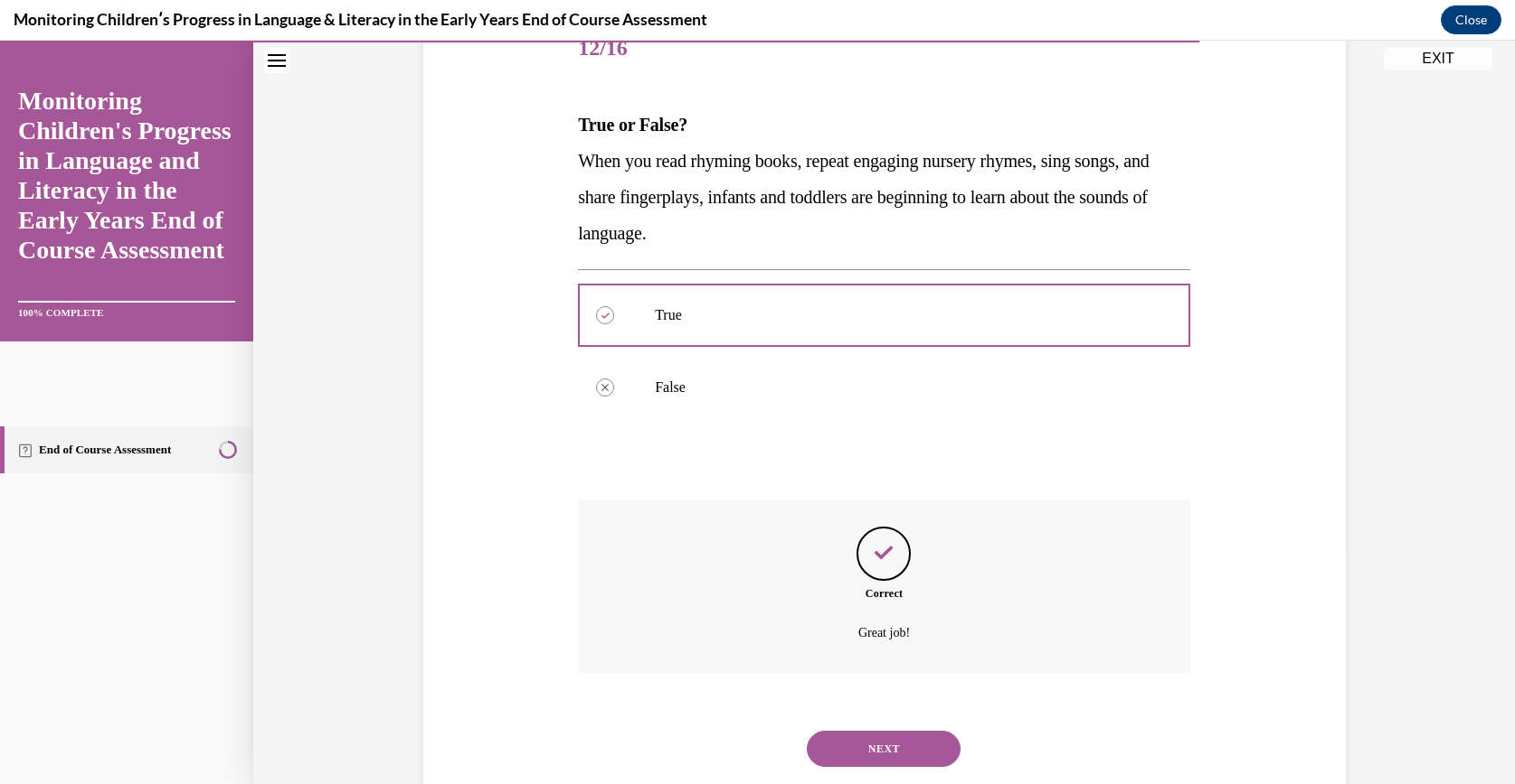
scroll to position [283, 0]
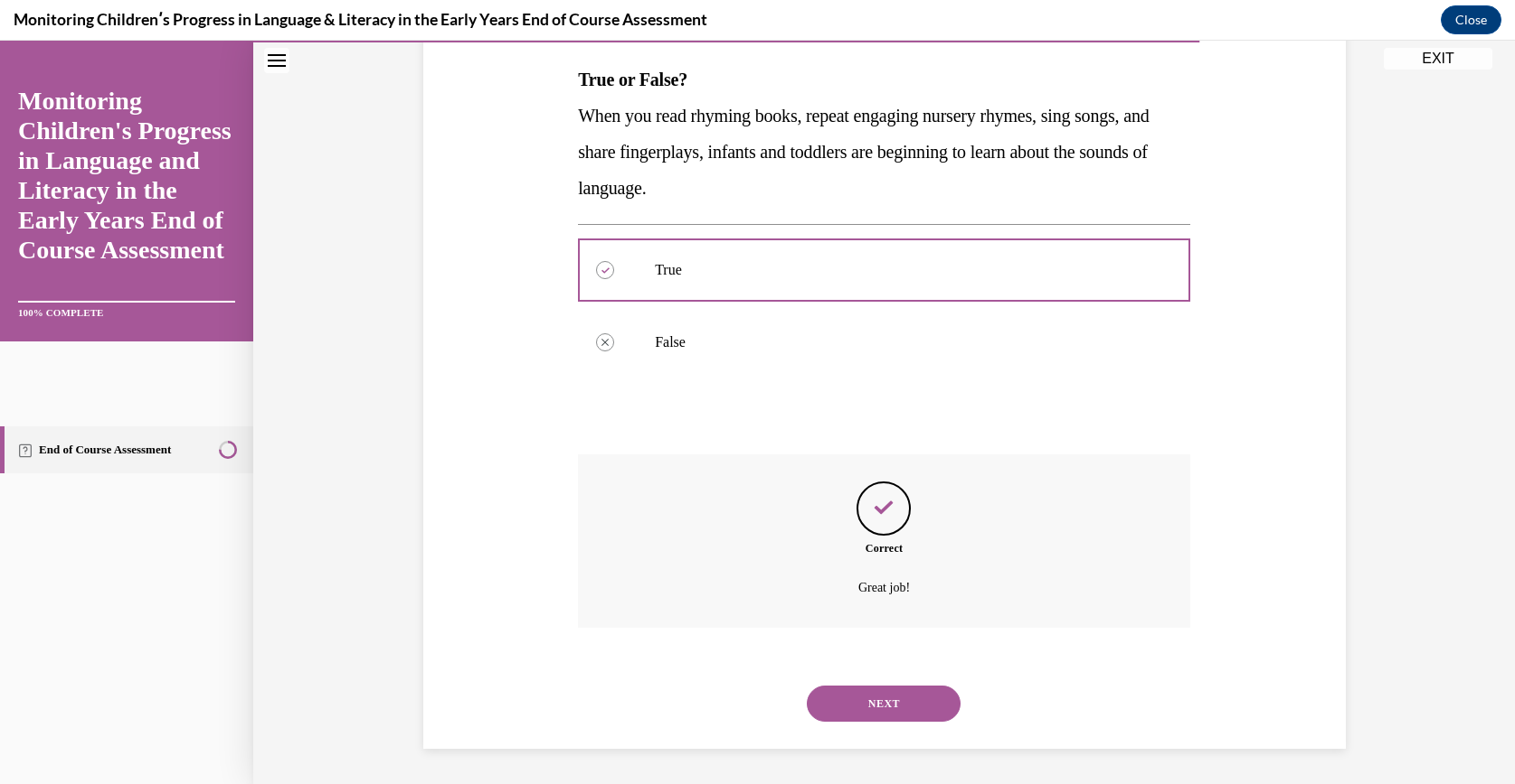
click at [815, 670] on div "NEXT" at bounding box center [884, 704] width 612 height 72
click at [829, 688] on button "NEXT" at bounding box center [883, 704] width 153 height 36
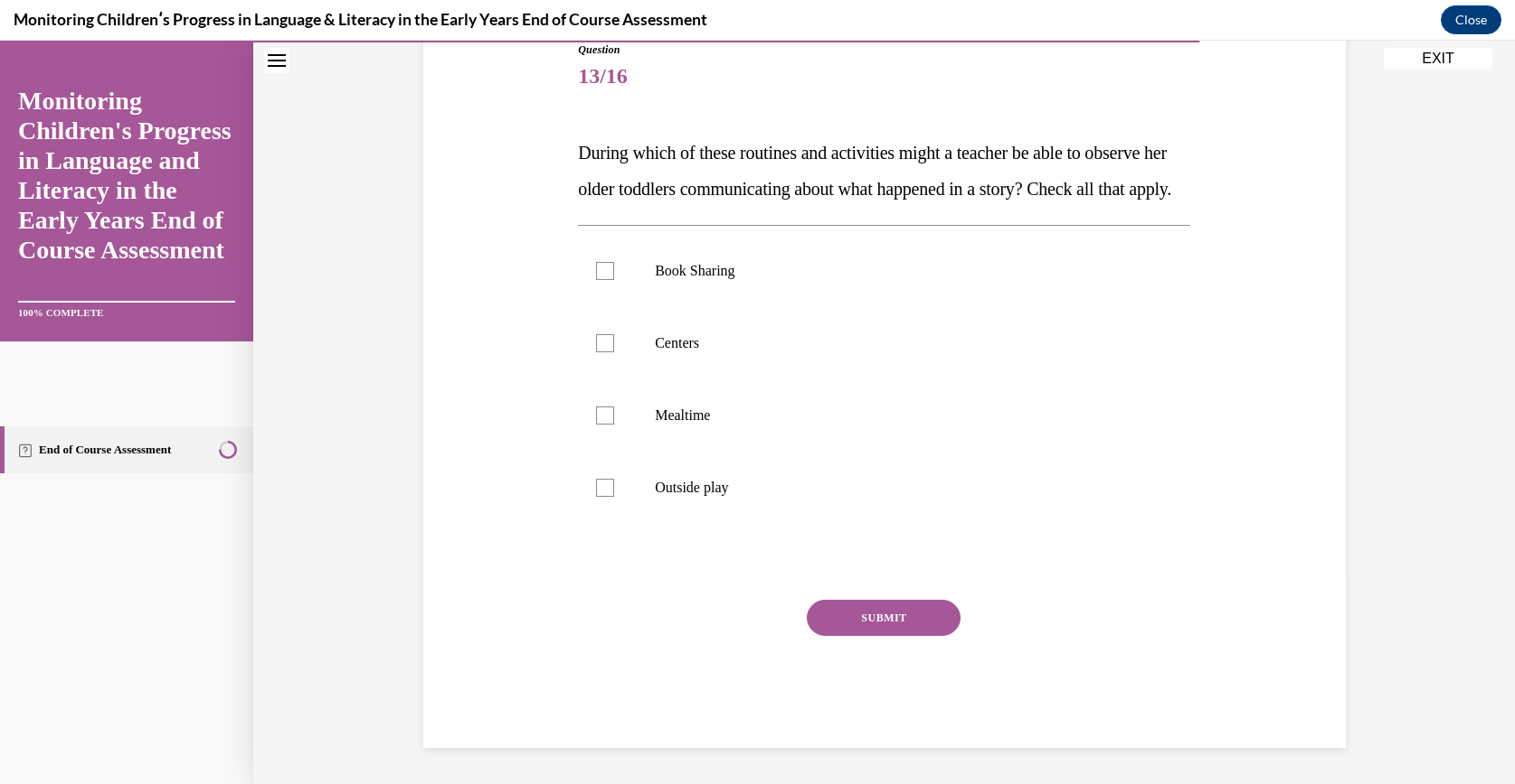
scroll to position [201, 0]
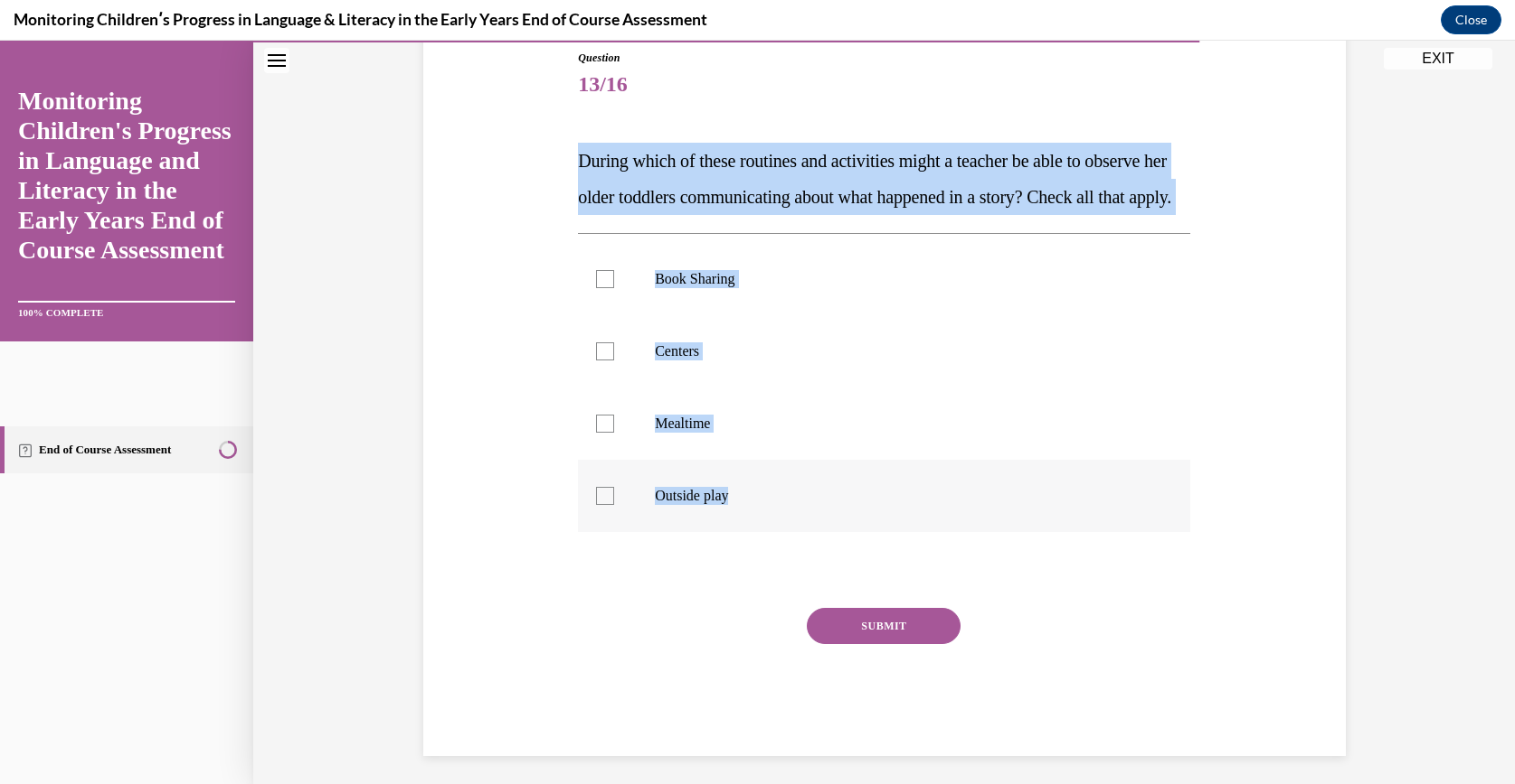
drag, startPoint x: 536, startPoint y: 170, endPoint x: 816, endPoint y: 548, distance: 470.4
click at [816, 548] on div "Question 13/16 During which of these routines and activities might a teacher be…" at bounding box center [884, 375] width 931 height 761
click at [728, 288] on p "Book Sharing" at bounding box center [900, 279] width 490 height 18
click at [614, 288] on input "Book Sharing" at bounding box center [605, 279] width 18 height 18
checkbox input "true"
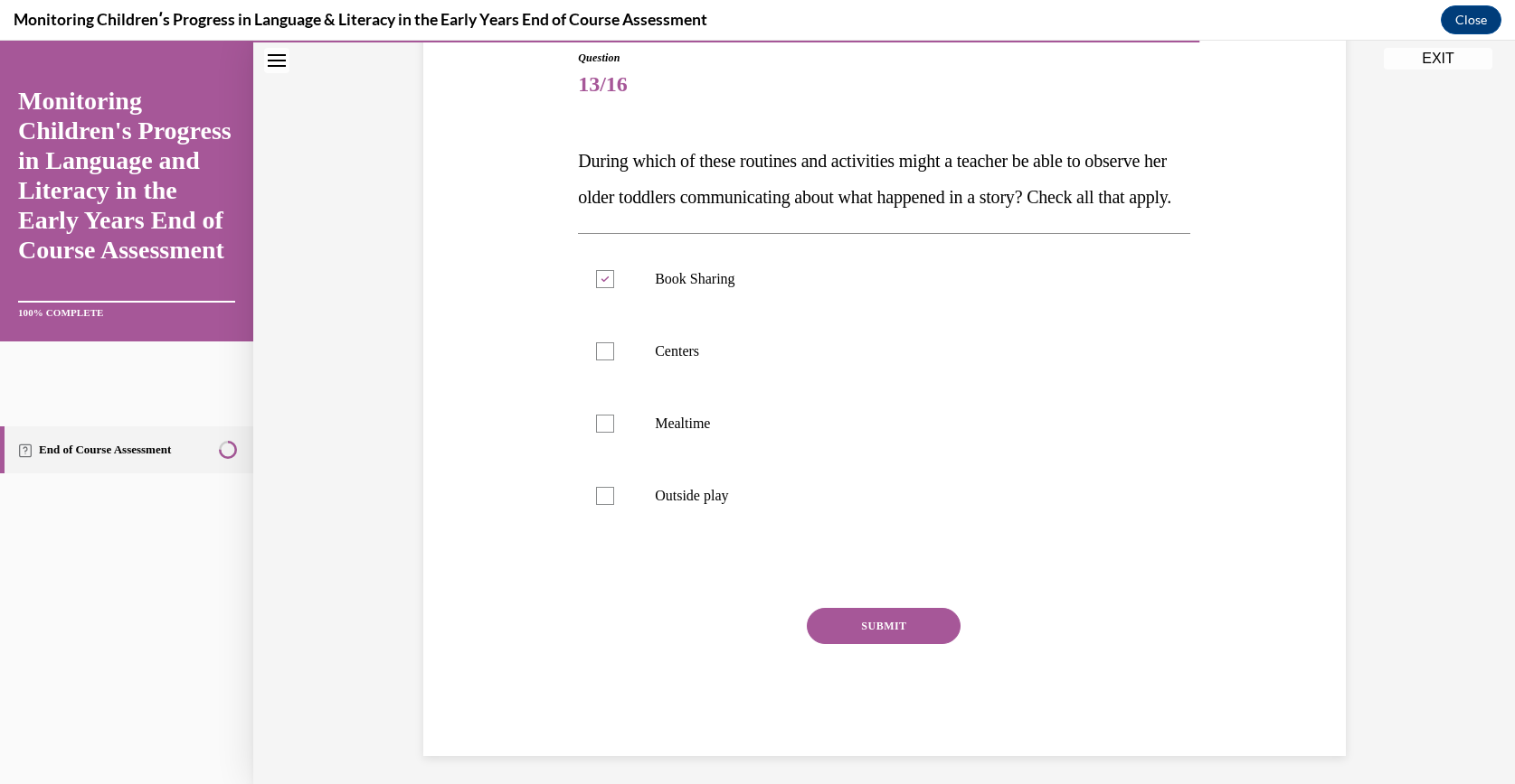
click at [851, 644] on button "SUBMIT" at bounding box center [883, 626] width 153 height 36
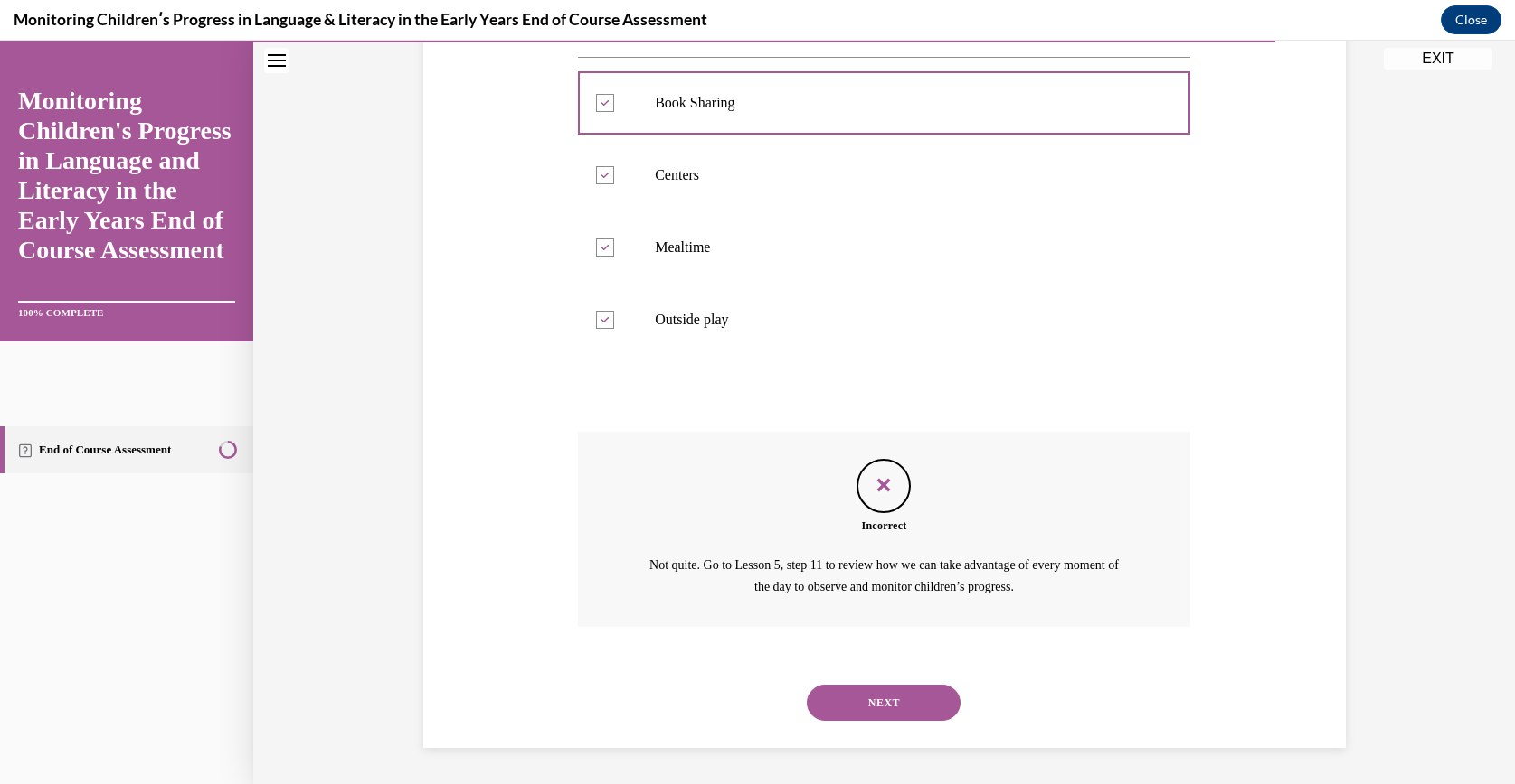
scroll to position [413, 0]
click at [824, 687] on button "NEXT" at bounding box center [883, 703] width 153 height 36
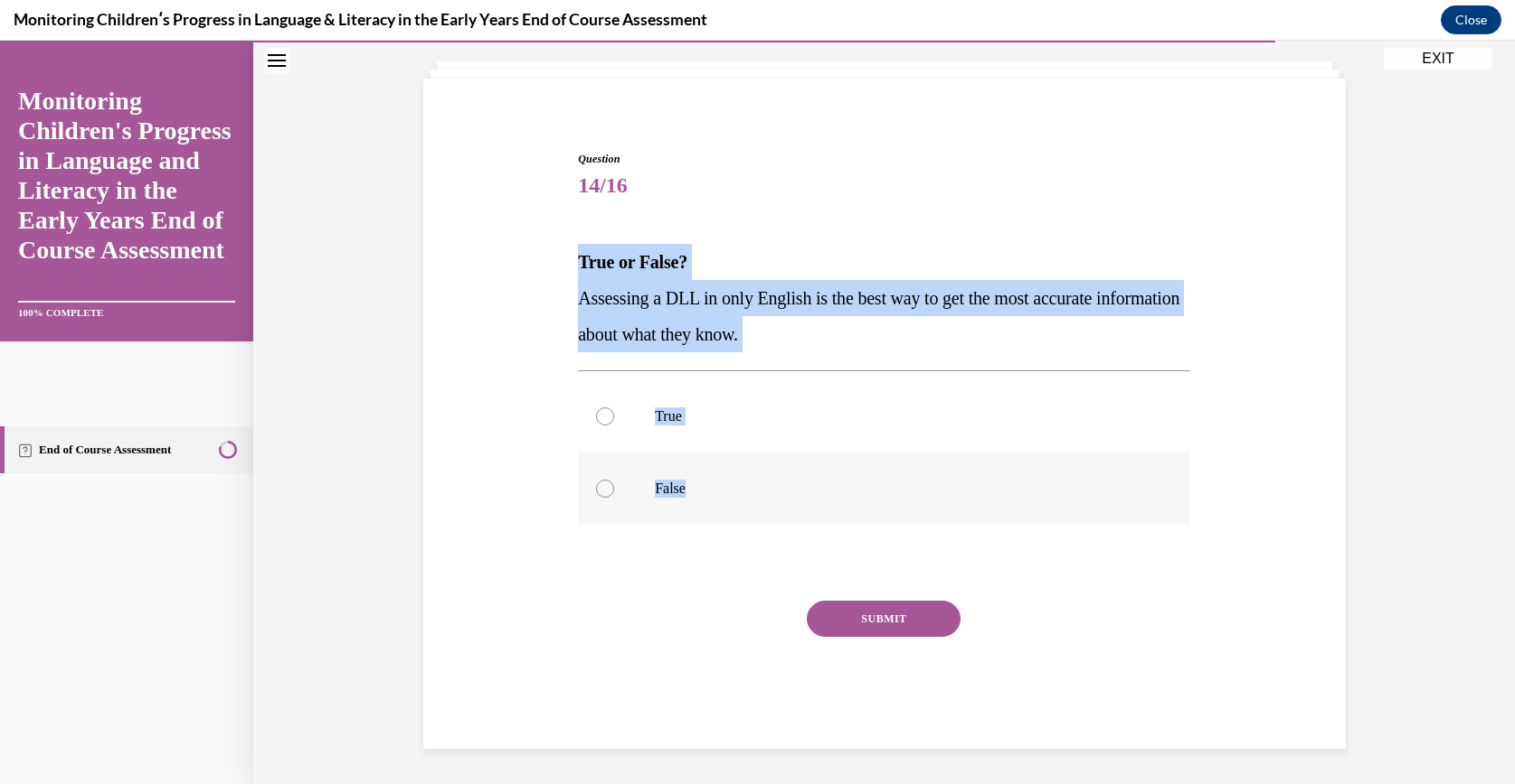
drag, startPoint x: 537, startPoint y: 264, endPoint x: 758, endPoint y: 502, distance: 324.8
click at [758, 502] on div "Question 14/16 True or False? Assessing a DLL in only English is the best way t…" at bounding box center [884, 423] width 931 height 653
drag, startPoint x: 758, startPoint y: 502, endPoint x: 636, endPoint y: 336, distance: 206.0
click at [679, 515] on label "False" at bounding box center [884, 489] width 612 height 72
click at [614, 498] on input "False" at bounding box center [605, 488] width 18 height 18
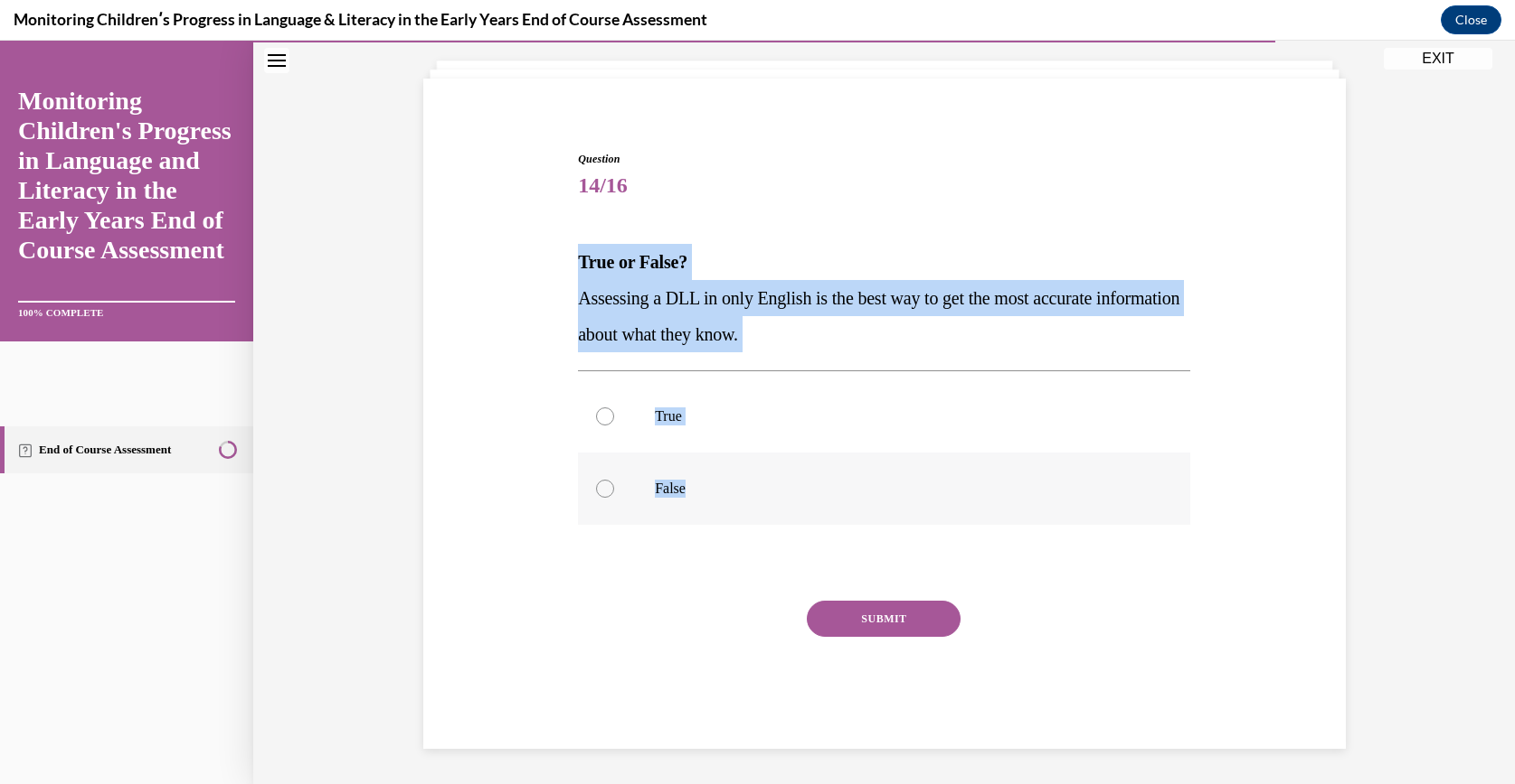
radio input "true"
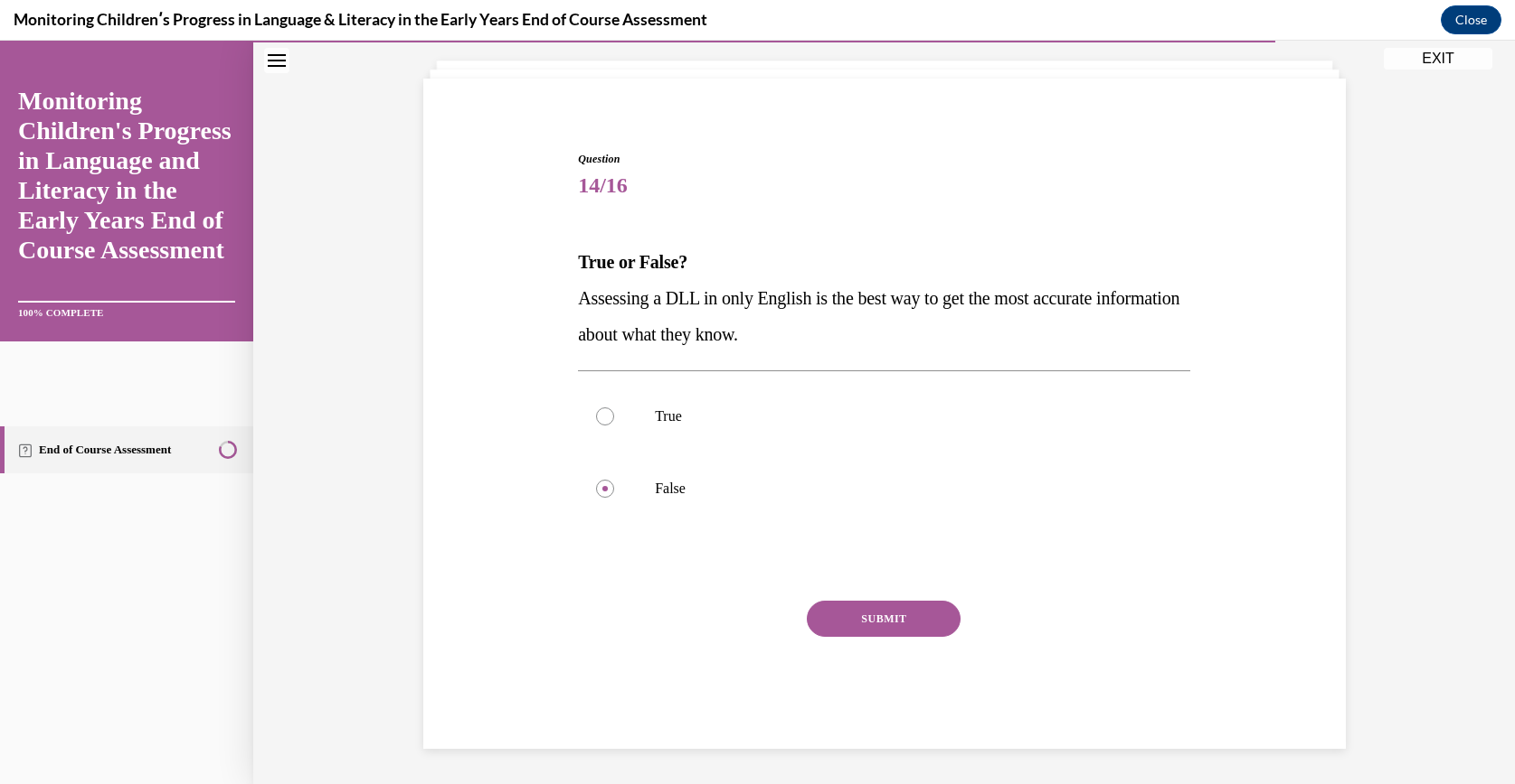
click at [834, 610] on button "SUBMIT" at bounding box center [883, 618] width 153 height 36
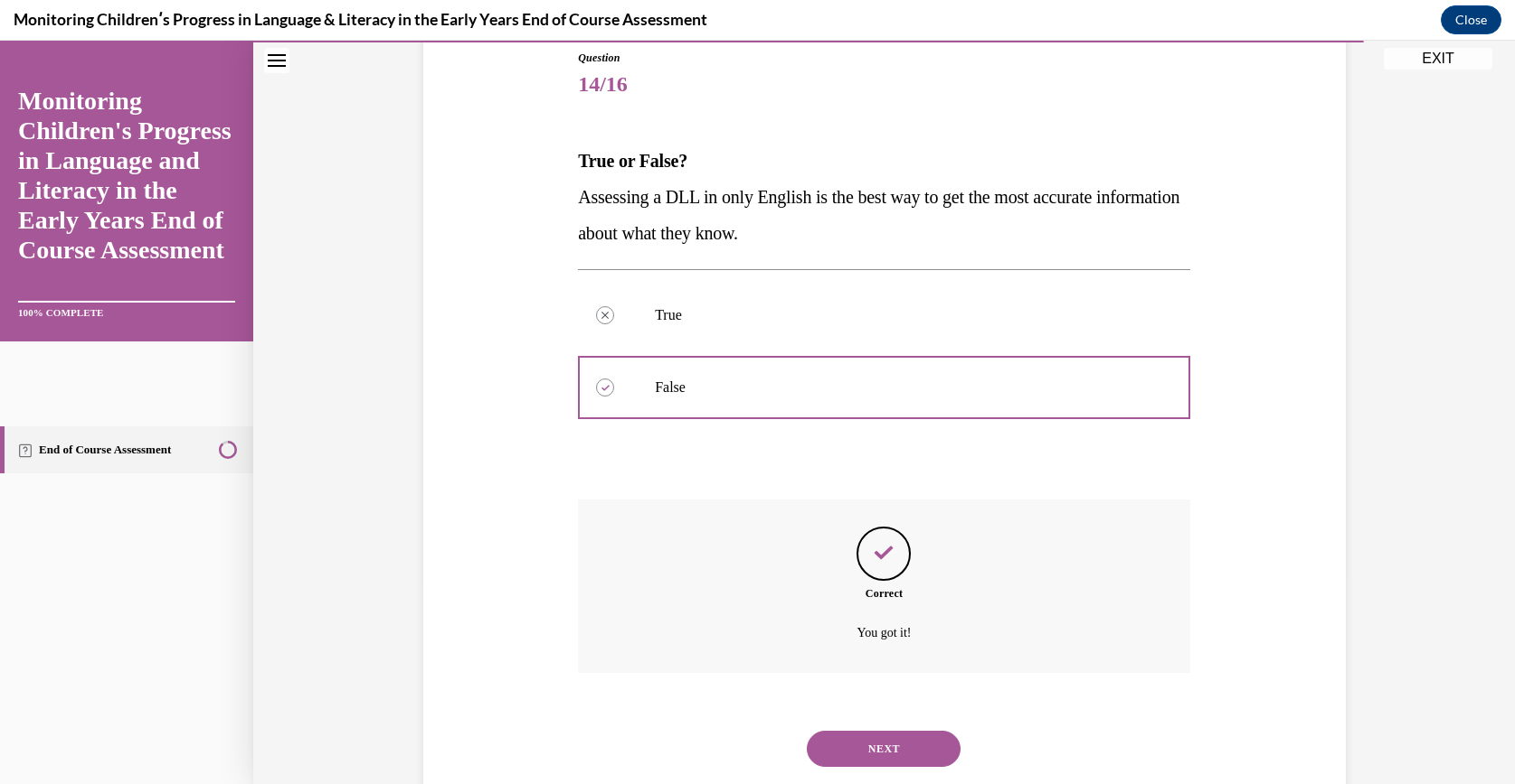
scroll to position [247, 0]
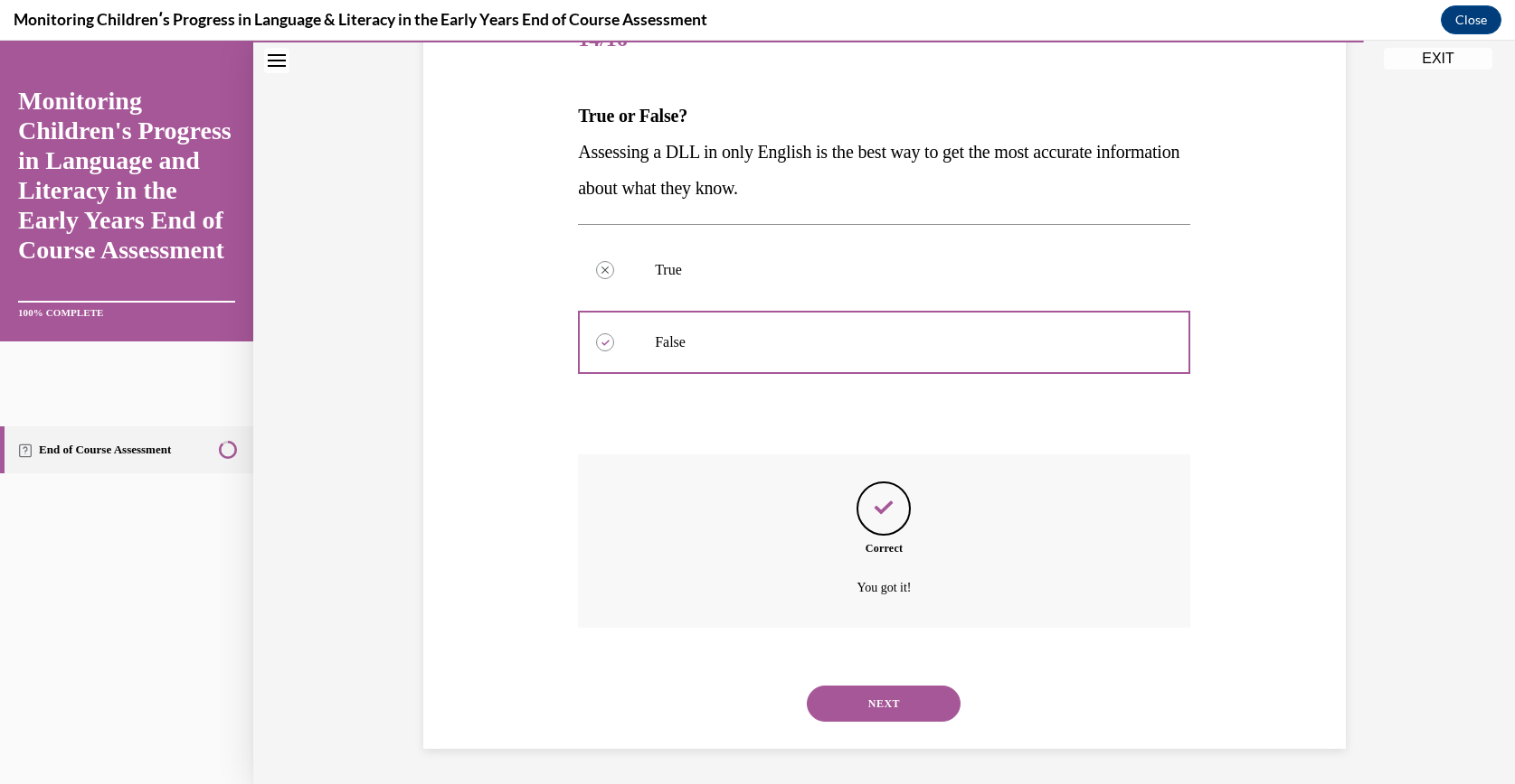
click at [829, 680] on div "NEXT" at bounding box center [884, 704] width 612 height 72
click at [830, 683] on div "NEXT" at bounding box center [884, 704] width 612 height 72
click at [833, 688] on button "NEXT" at bounding box center [883, 704] width 153 height 36
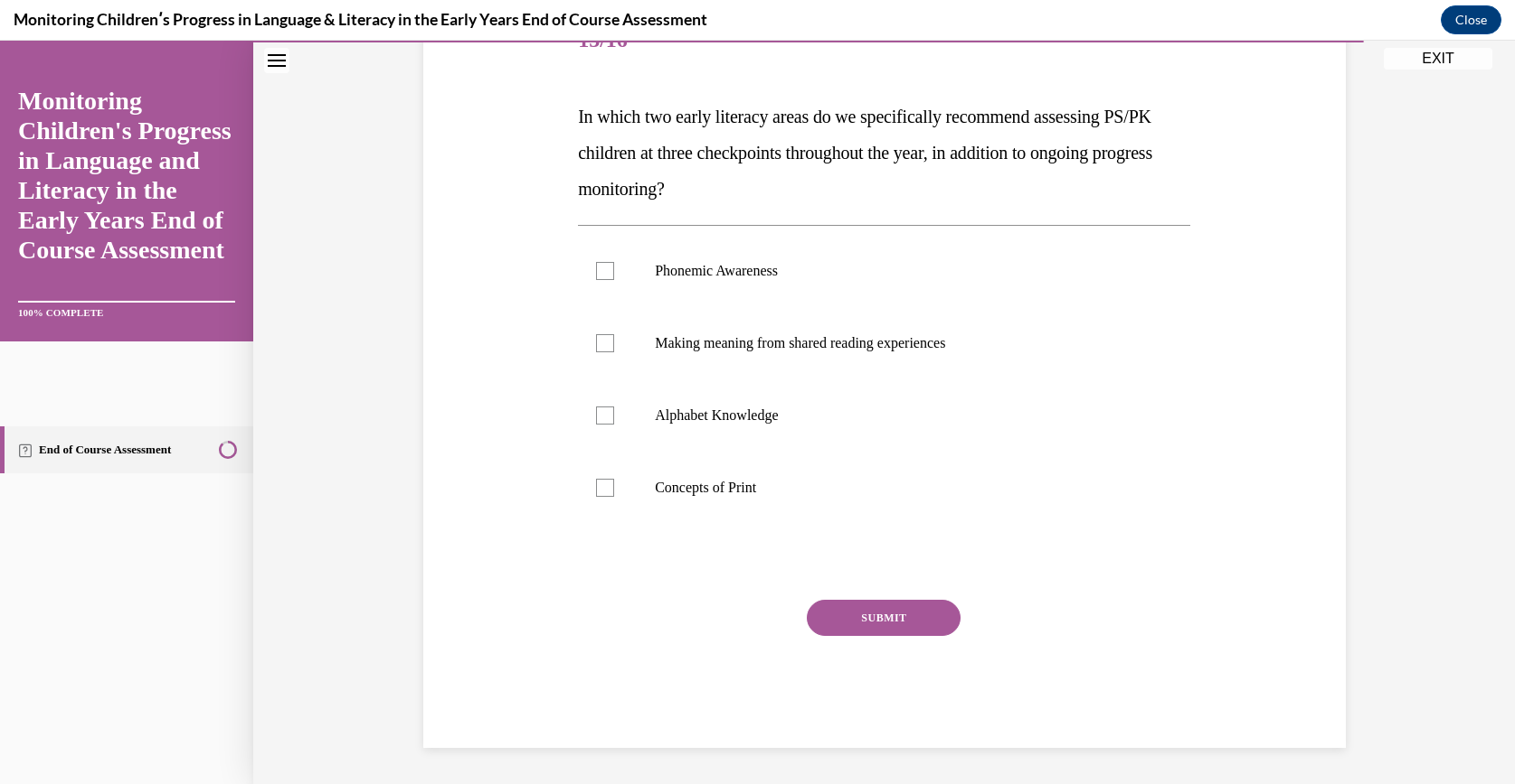
scroll to position [201, 0]
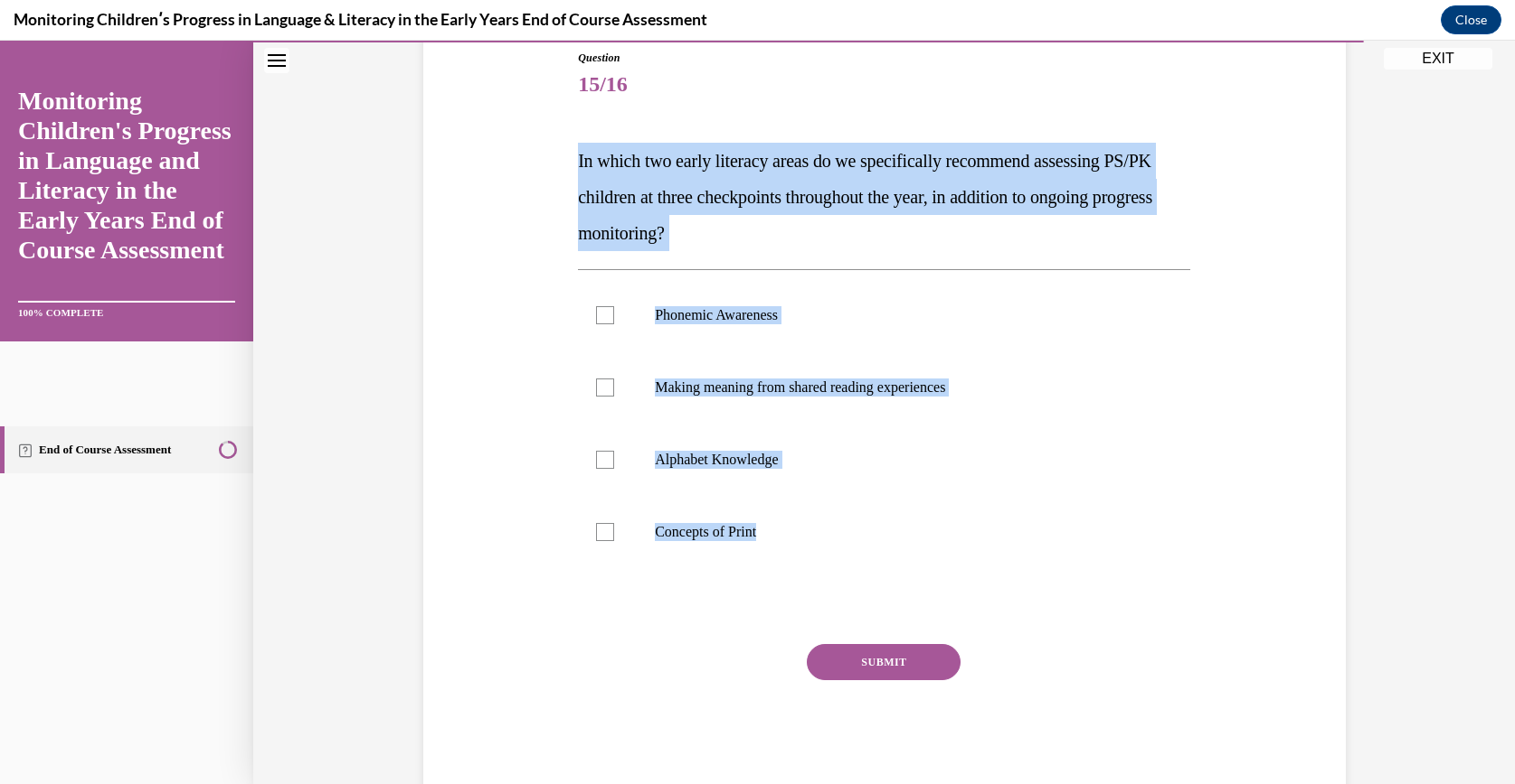
drag, startPoint x: 571, startPoint y: 173, endPoint x: 809, endPoint y: 621, distance: 507.3
click at [809, 621] on div "Question 15/16 In which two early literacy areas do we specifically recommend a…" at bounding box center [884, 422] width 612 height 743
click at [729, 327] on label "Phonemic Awareness" at bounding box center [884, 315] width 612 height 72
click at [614, 324] on input "Phonemic Awareness" at bounding box center [605, 315] width 18 height 18
checkbox input "true"
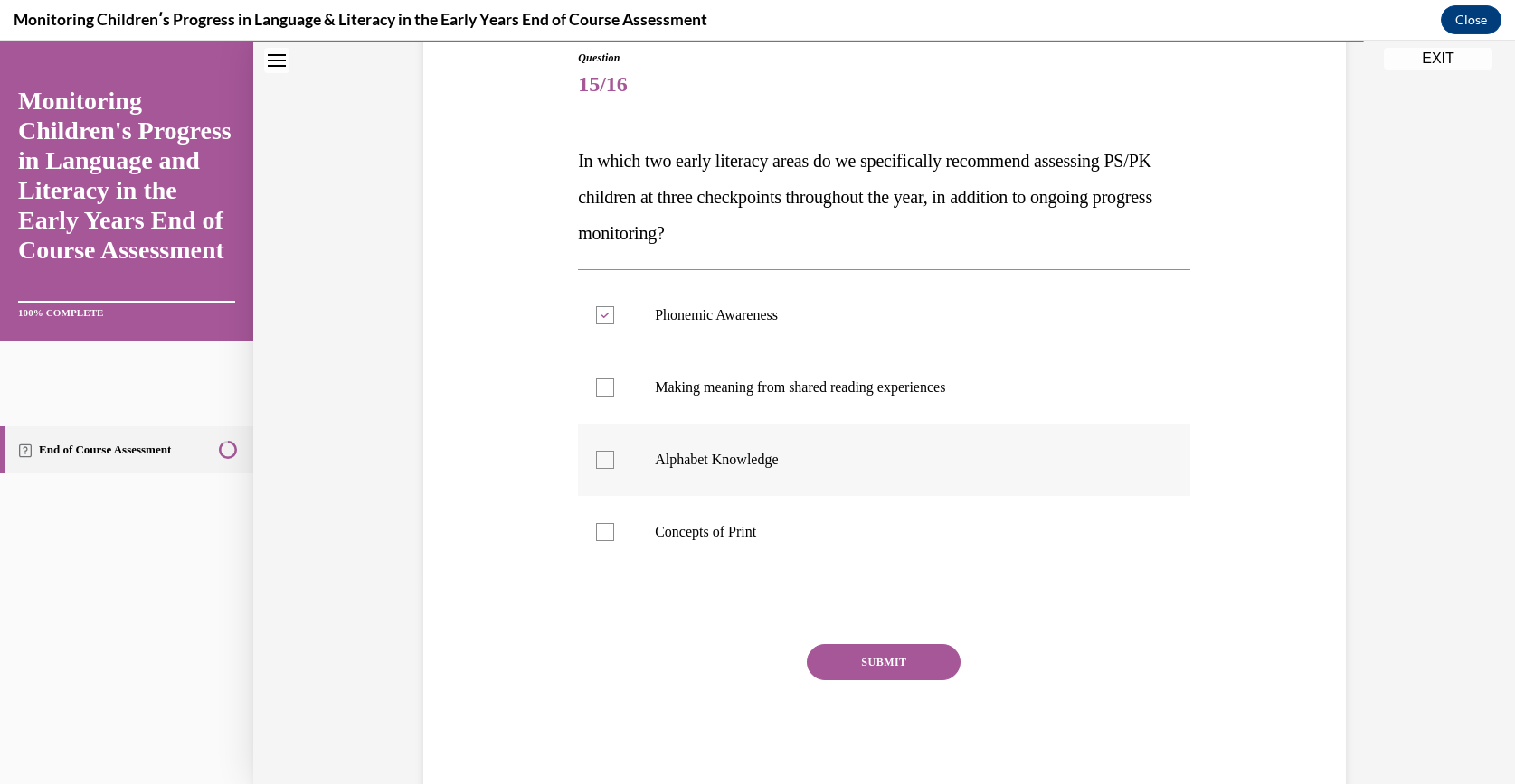
click at [732, 458] on p "Alphabet Knowledge" at bounding box center [900, 460] width 490 height 18
click at [614, 458] on input "Alphabet Knowledge" at bounding box center [605, 460] width 18 height 18
checkbox input "true"
click at [819, 649] on button "SUBMIT" at bounding box center [883, 662] width 153 height 36
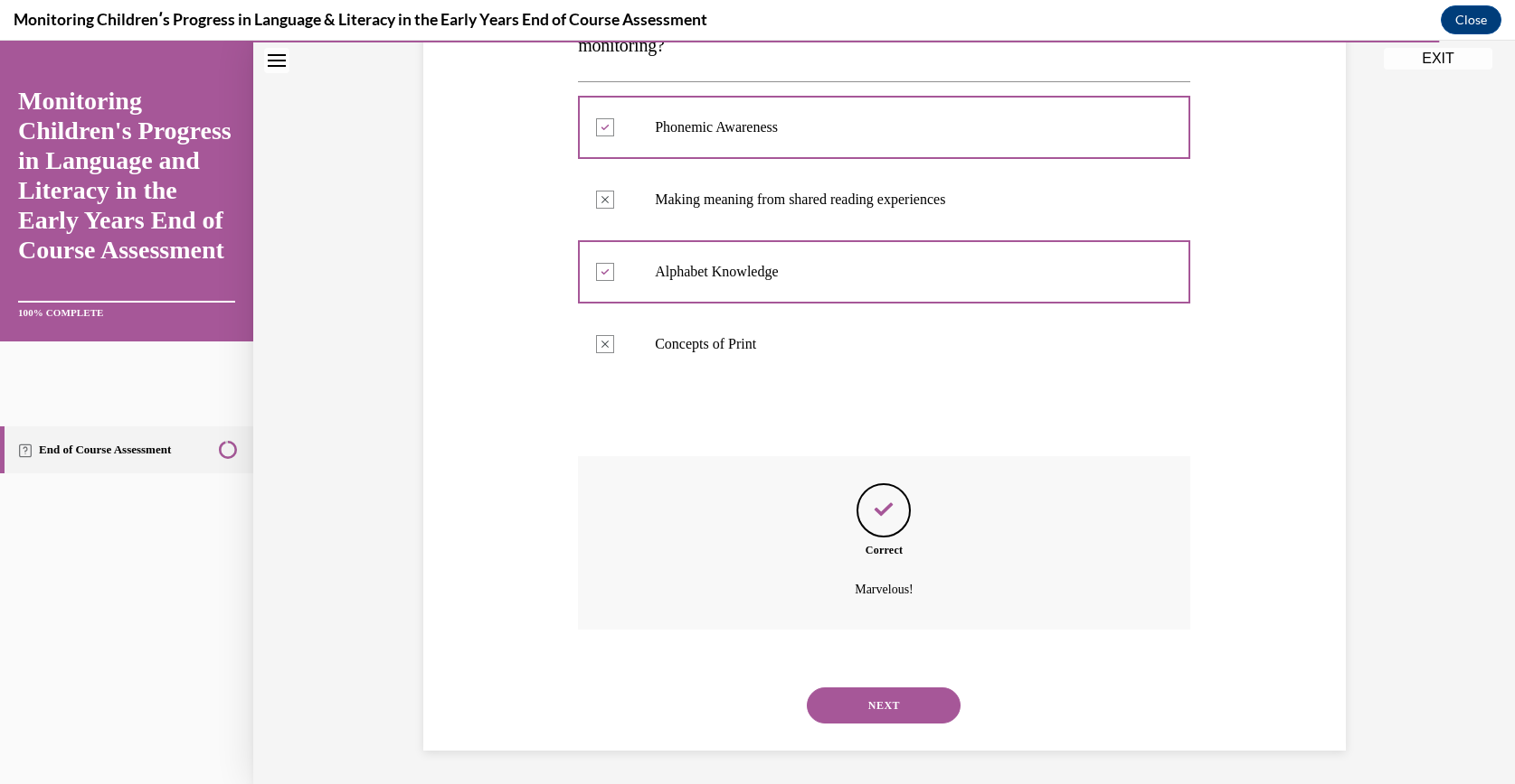
scroll to position [392, 0]
click at [842, 688] on button "NEXT" at bounding box center [883, 704] width 153 height 36
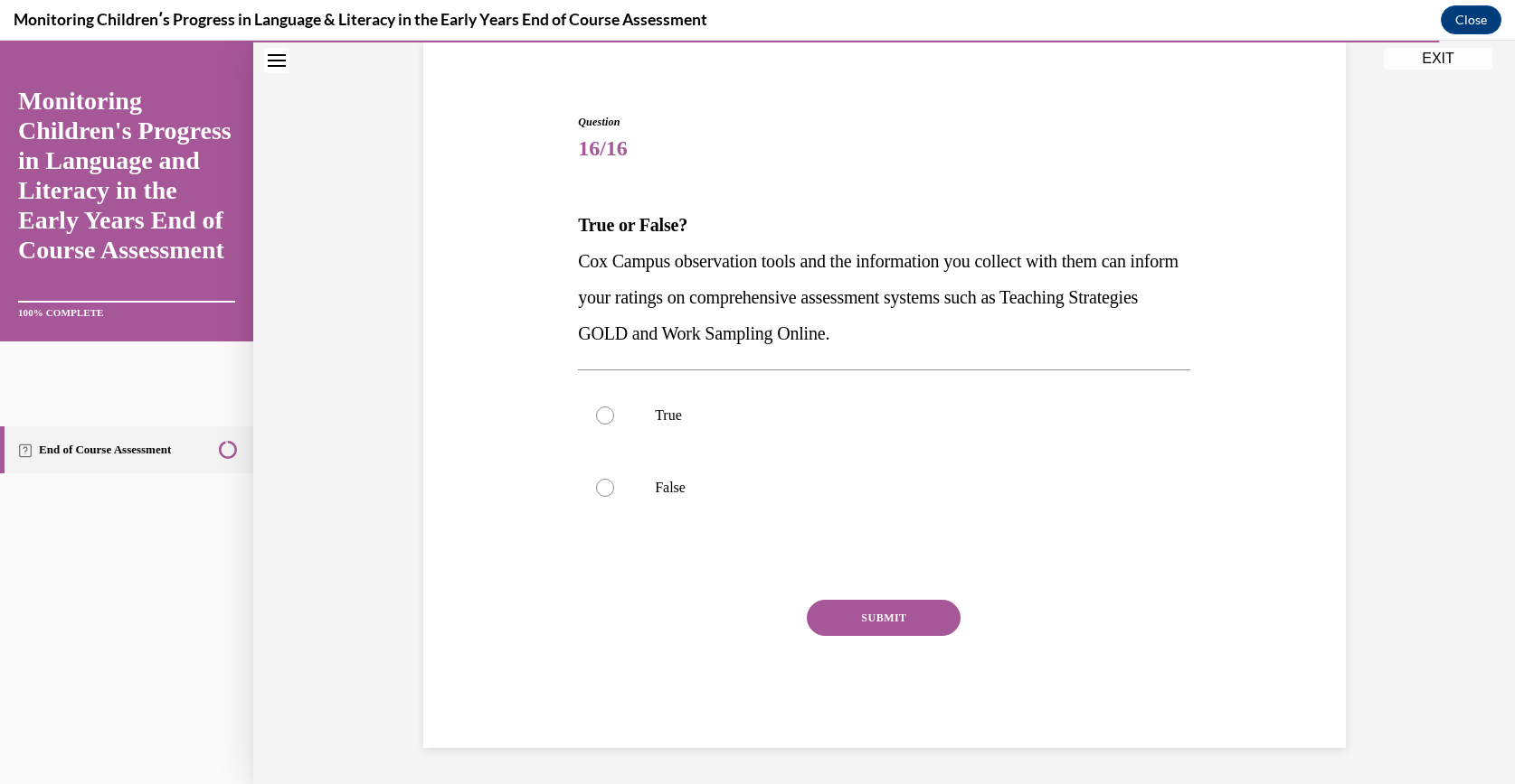
scroll to position [136, 0]
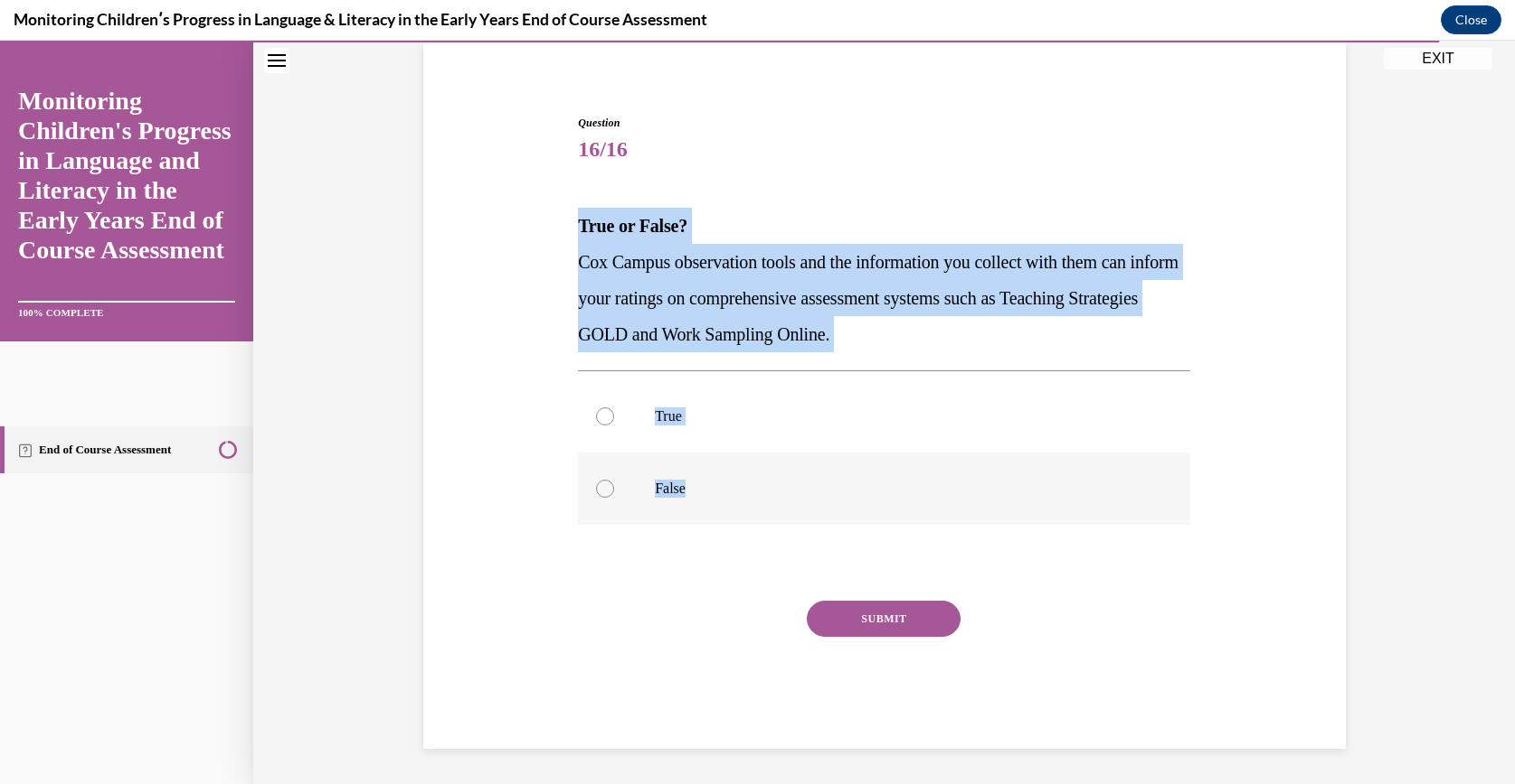
drag, startPoint x: 570, startPoint y: 226, endPoint x: 889, endPoint y: 513, distance: 429.1
click at [889, 513] on div "Question 16/16 True or False? Cox Campus observation tools and the information …" at bounding box center [884, 431] width 612 height 635
drag, startPoint x: 889, startPoint y: 513, endPoint x: 730, endPoint y: 351, distance: 227.0
click at [680, 432] on label "True" at bounding box center [884, 416] width 612 height 72
click at [614, 426] on input "True" at bounding box center [605, 416] width 18 height 18
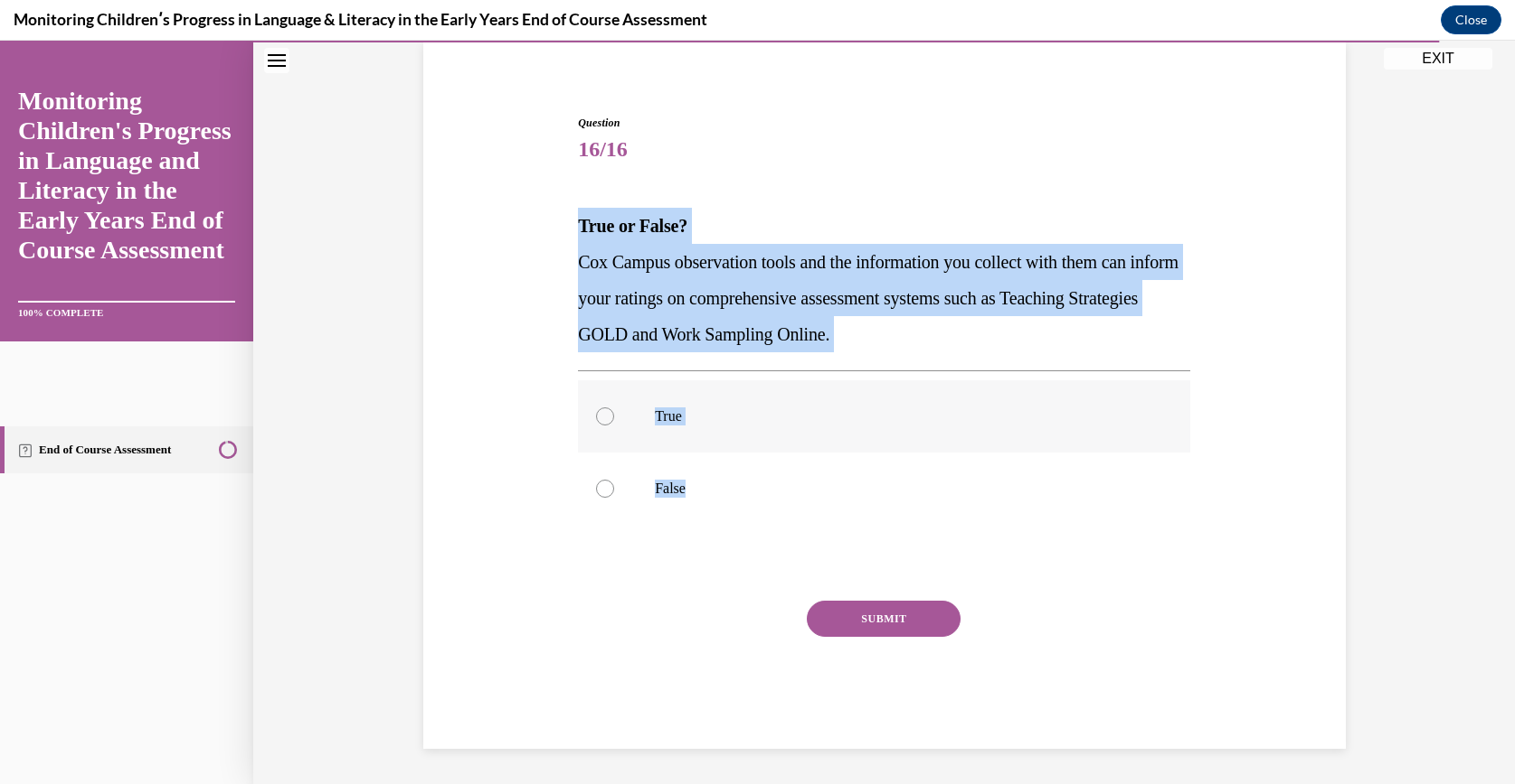
radio input "true"
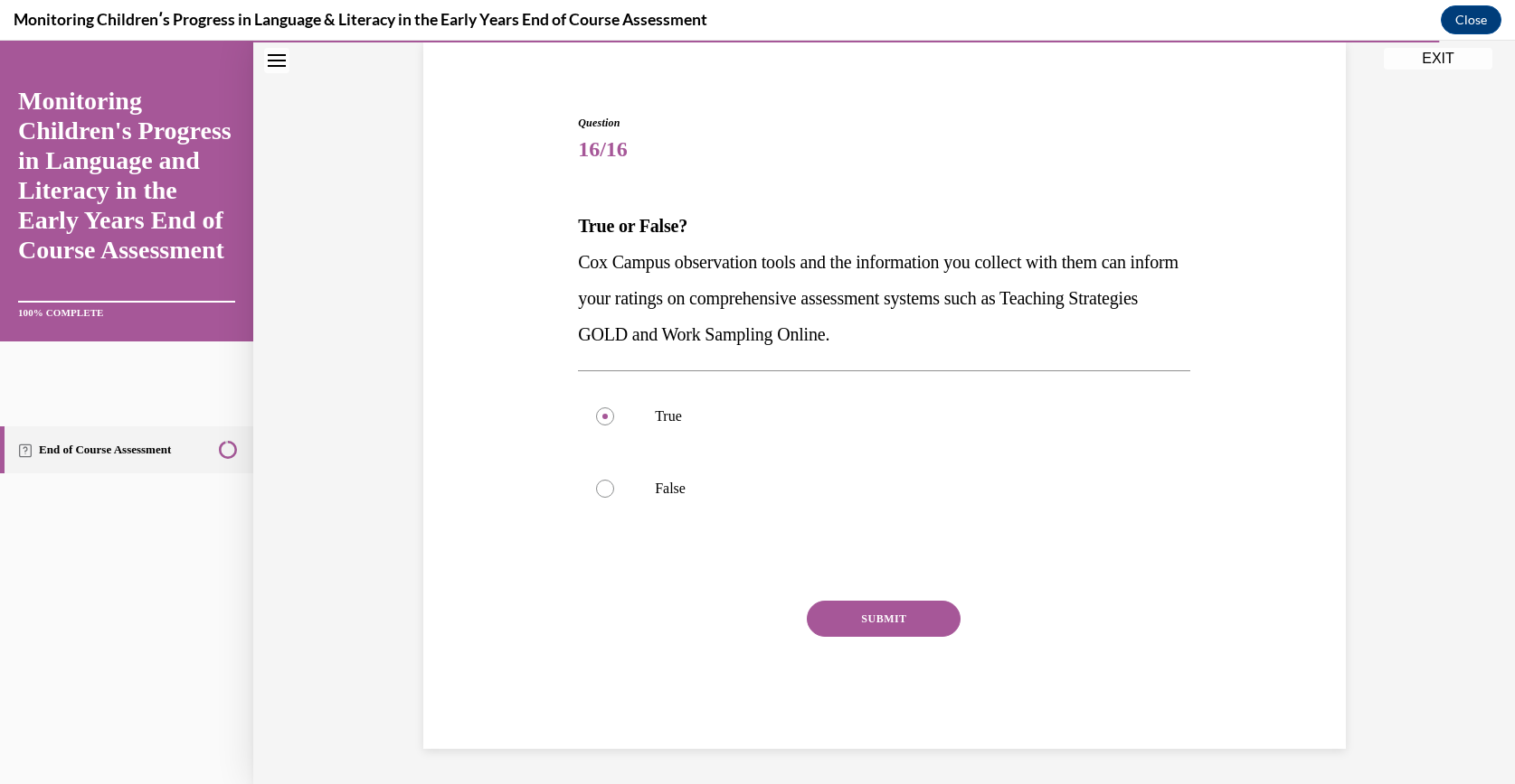
click at [837, 621] on button "SUBMIT" at bounding box center [883, 618] width 153 height 36
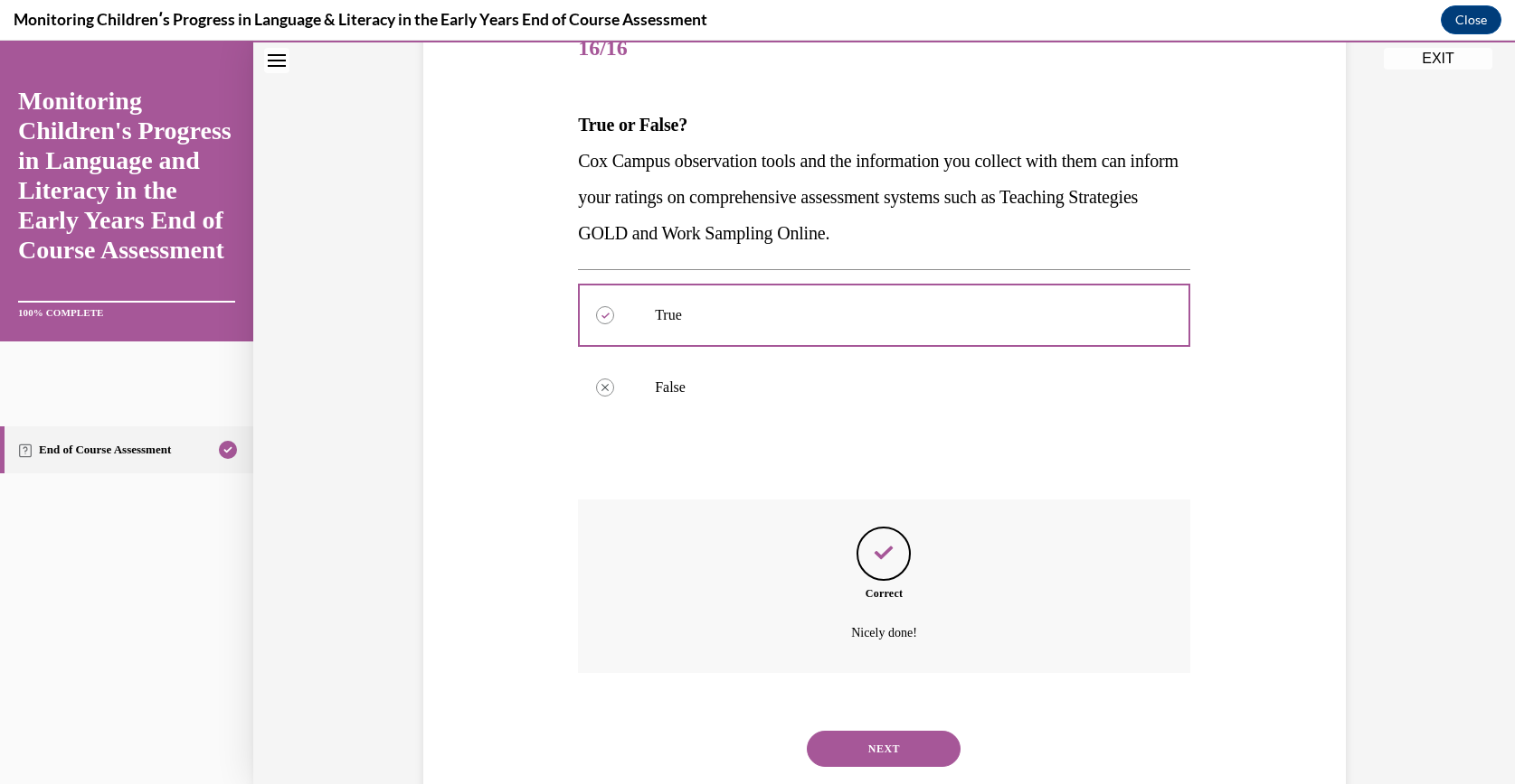
scroll to position [283, 0]
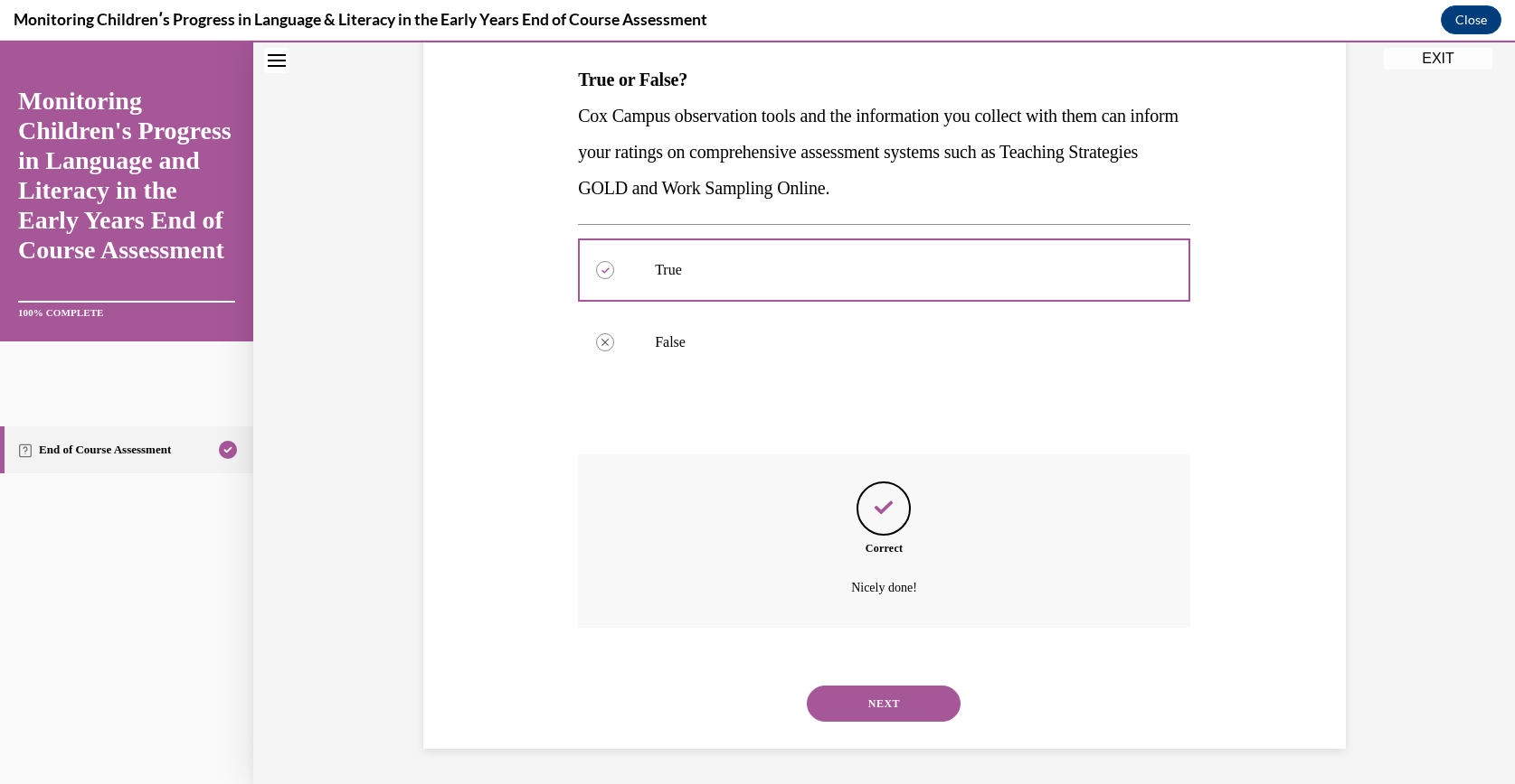
click at [842, 674] on div "NEXT" at bounding box center [884, 704] width 612 height 72
click at [851, 688] on button "NEXT" at bounding box center [883, 704] width 153 height 36
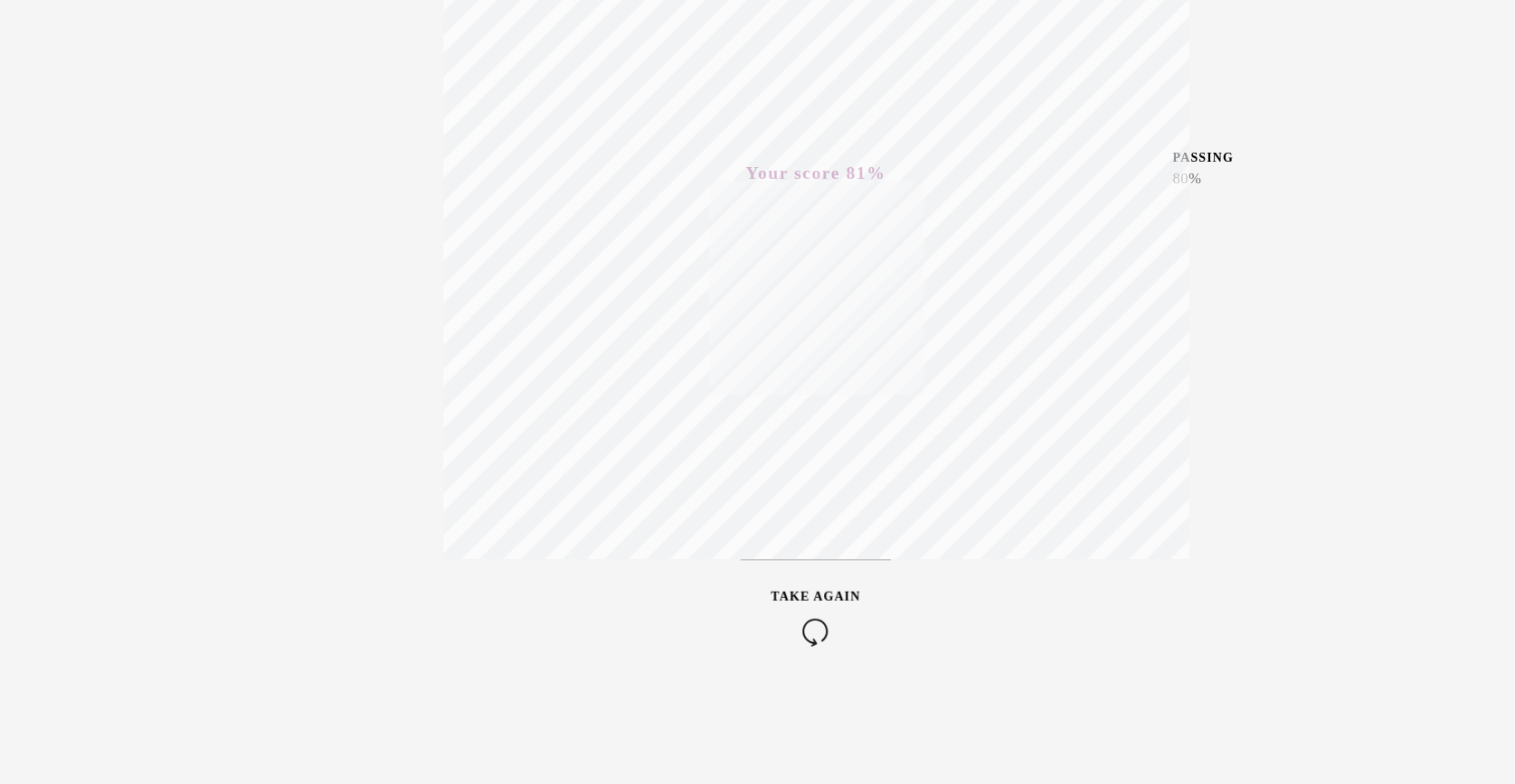
scroll to position [1726, 0]
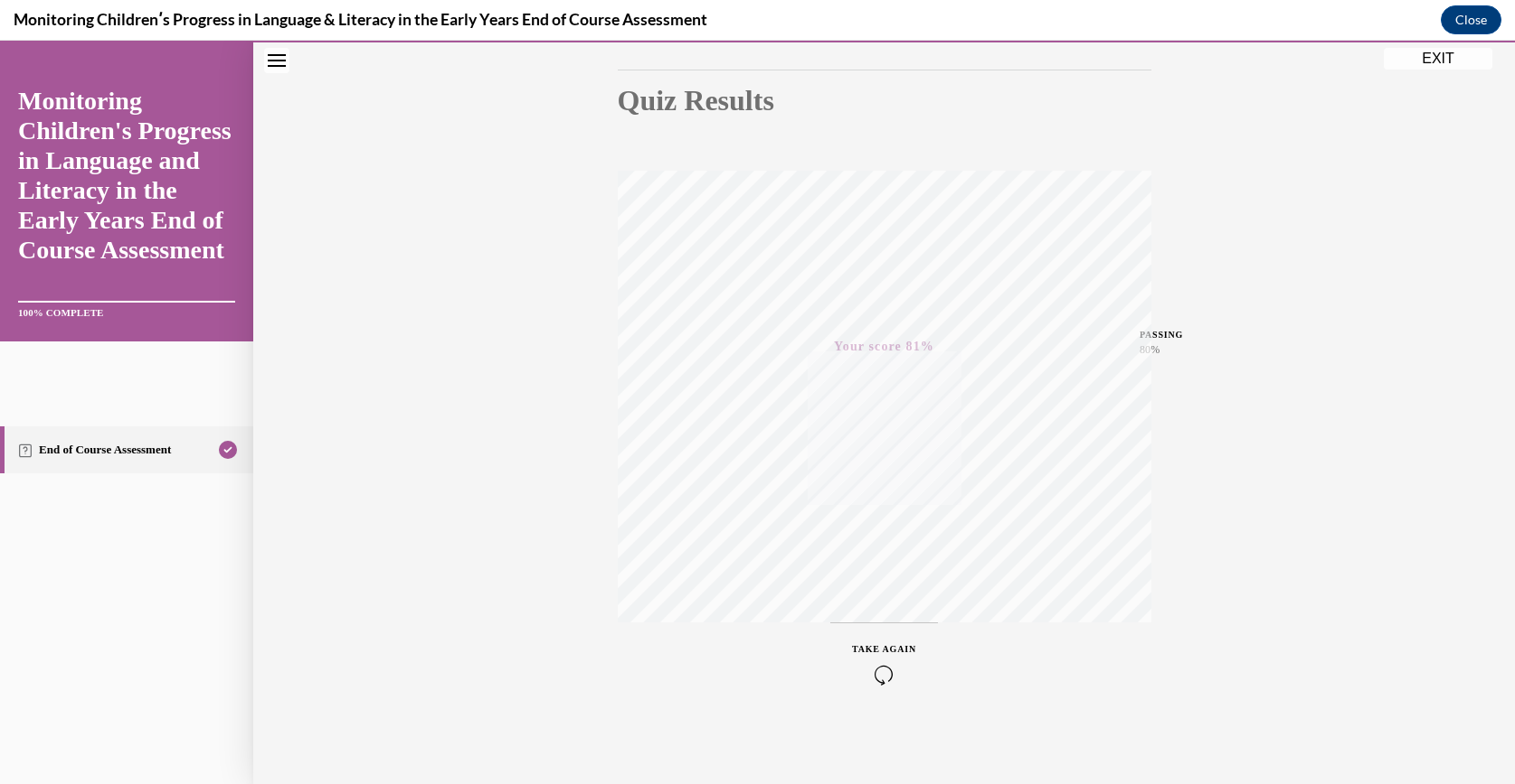
click at [1425, 51] on button "EXIT" at bounding box center [1437, 59] width 109 height 22
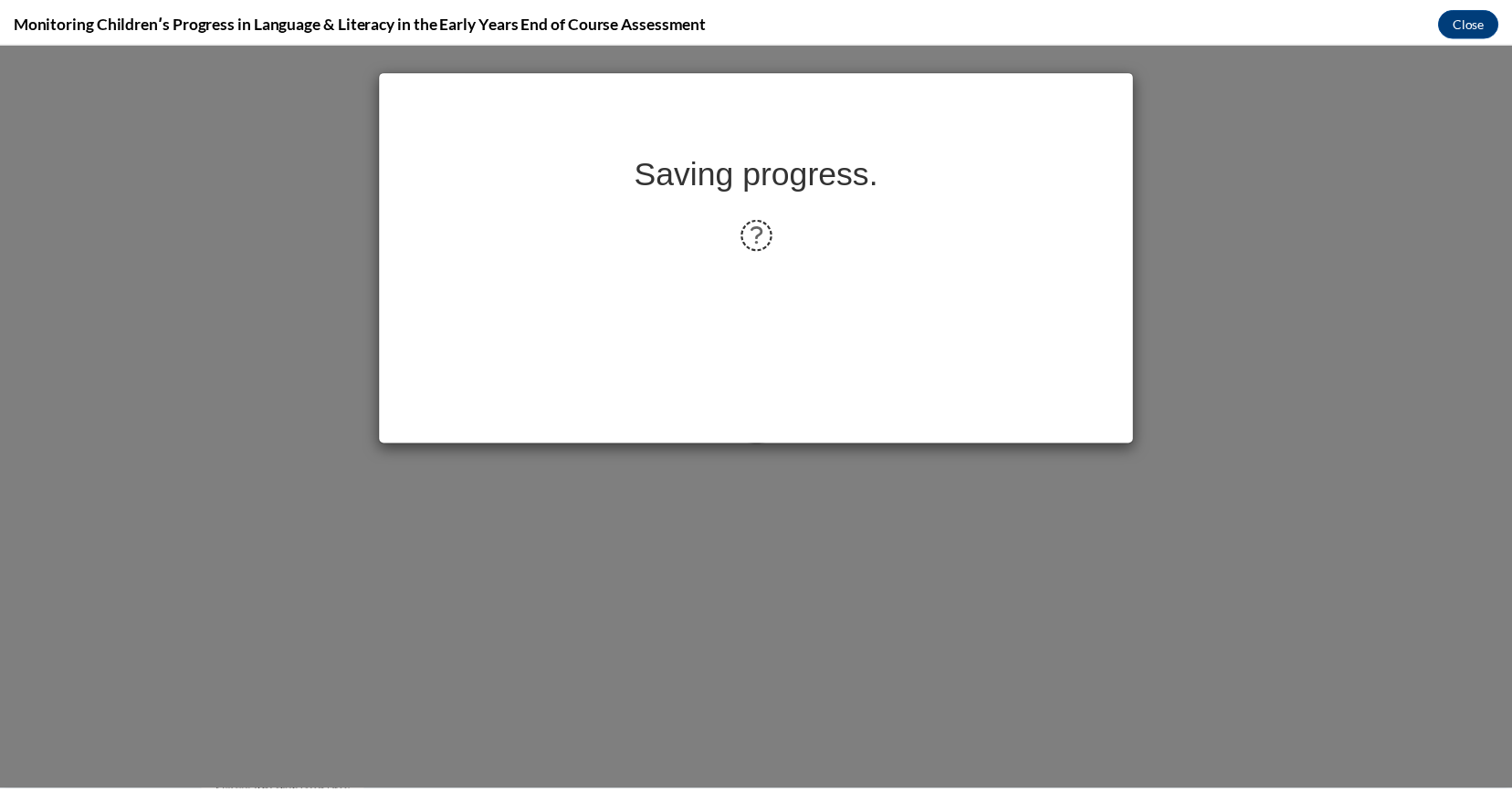
scroll to position [0, 0]
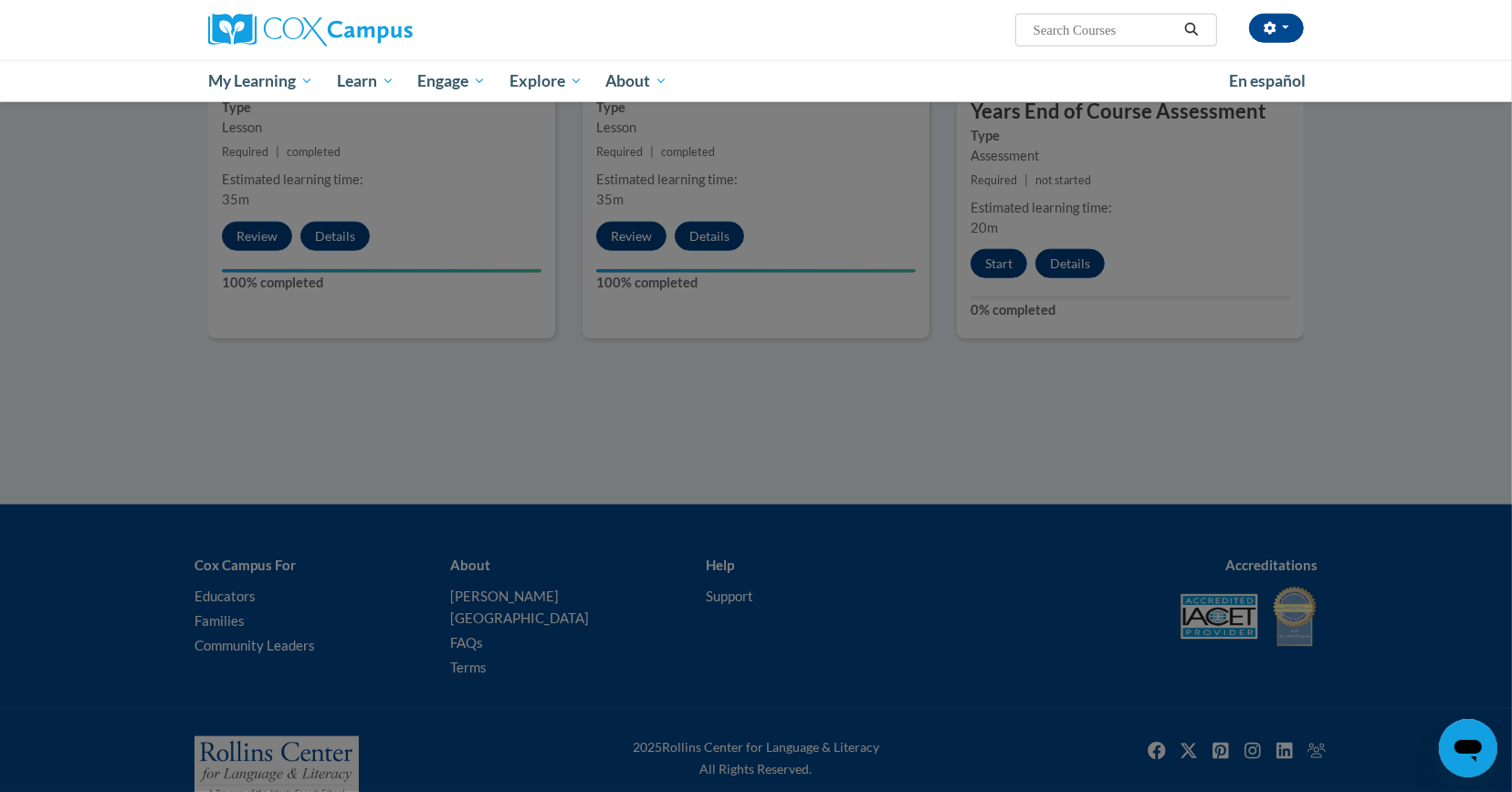
click at [1006, 403] on div at bounding box center [756, 396] width 1512 height 792
click at [1205, 237] on div at bounding box center [756, 396] width 1512 height 792
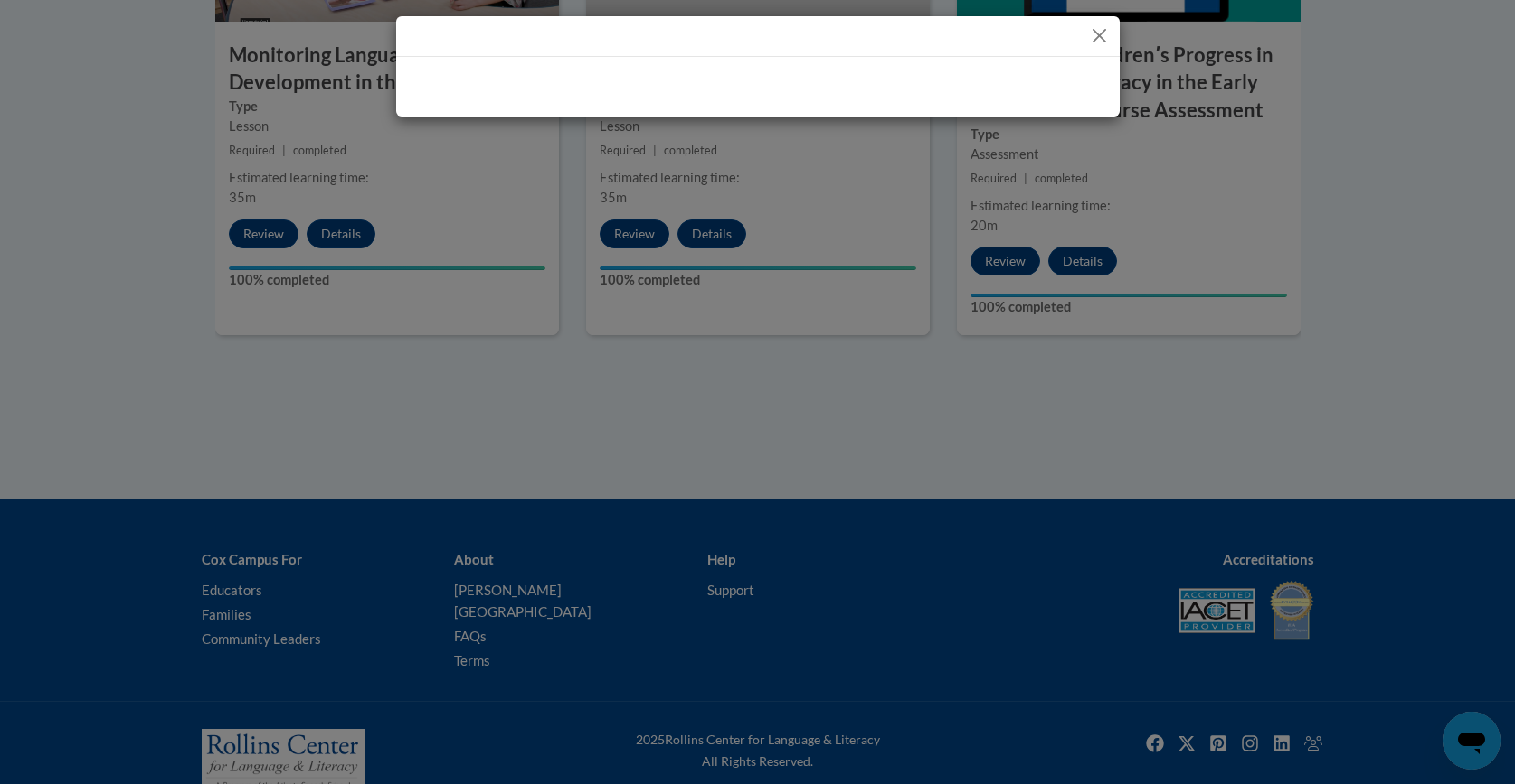
click at [1103, 27] on button "Close" at bounding box center [1100, 36] width 23 height 23
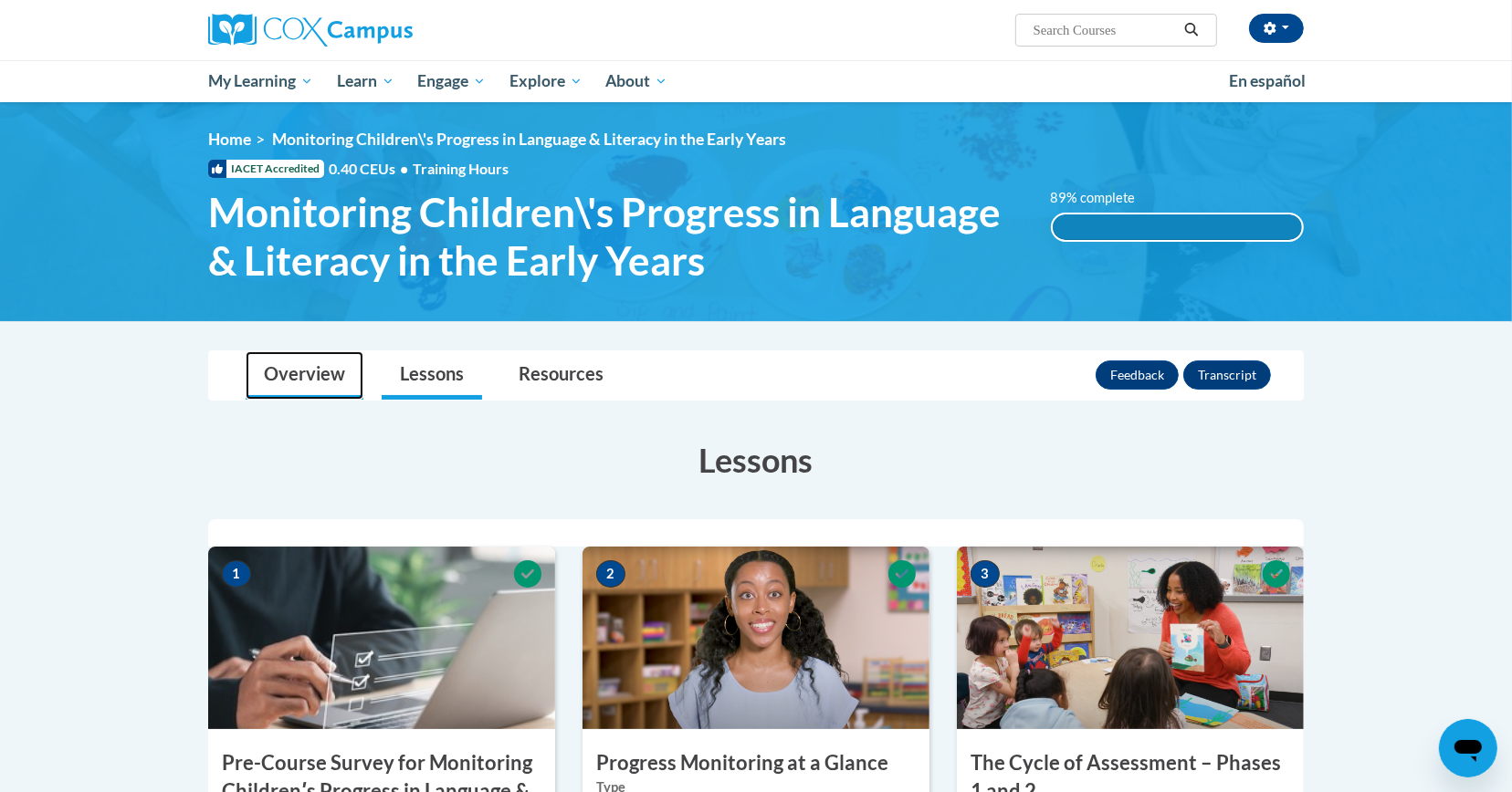
click at [308, 354] on link "Overview" at bounding box center [304, 375] width 117 height 49
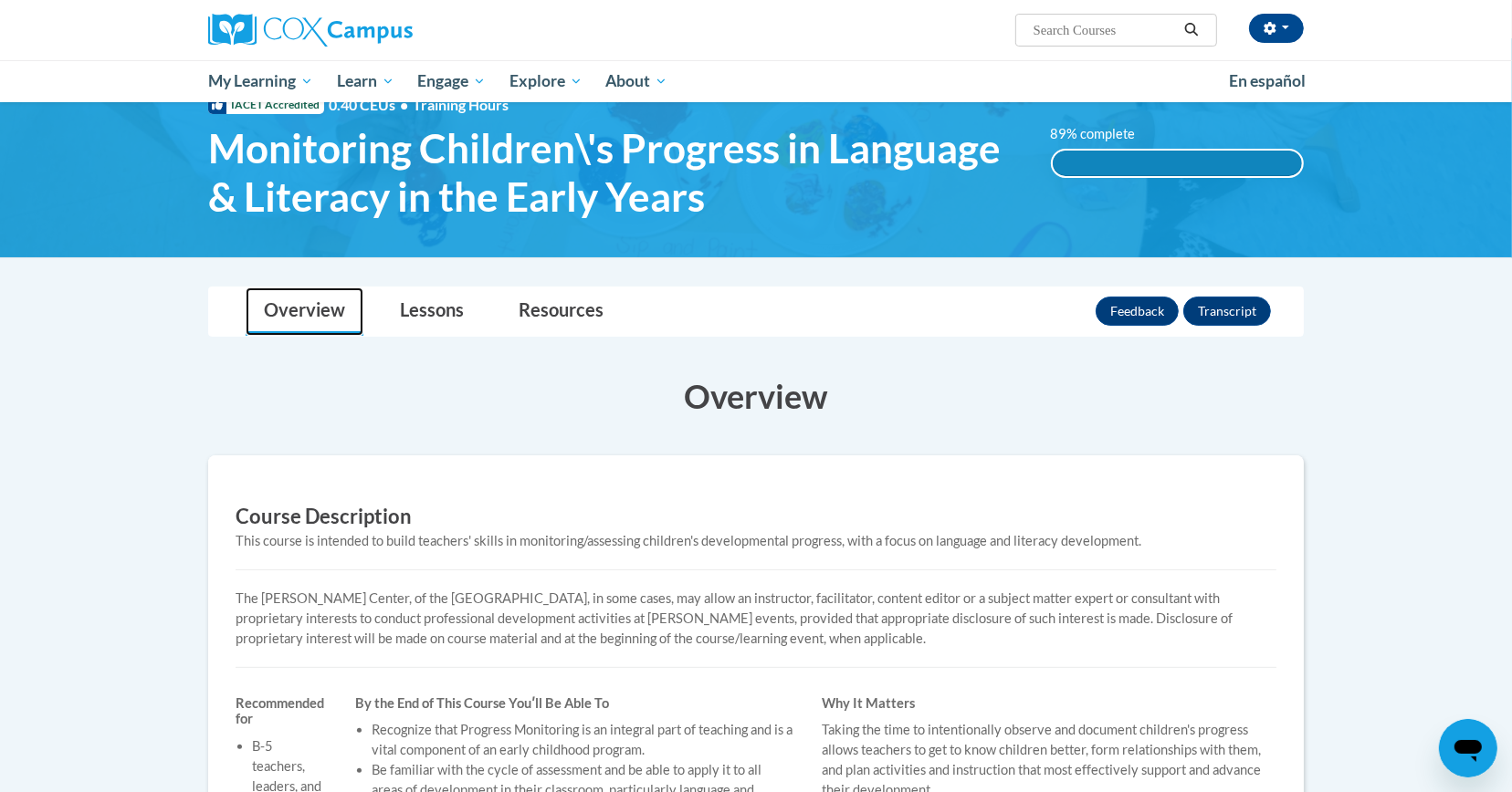
scroll to position [42, 0]
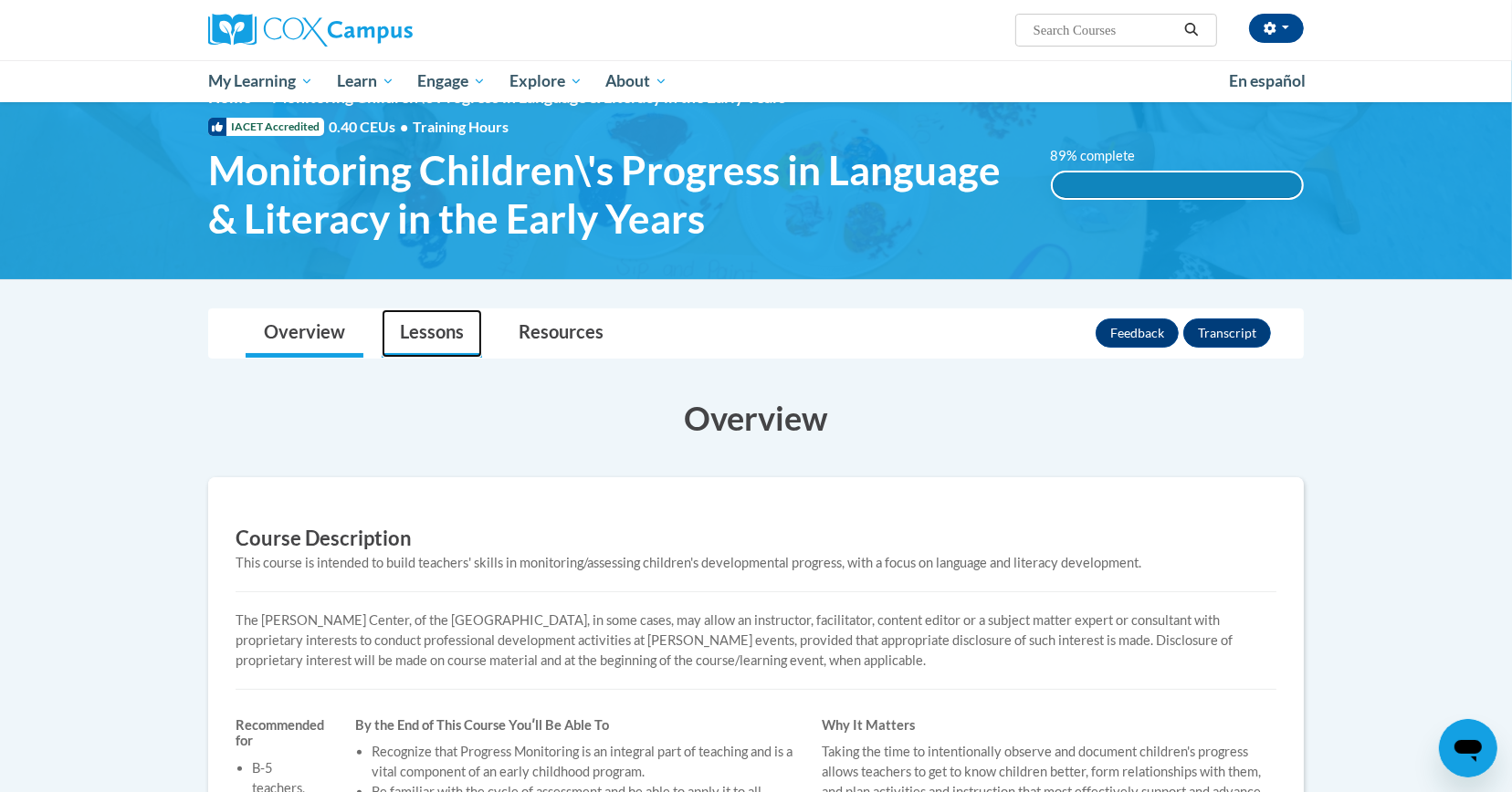
click at [421, 347] on link "Lessons" at bounding box center [431, 333] width 100 height 49
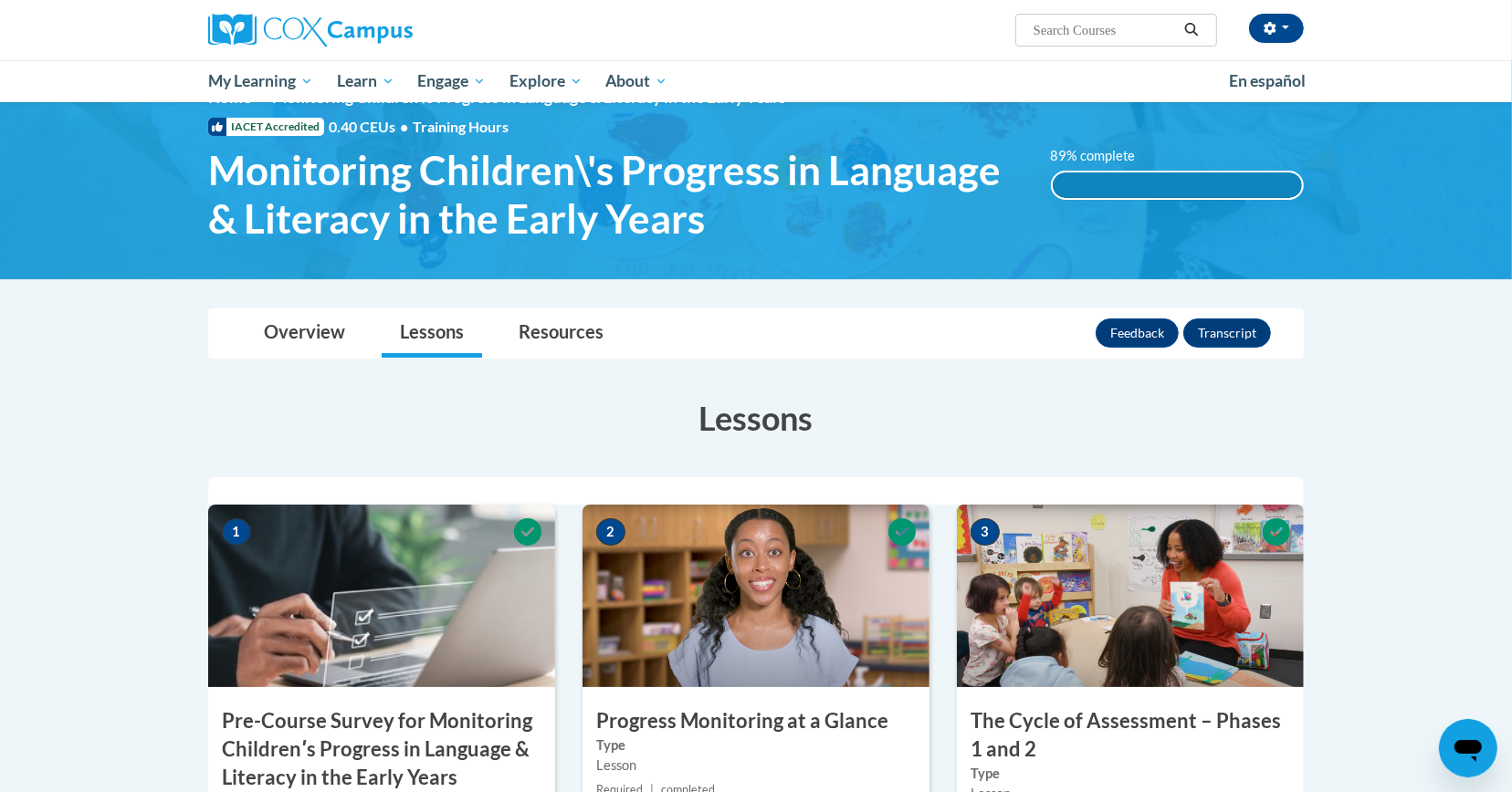
click at [1225, 349] on div "Feedback Transcript" at bounding box center [1185, 333] width 180 height 48
click at [1209, 331] on button "Transcript" at bounding box center [1226, 333] width 88 height 30
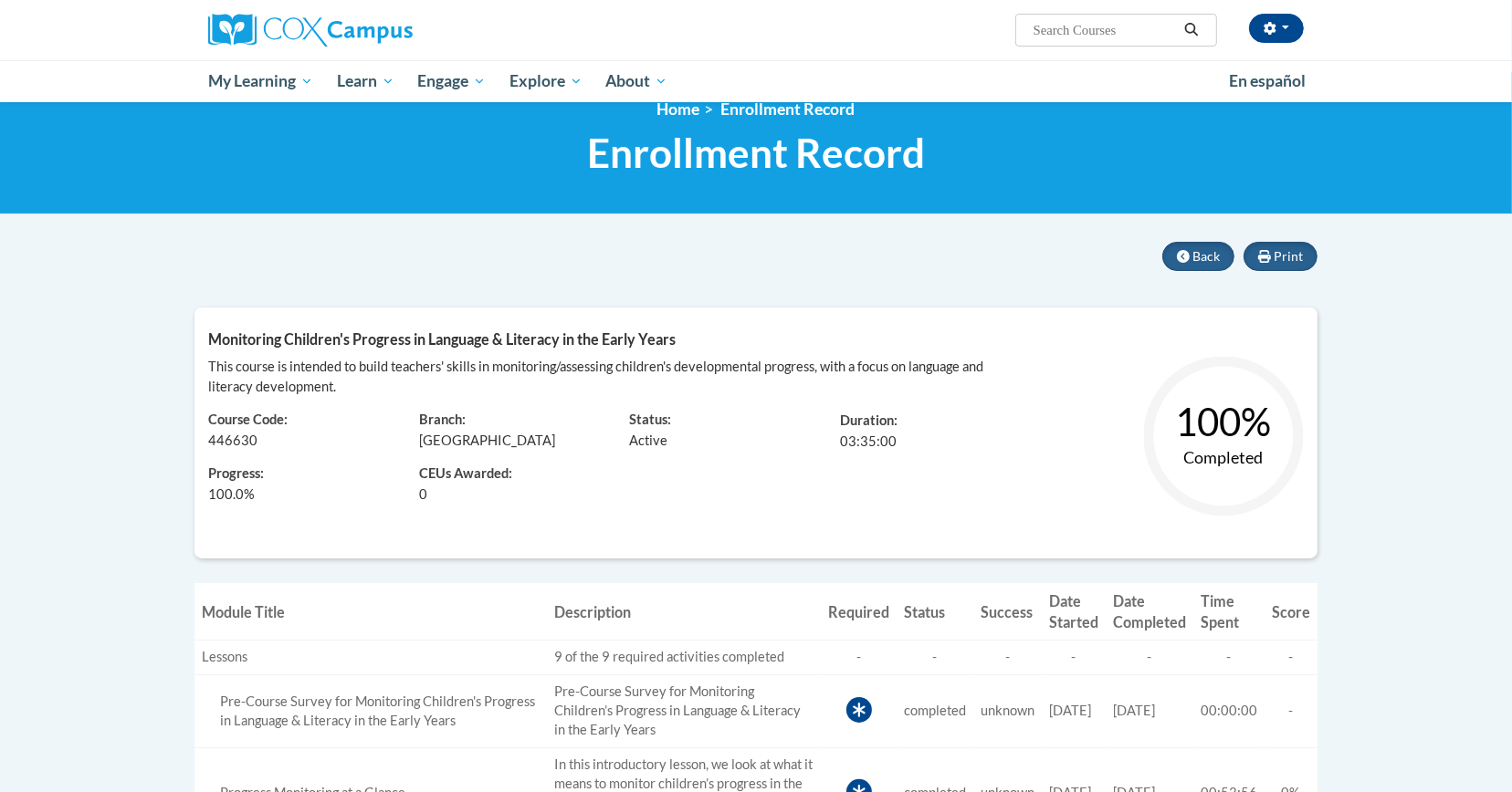
scroll to position [32, 0]
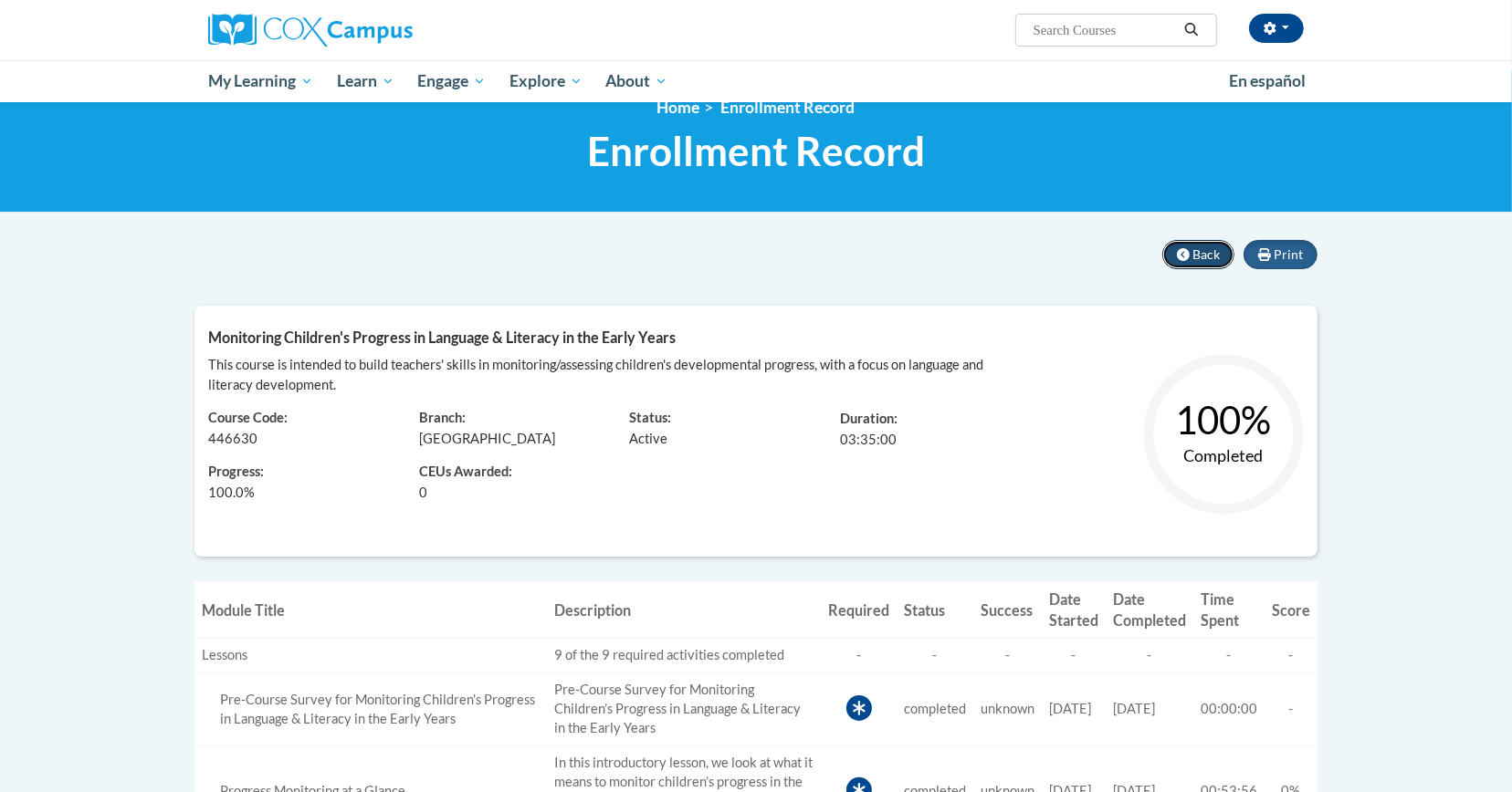
click at [1192, 240] on button "Back" at bounding box center [1198, 254] width 72 height 30
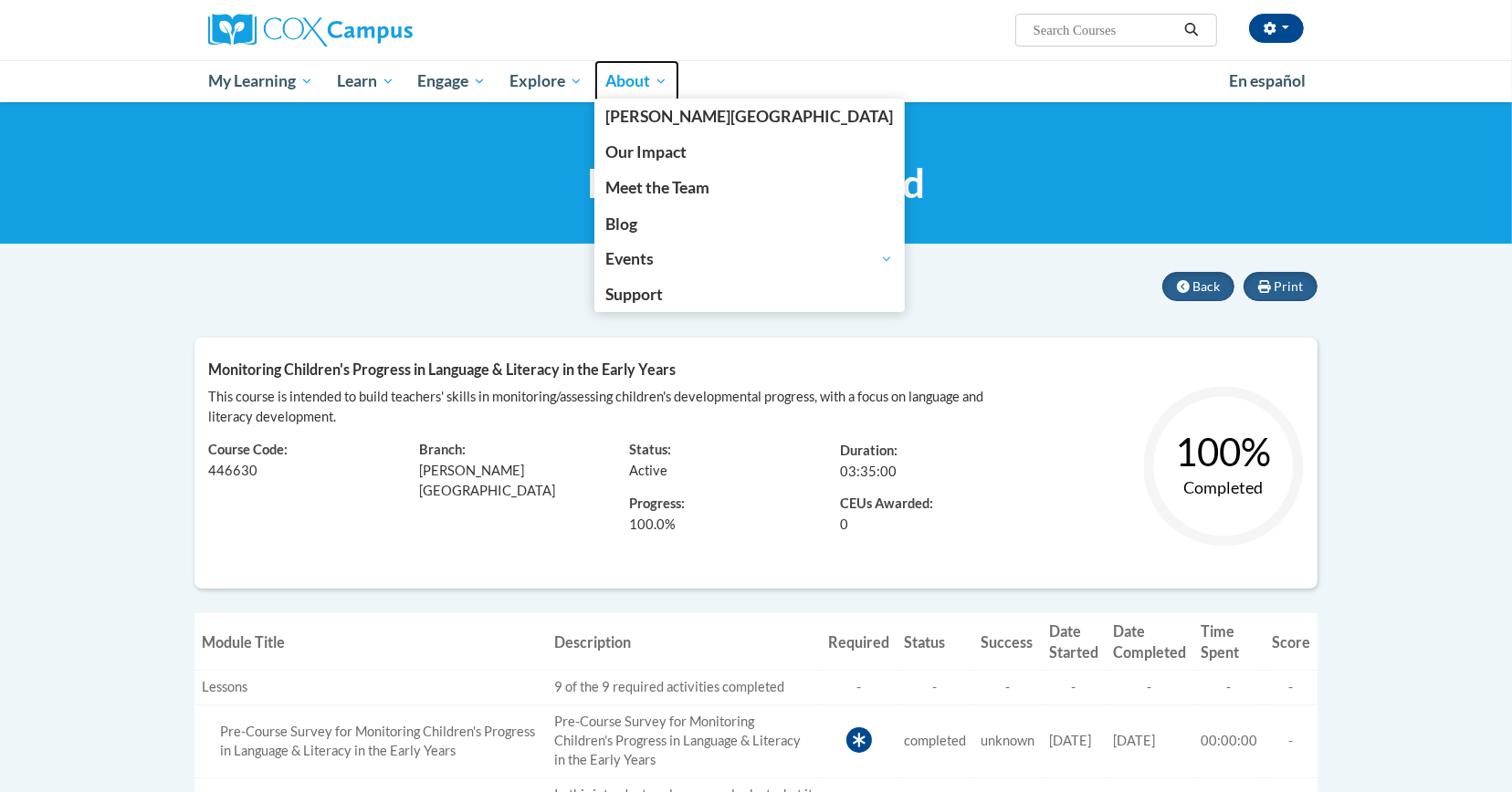
click at [630, 80] on span "About" at bounding box center [636, 81] width 62 height 22
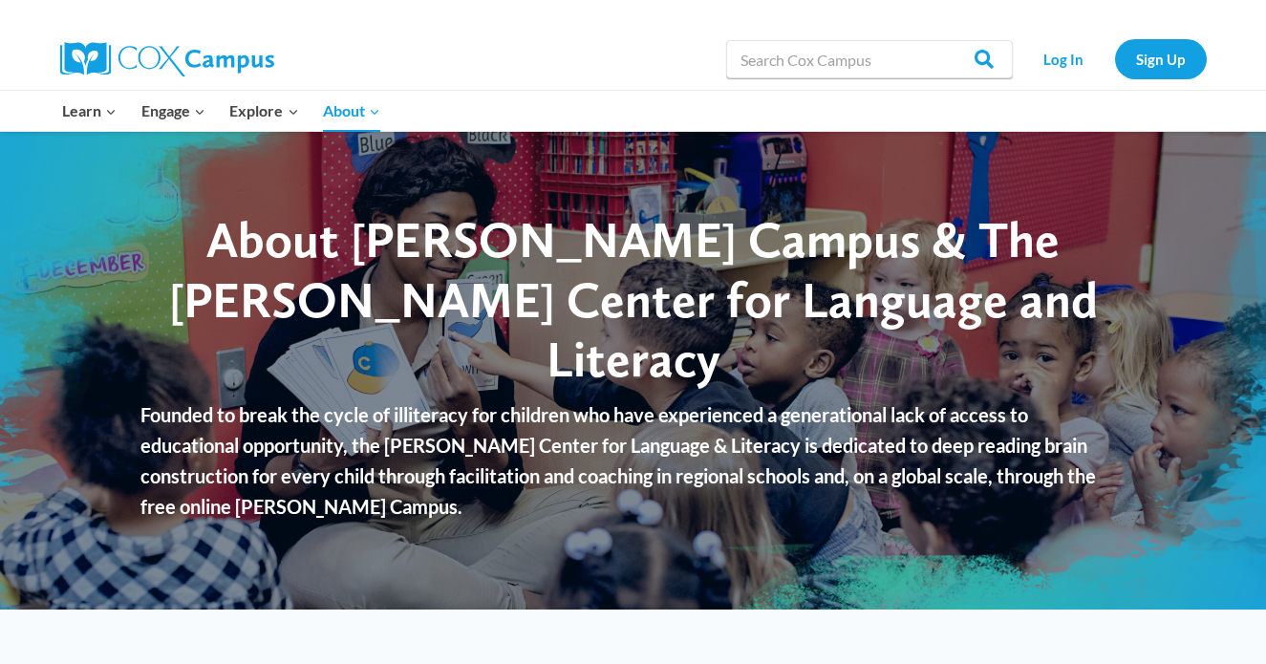
click at [230, 51] on img at bounding box center [167, 59] width 214 height 34
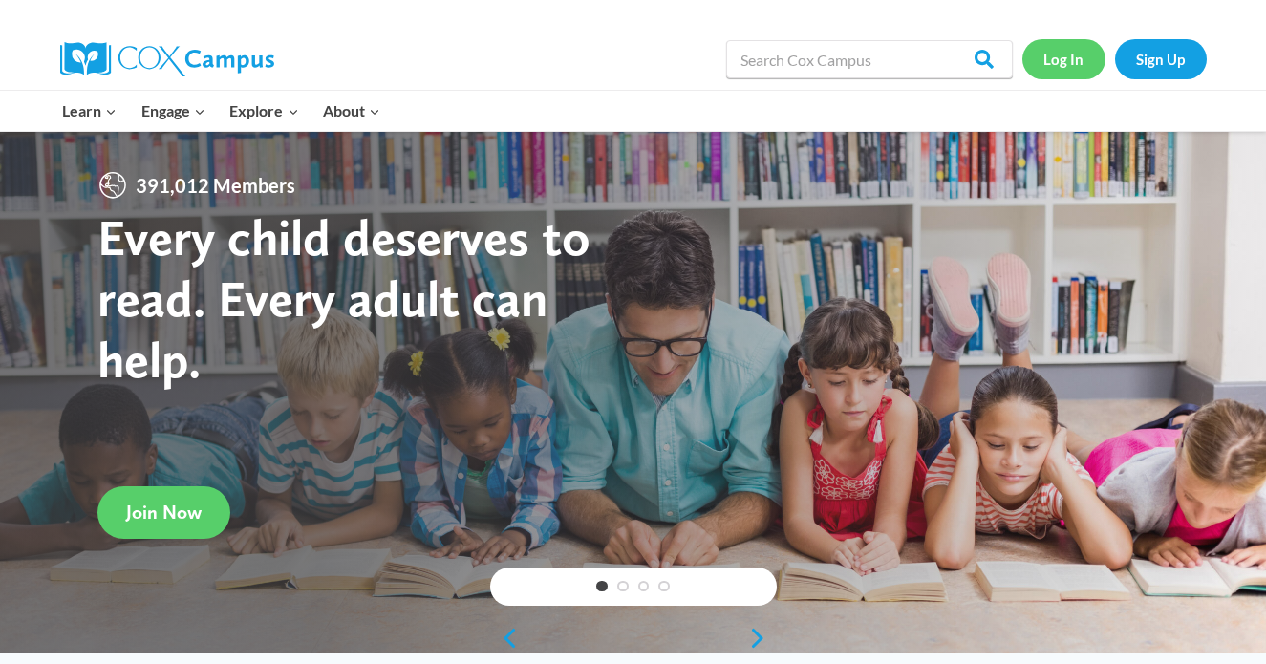
click at [1075, 54] on link "Log In" at bounding box center [1064, 58] width 83 height 39
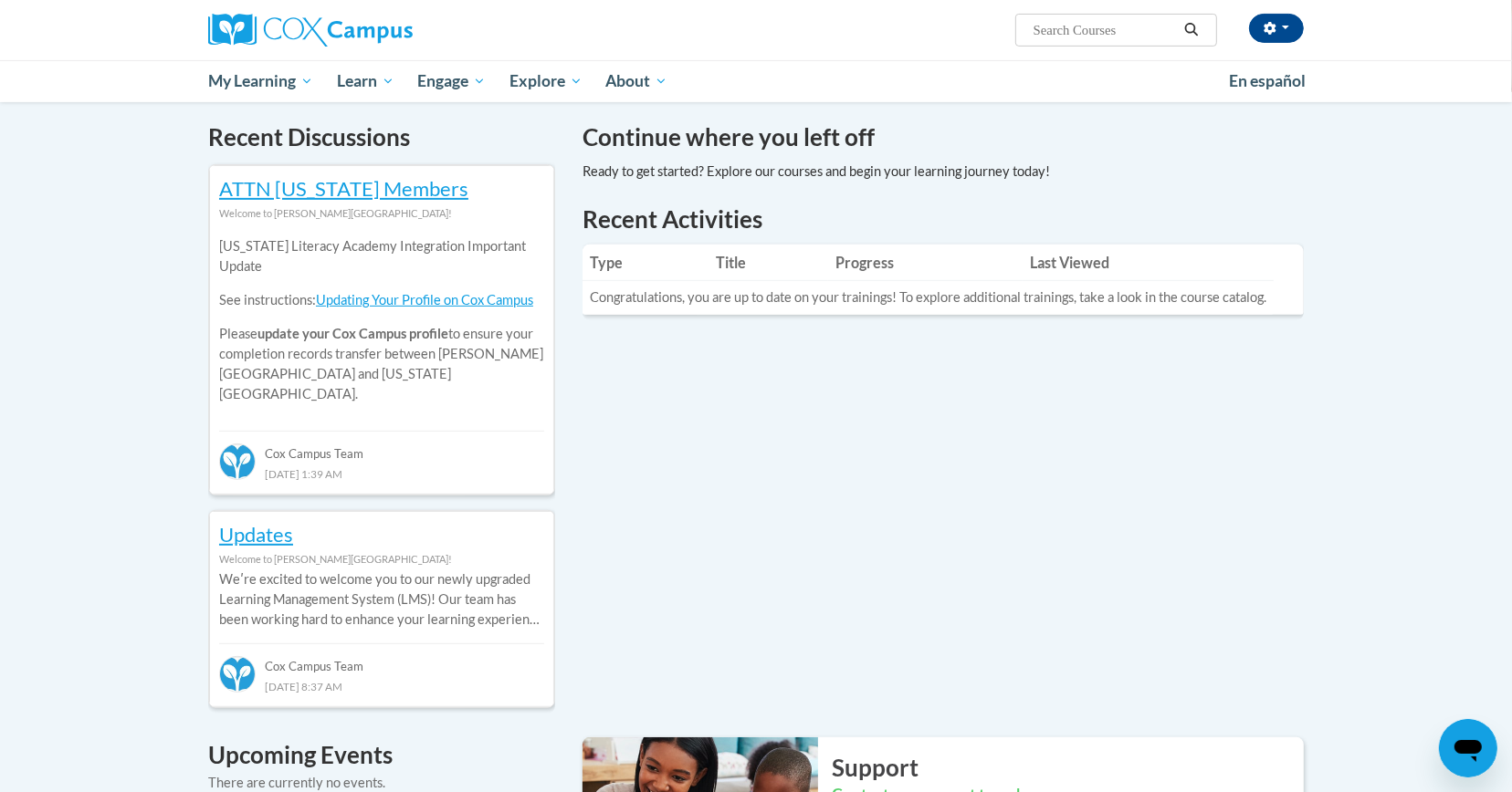
scroll to position [547, 0]
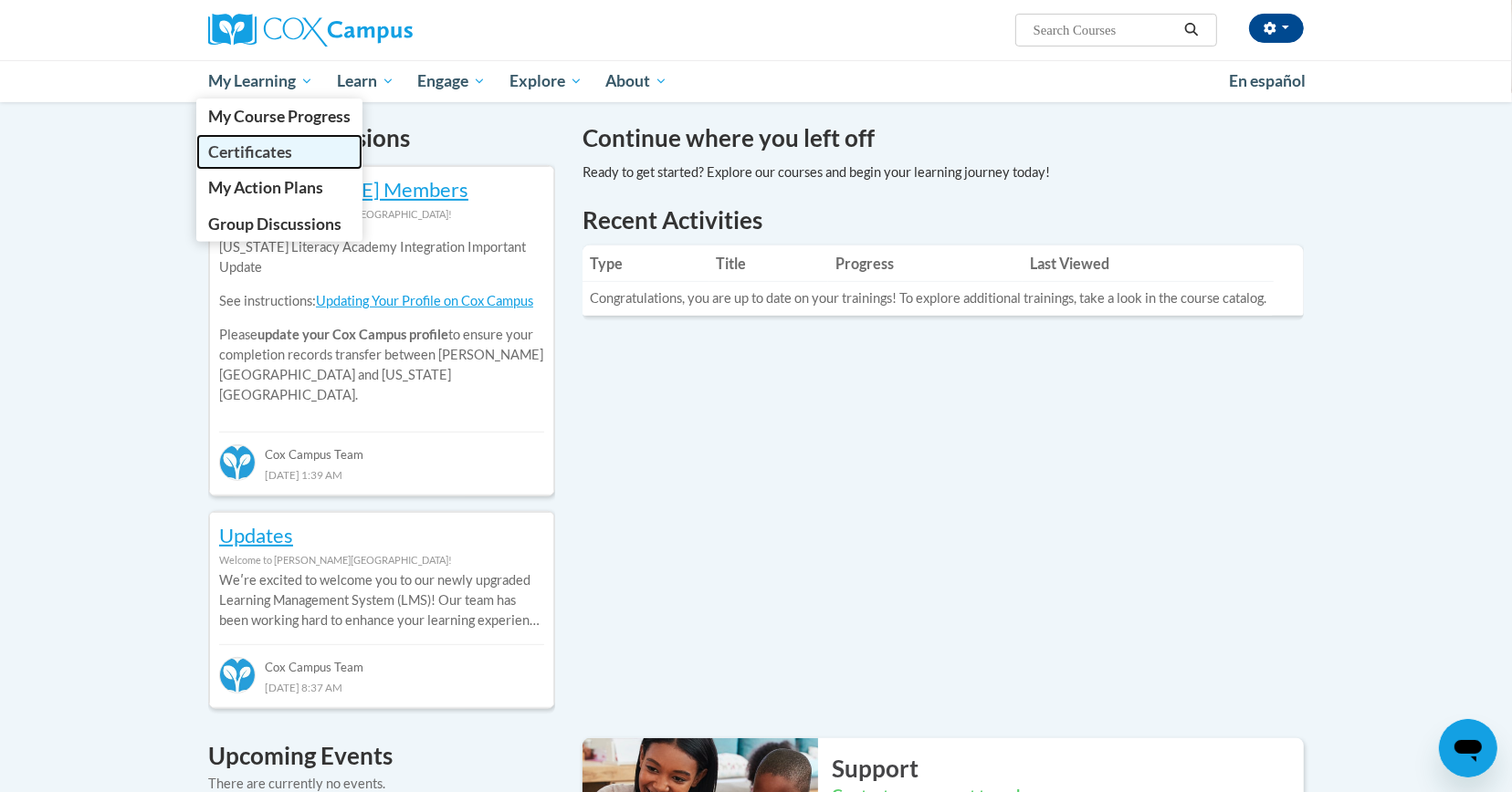
click at [315, 143] on link "Certificates" at bounding box center [279, 151] width 166 height 35
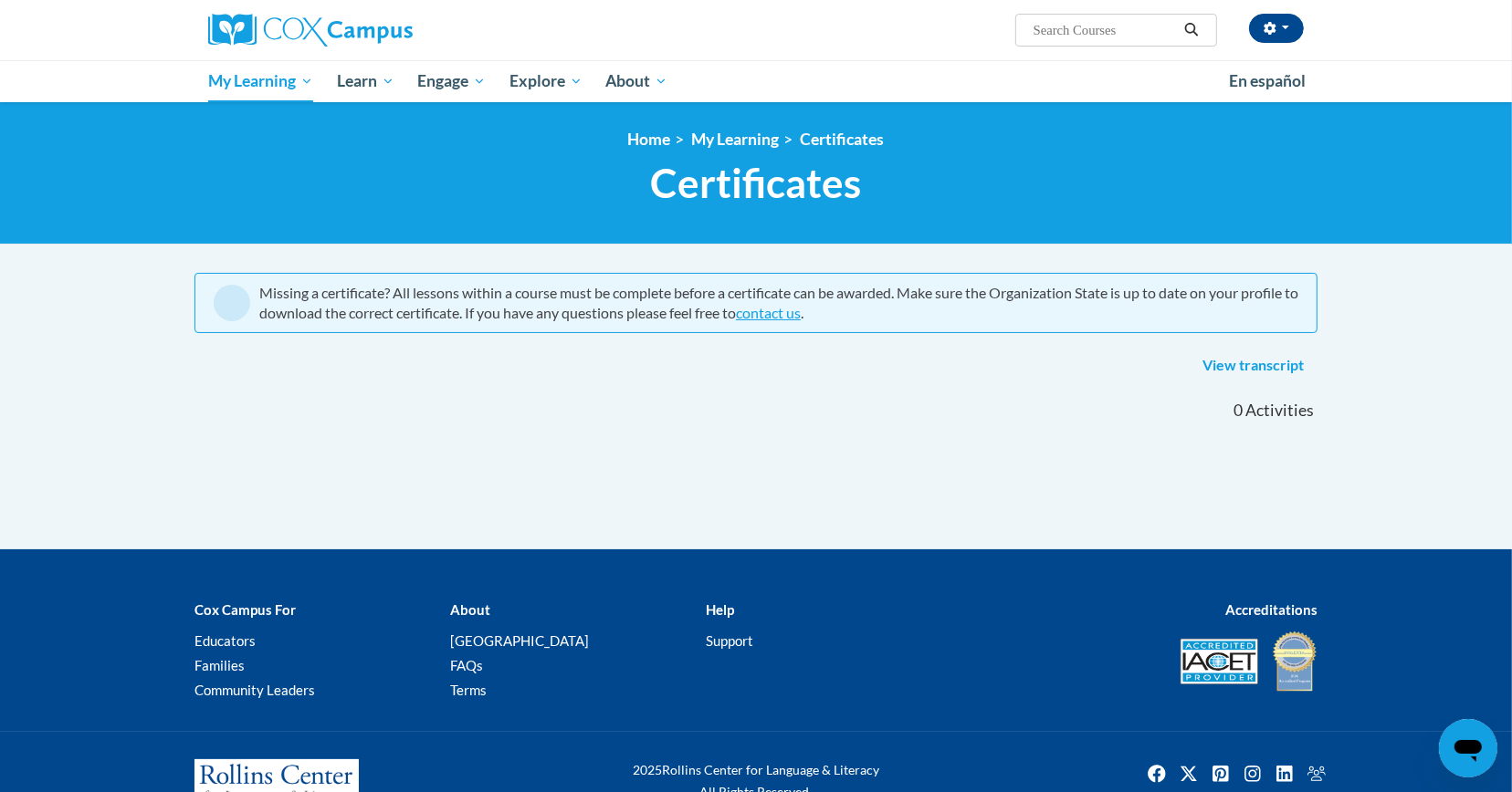
scroll to position [57, 0]
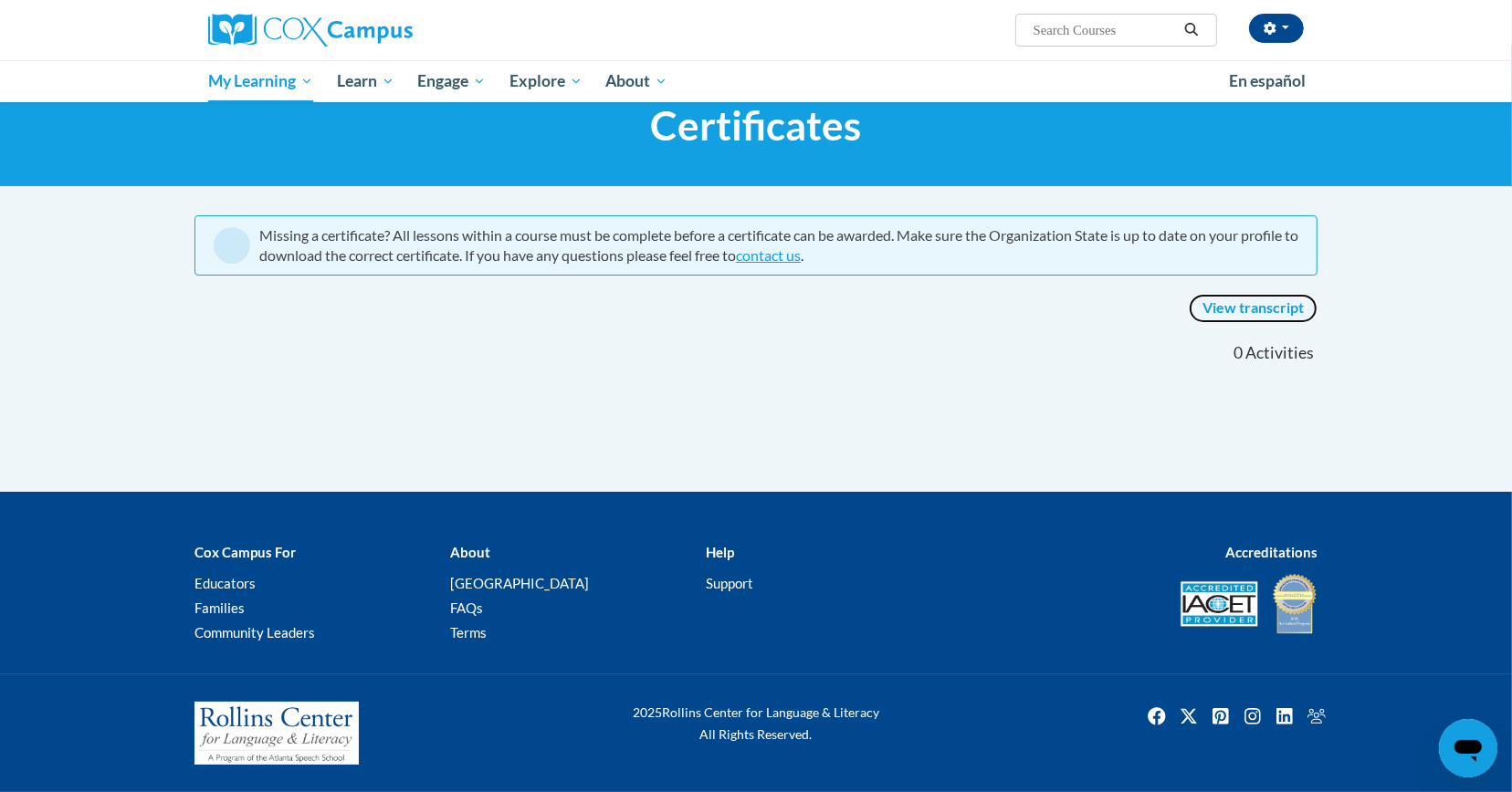
click at [1287, 307] on link "View transcript" at bounding box center [1252, 309] width 129 height 30
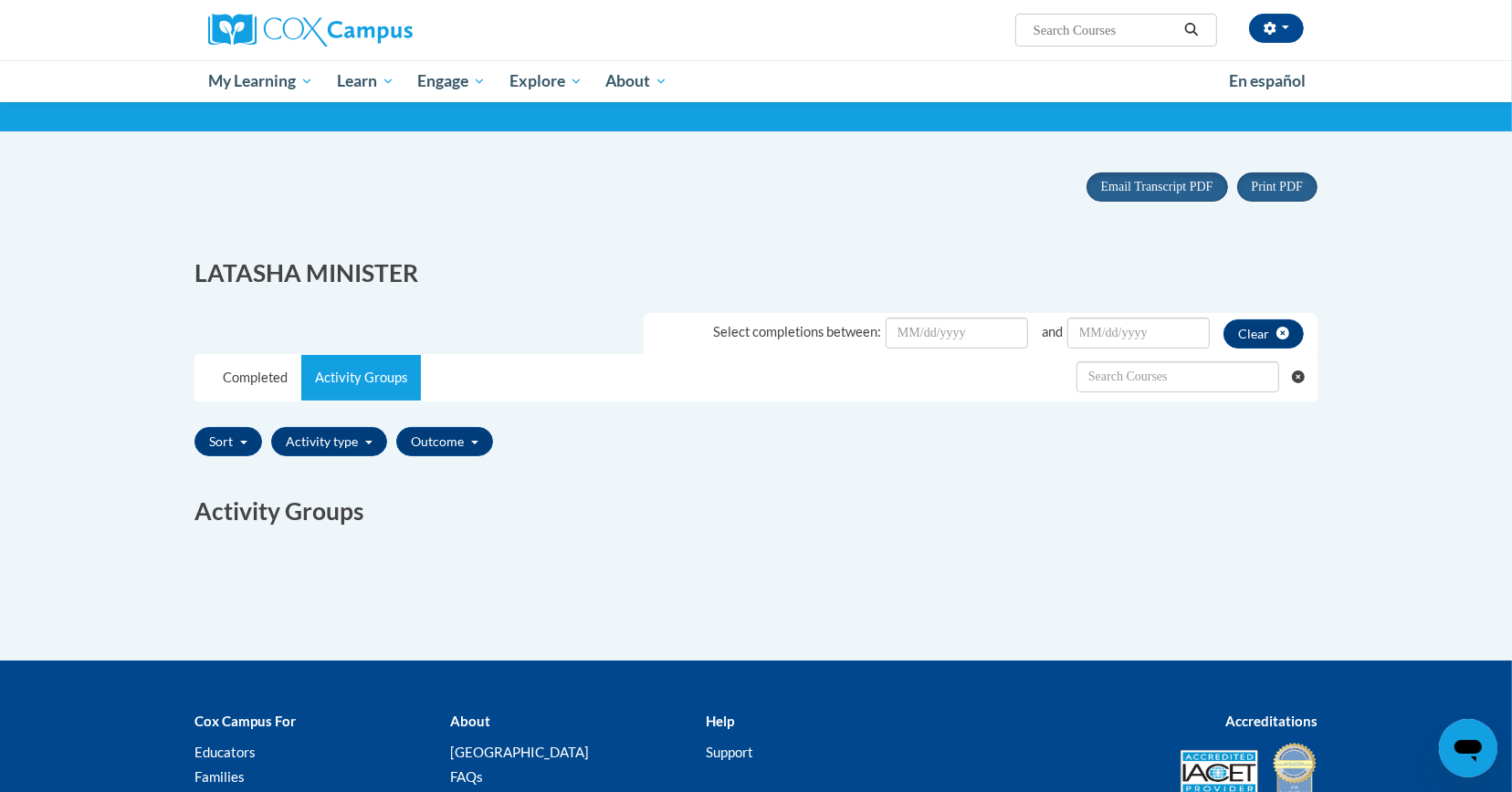
scroll to position [117, 0]
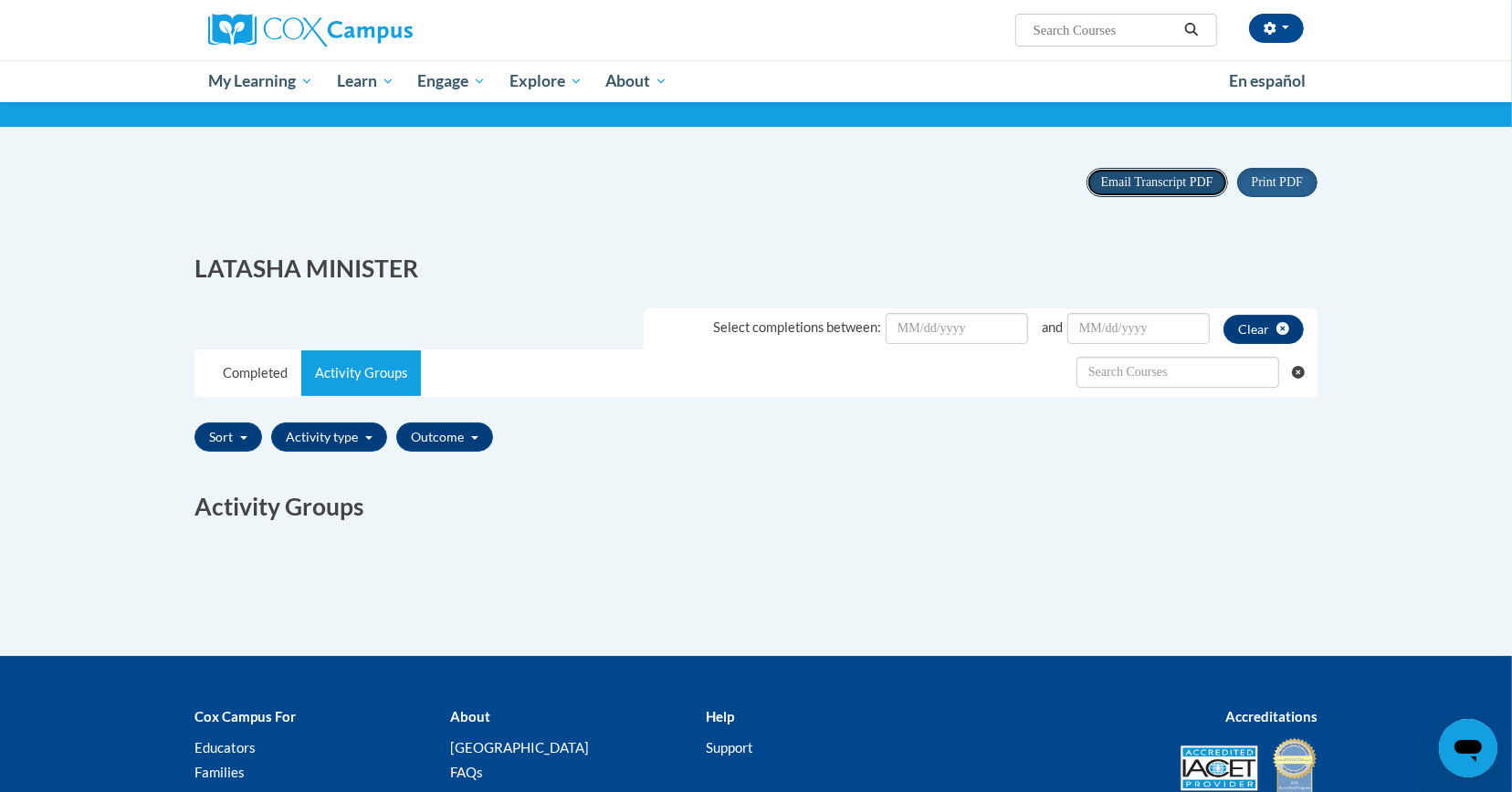
click at [1161, 182] on span "Email Transcript PDF" at bounding box center [1157, 182] width 113 height 13
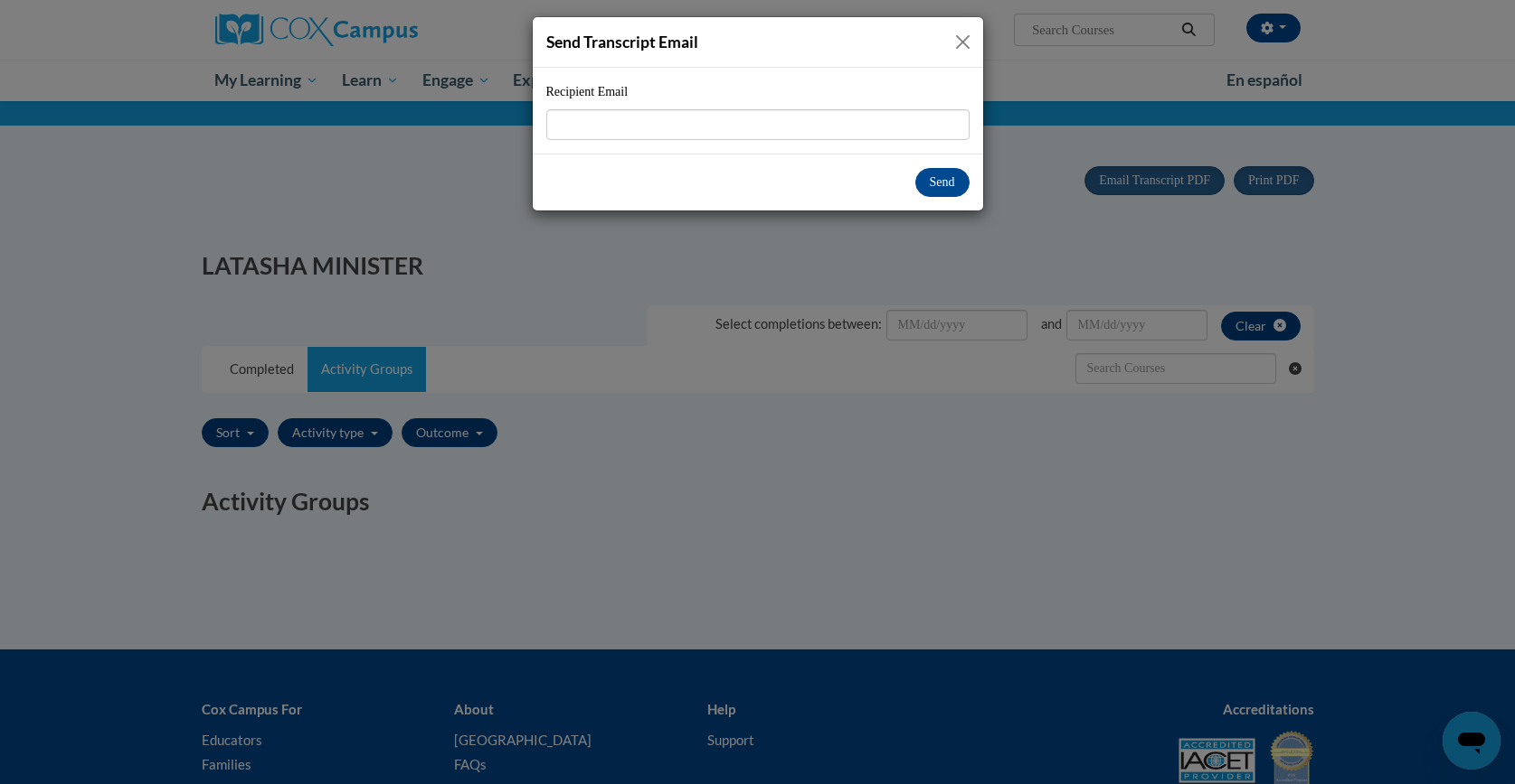
click at [961, 38] on button "Close" at bounding box center [962, 42] width 23 height 23
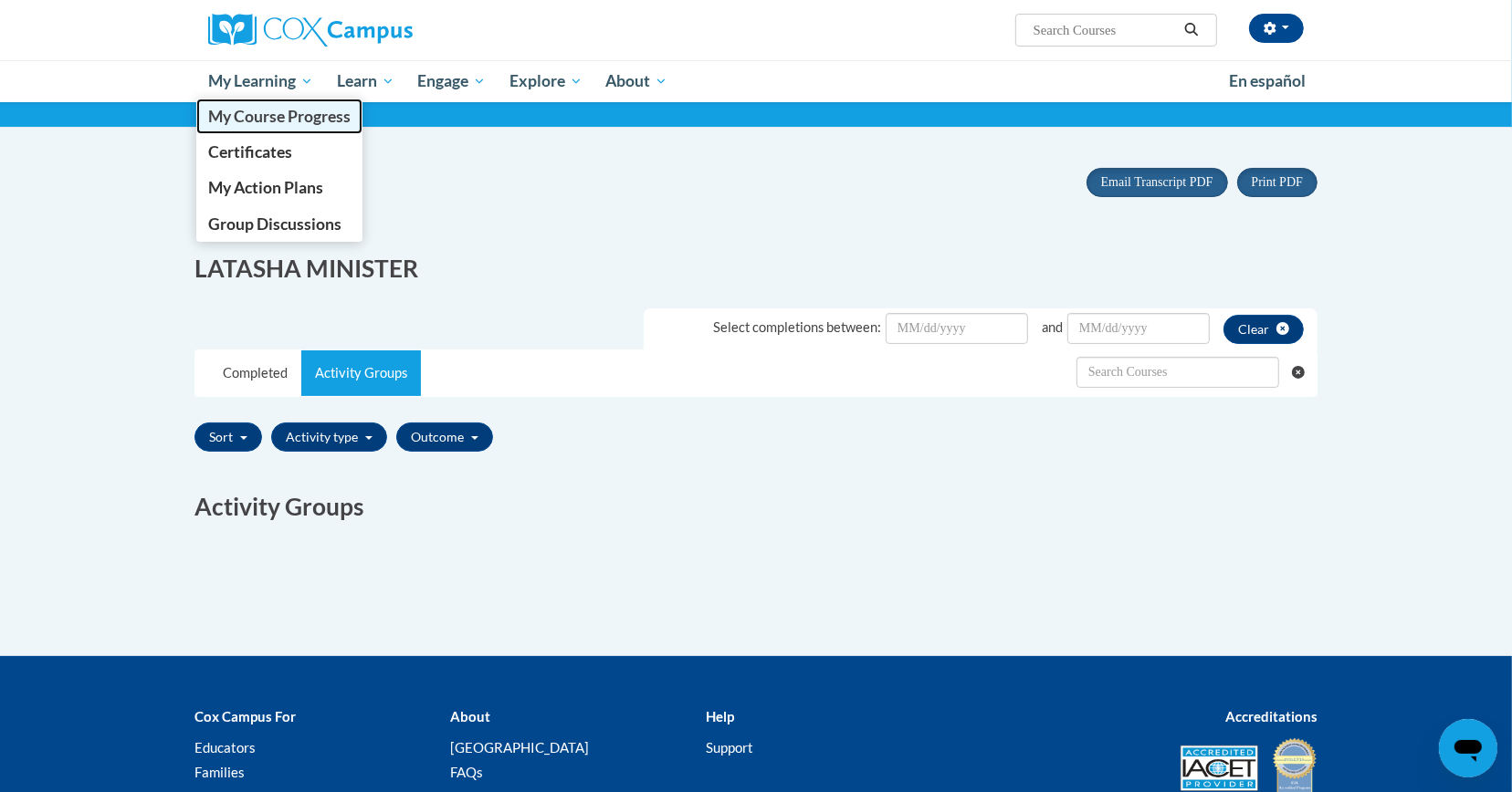
click at [286, 103] on link "My Course Progress" at bounding box center [279, 116] width 166 height 35
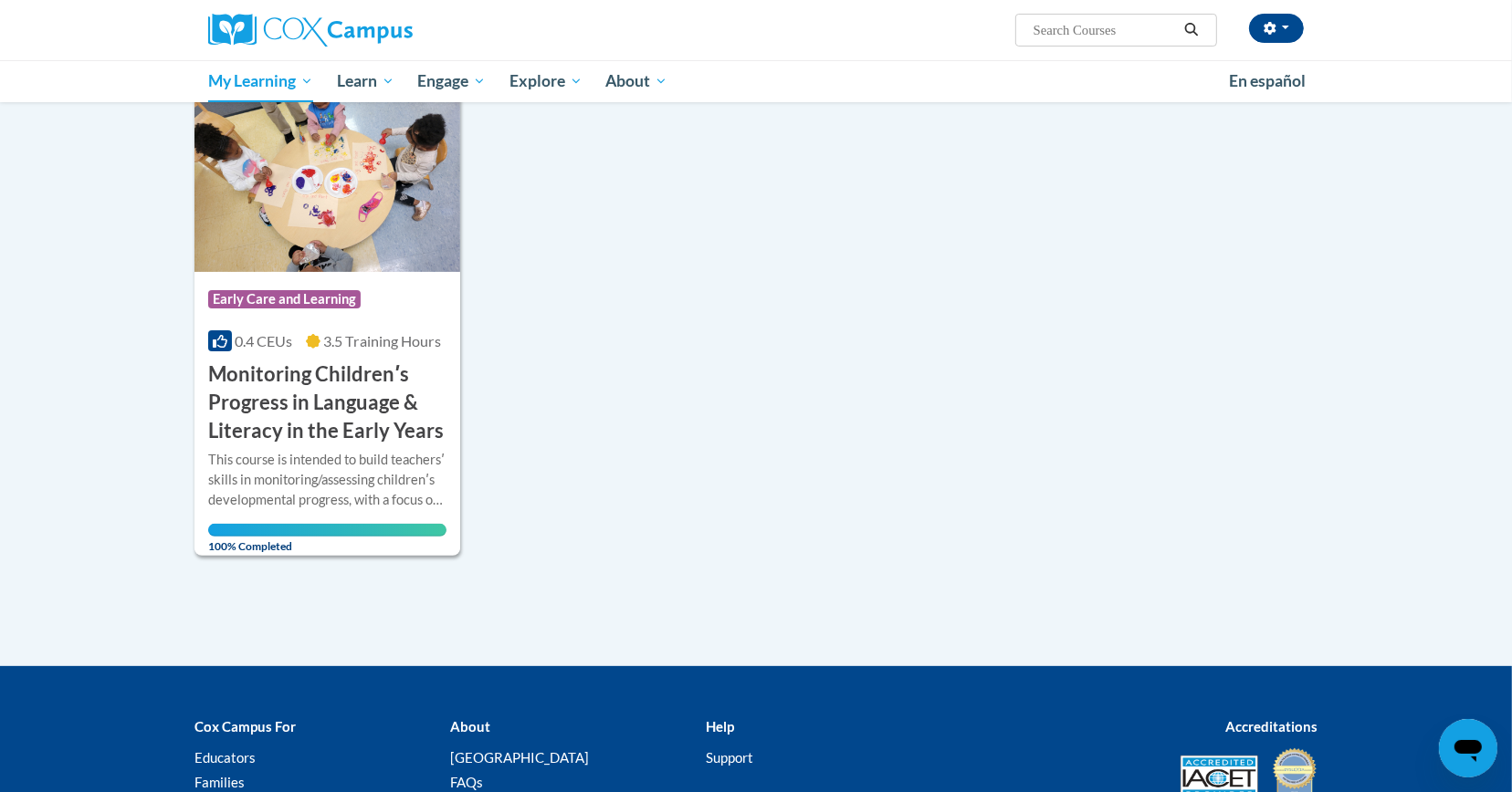
scroll to position [247, 0]
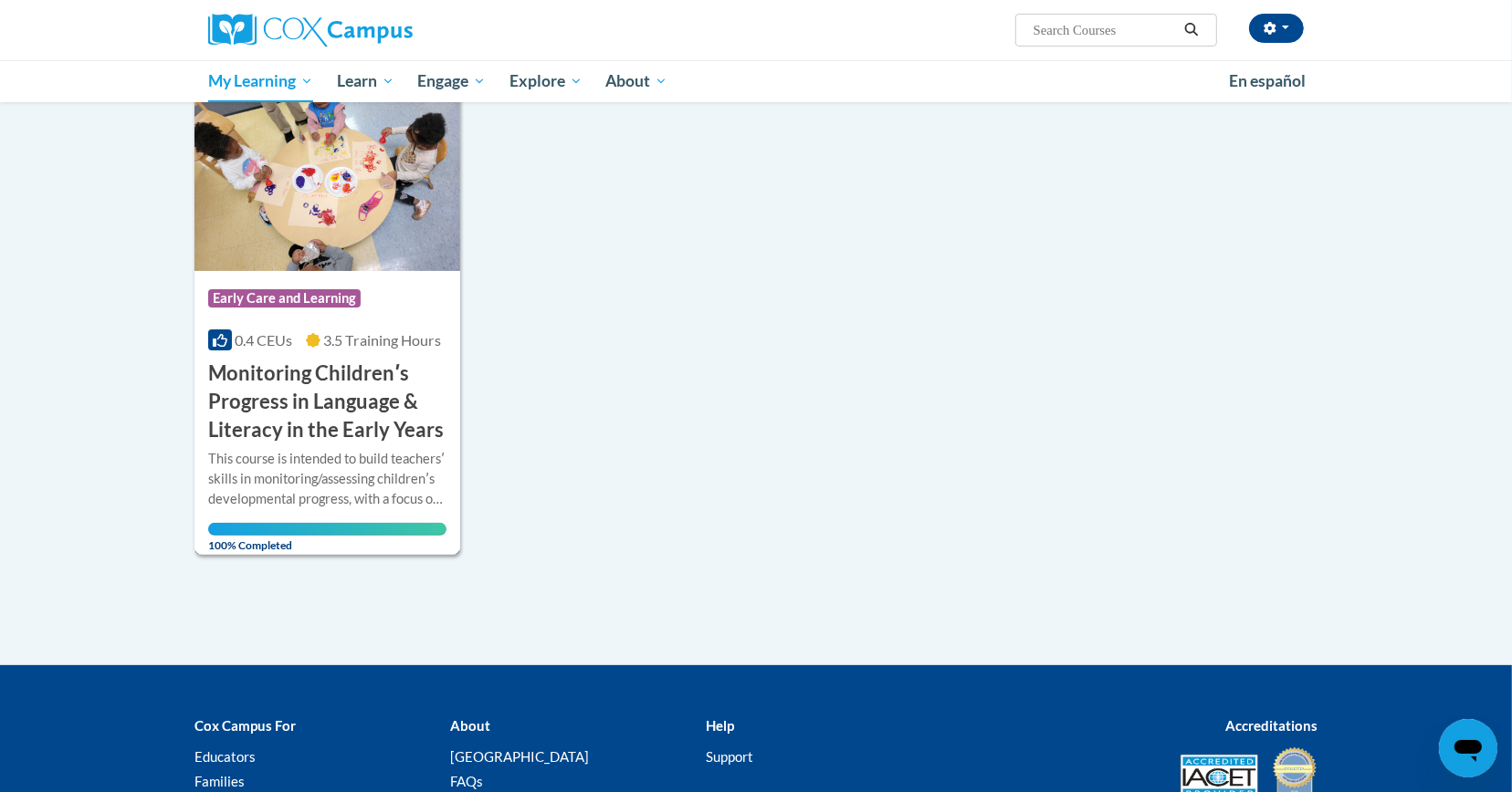
click at [402, 353] on div "Course Category: Early Care and Learning 0.4 CEUs 3.5 Training Hours COURSE Mon…" at bounding box center [328, 358] width 266 height 174
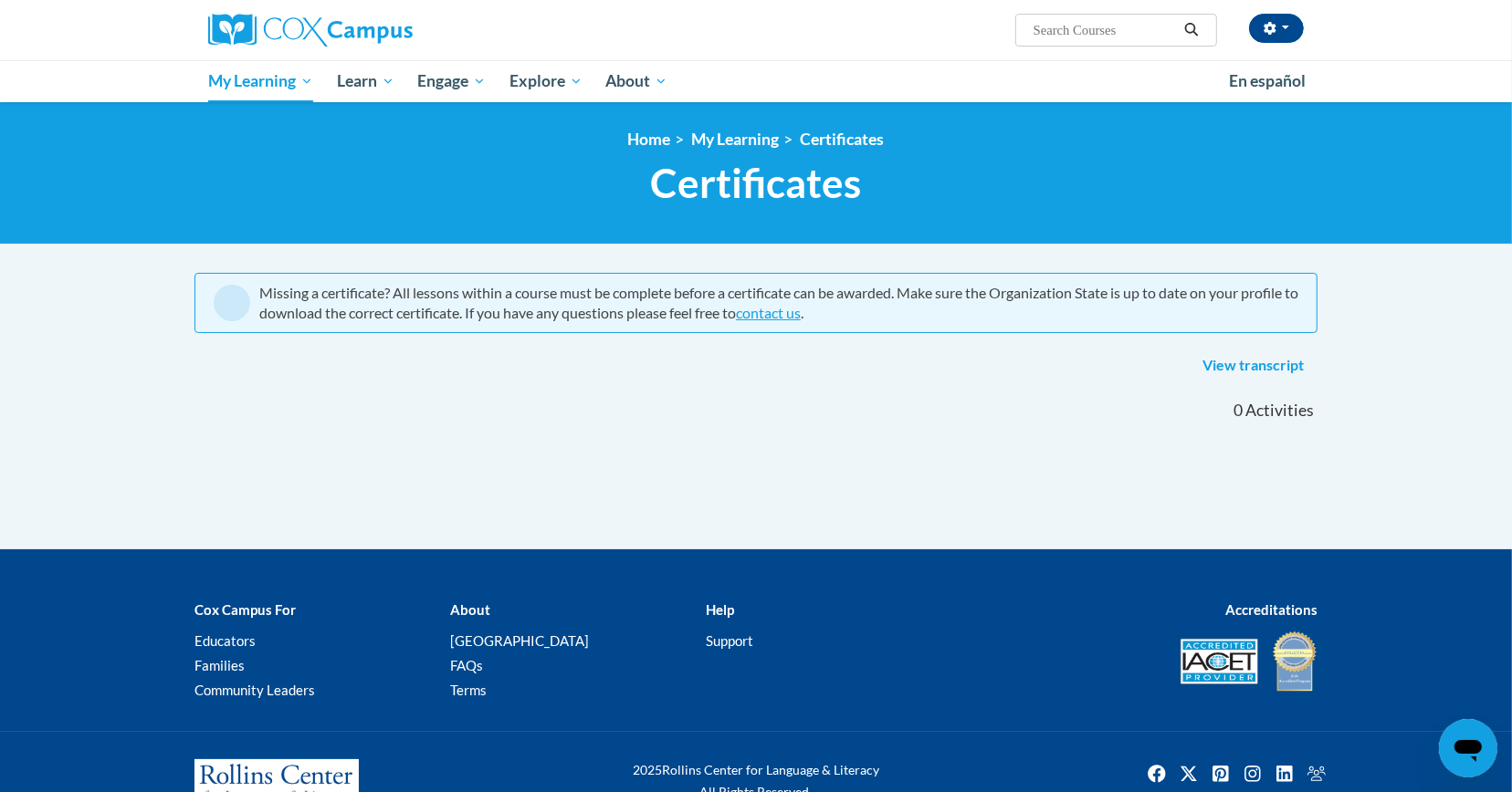
click at [695, 307] on div "Missing a certificate? All lessons within a course must be complete before a ce…" at bounding box center [777, 303] width 1038 height 40
click at [1258, 381] on div at bounding box center [756, 381] width 1150 height 1
click at [1253, 366] on link "View transcript" at bounding box center [1252, 366] width 129 height 30
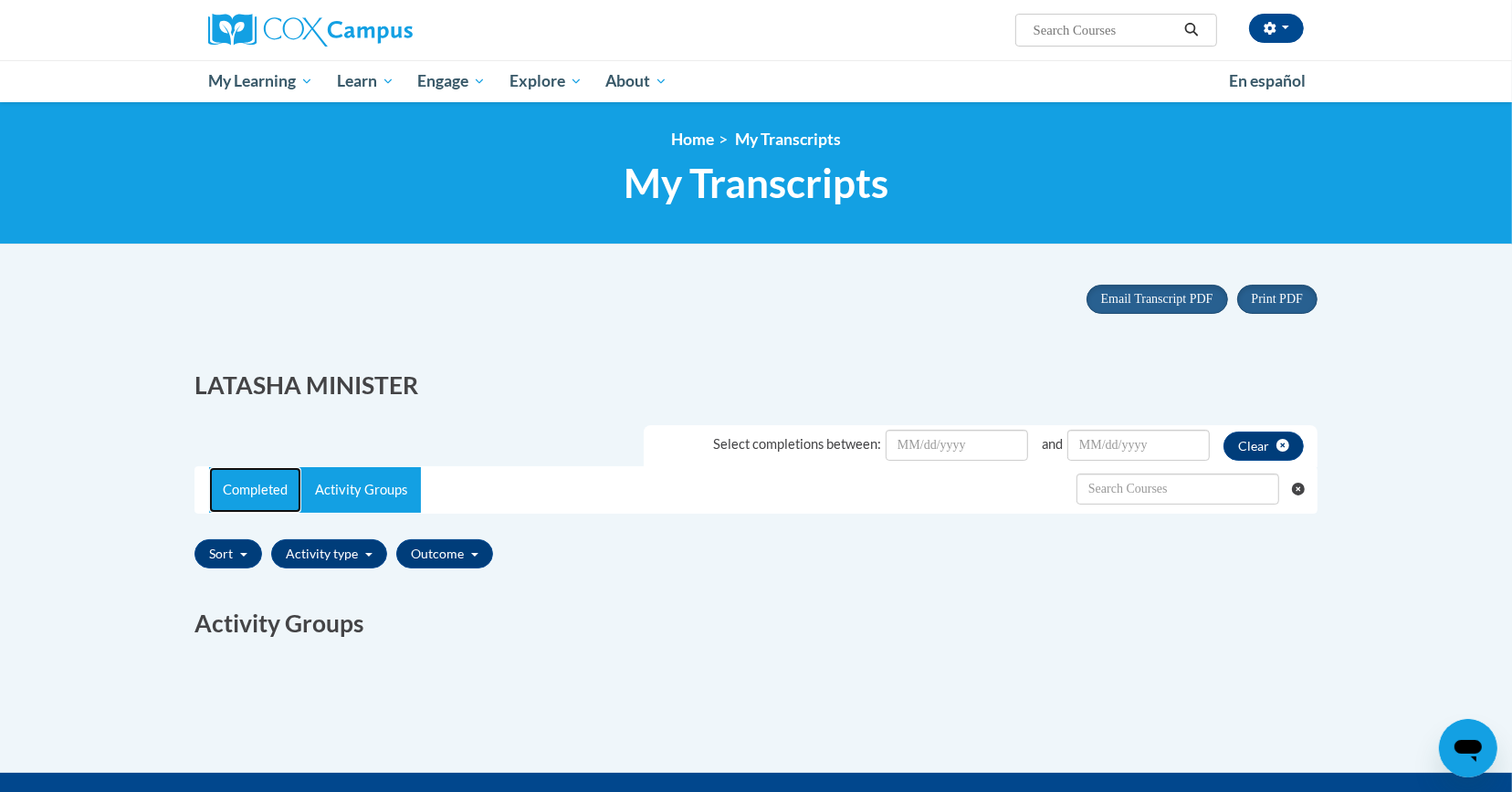
click at [215, 504] on link "Completed" at bounding box center [255, 490] width 93 height 46
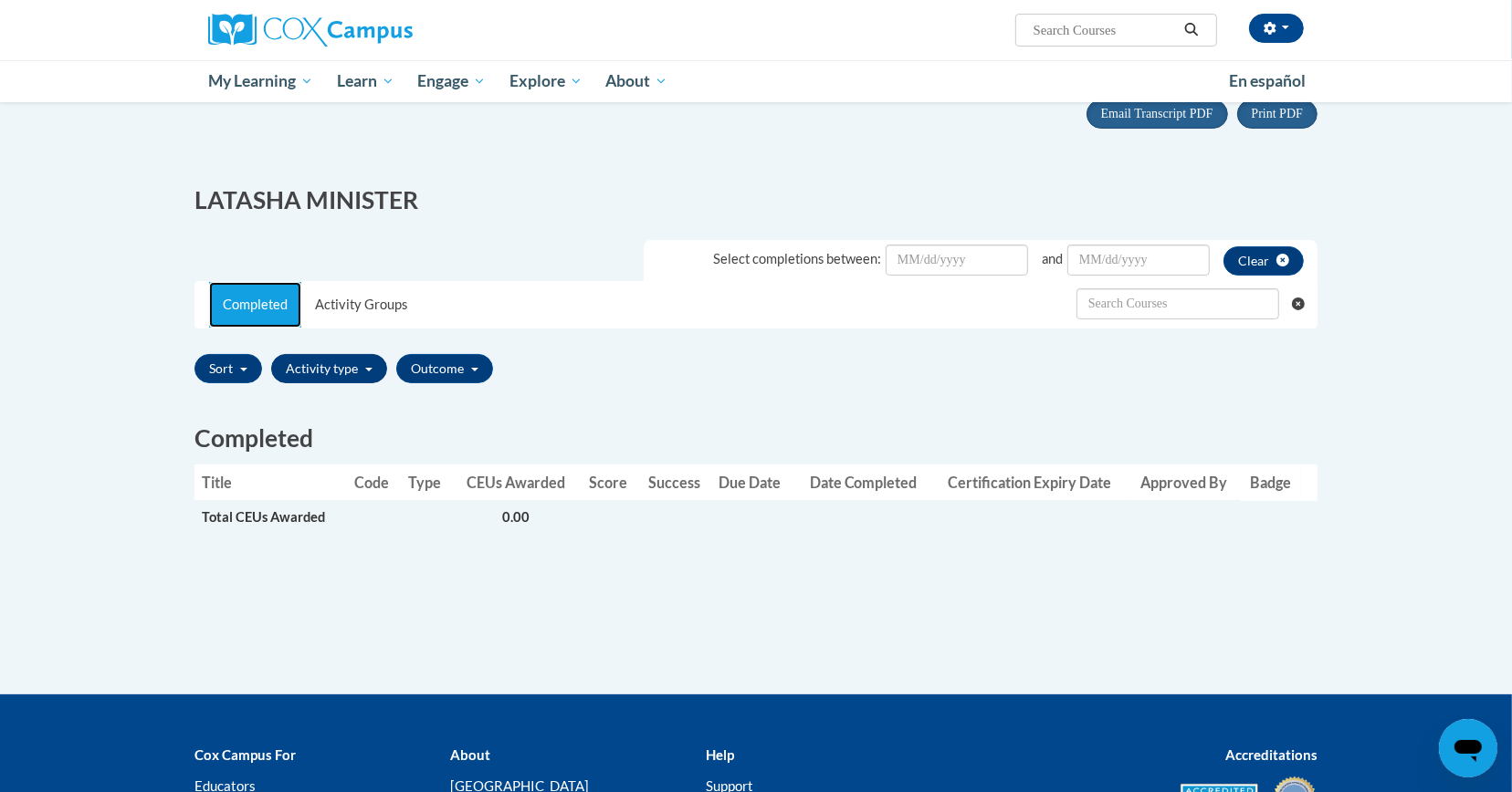
scroll to position [187, 0]
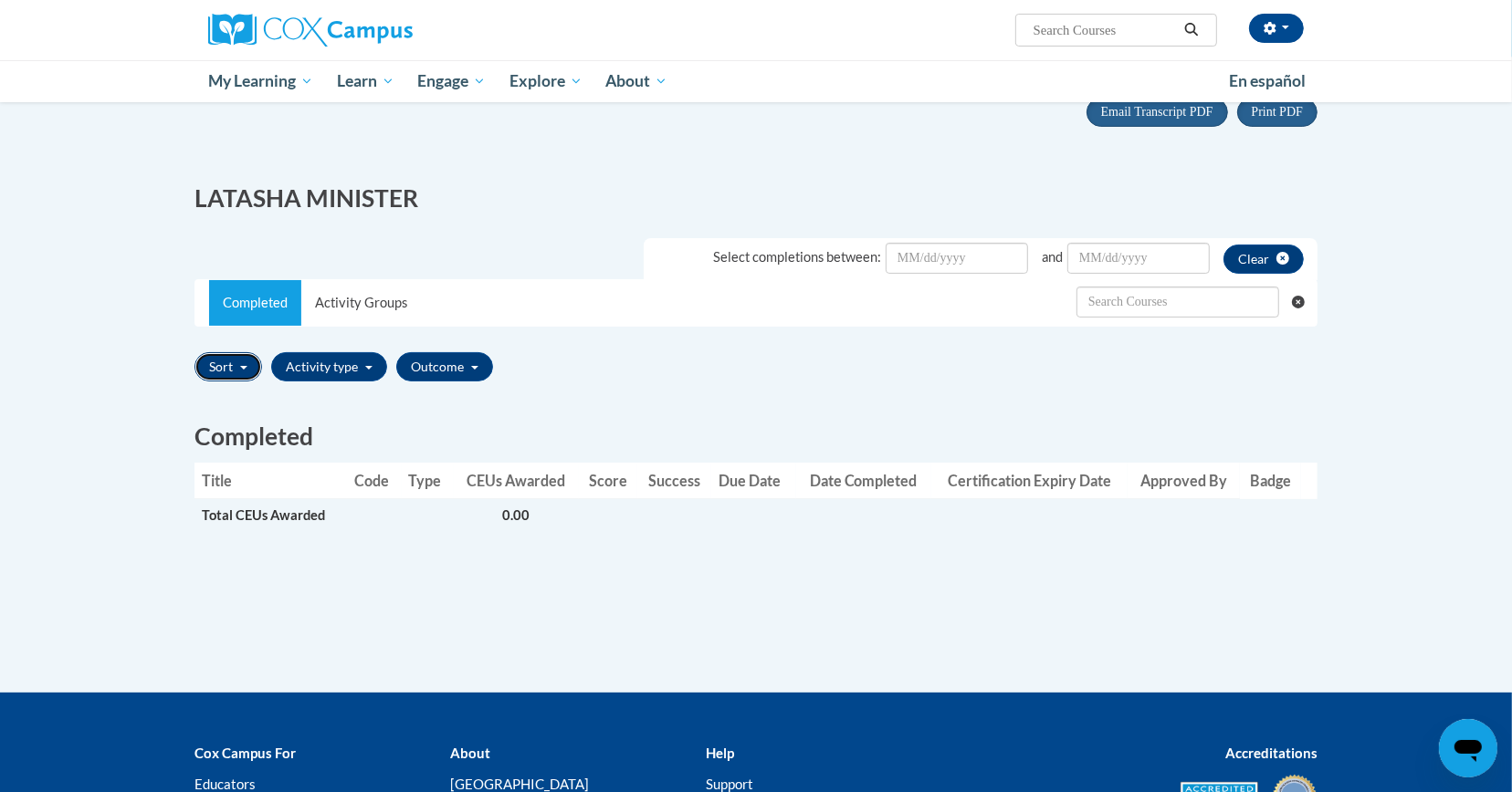
click at [220, 366] on button "Sort" at bounding box center [228, 367] width 68 height 30
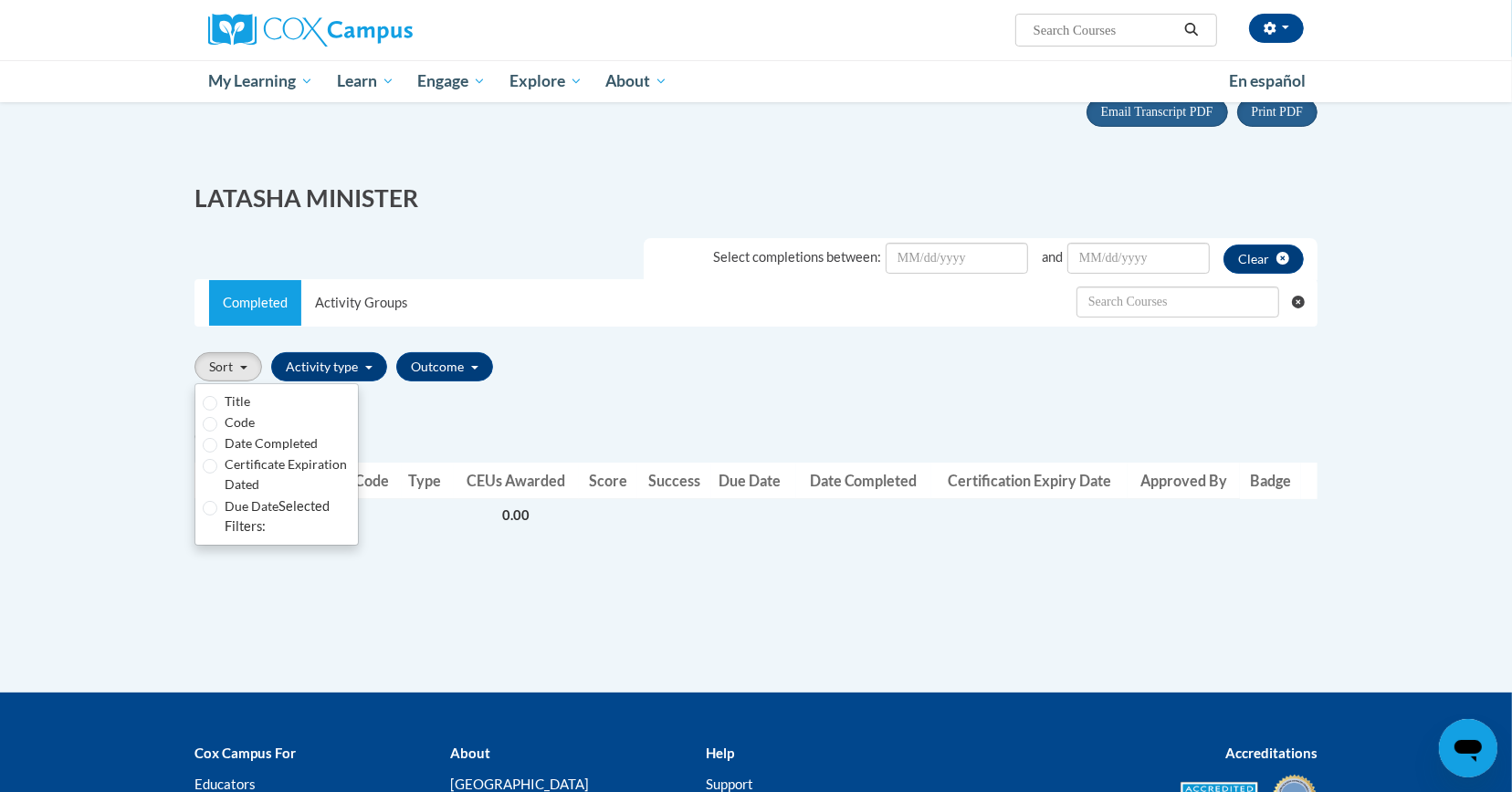
click at [306, 461] on label "Certificate Expiration Dated" at bounding box center [287, 475] width 126 height 40
click at [217, 461] on input "Certificate Expiration Dated" at bounding box center [209, 466] width 14 height 14
radio input "true"
click at [302, 459] on label "Certificate Expiration Dated" at bounding box center [287, 475] width 126 height 40
click at [217, 460] on input "Certificate Expiration Dated" at bounding box center [209, 466] width 14 height 14
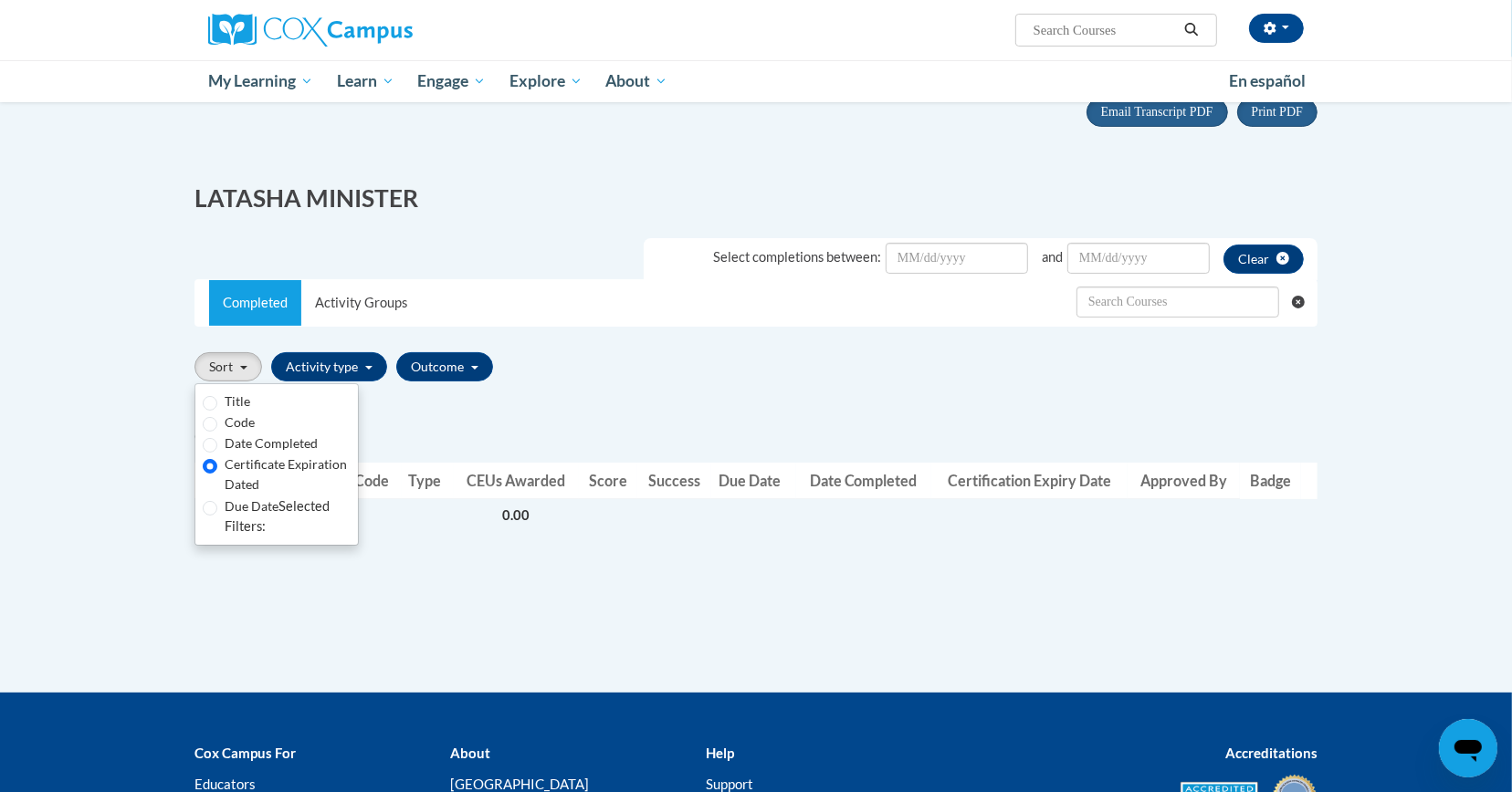
click at [397, 582] on div "Completed Title Code Type CEUs Awarded Score Success Due Date Date Completed Ce…" at bounding box center [756, 485] width 1150 height 196
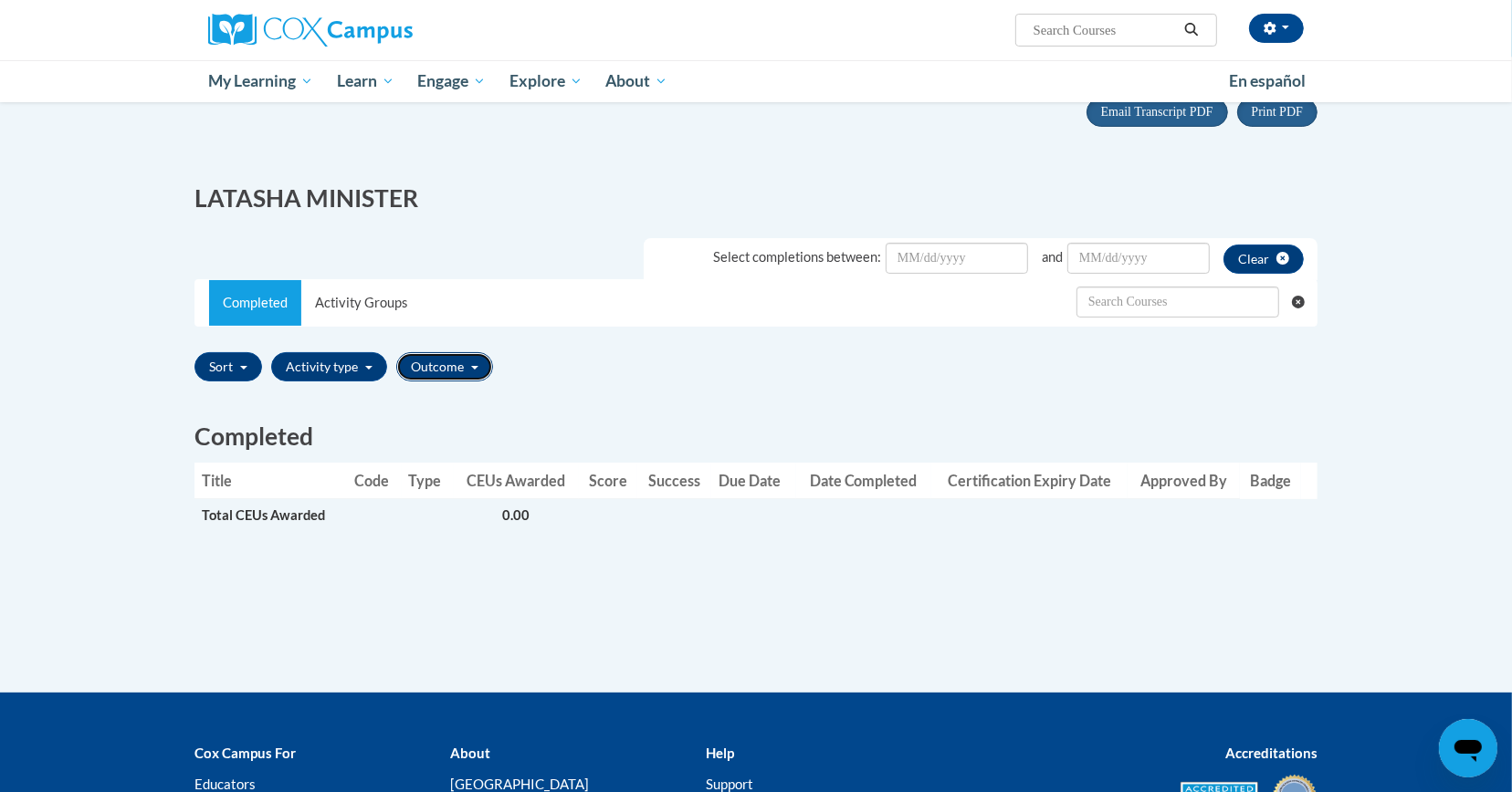
click at [431, 359] on button "Outcome" at bounding box center [444, 367] width 96 height 30
click at [436, 372] on button "Outcome" at bounding box center [444, 367] width 96 height 30
click at [442, 397] on label "Passed" at bounding box center [445, 401] width 39 height 20
click at [419, 397] on input "Passed" at bounding box center [411, 400] width 14 height 14
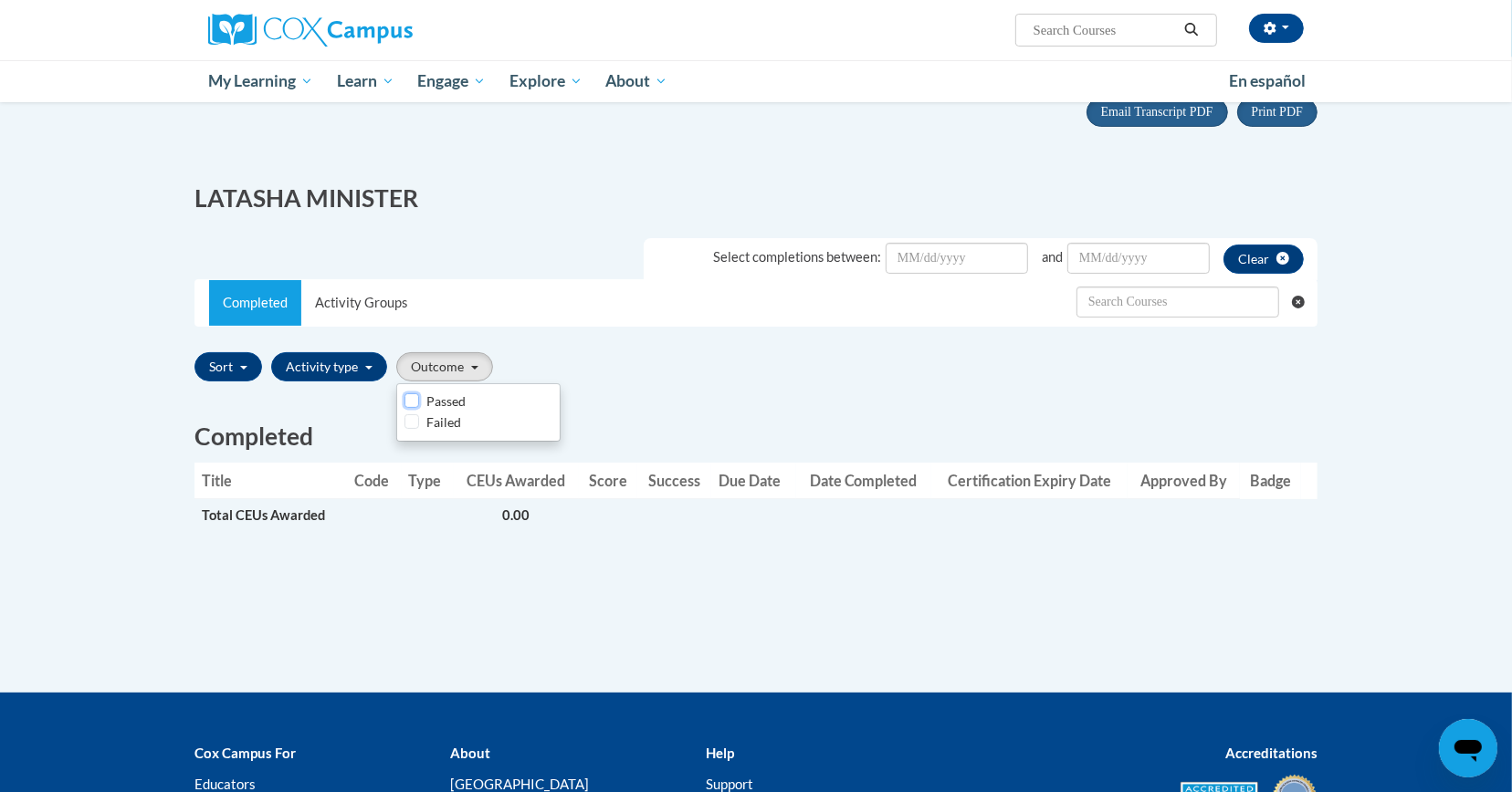
checkbox input "true"
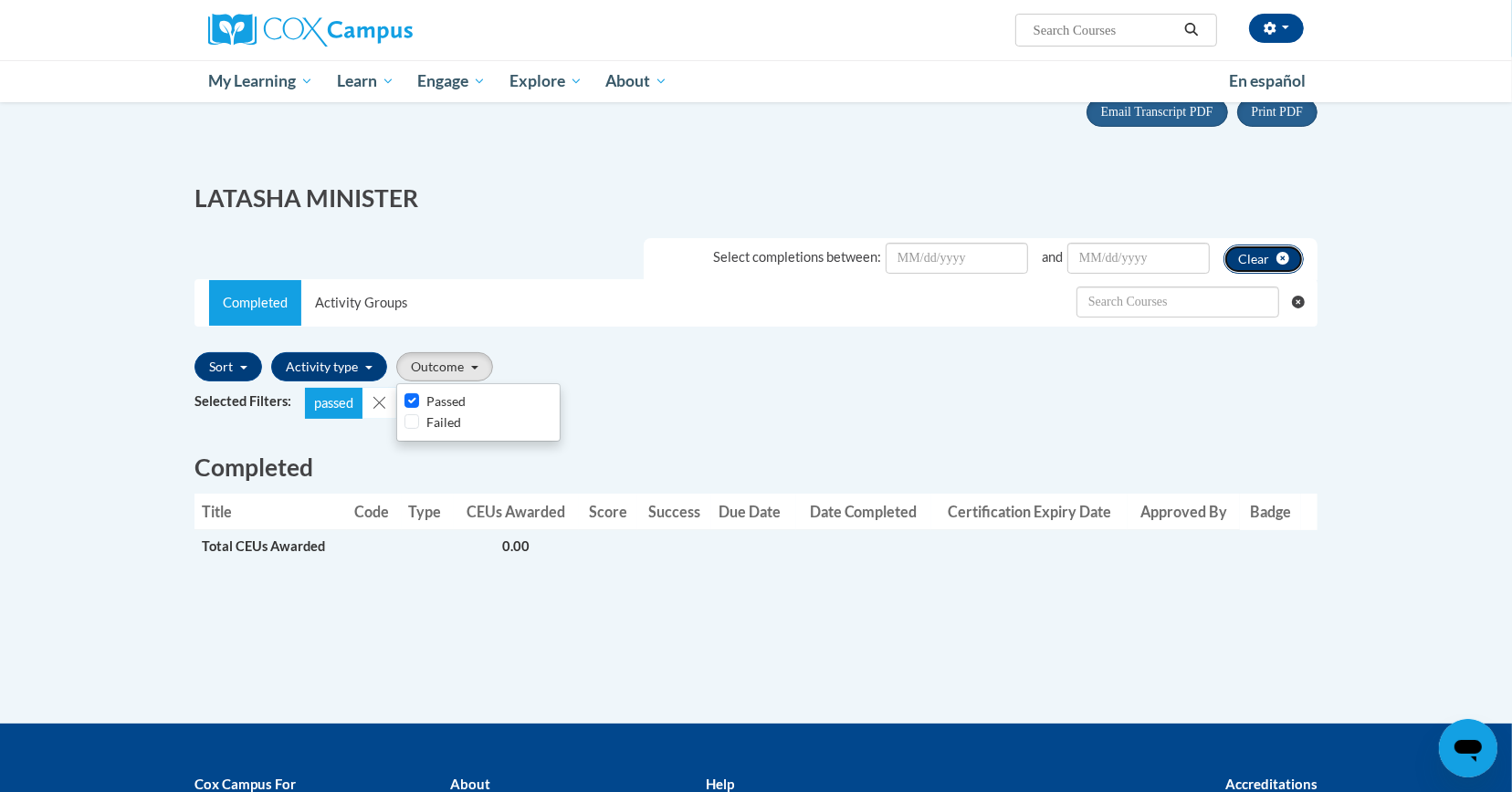
click at [1265, 266] on button "Clear" at bounding box center [1264, 259] width 80 height 30
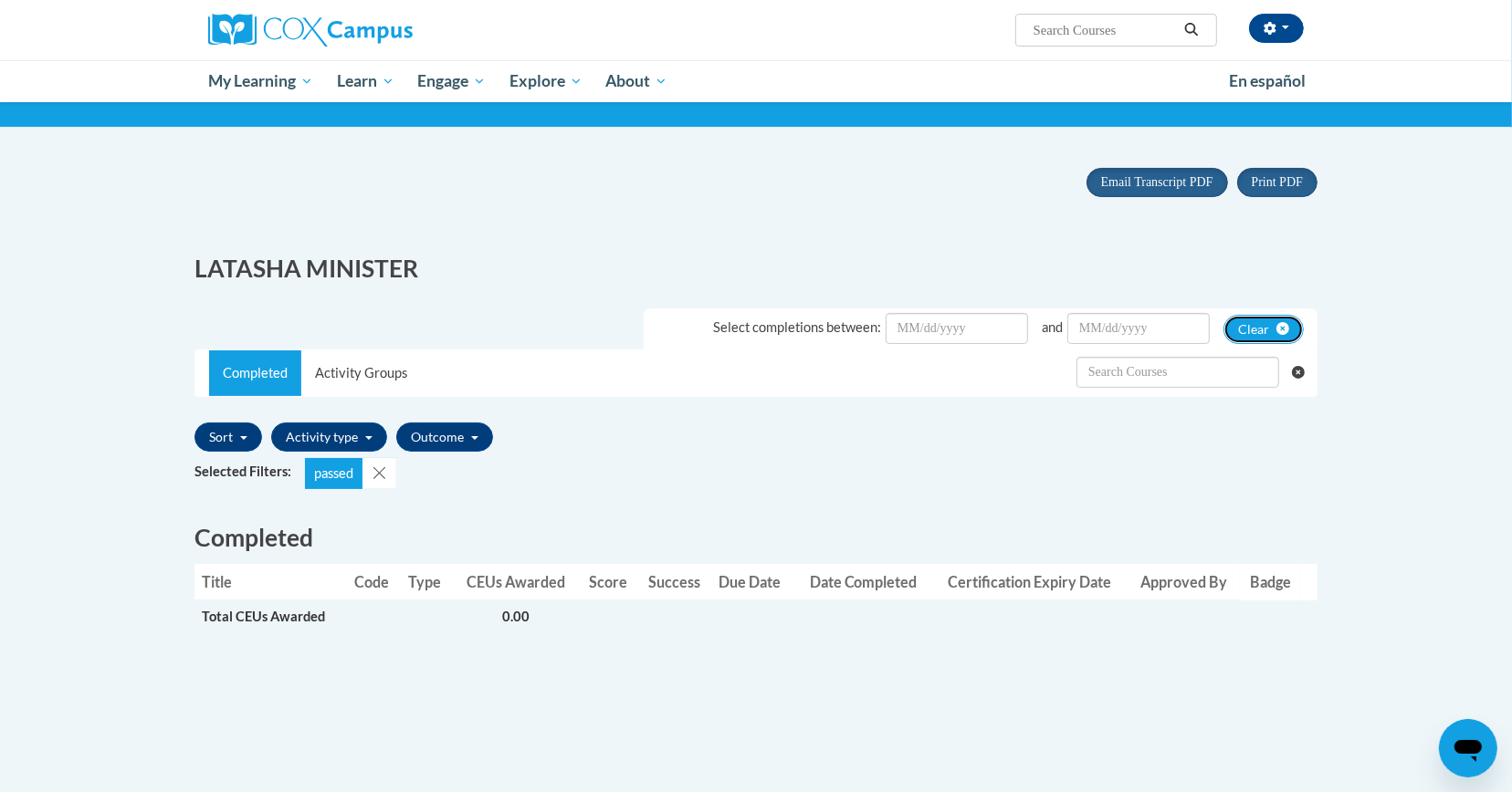
scroll to position [0, 0]
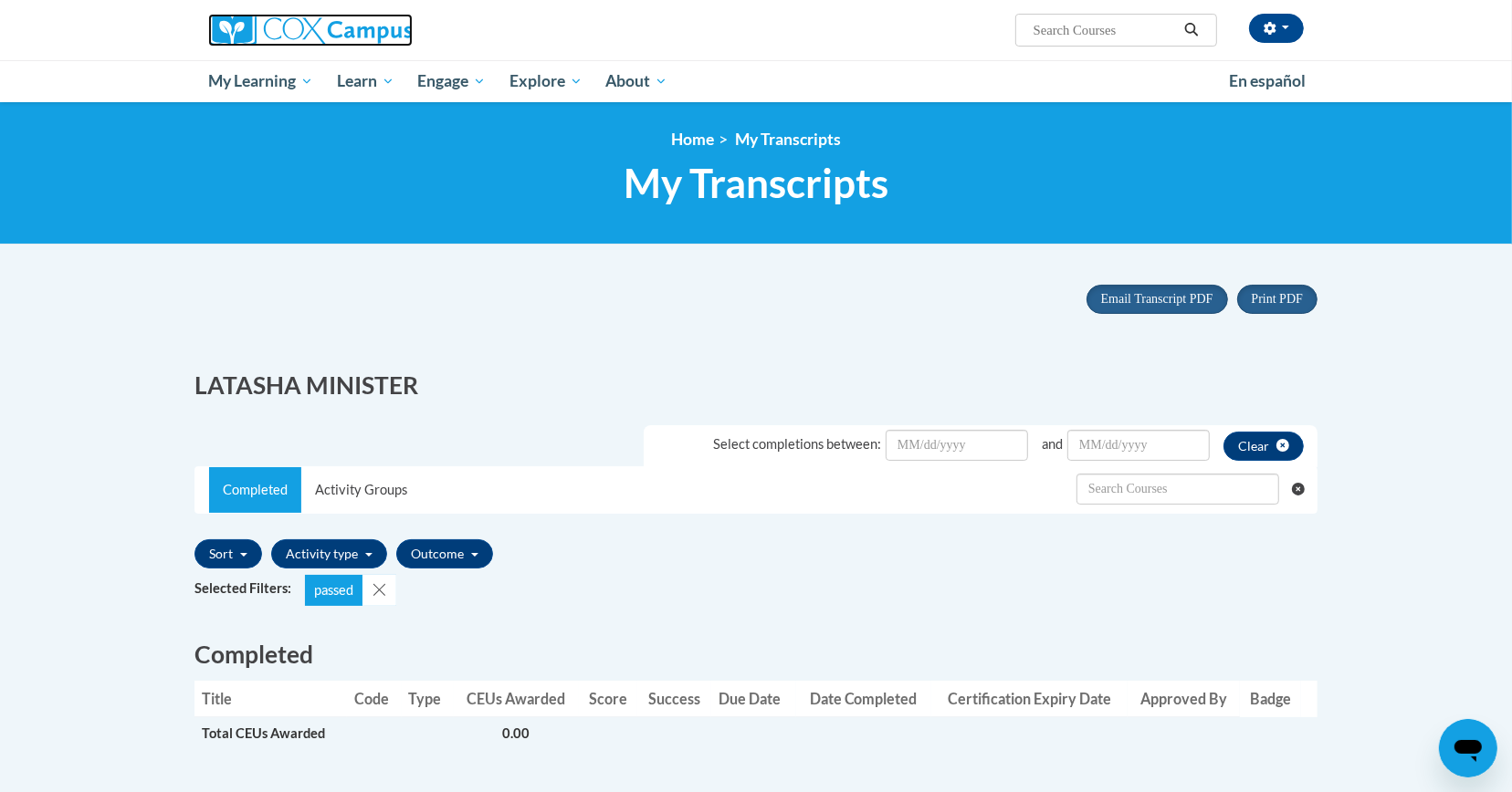
click at [269, 39] on img at bounding box center [310, 30] width 204 height 32
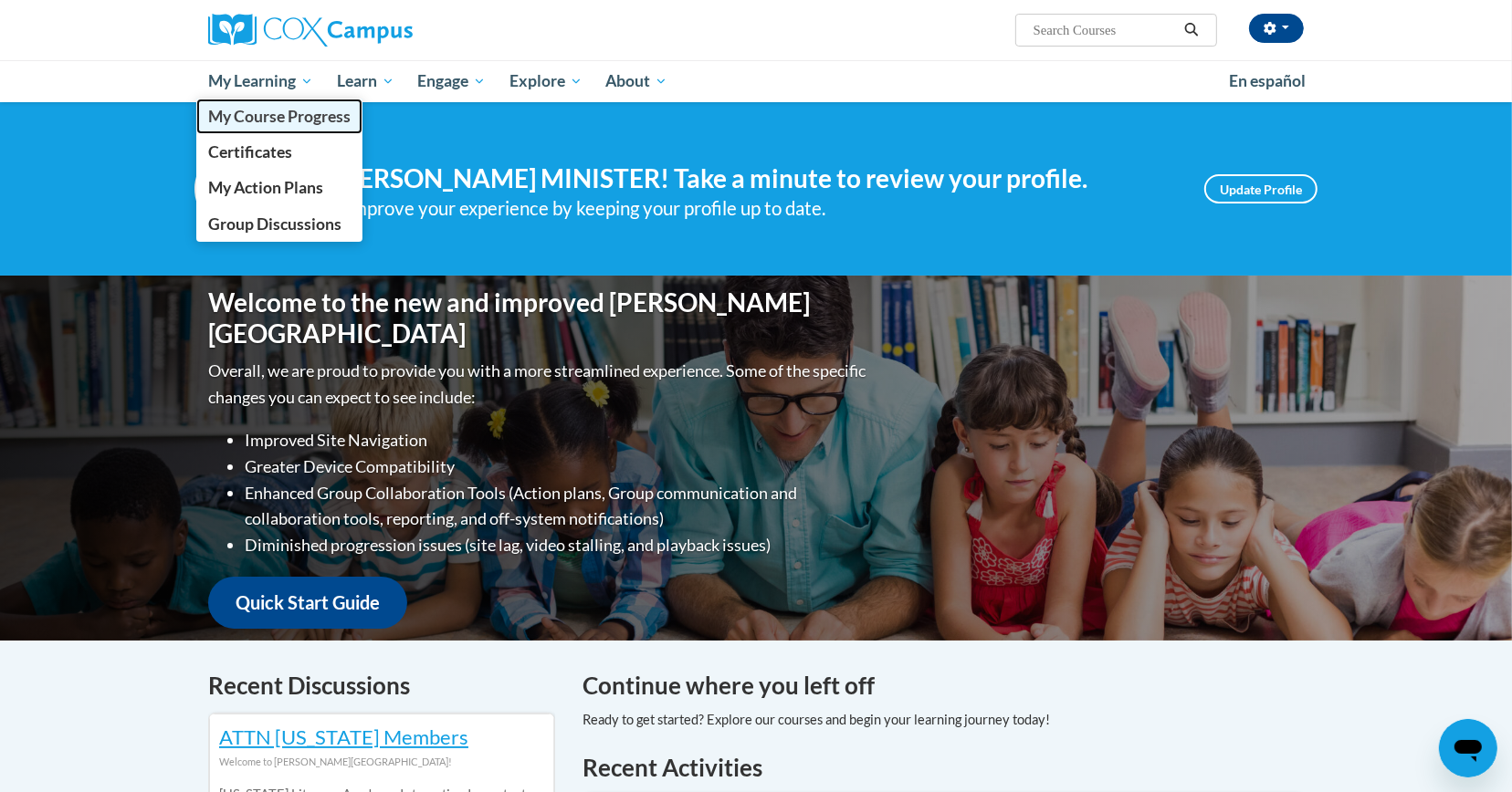
click at [298, 112] on span "My Course Progress" at bounding box center [279, 117] width 142 height 19
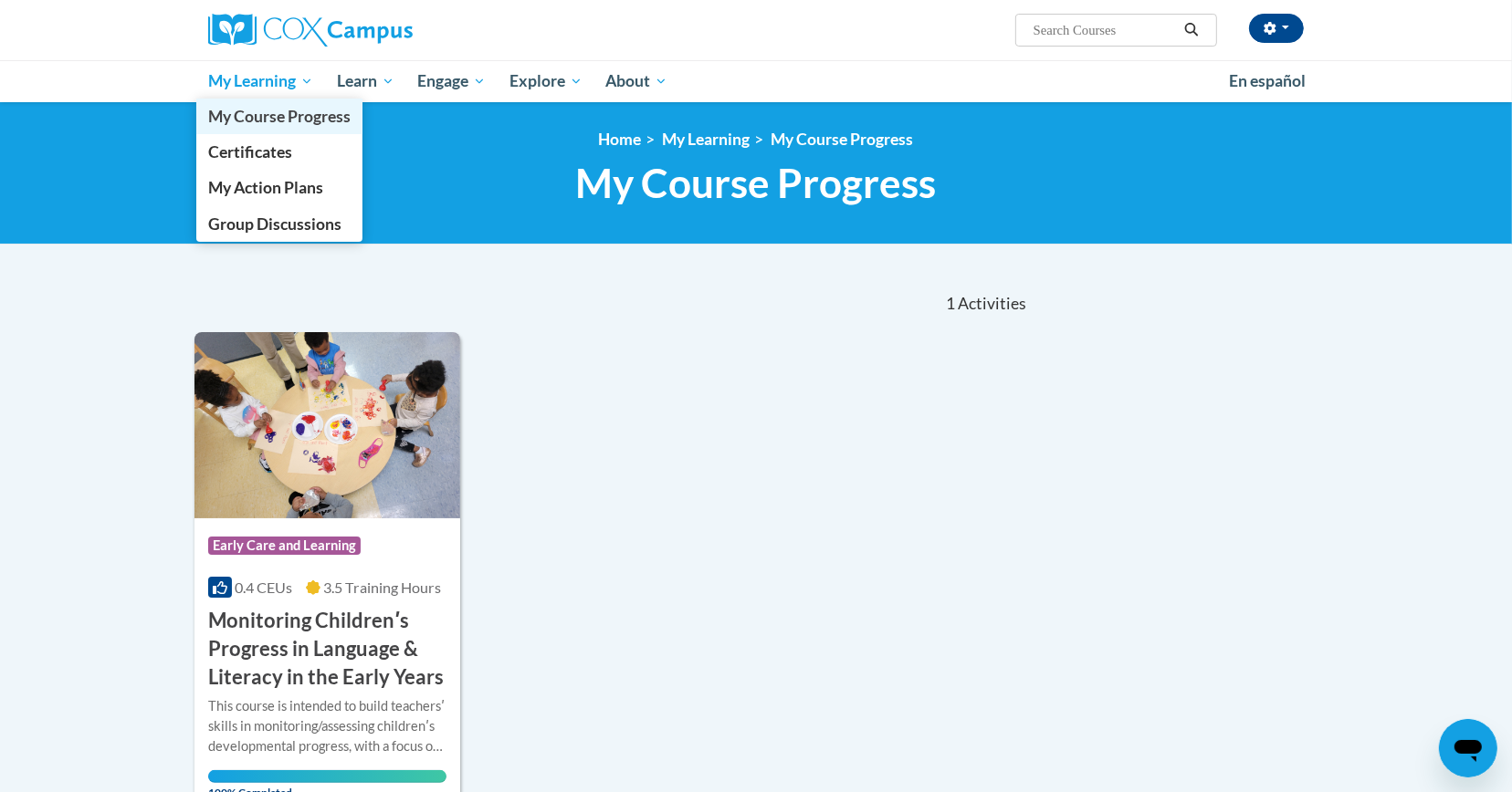
click at [249, 102] on link "My Course Progress" at bounding box center [279, 116] width 166 height 35
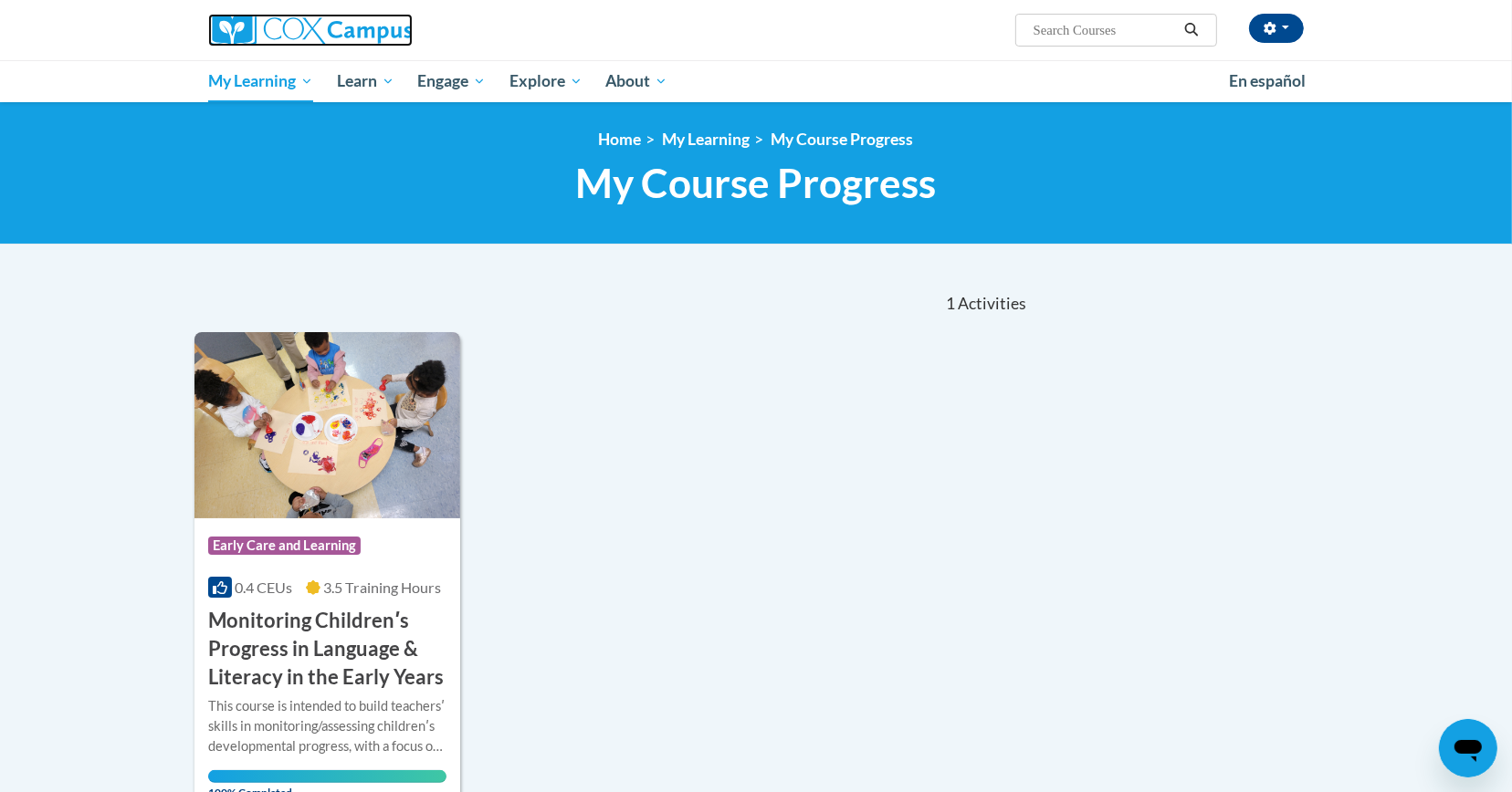
click at [298, 30] on img at bounding box center [310, 30] width 204 height 32
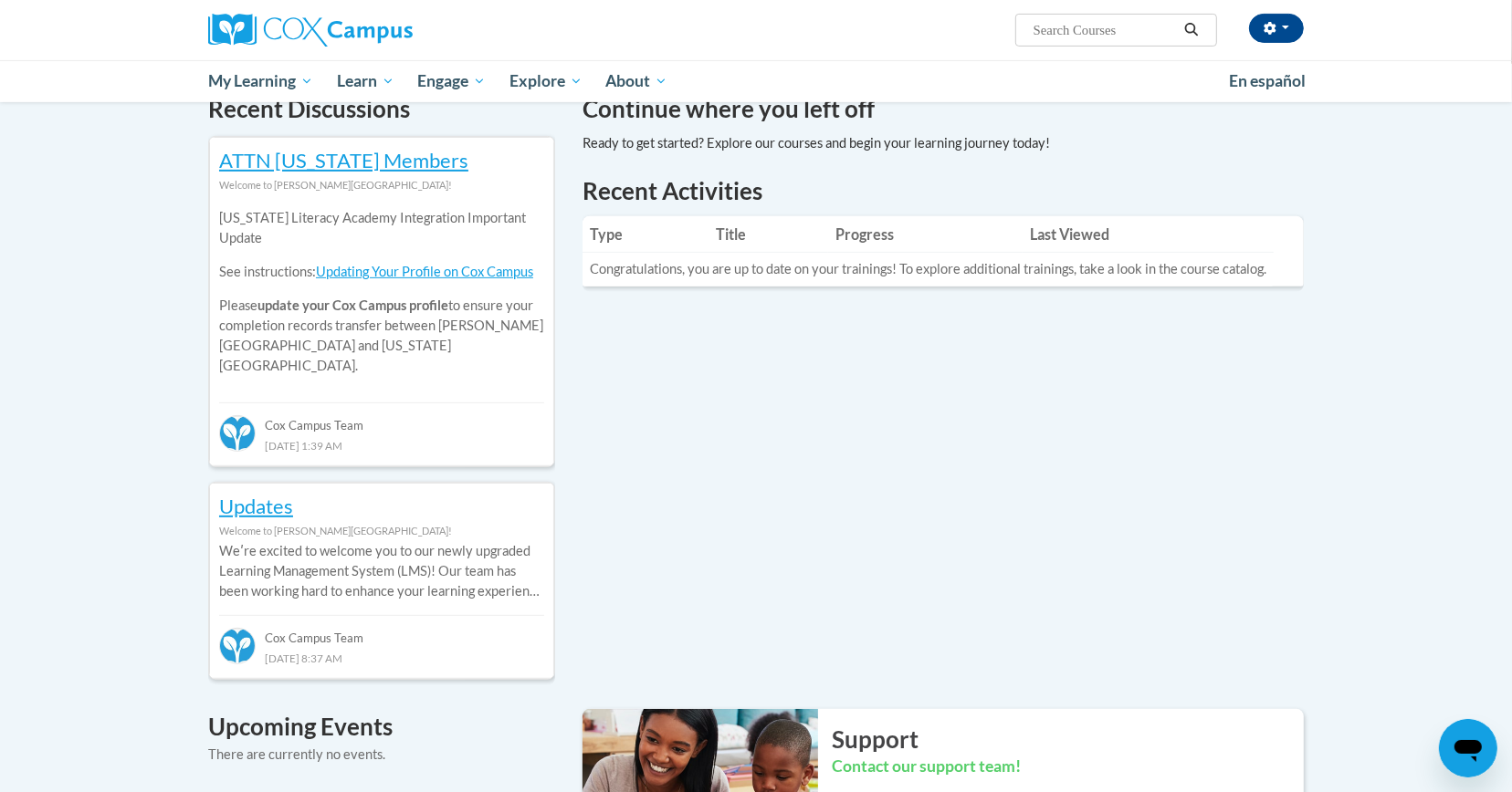
scroll to position [576, 0]
click at [735, 242] on th "Title" at bounding box center [769, 235] width 119 height 36
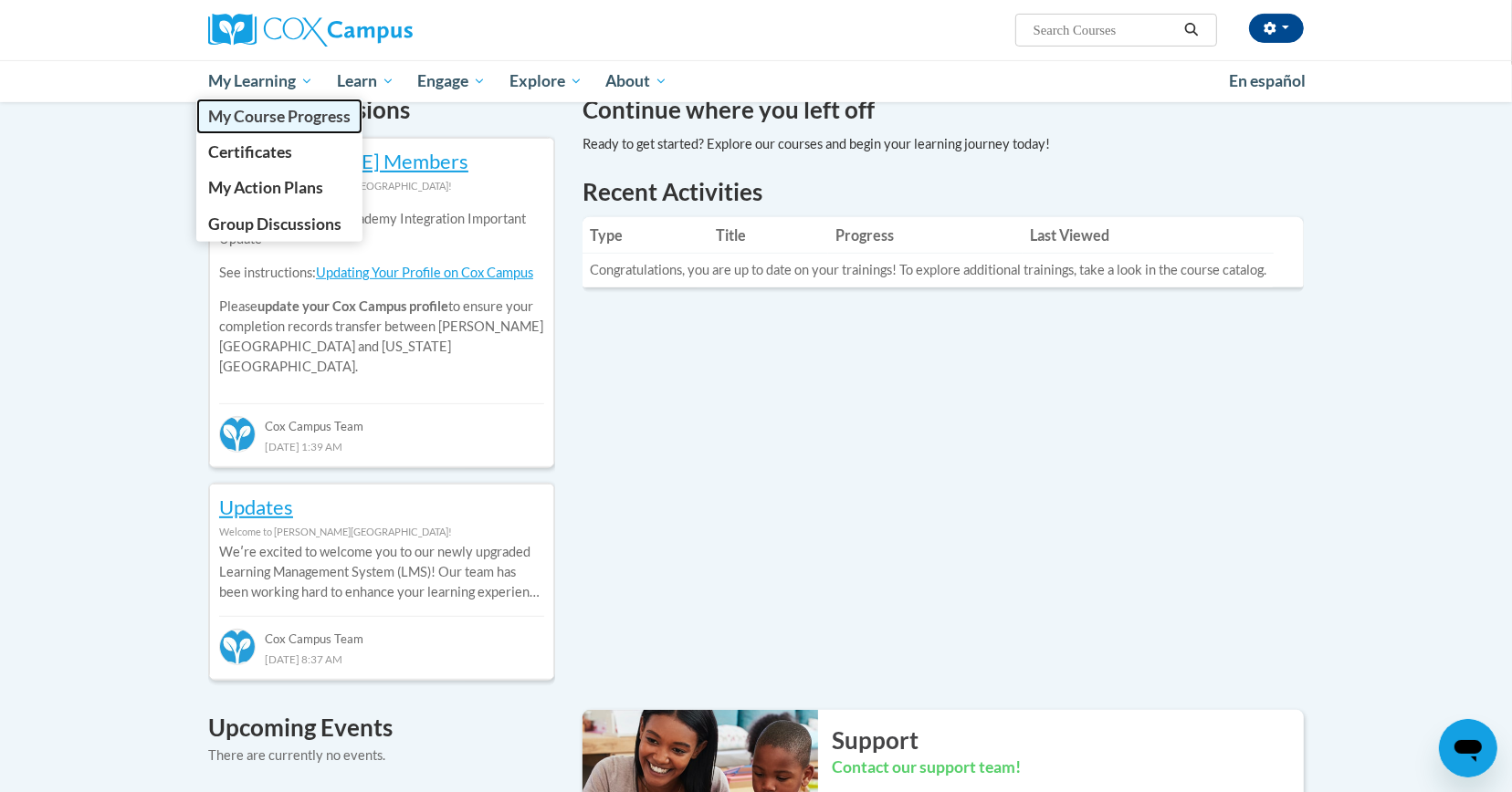
click at [266, 119] on span "My Course Progress" at bounding box center [279, 117] width 142 height 19
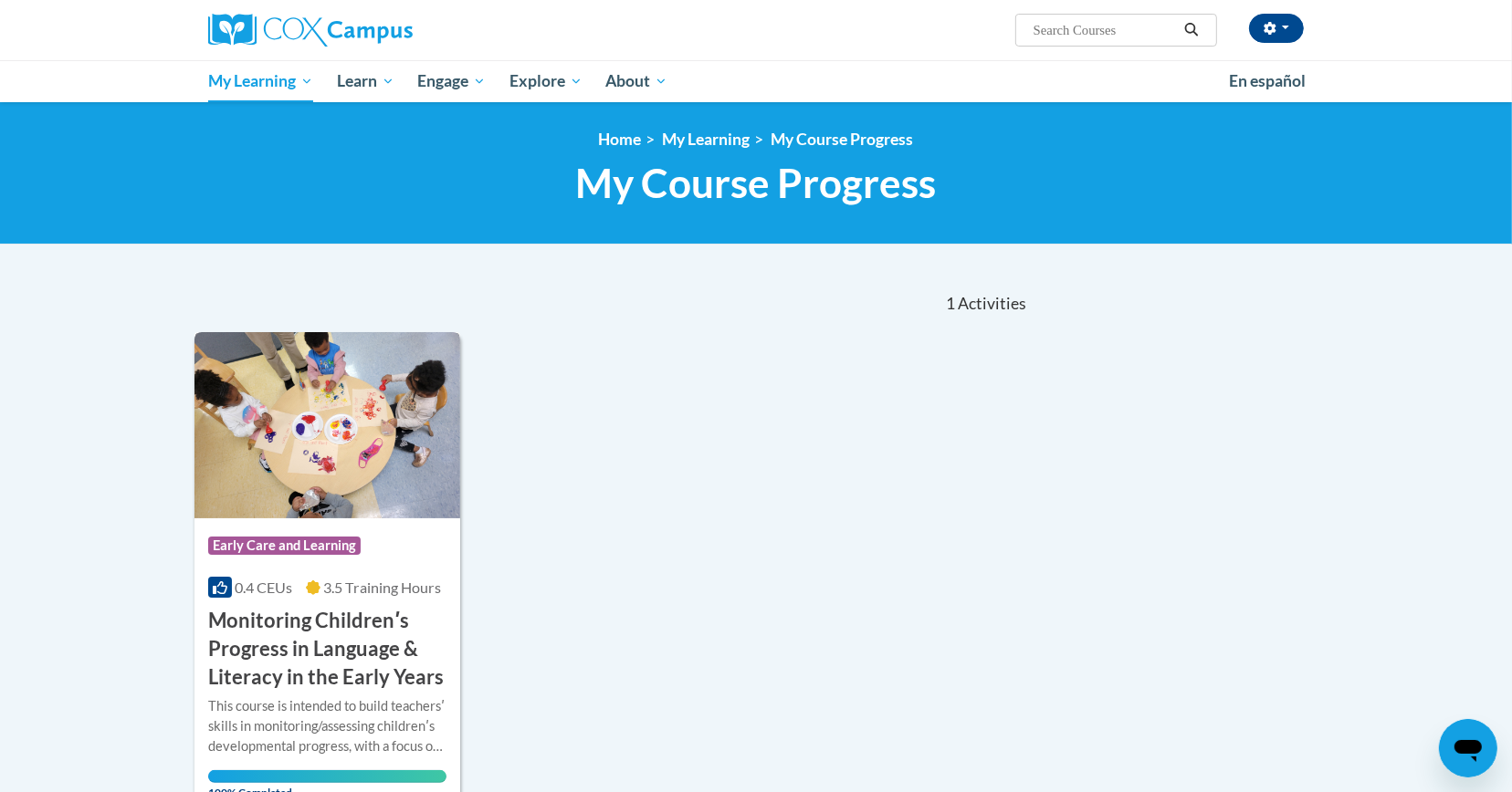
click at [347, 396] on img at bounding box center [328, 425] width 266 height 186
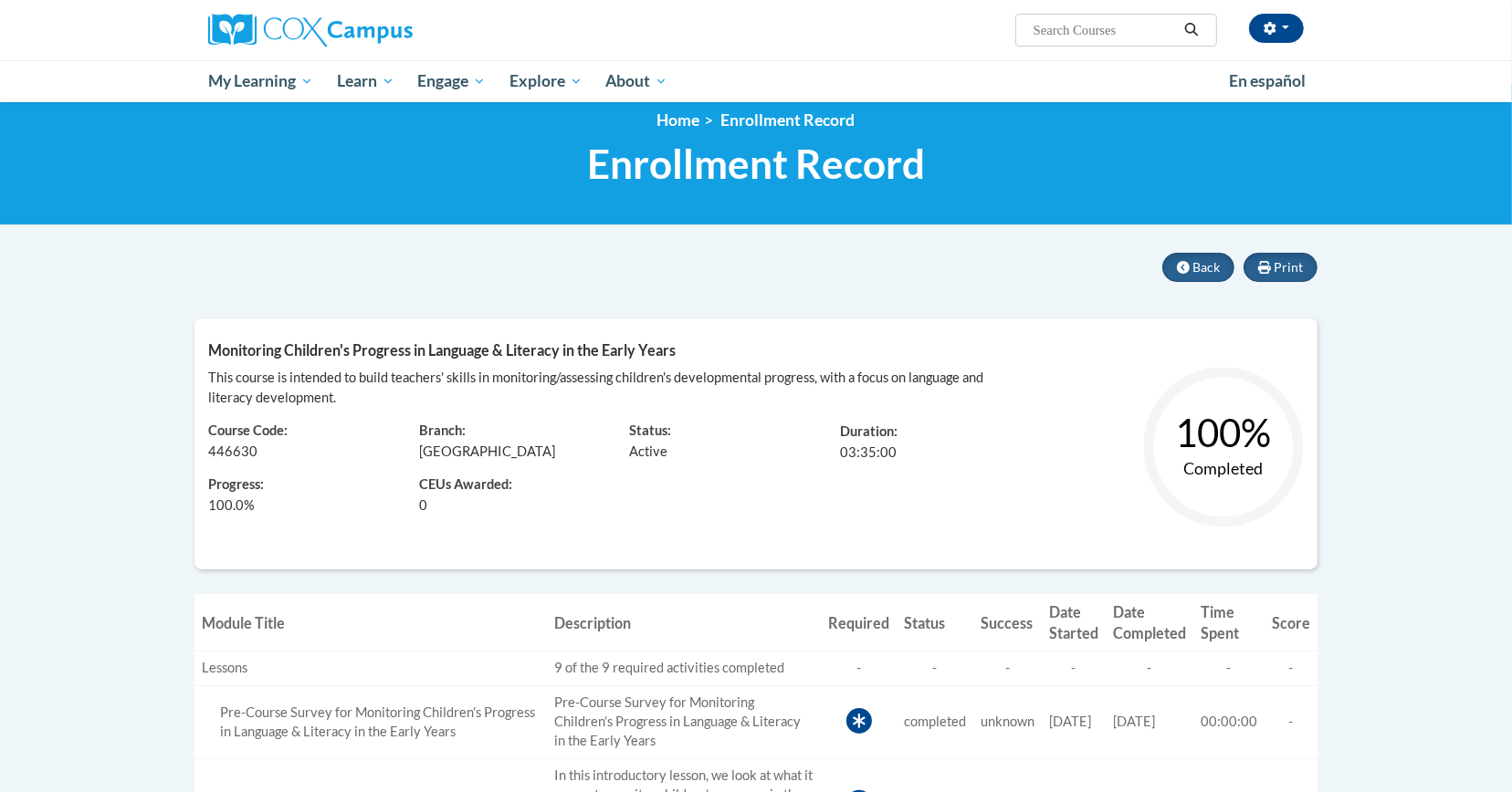
scroll to position [23, 0]
